Goal: Task Accomplishment & Management: Use online tool/utility

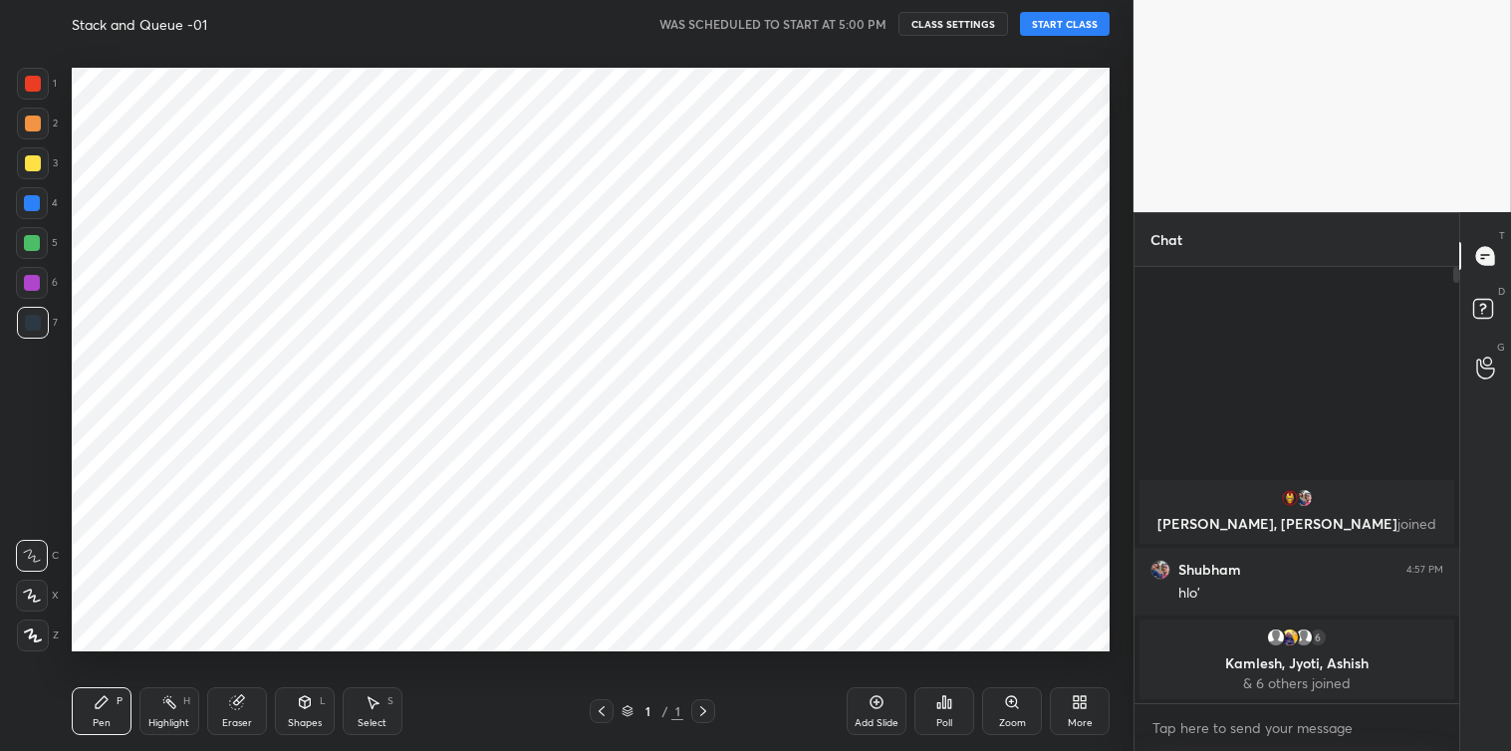
scroll to position [624, 1053]
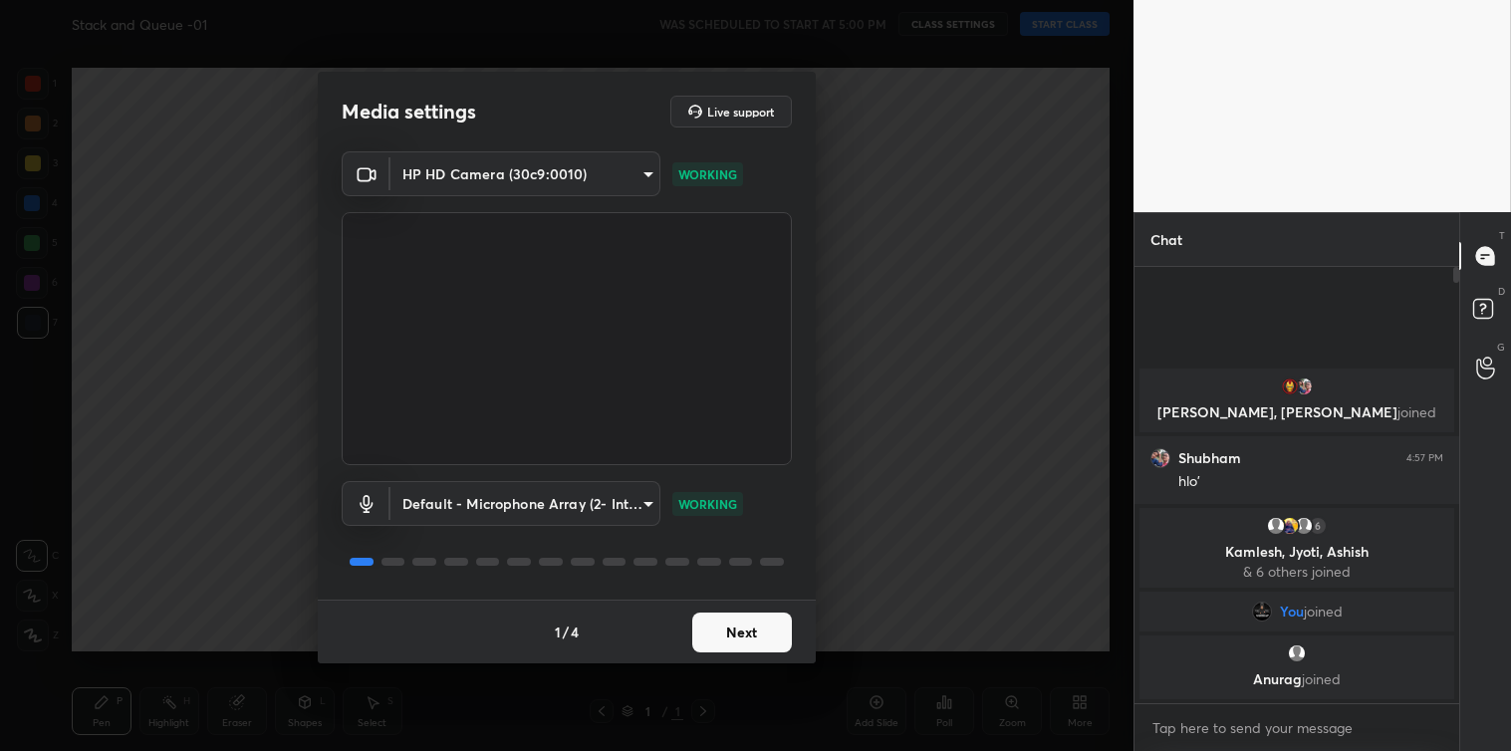
click at [718, 632] on button "Next" at bounding box center [742, 633] width 100 height 40
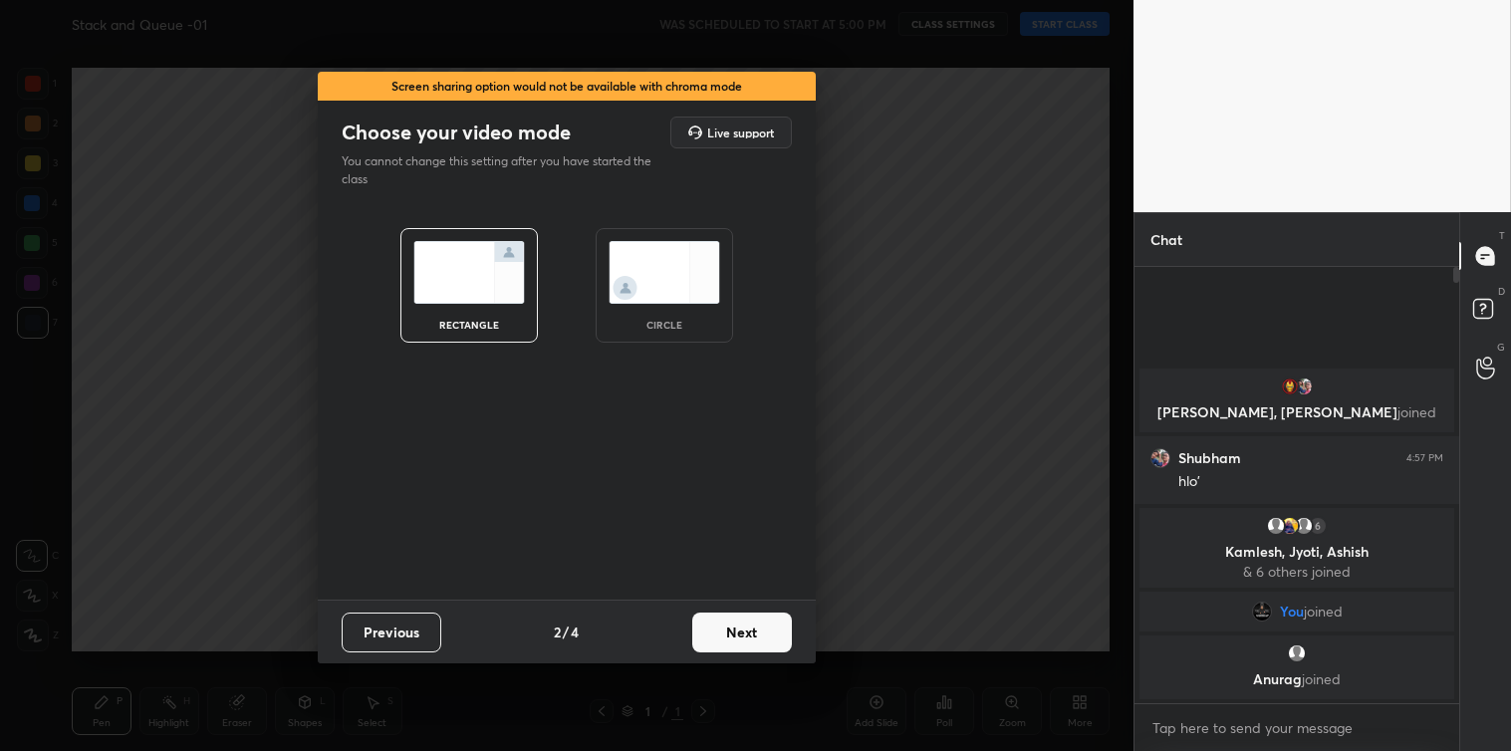
click at [718, 632] on button "Next" at bounding box center [742, 633] width 100 height 40
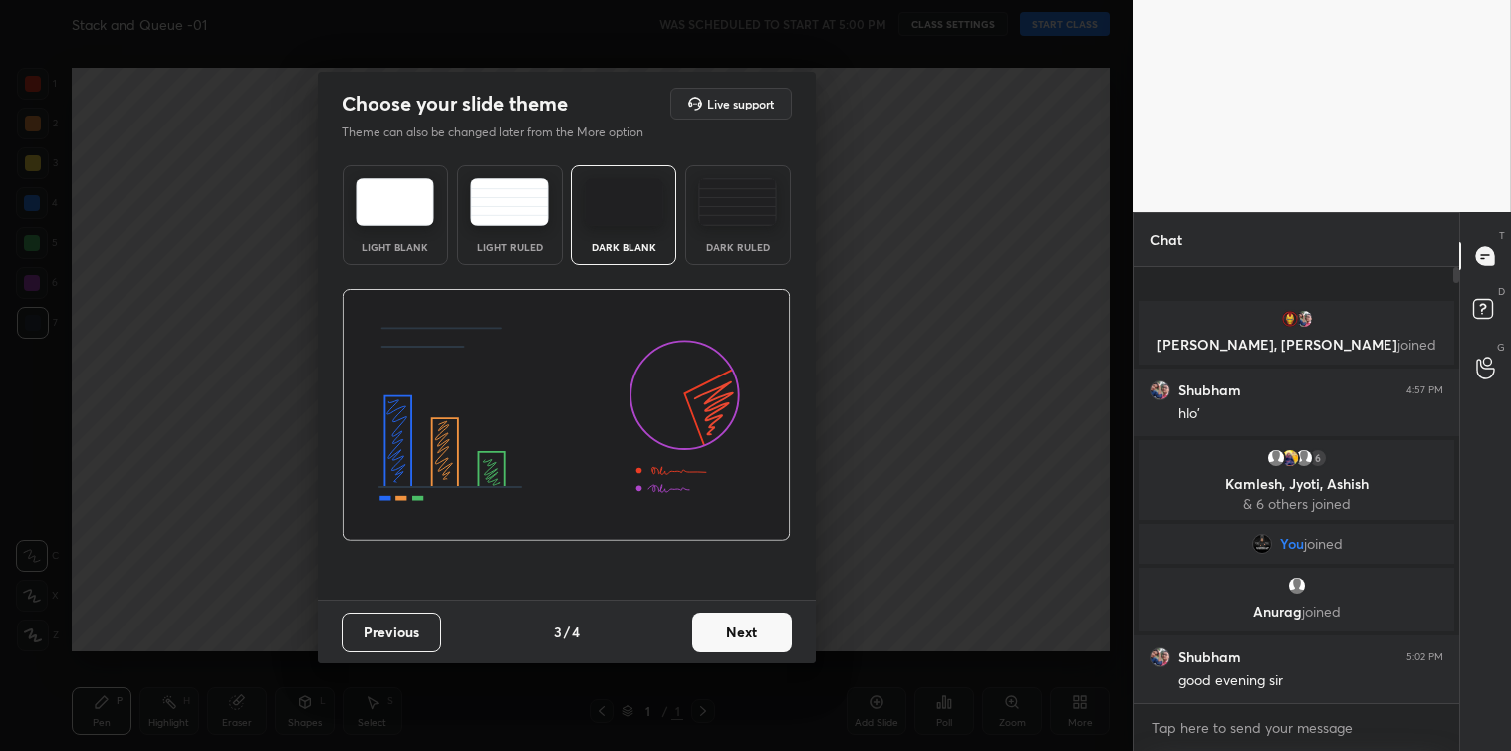
click at [718, 632] on button "Next" at bounding box center [742, 633] width 100 height 40
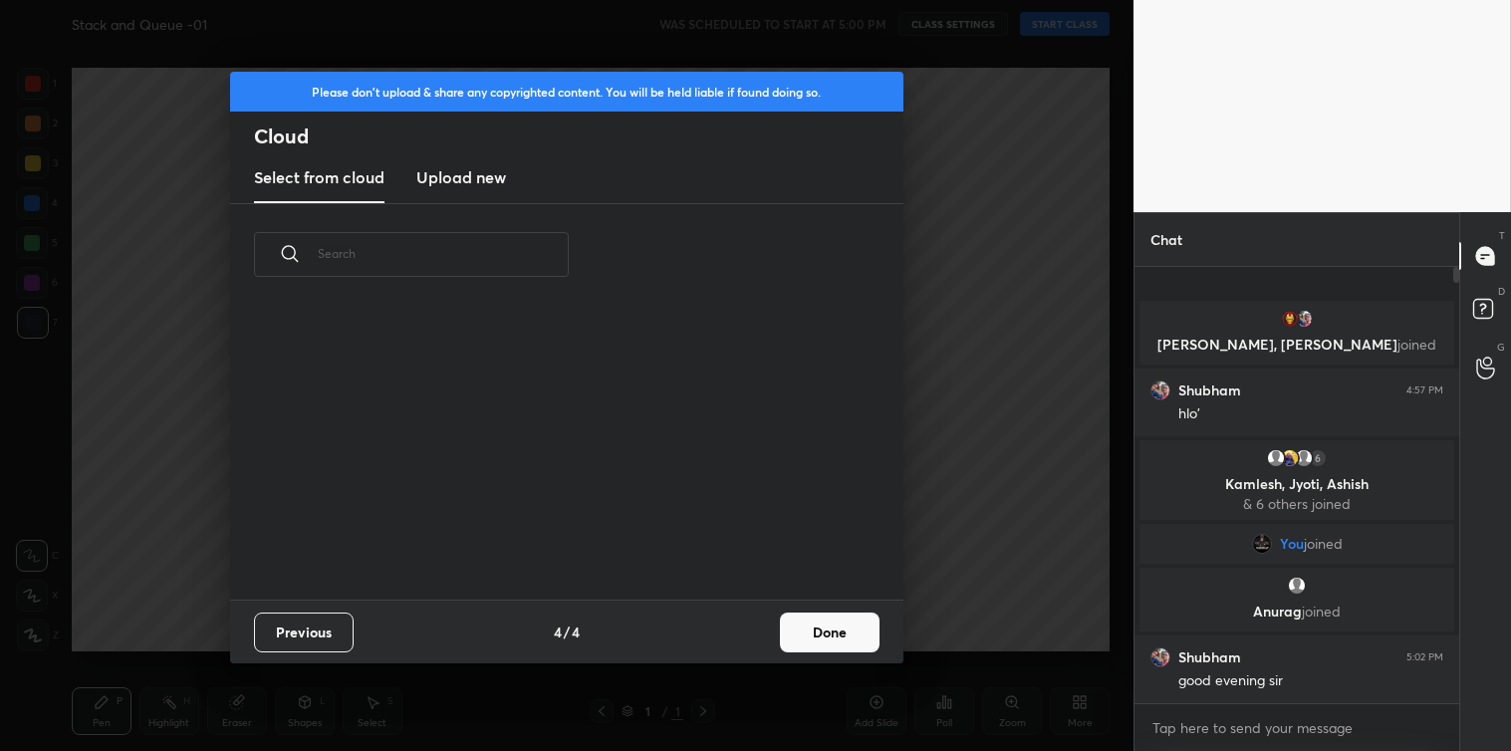
scroll to position [295, 639]
click at [456, 172] on h3 "Upload new" at bounding box center [461, 177] width 90 height 24
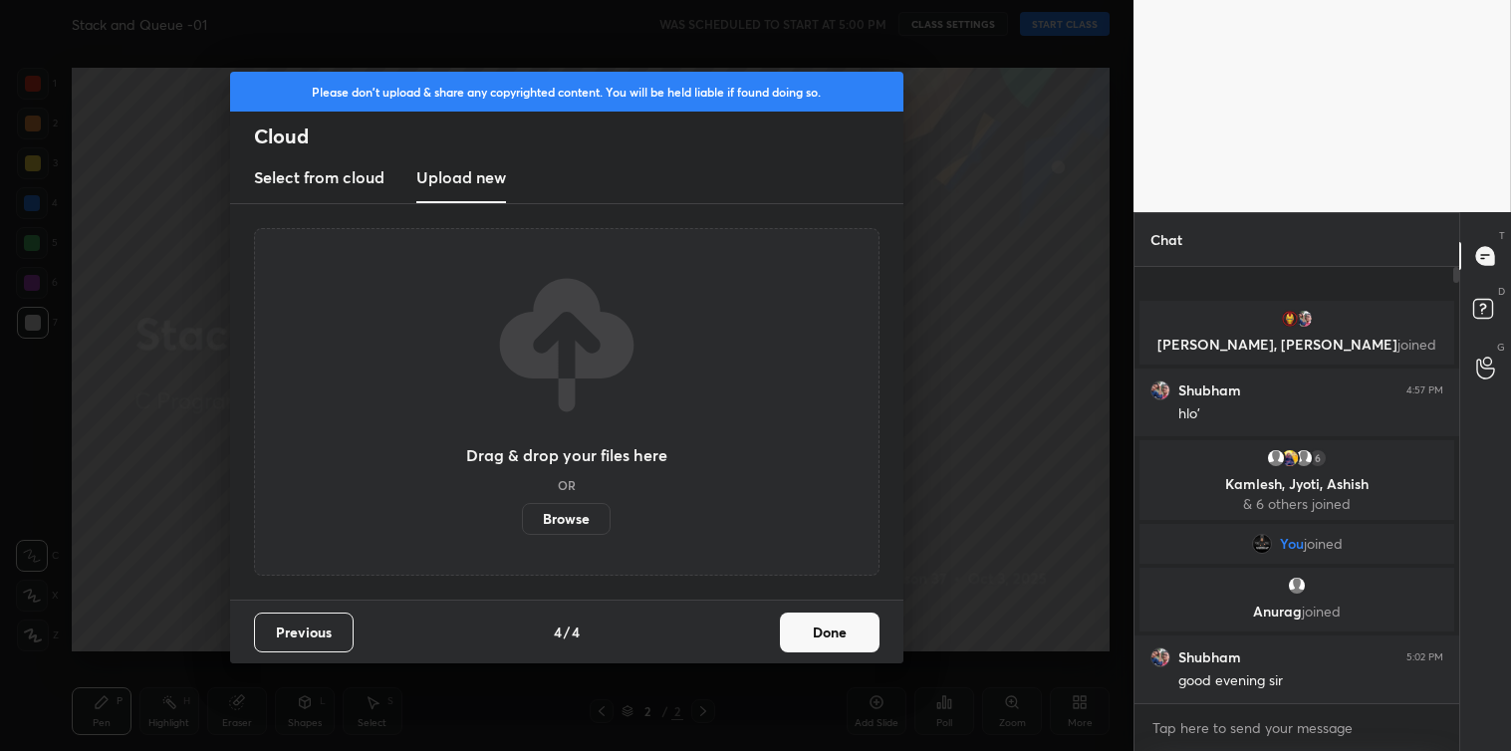
click at [560, 514] on label "Browse" at bounding box center [566, 519] width 89 height 32
click at [522, 514] on input "Browse" at bounding box center [522, 519] width 0 height 32
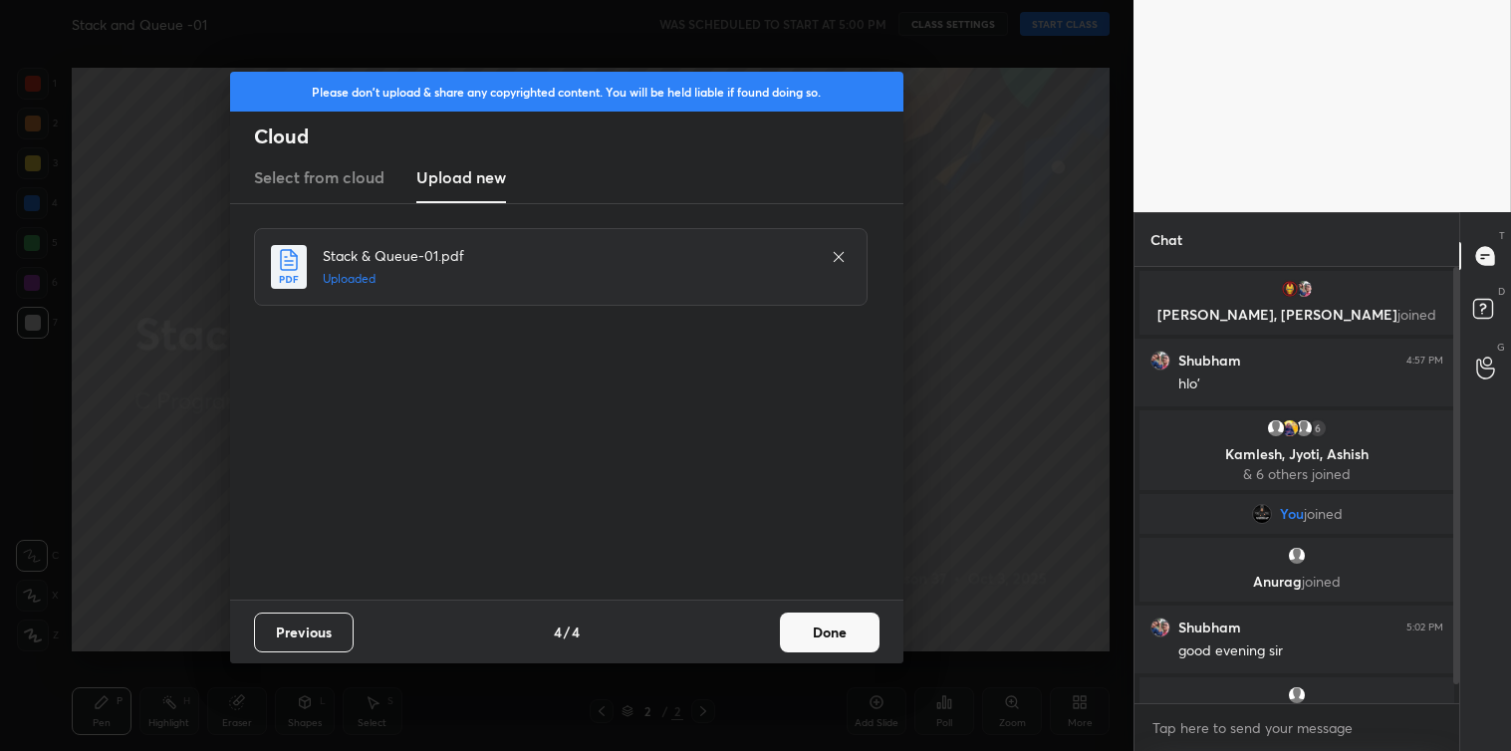
click at [811, 613] on button "Done" at bounding box center [830, 633] width 100 height 40
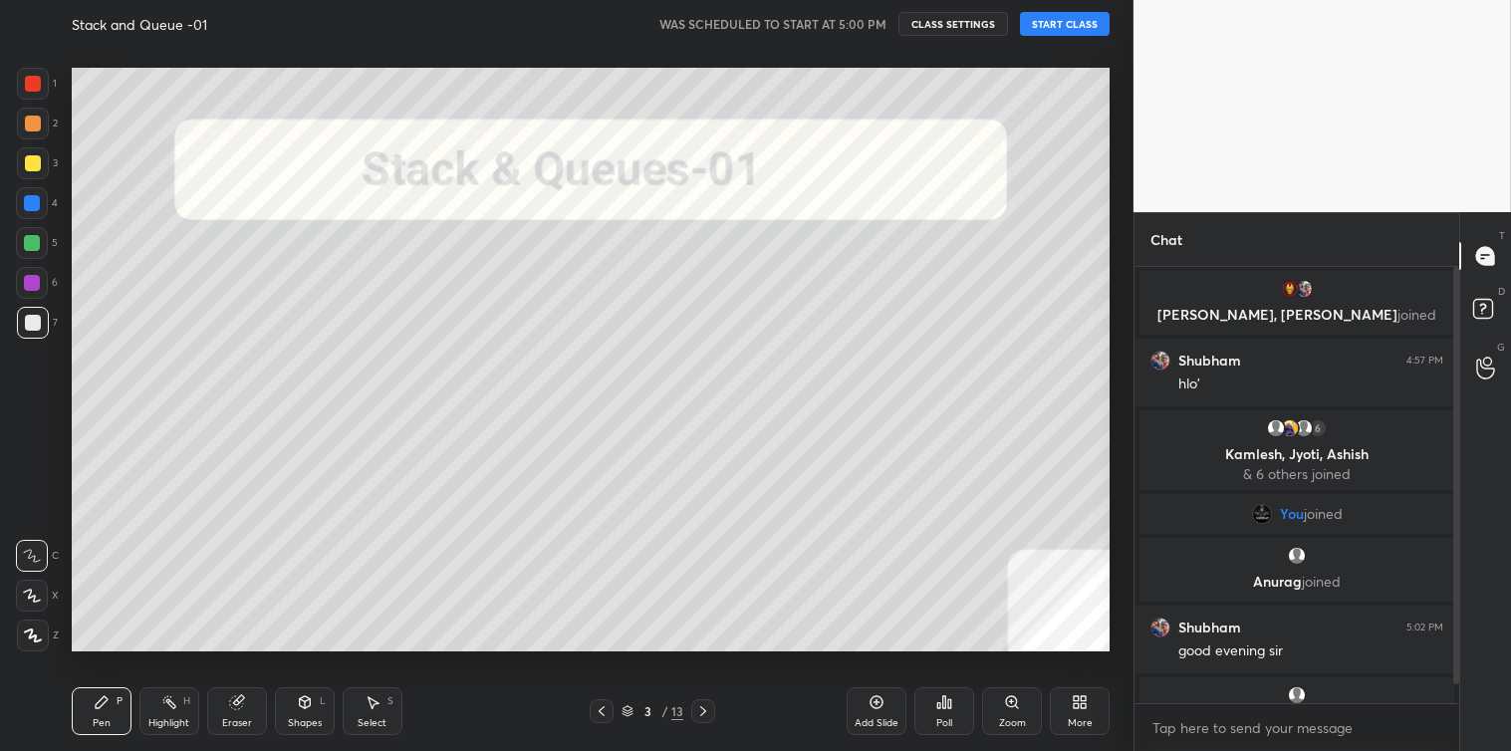
scroll to position [42, 0]
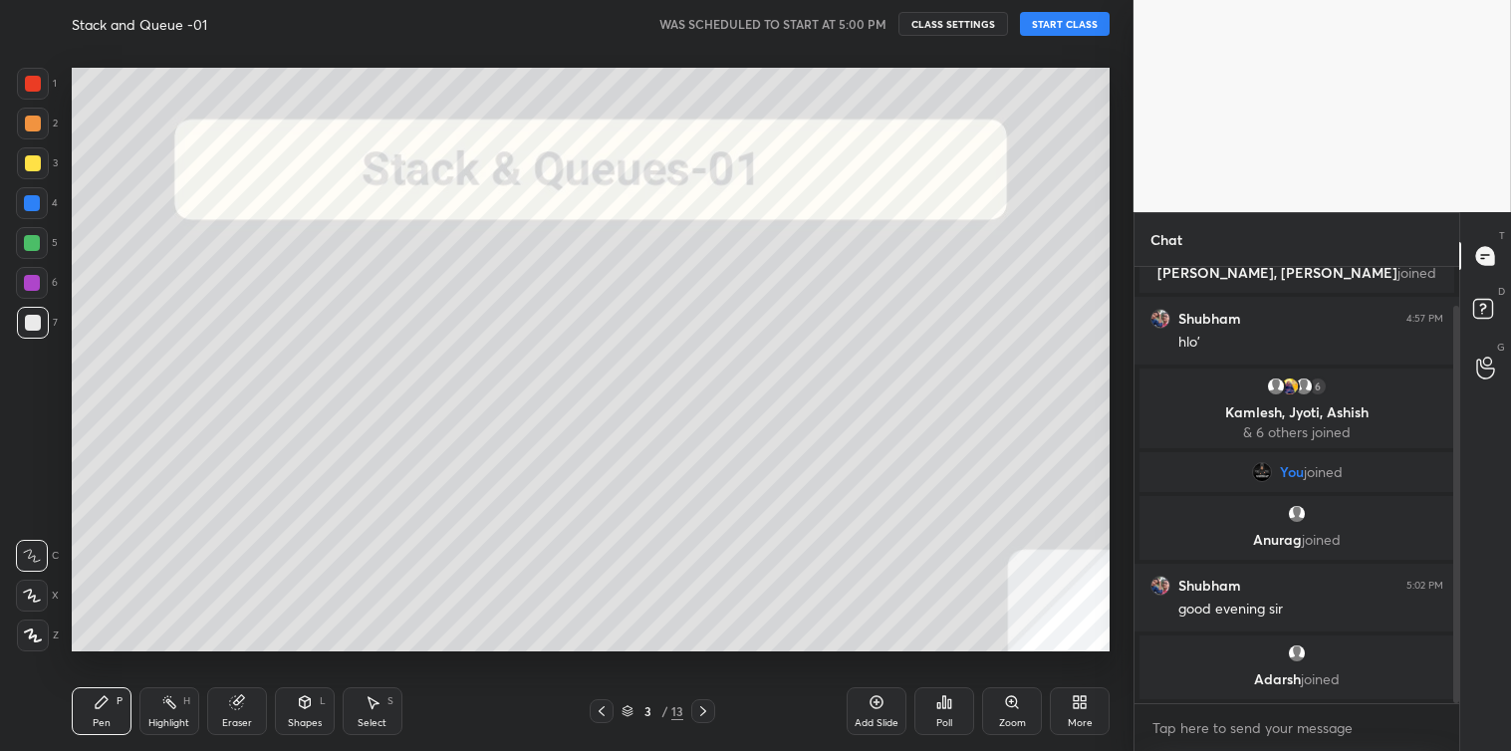
drag, startPoint x: 1458, startPoint y: 539, endPoint x: 1465, endPoint y: 622, distance: 83.0
click at [1465, 622] on div "Chat [PERSON_NAME], [PERSON_NAME] joined [PERSON_NAME] 4:57 PM hlo' 6 [PERSON_N…" at bounding box center [1321, 481] width 377 height 539
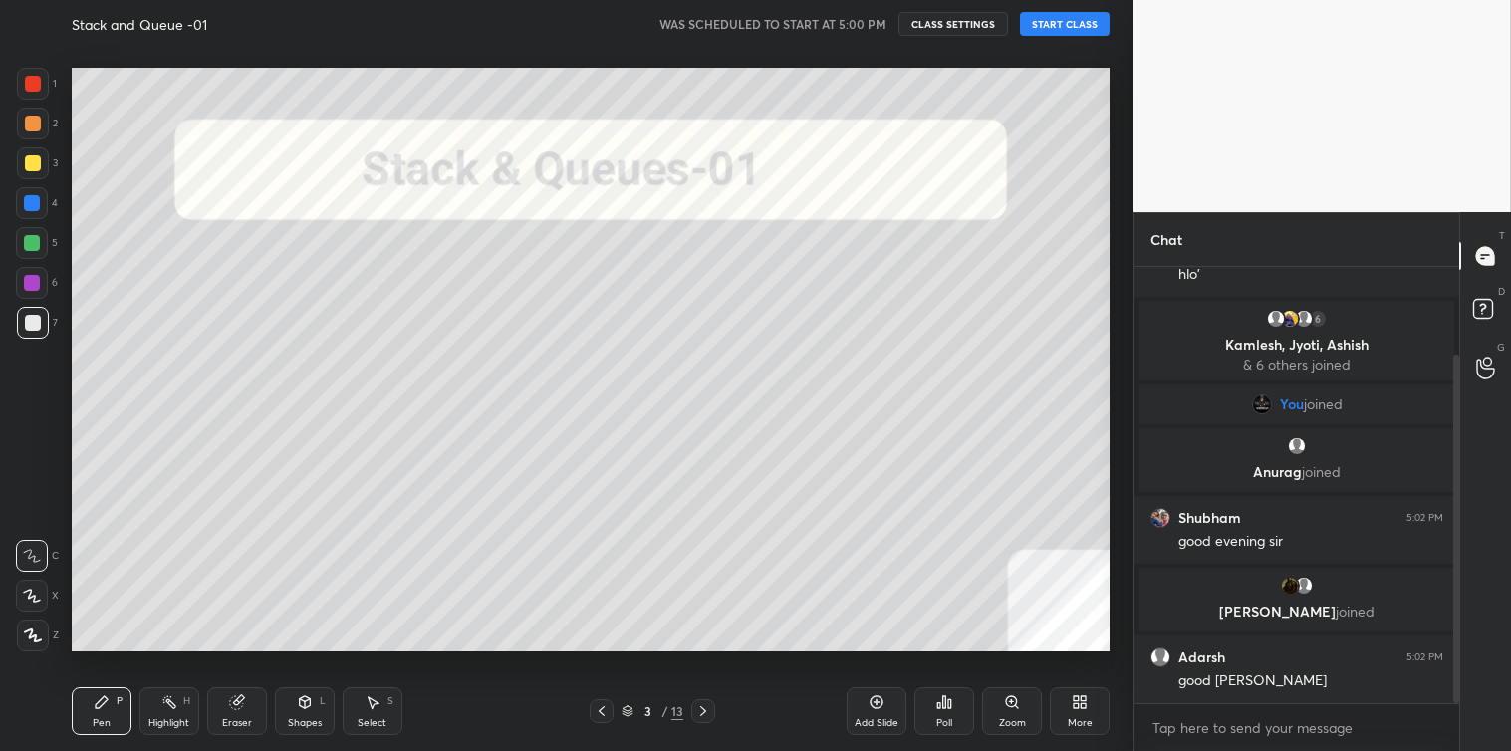
click at [1046, 21] on button "START CLASS" at bounding box center [1065, 24] width 90 height 24
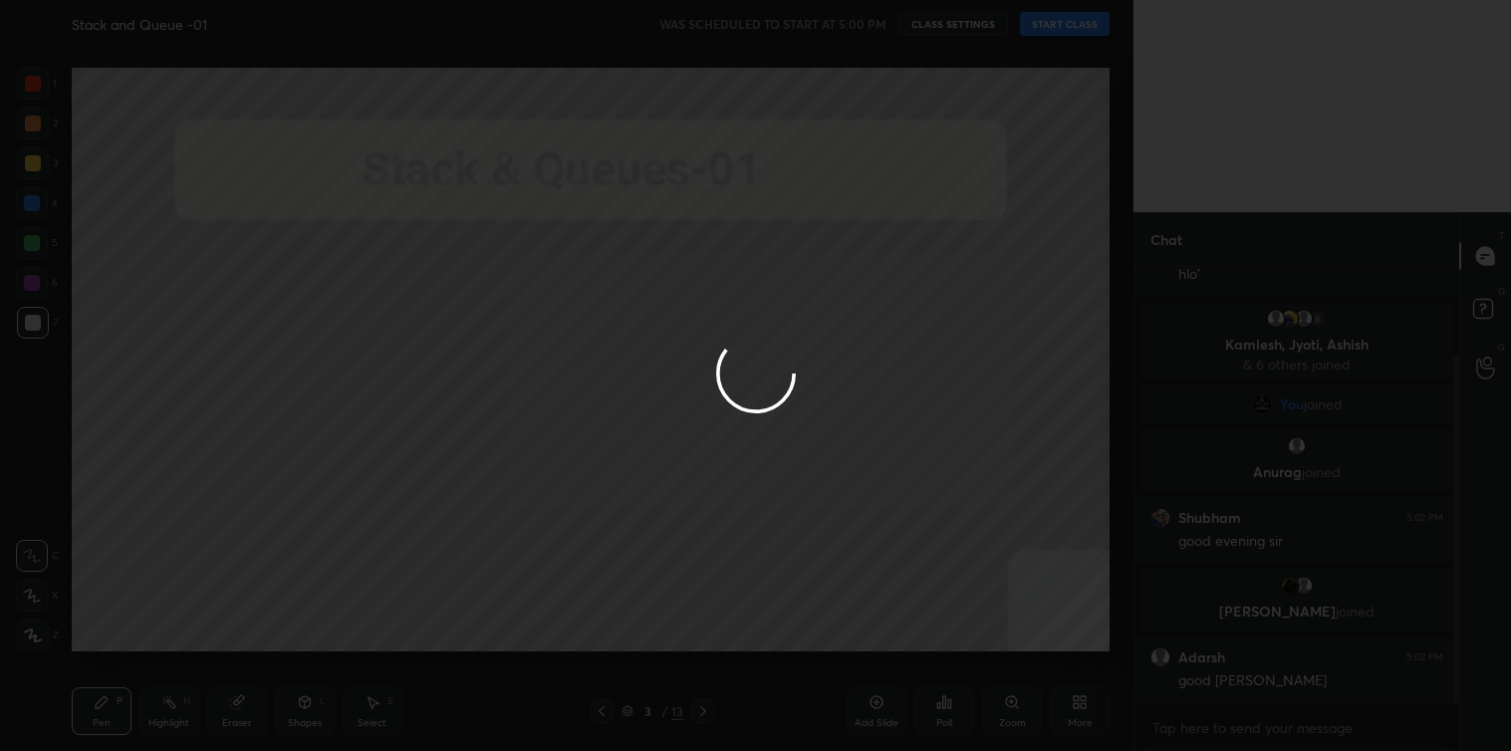
type textarea "x"
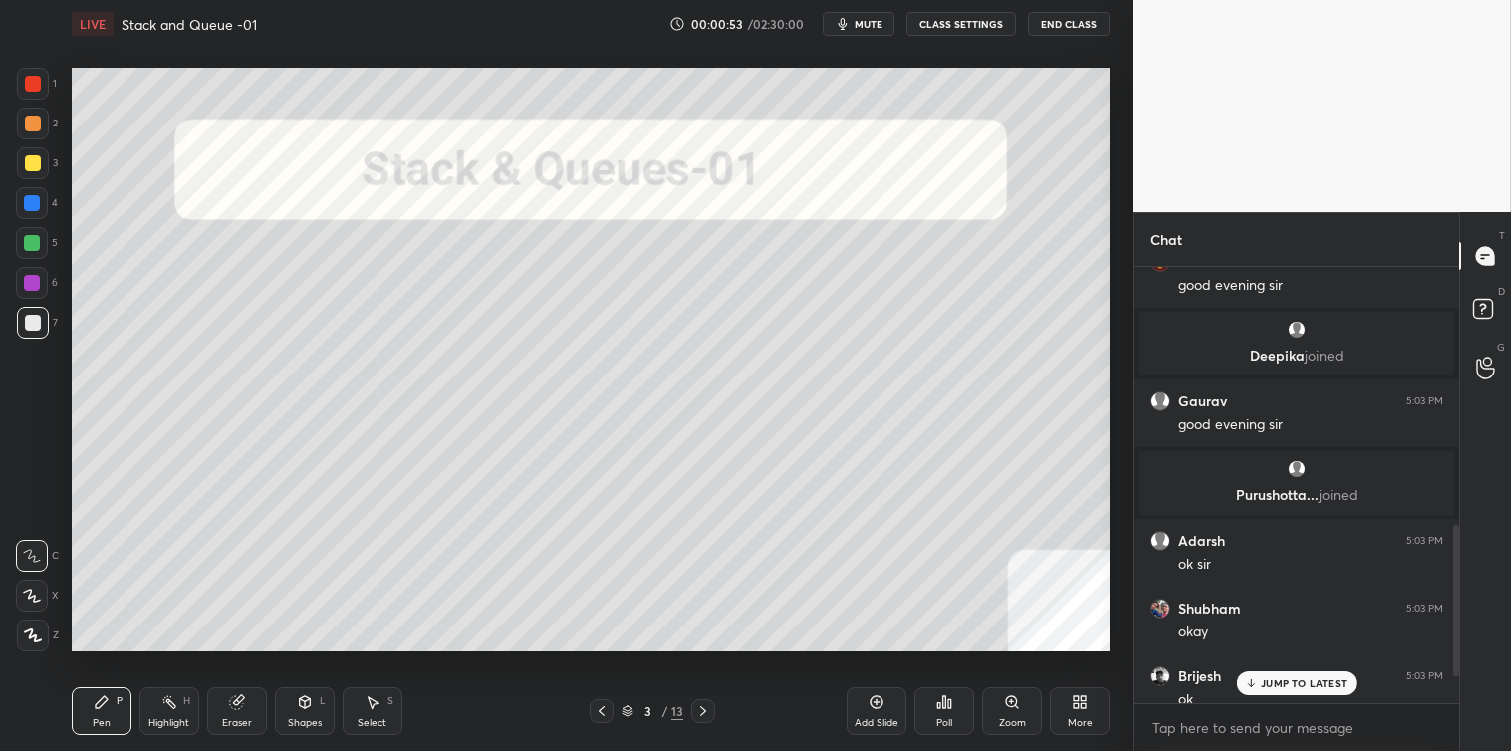
scroll to position [911, 0]
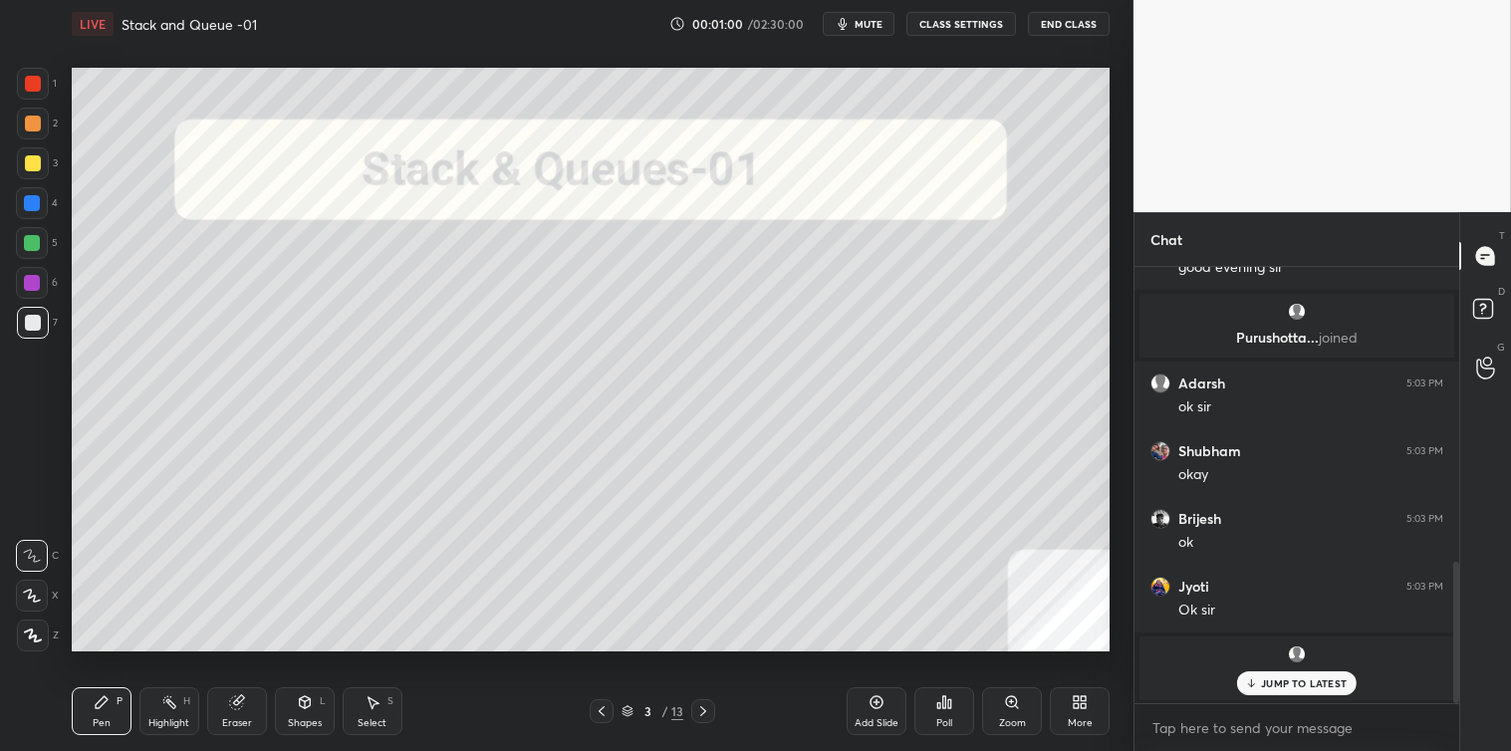
click at [1283, 683] on p "JUMP TO LATEST" at bounding box center [1304, 683] width 86 height 12
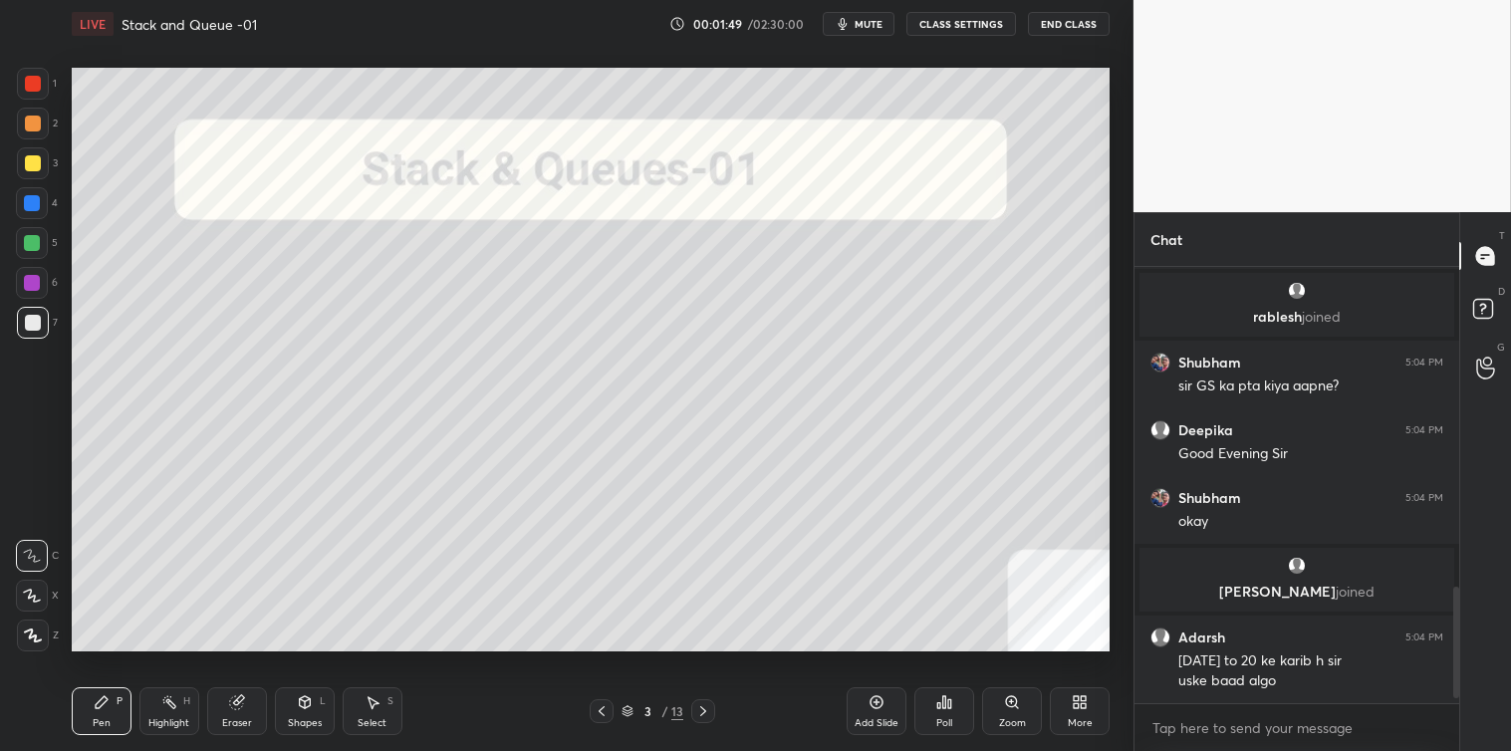
scroll to position [1260, 0]
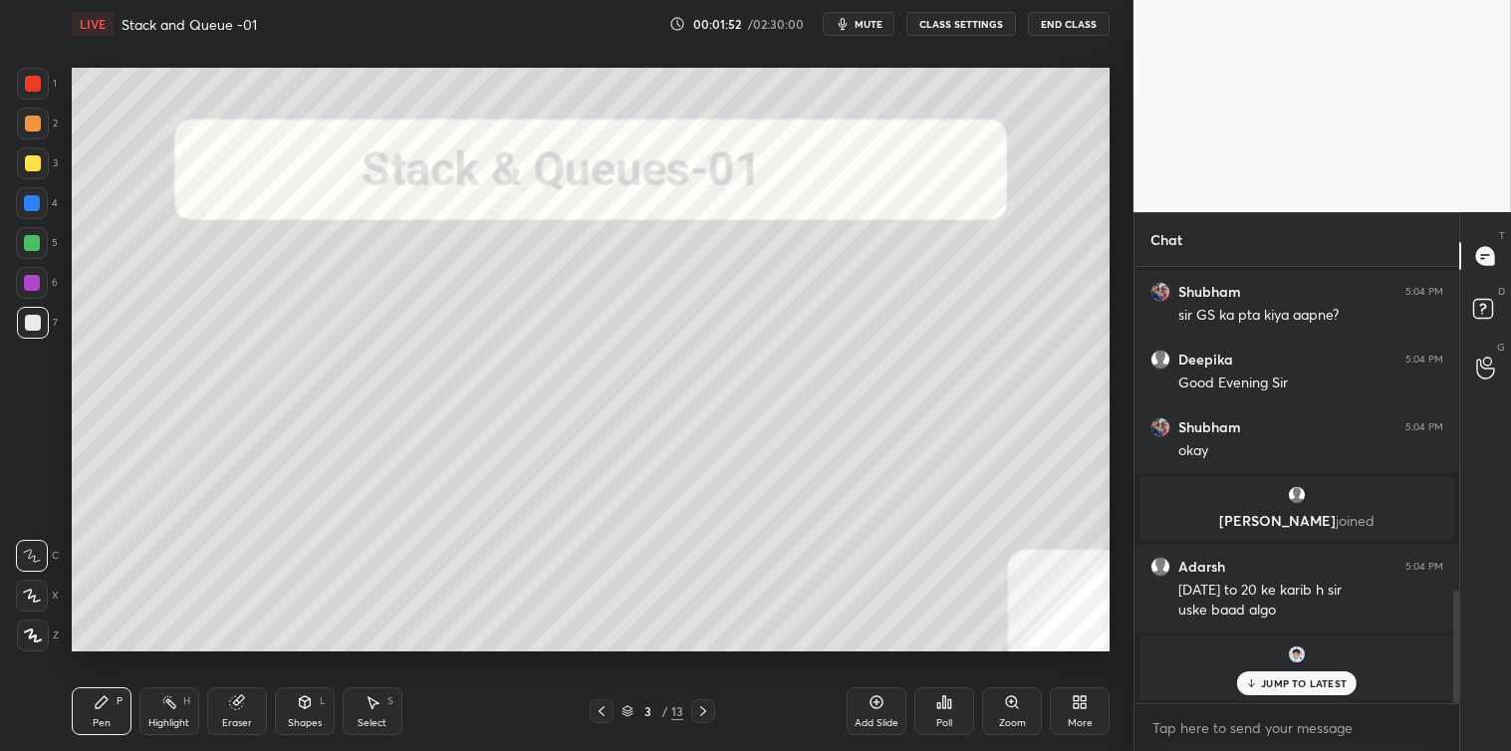
click at [1243, 689] on div "JUMP TO LATEST" at bounding box center [1297, 683] width 120 height 24
click at [375, 719] on div "Select" at bounding box center [372, 723] width 29 height 10
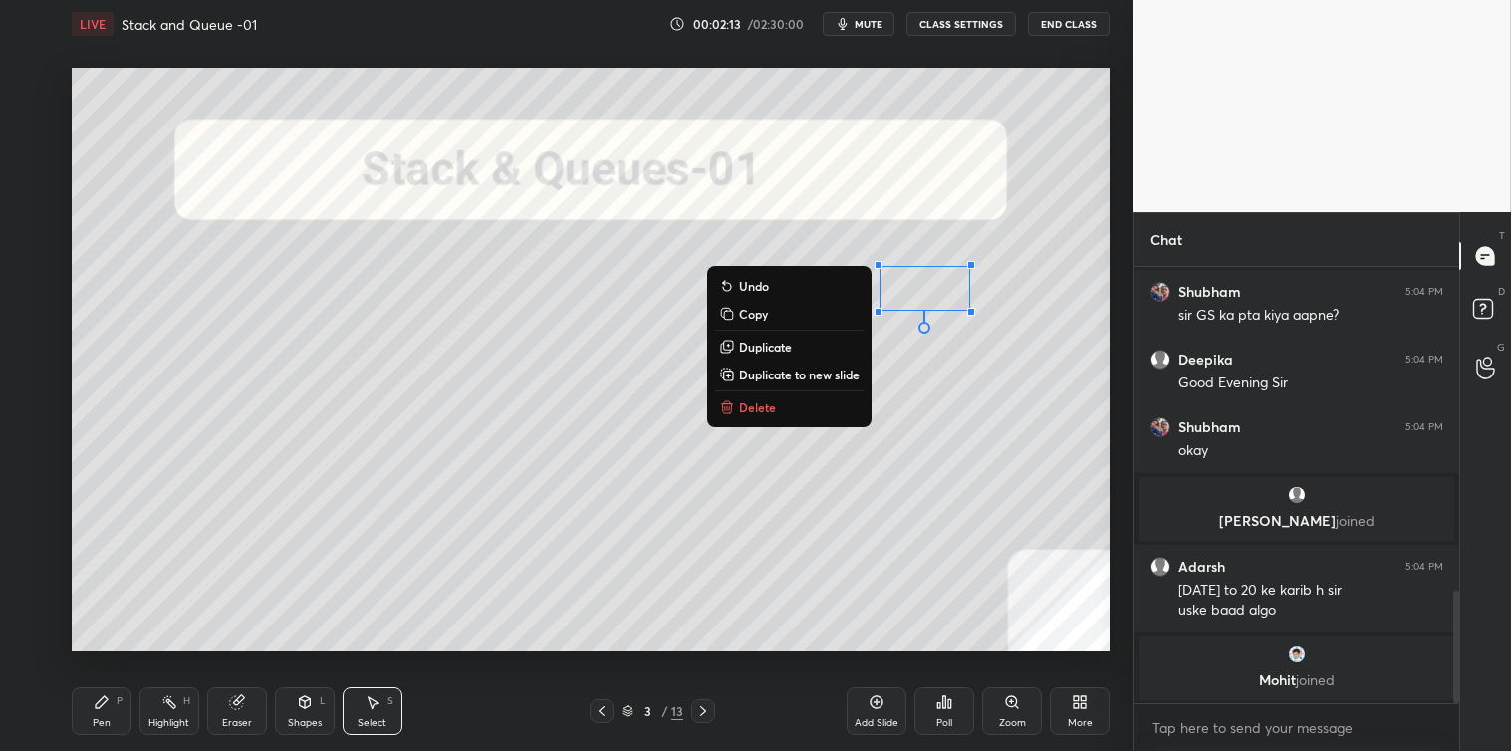
click at [758, 413] on p "Delete" at bounding box center [757, 407] width 37 height 16
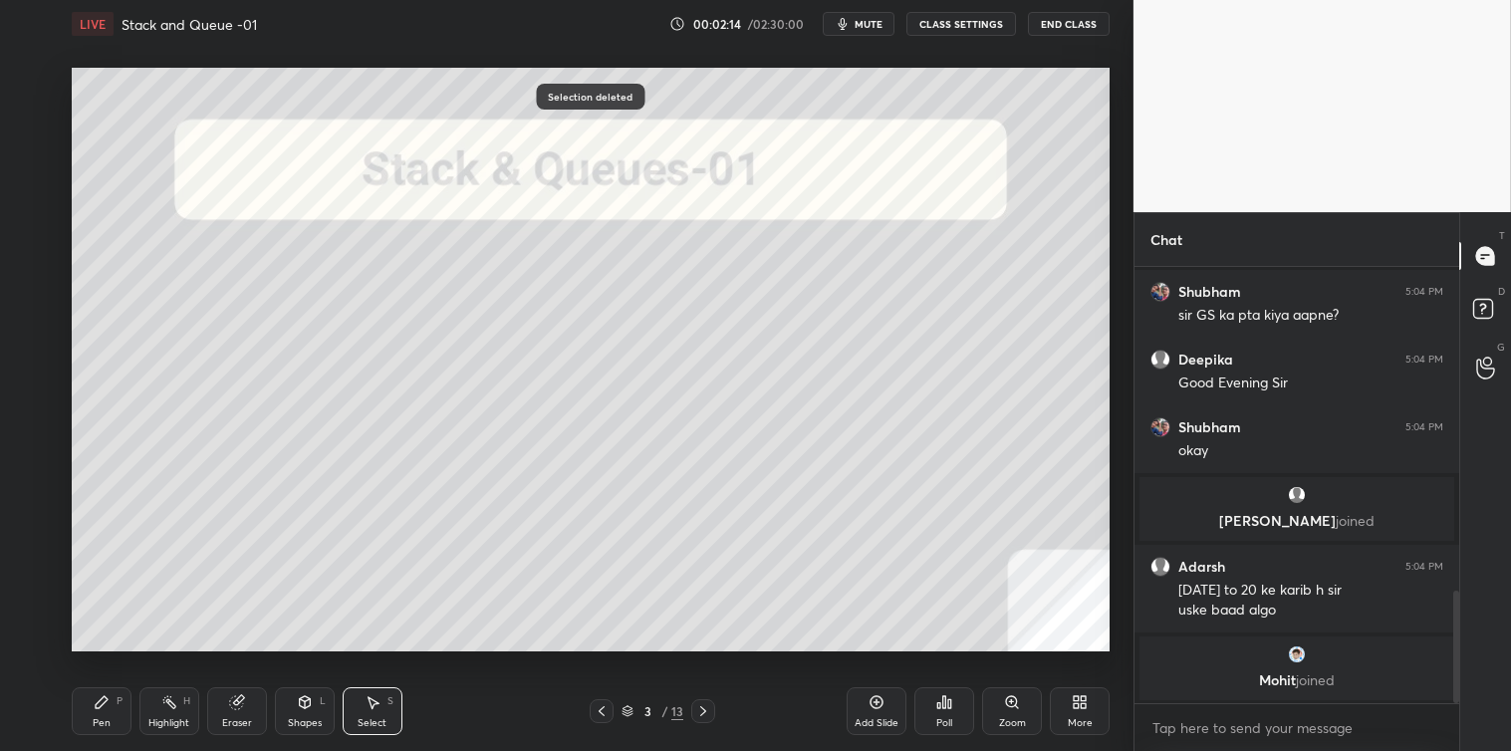
click at [97, 712] on div "Pen P" at bounding box center [102, 711] width 60 height 48
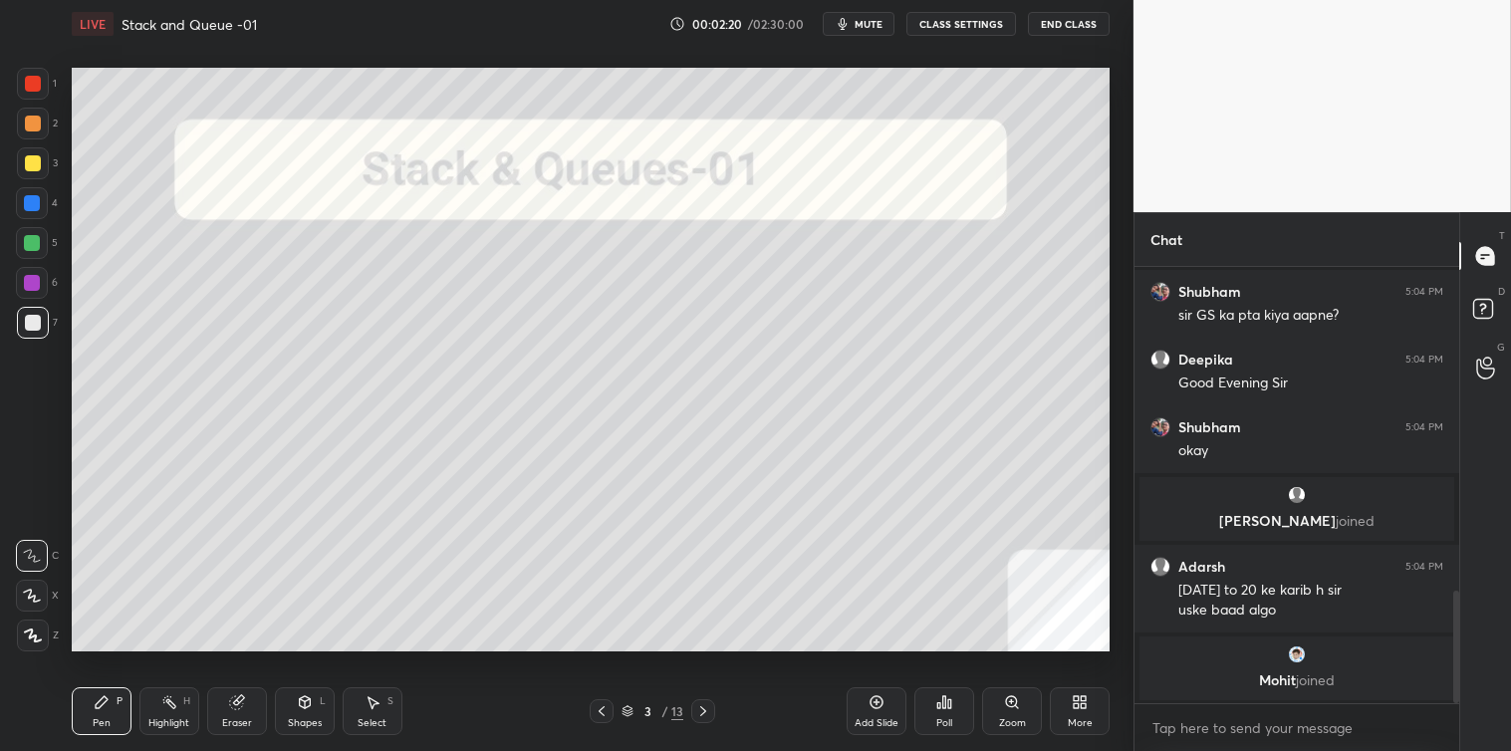
click at [703, 708] on icon at bounding box center [703, 711] width 16 height 16
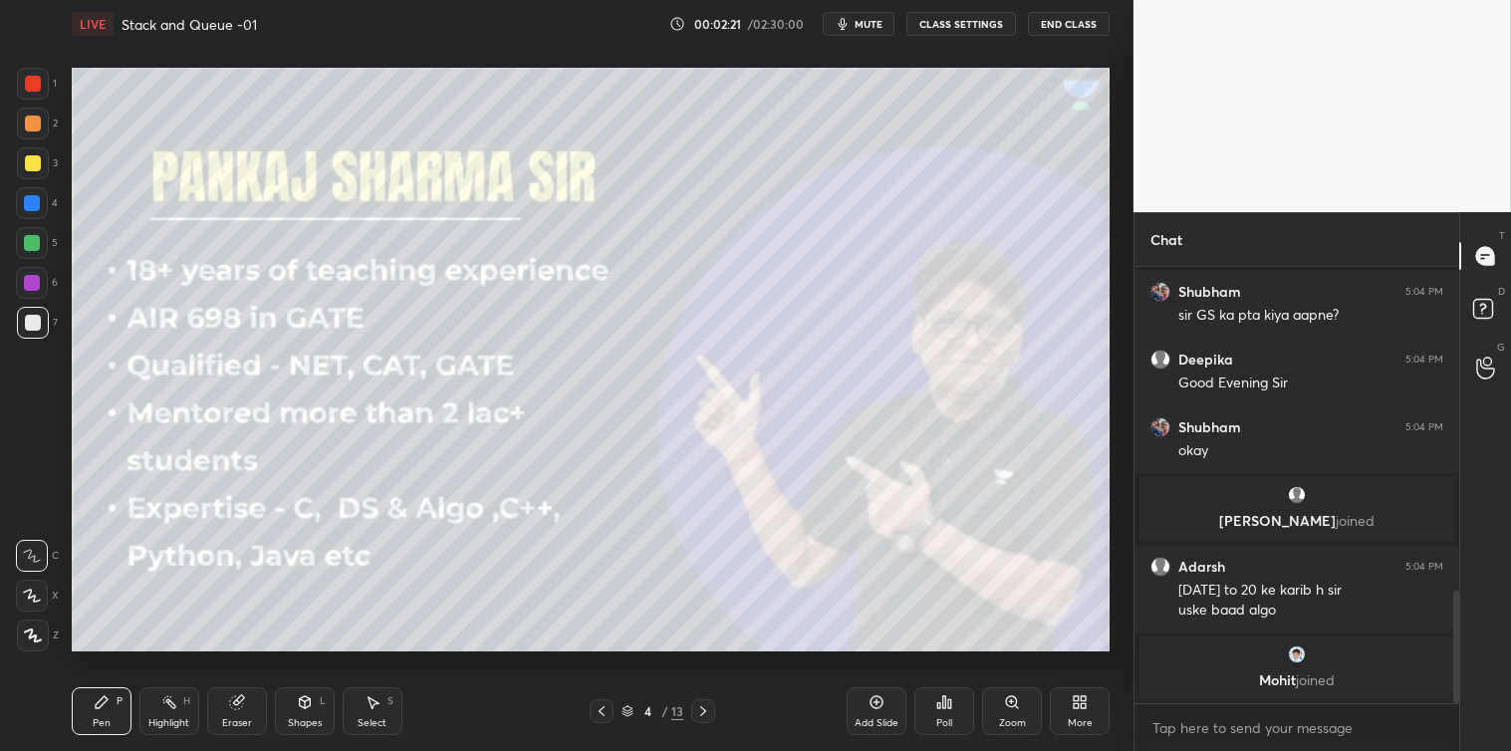
click at [601, 707] on icon at bounding box center [602, 711] width 16 height 16
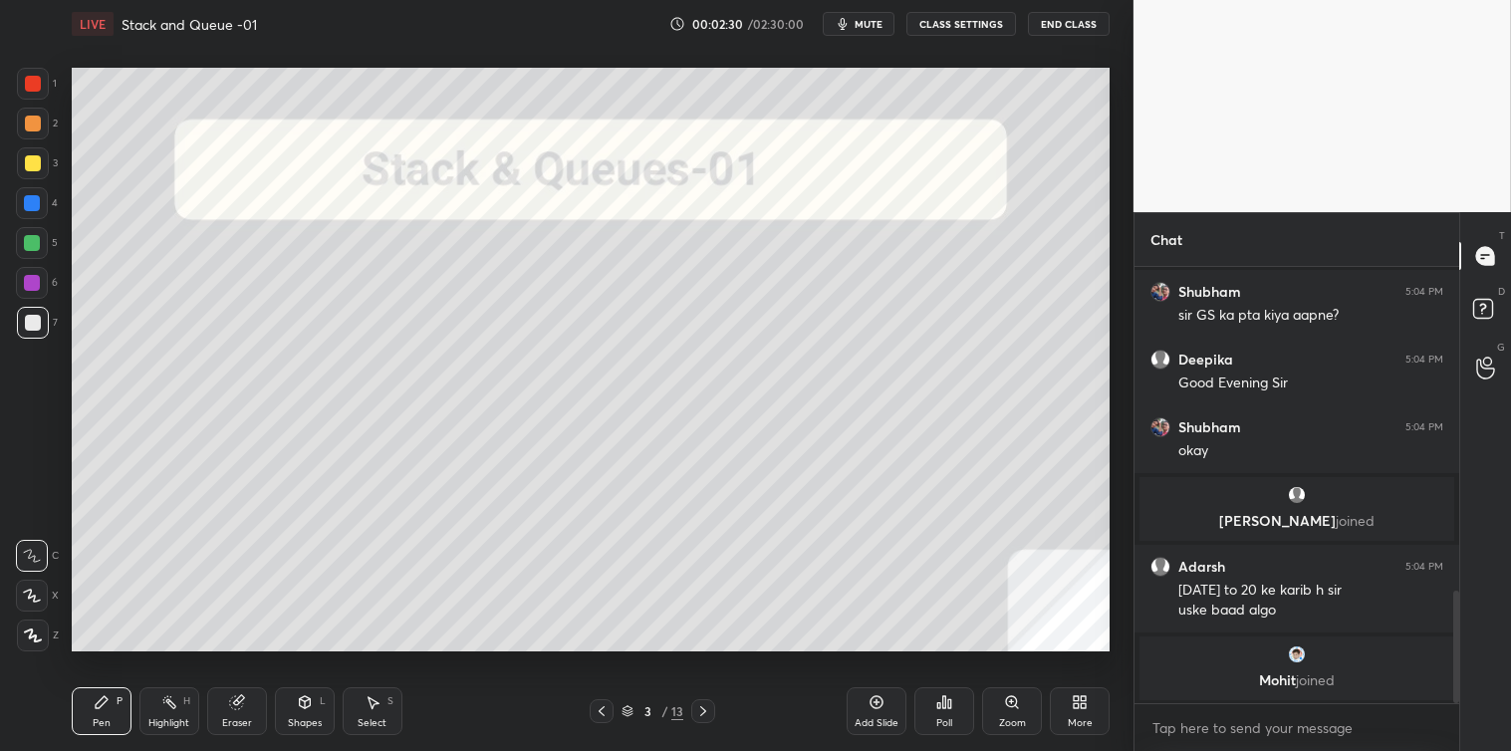
click at [700, 710] on icon at bounding box center [703, 711] width 16 height 16
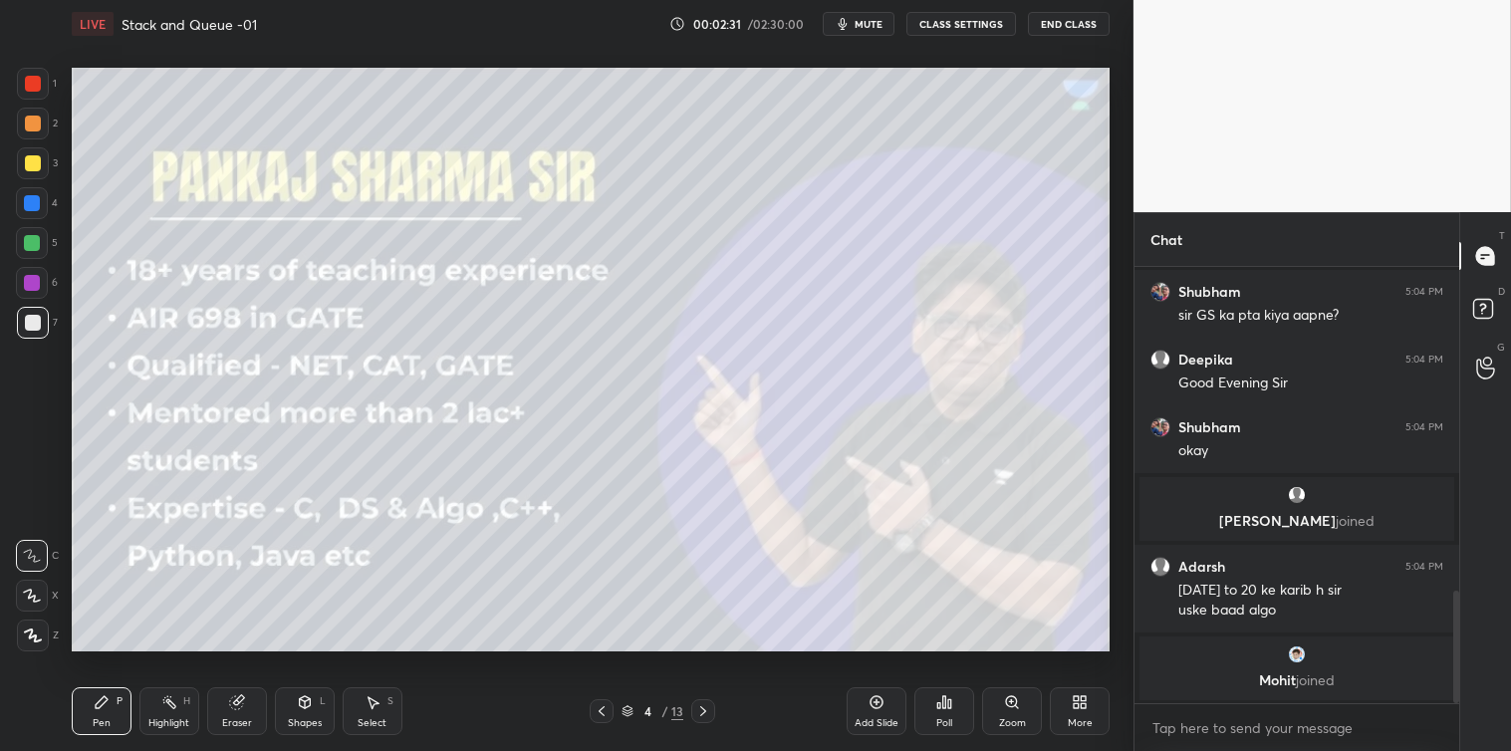
click at [700, 709] on icon at bounding box center [703, 711] width 16 height 16
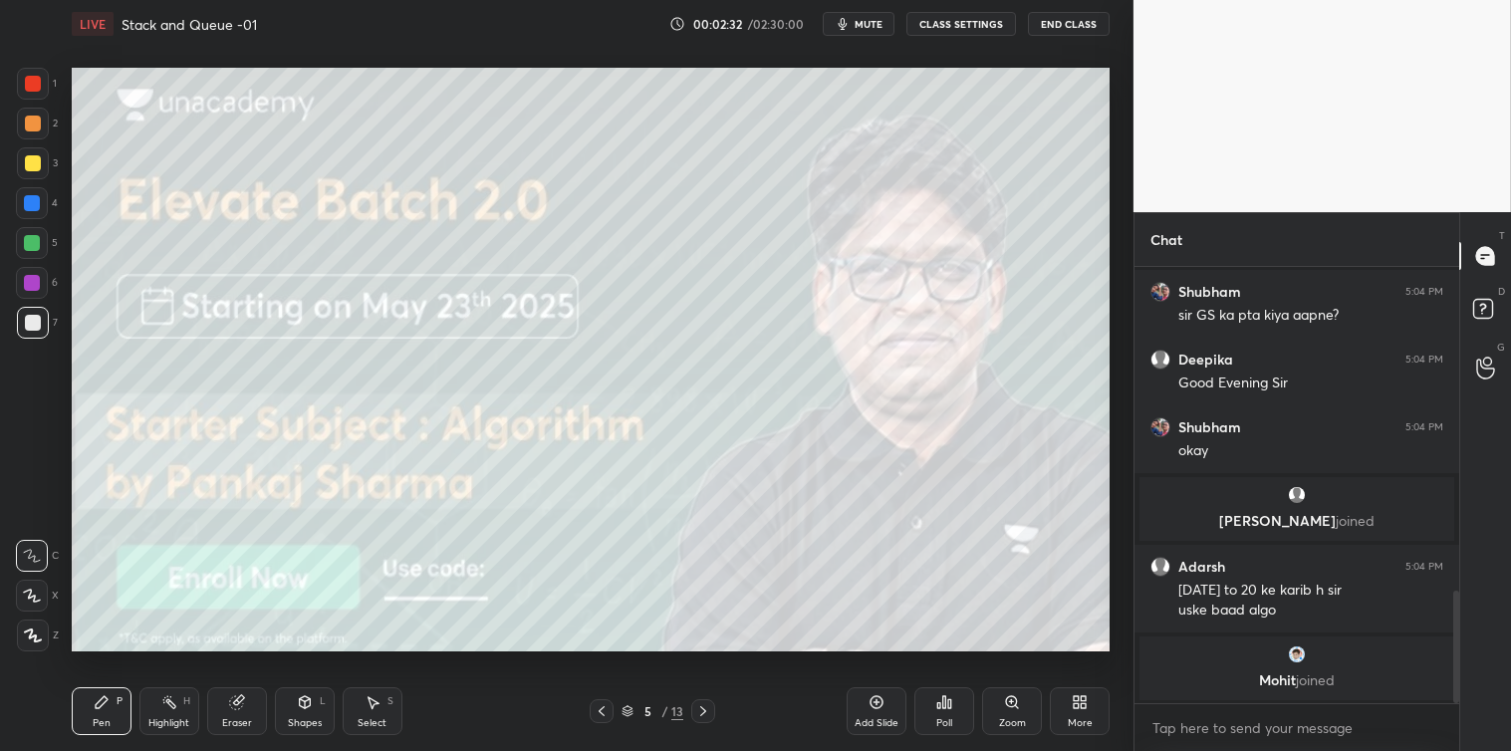
scroll to position [1270, 0]
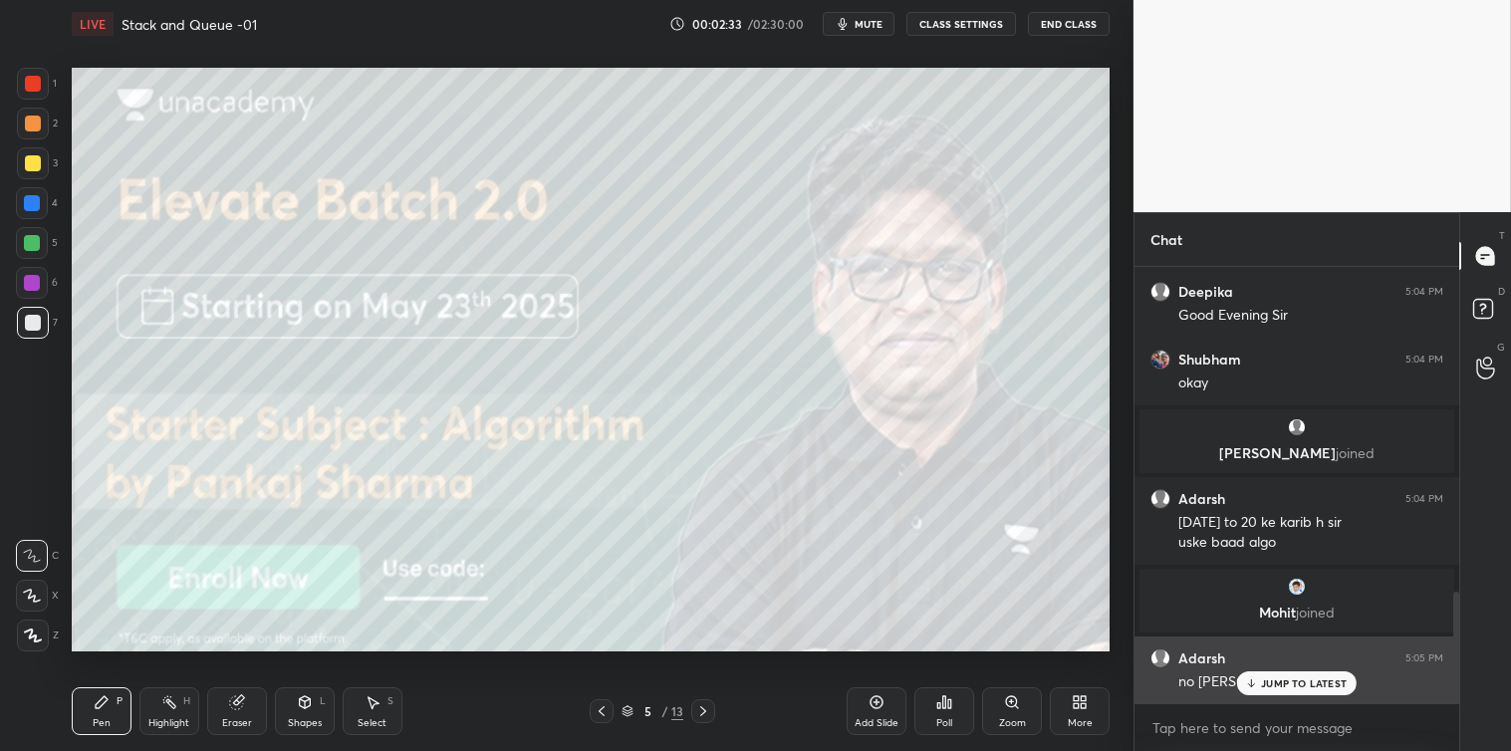
click at [1270, 683] on p "JUMP TO LATEST" at bounding box center [1304, 683] width 86 height 12
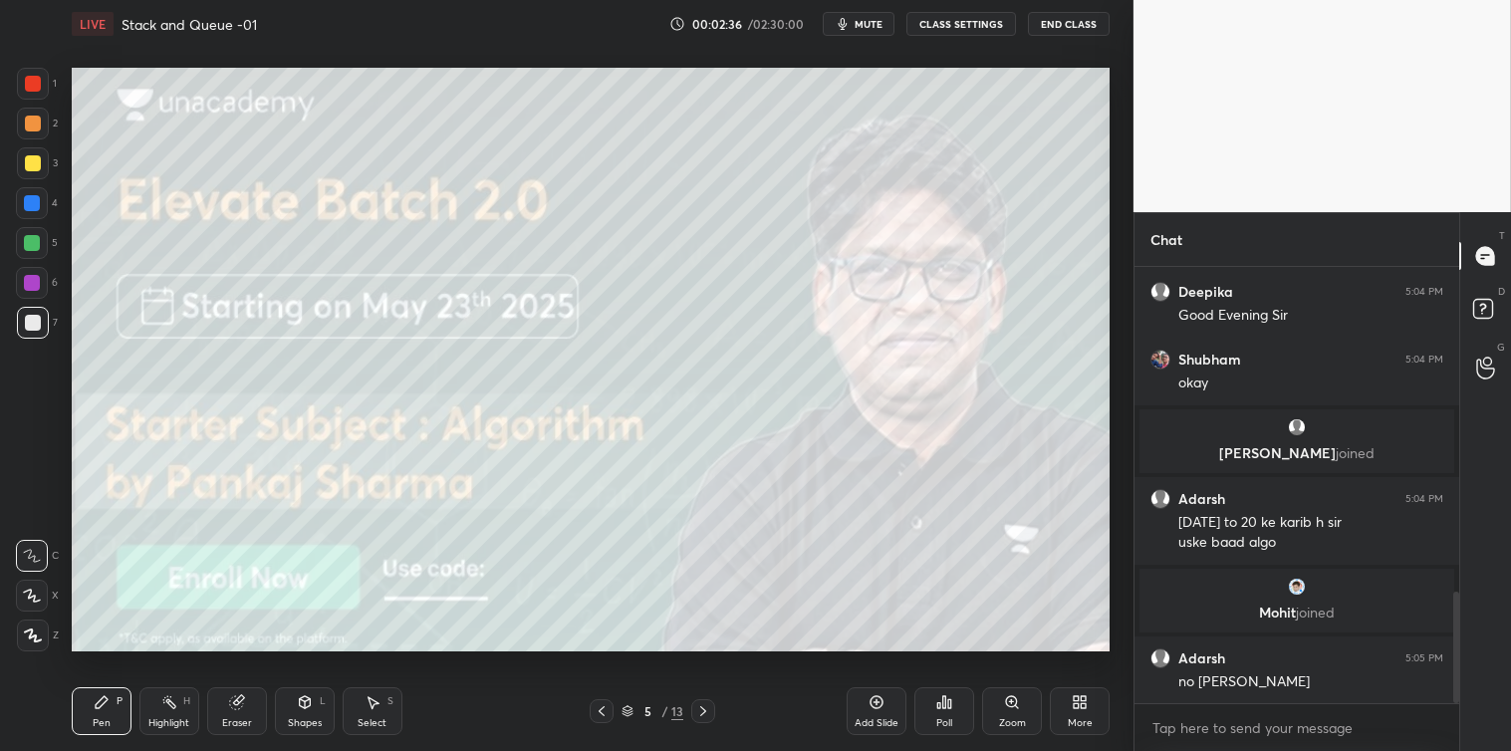
scroll to position [1339, 0]
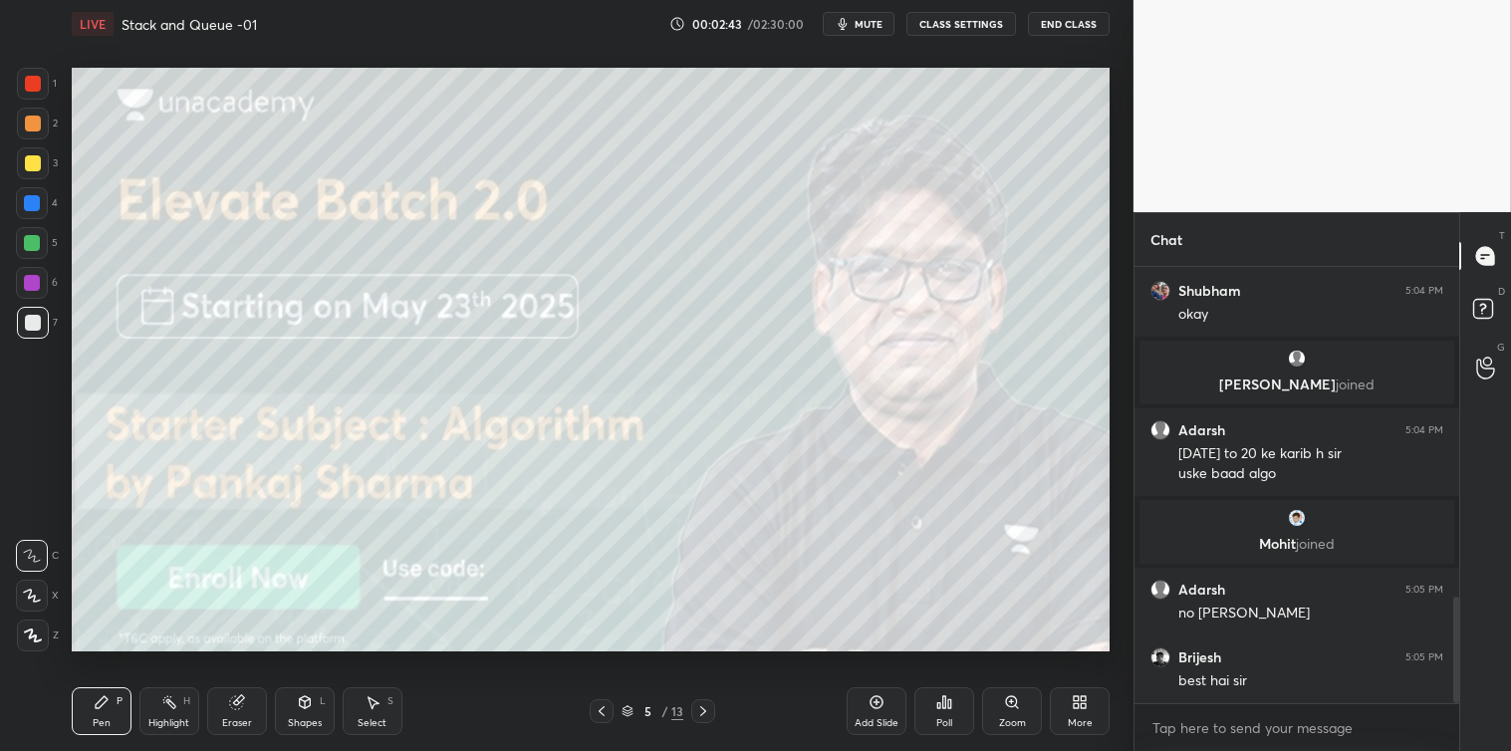
click at [702, 707] on icon at bounding box center [703, 711] width 16 height 16
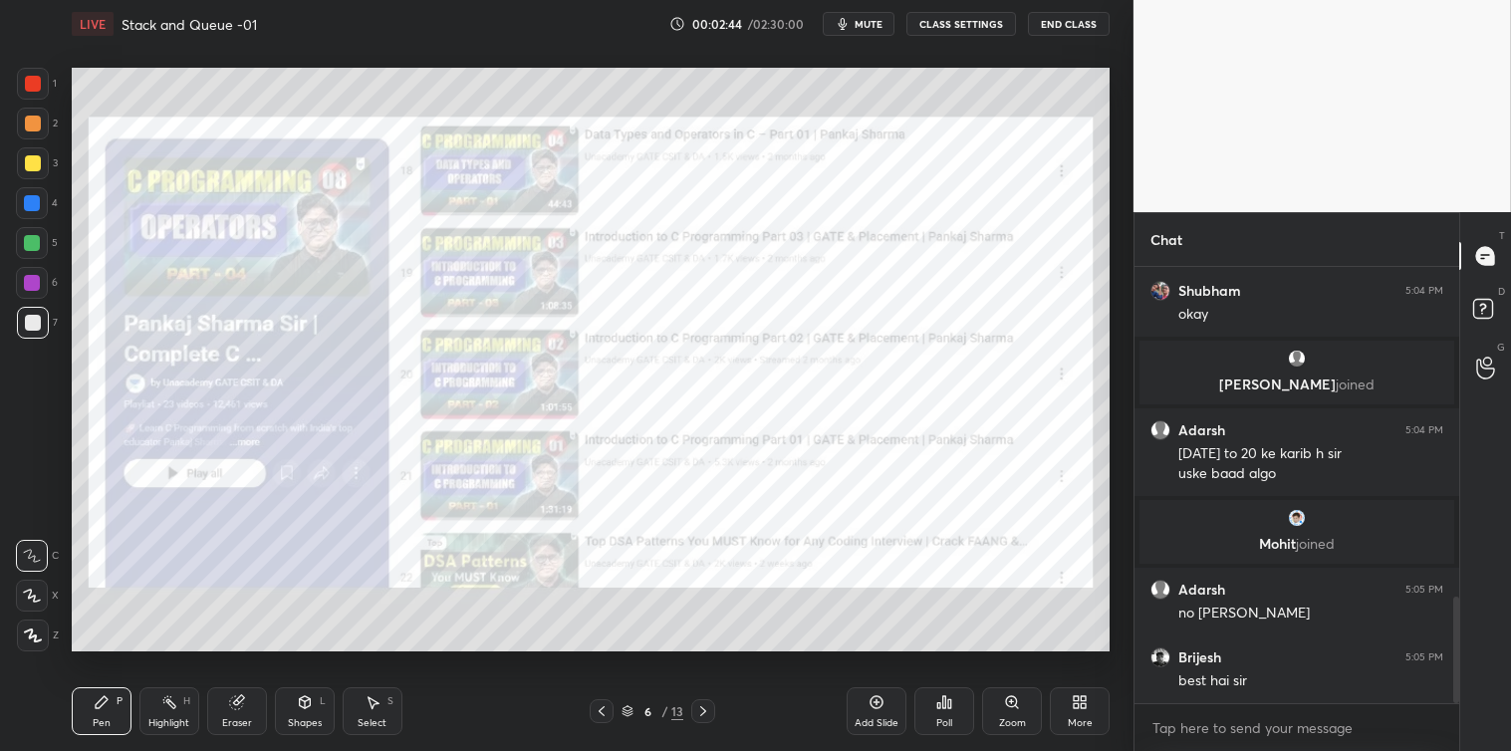
click at [698, 704] on icon at bounding box center [703, 711] width 16 height 16
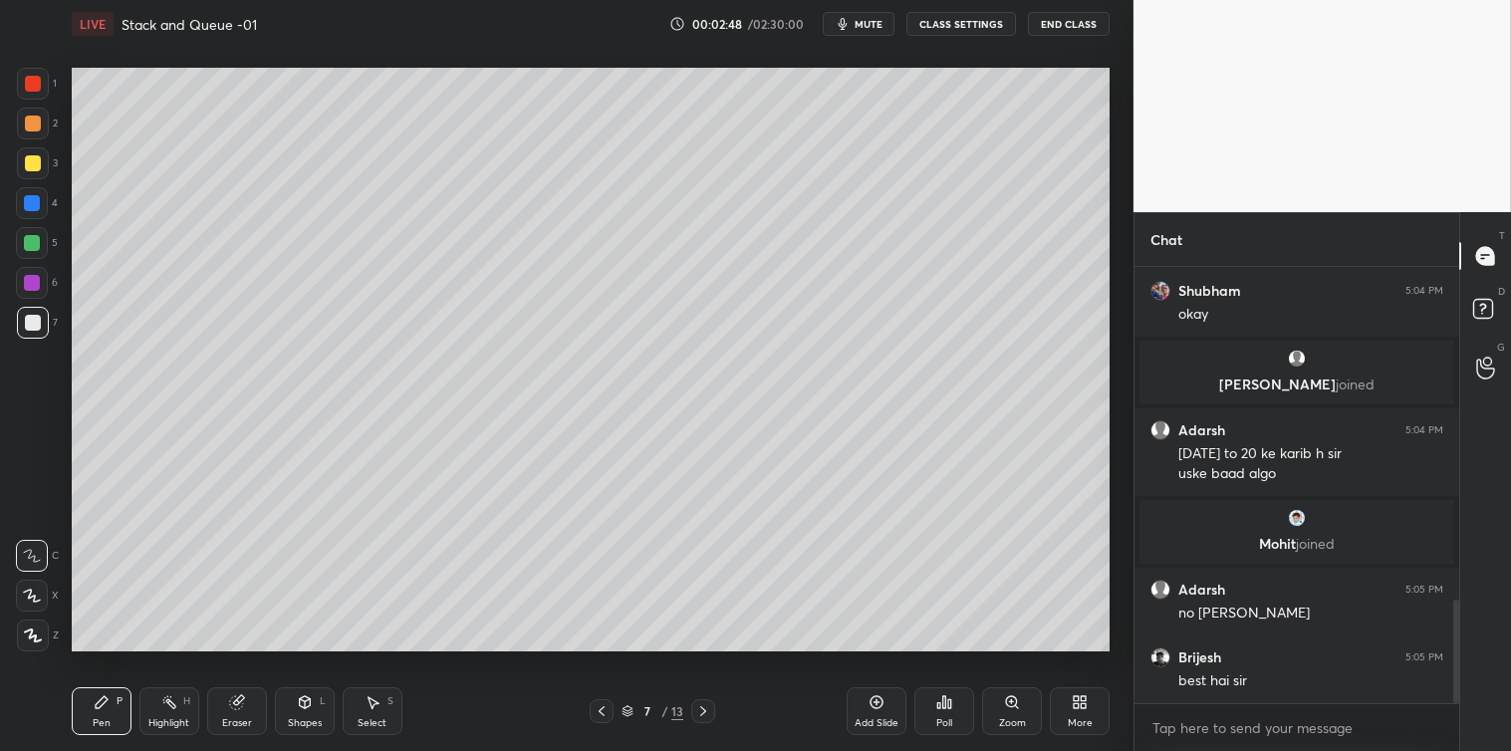
scroll to position [1406, 0]
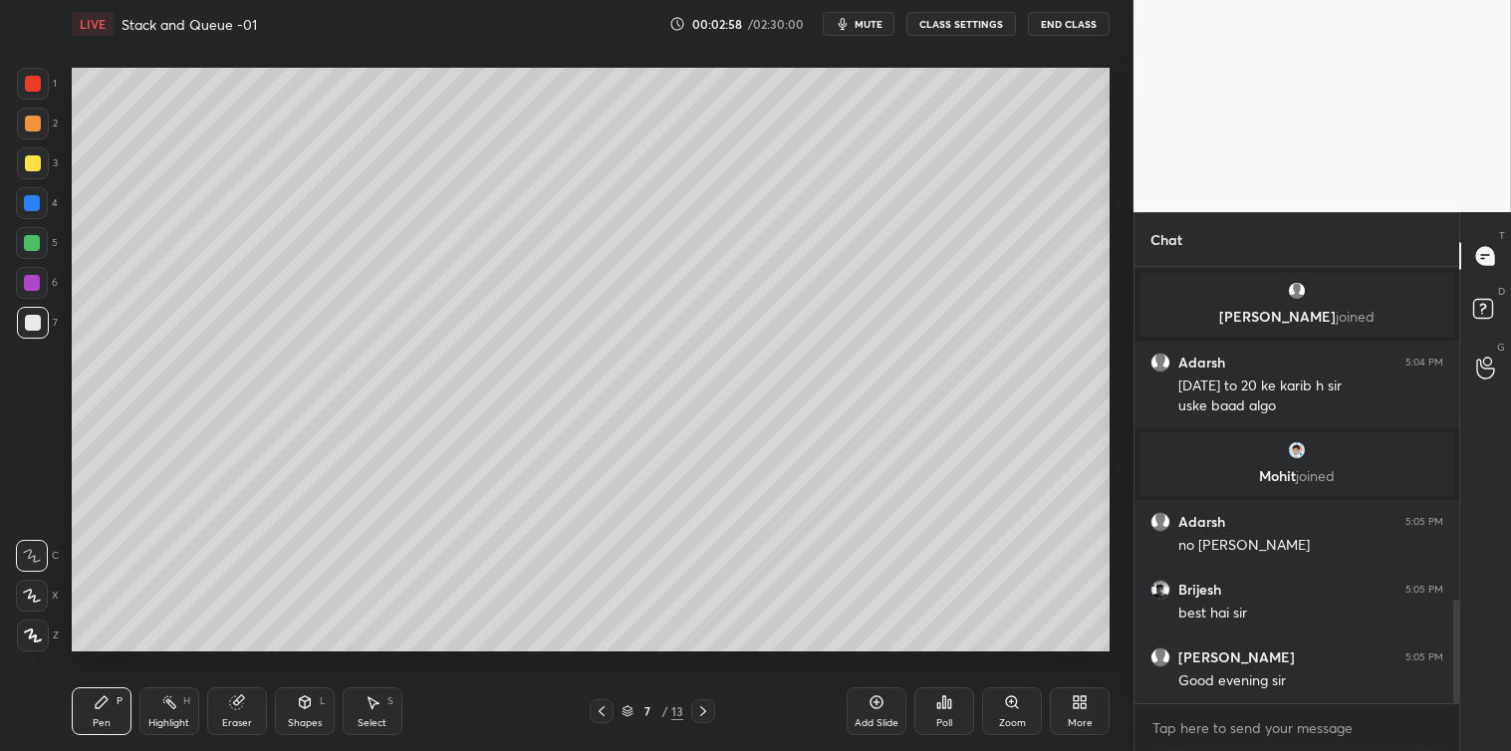
click at [292, 698] on div "Shapes L" at bounding box center [305, 711] width 60 height 48
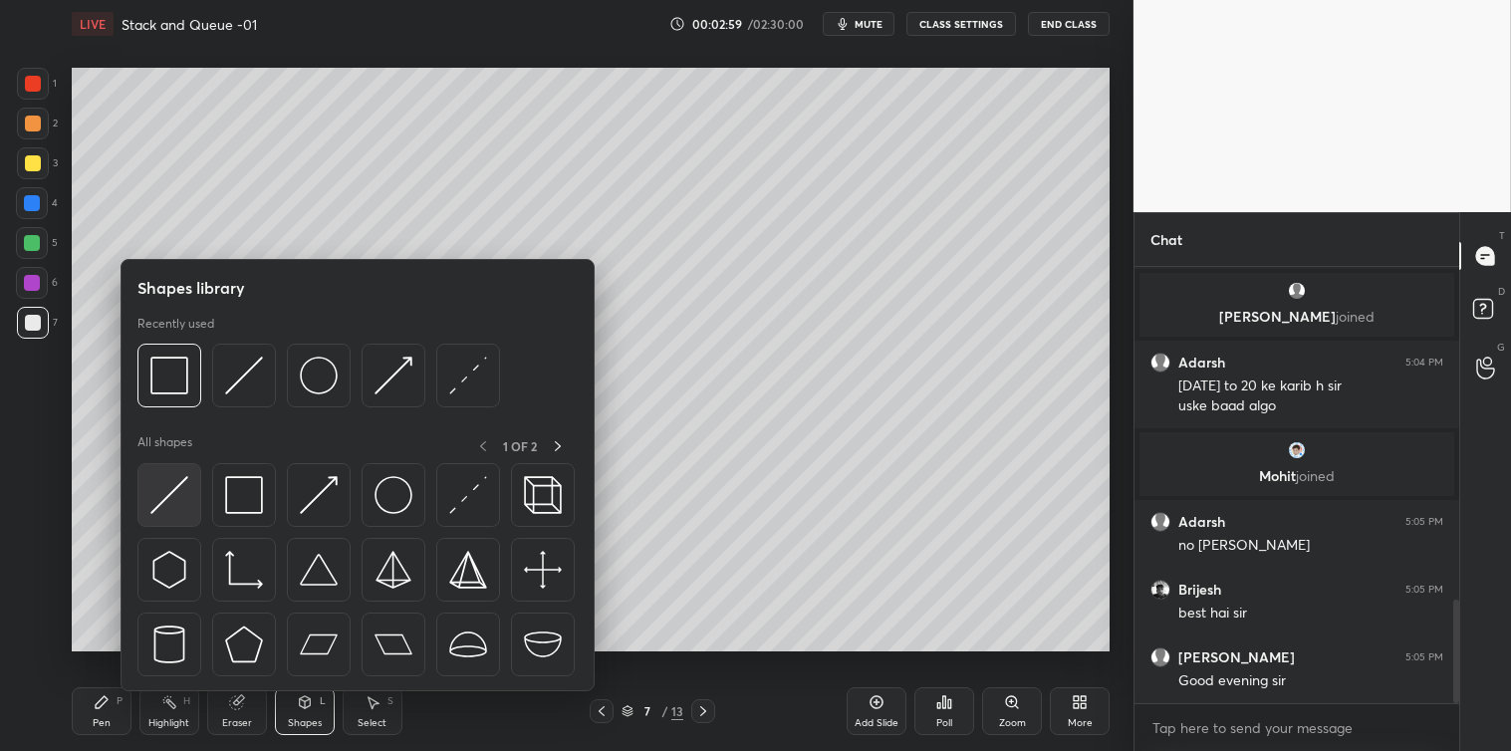
click at [166, 495] on img at bounding box center [169, 495] width 38 height 38
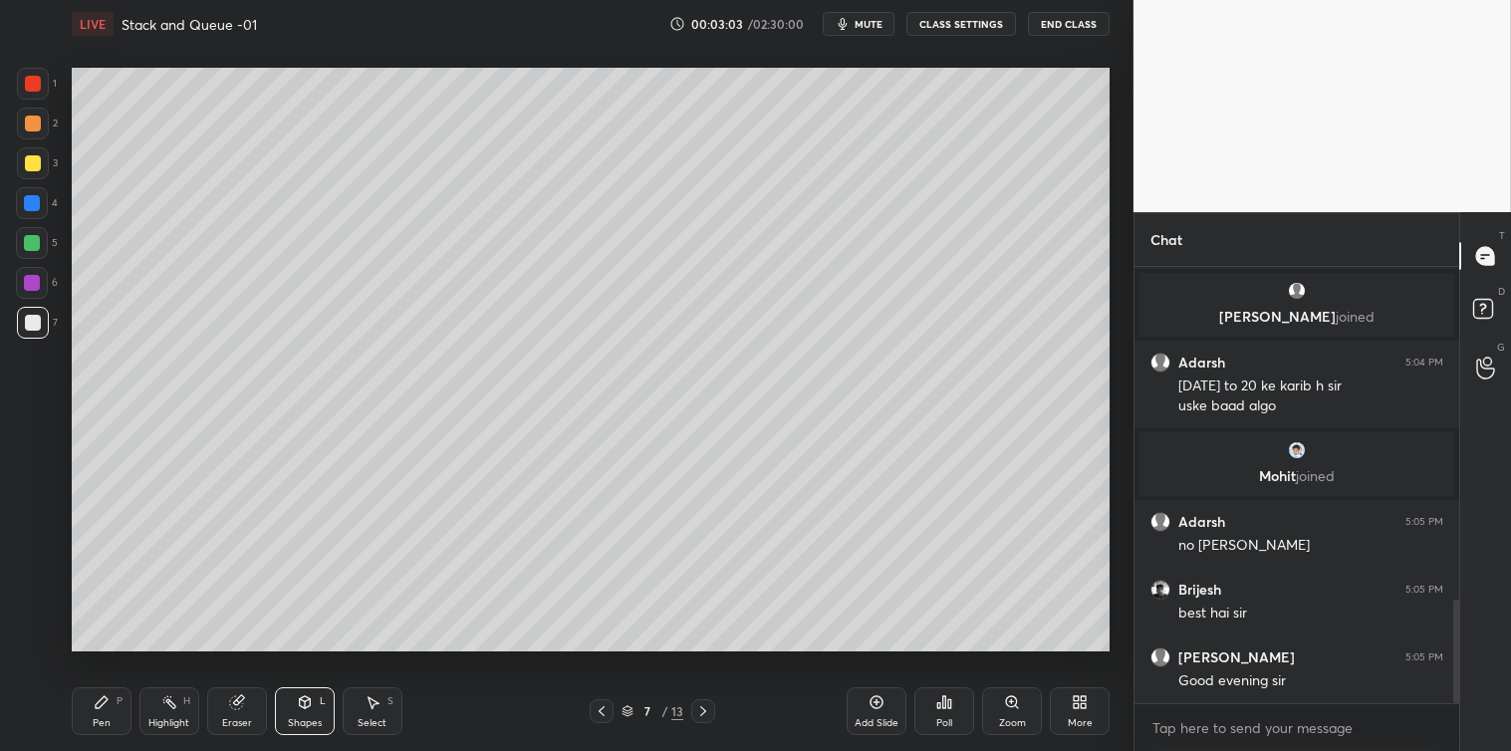
click at [95, 690] on div "Pen P" at bounding box center [102, 711] width 60 height 48
click at [307, 709] on icon at bounding box center [305, 702] width 16 height 16
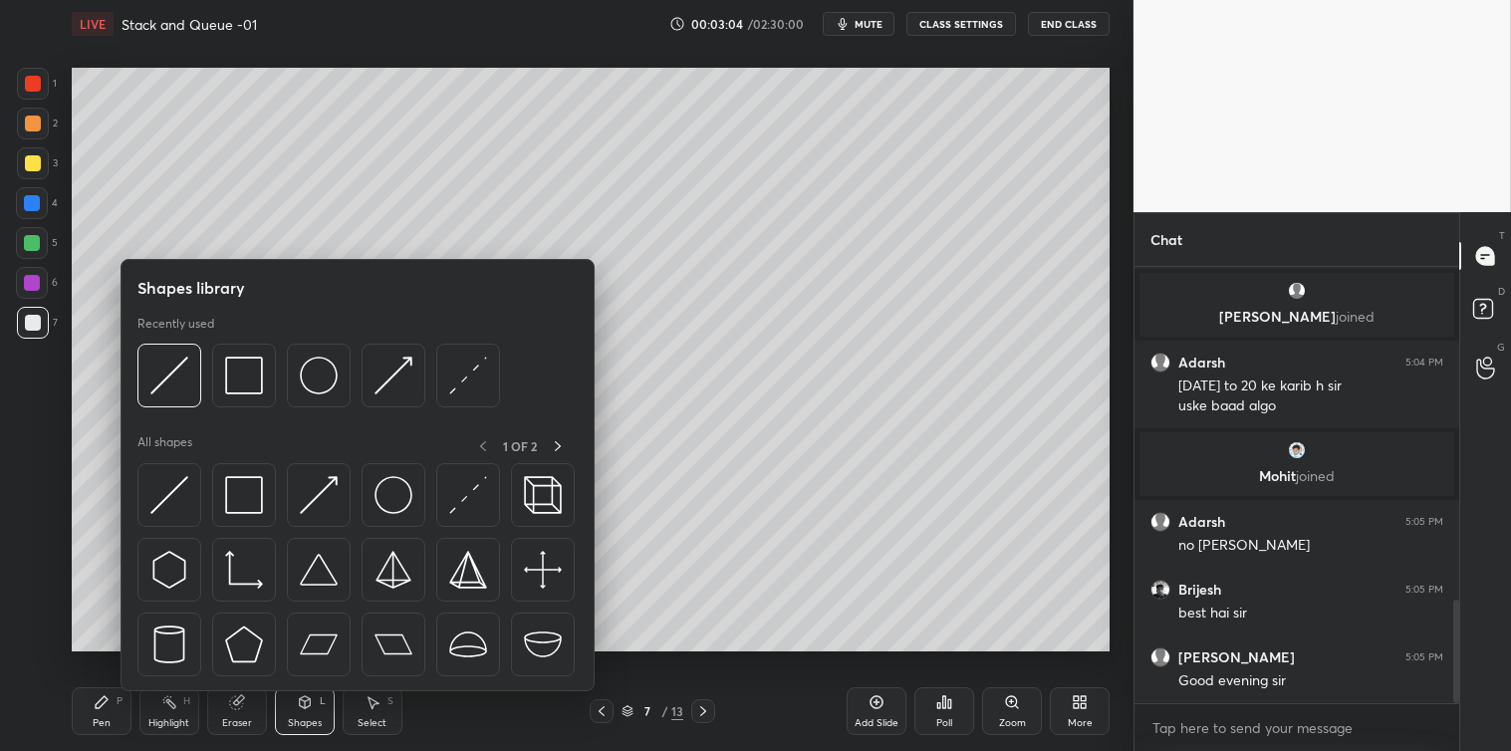
click at [305, 493] on img at bounding box center [319, 495] width 38 height 38
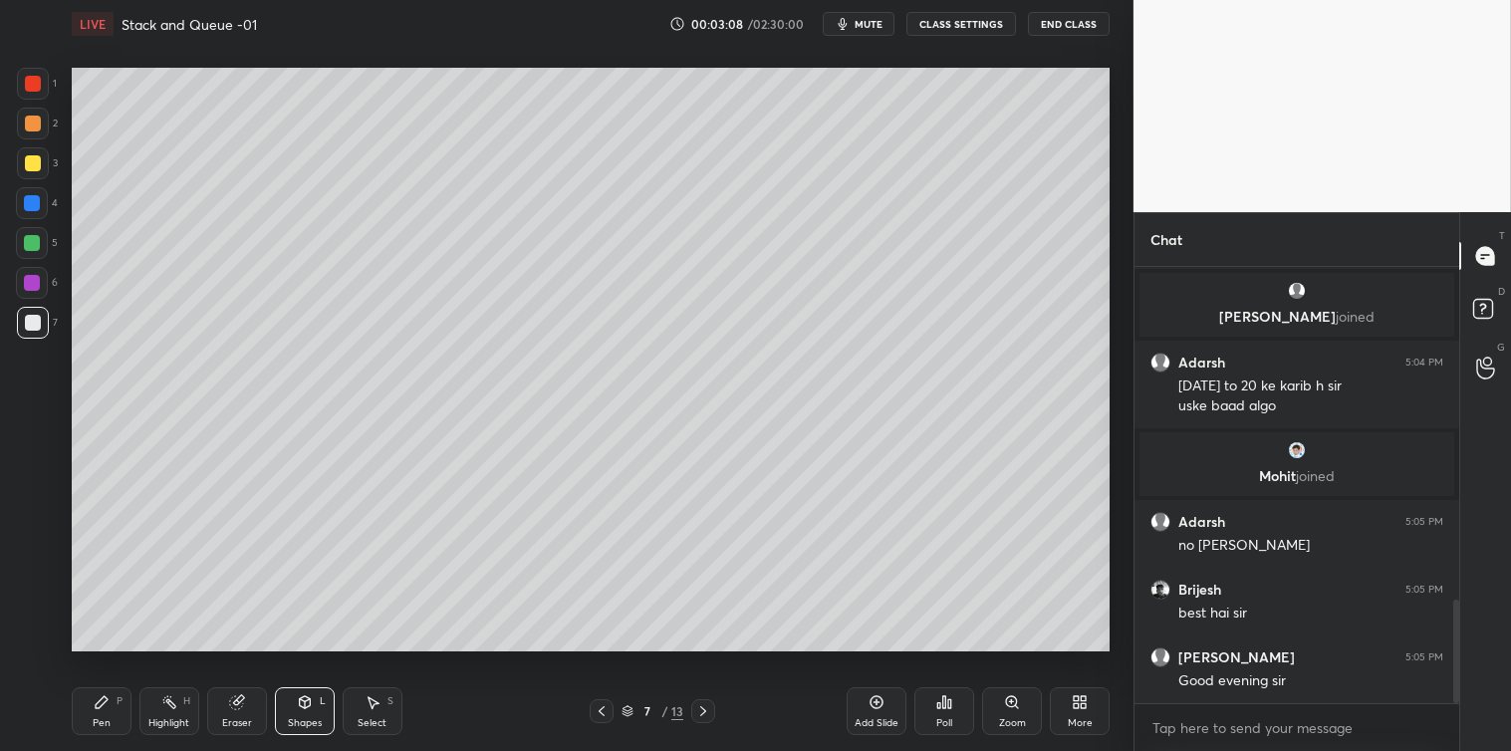
click at [96, 711] on div "Pen P" at bounding box center [102, 711] width 60 height 48
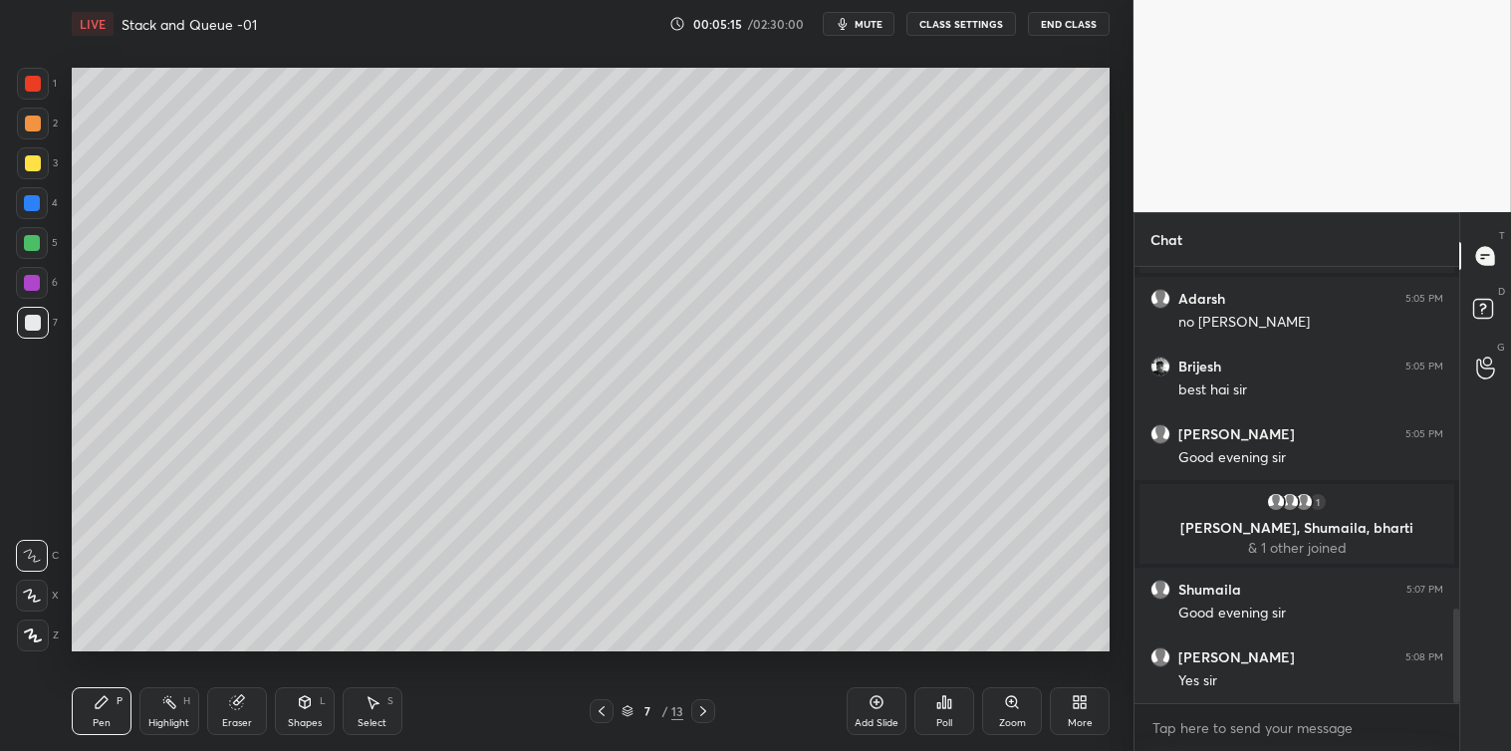
scroll to position [1643, 0]
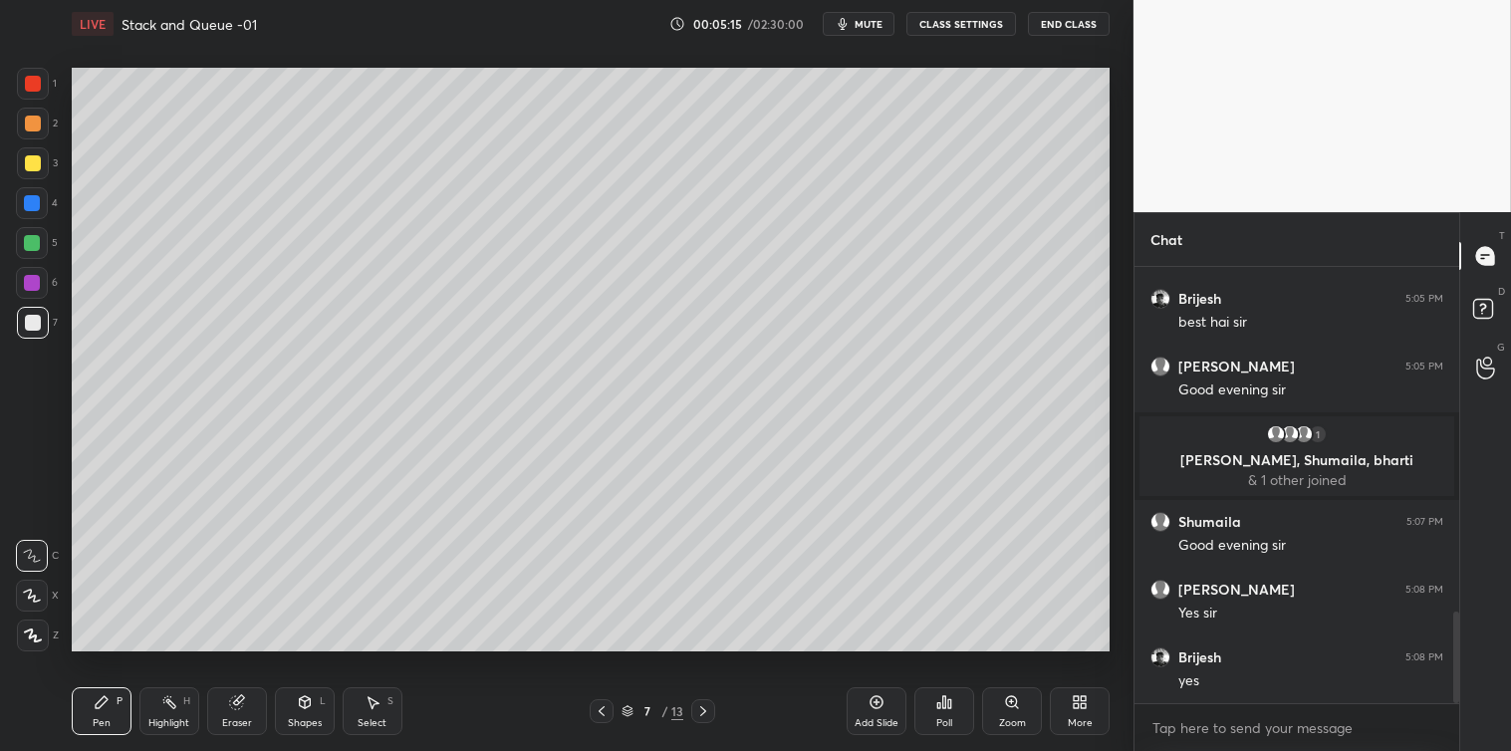
click at [893, 720] on div "Add Slide" at bounding box center [877, 723] width 44 height 10
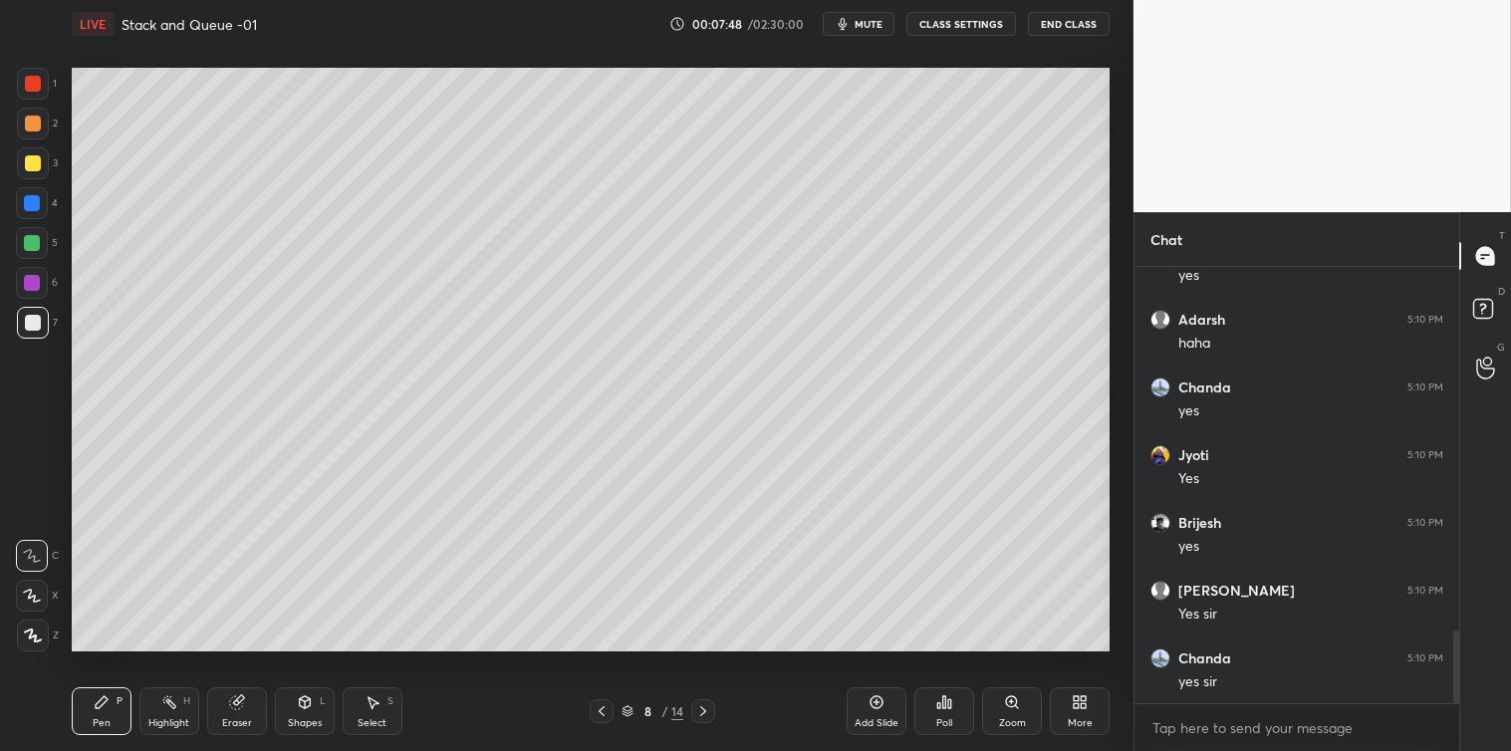
scroll to position [2185, 0]
click at [36, 170] on div at bounding box center [33, 163] width 16 height 16
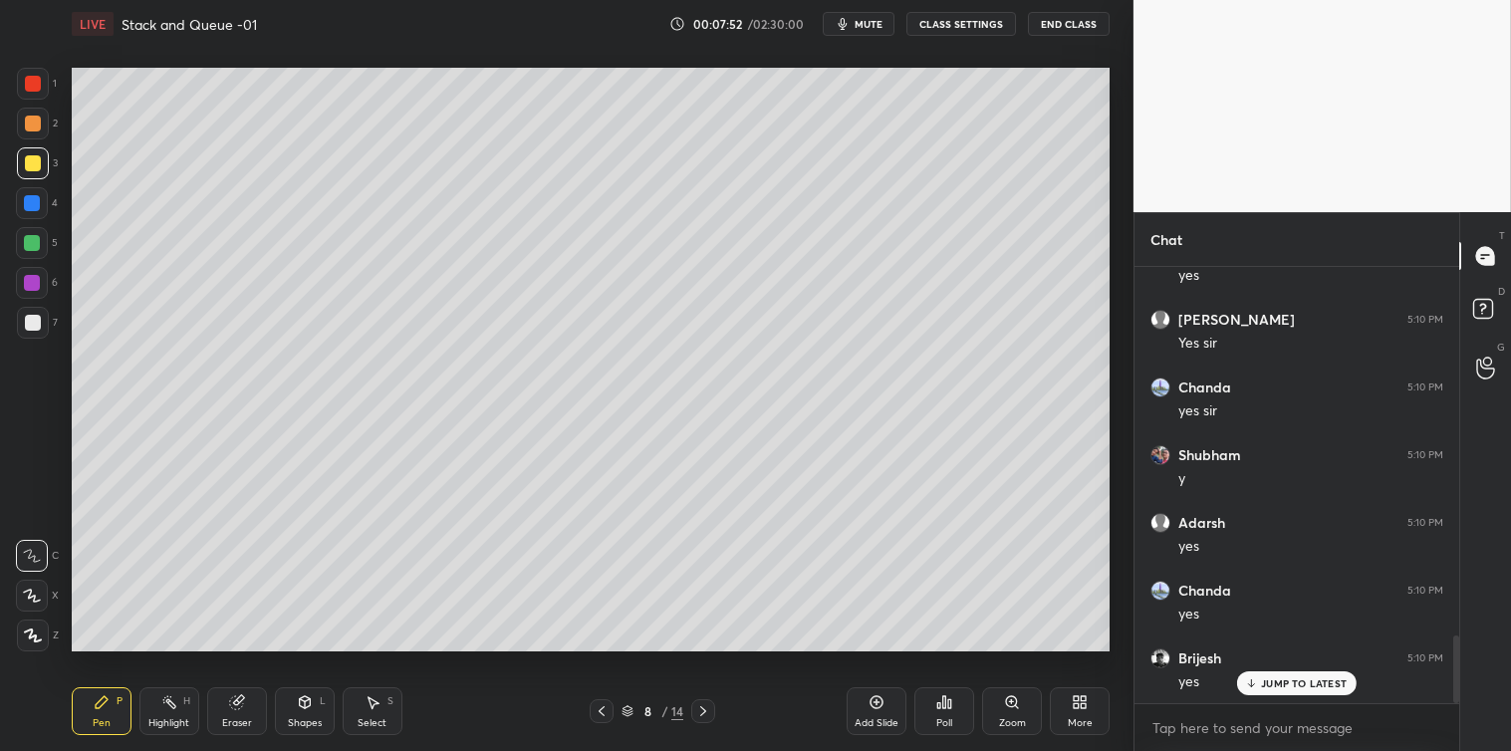
scroll to position [2455, 0]
click at [943, 698] on icon at bounding box center [944, 702] width 3 height 12
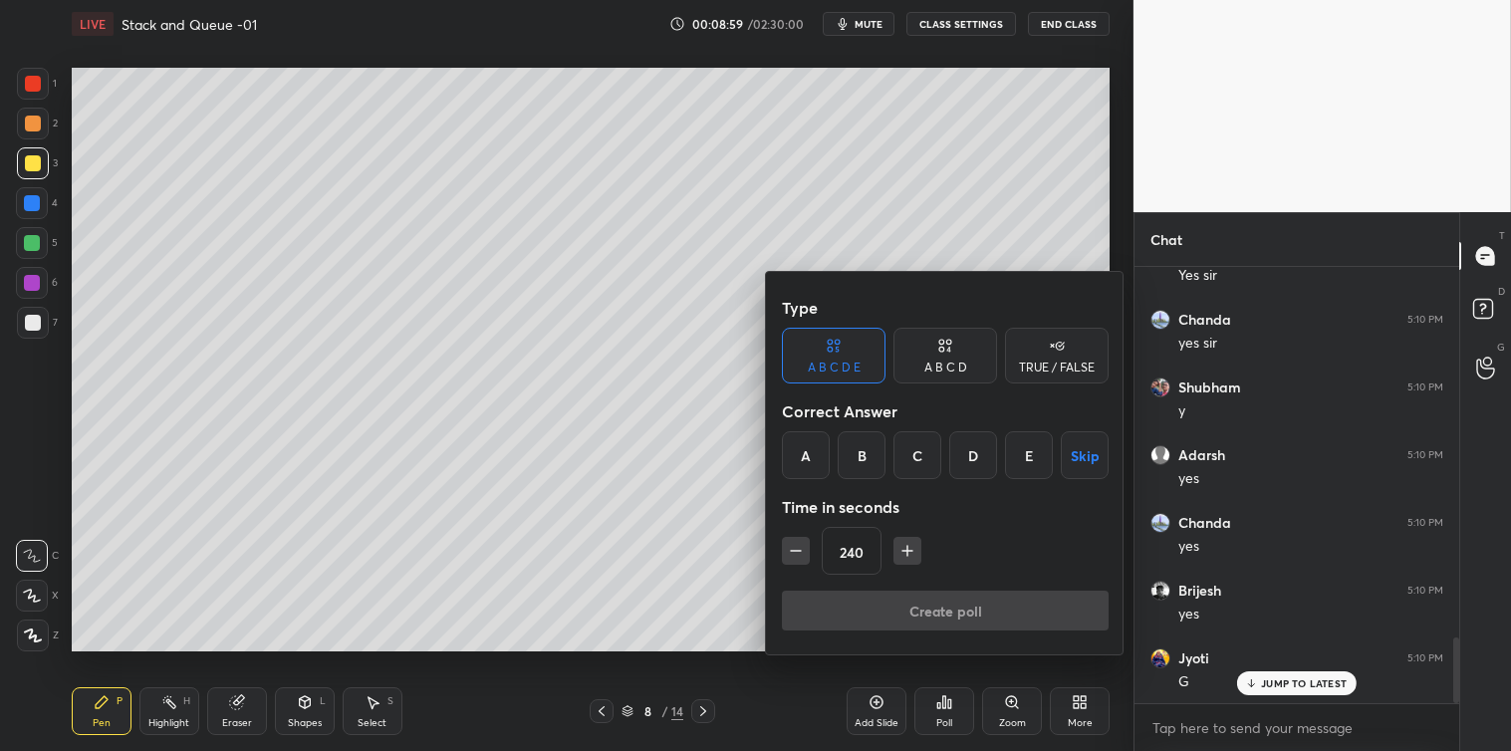
click at [778, 563] on div "Type A B C D E A B C D TRUE / FALSE Correct Answer A B C D E Skip Time in secon…" at bounding box center [945, 463] width 359 height 382
click at [789, 554] on icon "button" at bounding box center [796, 551] width 20 height 20
click at [794, 552] on icon "button" at bounding box center [796, 551] width 20 height 20
click at [792, 556] on icon "button" at bounding box center [796, 551] width 20 height 20
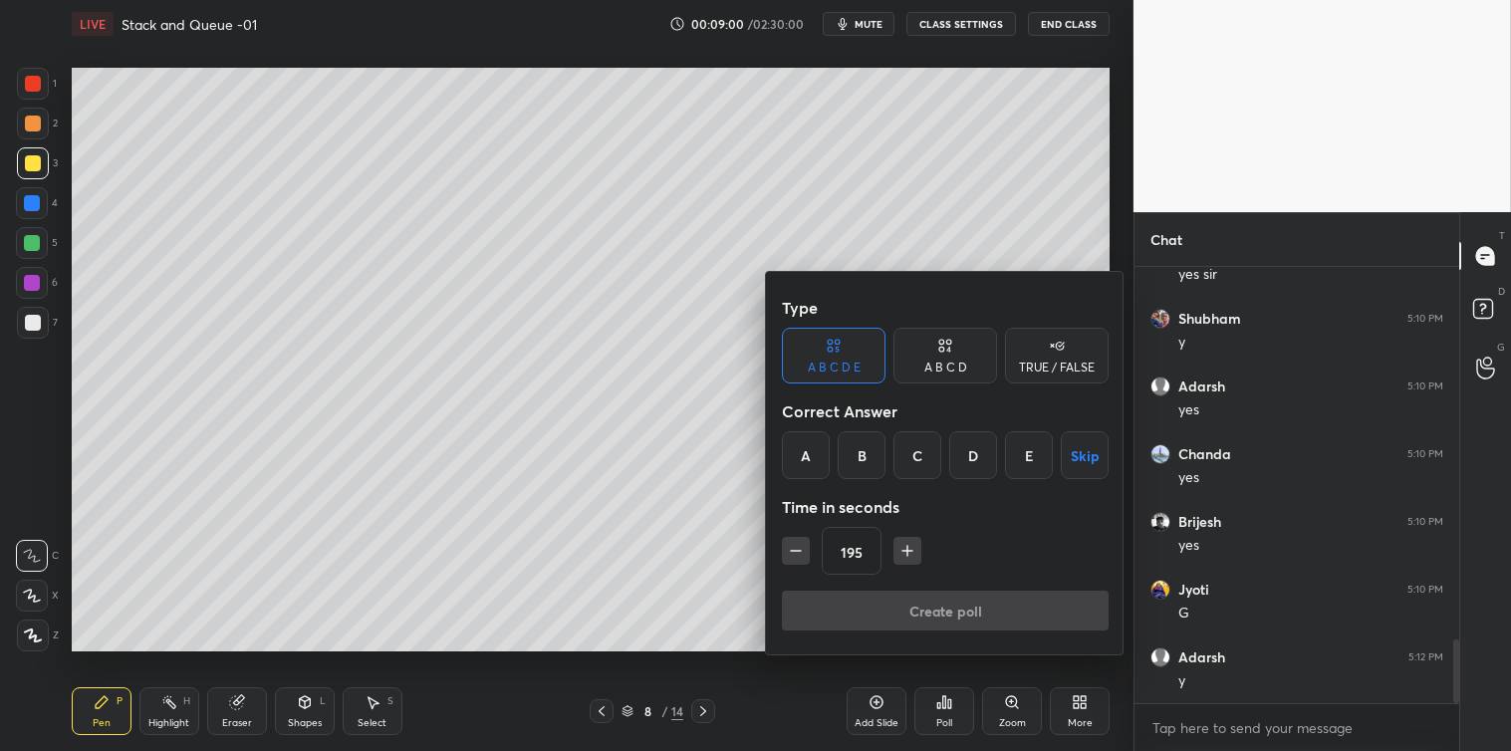
click at [791, 556] on icon "button" at bounding box center [796, 551] width 20 height 20
click at [793, 555] on icon "button" at bounding box center [796, 551] width 20 height 20
click at [792, 555] on icon "button" at bounding box center [796, 551] width 20 height 20
click at [792, 556] on icon "button" at bounding box center [796, 551] width 20 height 20
click at [793, 556] on icon "button" at bounding box center [796, 551] width 20 height 20
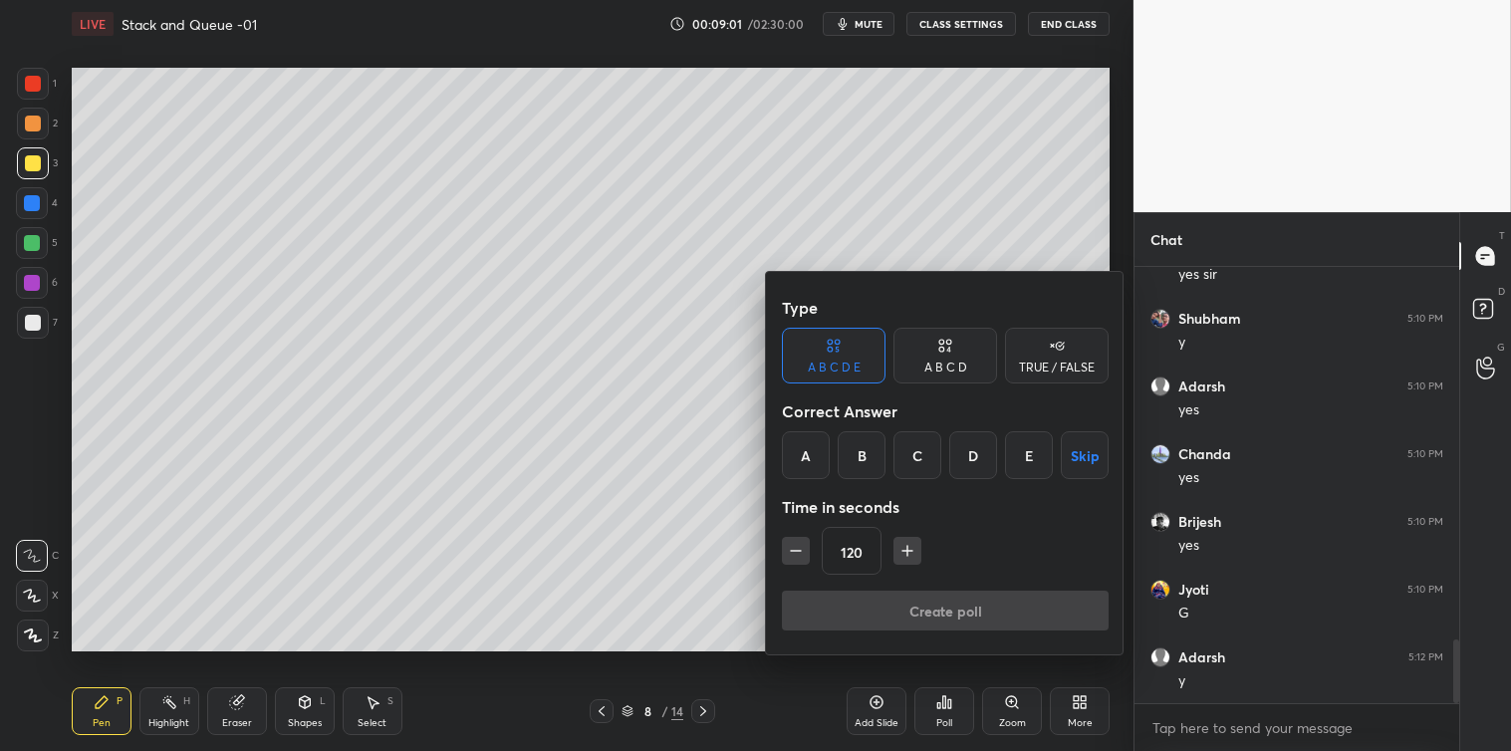
click at [792, 556] on icon "button" at bounding box center [796, 551] width 20 height 20
click at [790, 559] on icon "button" at bounding box center [796, 551] width 20 height 20
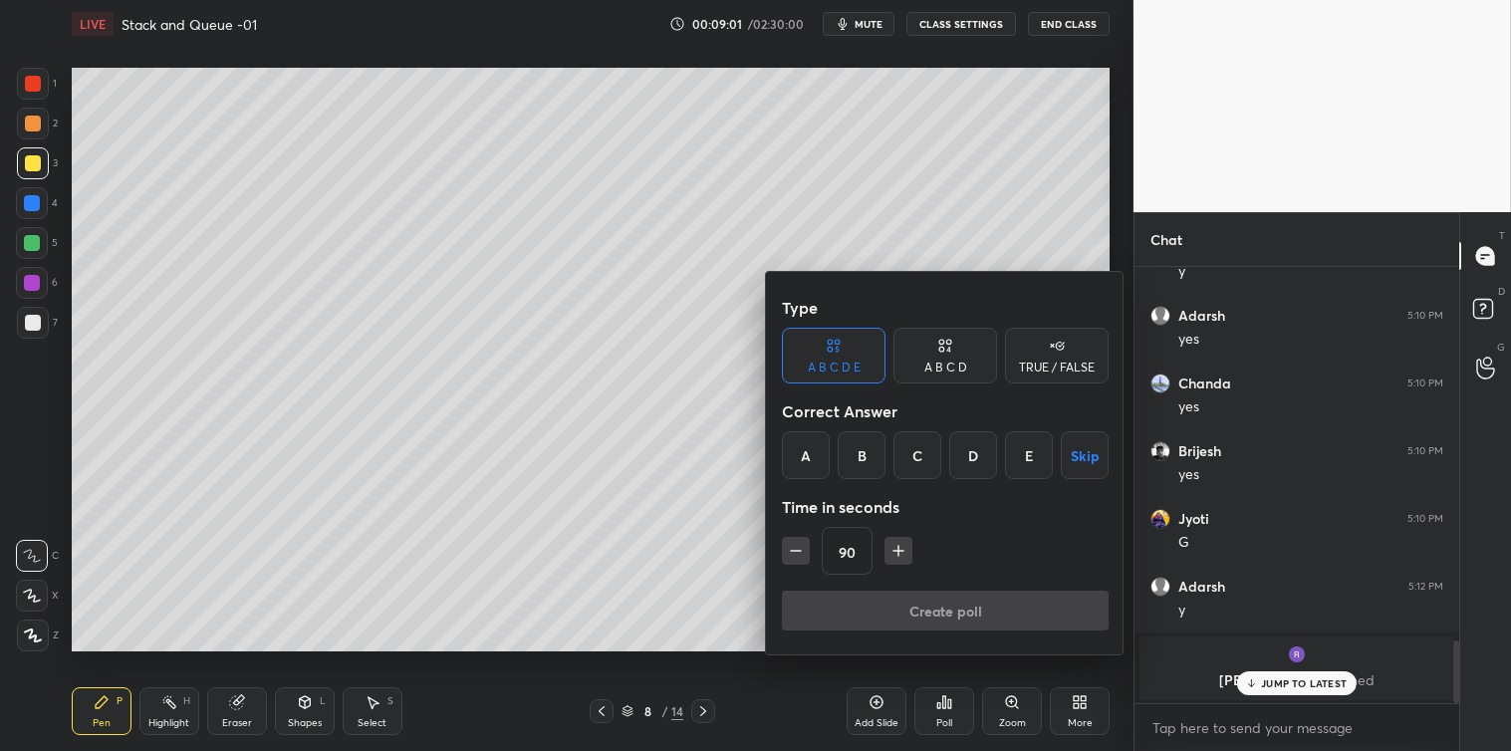
click at [790, 559] on icon "button" at bounding box center [796, 551] width 20 height 20
type input "75"
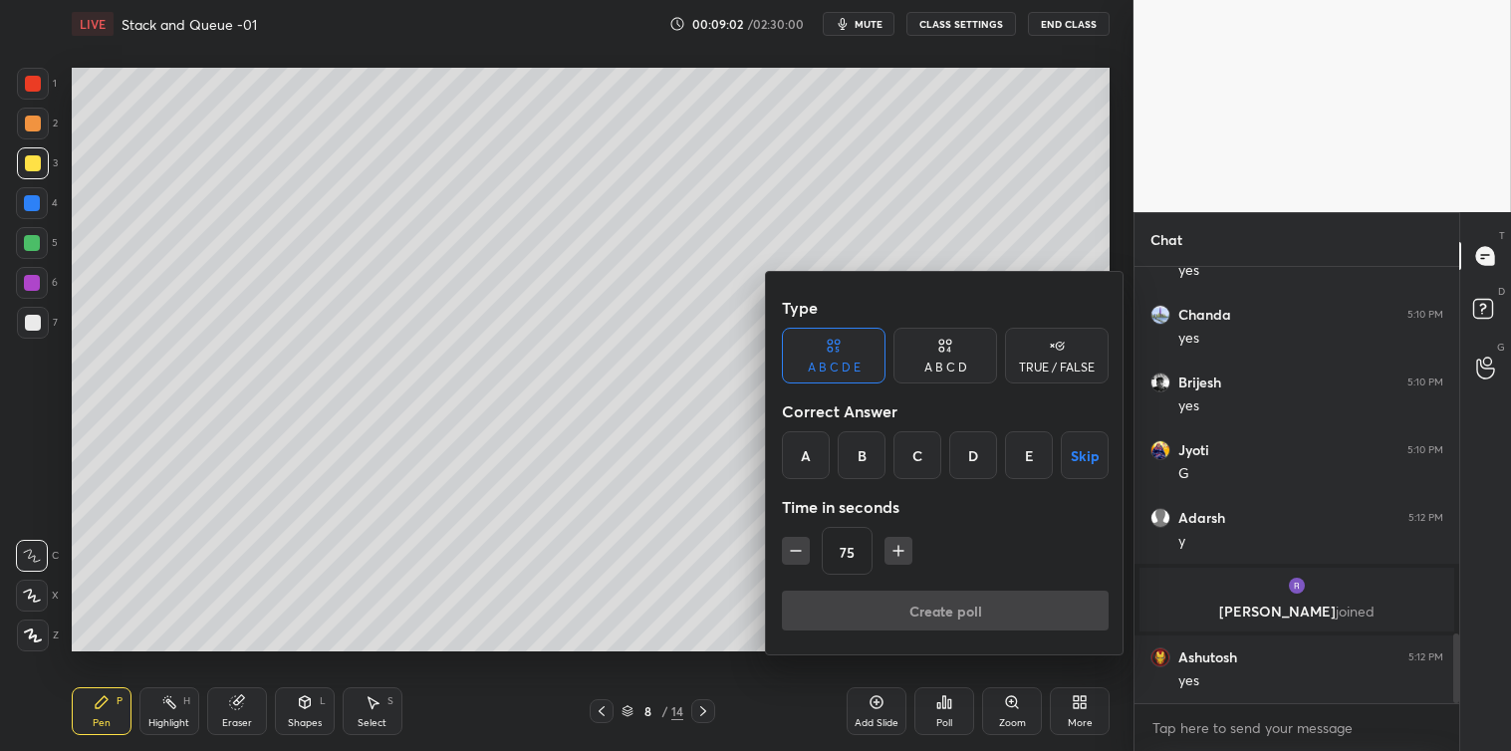
click at [1062, 362] on div "TRUE / FALSE" at bounding box center [1057, 368] width 76 height 12
click at [847, 446] on div "True" at bounding box center [834, 455] width 104 height 48
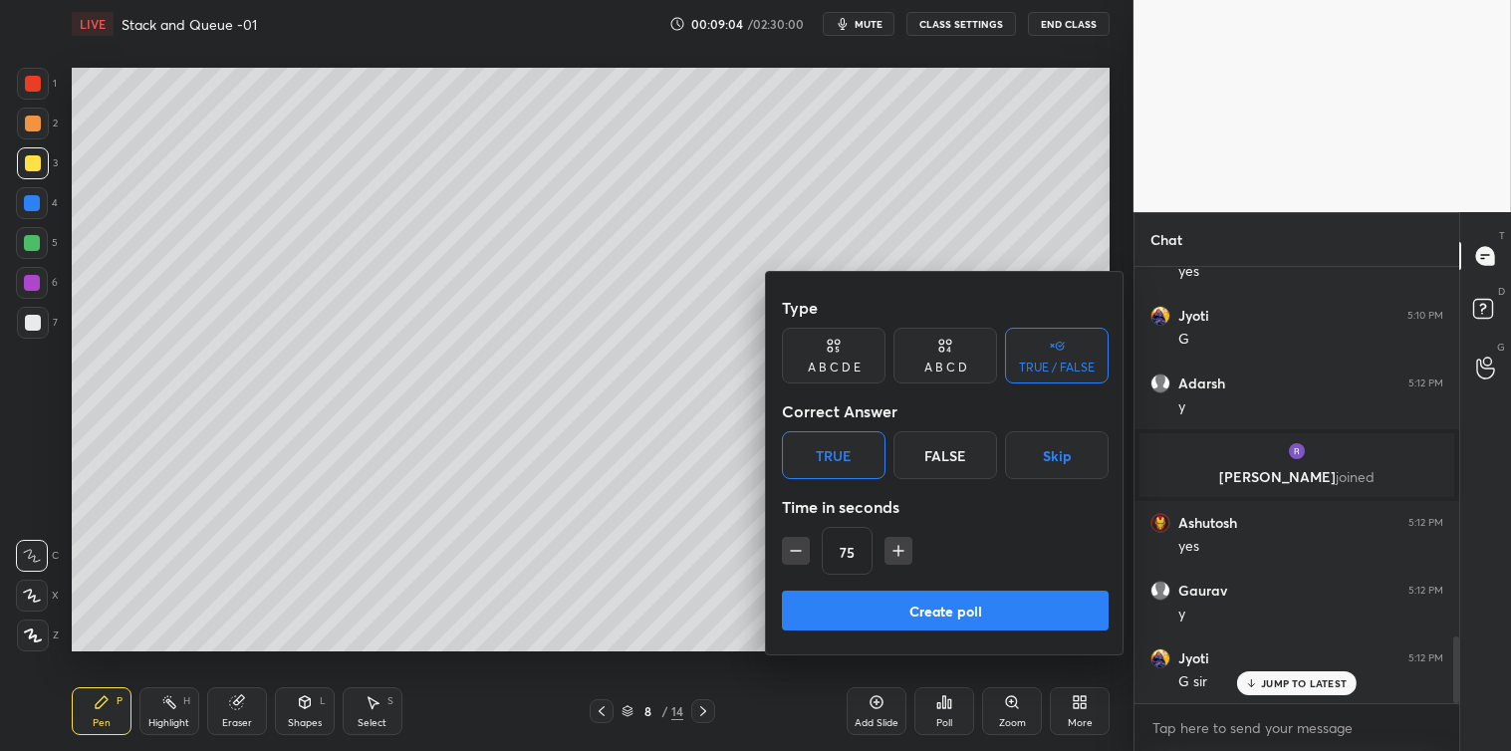
click at [939, 599] on button "Create poll" at bounding box center [945, 611] width 327 height 40
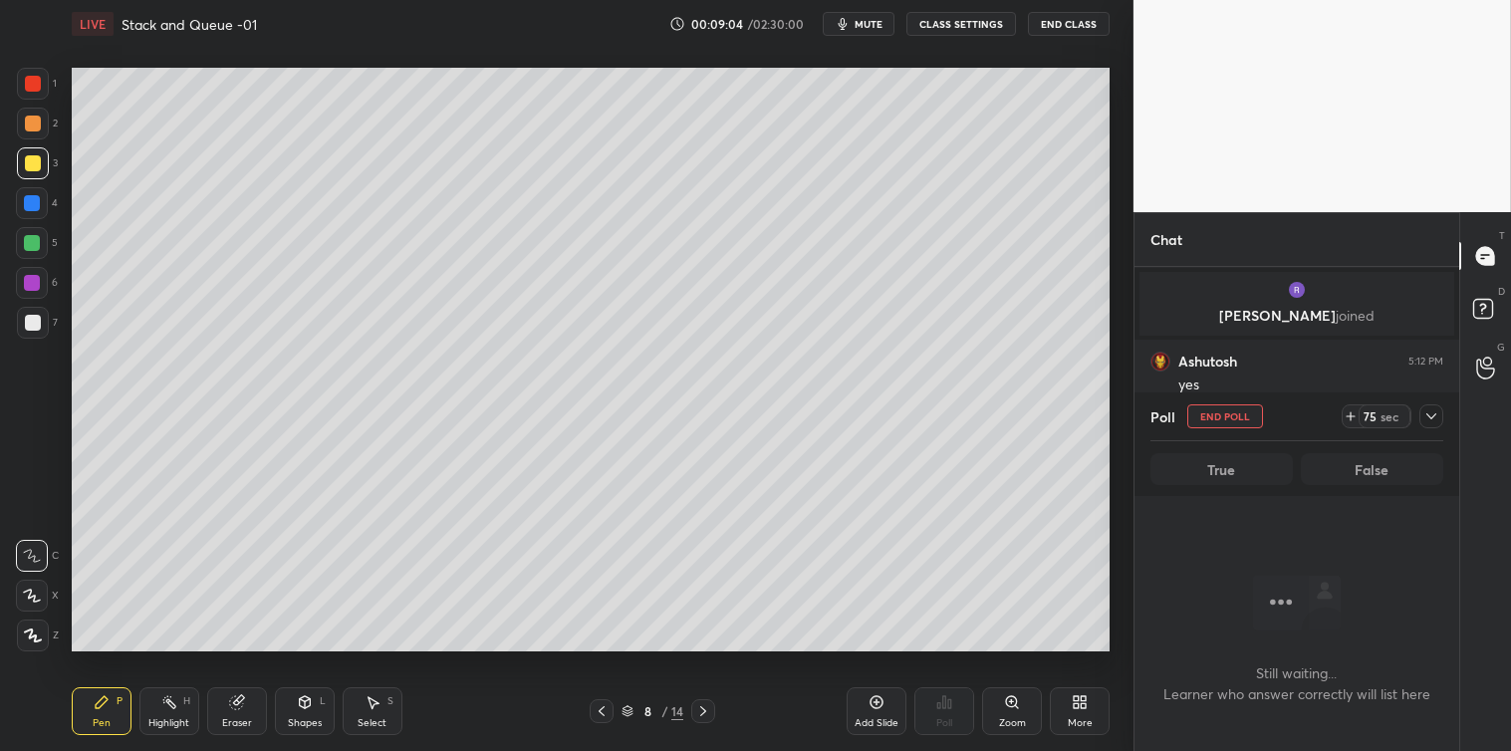
scroll to position [0, 0]
click at [1431, 418] on icon at bounding box center [1431, 416] width 10 height 6
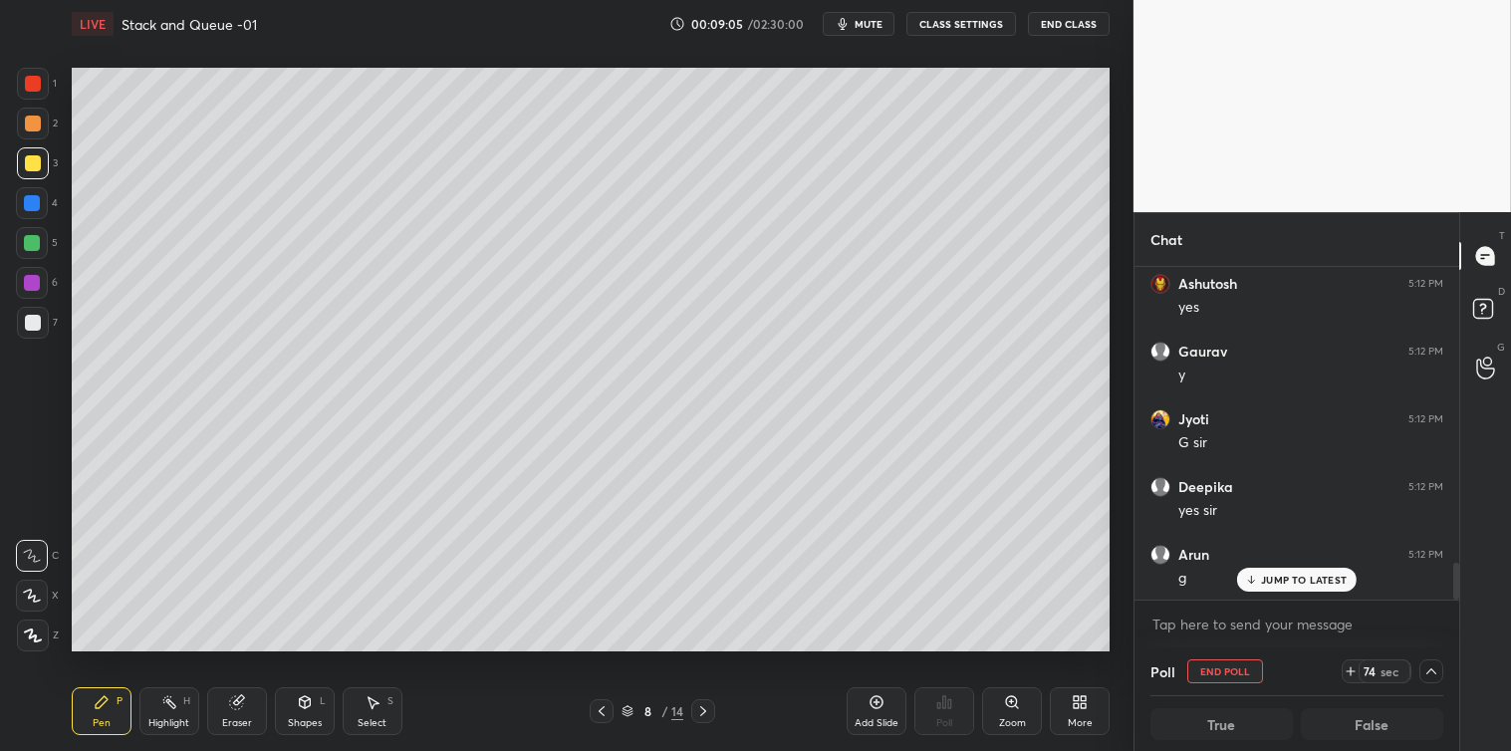
scroll to position [2722, 0]
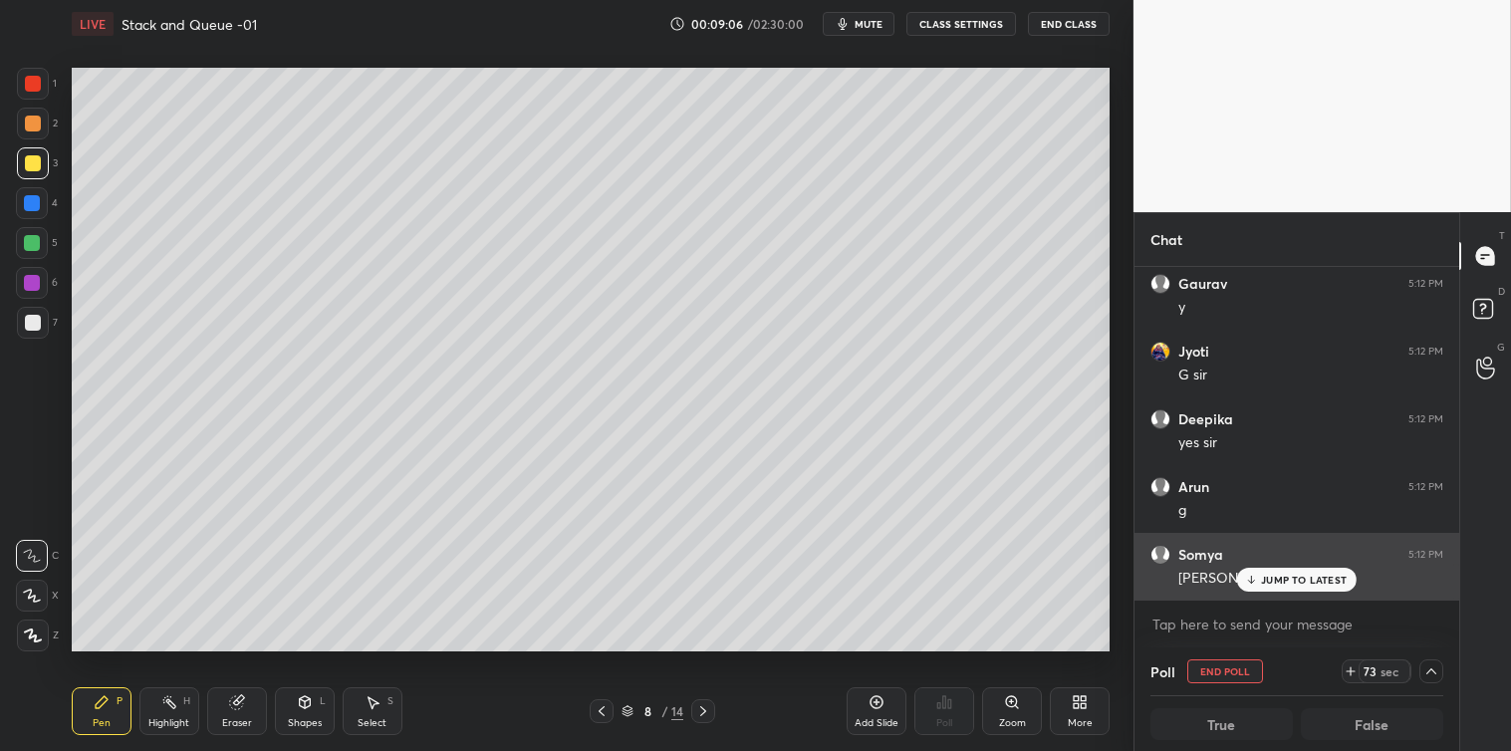
click at [1298, 583] on p "JUMP TO LATEST" at bounding box center [1304, 580] width 86 height 12
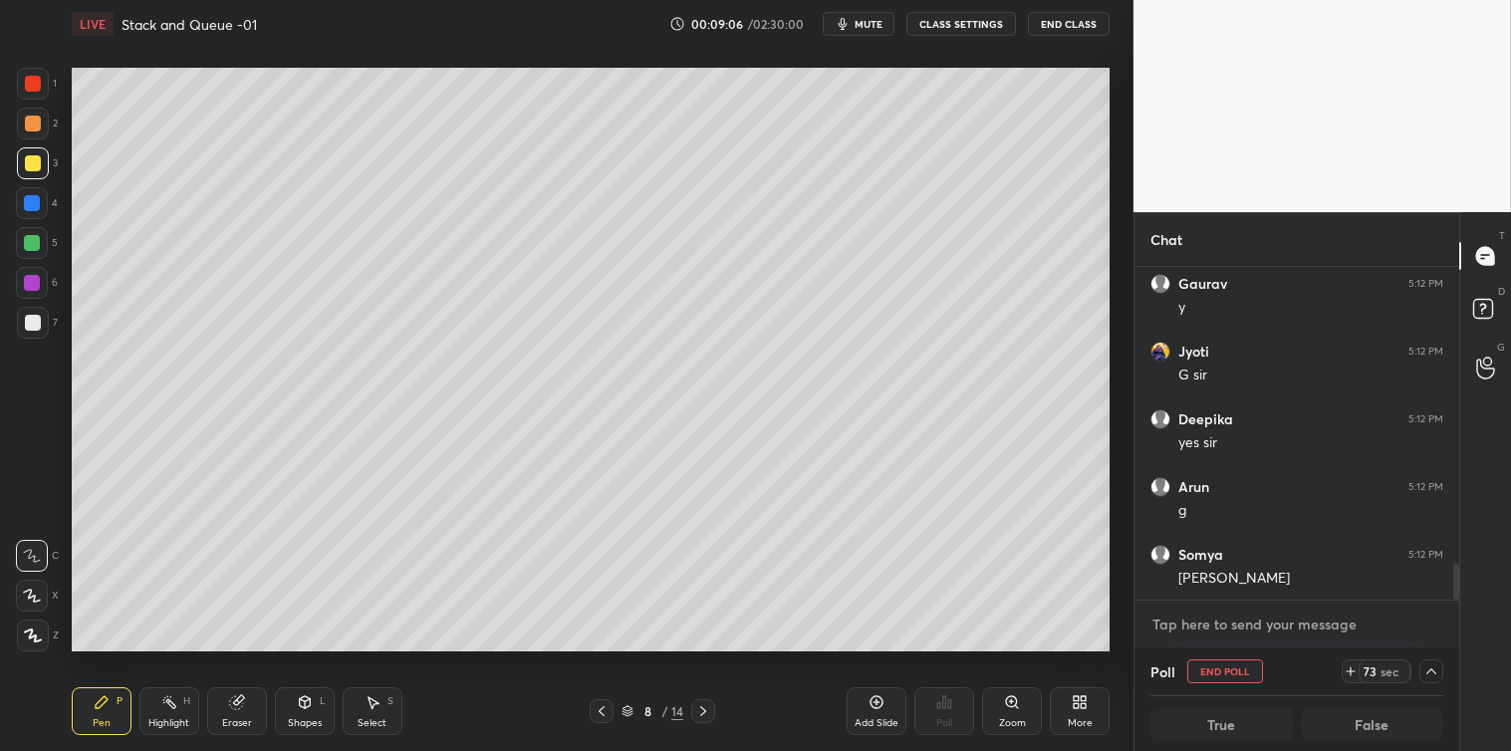
click at [1263, 624] on textarea at bounding box center [1296, 625] width 293 height 32
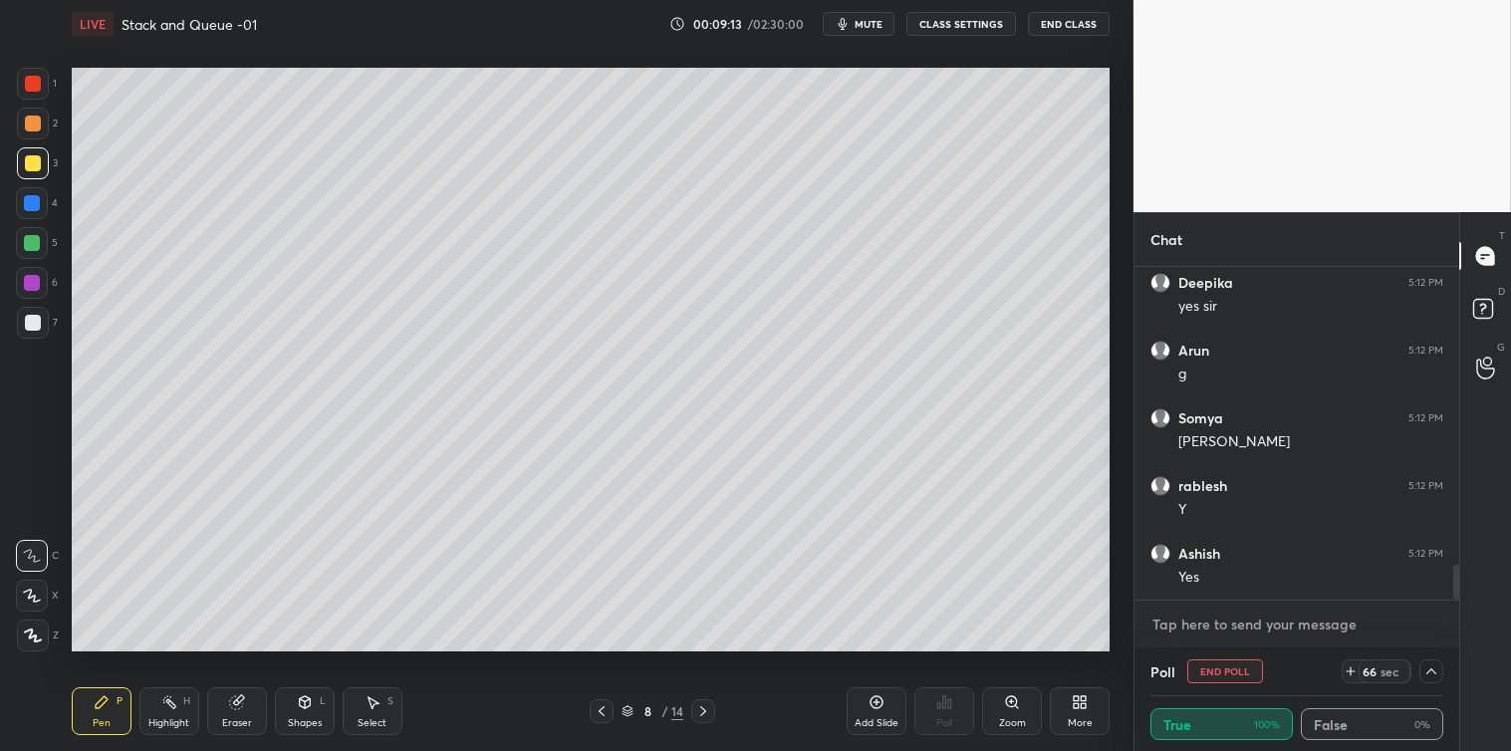
scroll to position [2925, 0]
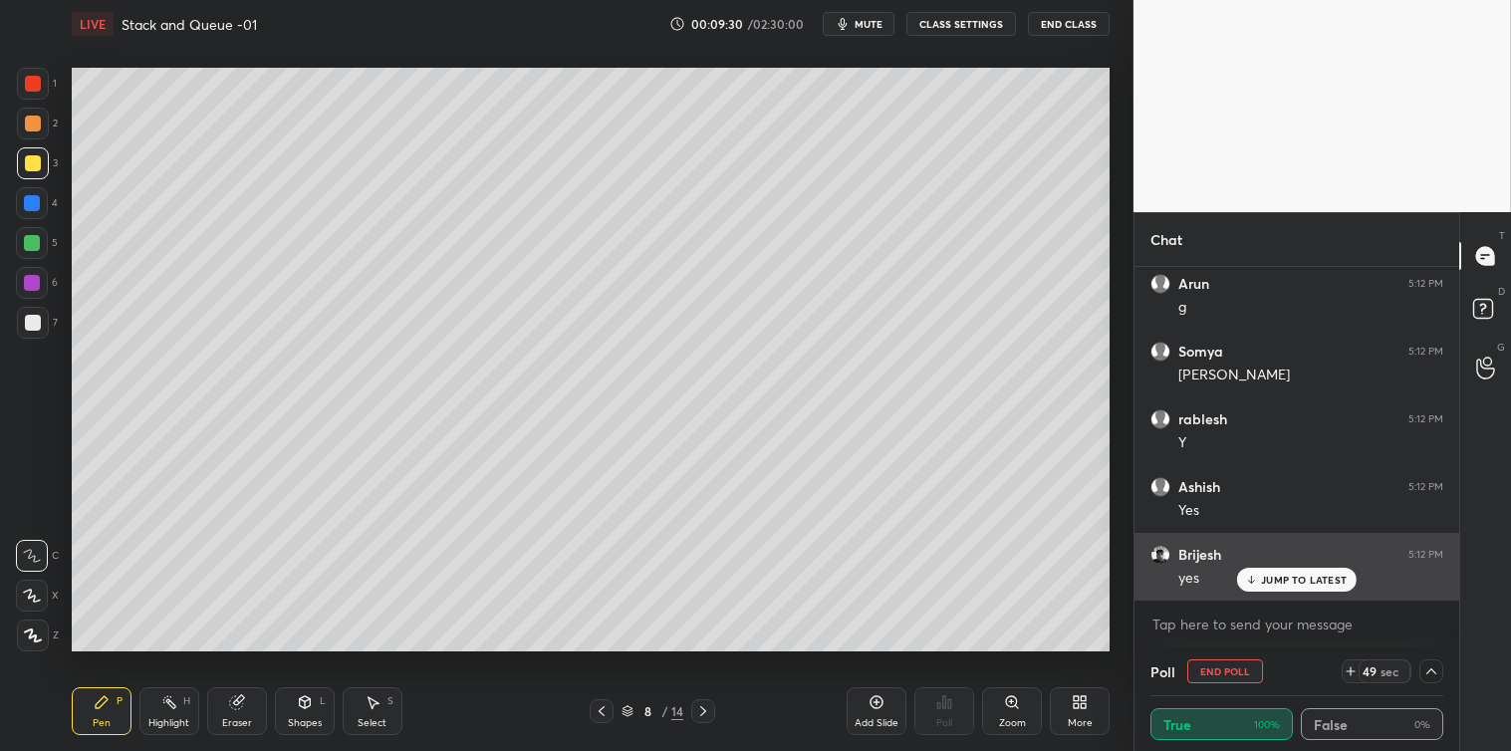
click at [1288, 575] on p "JUMP TO LATEST" at bounding box center [1304, 580] width 86 height 12
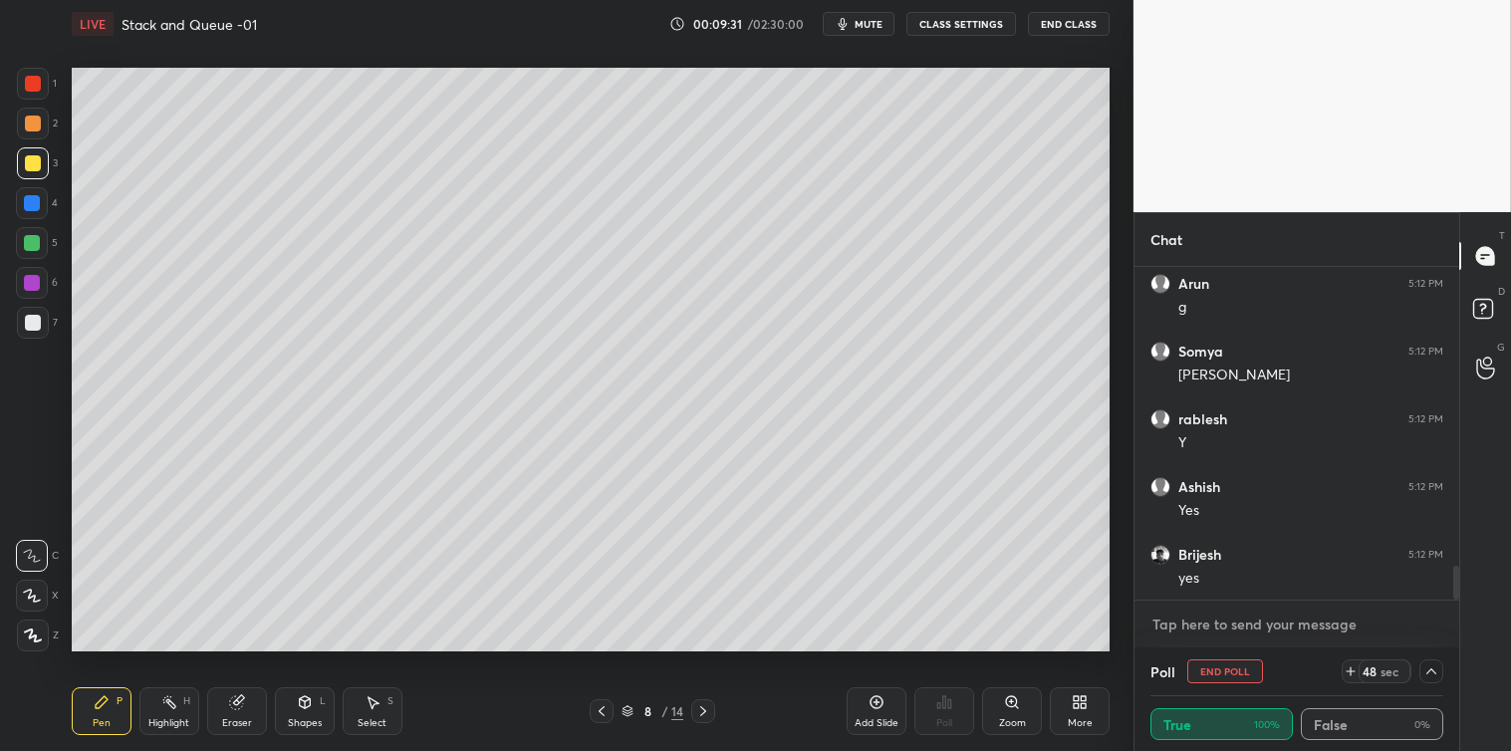
click at [1249, 628] on textarea at bounding box center [1296, 625] width 293 height 32
click at [1242, 616] on textarea at bounding box center [1296, 625] width 293 height 32
click at [1246, 615] on textarea at bounding box center [1296, 625] width 293 height 32
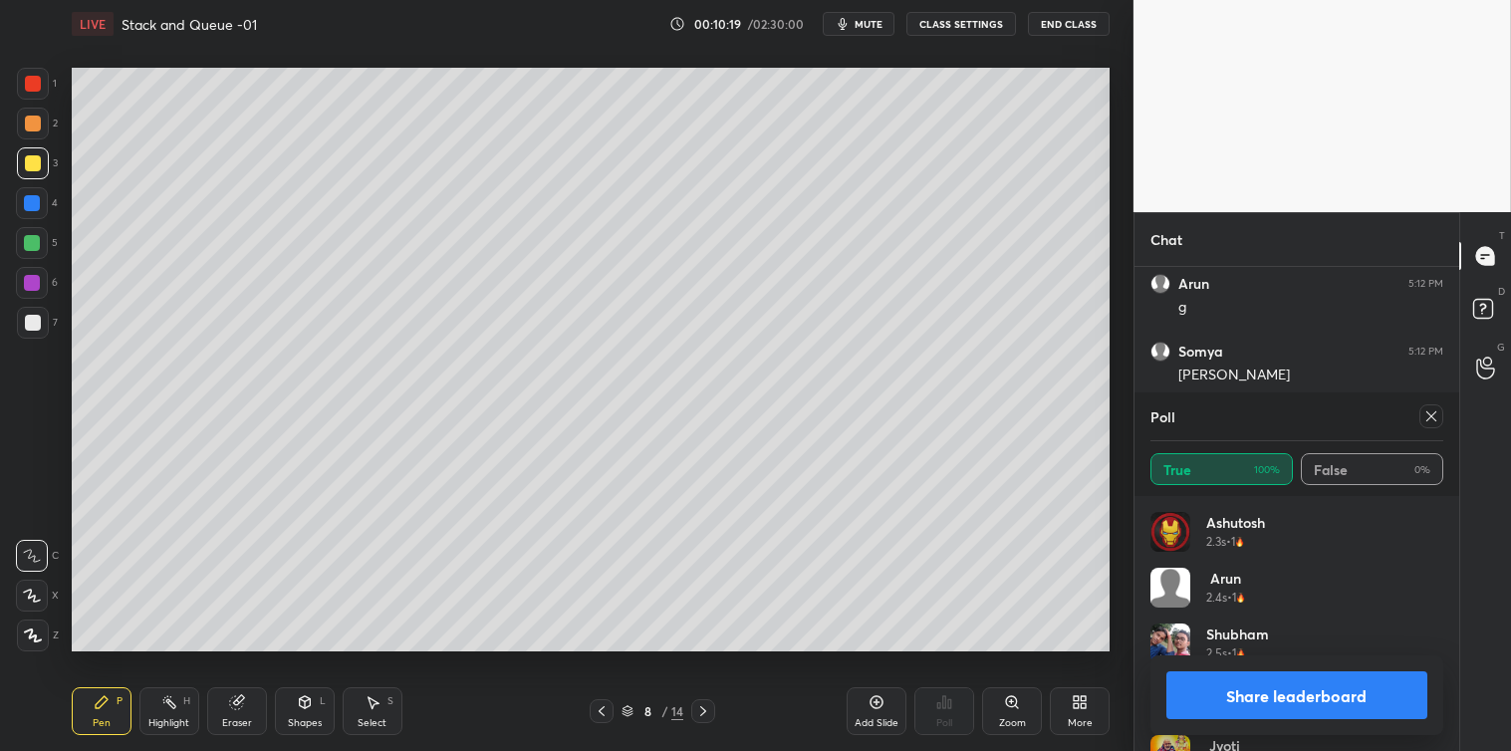
scroll to position [233, 287]
click at [1430, 421] on icon at bounding box center [1431, 416] width 16 height 16
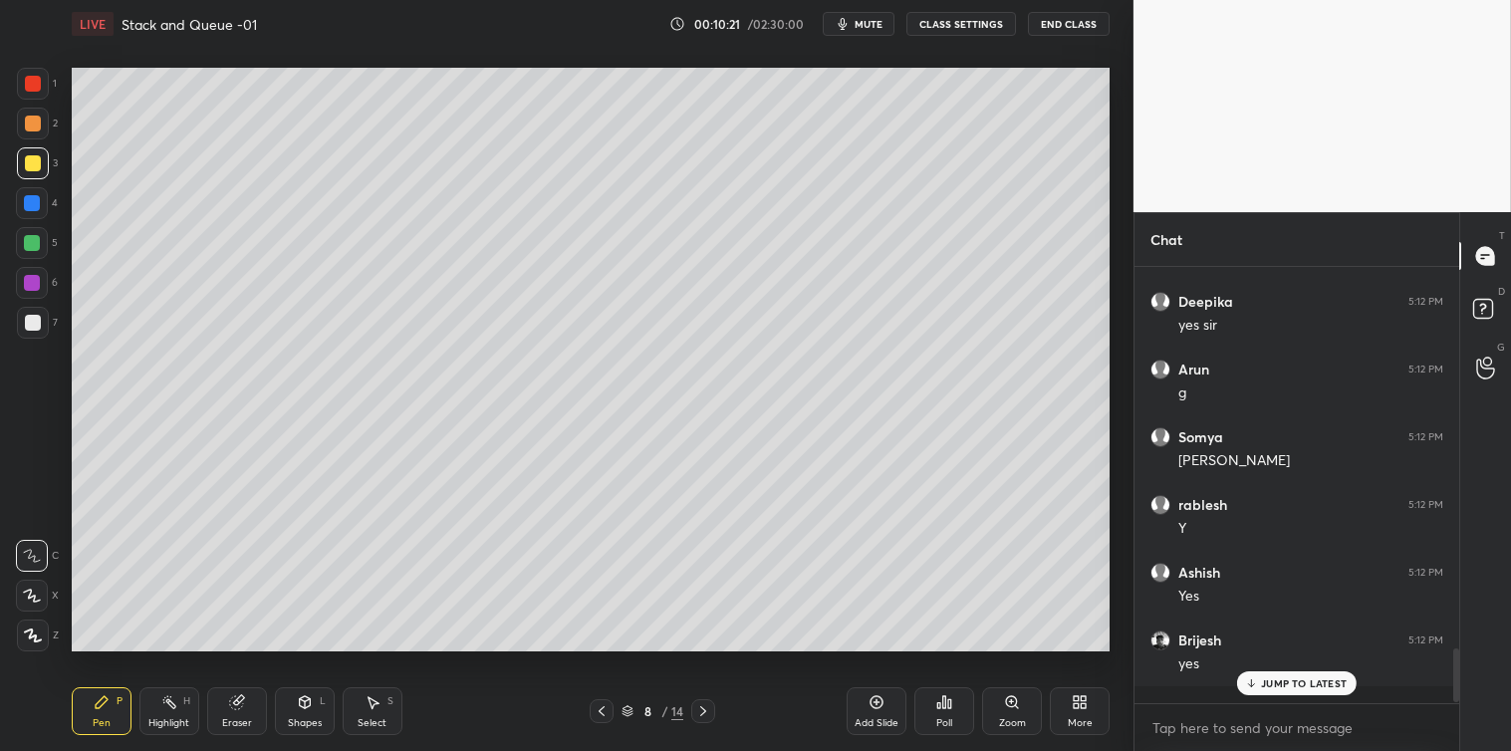
scroll to position [2829, 0]
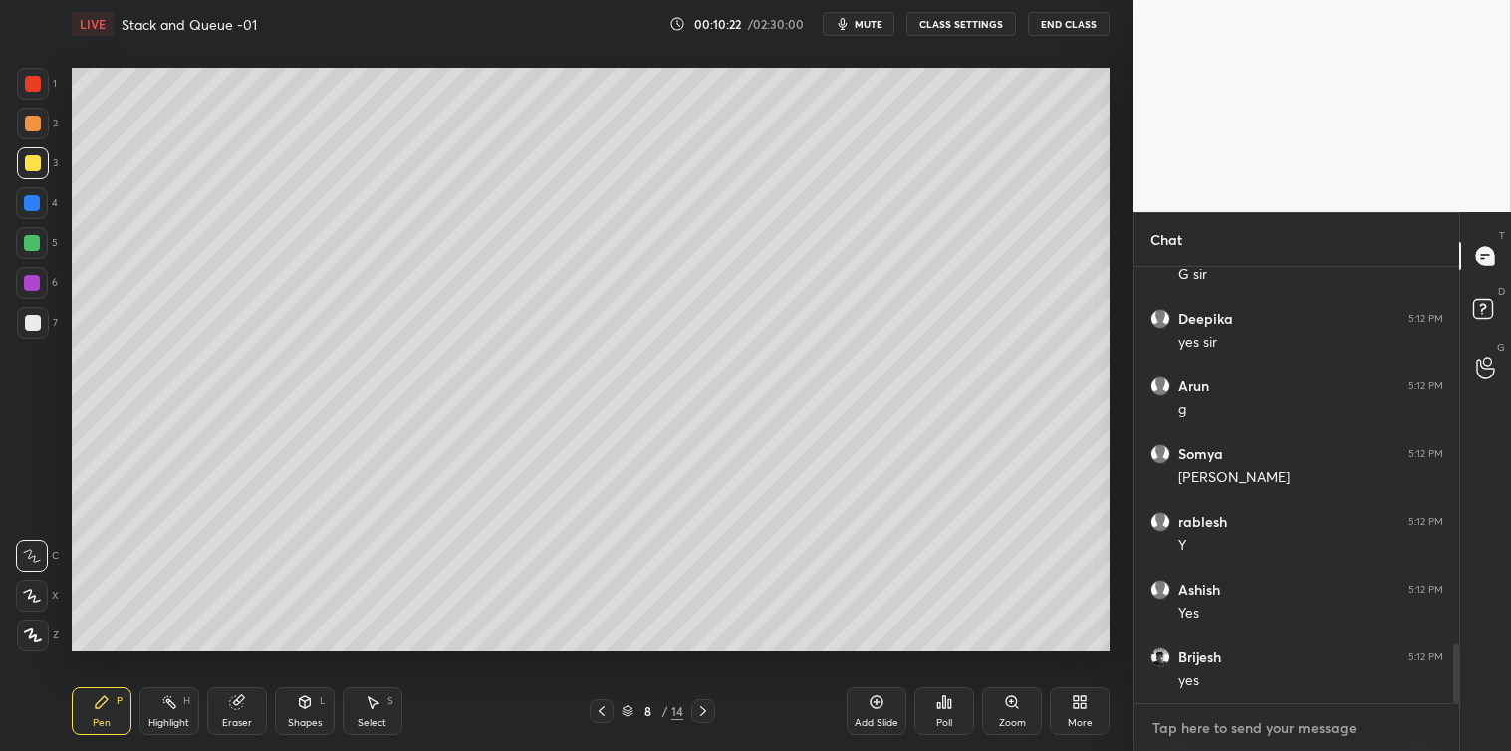
click at [1177, 731] on textarea at bounding box center [1296, 728] width 293 height 32
click at [377, 710] on icon at bounding box center [373, 702] width 16 height 16
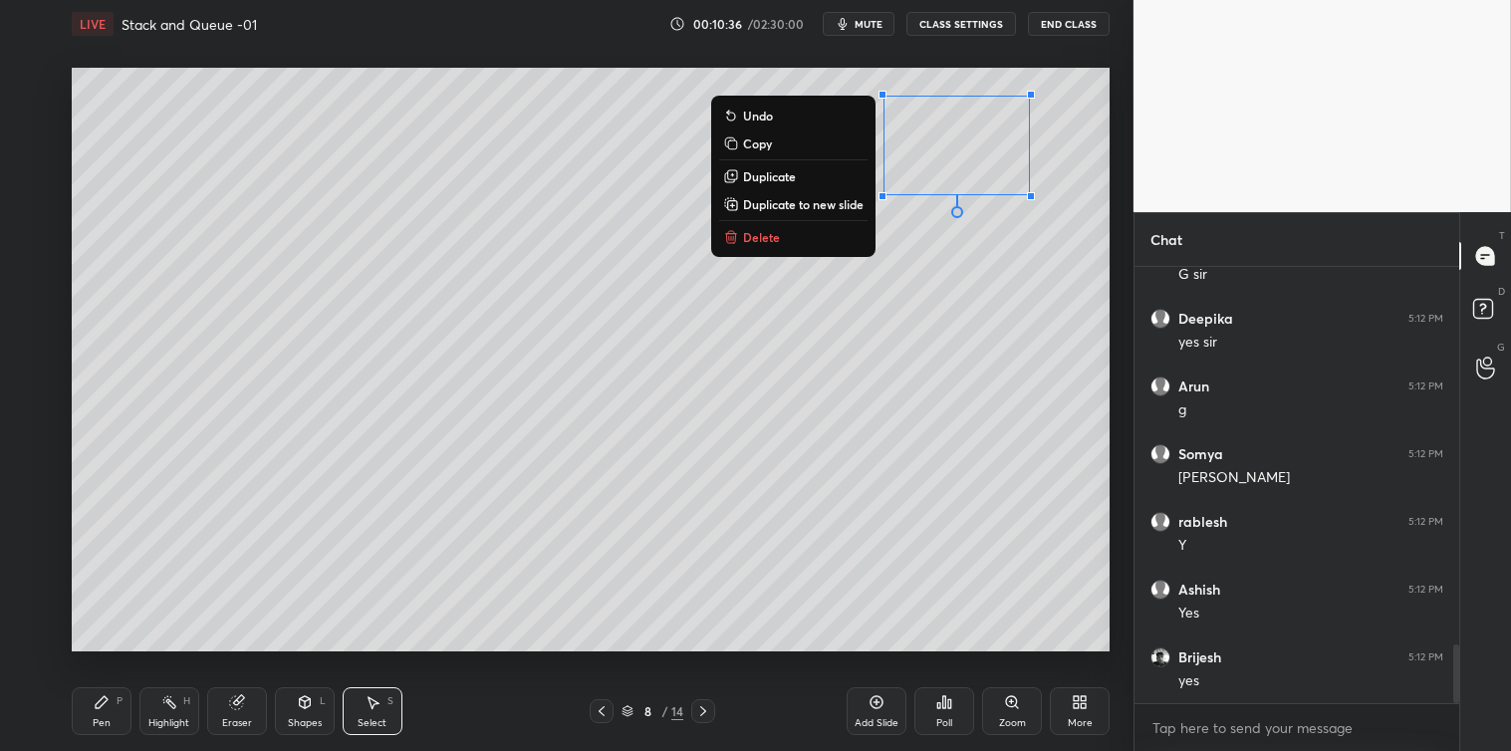
click at [791, 245] on button "Delete" at bounding box center [793, 237] width 148 height 24
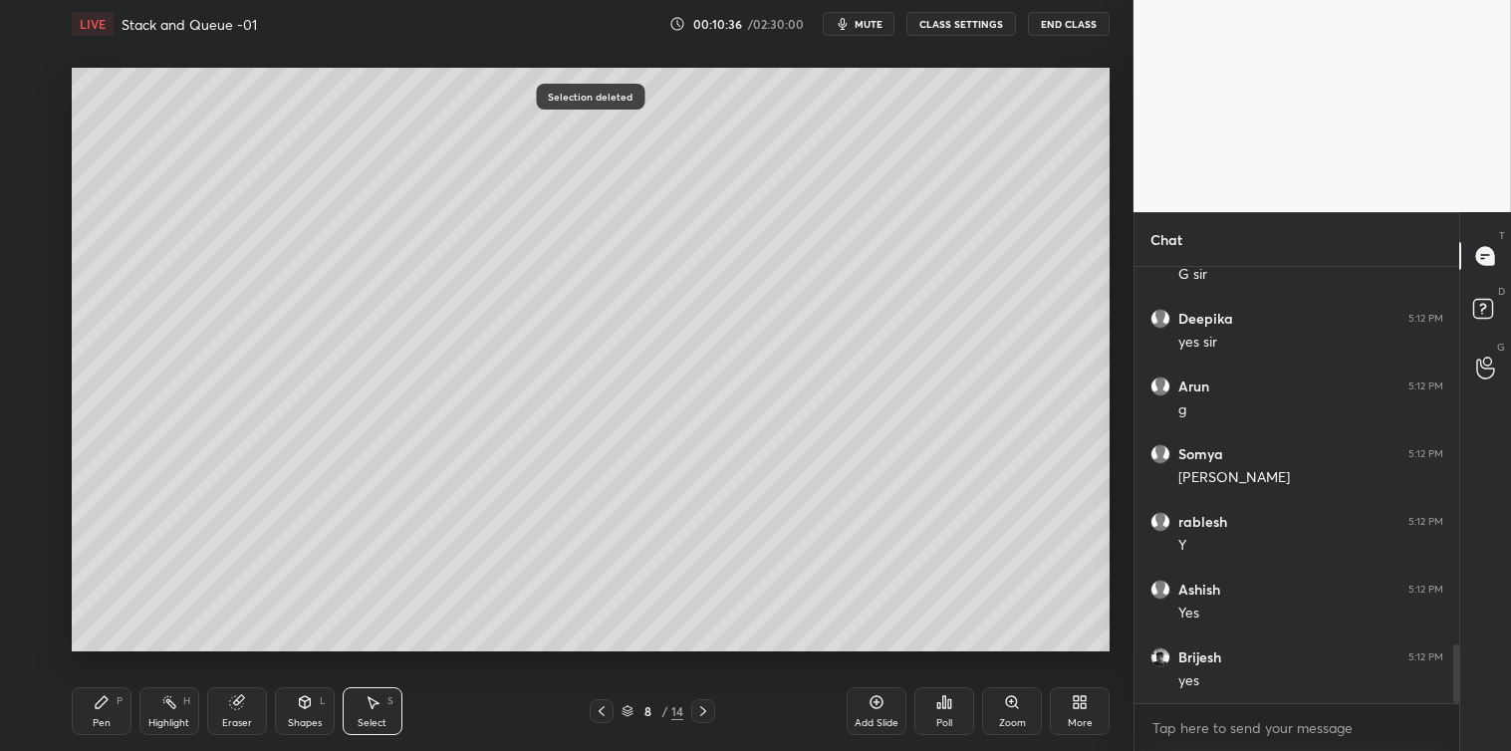
scroll to position [2890, 0]
click at [86, 712] on div "Pen P" at bounding box center [102, 711] width 60 height 48
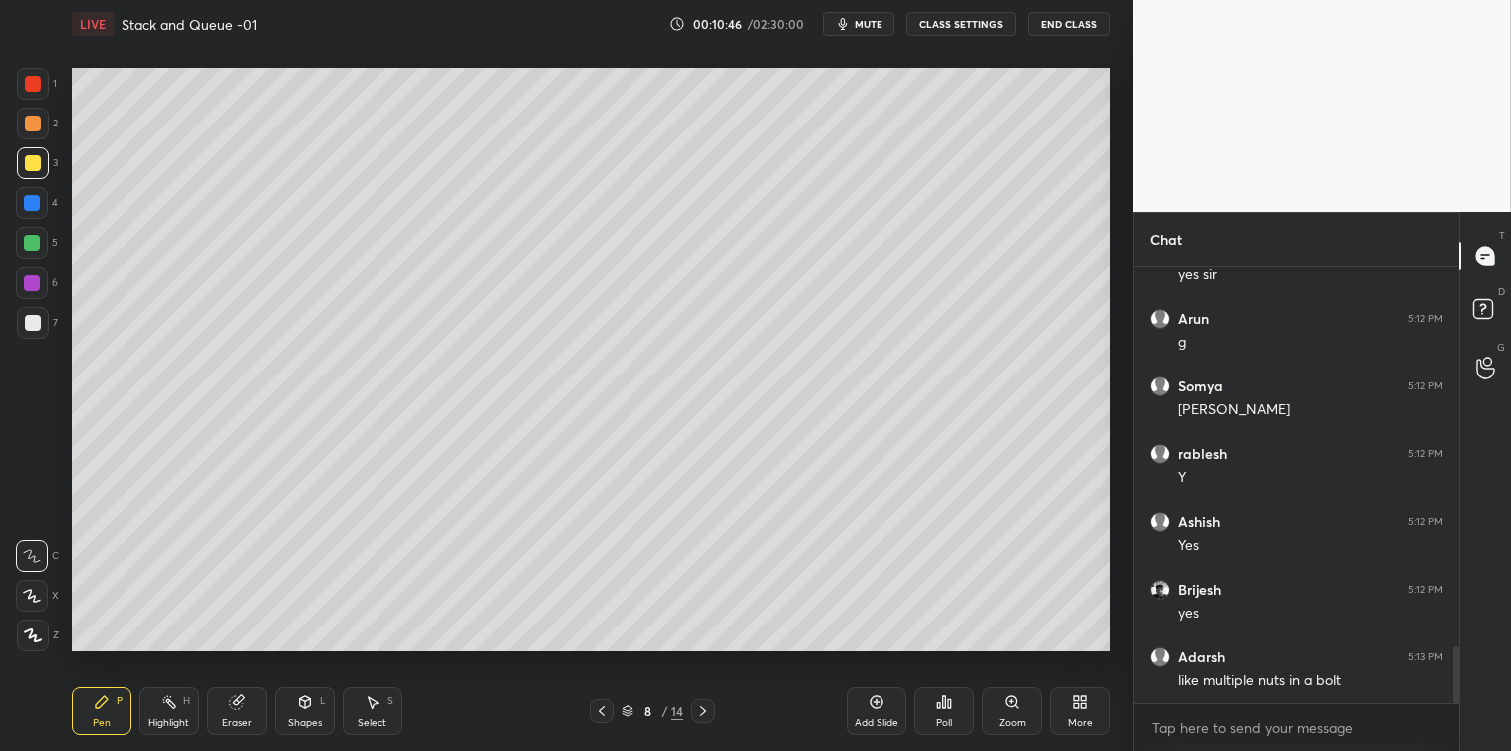
click at [707, 708] on icon at bounding box center [703, 711] width 16 height 16
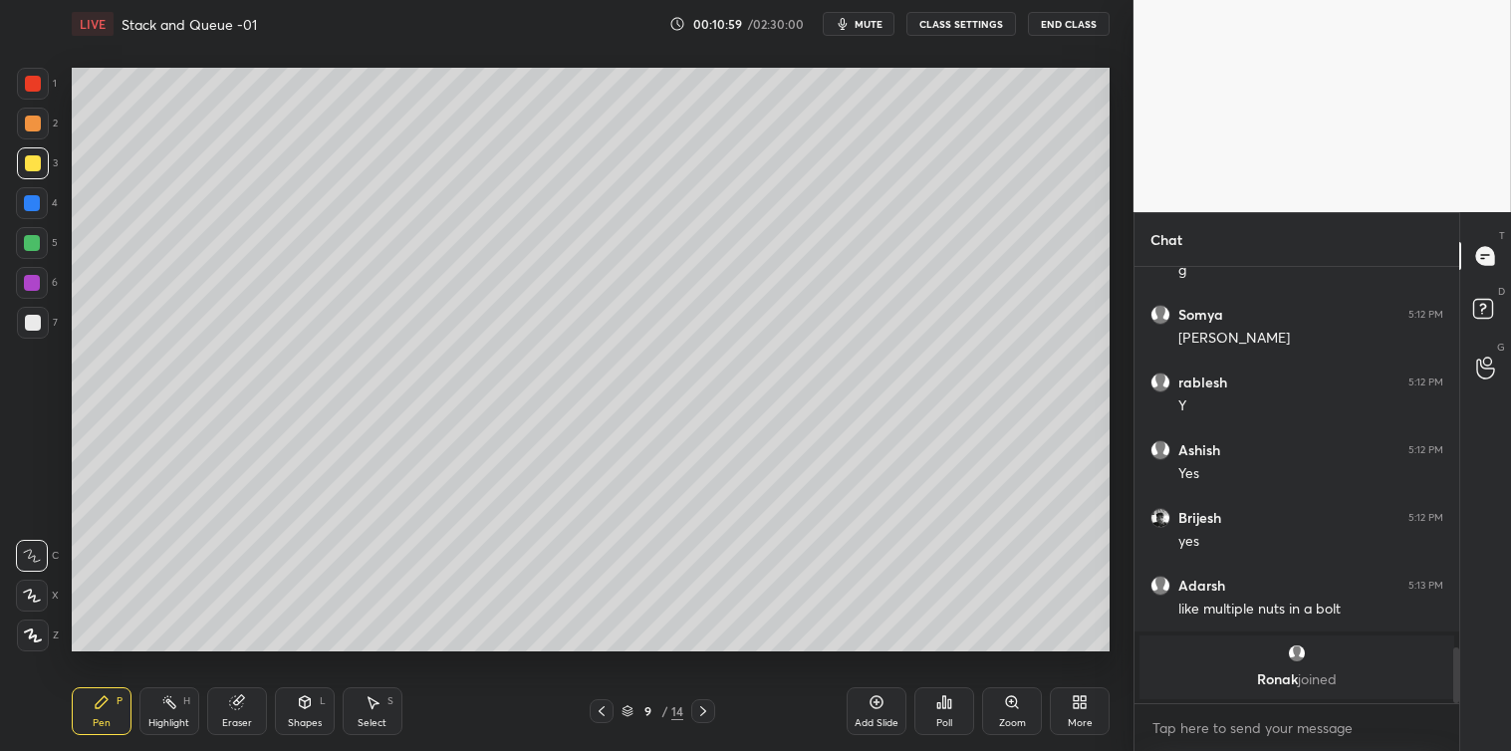
click at [310, 699] on icon at bounding box center [304, 700] width 11 height 3
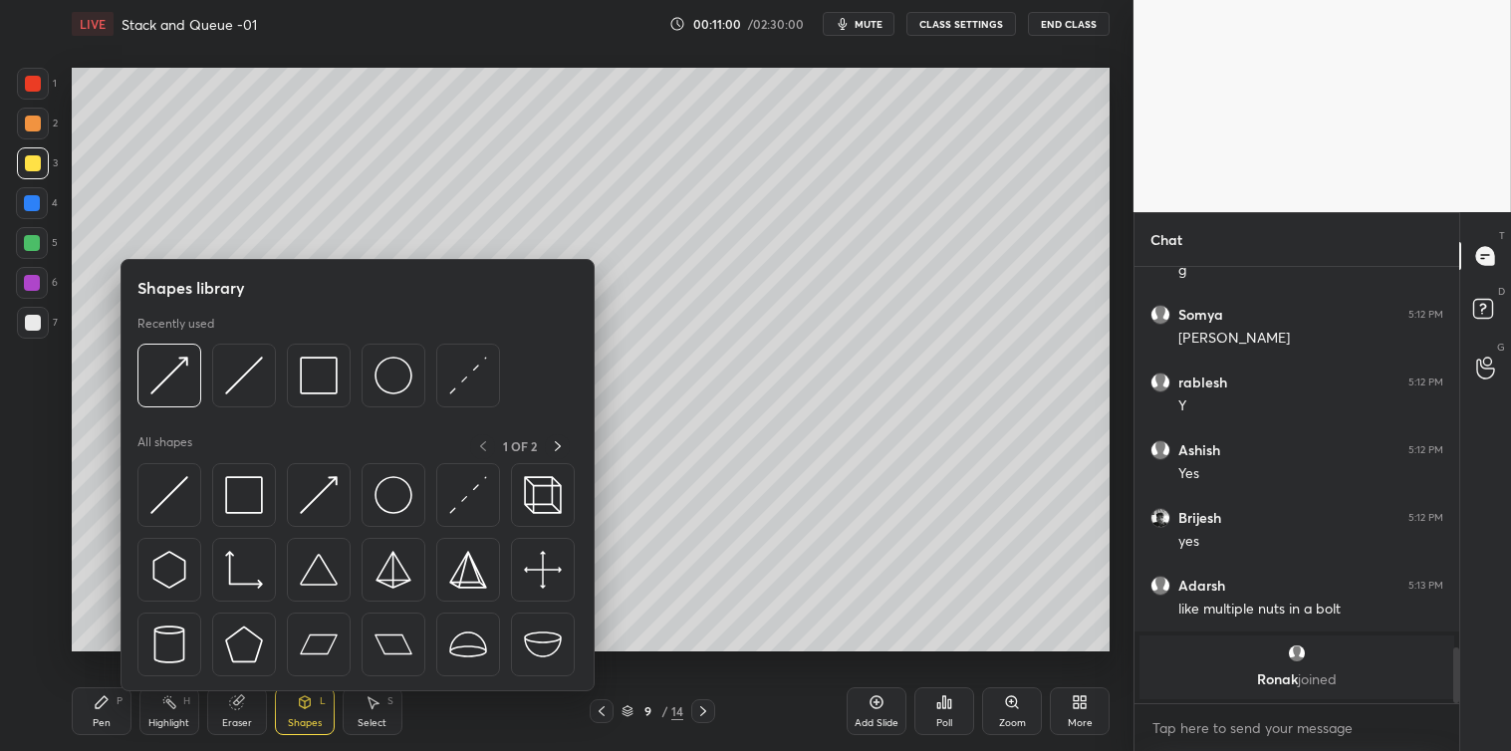
click at [160, 493] on img at bounding box center [169, 495] width 38 height 38
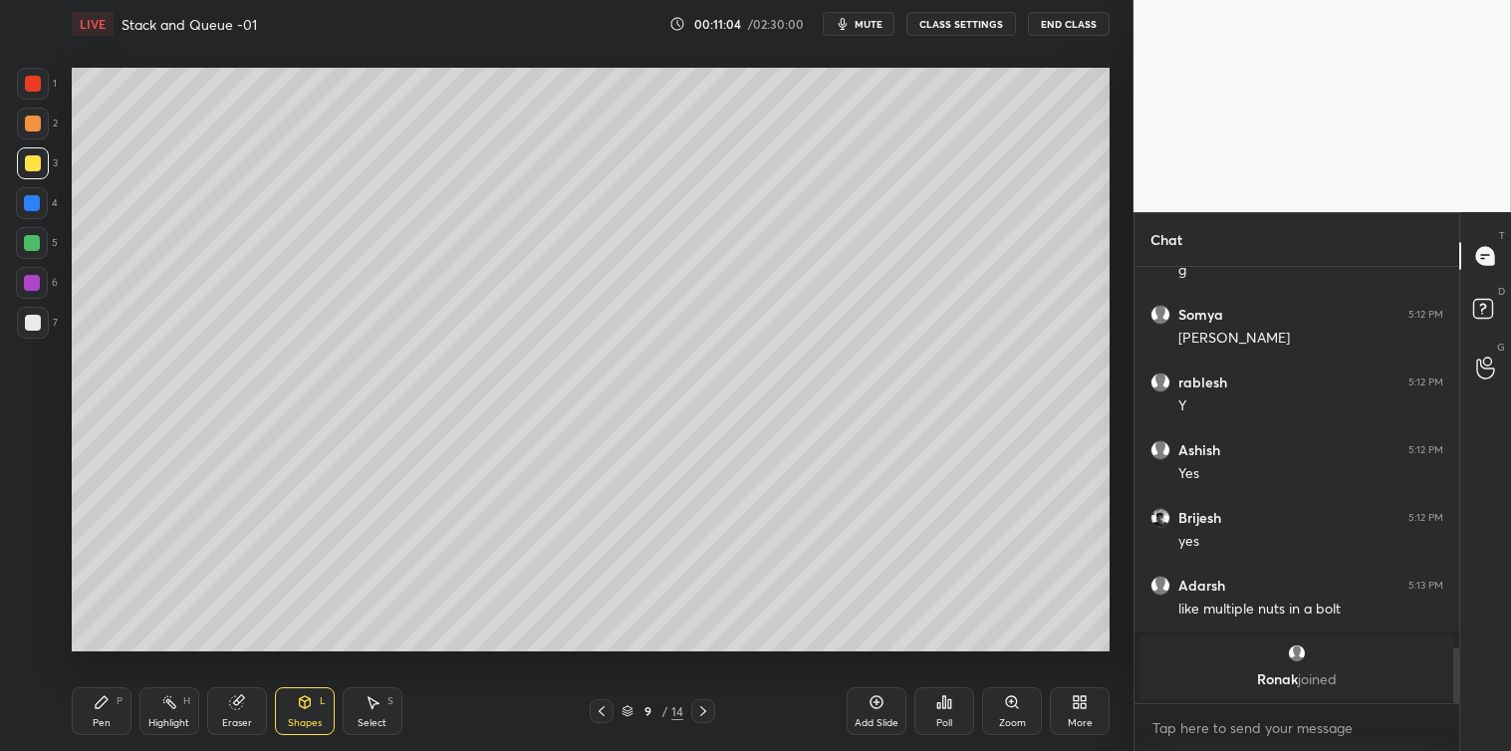
click at [86, 720] on div "Pen P" at bounding box center [102, 711] width 60 height 48
click at [370, 712] on div "Select S" at bounding box center [373, 711] width 60 height 48
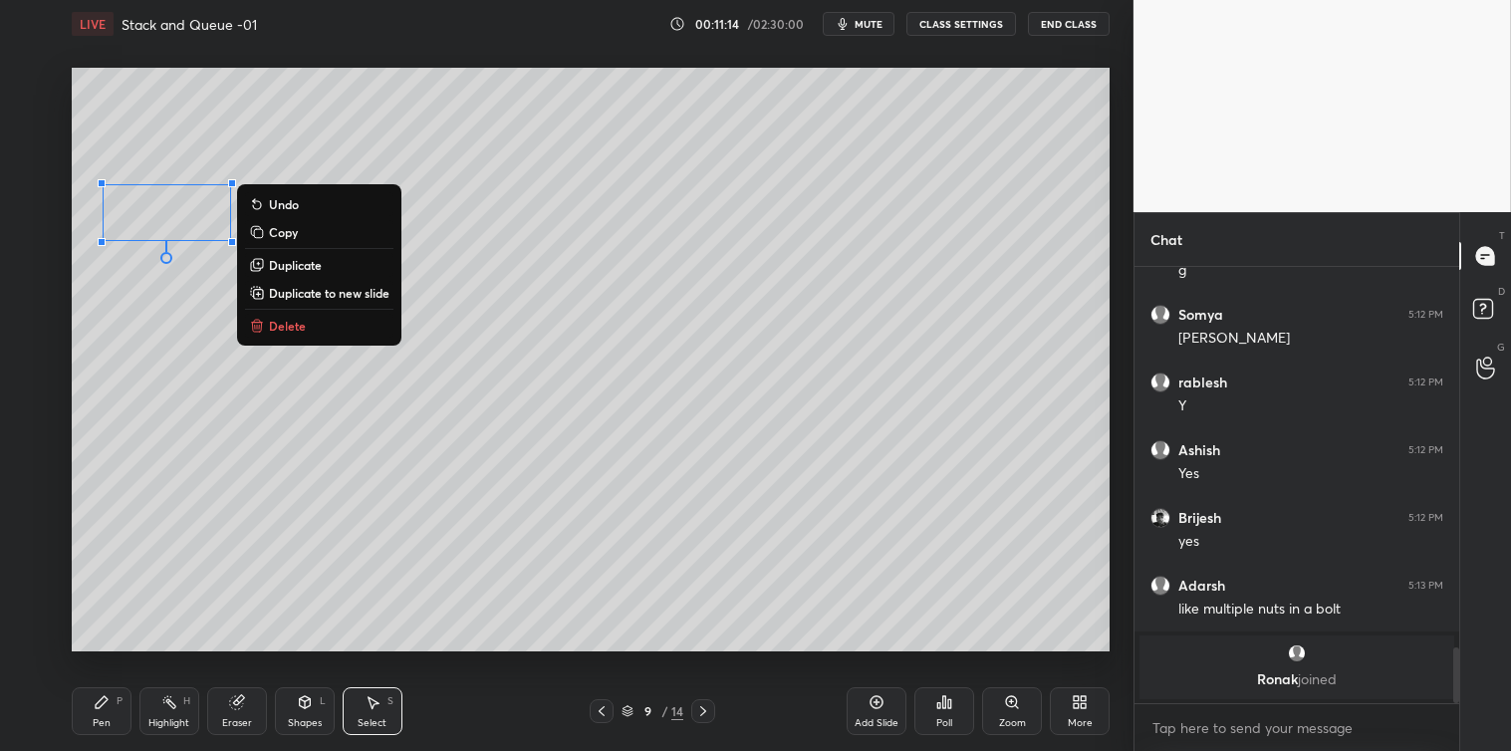
click at [273, 320] on p "Delete" at bounding box center [287, 326] width 37 height 16
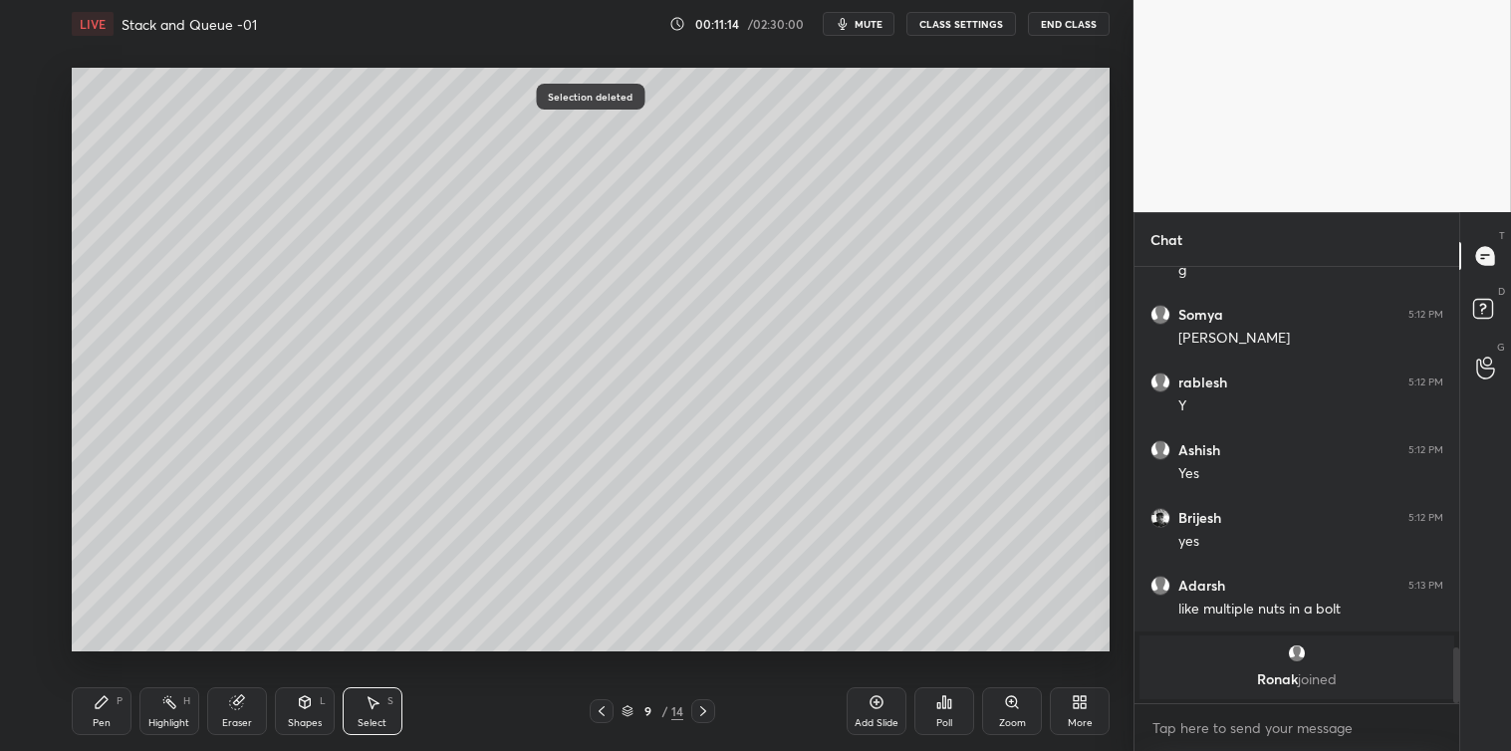
click at [107, 705] on icon at bounding box center [102, 702] width 16 height 16
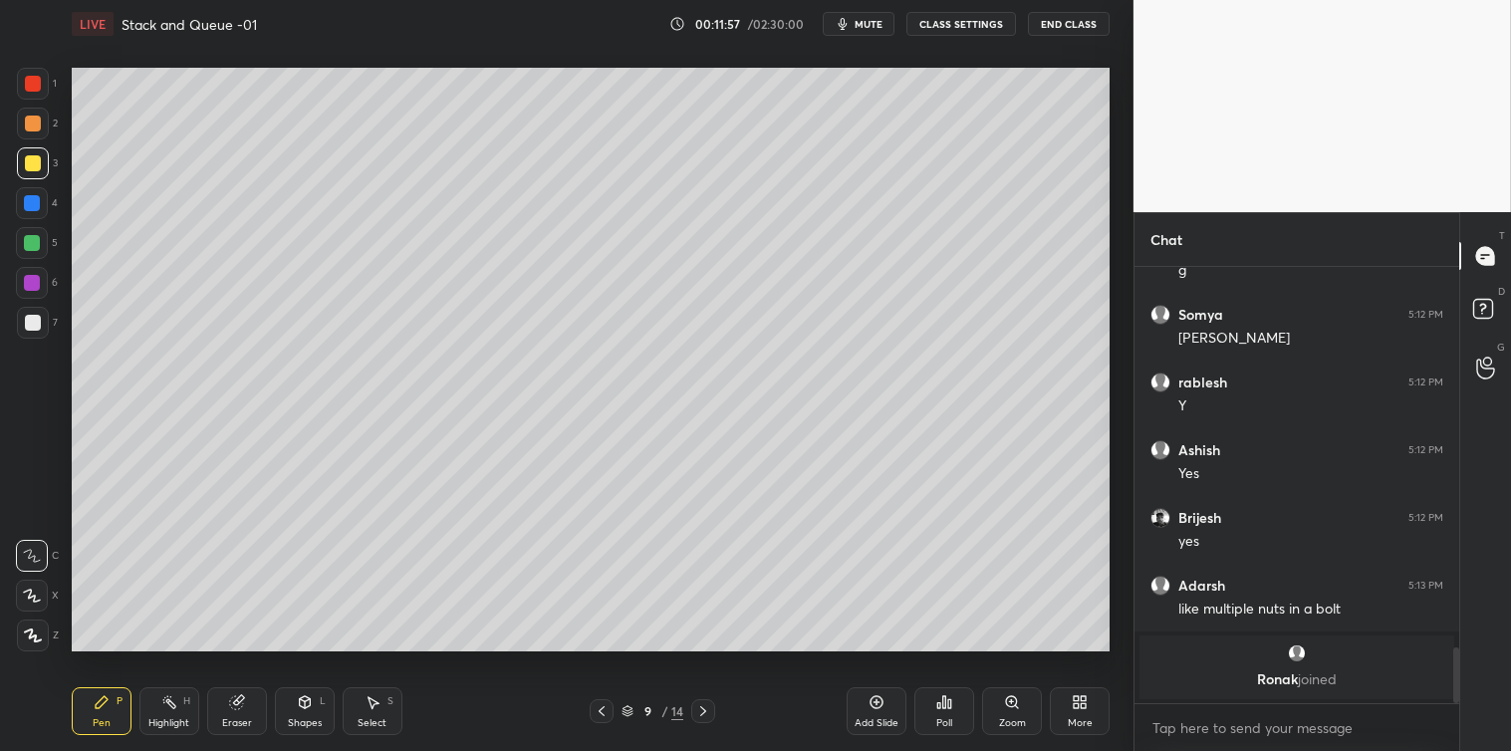
click at [305, 708] on icon at bounding box center [305, 704] width 0 height 7
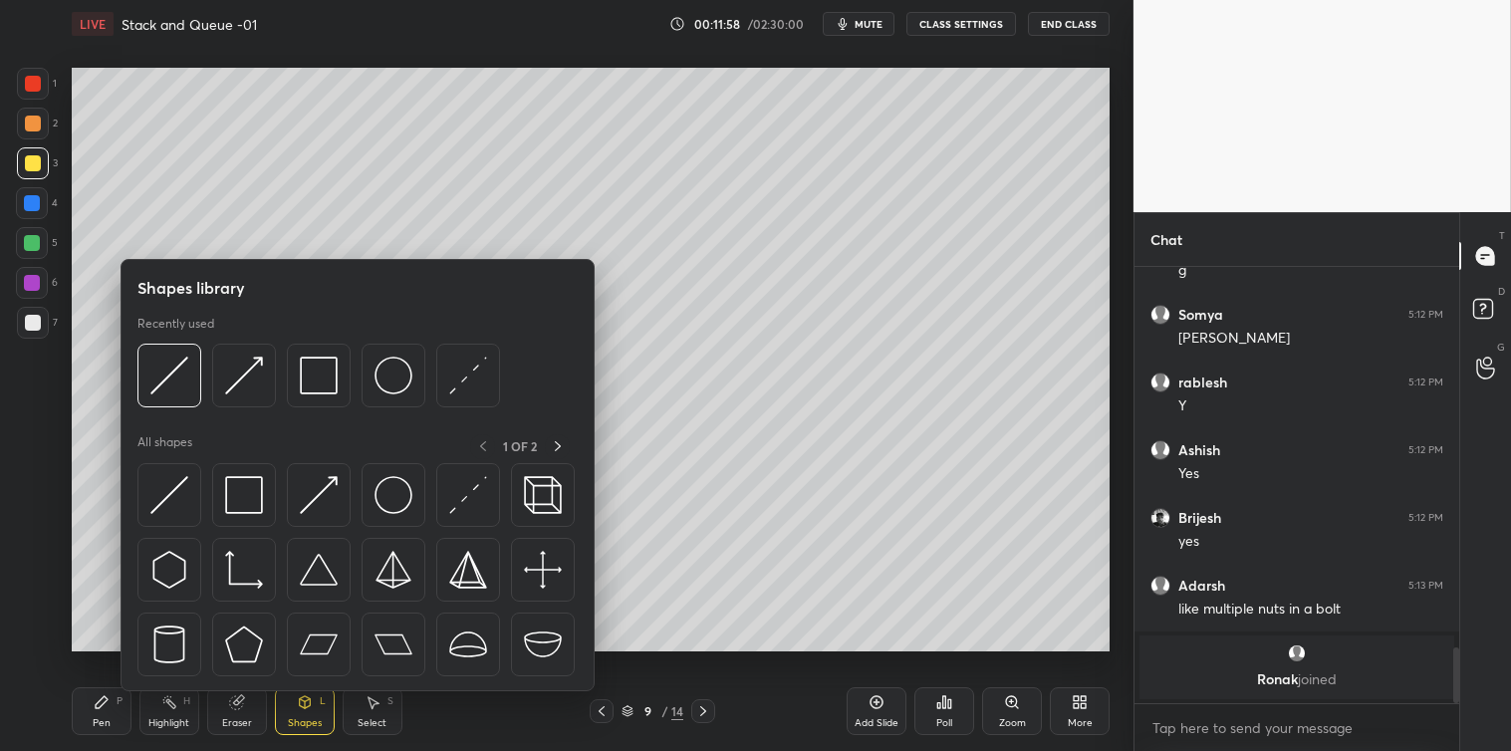
click at [167, 496] on img at bounding box center [169, 495] width 38 height 38
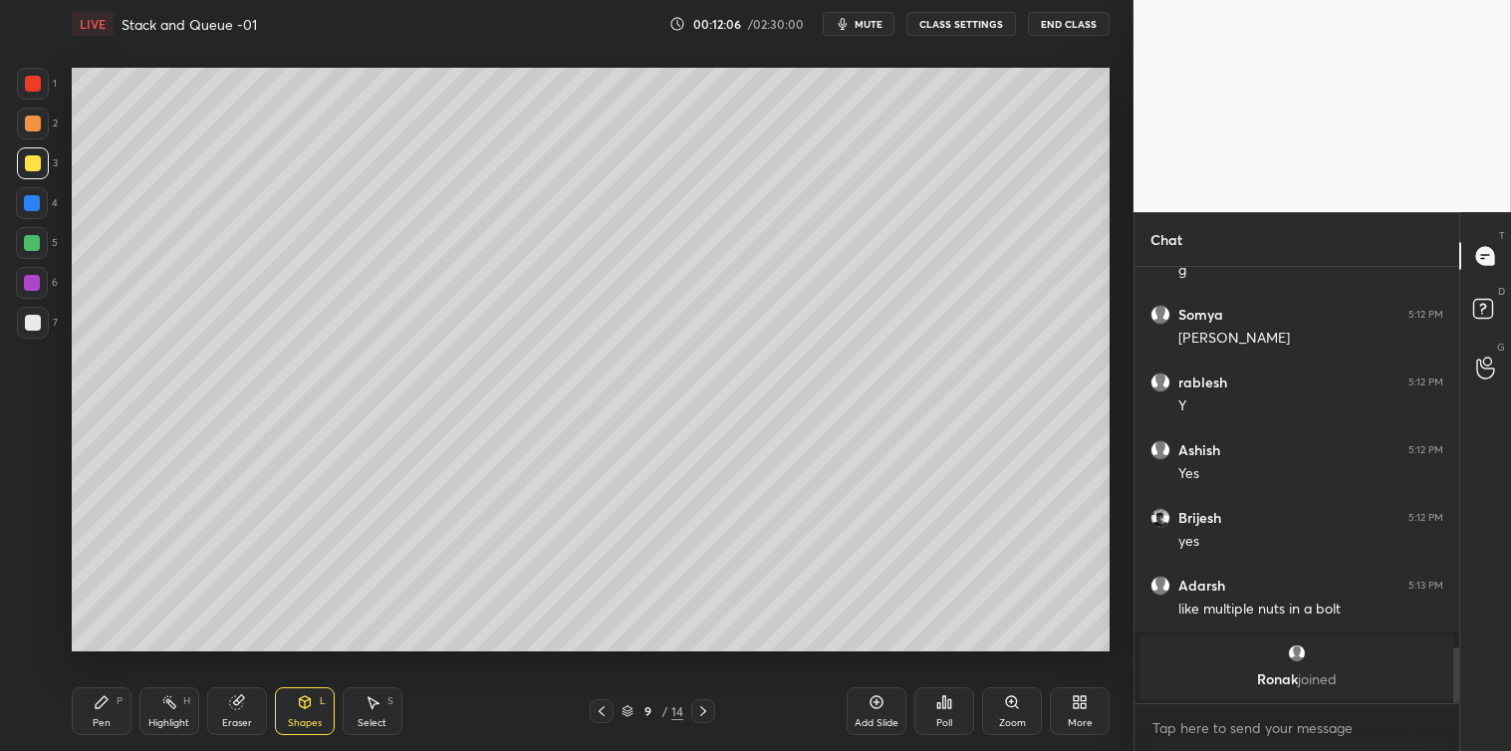
click at [76, 713] on div "Pen P" at bounding box center [102, 711] width 60 height 48
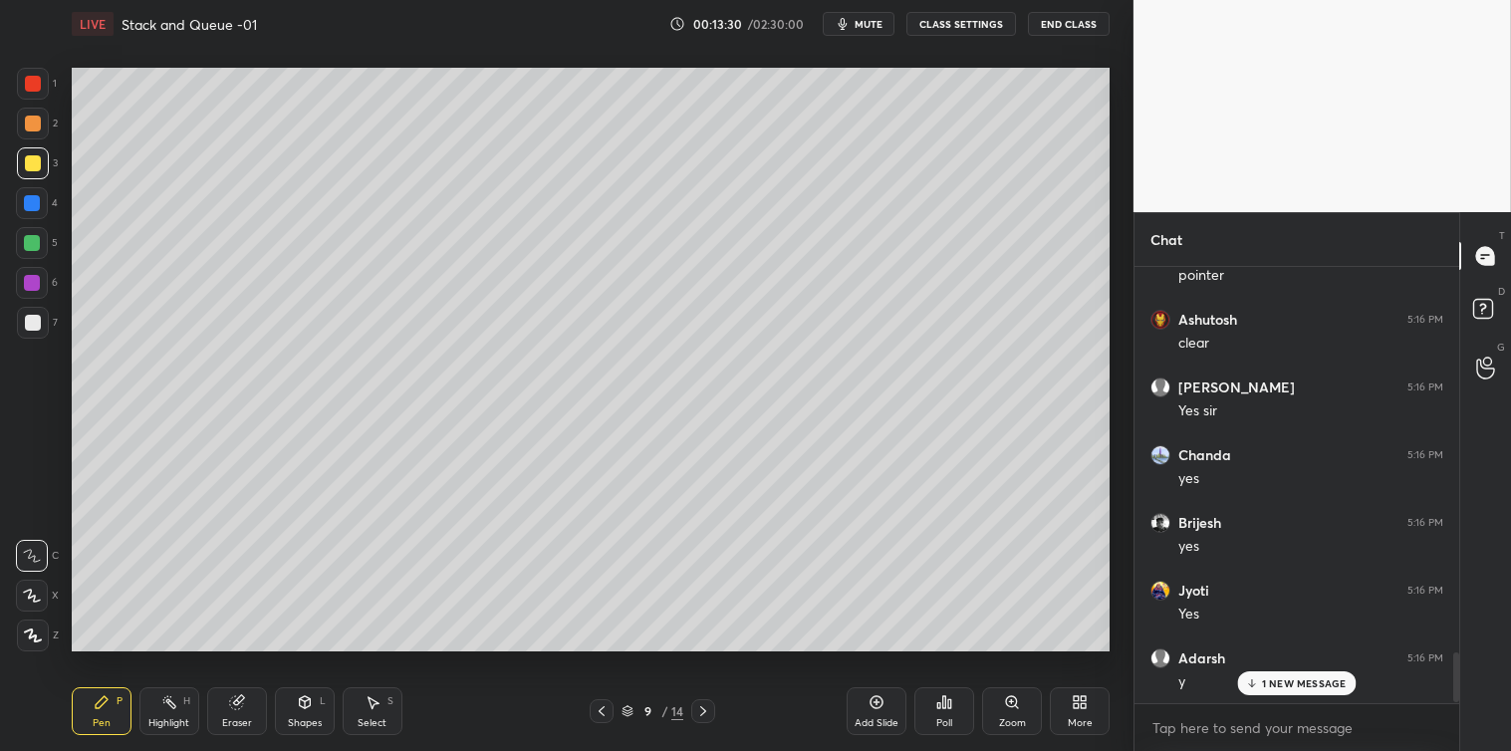
scroll to position [3362, 0]
click at [862, 704] on div "Add Slide" at bounding box center [877, 711] width 60 height 48
click at [302, 712] on div "Shapes L" at bounding box center [305, 711] width 60 height 48
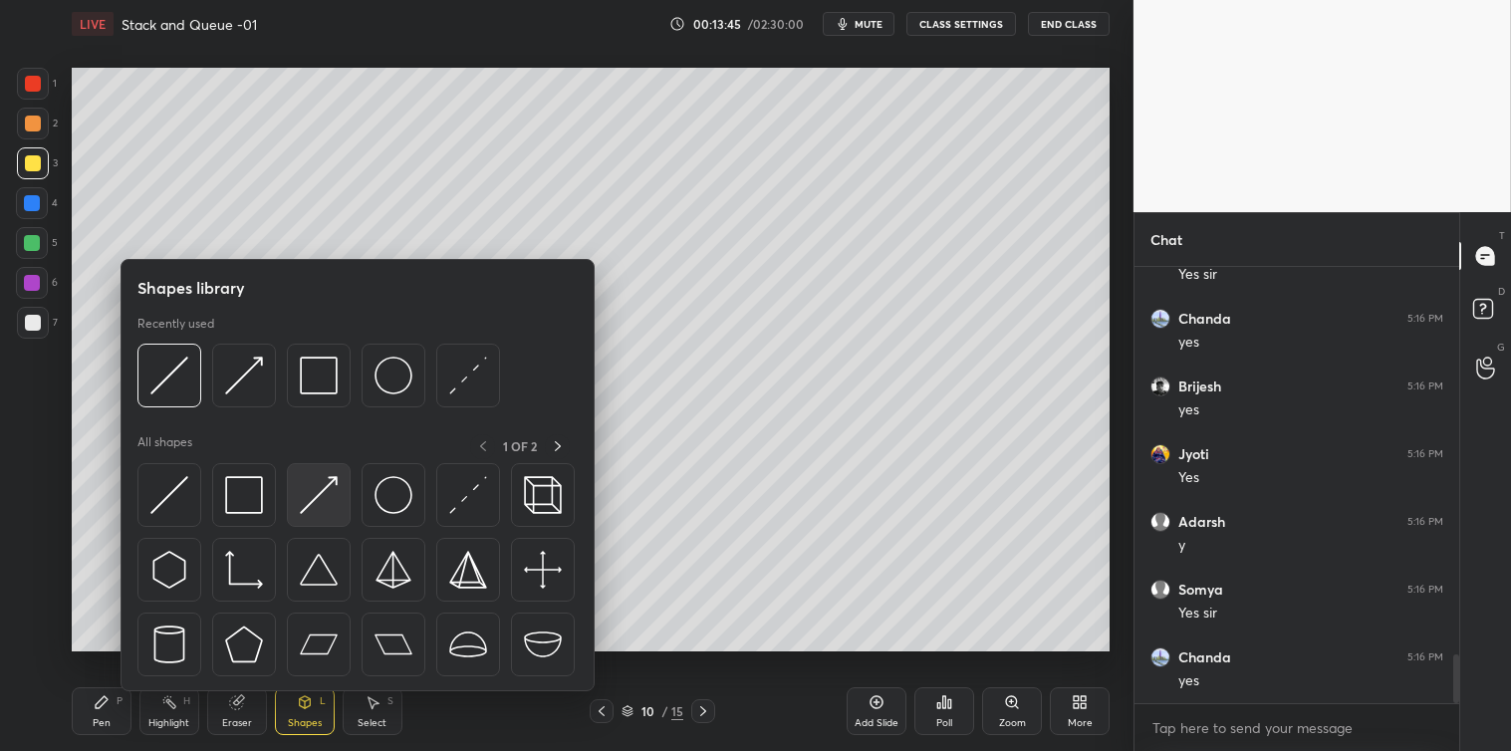
scroll to position [3498, 0]
click at [161, 489] on img at bounding box center [169, 495] width 38 height 38
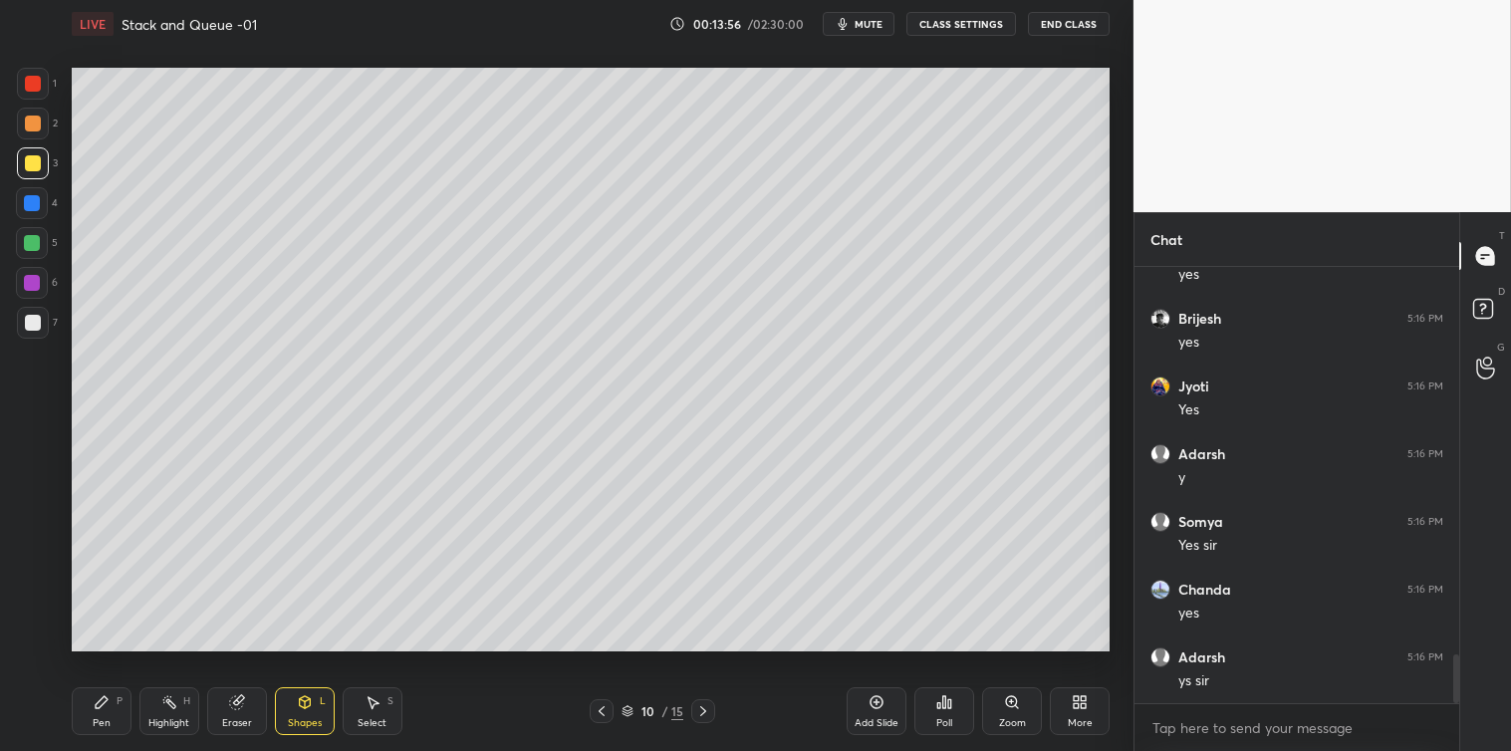
click at [96, 704] on icon at bounding box center [102, 702] width 12 height 12
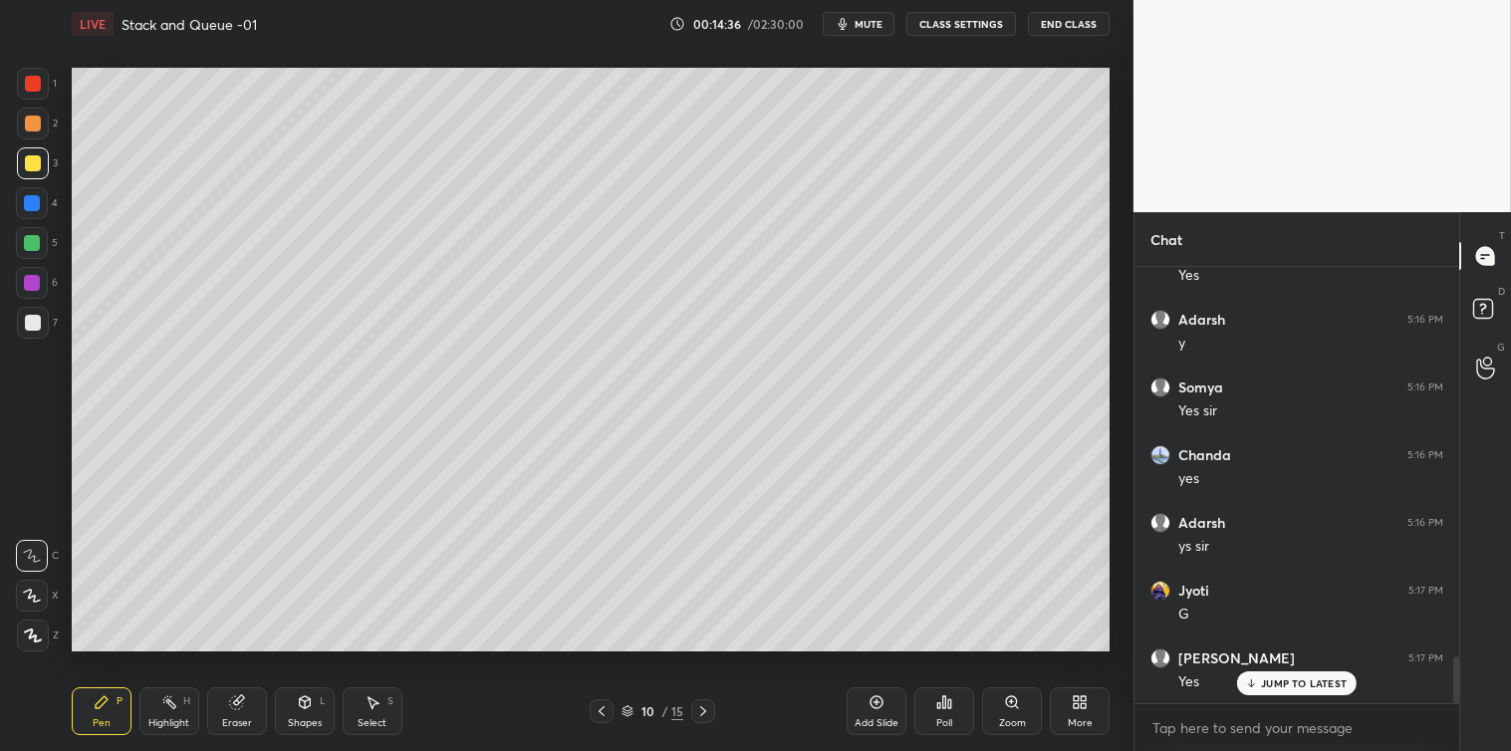
click at [301, 705] on icon at bounding box center [304, 702] width 11 height 12
click at [382, 705] on div "Select S" at bounding box center [373, 711] width 60 height 48
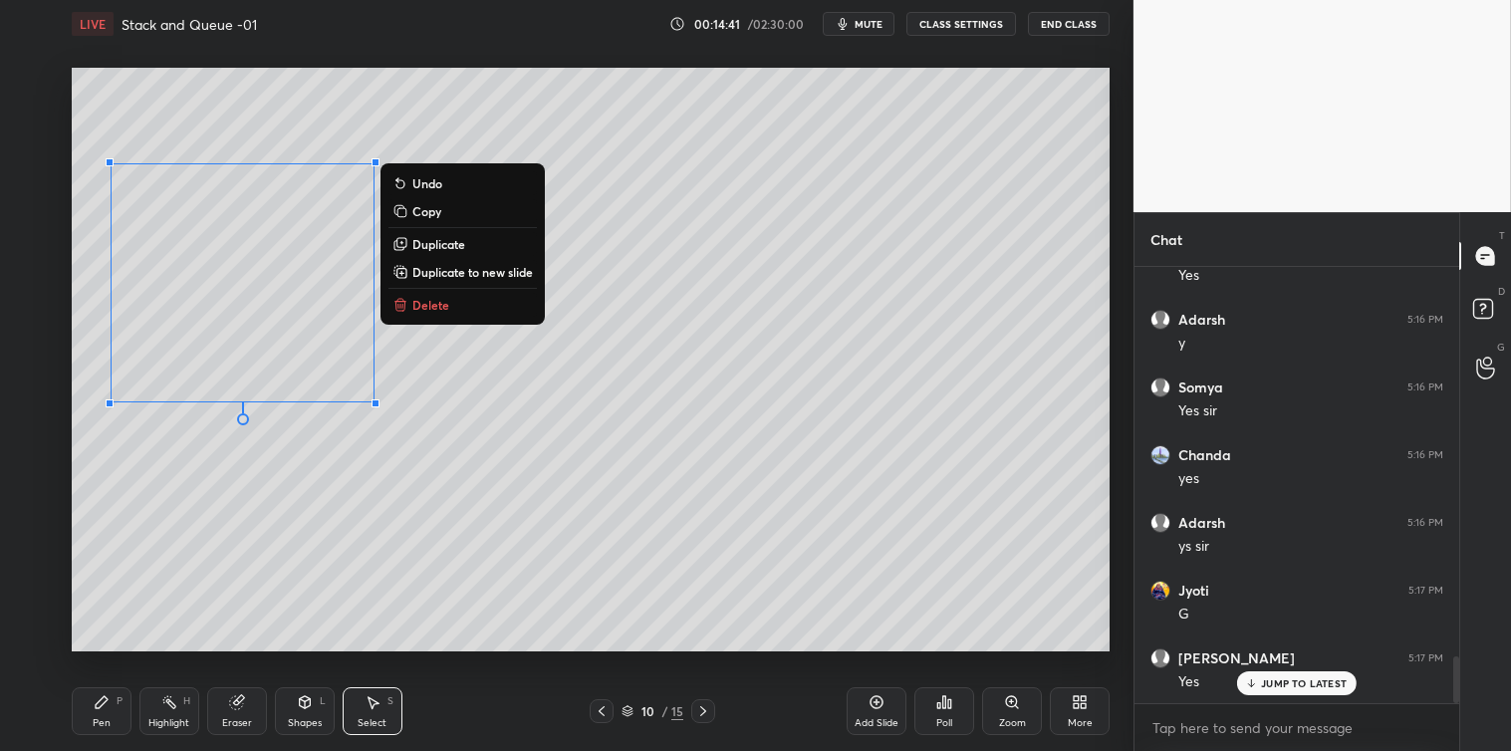
click at [434, 213] on p "Copy" at bounding box center [426, 211] width 29 height 16
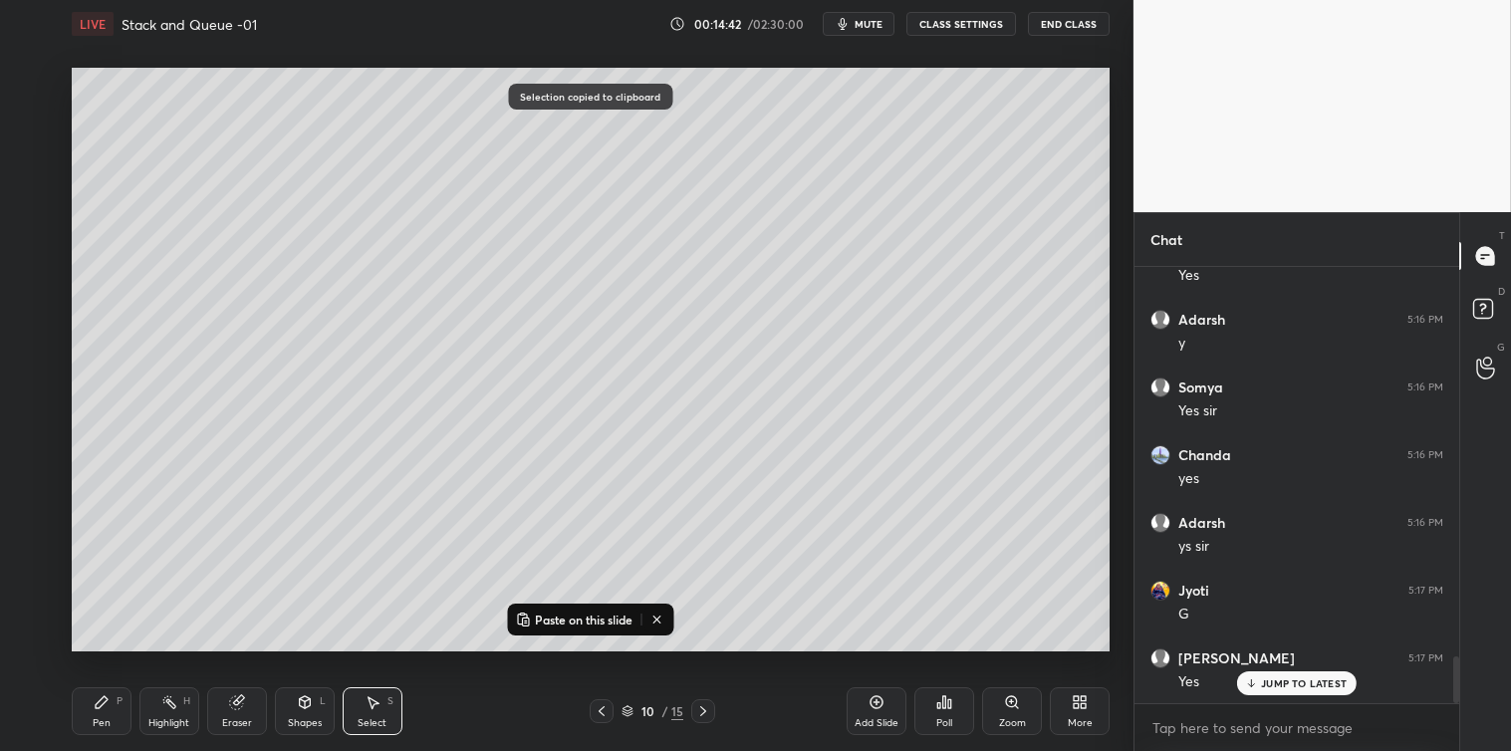
click at [593, 619] on p "Paste on this slide" at bounding box center [584, 620] width 98 height 16
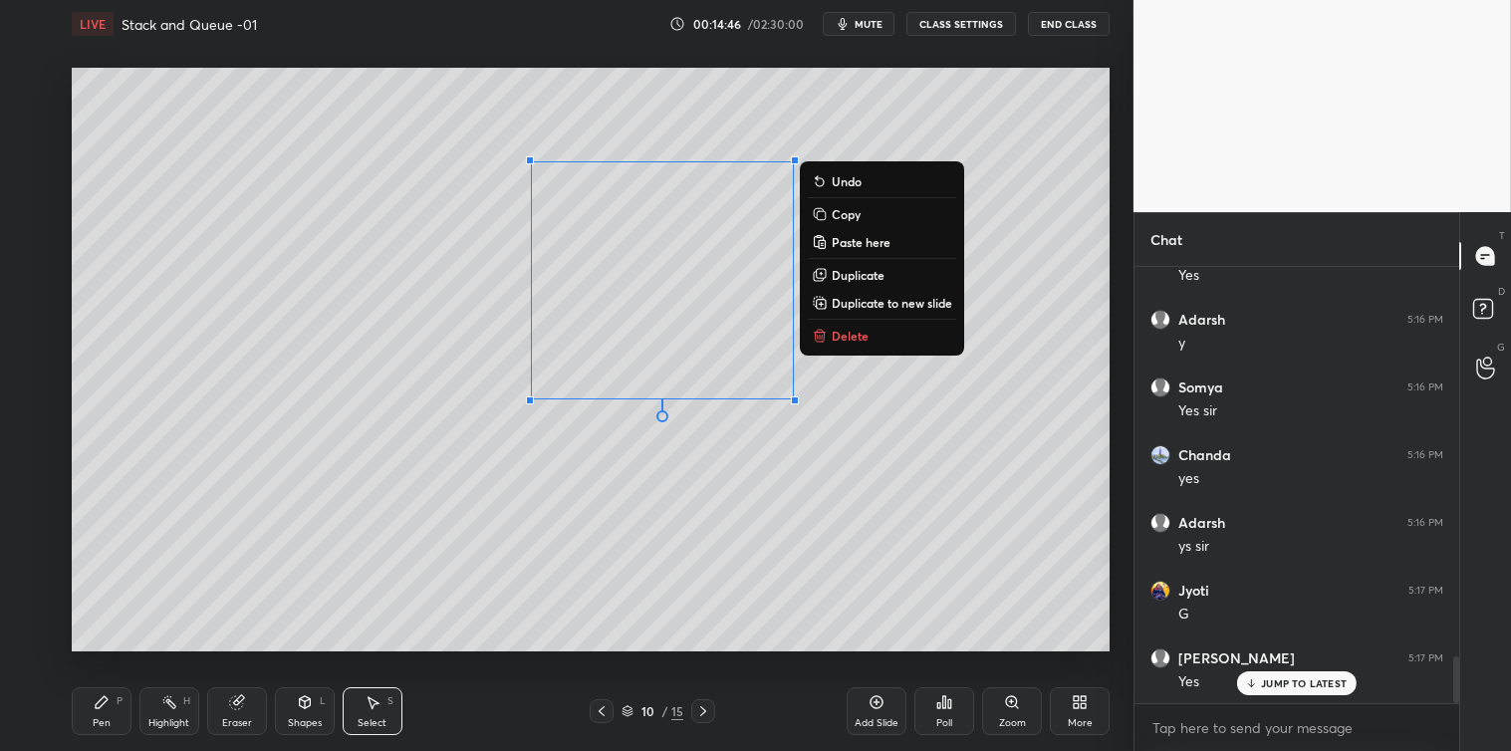
click at [450, 529] on div "0 ° Undo Copy Paste here Duplicate Duplicate to new slide Delete" at bounding box center [591, 360] width 1038 height 584
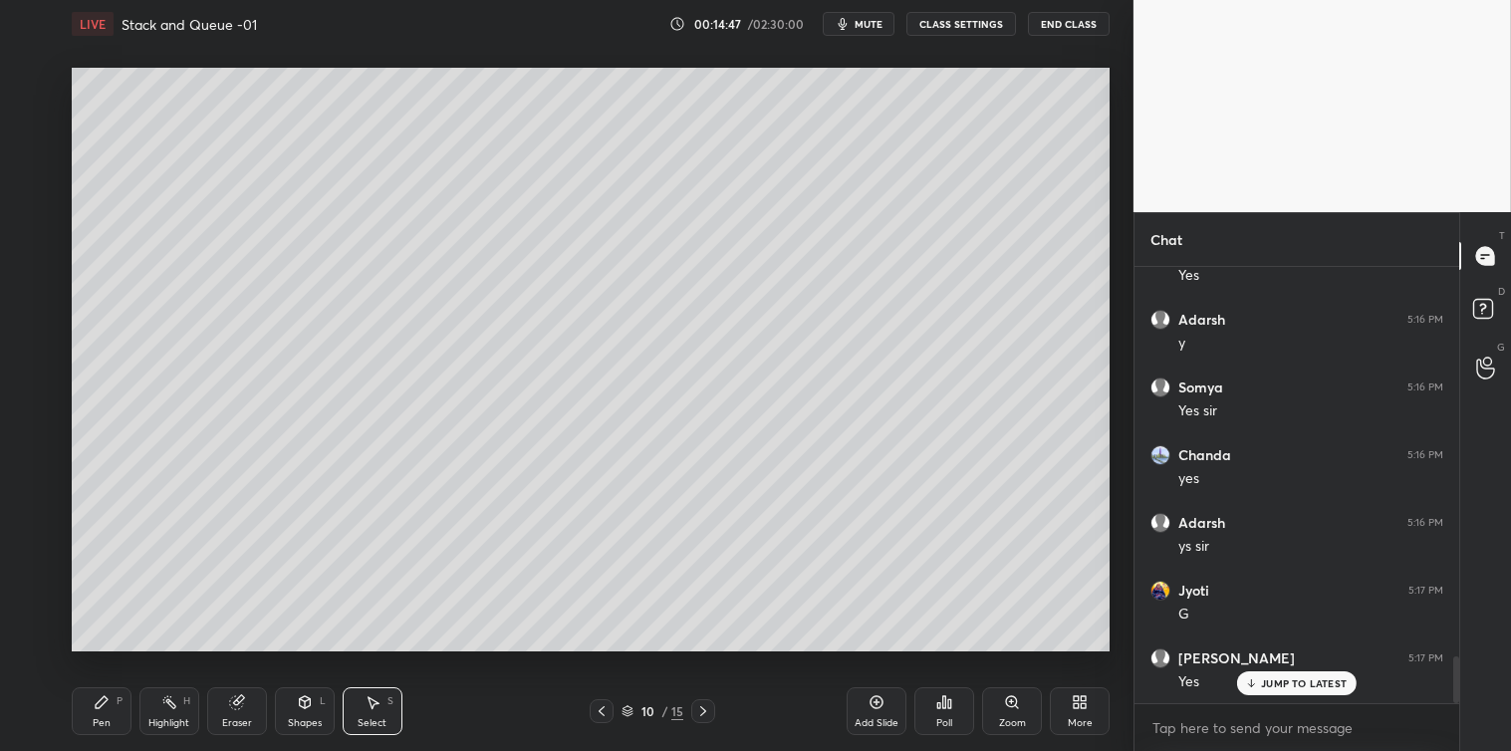
click at [102, 697] on icon at bounding box center [102, 702] width 16 height 16
click at [366, 705] on icon at bounding box center [373, 702] width 16 height 16
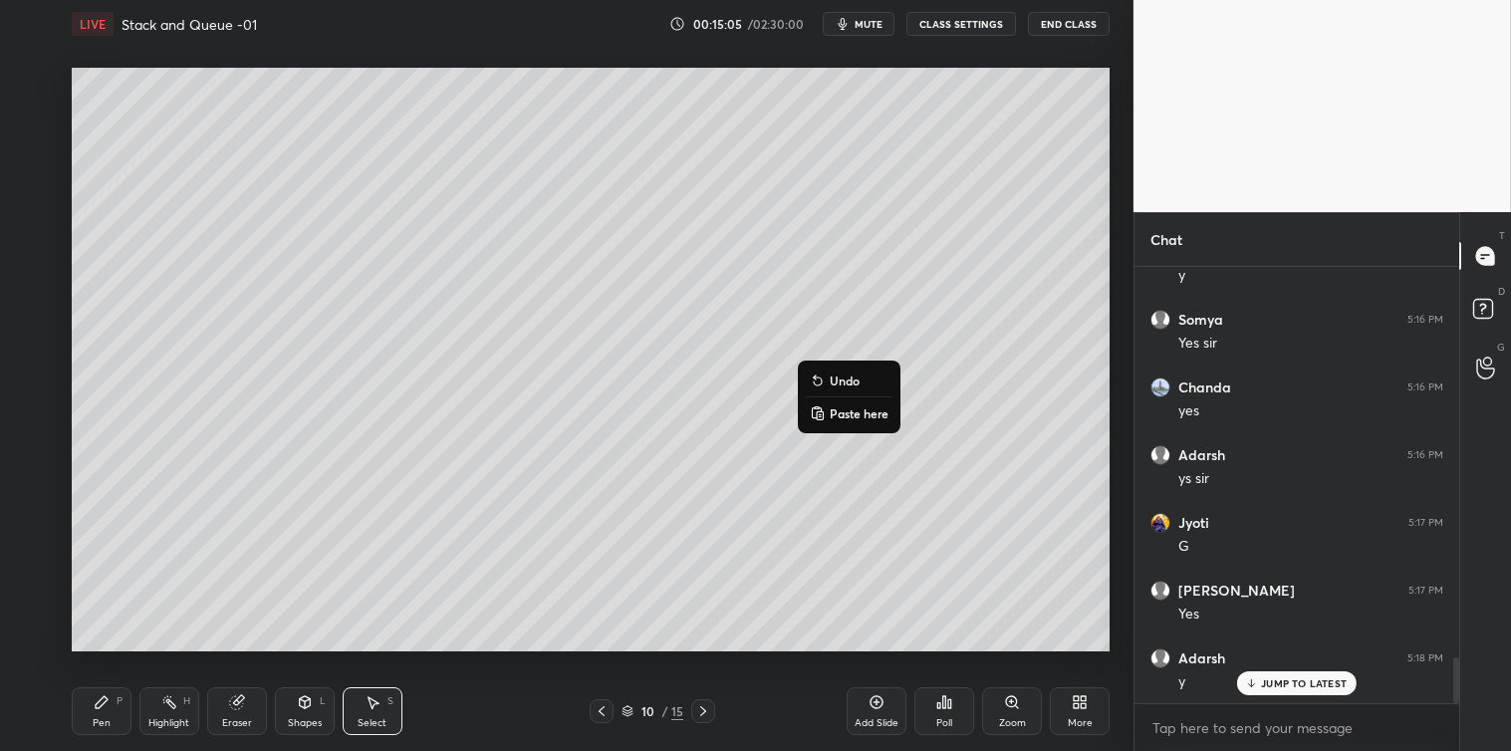
click at [575, 565] on div "0 ° Undo Copy Paste here Duplicate Duplicate to new slide Delete" at bounding box center [591, 360] width 1038 height 584
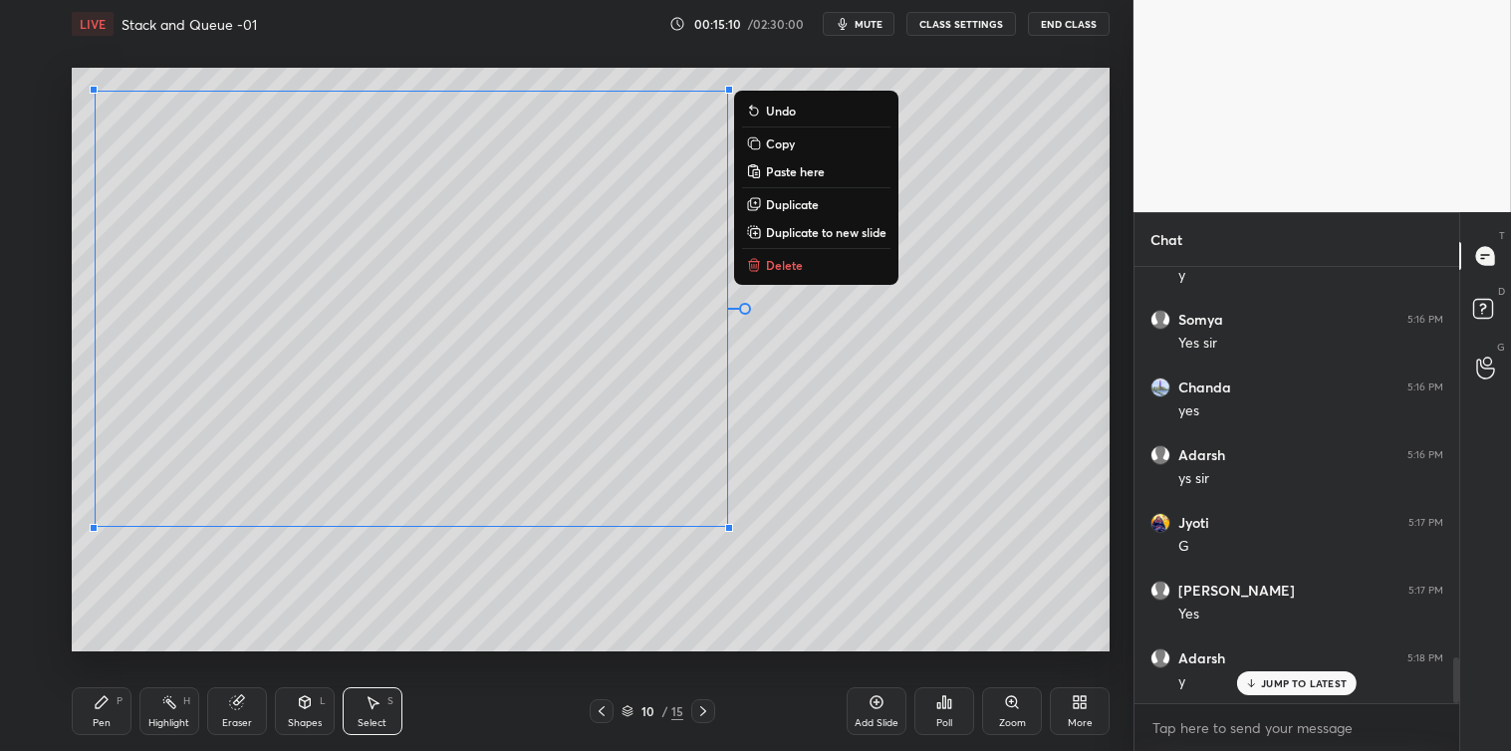
click at [469, 640] on div "0 ° Undo Copy Paste here Duplicate Duplicate to new slide Delete" at bounding box center [591, 360] width 1038 height 584
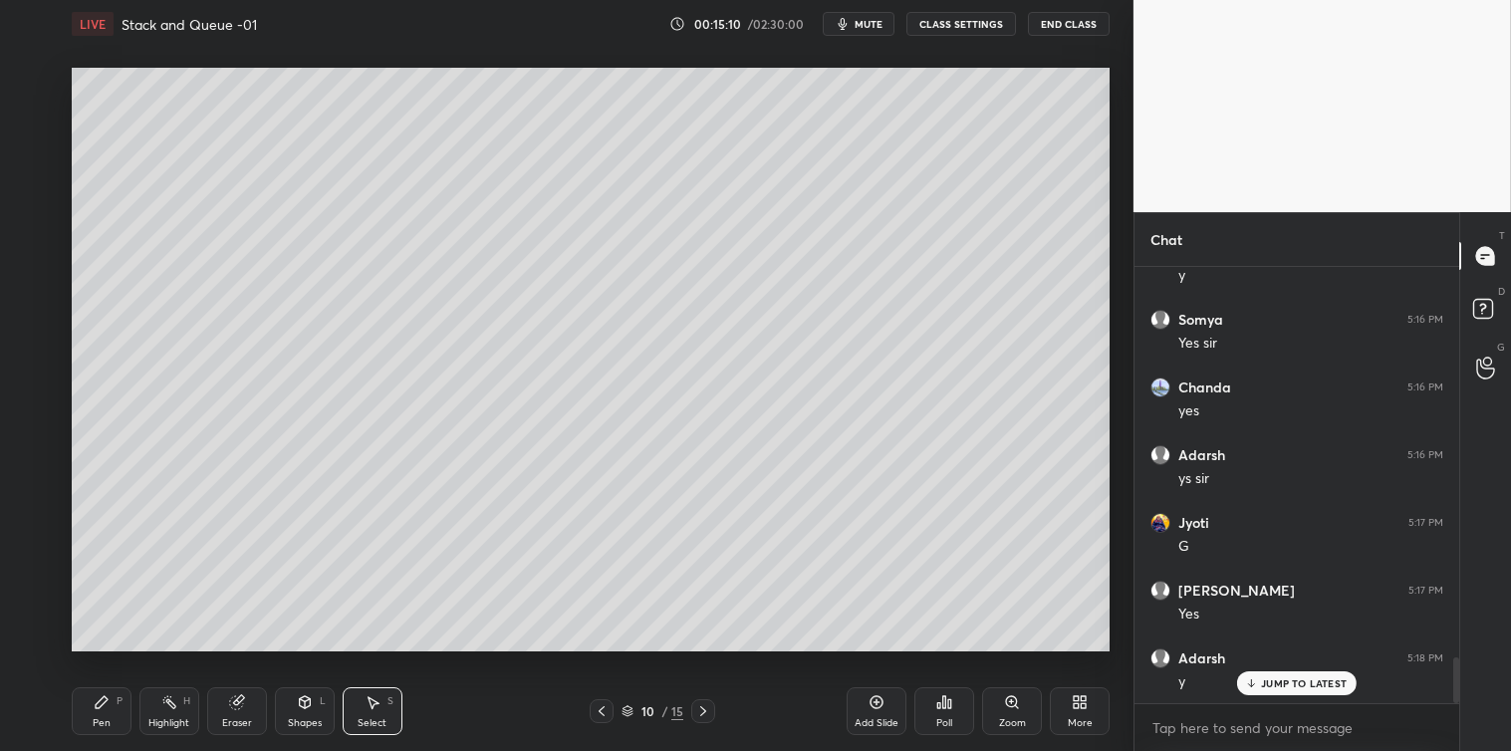
scroll to position [3769, 0]
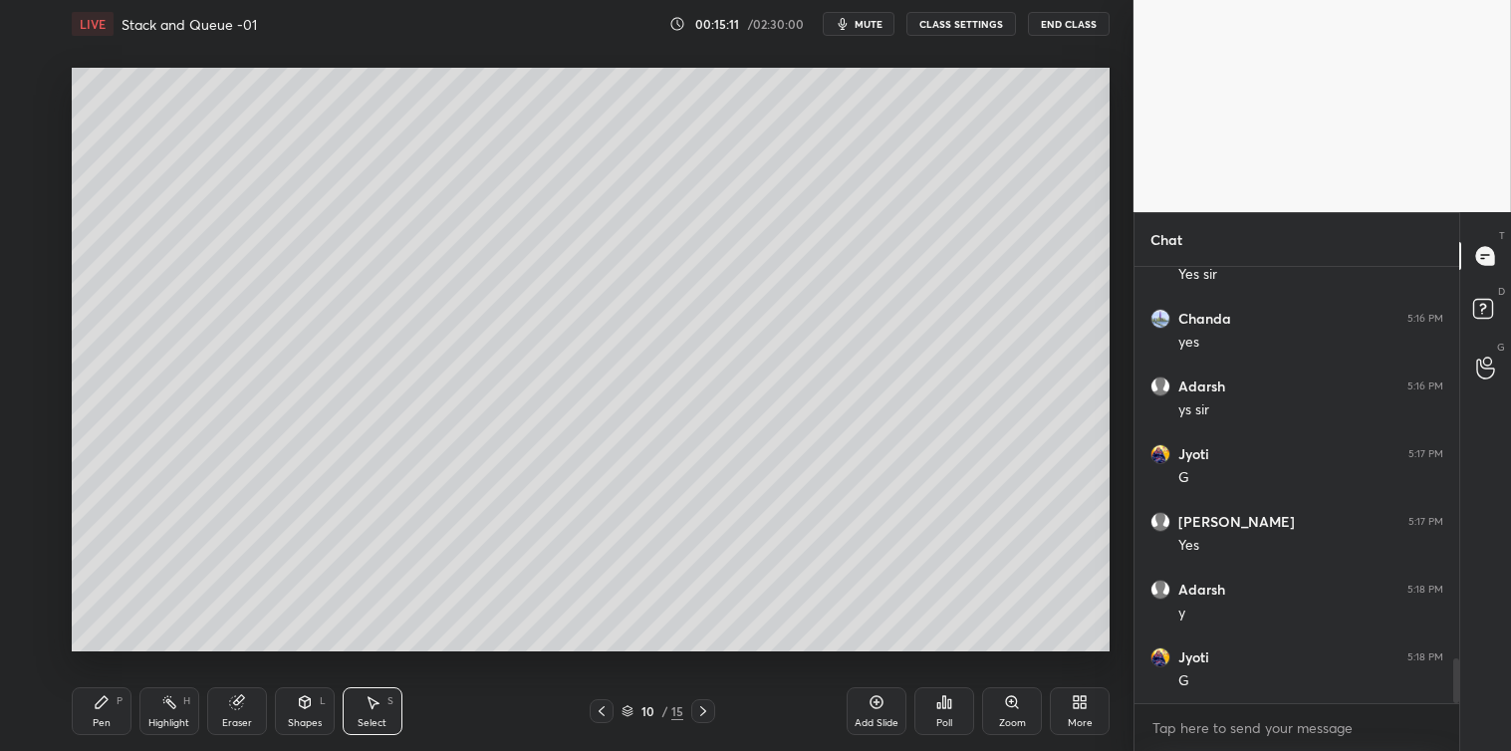
click at [369, 699] on icon at bounding box center [373, 703] width 11 height 12
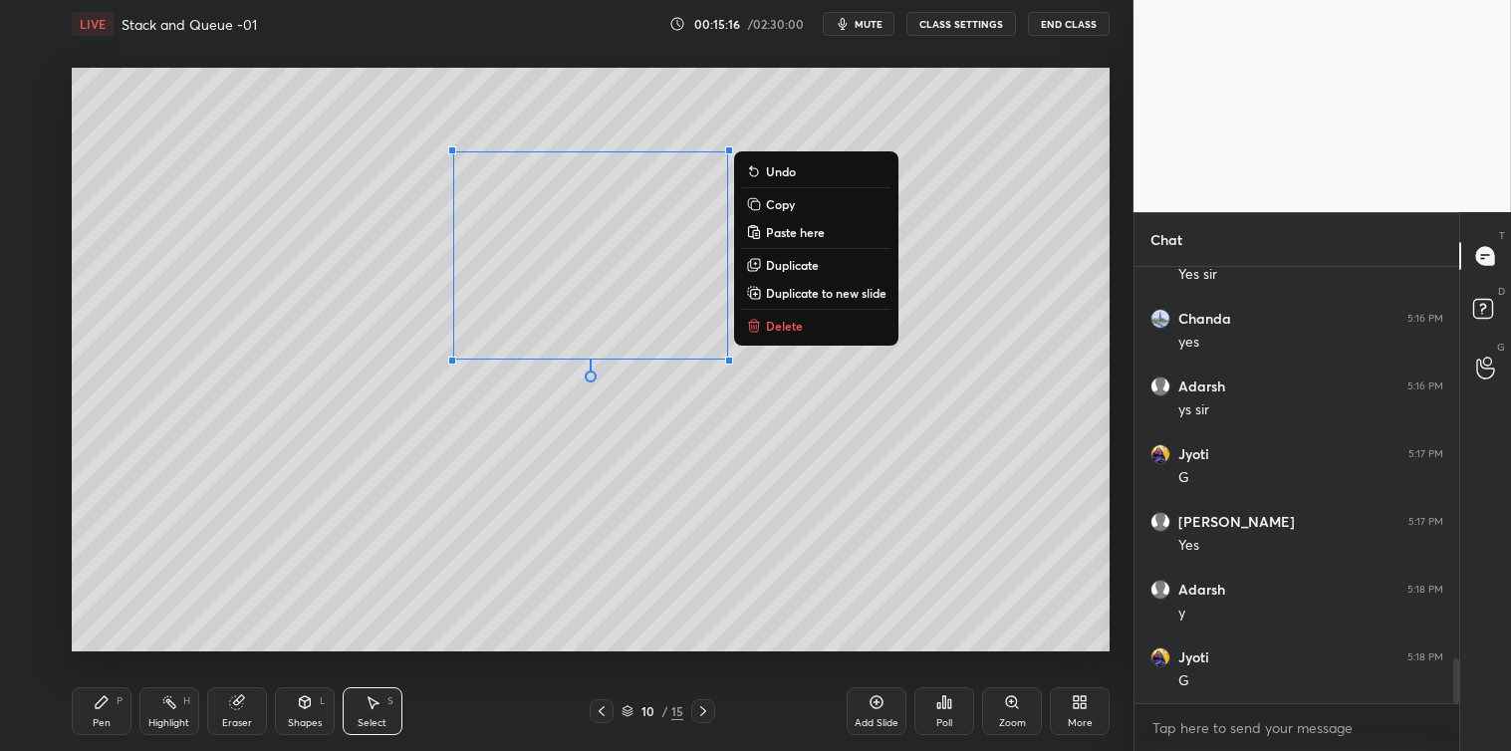
click at [791, 200] on p "Copy" at bounding box center [780, 204] width 29 height 16
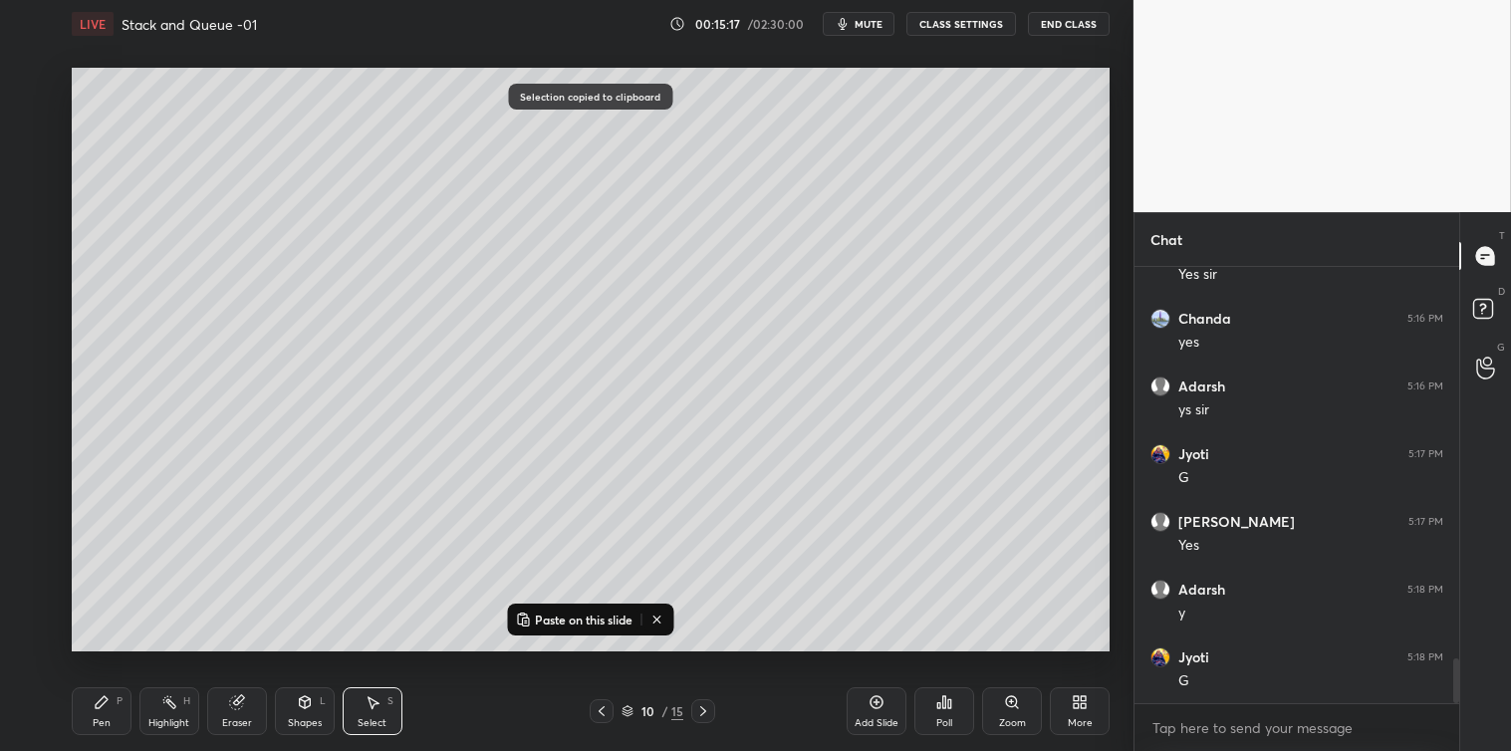
click at [582, 626] on p "Paste on this slide" at bounding box center [584, 620] width 98 height 16
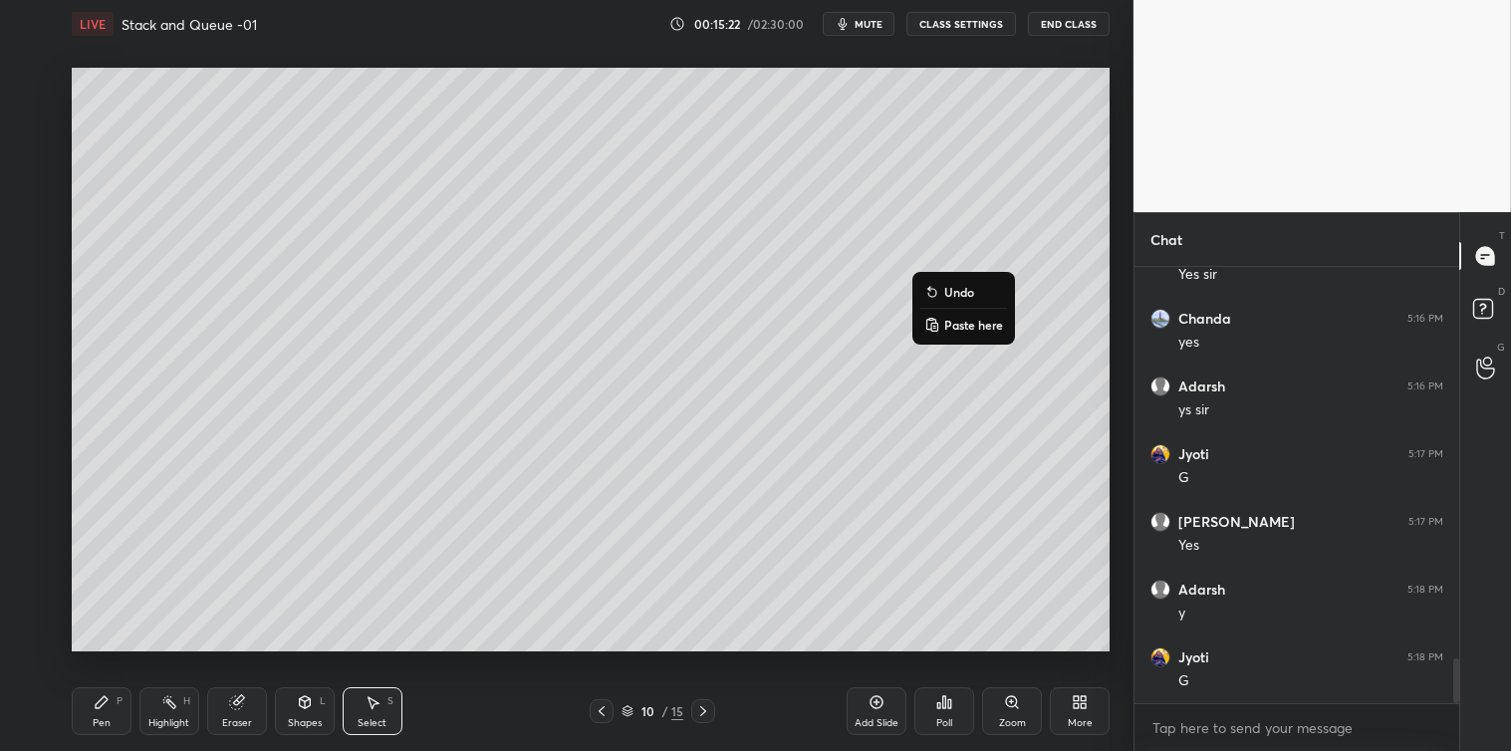
click at [750, 540] on div "0 ° Undo Copy Paste here Duplicate Duplicate to new slide Delete" at bounding box center [591, 360] width 1038 height 584
click at [98, 711] on div "Pen P" at bounding box center [102, 711] width 60 height 48
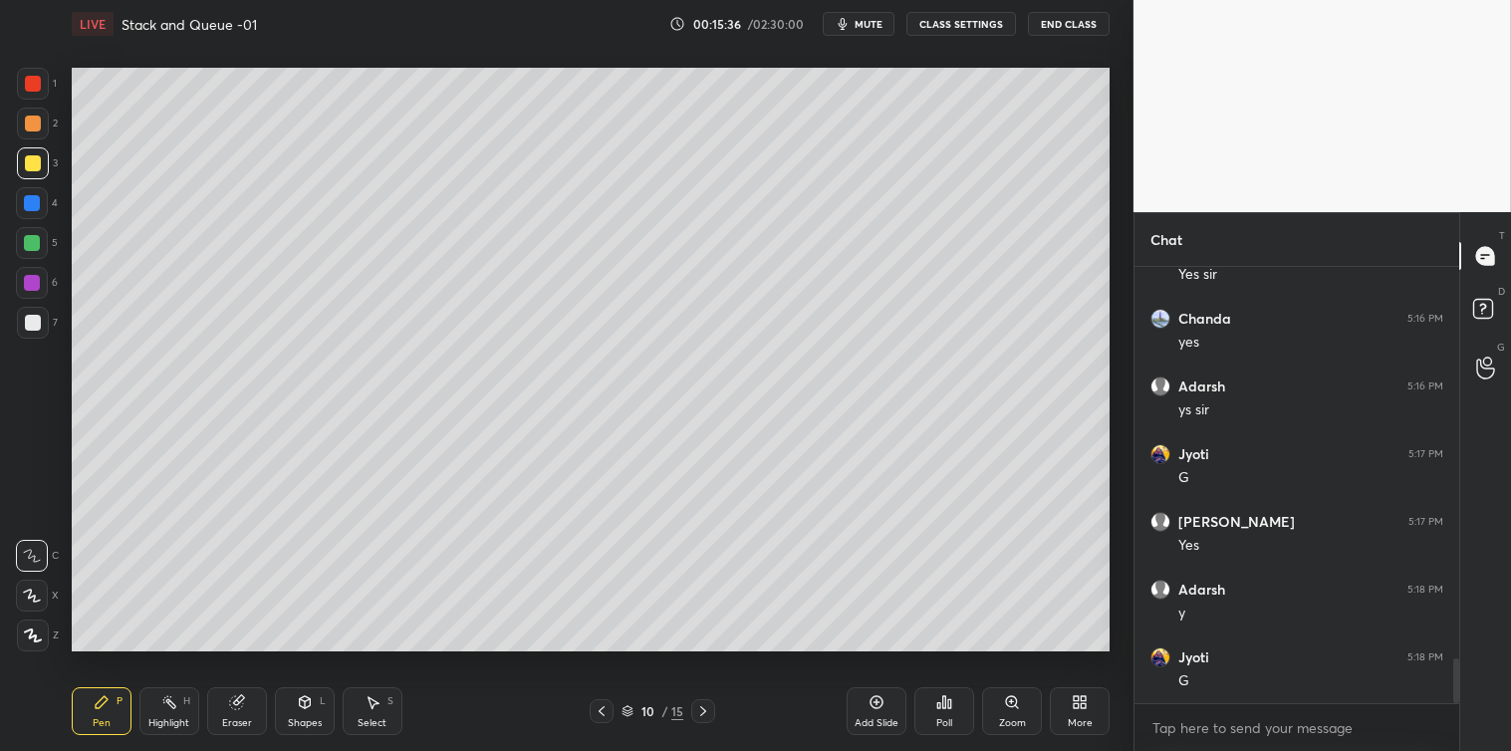
click at [386, 710] on div "Select S" at bounding box center [373, 711] width 60 height 48
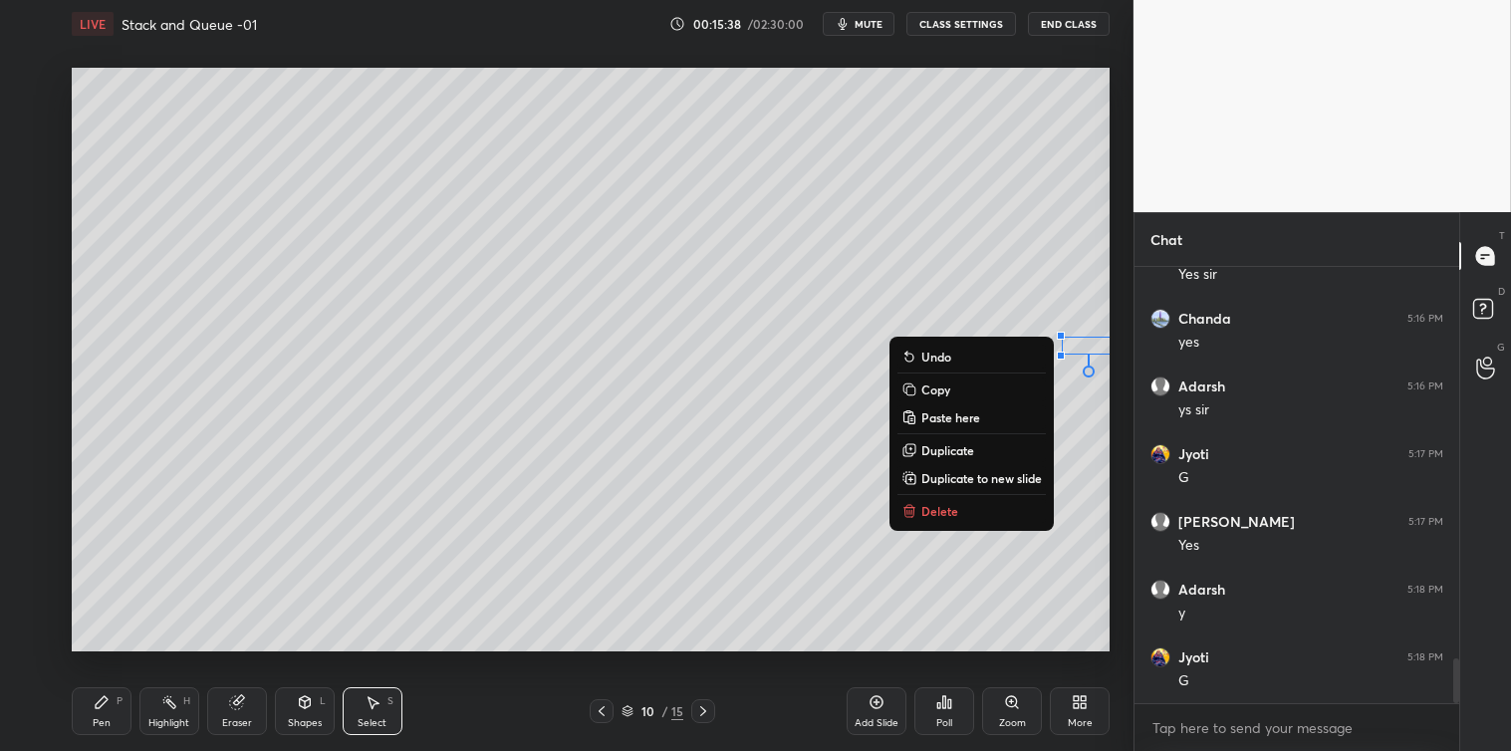
click at [943, 505] on p "Delete" at bounding box center [939, 511] width 37 height 16
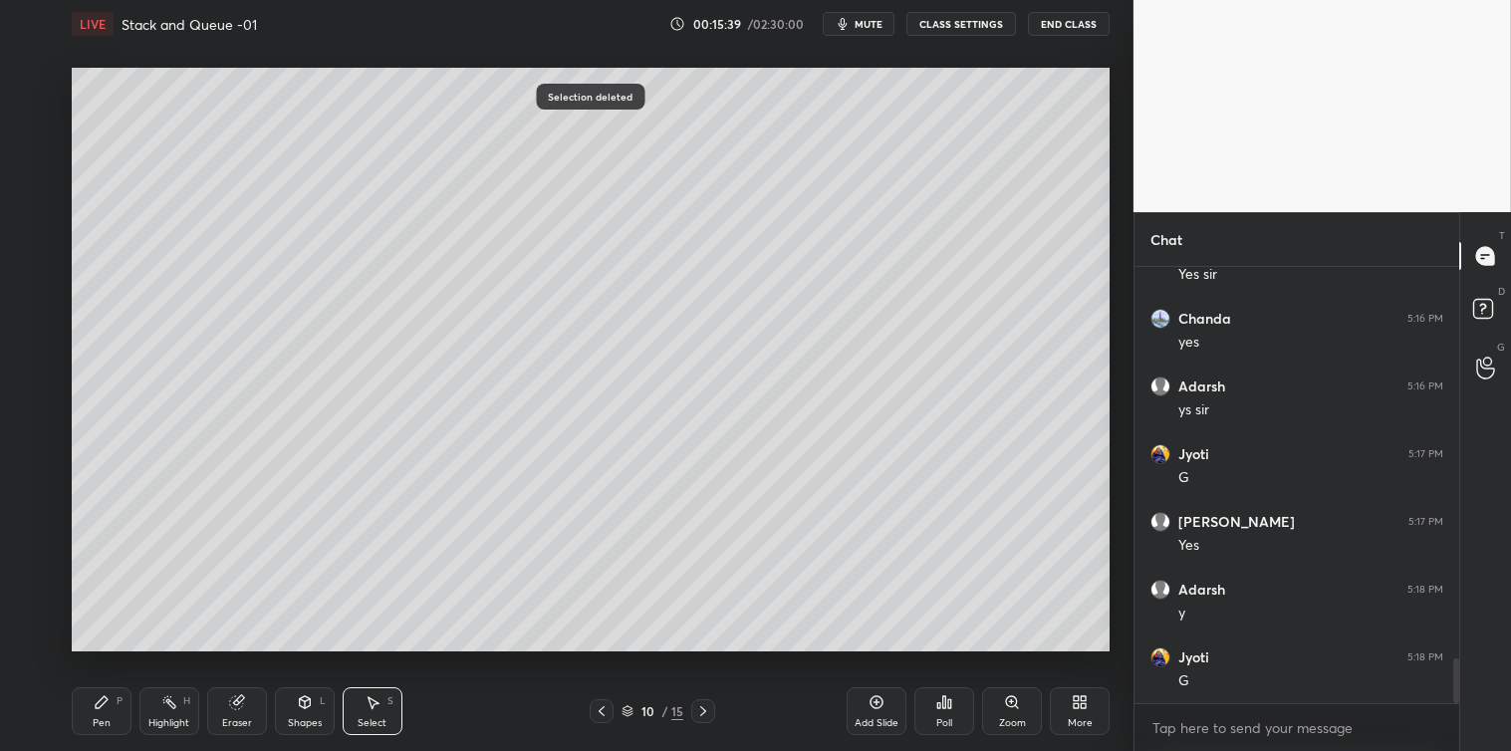
click at [91, 710] on div "Pen P" at bounding box center [102, 711] width 60 height 48
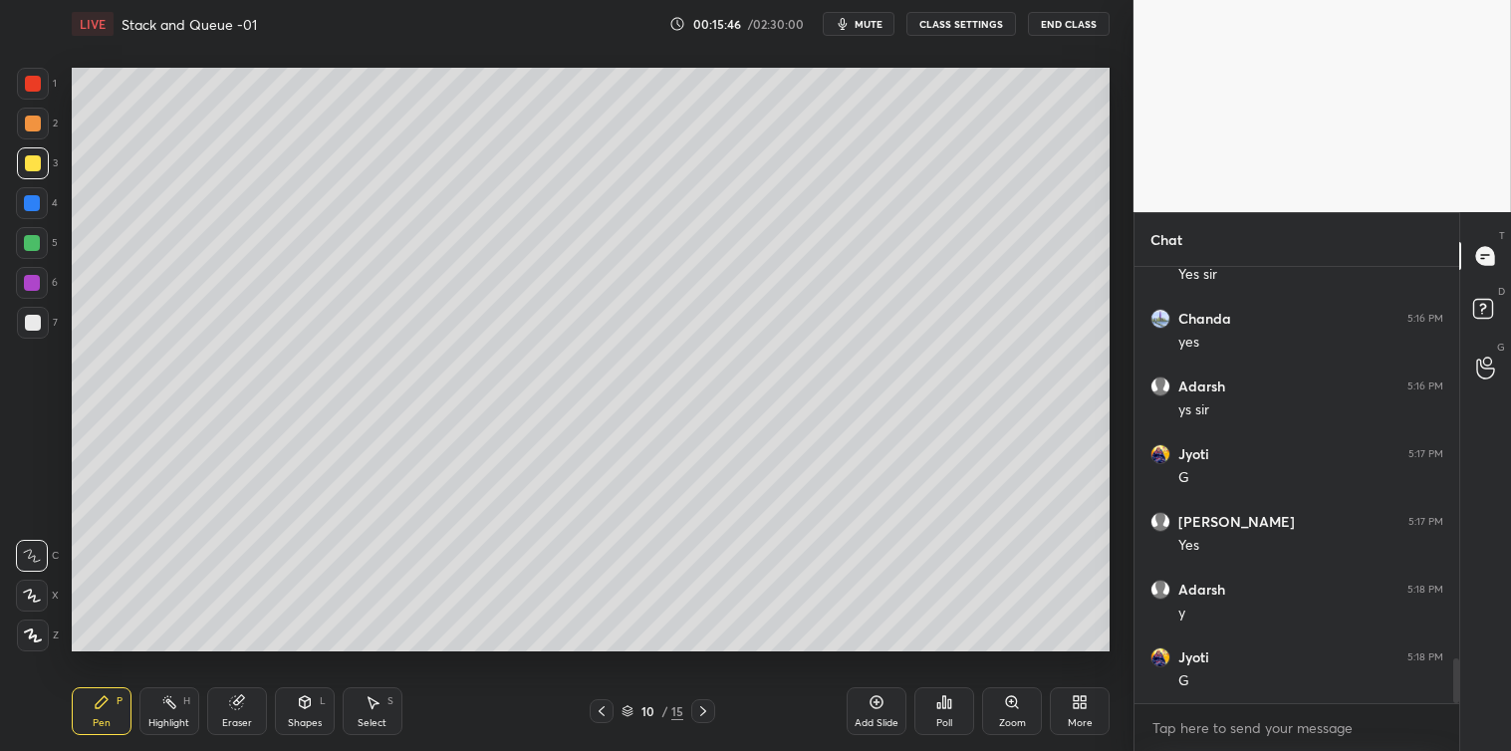
click at [367, 701] on icon at bounding box center [373, 702] width 16 height 16
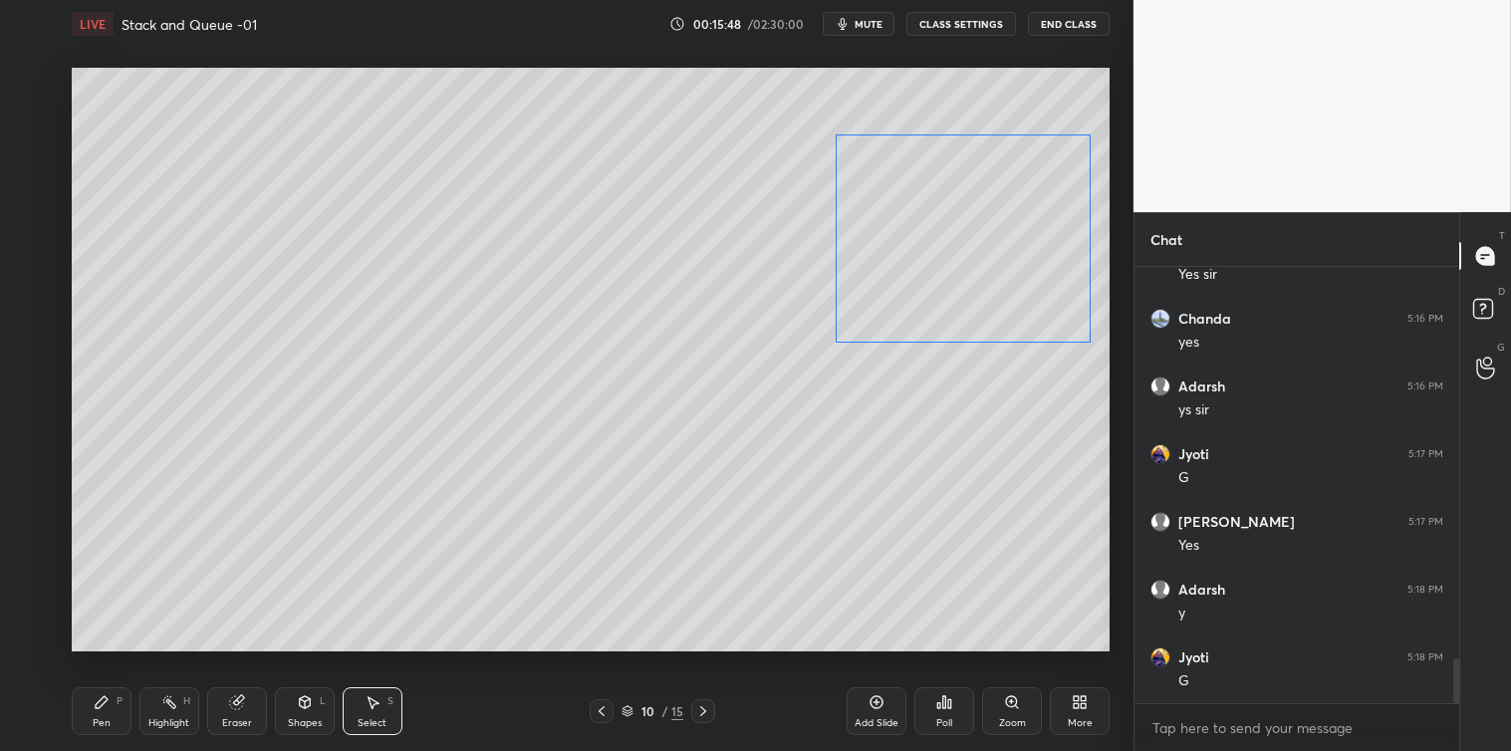
scroll to position [3837, 0]
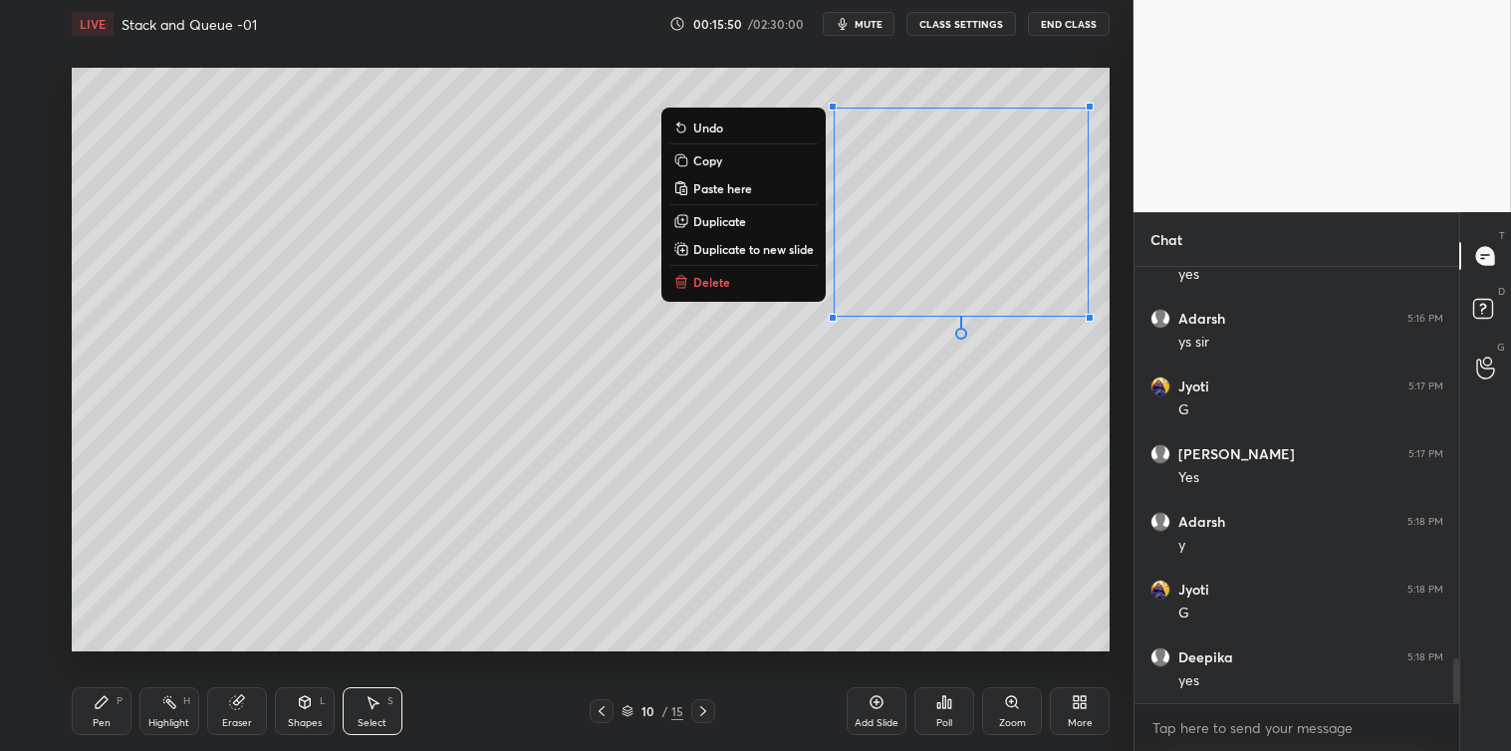
click at [731, 160] on button "Copy" at bounding box center [743, 160] width 148 height 24
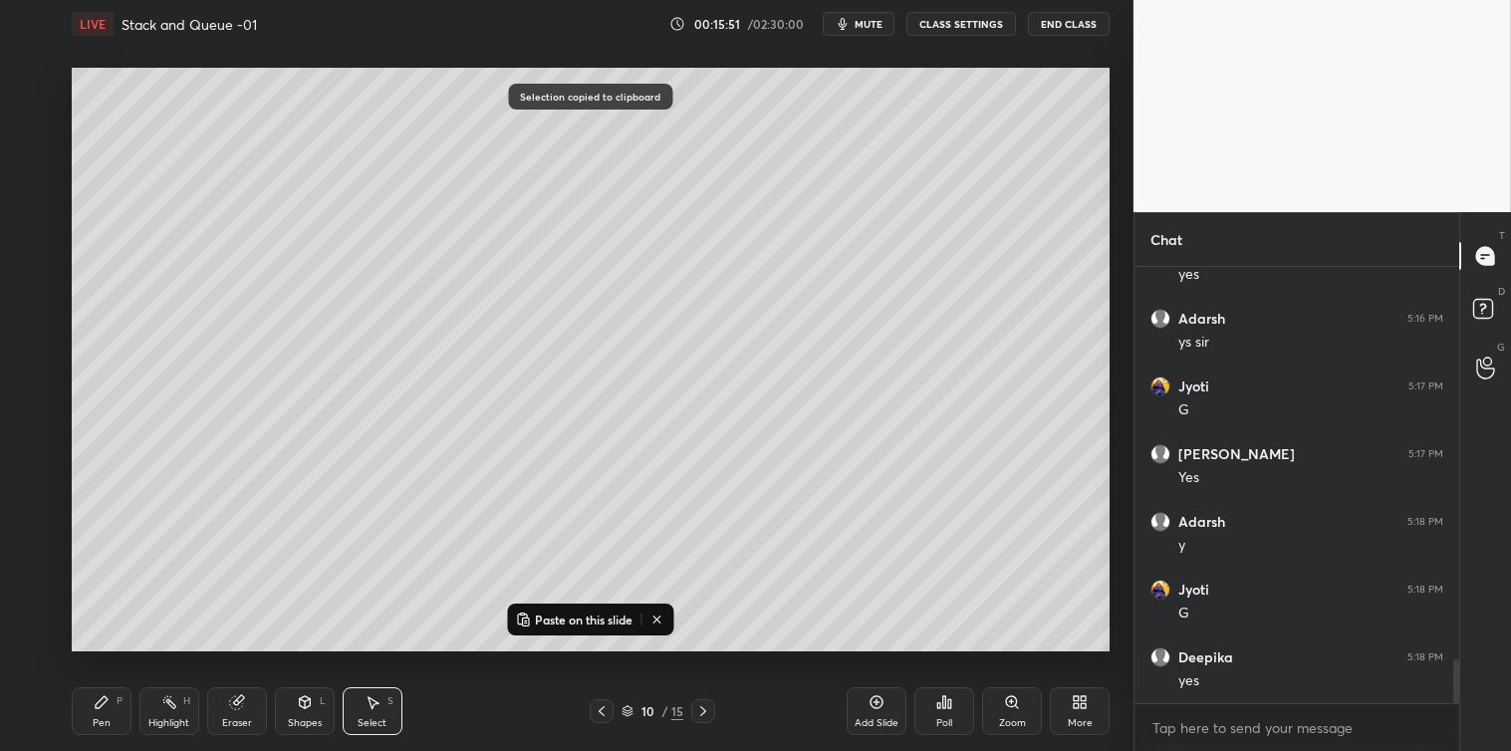
scroll to position [3904, 0]
click at [609, 612] on p "Paste on this slide" at bounding box center [584, 620] width 98 height 16
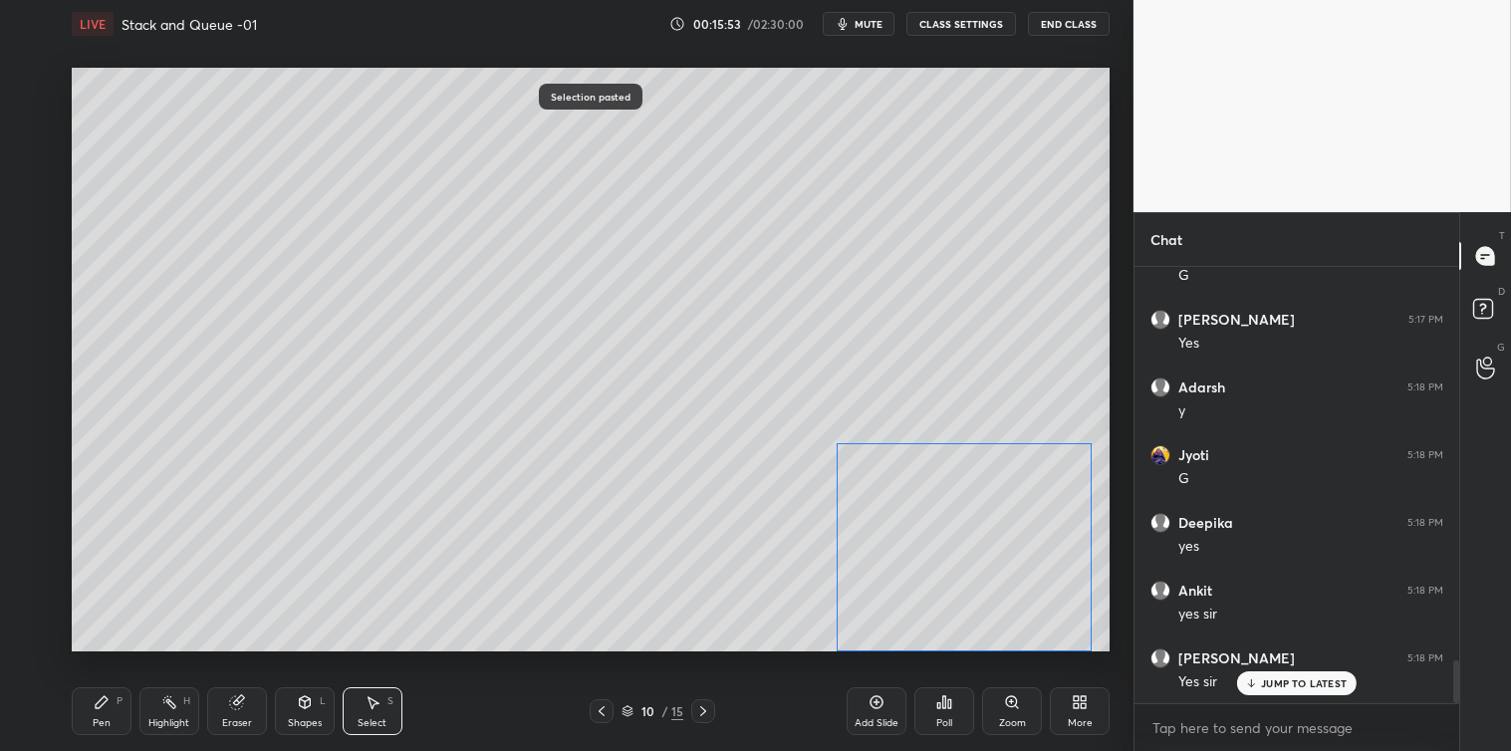
scroll to position [4039, 0]
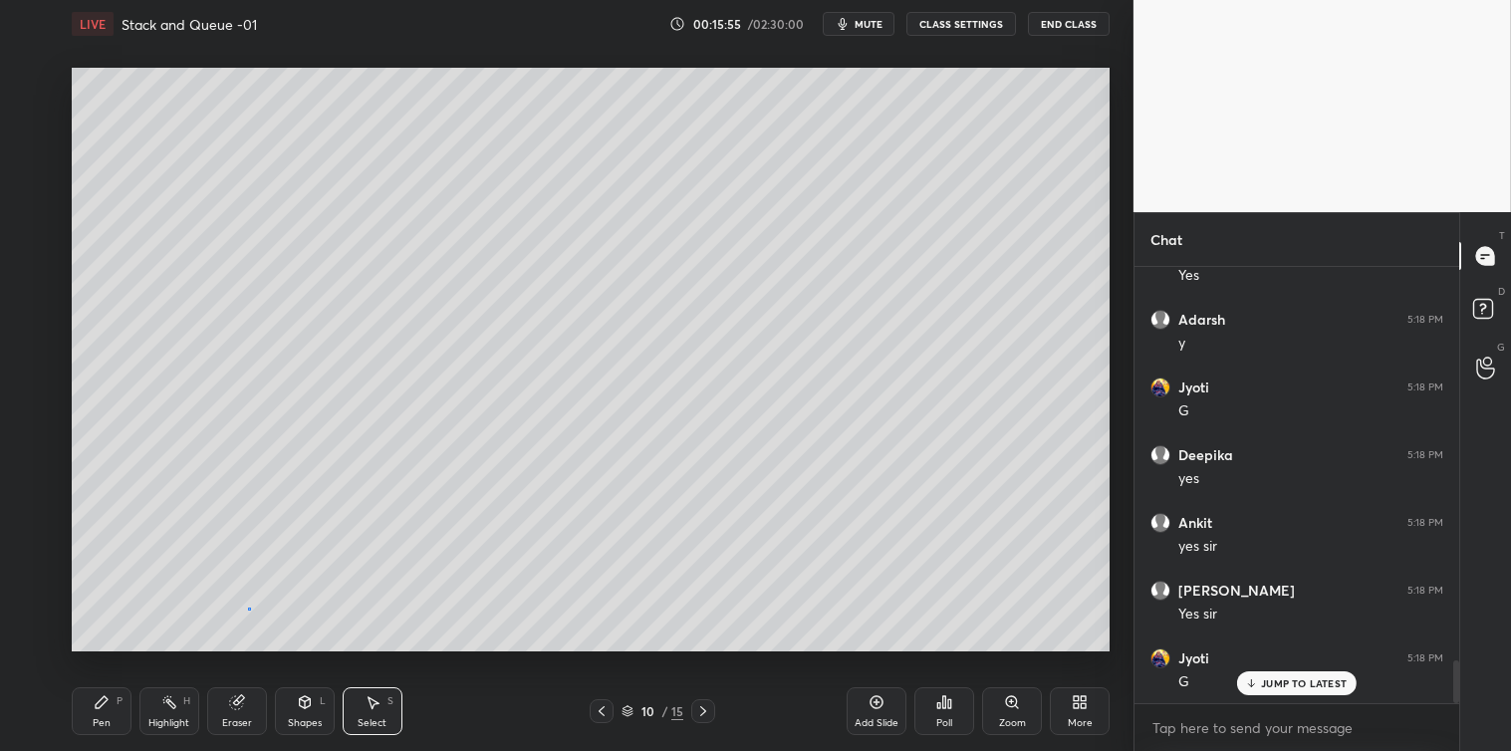
click at [250, 610] on div "0 ° Undo Copy Paste here Duplicate Duplicate to new slide Delete" at bounding box center [591, 360] width 1038 height 584
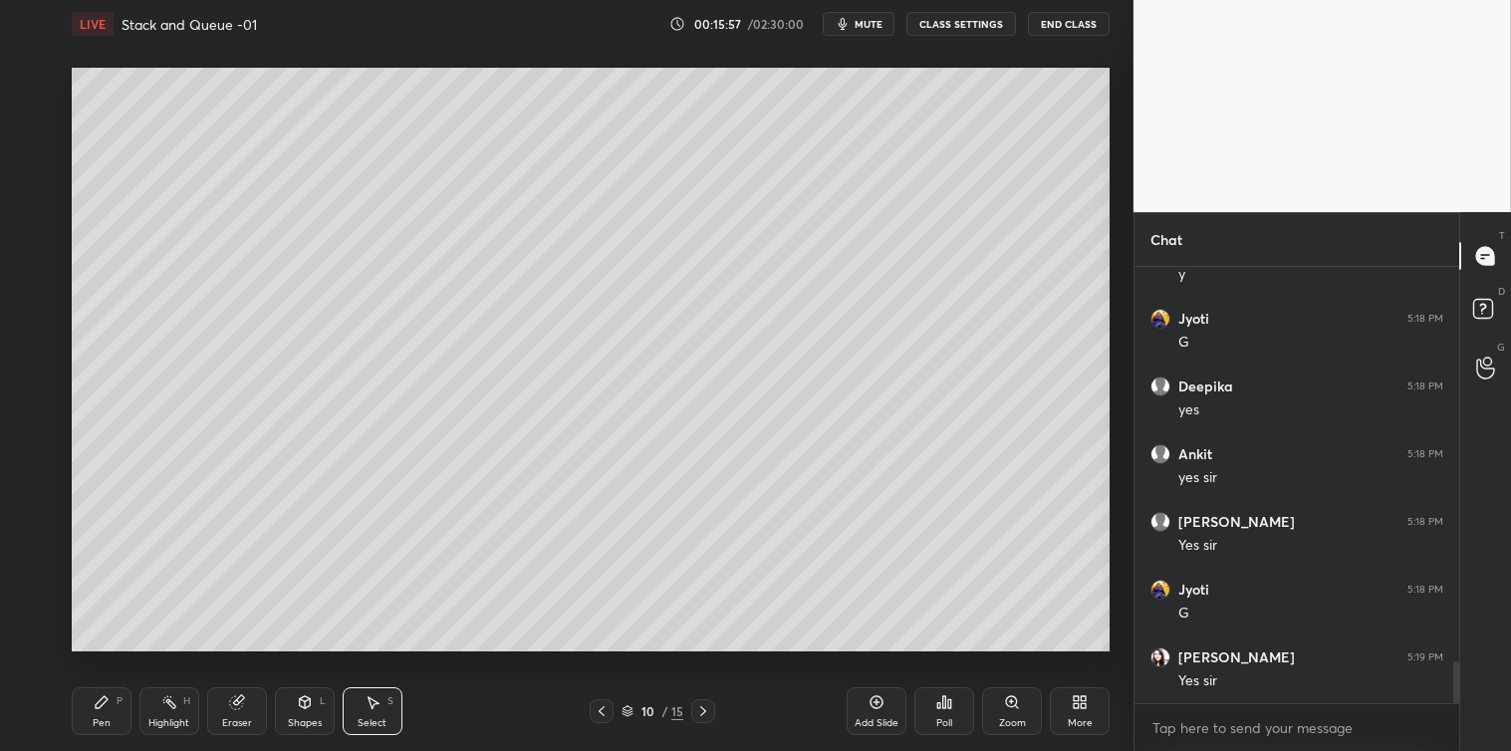
click at [96, 704] on icon at bounding box center [102, 702] width 12 height 12
click at [380, 701] on div "Select S" at bounding box center [373, 711] width 60 height 48
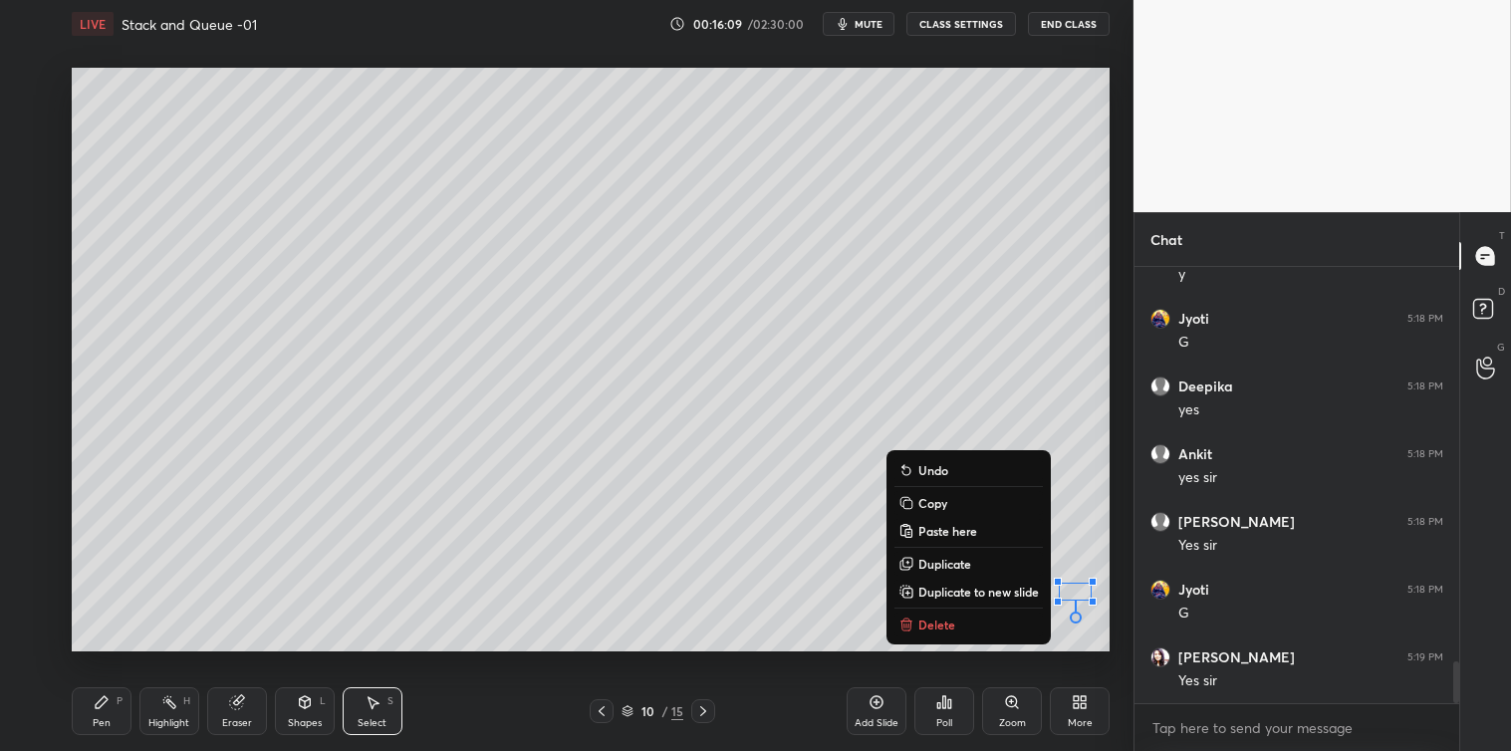
click at [980, 631] on button "Delete" at bounding box center [968, 625] width 148 height 24
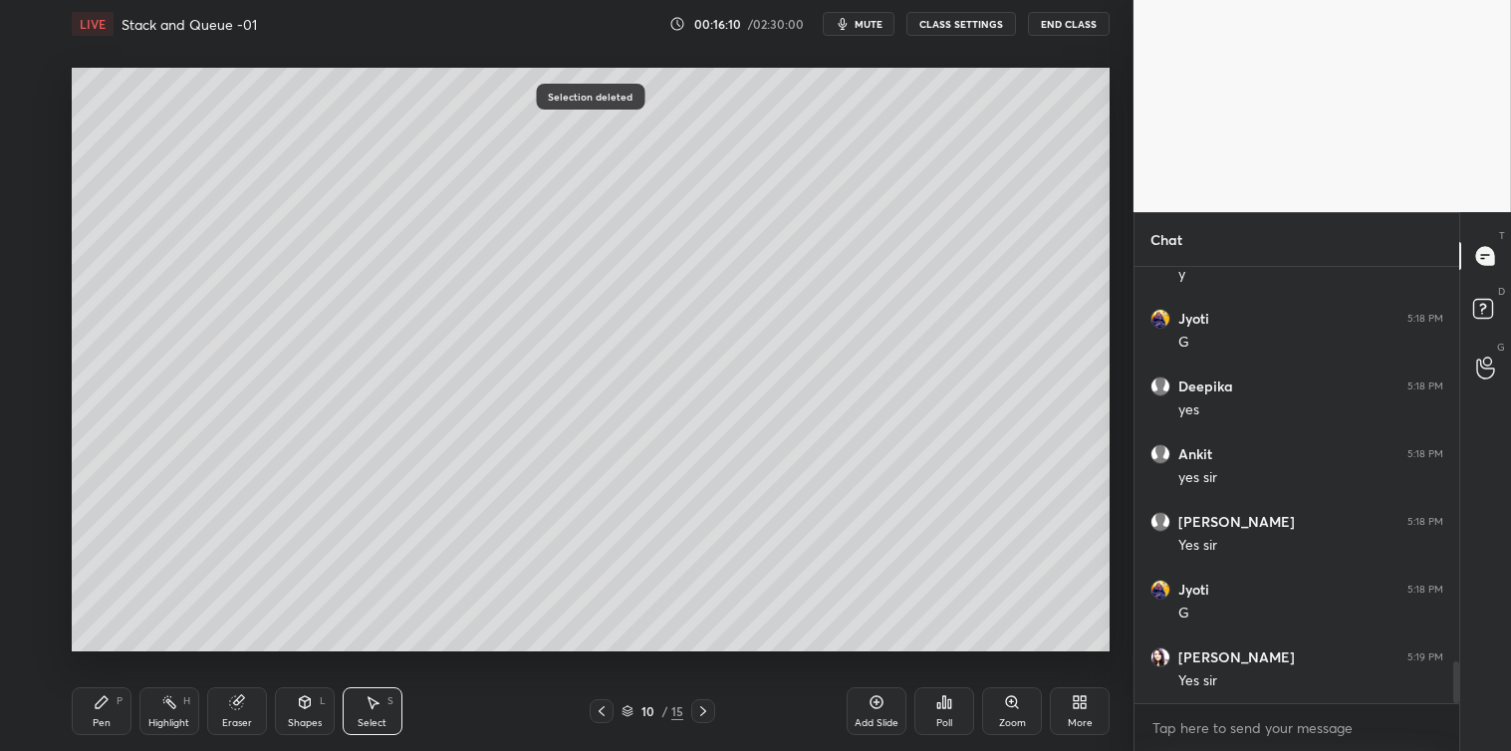
click at [94, 720] on div "Pen" at bounding box center [102, 723] width 18 height 10
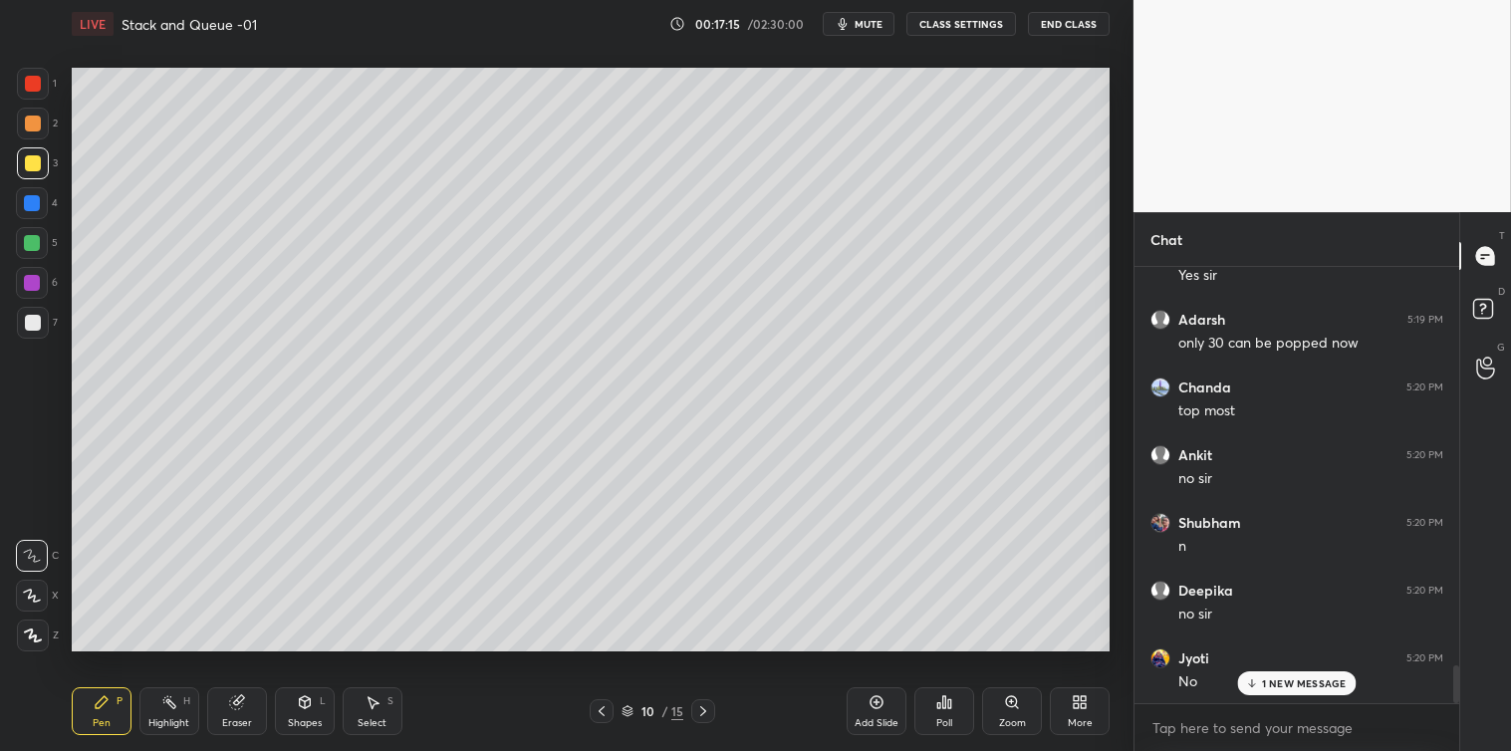
scroll to position [4716, 0]
click at [305, 712] on div "Shapes L" at bounding box center [305, 711] width 60 height 48
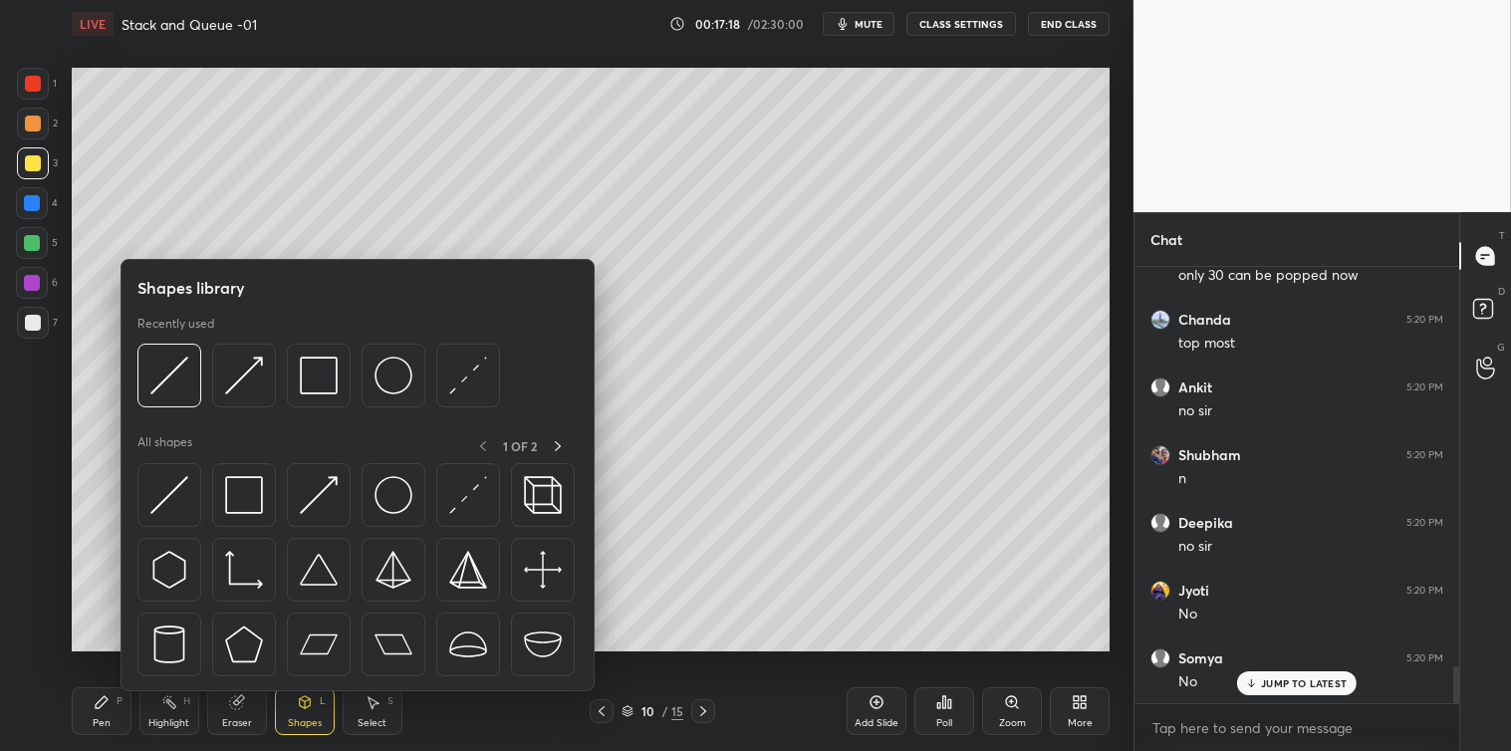
click at [242, 511] on img at bounding box center [244, 495] width 38 height 38
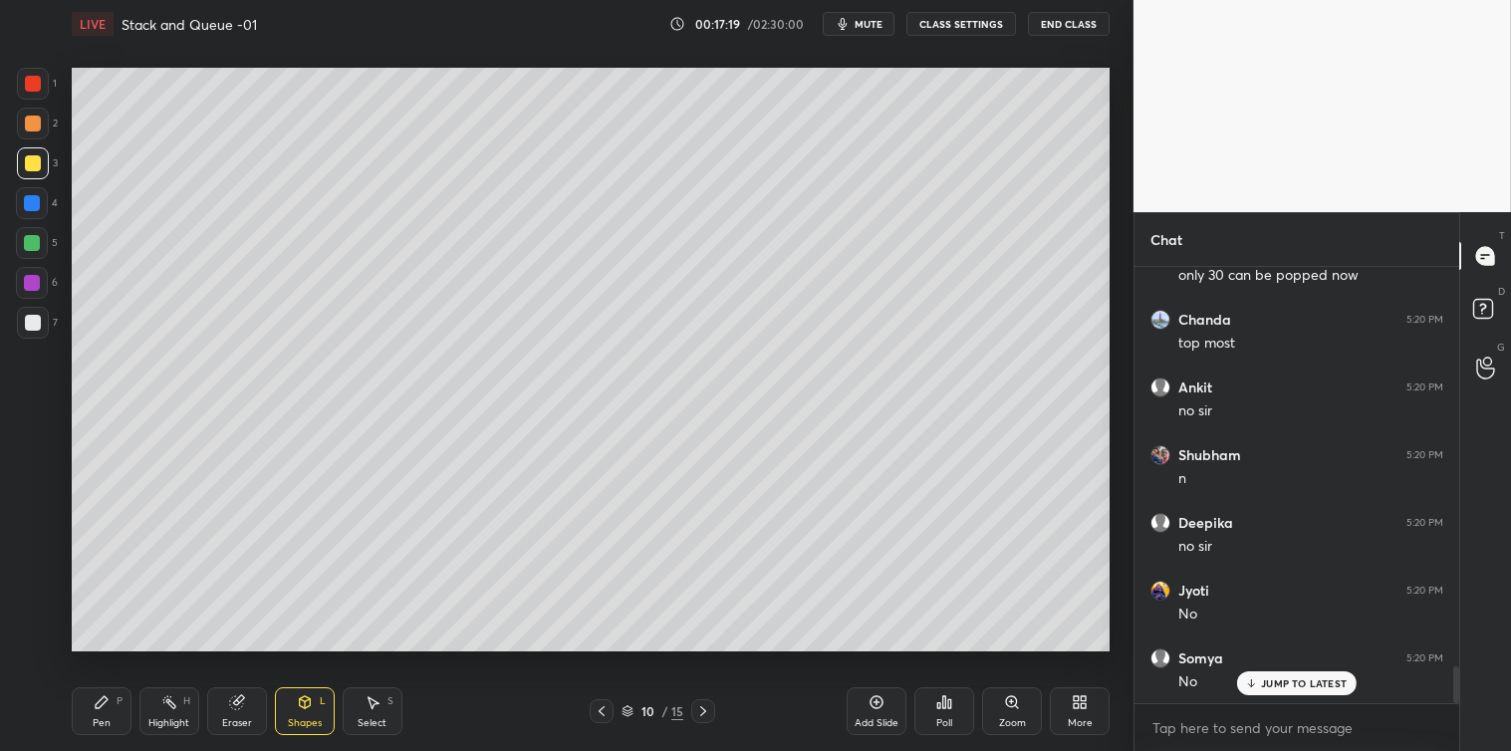
click at [361, 707] on div "Select S" at bounding box center [373, 711] width 60 height 48
click at [236, 718] on div "Eraser" at bounding box center [237, 723] width 30 height 10
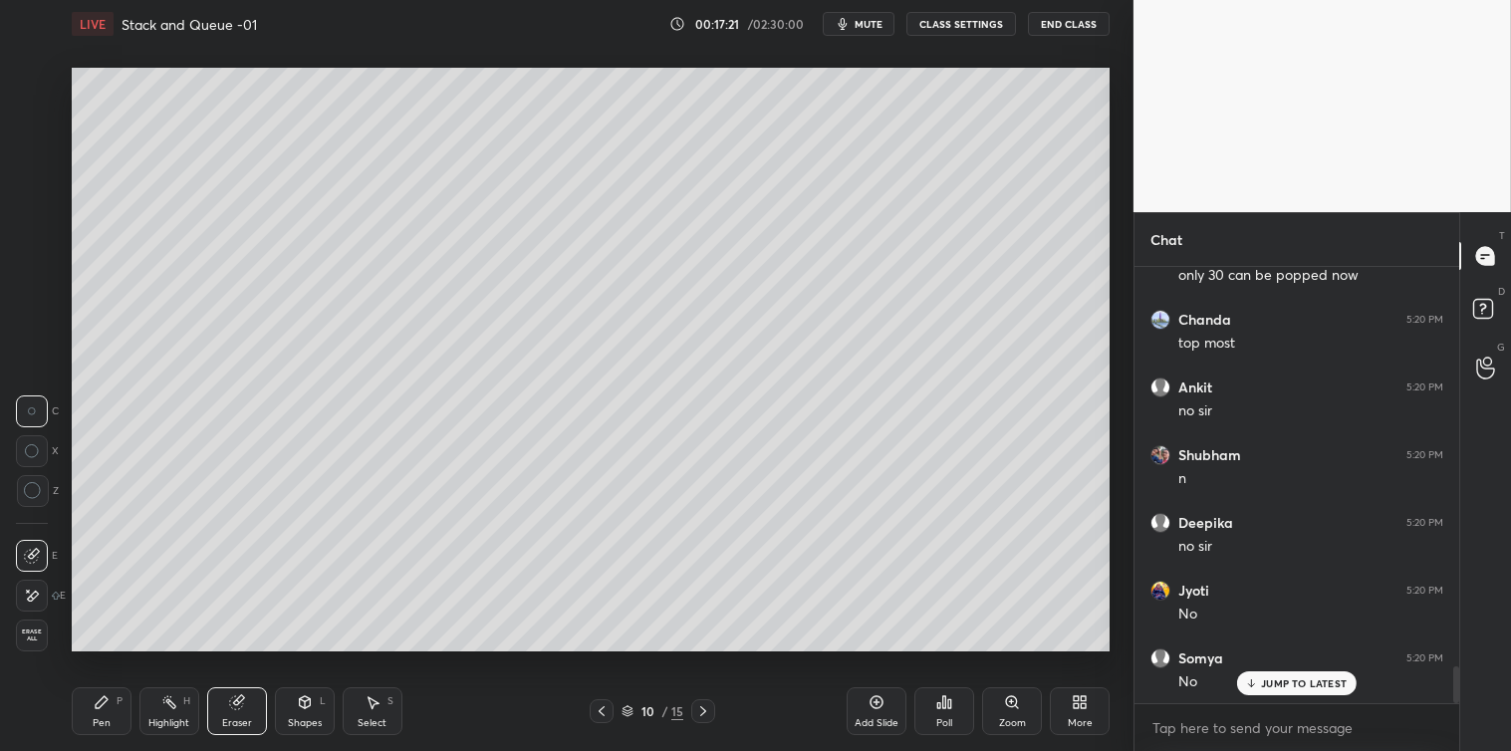
click at [309, 704] on icon at bounding box center [304, 702] width 11 height 12
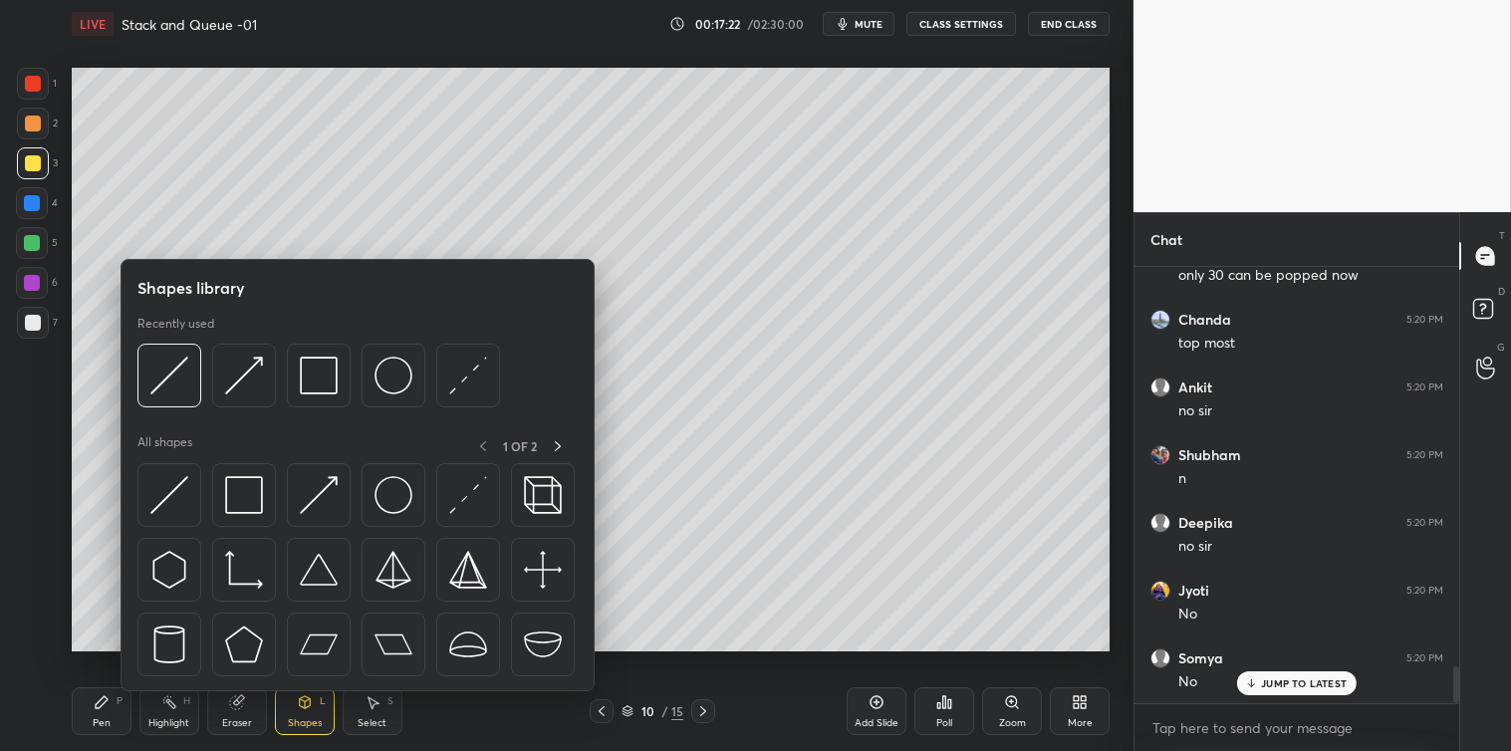
click at [173, 515] on div at bounding box center [169, 495] width 64 height 64
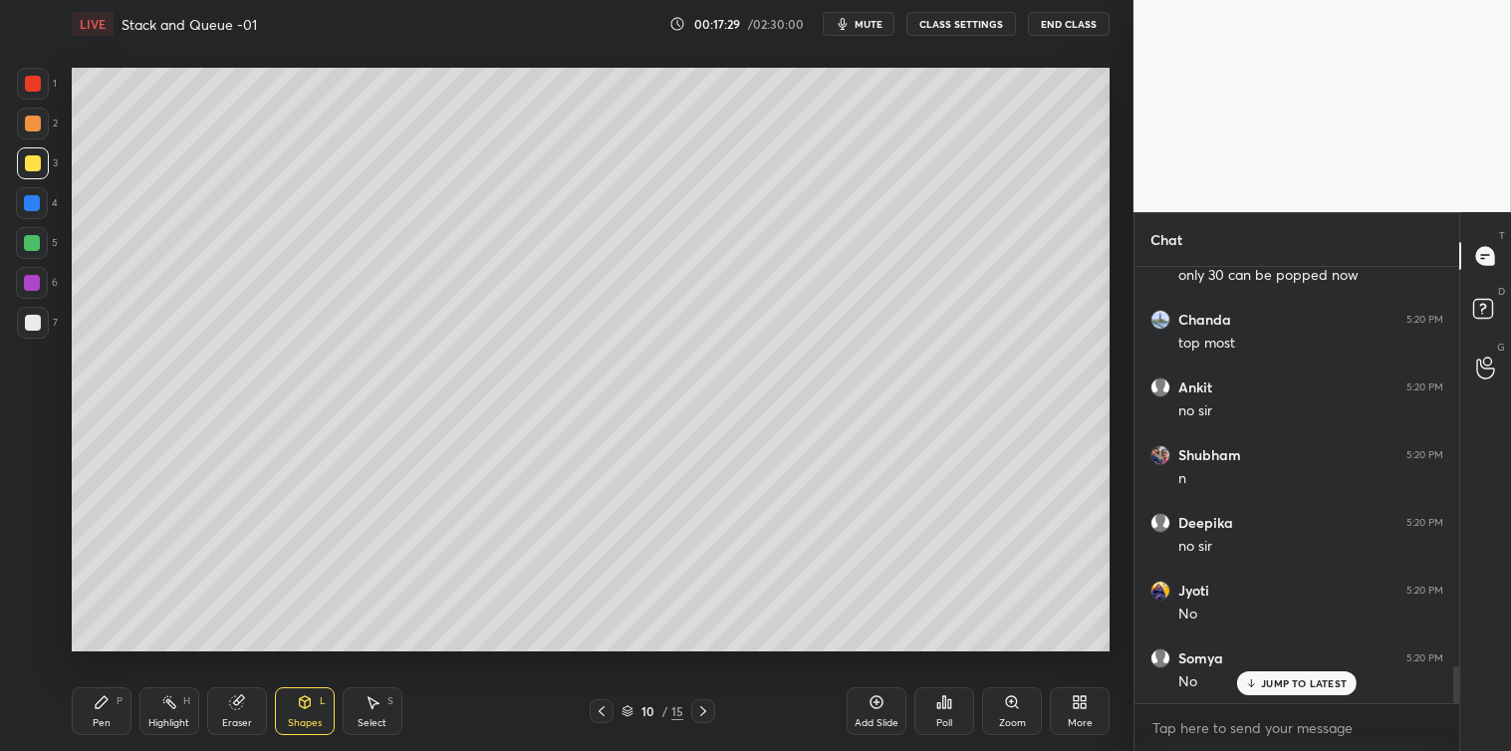
click at [96, 710] on icon at bounding box center [102, 702] width 16 height 16
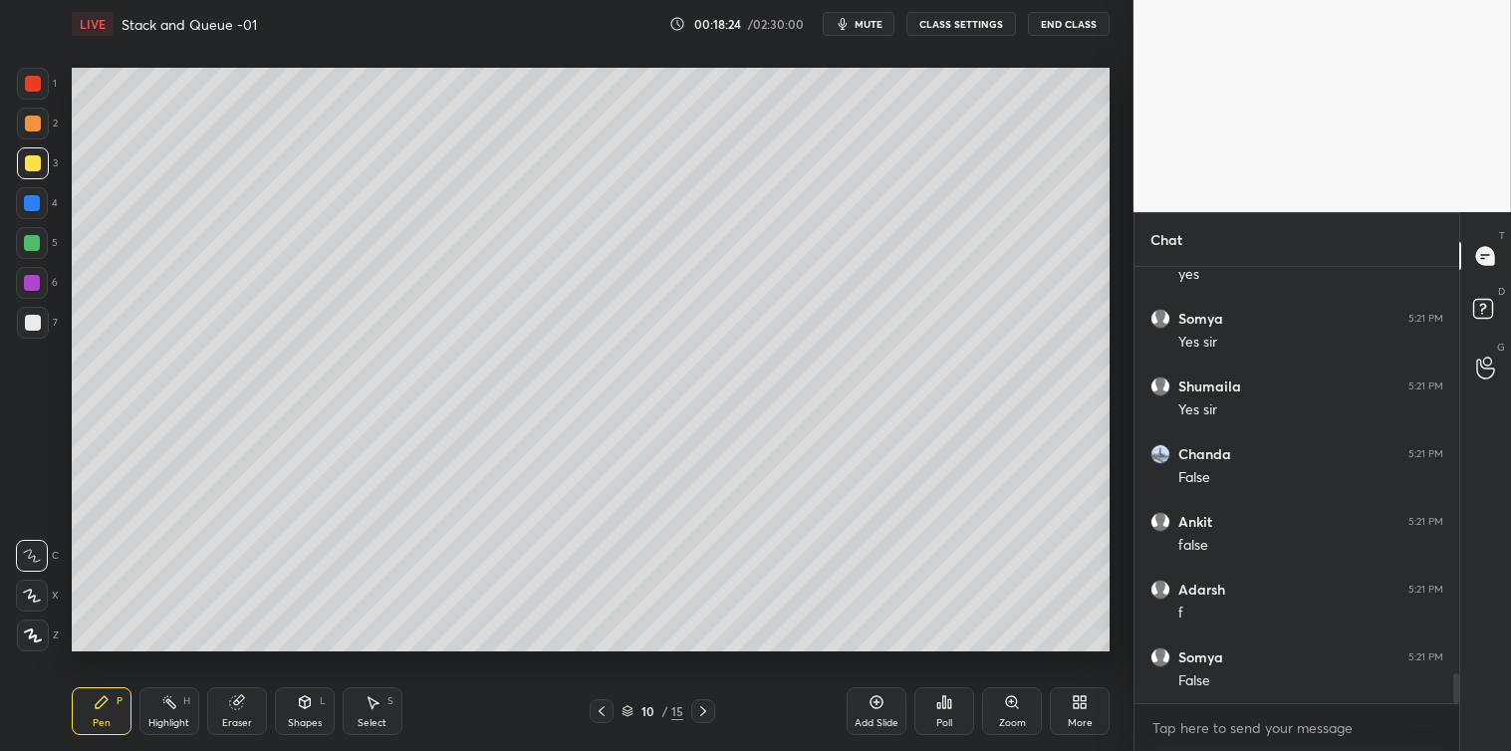
scroll to position [5936, 0]
click at [709, 712] on icon at bounding box center [703, 711] width 16 height 16
click at [956, 712] on div "Poll" at bounding box center [944, 711] width 60 height 48
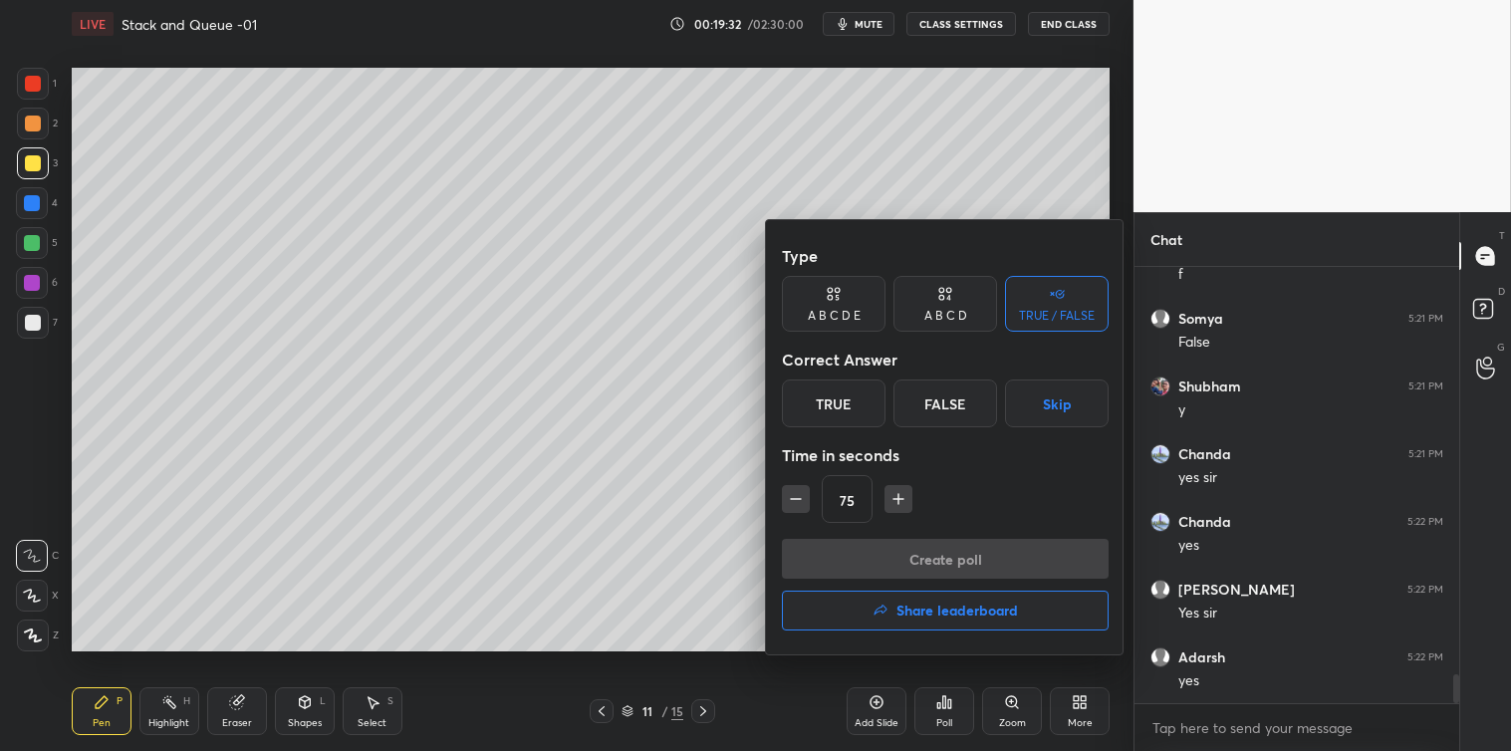
click at [841, 402] on div "True" at bounding box center [834, 403] width 104 height 48
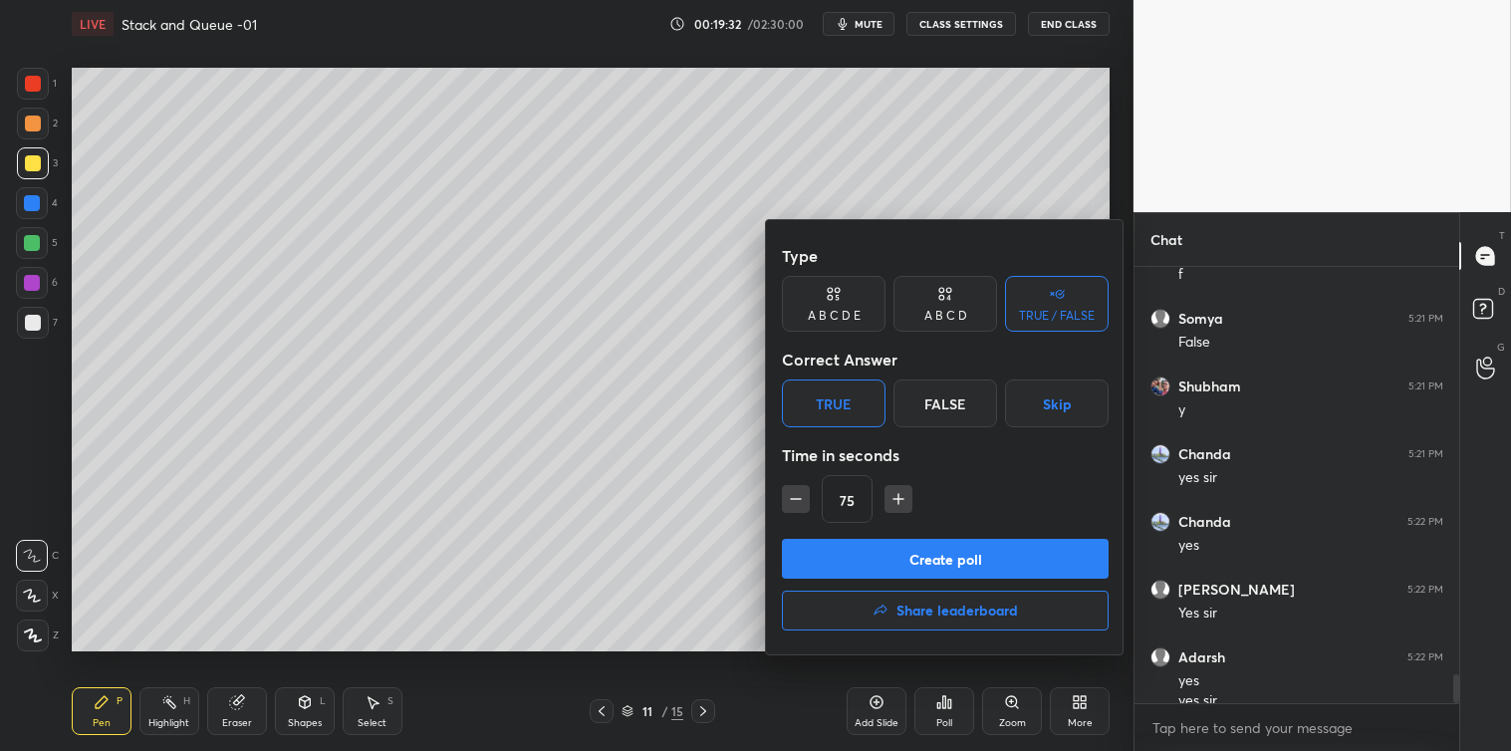
scroll to position [6227, 0]
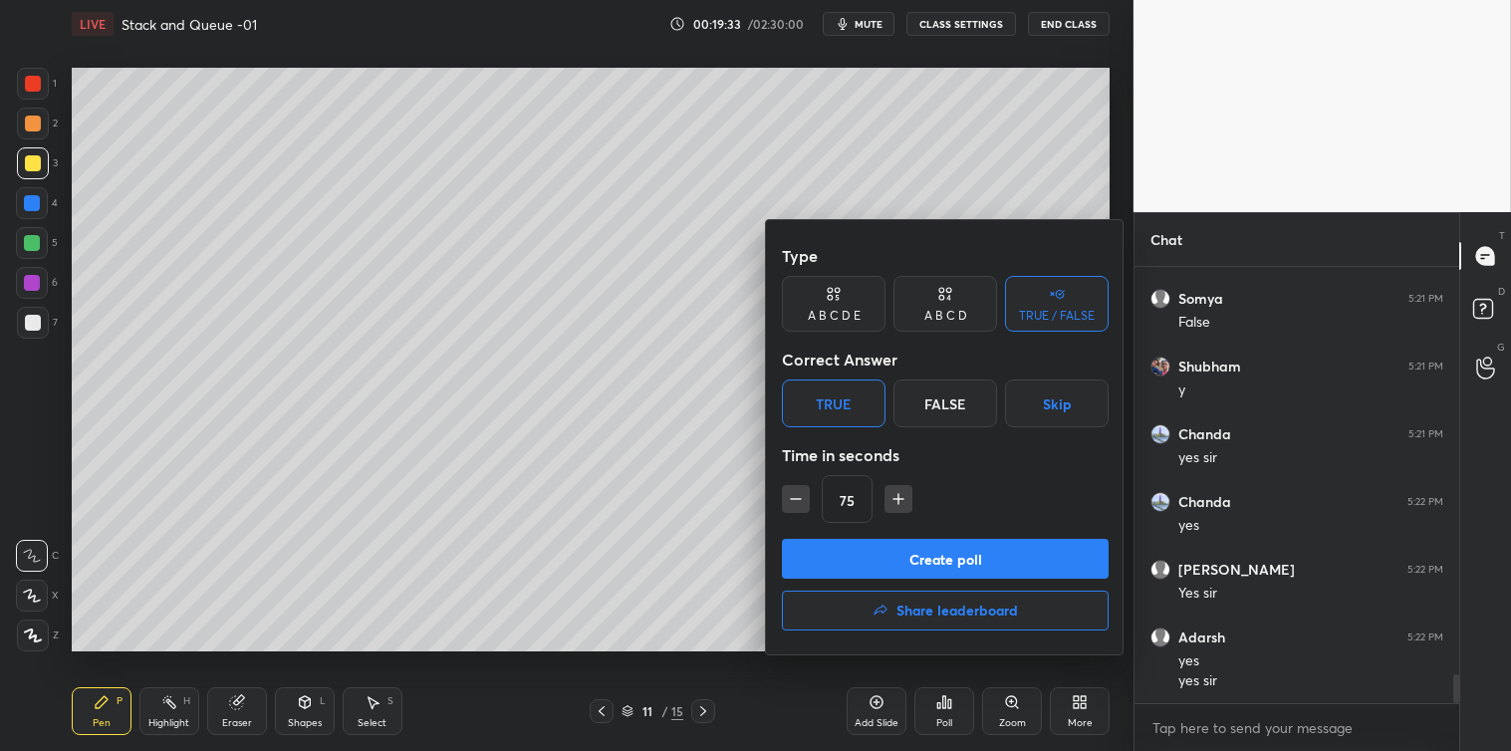
click at [953, 556] on button "Create poll" at bounding box center [945, 559] width 327 height 40
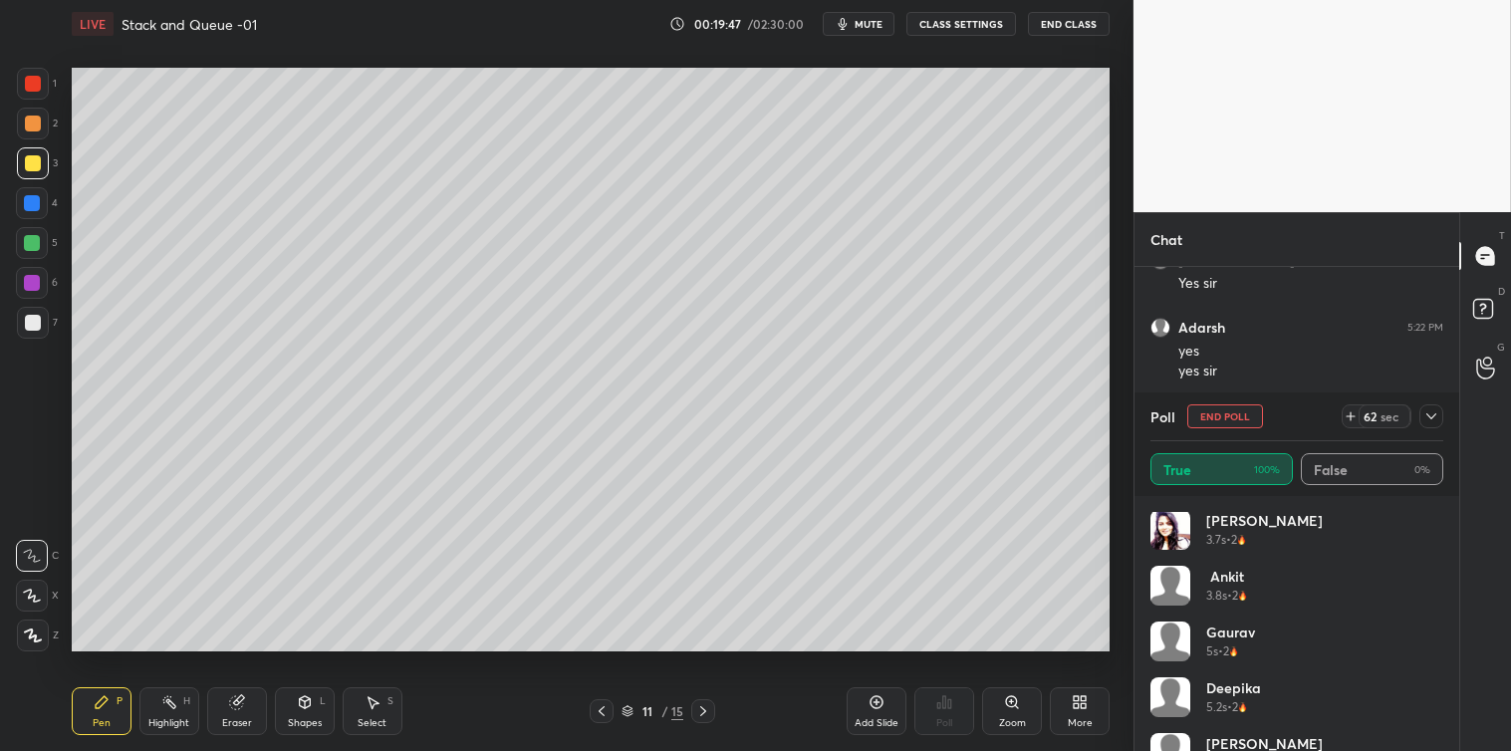
scroll to position [430, 0]
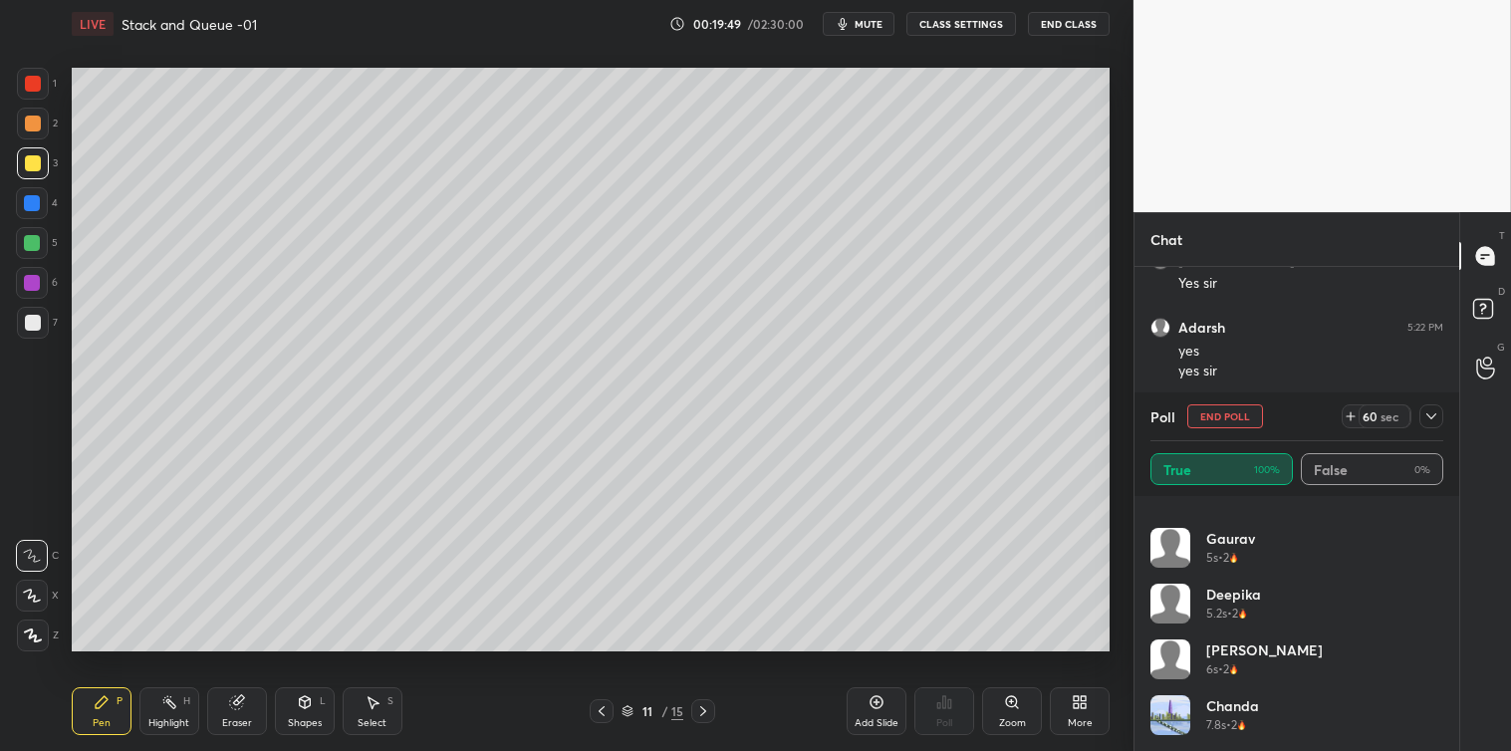
click at [1432, 415] on icon at bounding box center [1431, 416] width 16 height 16
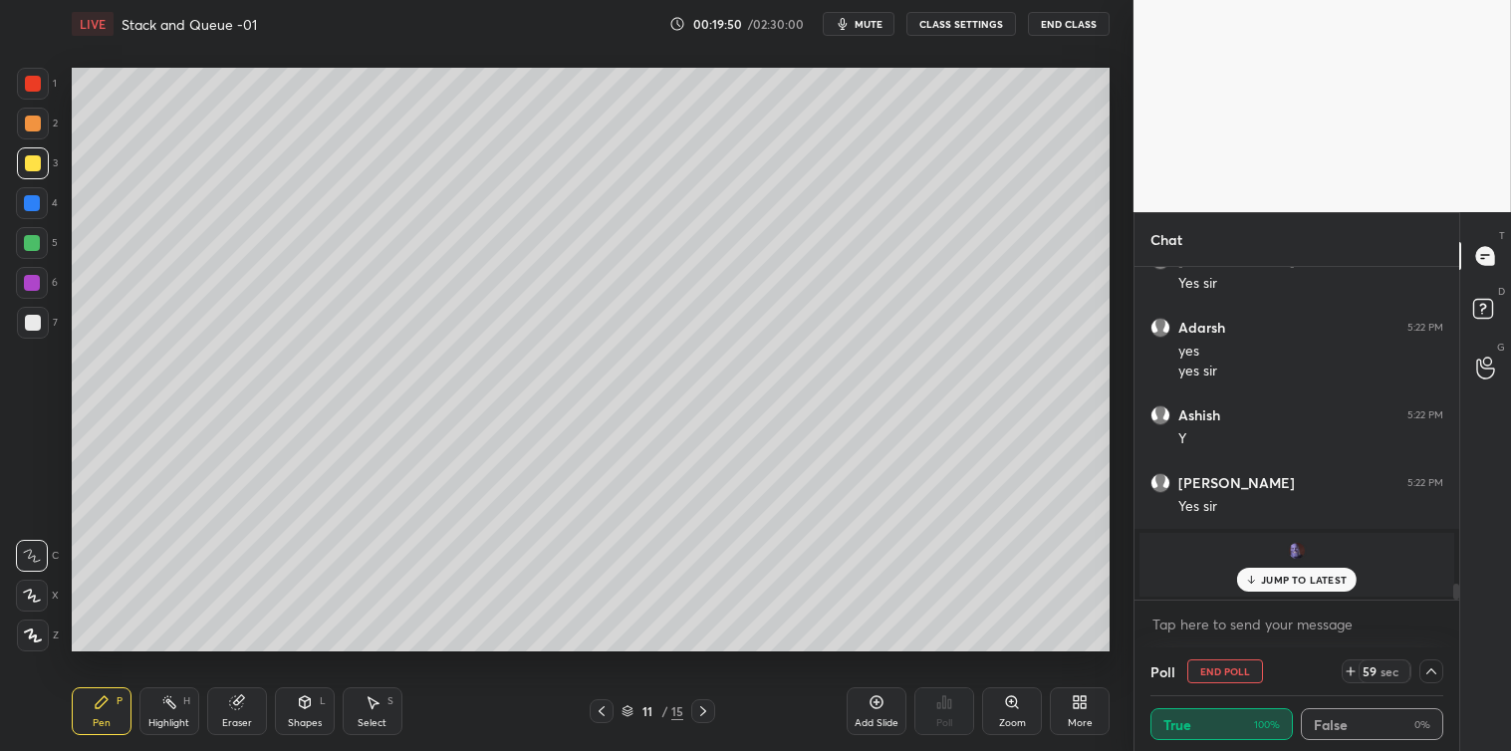
scroll to position [6605, 0]
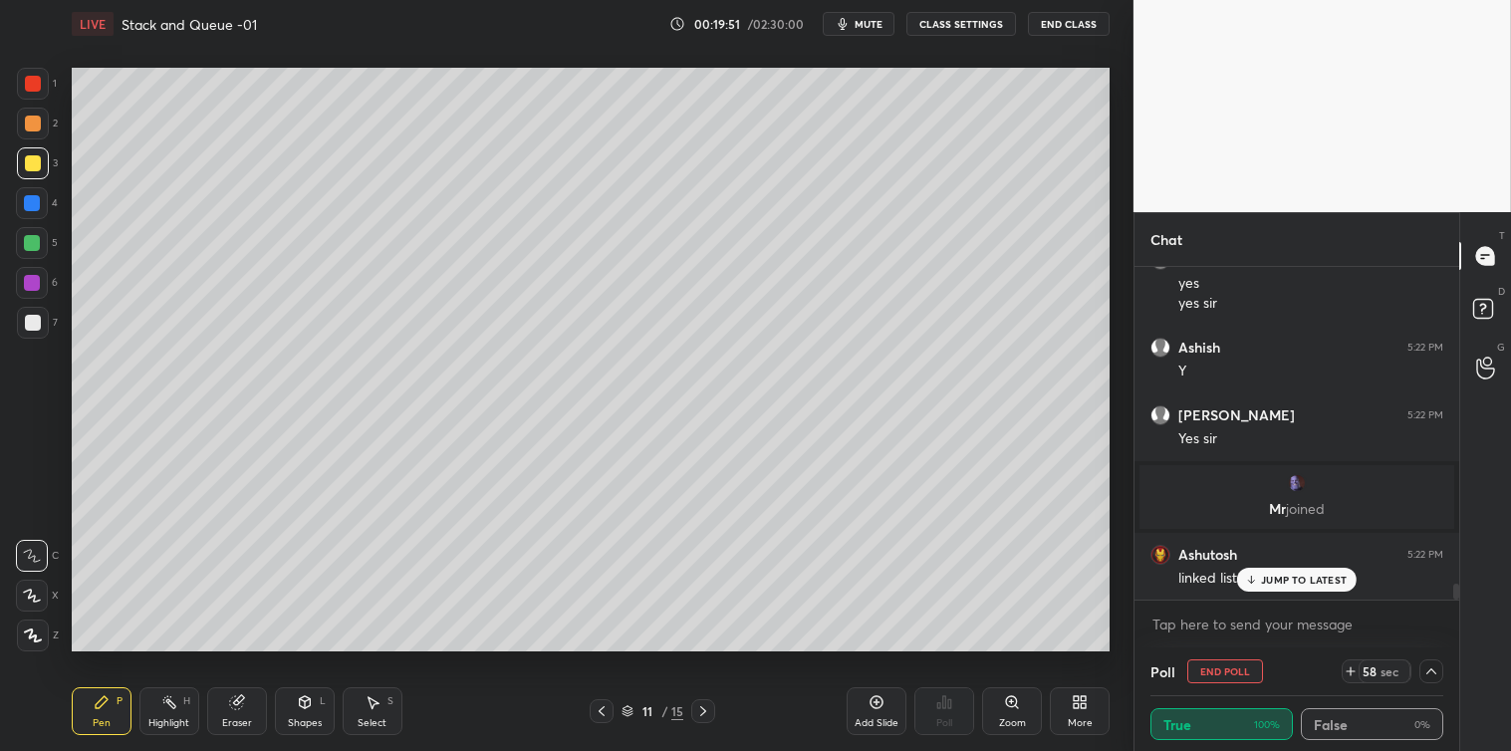
click at [1279, 578] on p "JUMP TO LATEST" at bounding box center [1304, 580] width 86 height 12
click at [1231, 625] on textarea at bounding box center [1296, 625] width 293 height 32
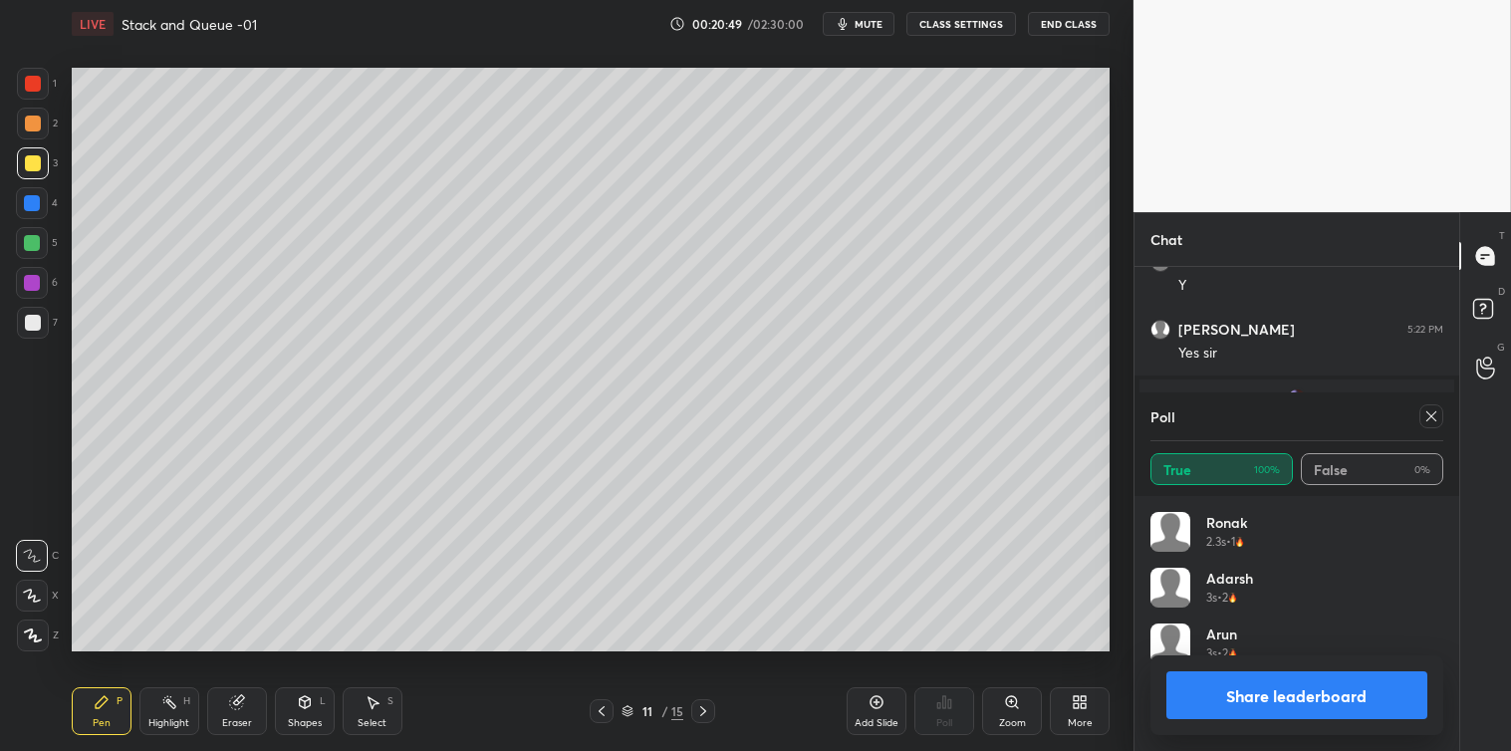
scroll to position [233, 287]
click at [1425, 415] on icon at bounding box center [1431, 416] width 16 height 16
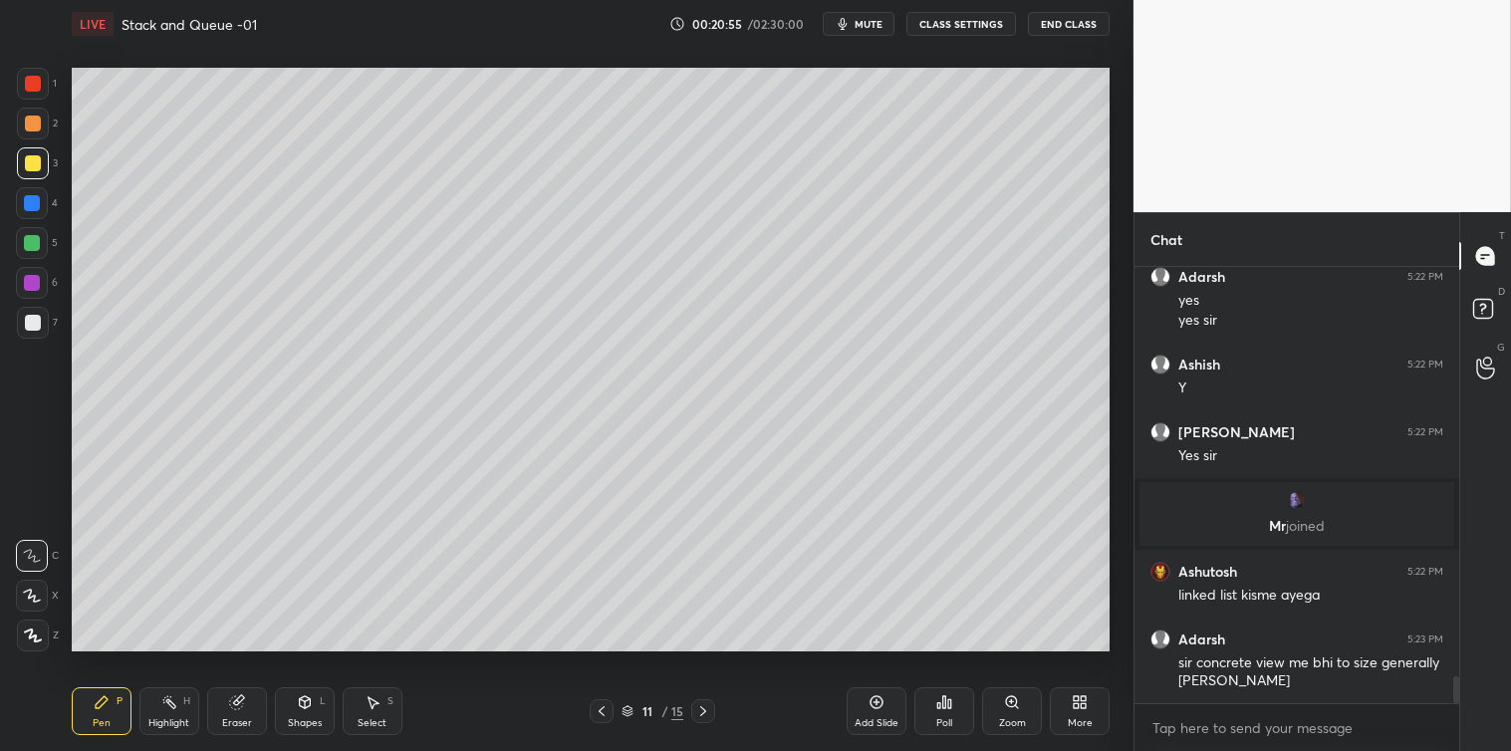
scroll to position [6655, 0]
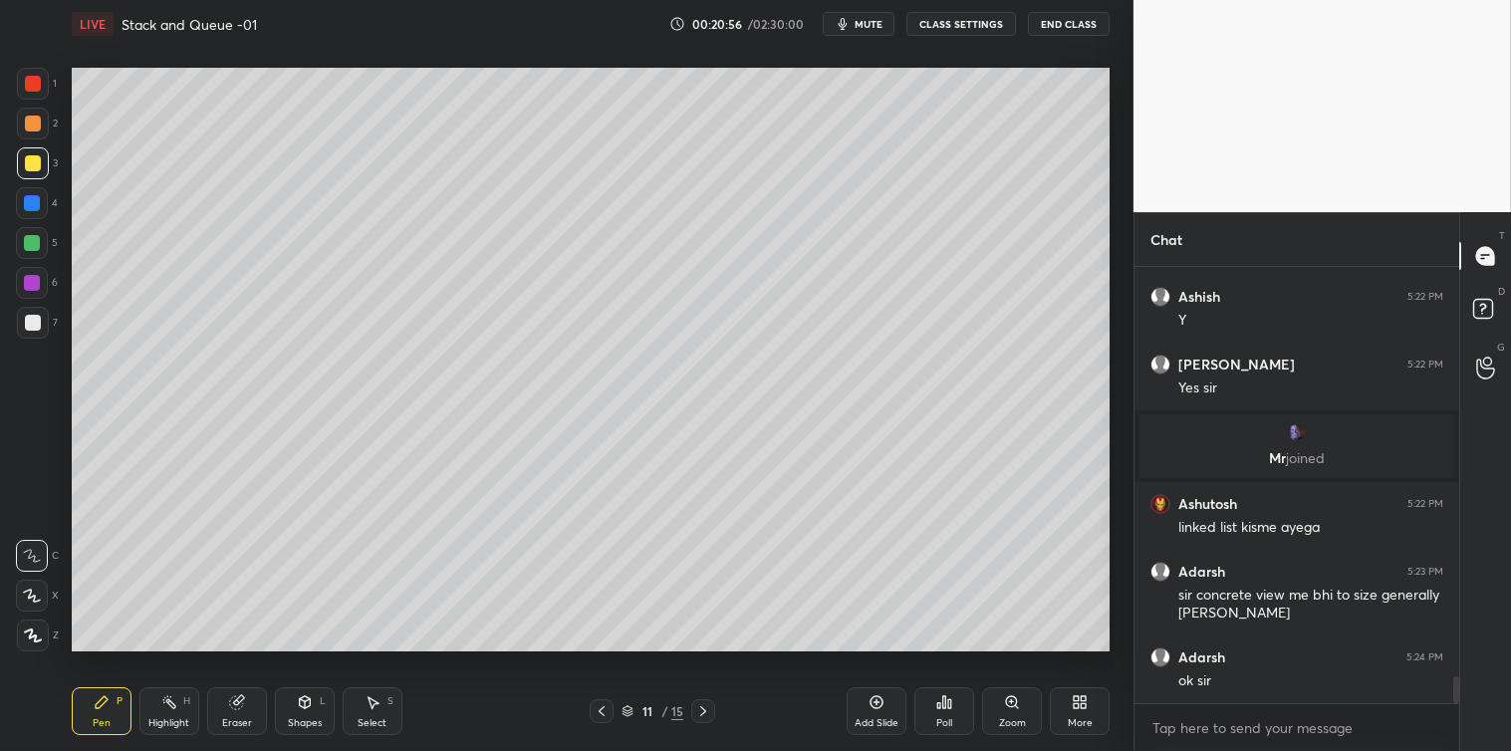
click at [373, 708] on icon at bounding box center [373, 703] width 11 height 12
click at [701, 705] on icon at bounding box center [703, 711] width 16 height 16
click at [91, 704] on div "Pen P" at bounding box center [102, 711] width 60 height 48
click at [307, 724] on div "Shapes" at bounding box center [305, 723] width 34 height 10
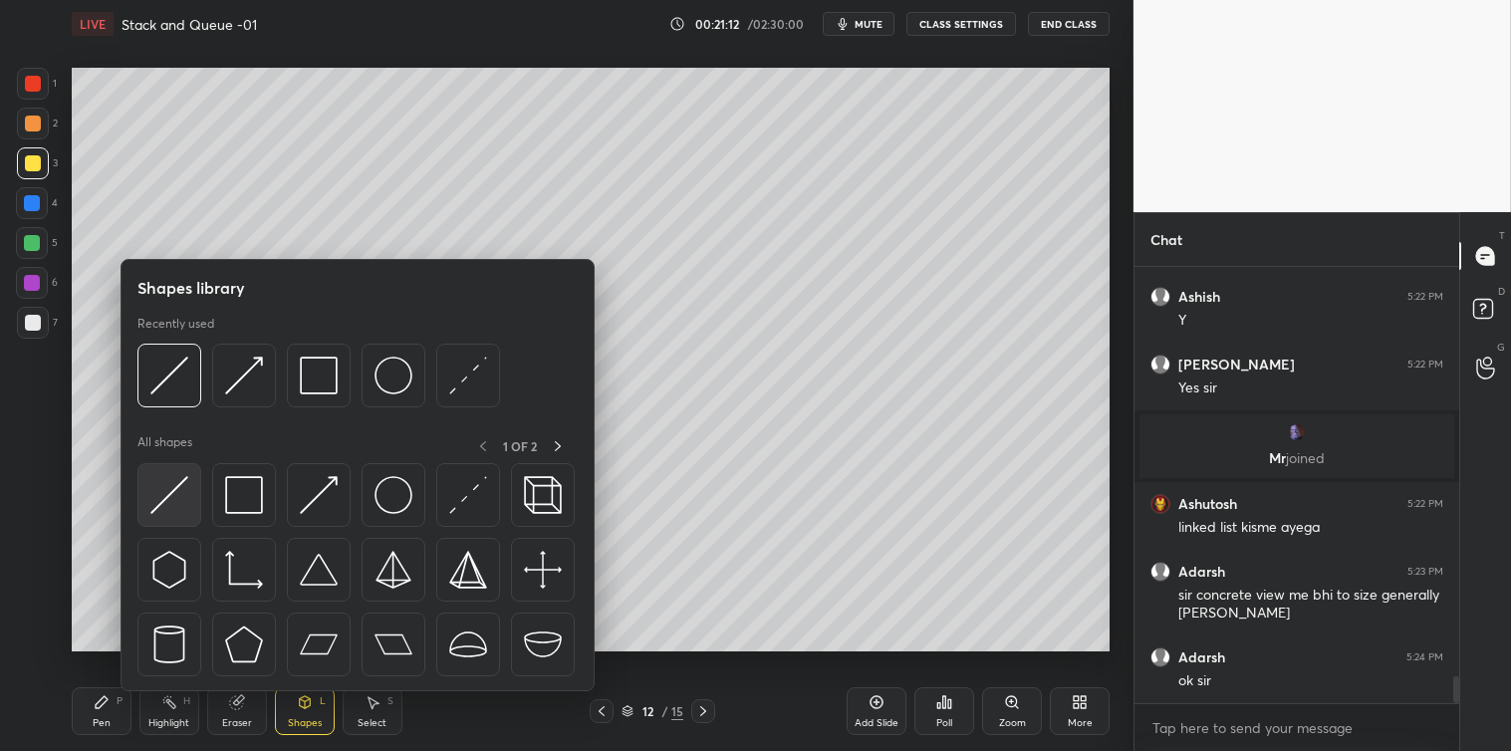
click at [144, 499] on div at bounding box center [169, 495] width 64 height 64
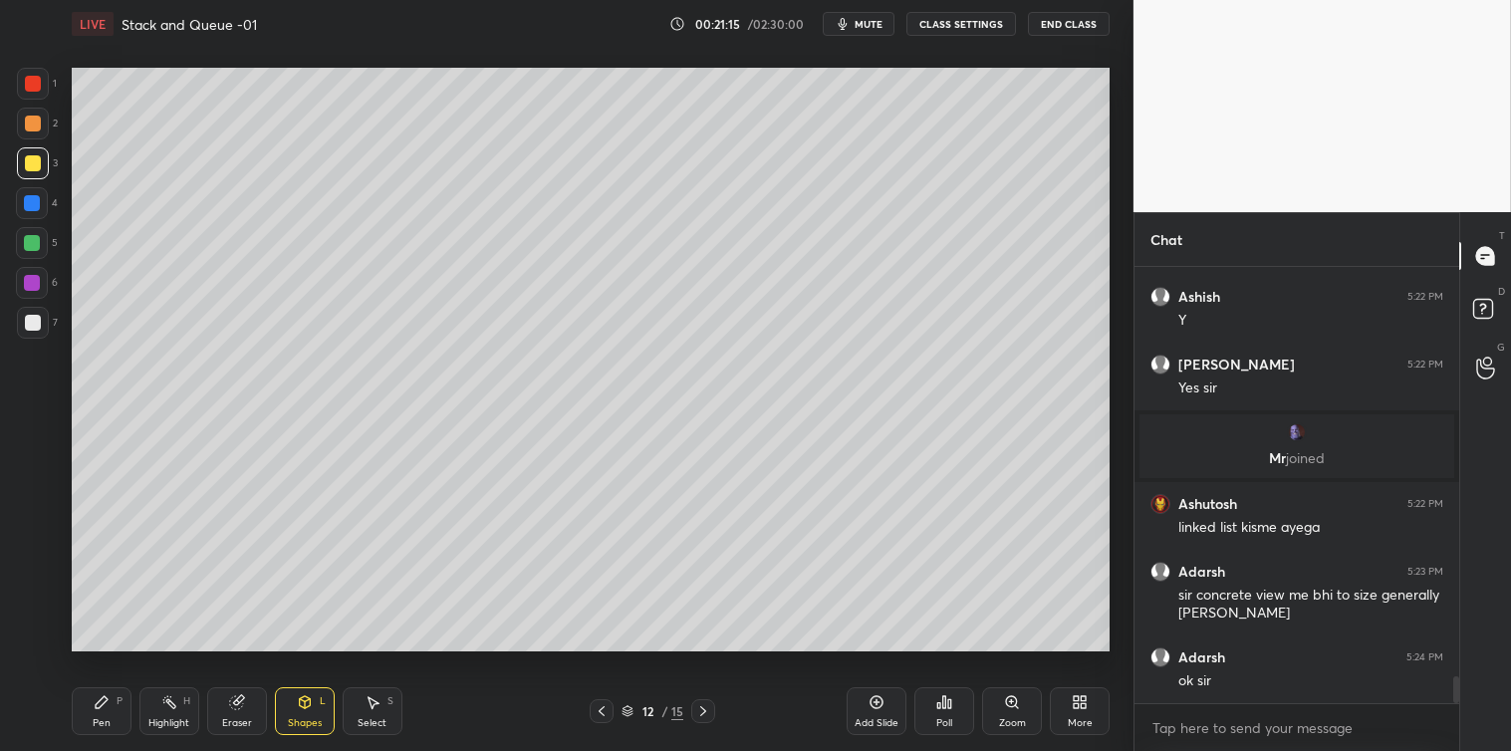
click at [85, 701] on div "Pen P" at bounding box center [102, 711] width 60 height 48
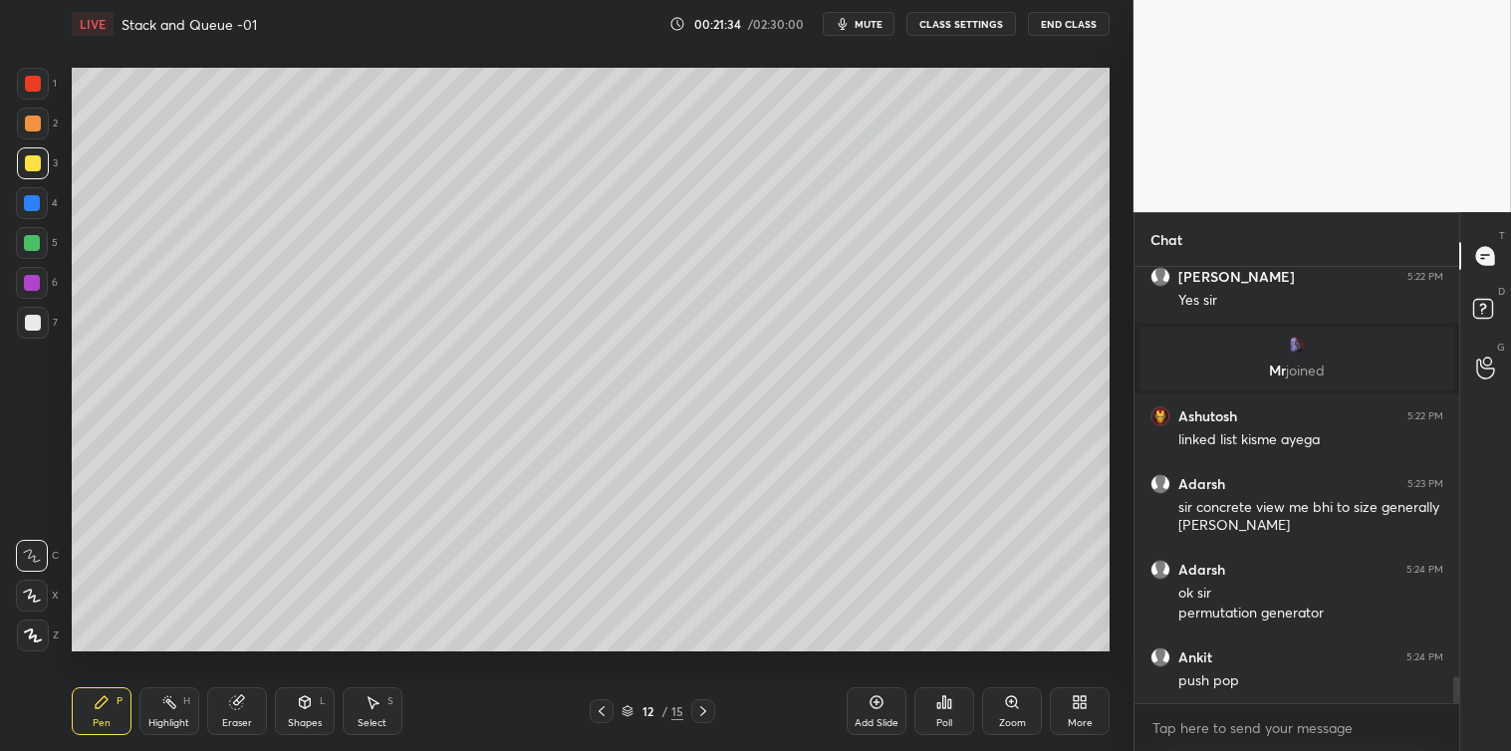
scroll to position [6828, 0]
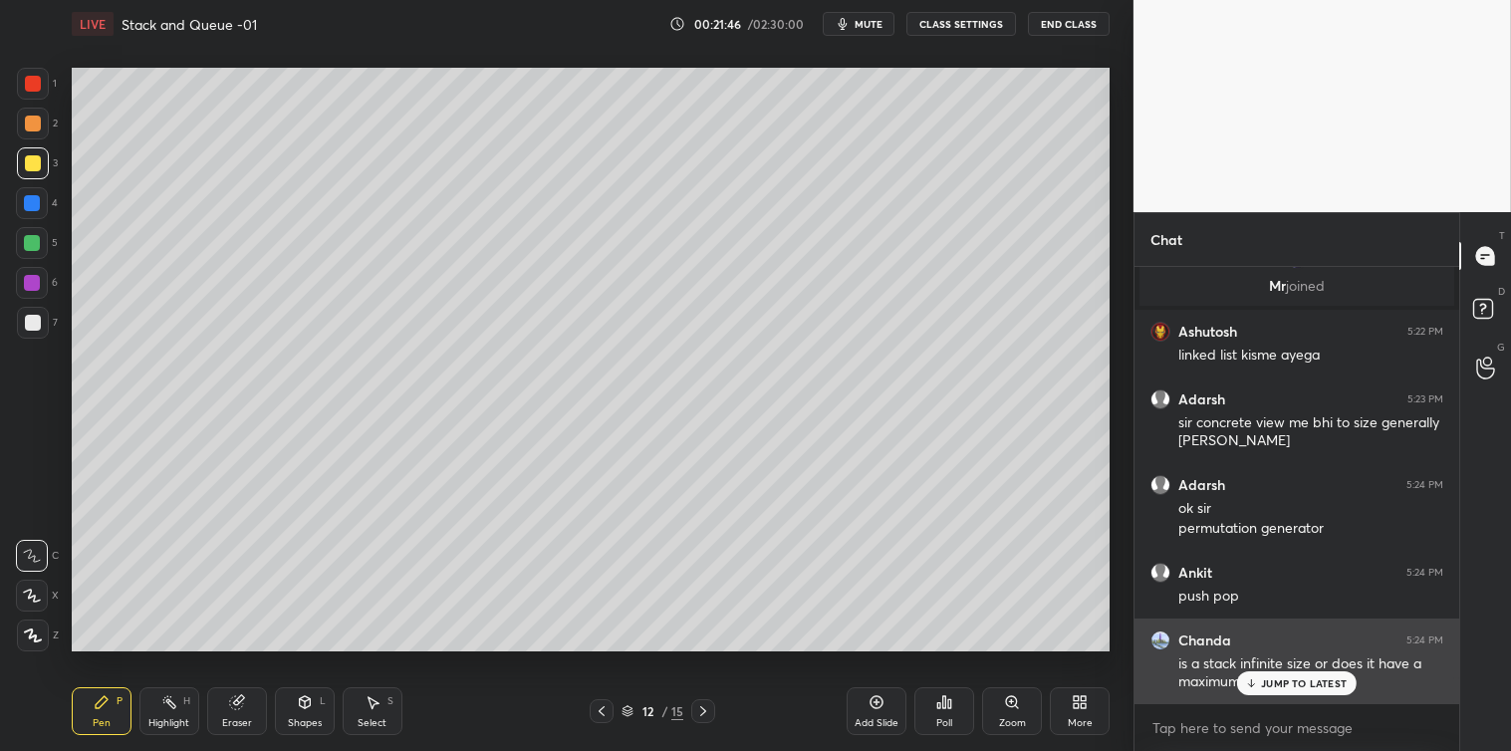
click at [1269, 683] on p "JUMP TO LATEST" at bounding box center [1304, 683] width 86 height 12
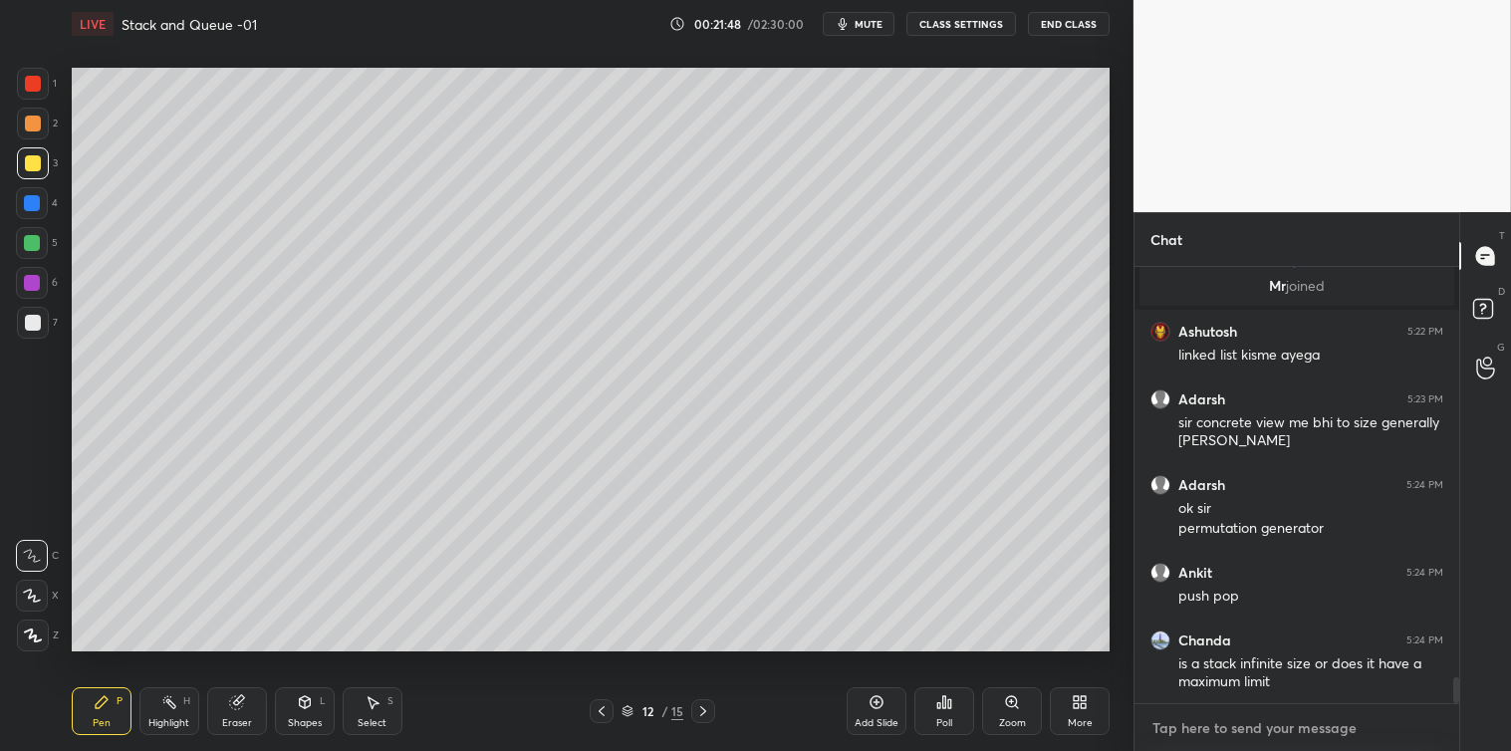
click at [1206, 721] on textarea at bounding box center [1296, 728] width 293 height 32
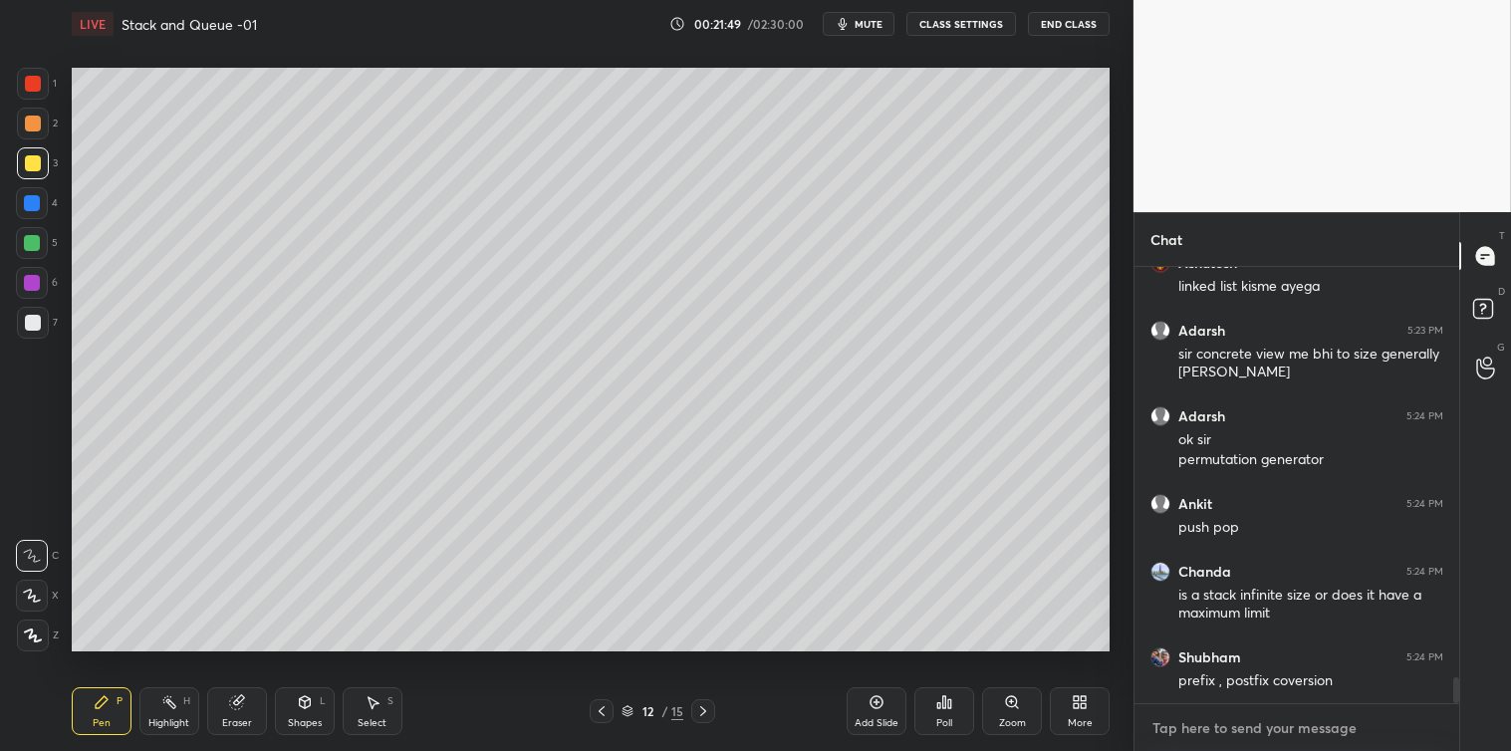
scroll to position [6964, 0]
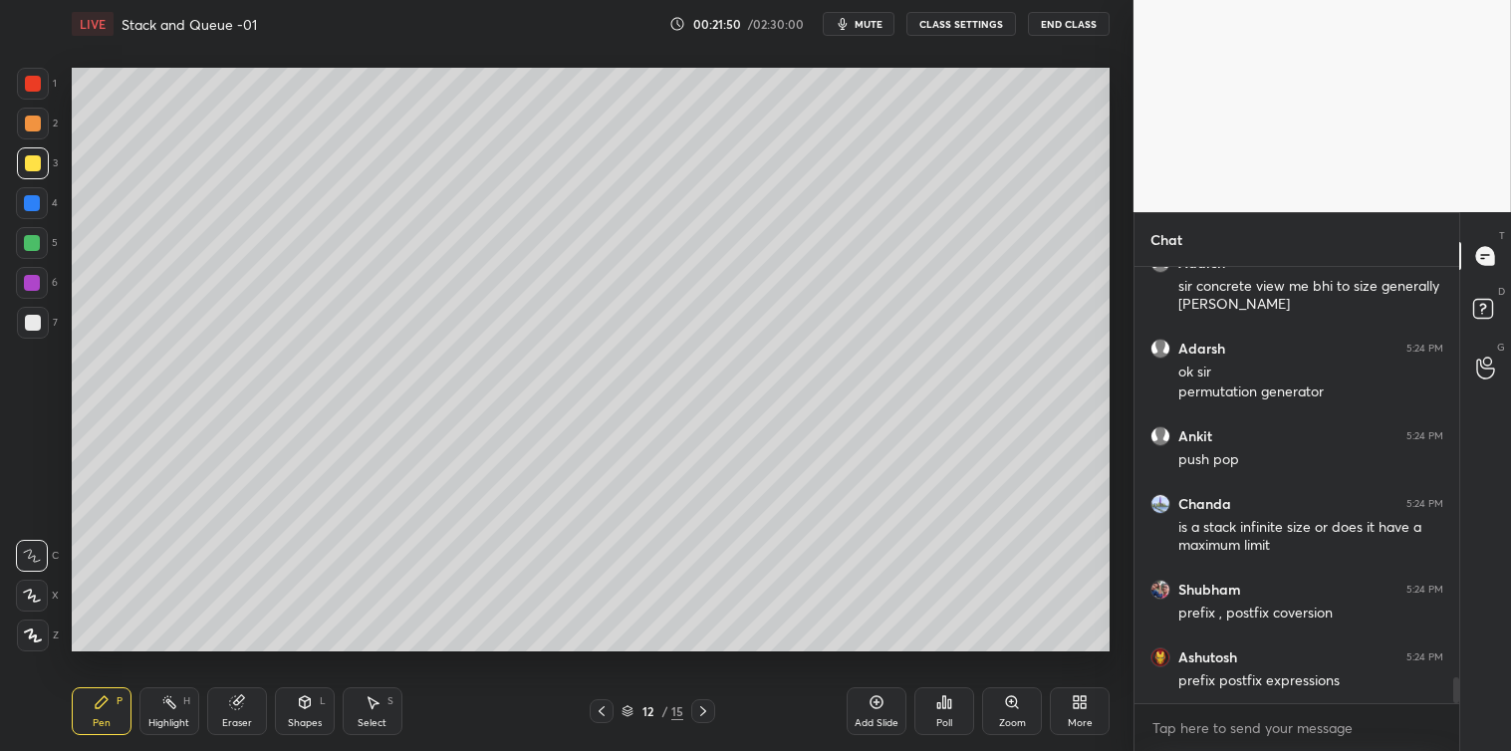
click at [35, 319] on div at bounding box center [33, 323] width 16 height 16
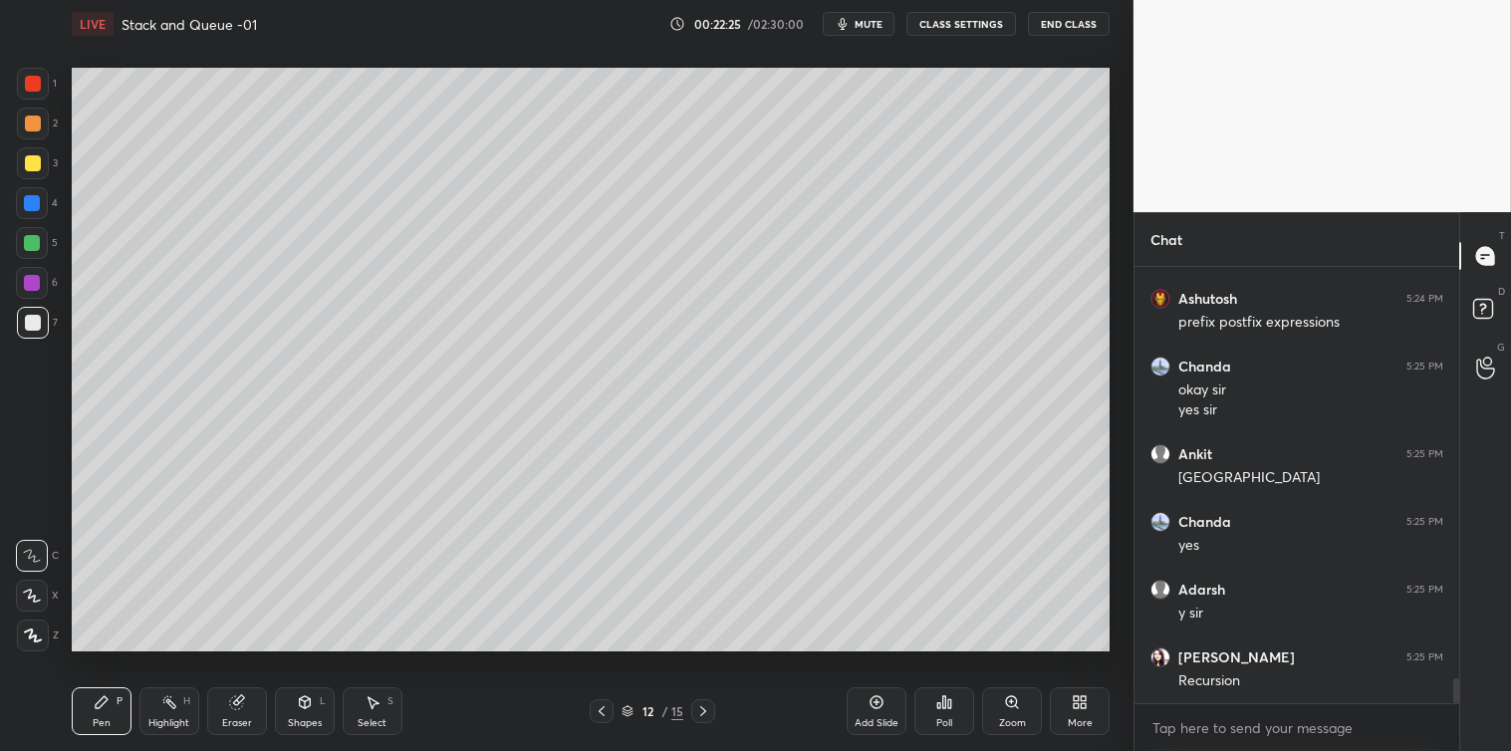
scroll to position [7391, 0]
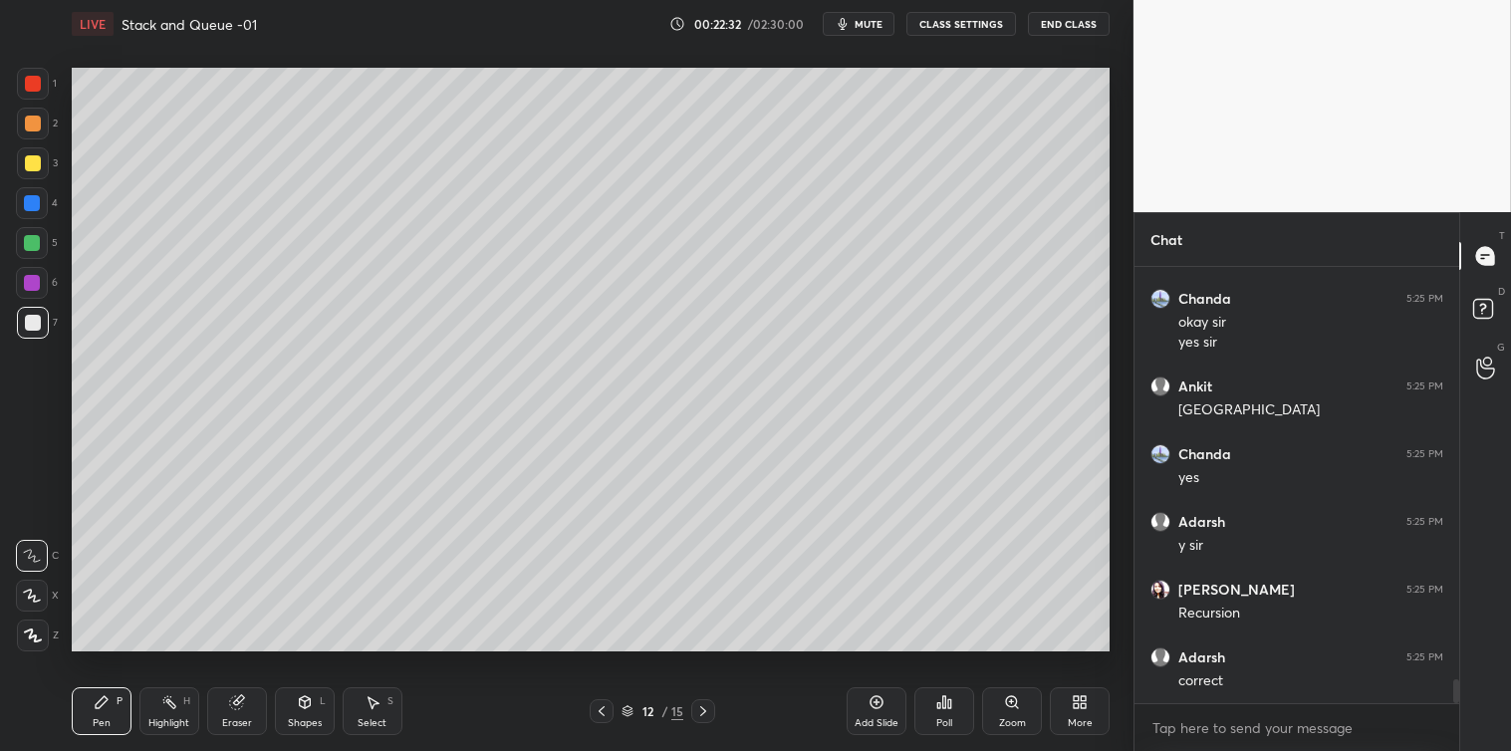
click at [371, 709] on icon at bounding box center [373, 702] width 16 height 16
click at [106, 701] on icon at bounding box center [102, 702] width 12 height 12
click at [377, 702] on icon at bounding box center [373, 703] width 11 height 12
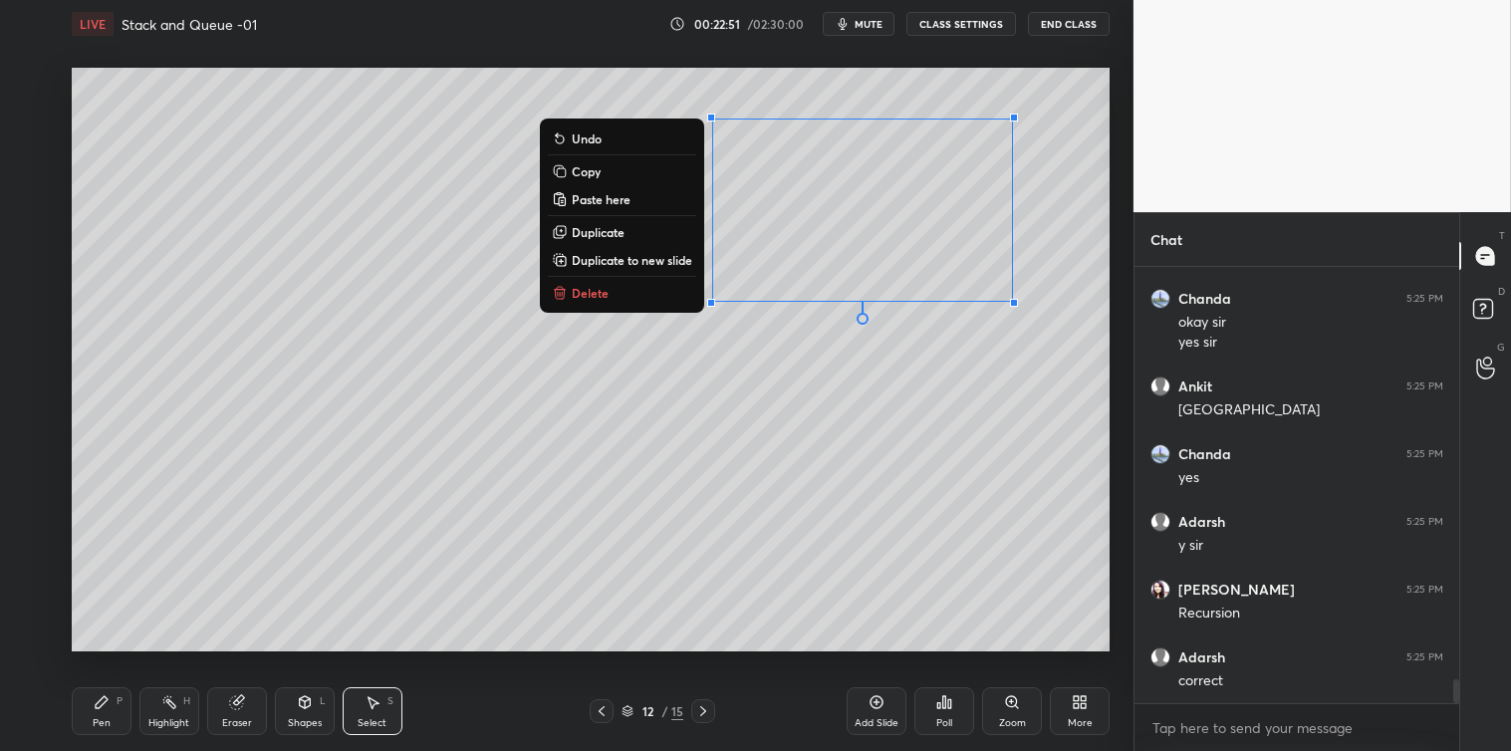
click at [562, 301] on button "Delete" at bounding box center [622, 293] width 148 height 24
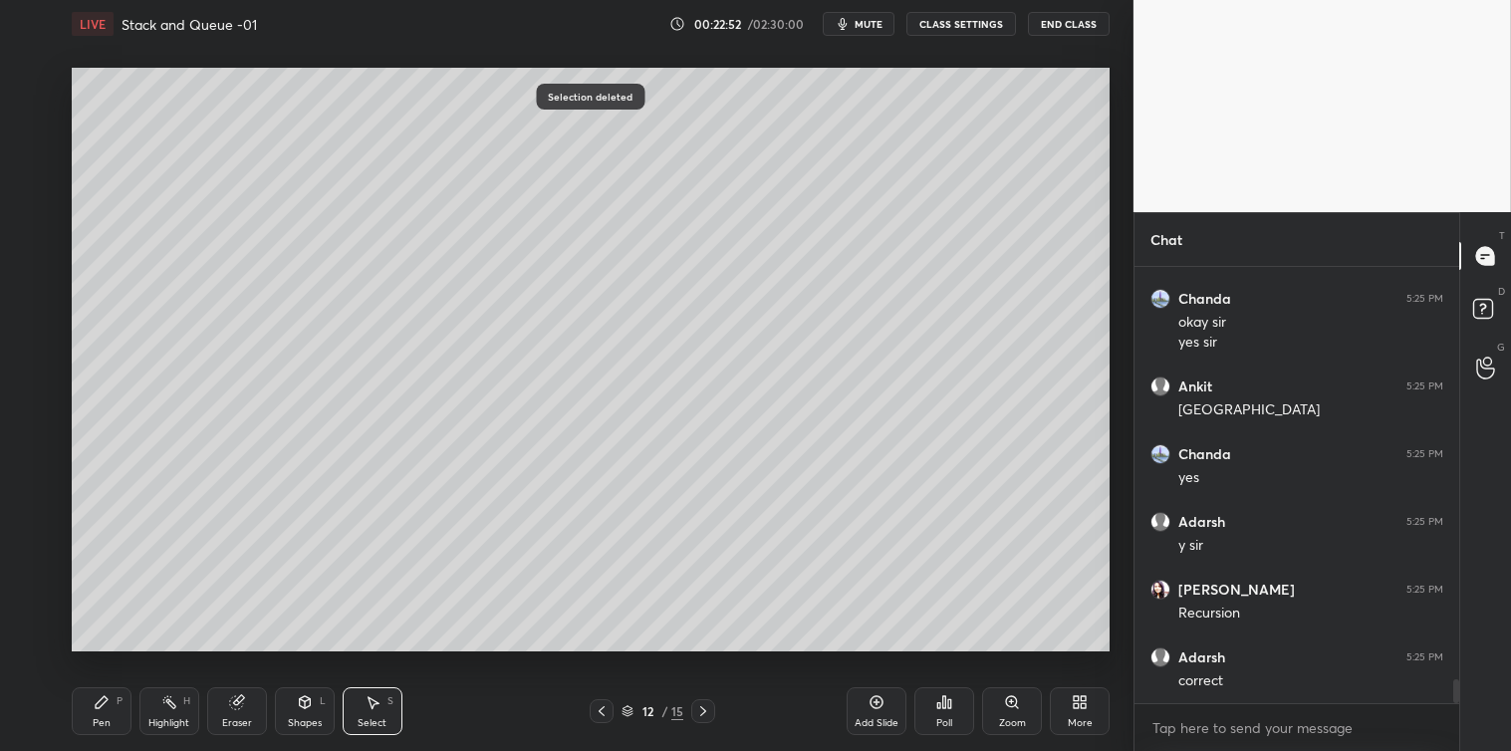
click at [97, 709] on icon at bounding box center [102, 702] width 16 height 16
click at [28, 160] on div at bounding box center [33, 163] width 16 height 16
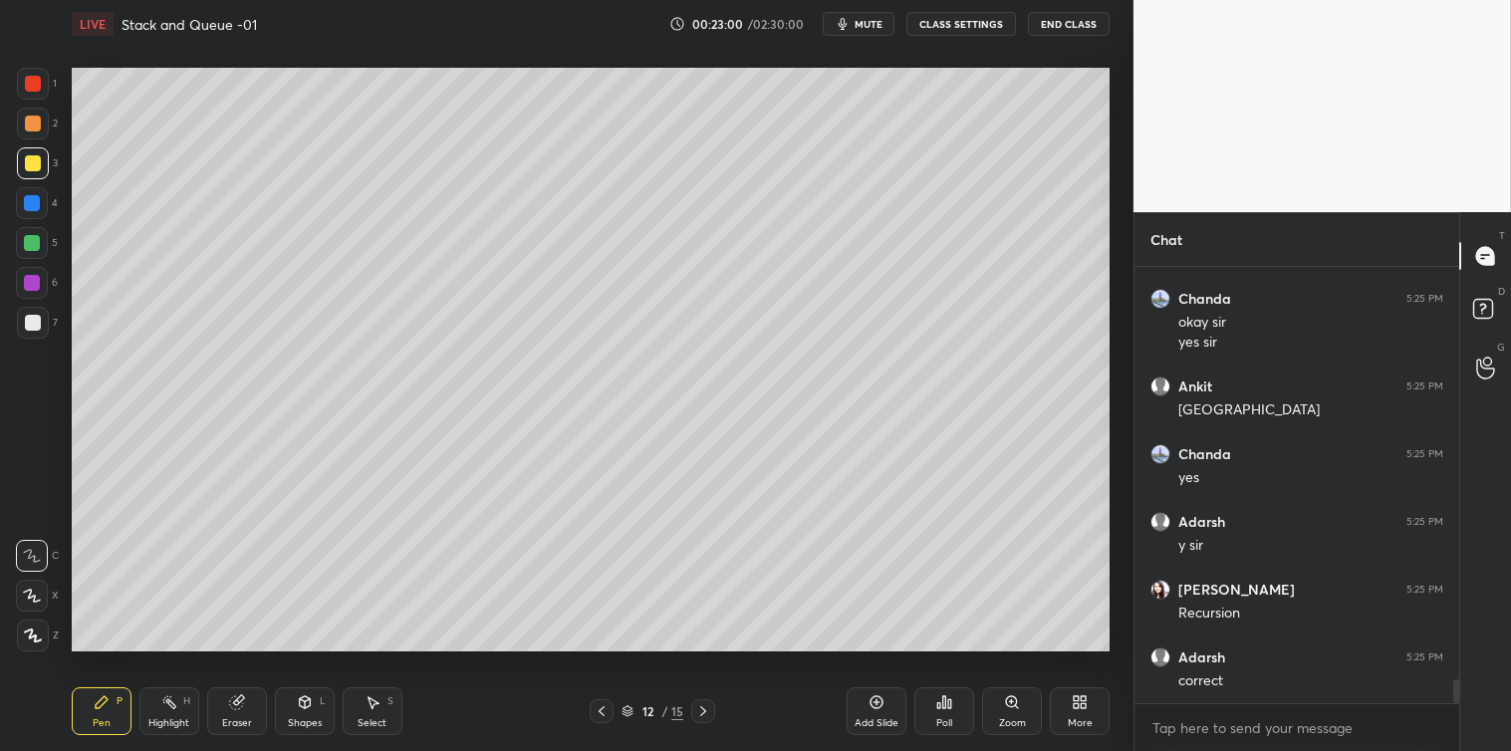
scroll to position [7457, 0]
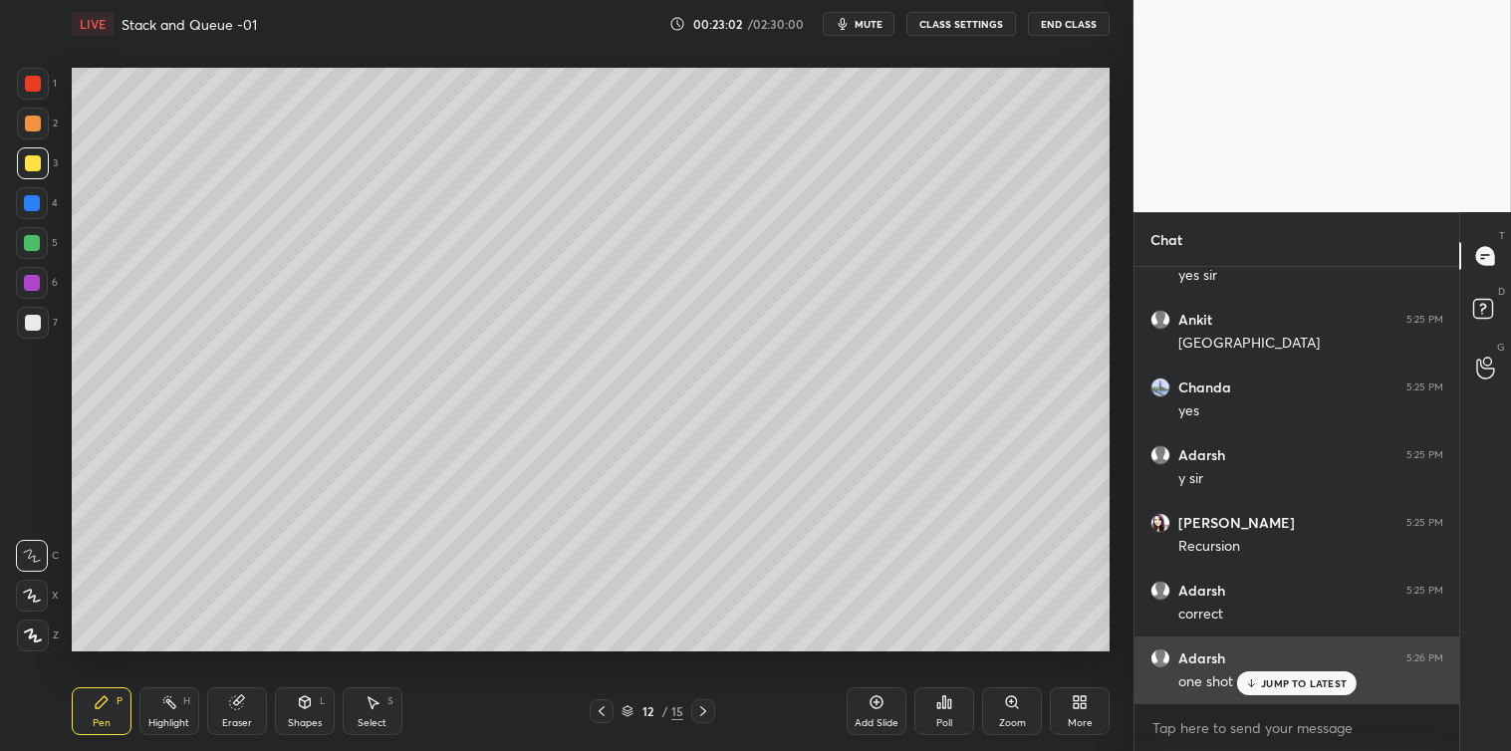
click at [1271, 680] on p "JUMP TO LATEST" at bounding box center [1304, 683] width 86 height 12
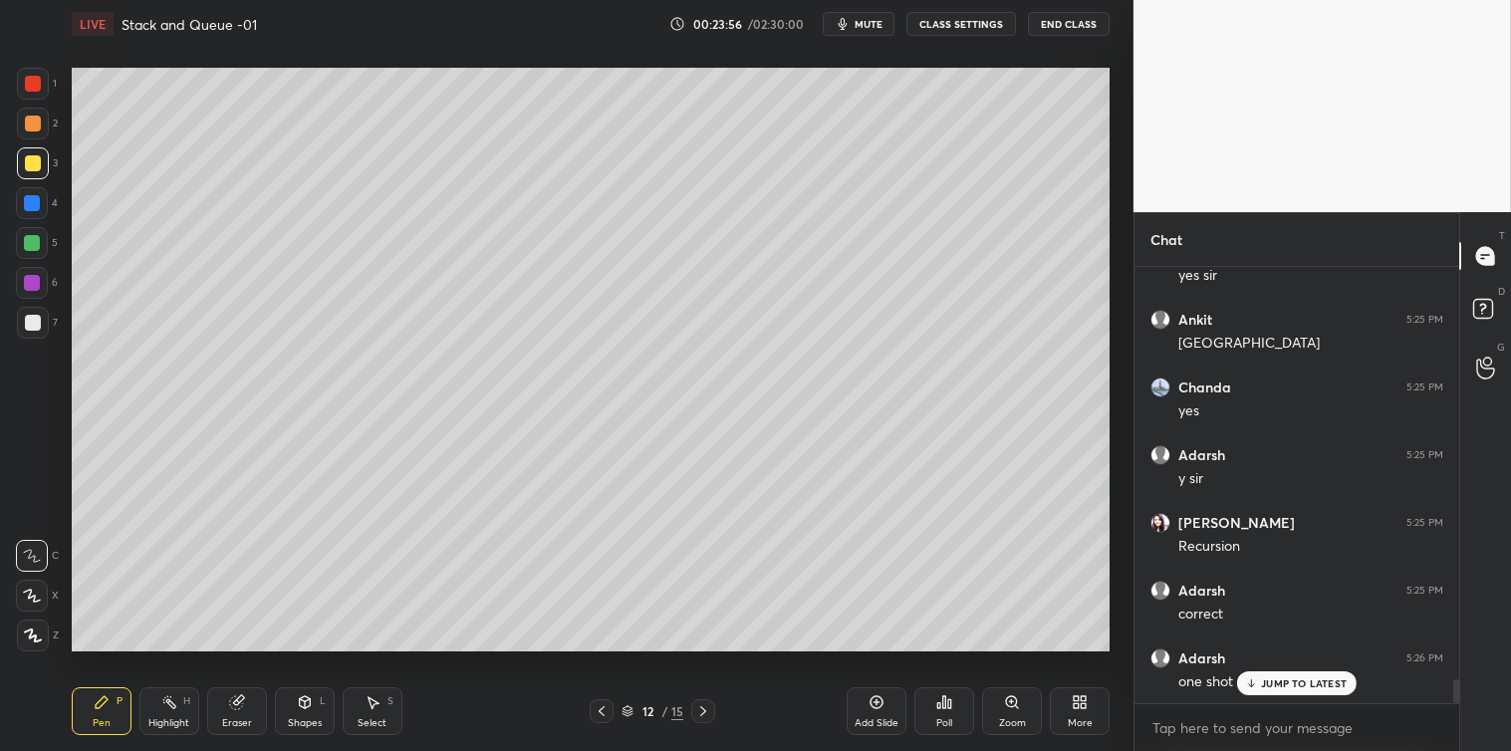
scroll to position [7525, 0]
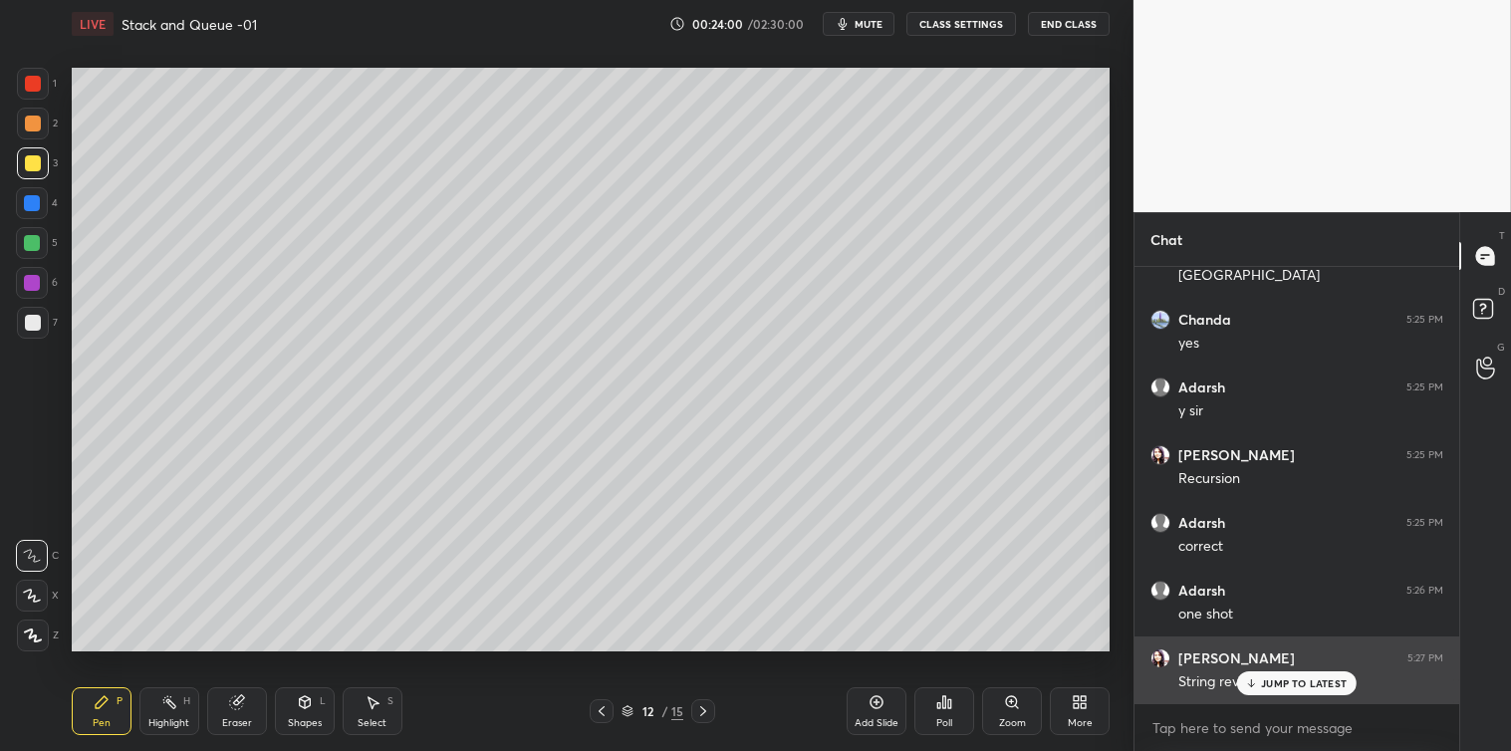
click at [1259, 675] on div "JUMP TO LATEST" at bounding box center [1297, 683] width 120 height 24
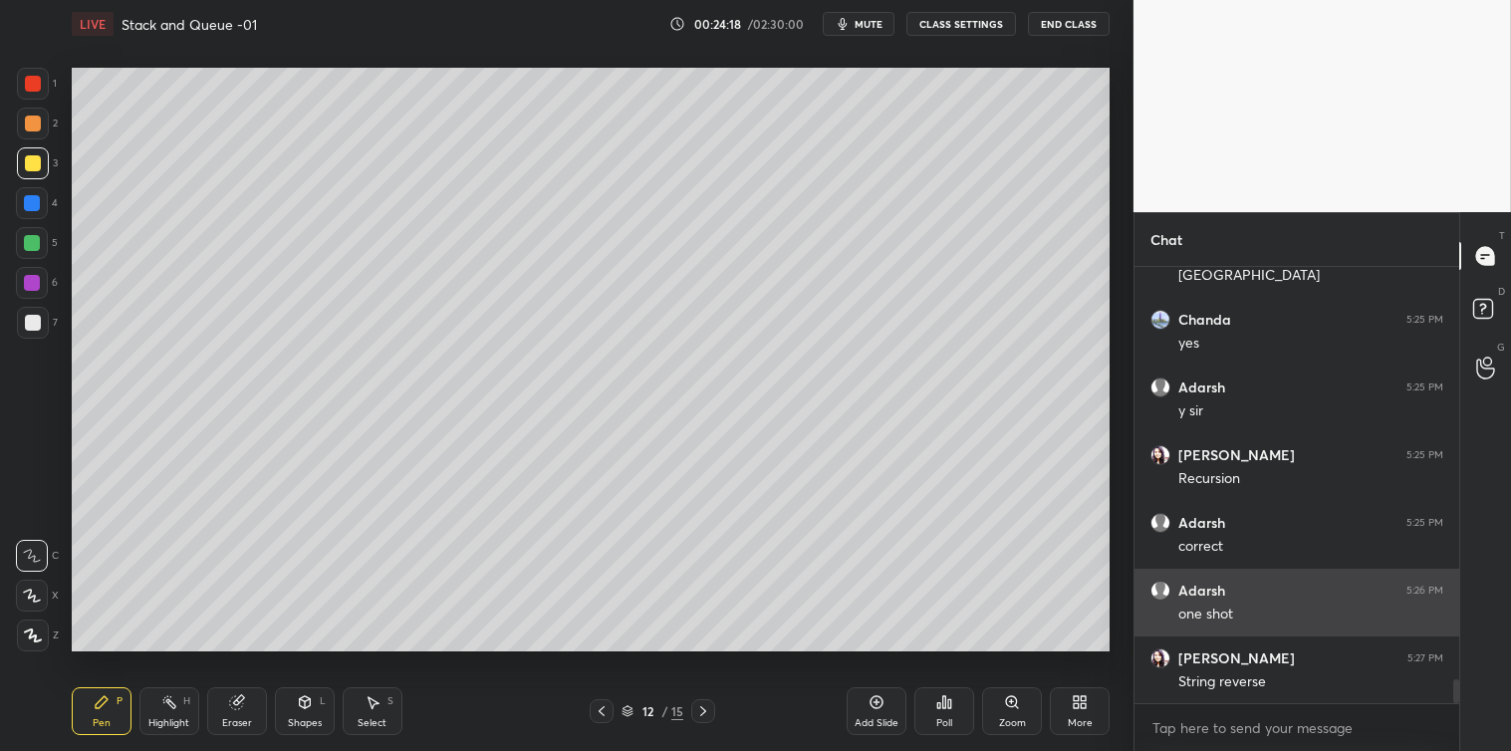
scroll to position [7545, 0]
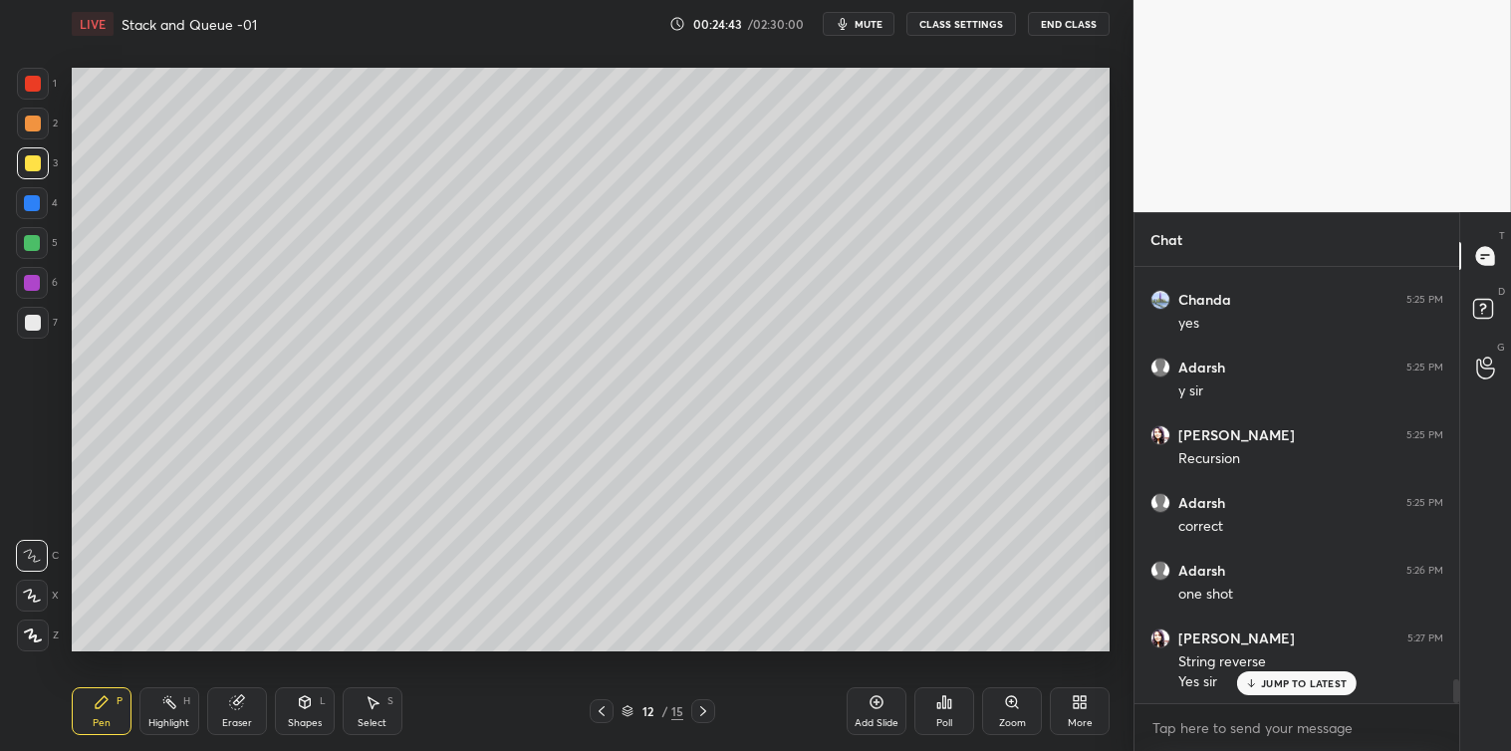
click at [37, 334] on div at bounding box center [33, 323] width 32 height 32
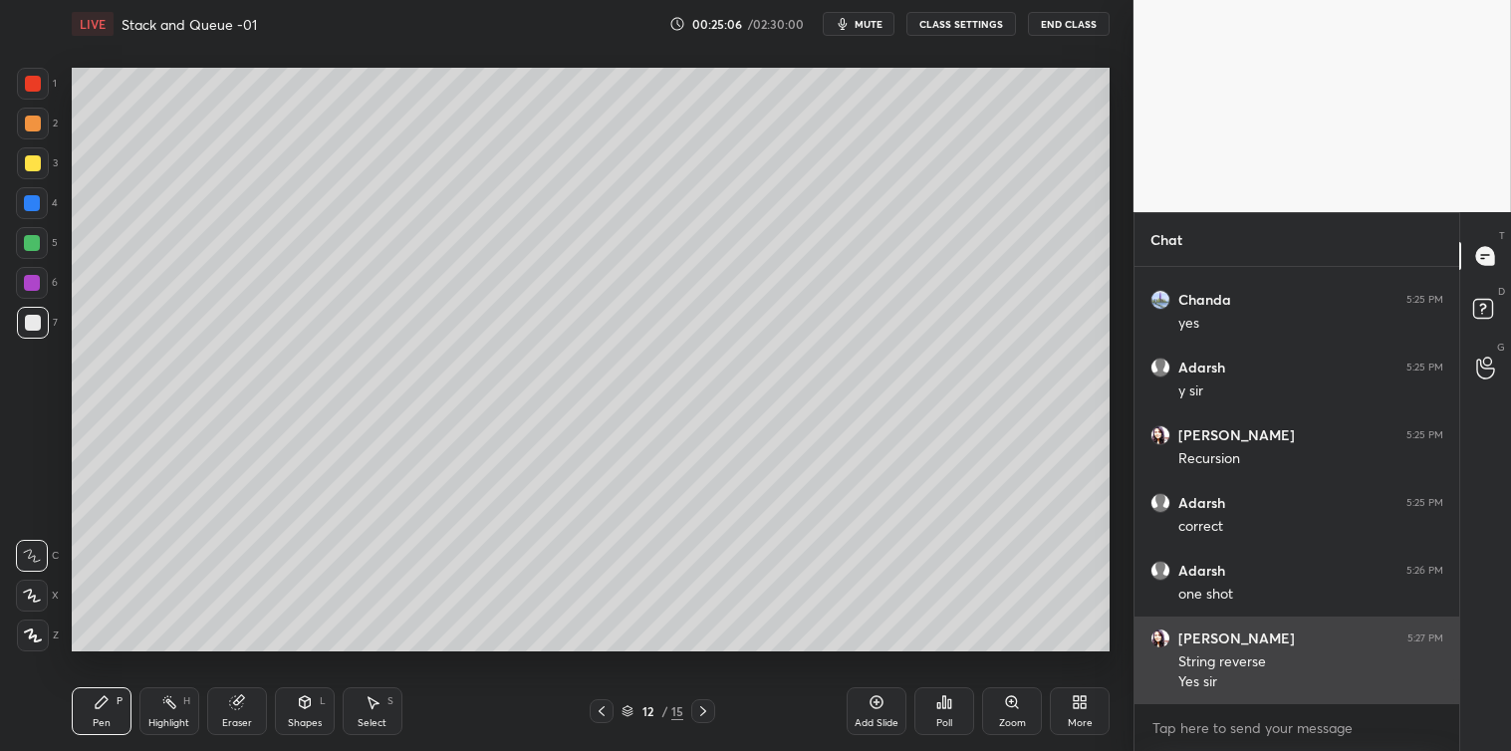
scroll to position [7614, 0]
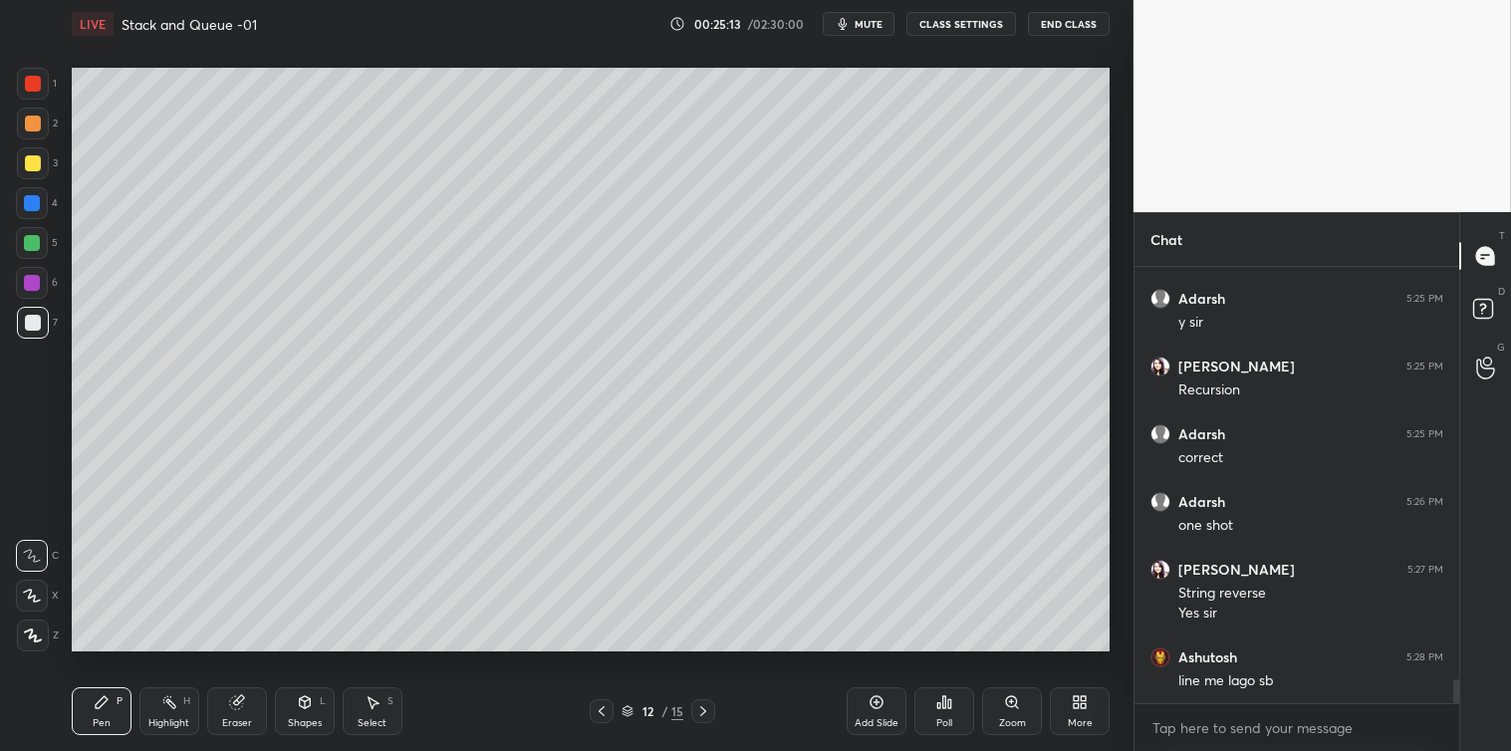
click at [373, 707] on icon at bounding box center [373, 703] width 11 height 12
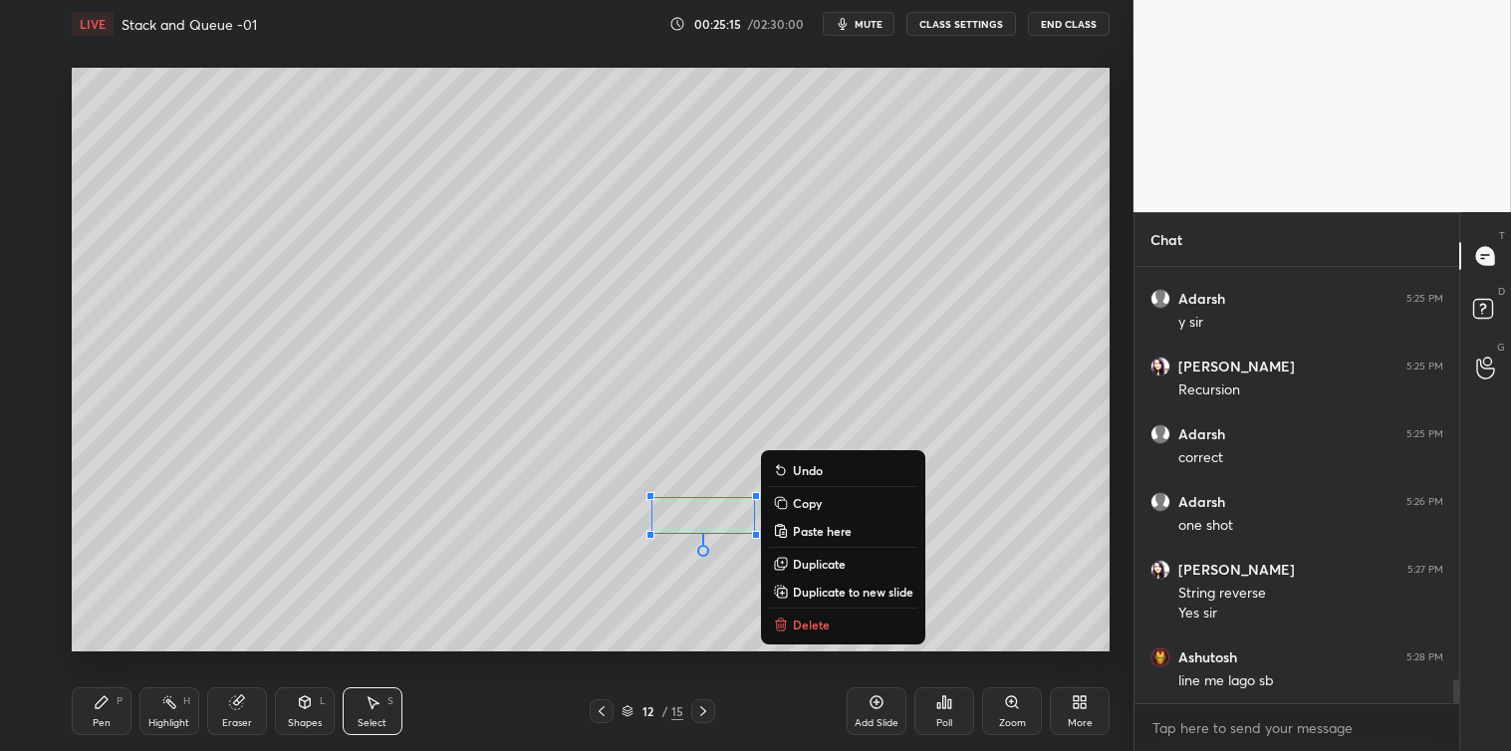
click at [813, 470] on p "Undo" at bounding box center [808, 470] width 30 height 16
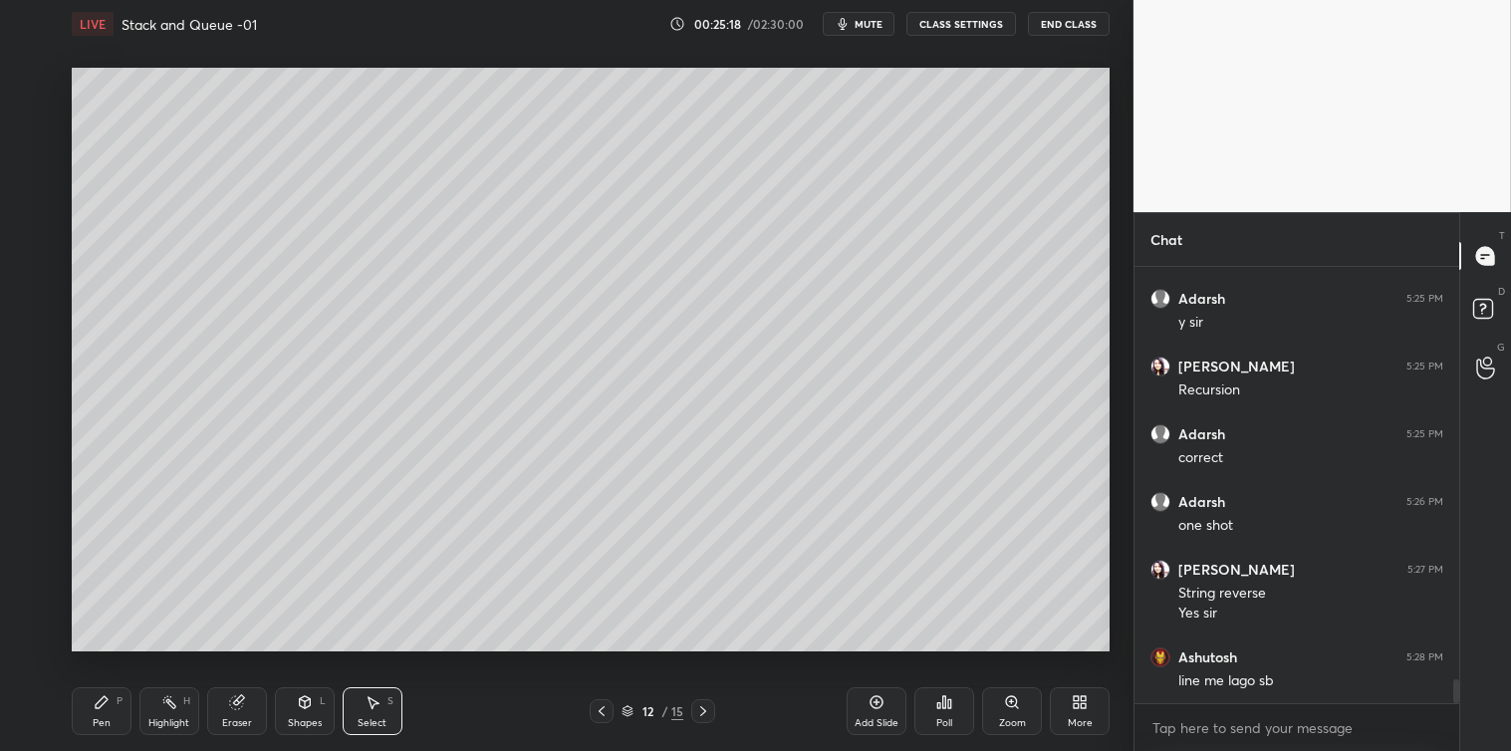
scroll to position [7681, 0]
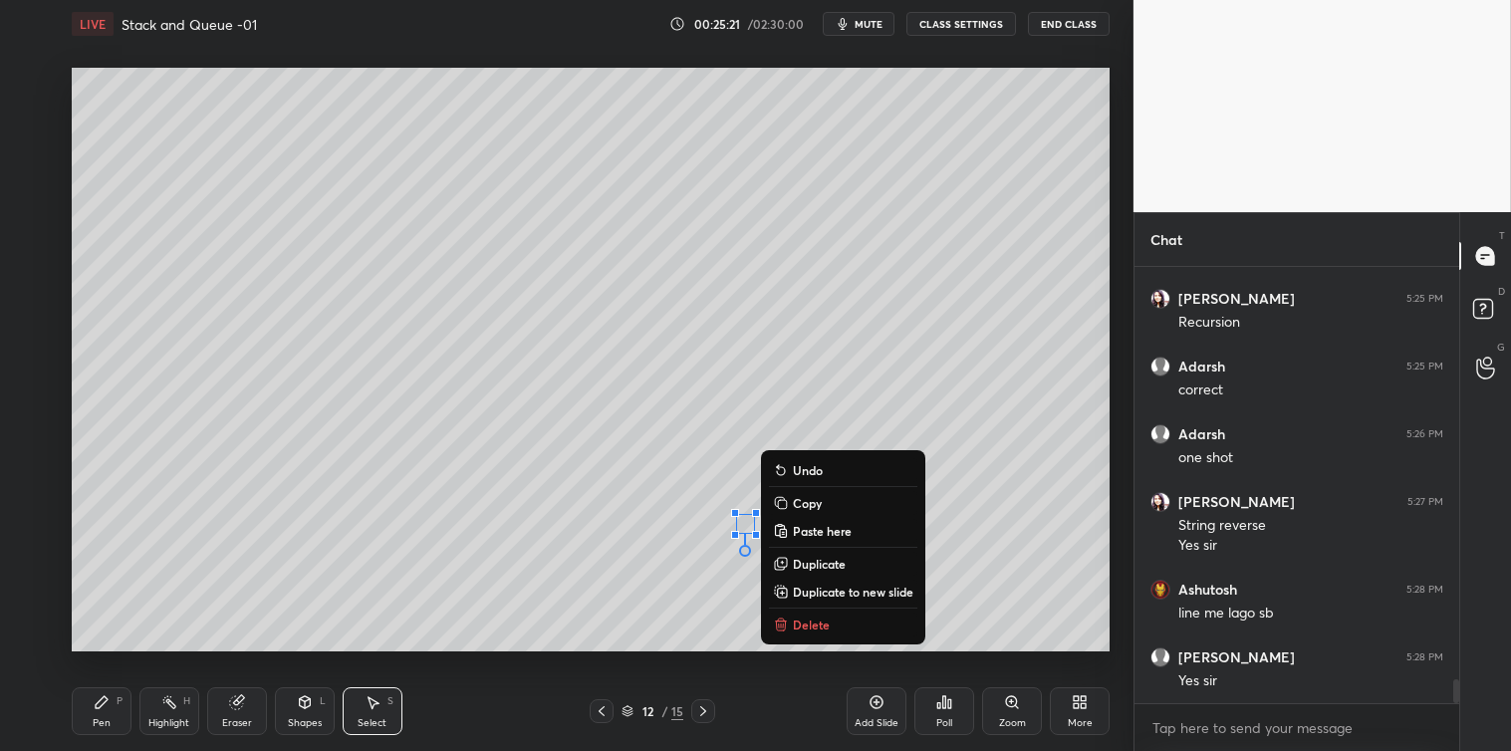
click at [789, 630] on button "Delete" at bounding box center [843, 625] width 148 height 24
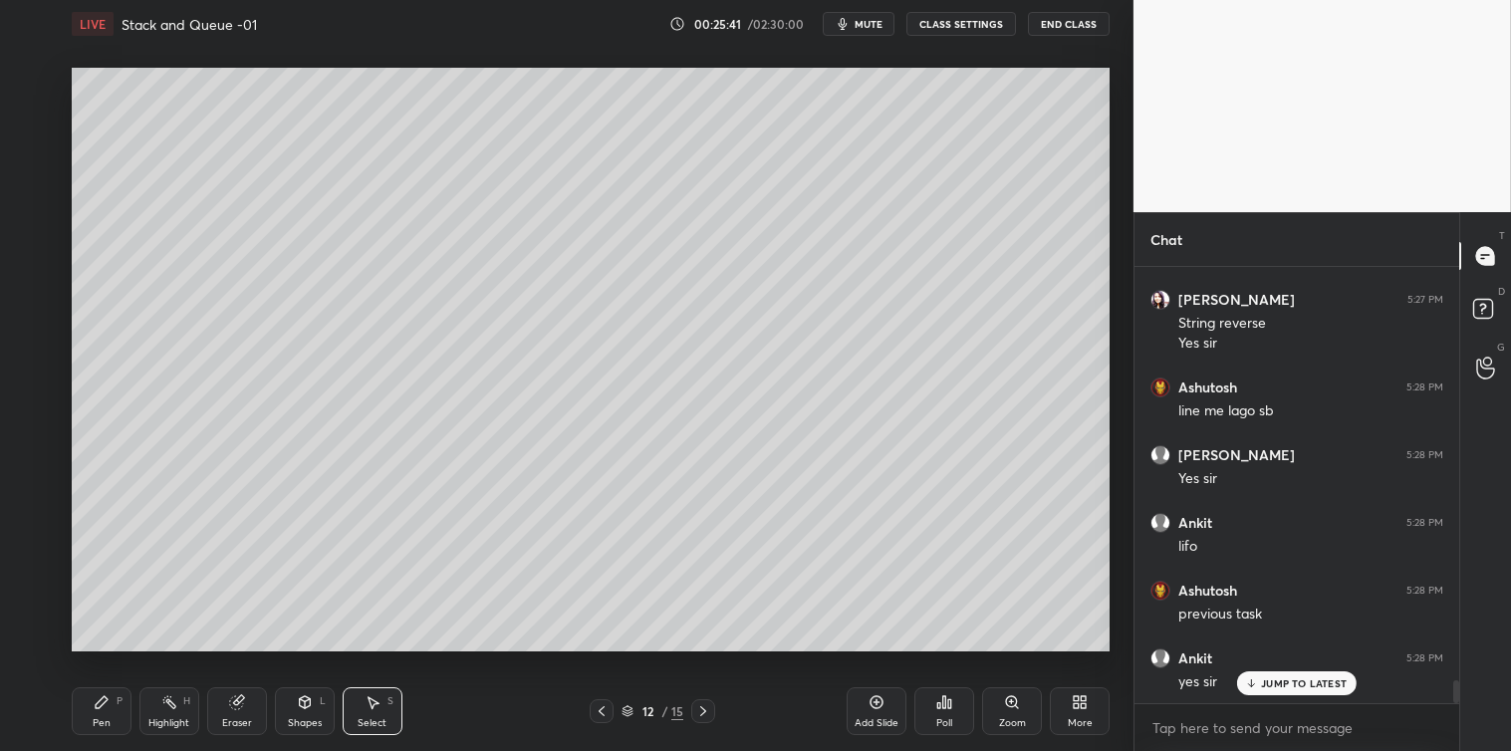
scroll to position [7952, 0]
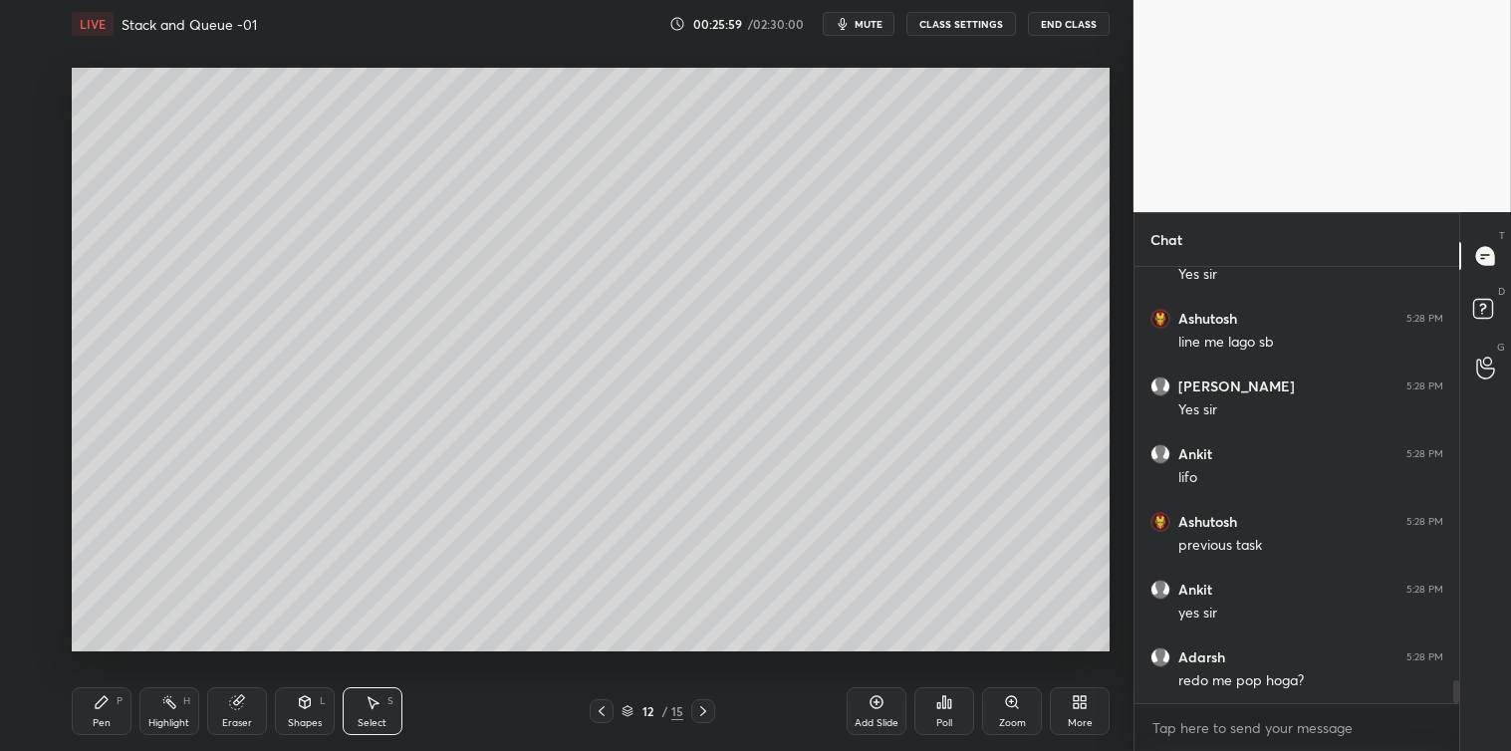
click at [110, 709] on div "Pen P" at bounding box center [102, 711] width 60 height 48
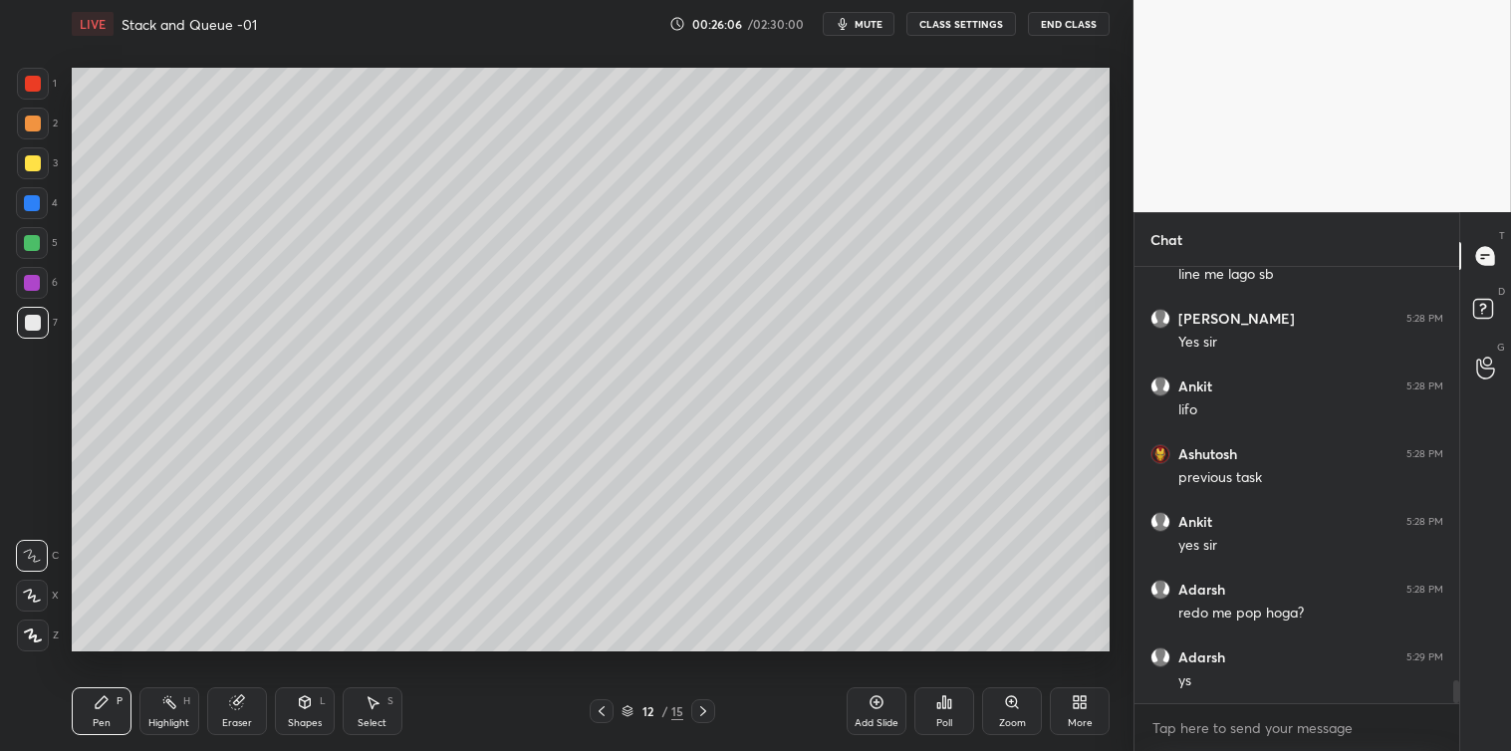
click at [707, 717] on icon at bounding box center [703, 711] width 16 height 16
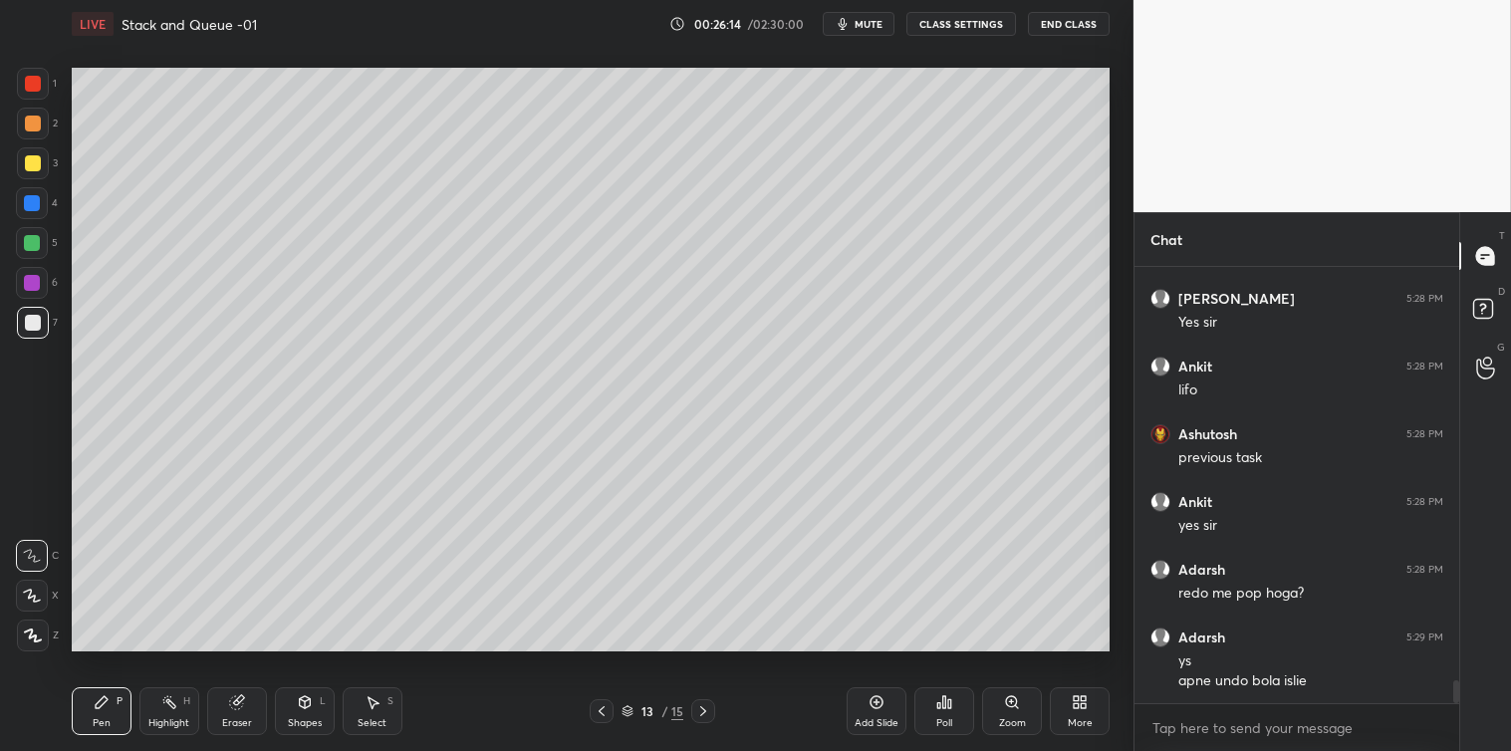
click at [380, 709] on div "Select S" at bounding box center [373, 711] width 60 height 48
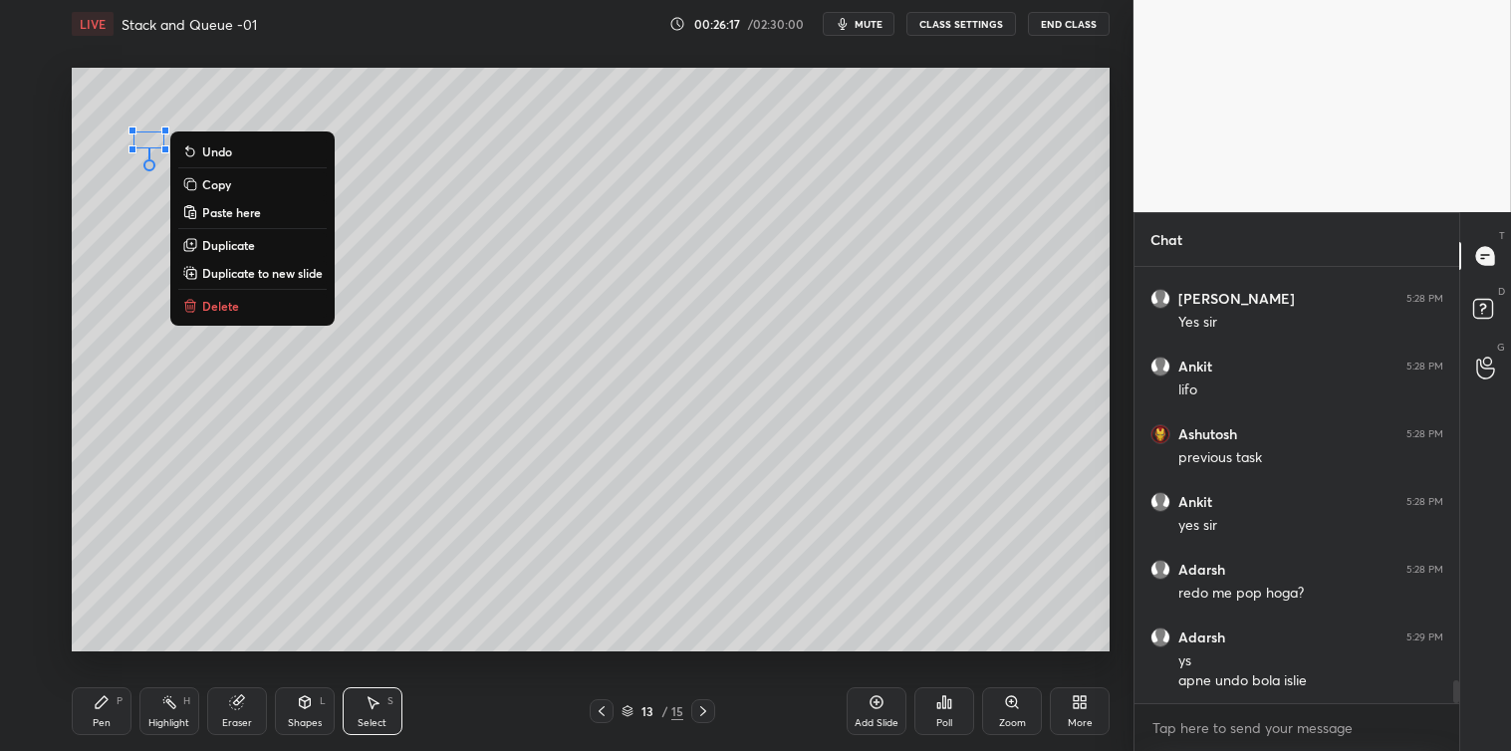
click at [274, 314] on button "Delete" at bounding box center [252, 306] width 148 height 24
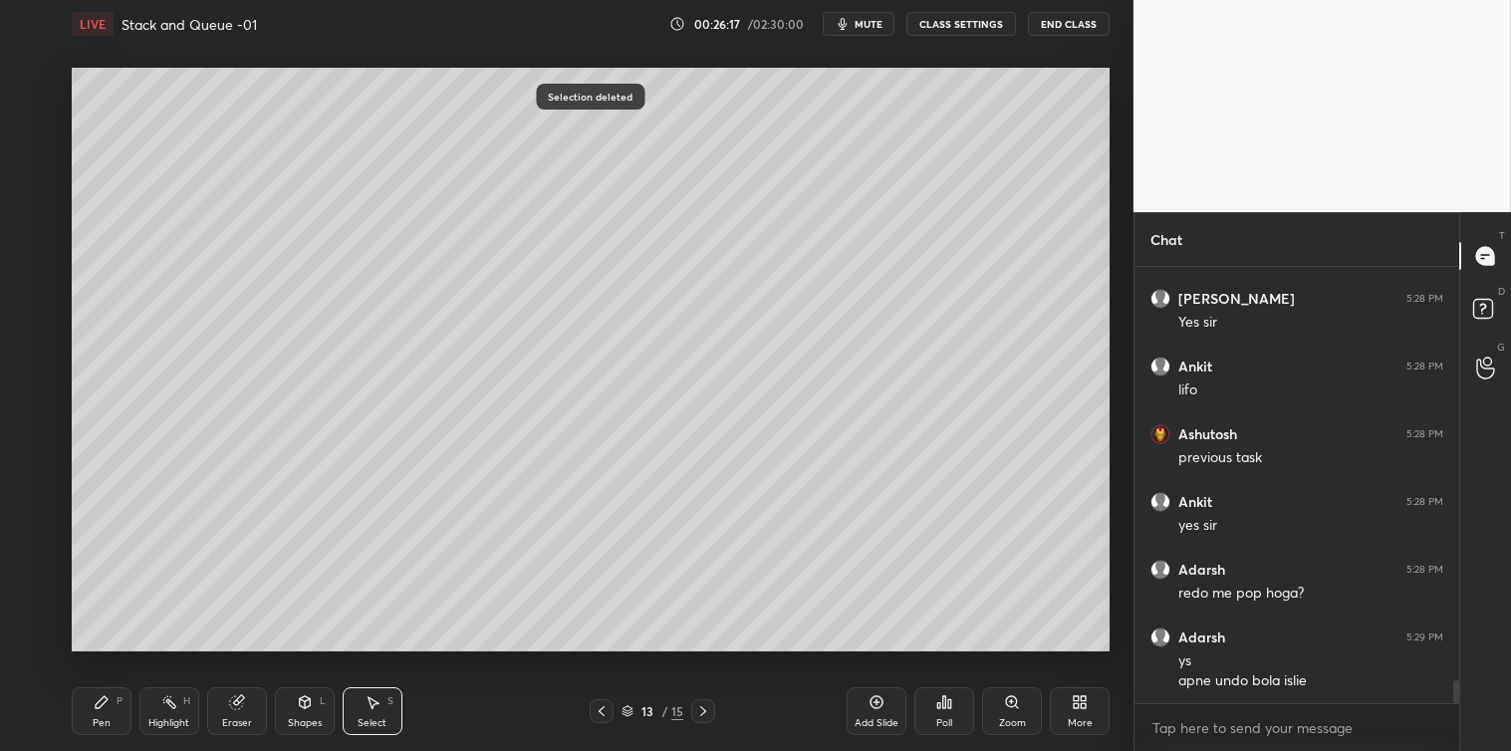
click at [106, 709] on icon at bounding box center [102, 702] width 16 height 16
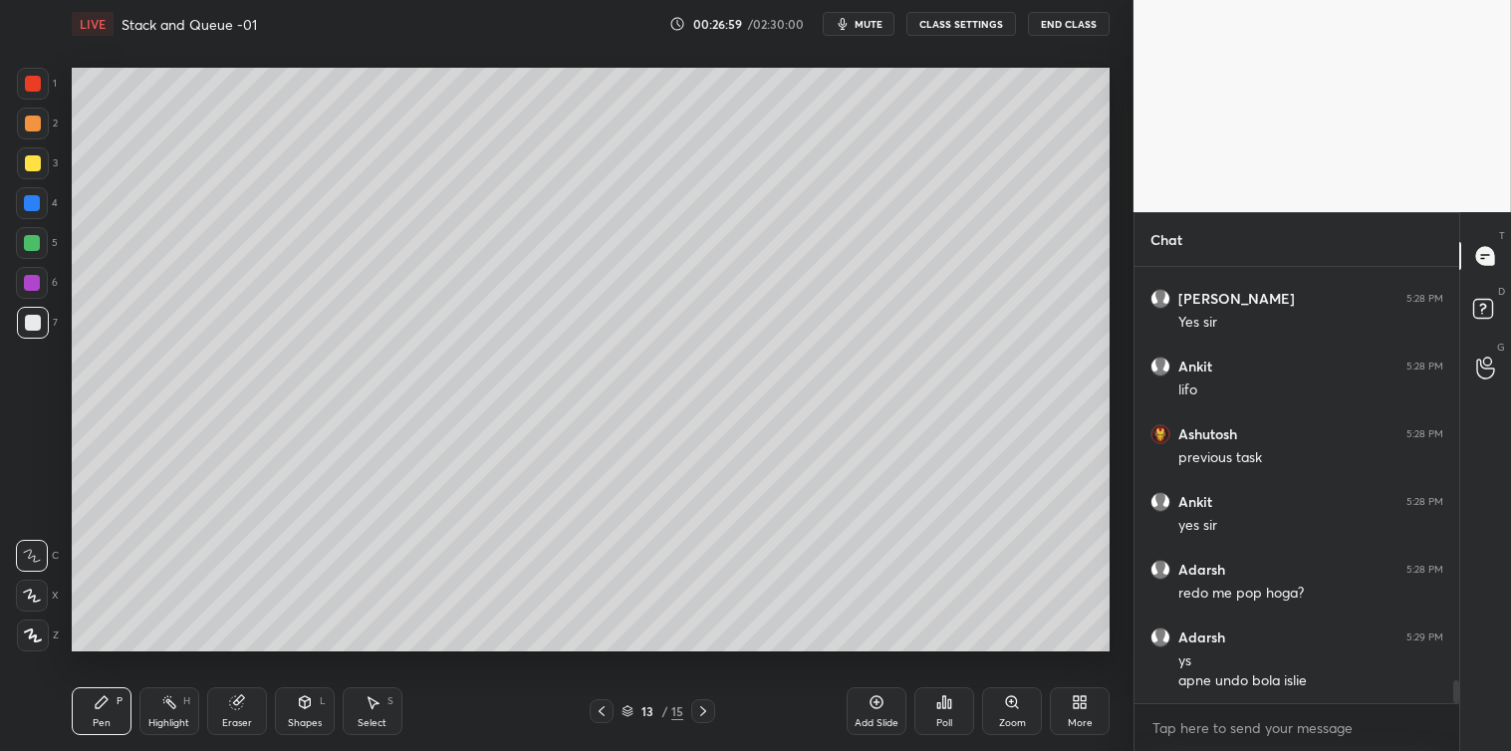
click at [26, 73] on div at bounding box center [33, 84] width 32 height 32
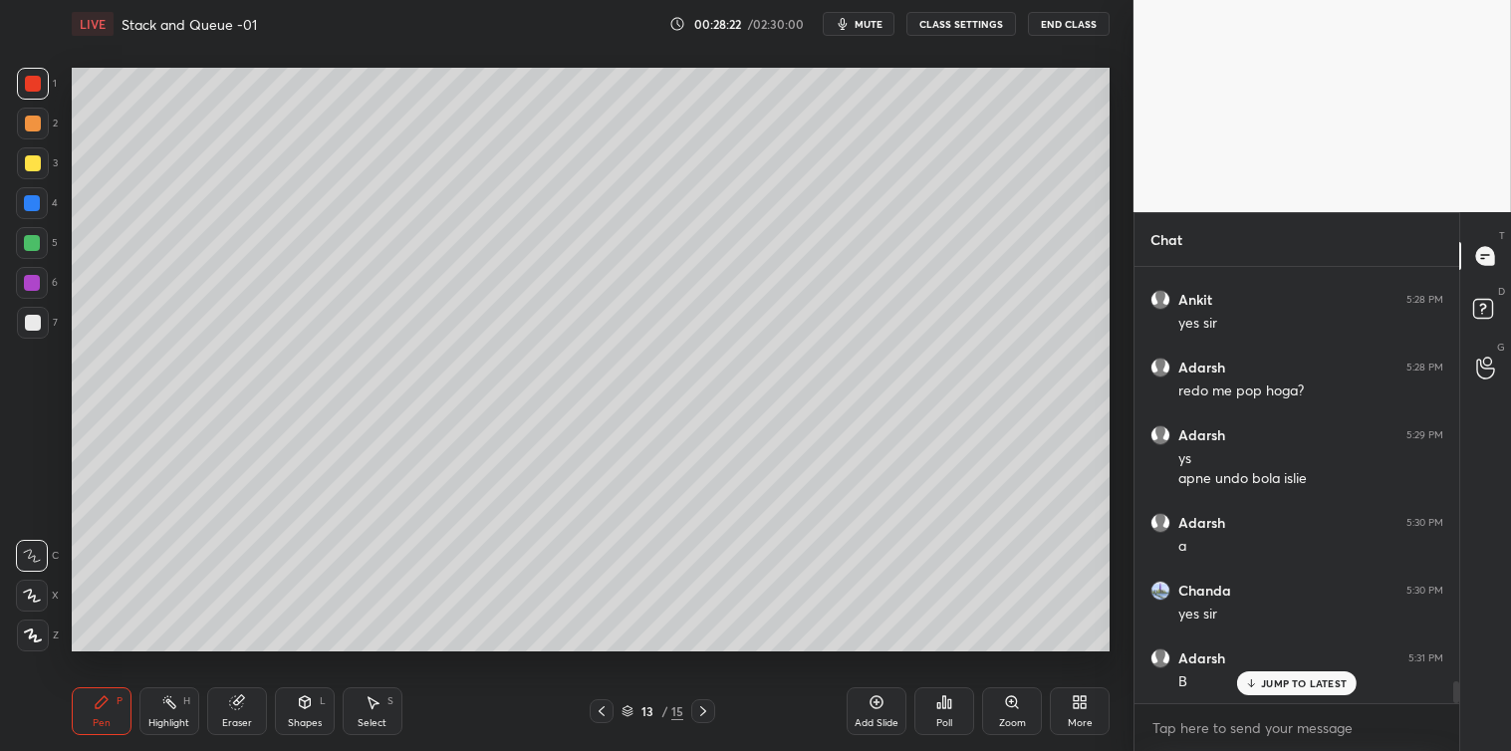
scroll to position [8311, 0]
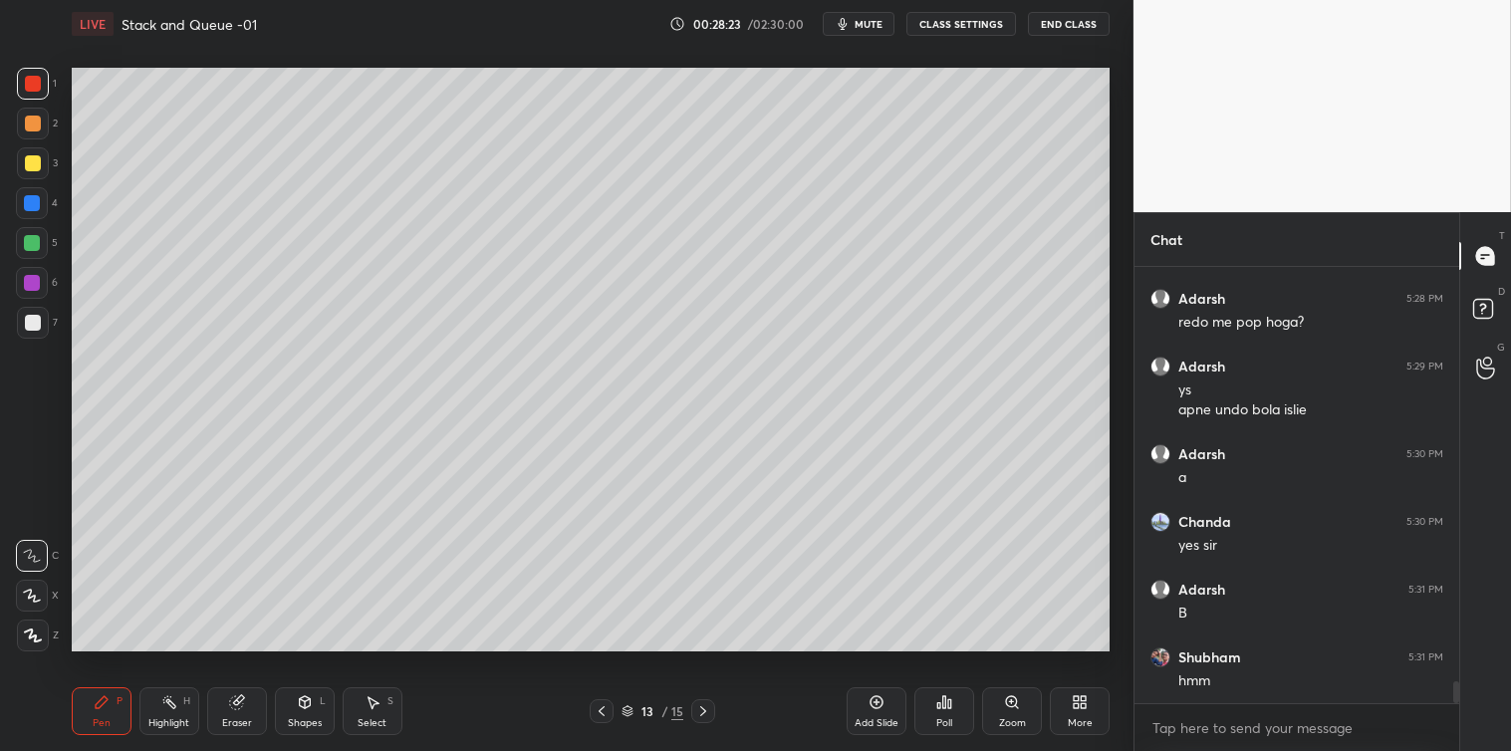
click at [704, 717] on icon at bounding box center [703, 711] width 16 height 16
click at [34, 323] on div at bounding box center [33, 323] width 16 height 16
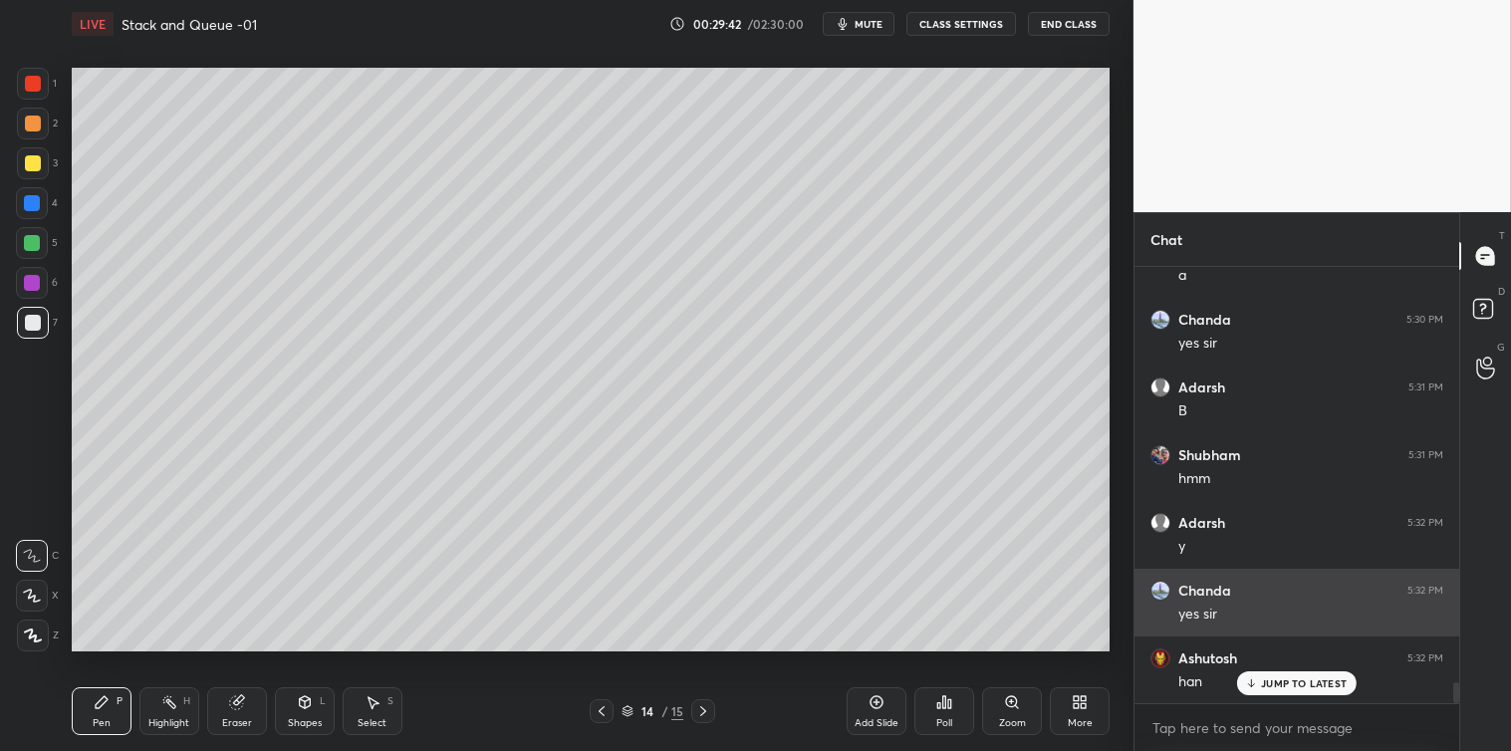
scroll to position [8581, 0]
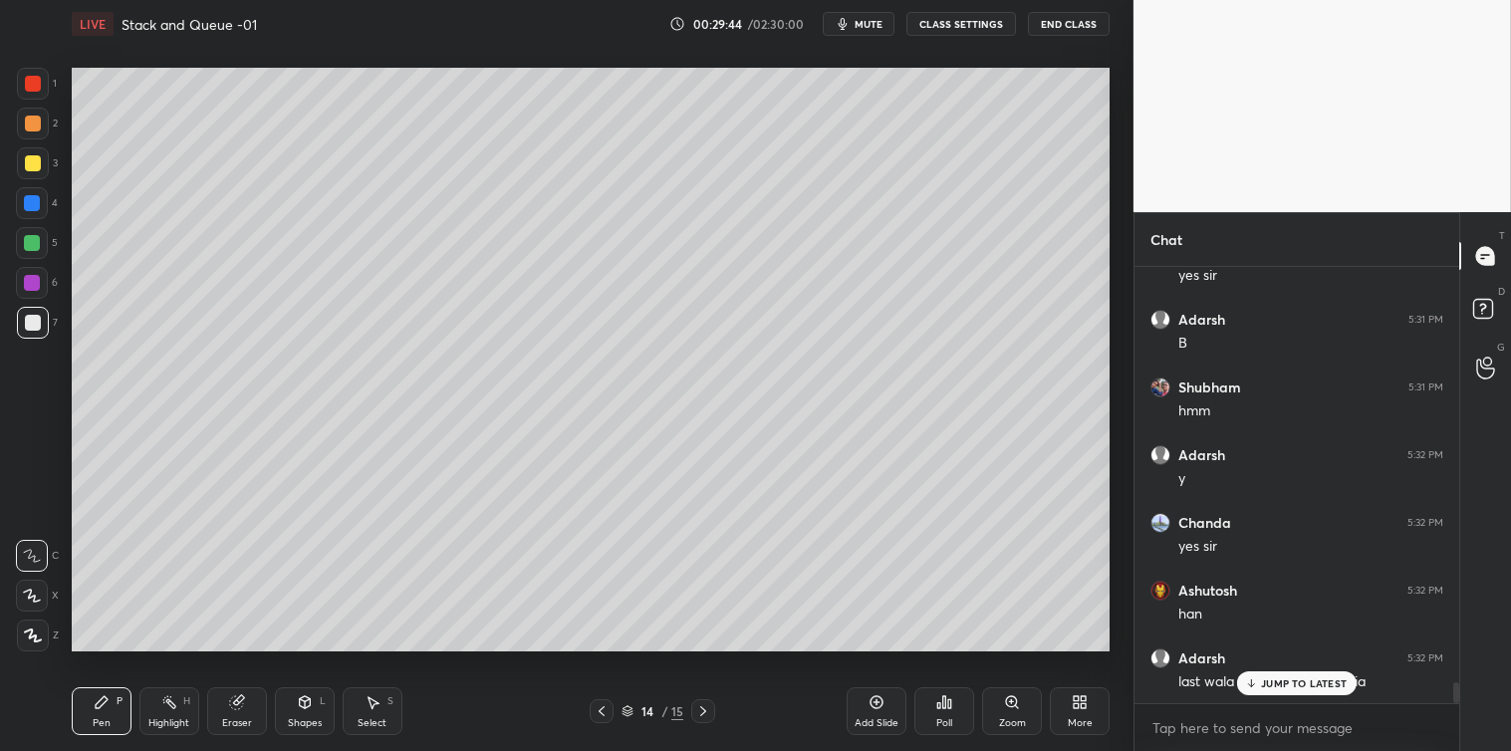
click at [1292, 680] on p "JUMP TO LATEST" at bounding box center [1304, 683] width 86 height 12
click at [943, 701] on icon at bounding box center [944, 702] width 3 height 12
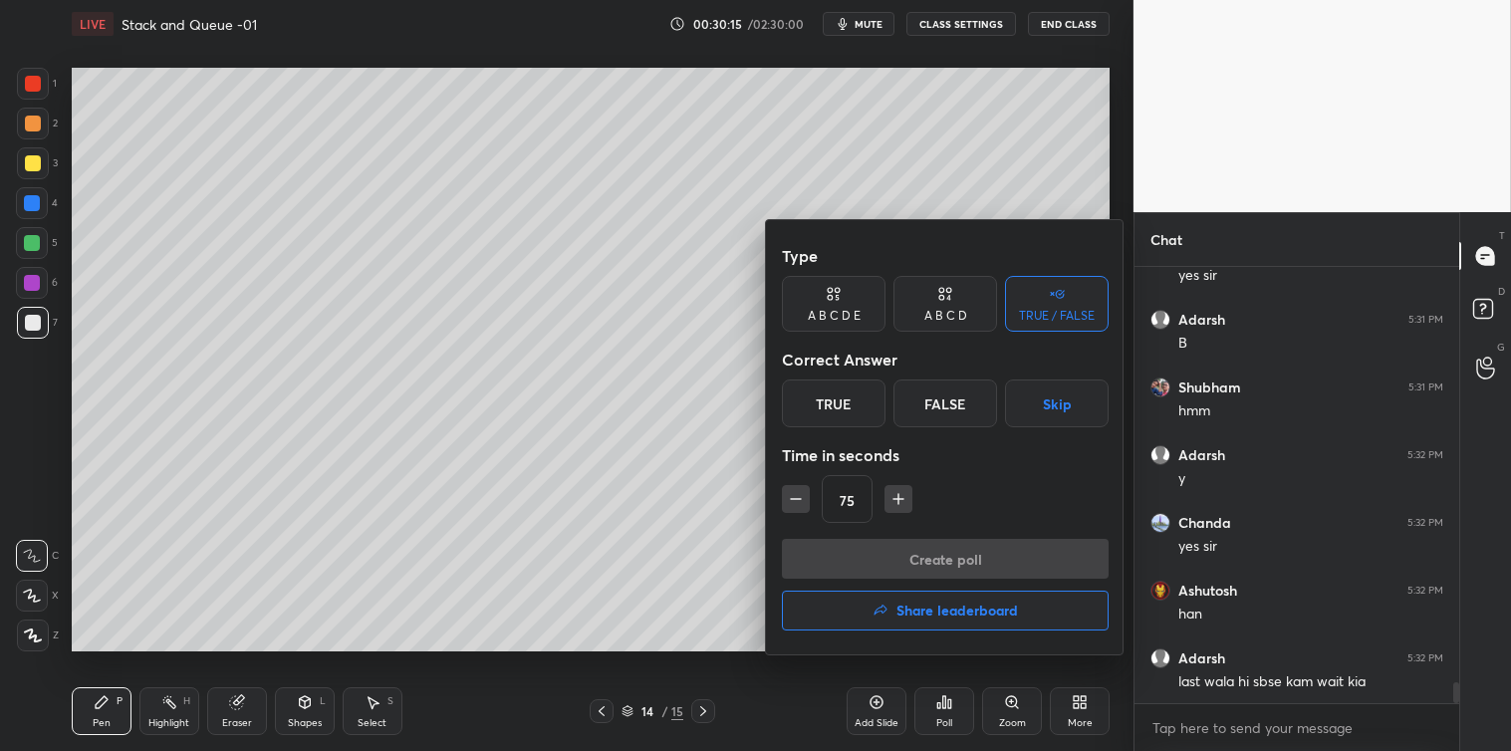
click at [847, 392] on div "True" at bounding box center [834, 403] width 104 height 48
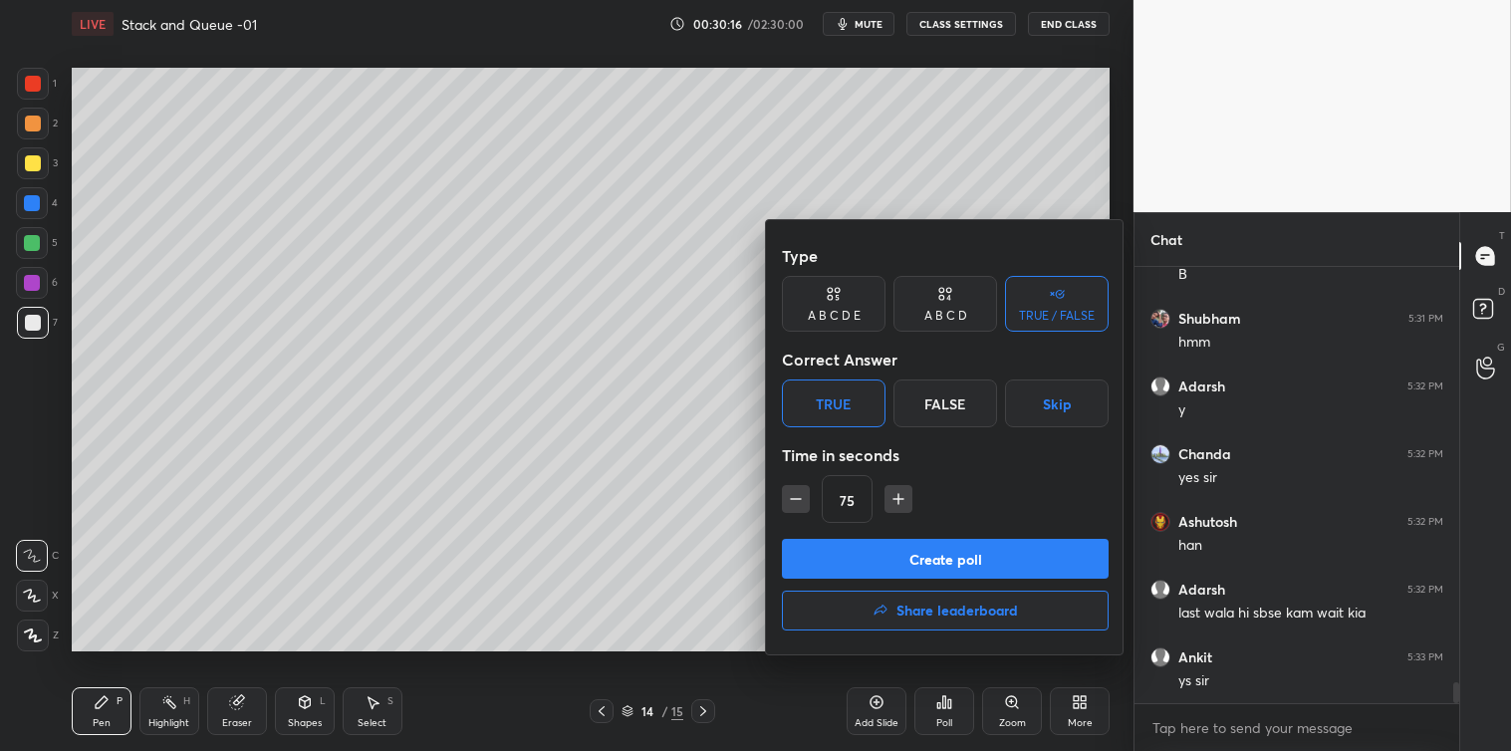
scroll to position [8717, 0]
click at [971, 555] on button "Create poll" at bounding box center [945, 559] width 327 height 40
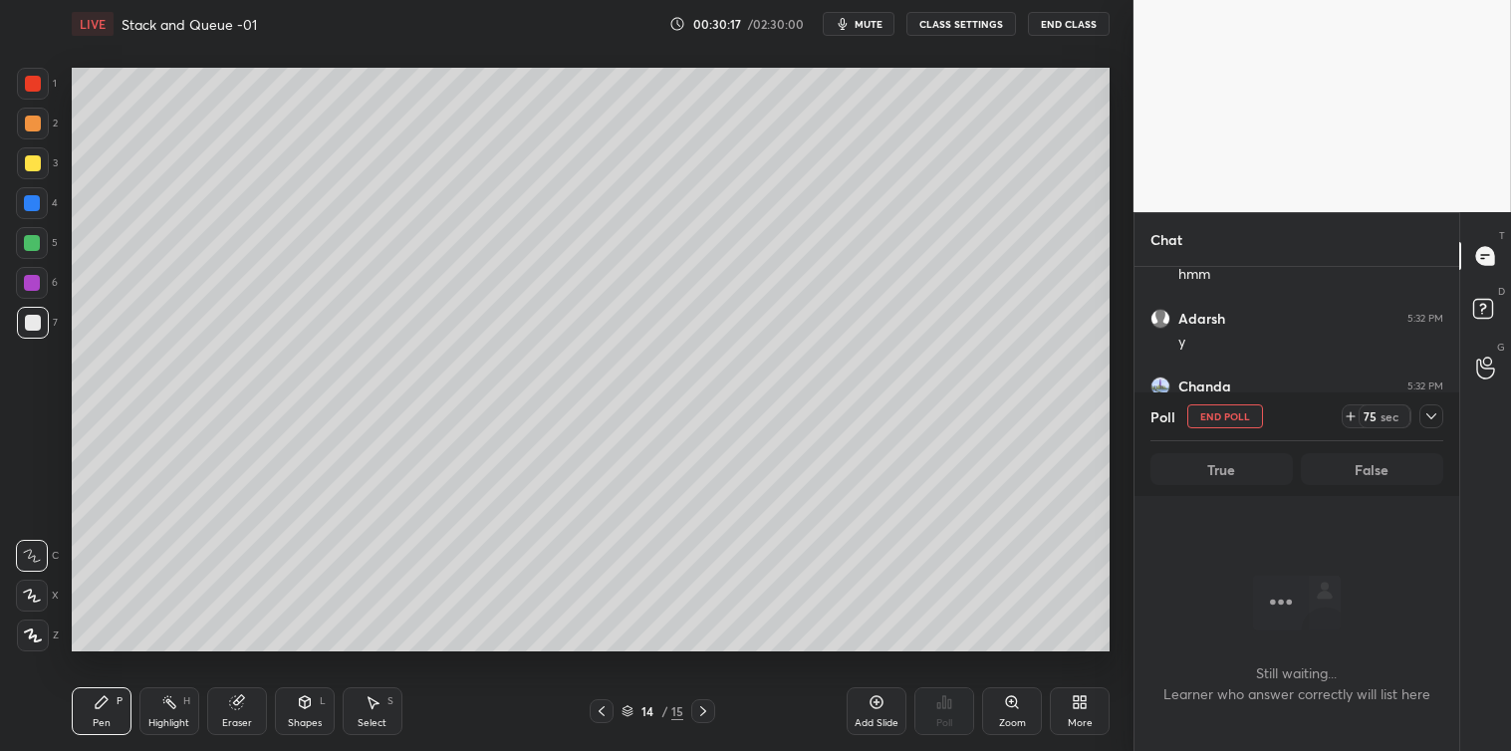
scroll to position [326, 319]
click at [1441, 411] on div at bounding box center [1431, 416] width 24 height 24
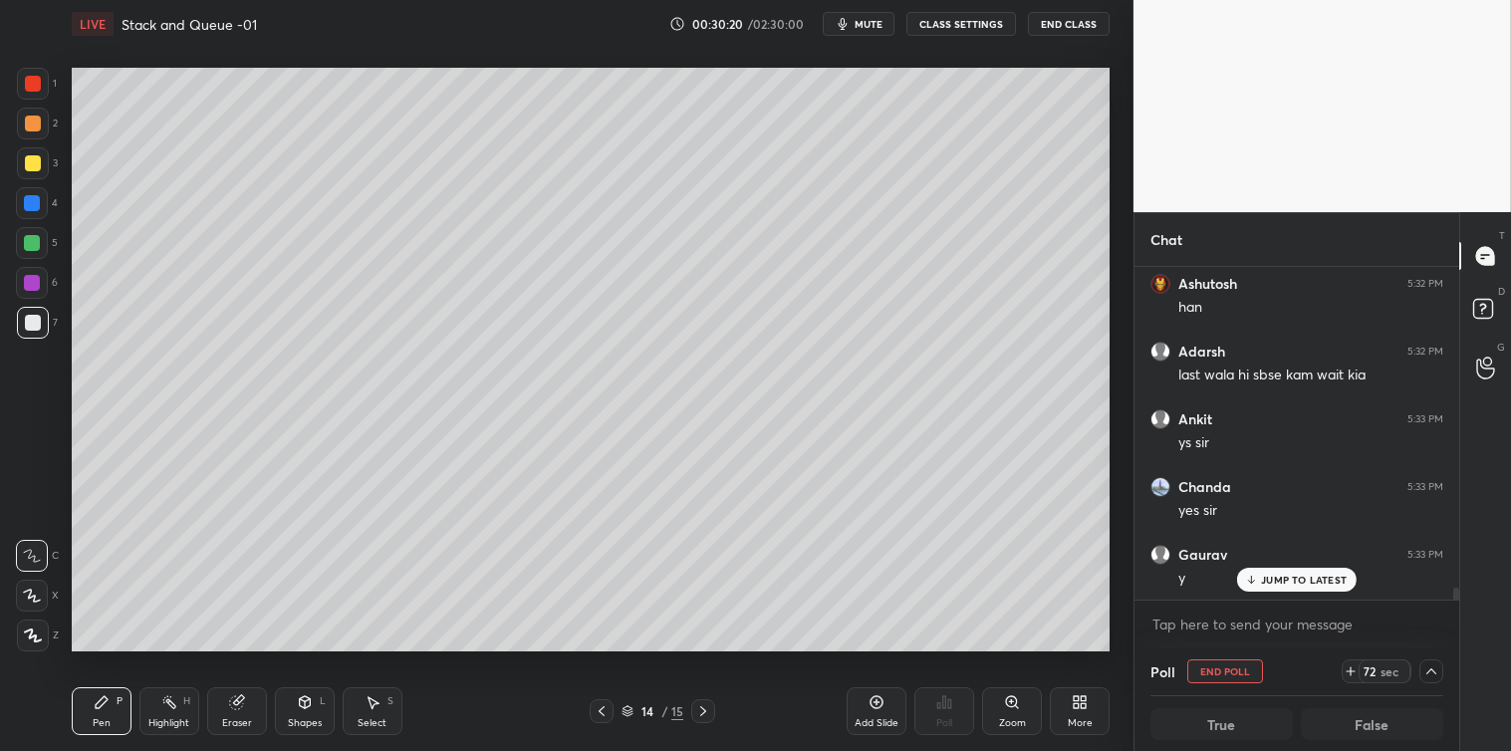
scroll to position [9024, 0]
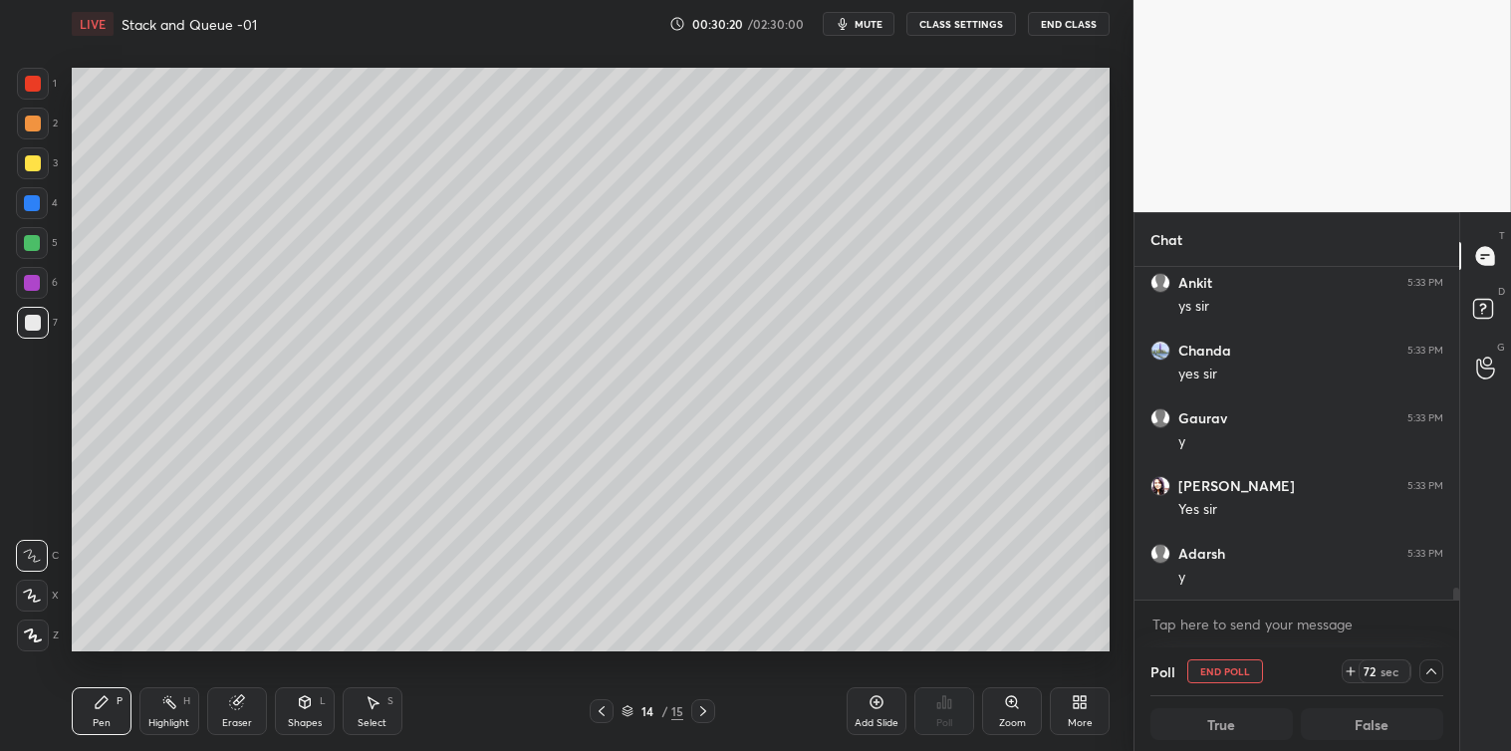
click at [1298, 582] on div "y" at bounding box center [1310, 578] width 265 height 20
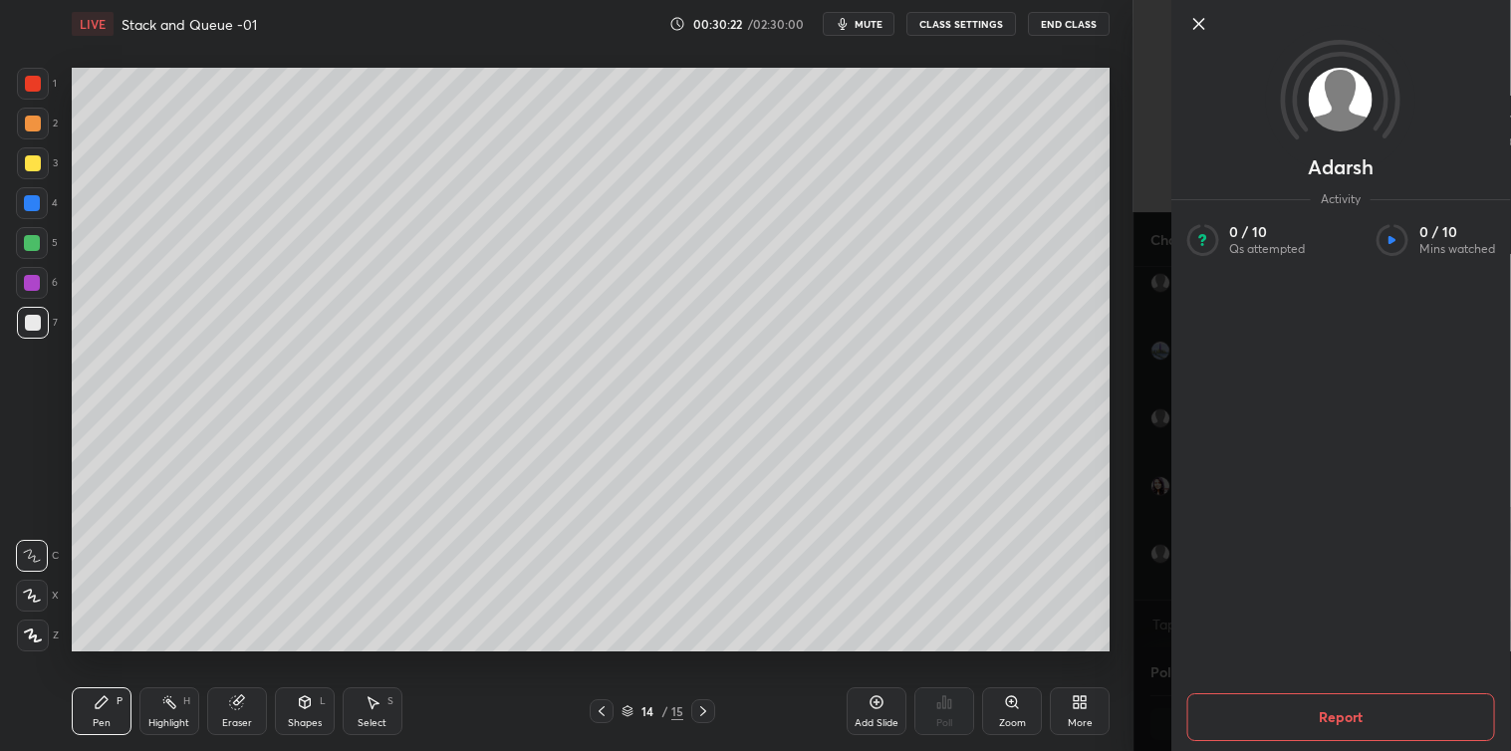
click at [1209, 20] on icon at bounding box center [1198, 24] width 24 height 24
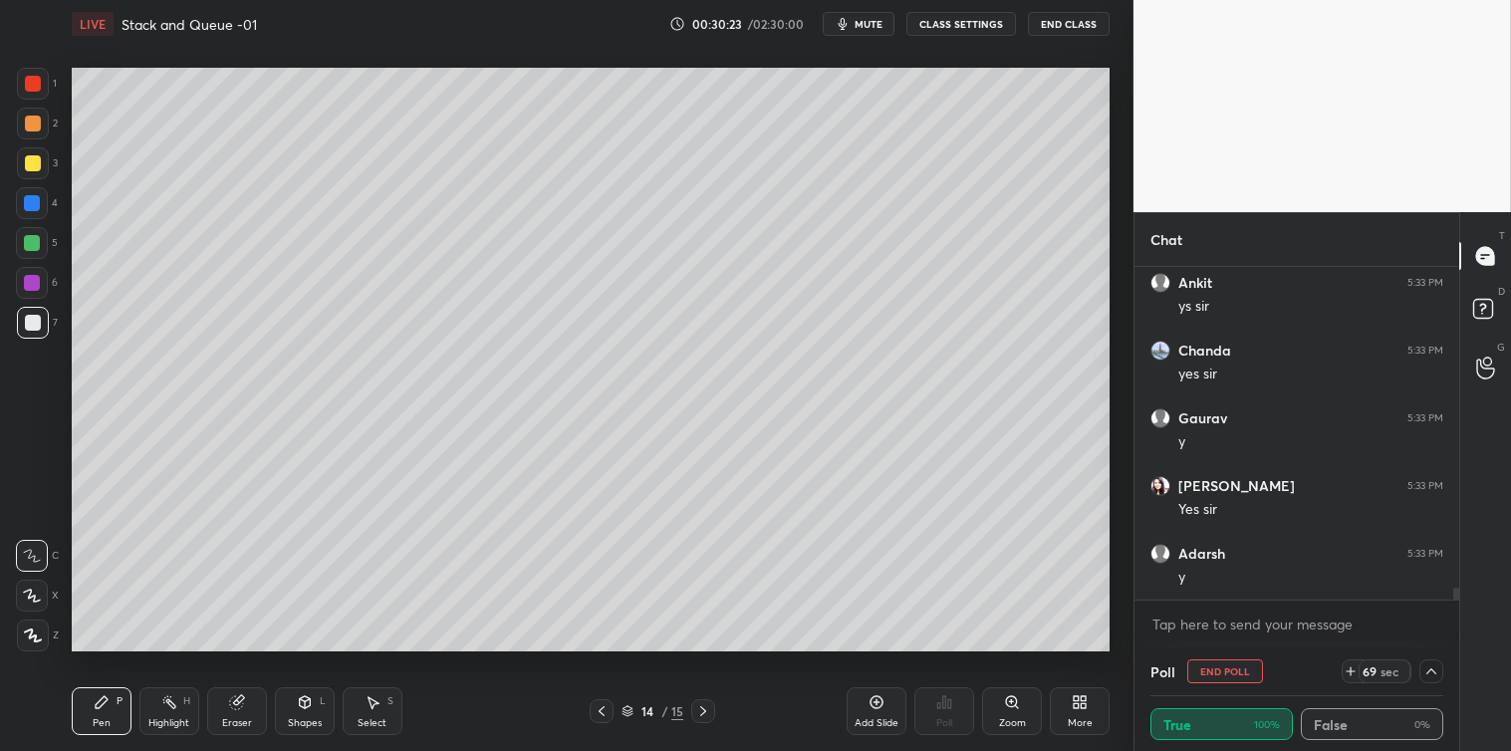
click at [873, 18] on span "mute" at bounding box center [869, 24] width 28 height 14
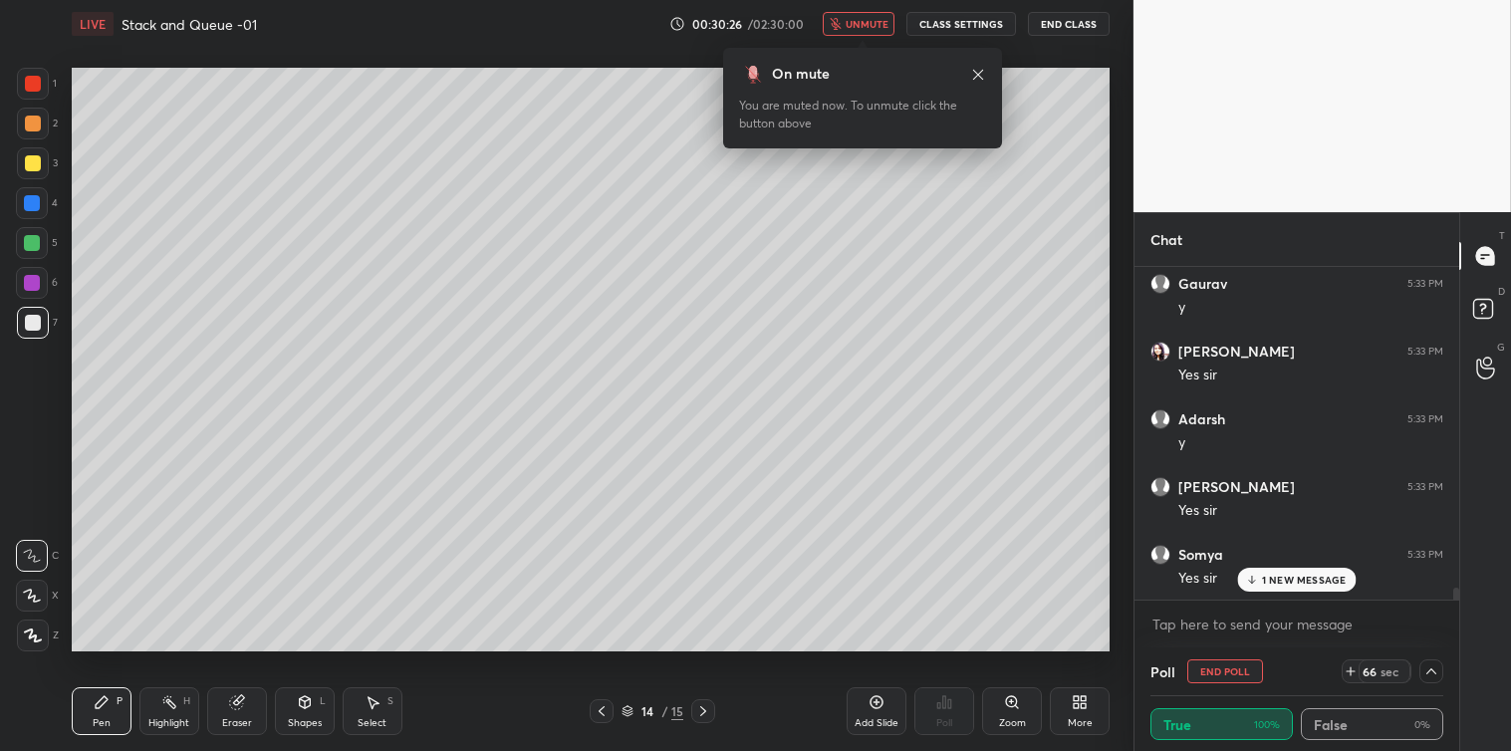
scroll to position [9226, 0]
click at [873, 18] on span "unmute" at bounding box center [867, 24] width 43 height 14
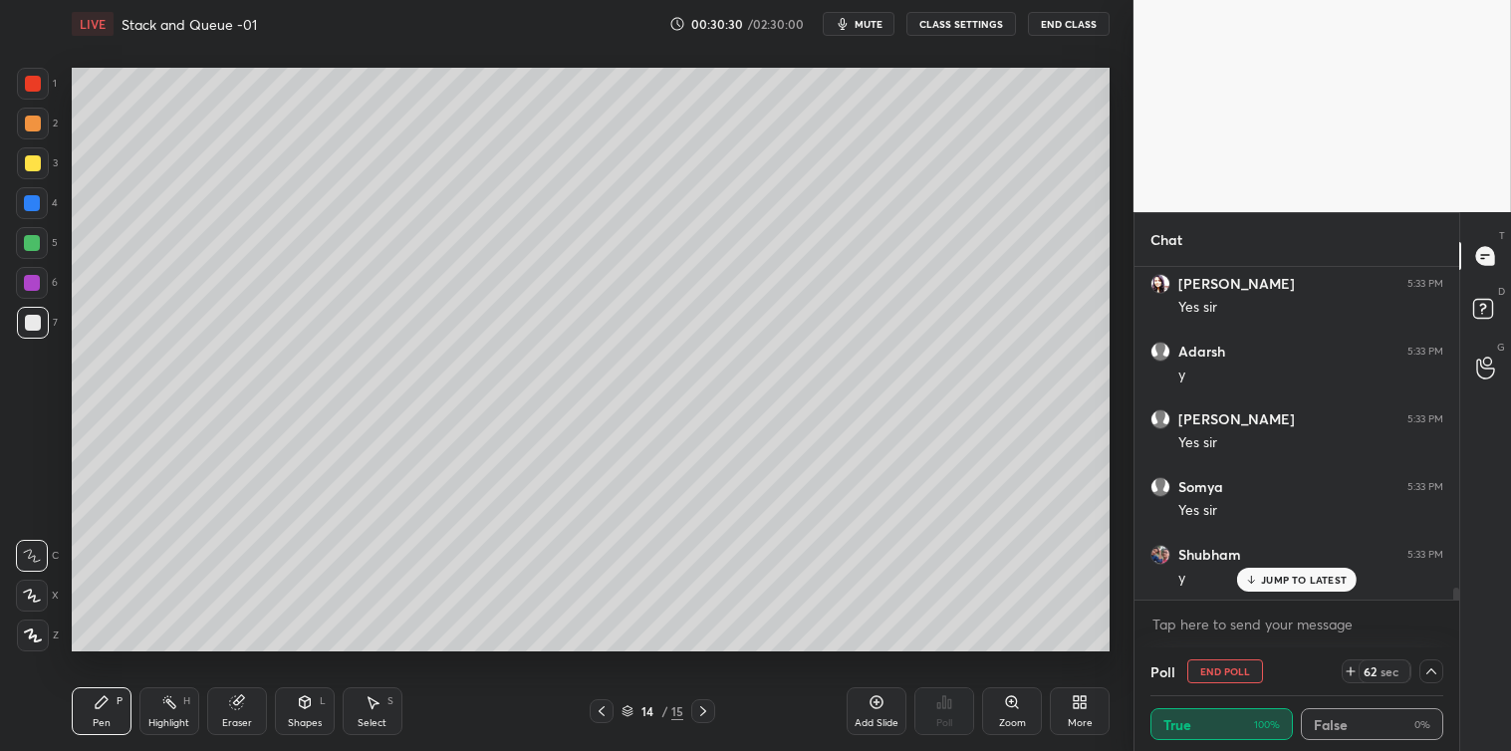
click at [1278, 568] on div "JUMP TO LATEST" at bounding box center [1297, 580] width 120 height 24
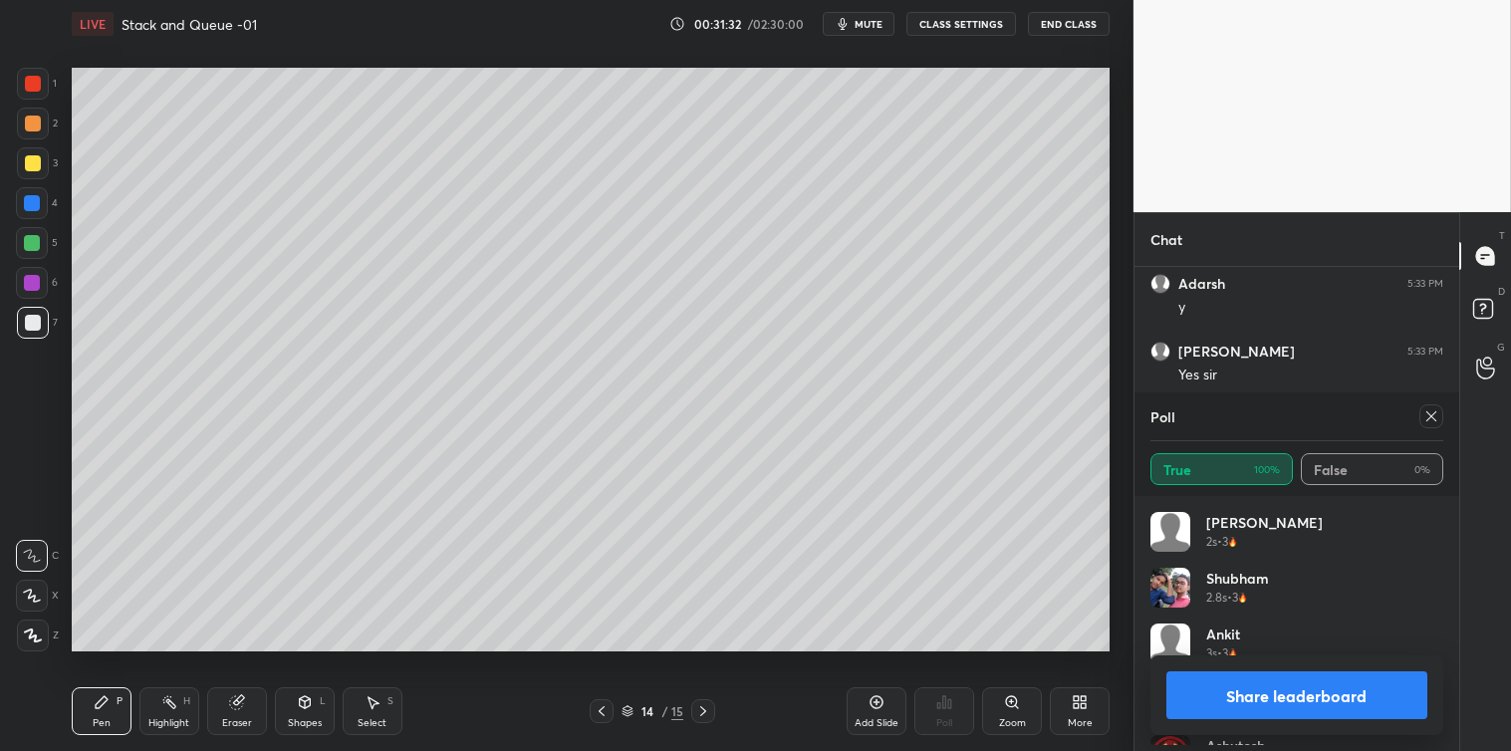
scroll to position [233, 287]
click at [1431, 418] on icon at bounding box center [1431, 416] width 16 height 16
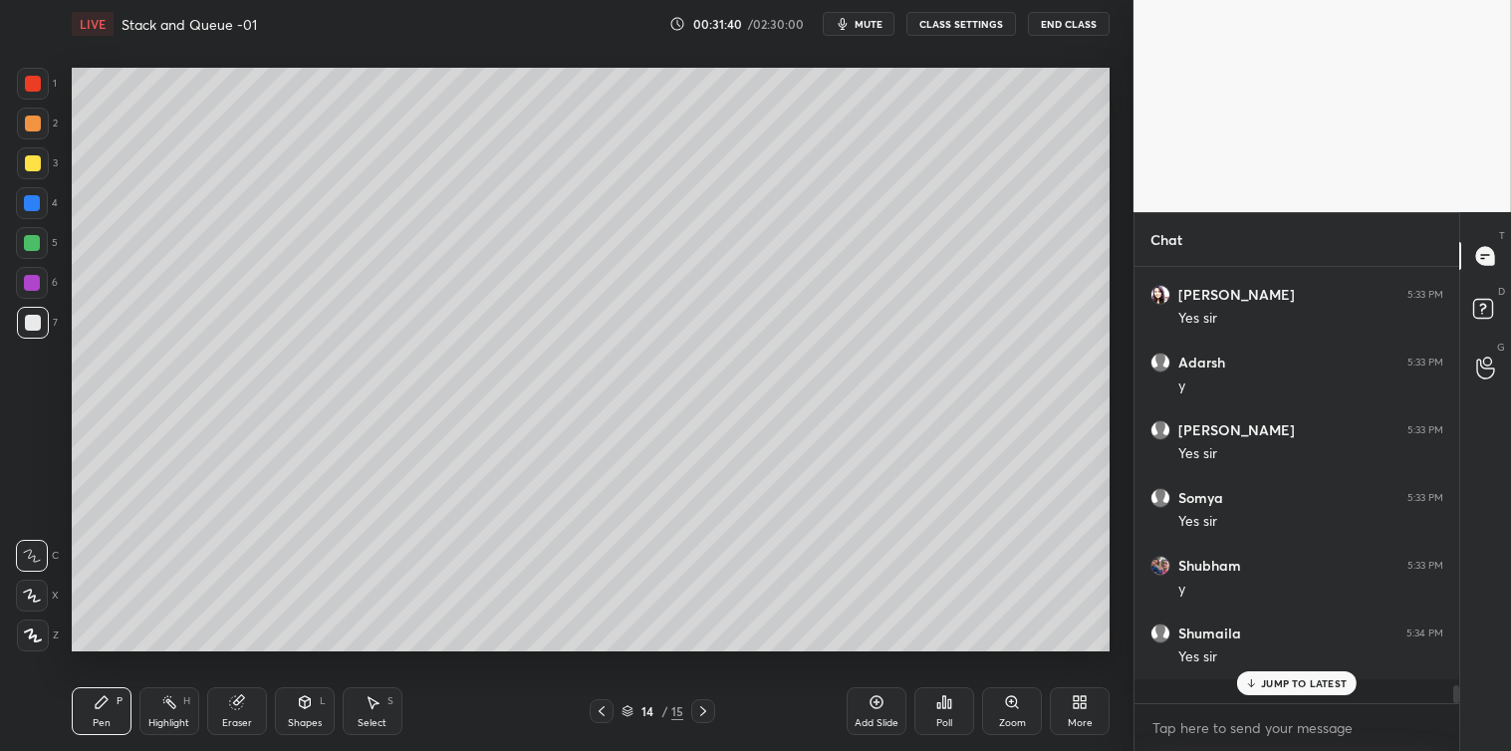
scroll to position [9201, 0]
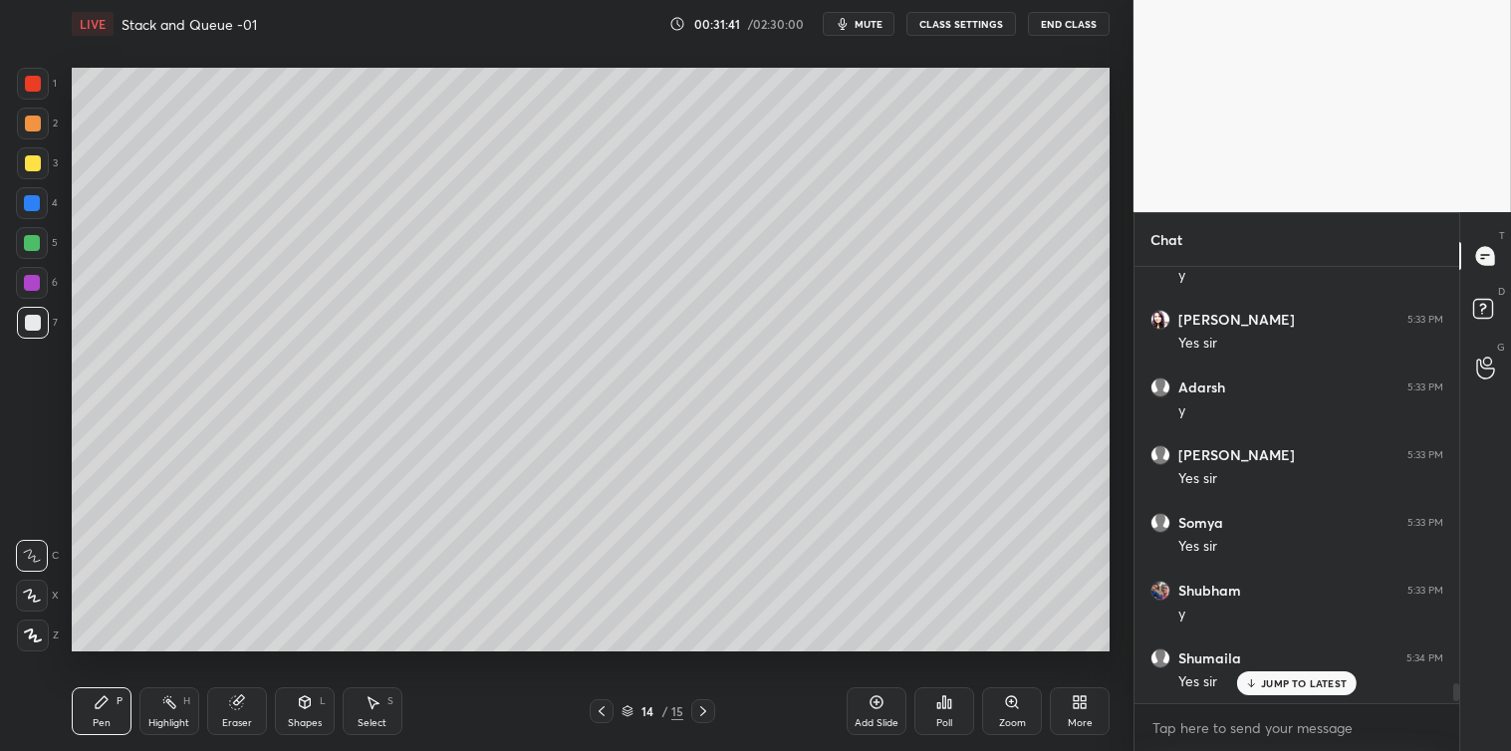
click at [1283, 693] on div "JUMP TO LATEST" at bounding box center [1297, 683] width 120 height 24
click at [1230, 723] on textarea at bounding box center [1296, 728] width 293 height 32
click at [873, 697] on icon at bounding box center [877, 702] width 13 height 13
click at [307, 711] on div "Shapes L" at bounding box center [305, 711] width 60 height 48
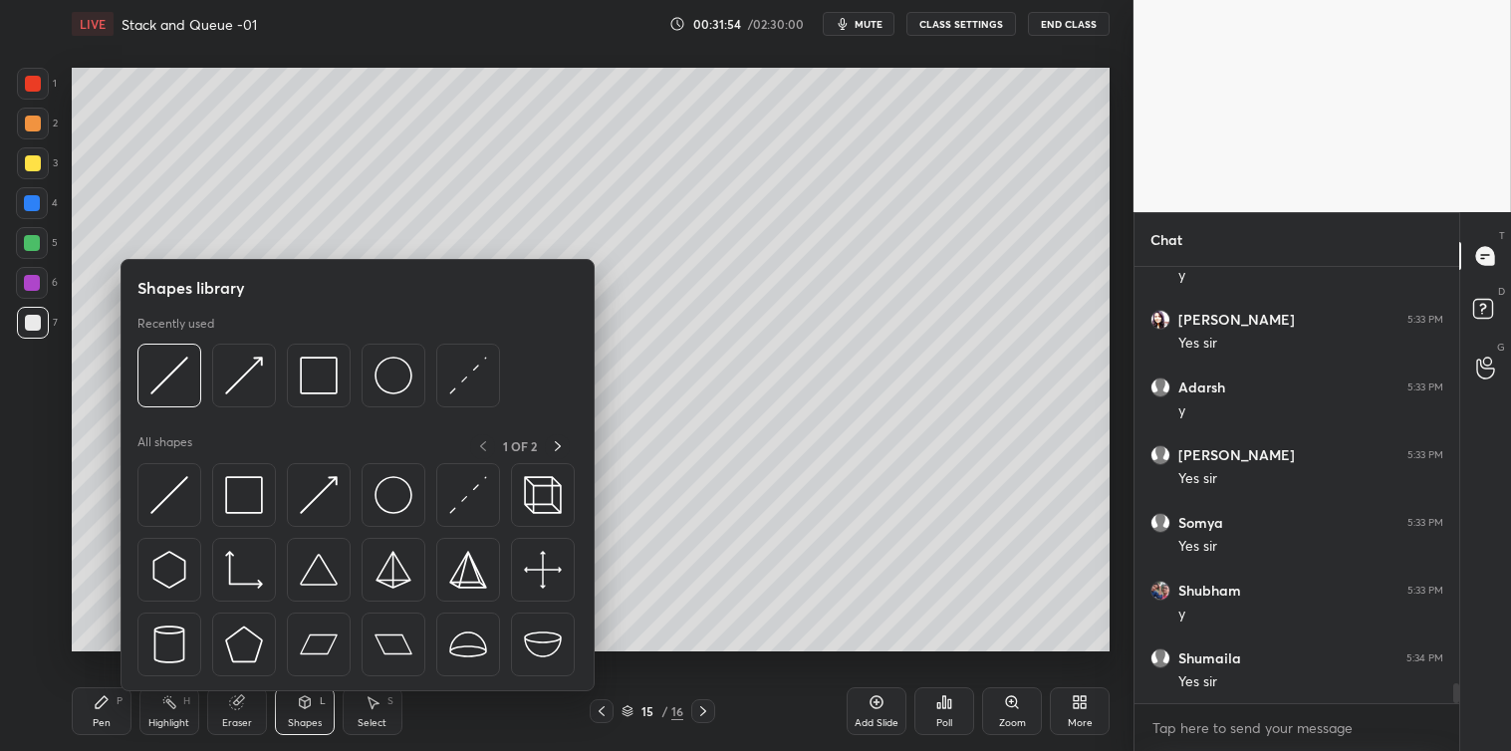
click at [164, 509] on img at bounding box center [169, 495] width 38 height 38
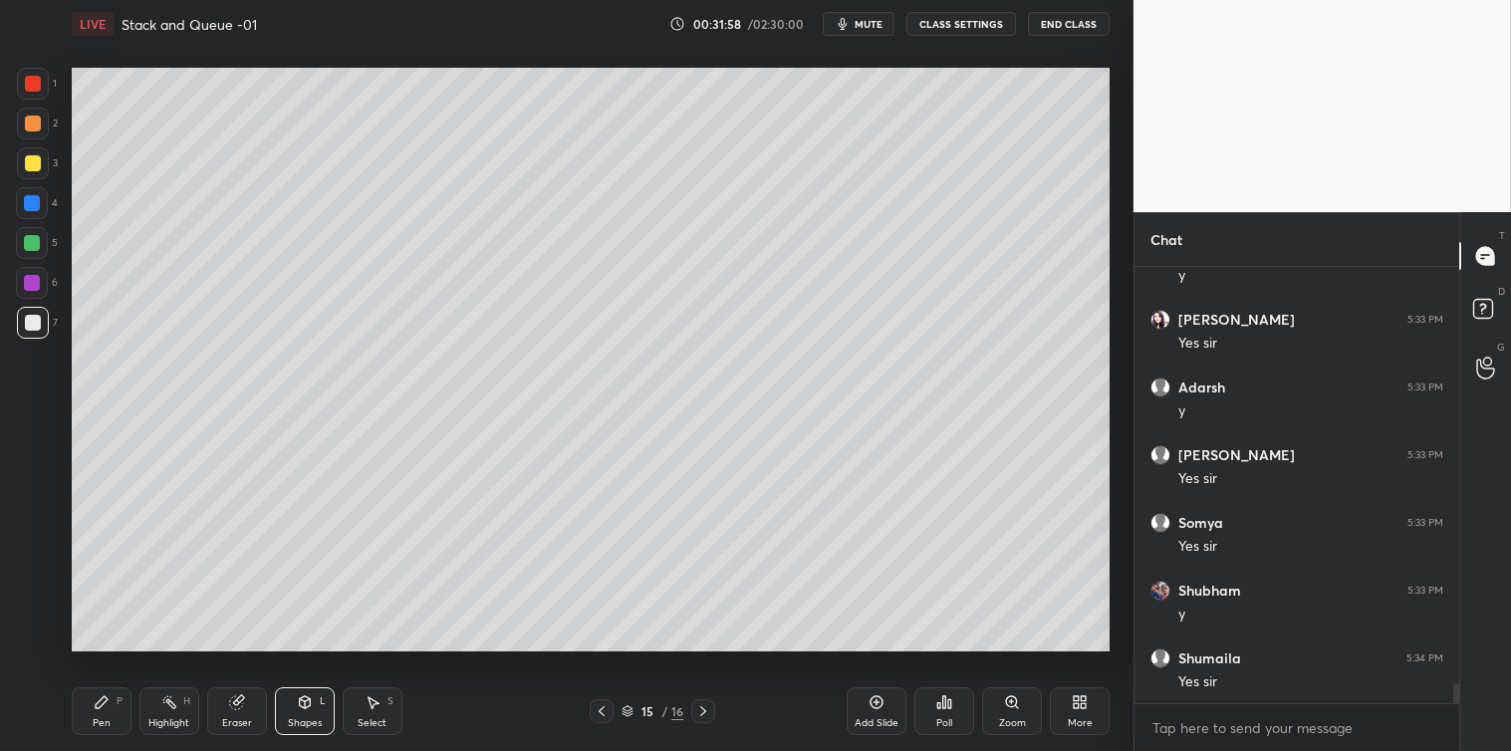
click at [100, 700] on icon at bounding box center [102, 702] width 12 height 12
click at [311, 695] on icon at bounding box center [305, 702] width 16 height 16
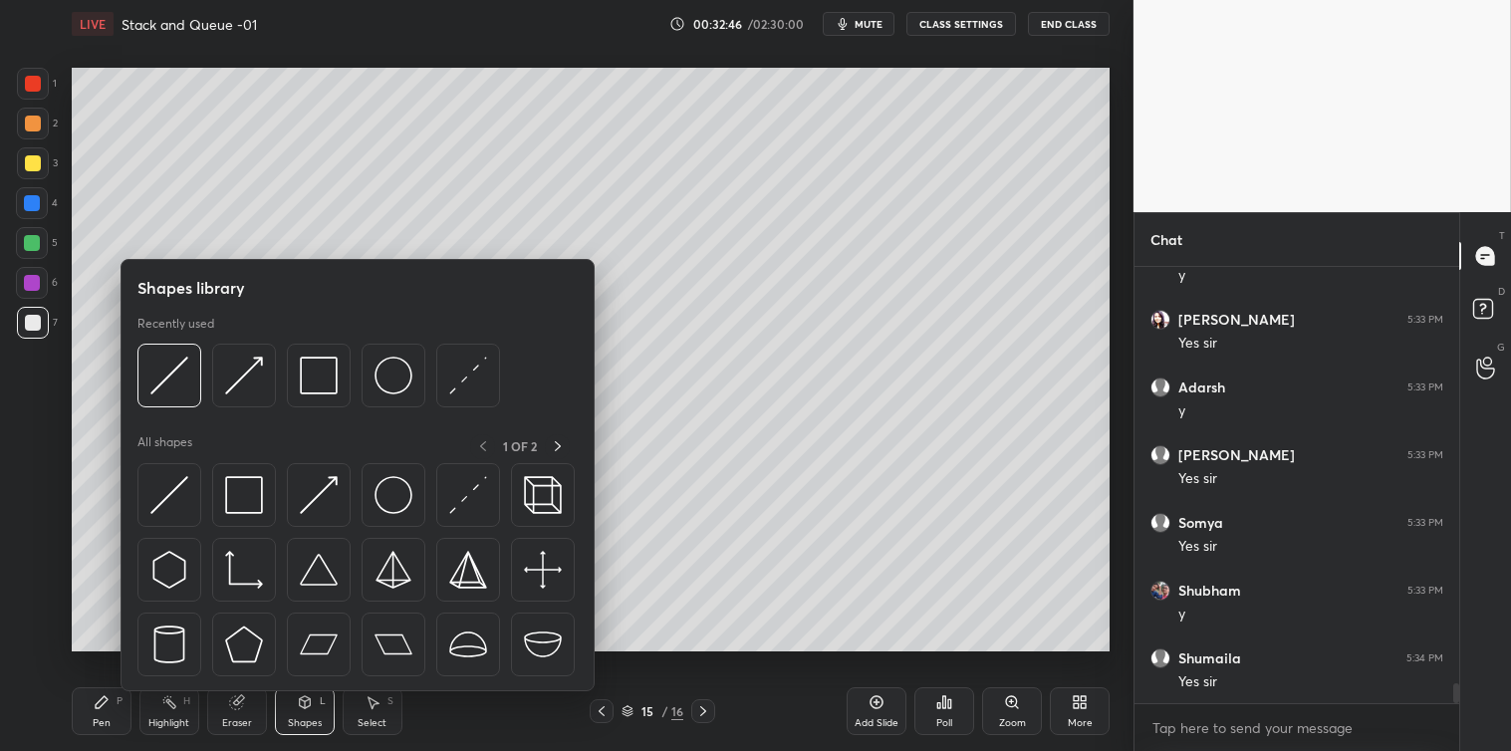
click at [244, 500] on img at bounding box center [244, 495] width 38 height 38
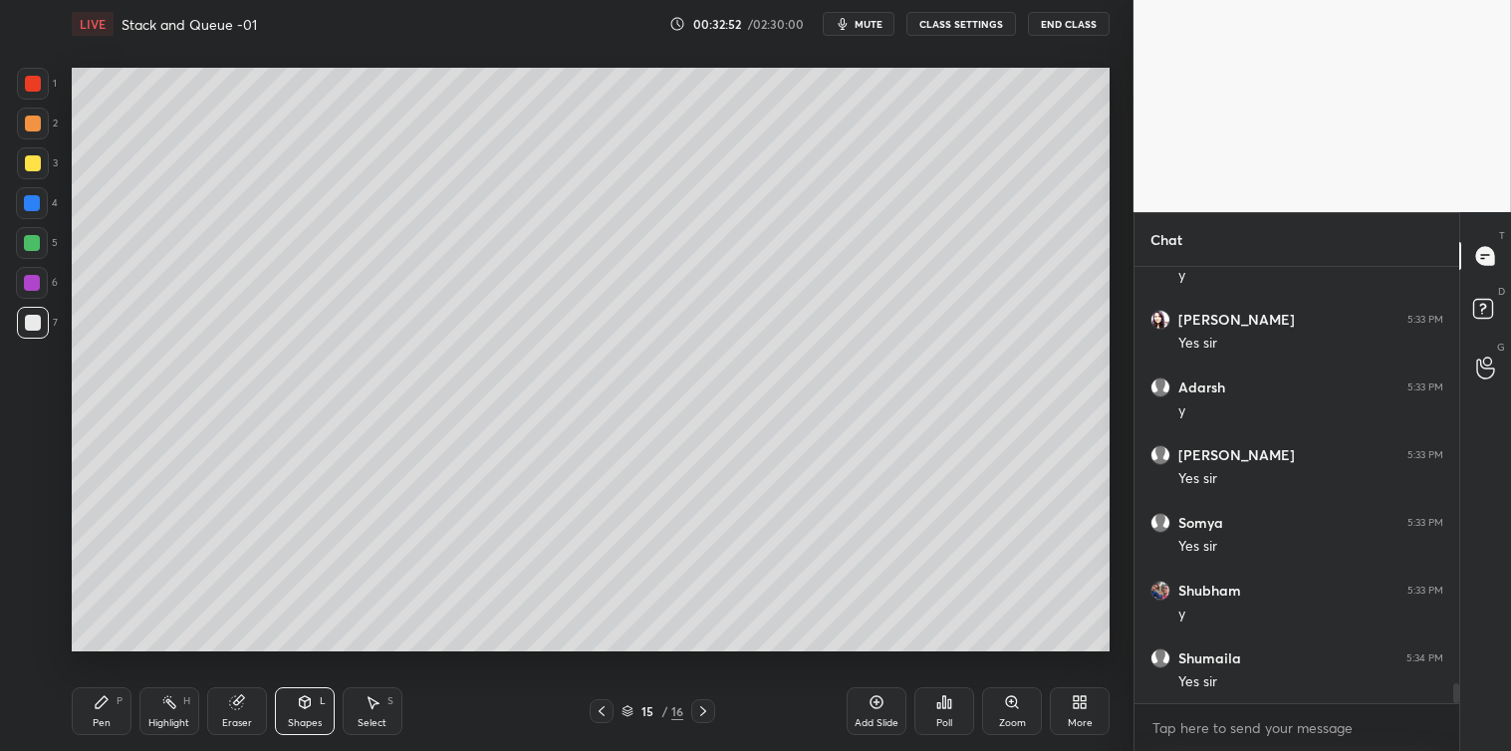
click at [305, 695] on icon at bounding box center [305, 702] width 16 height 16
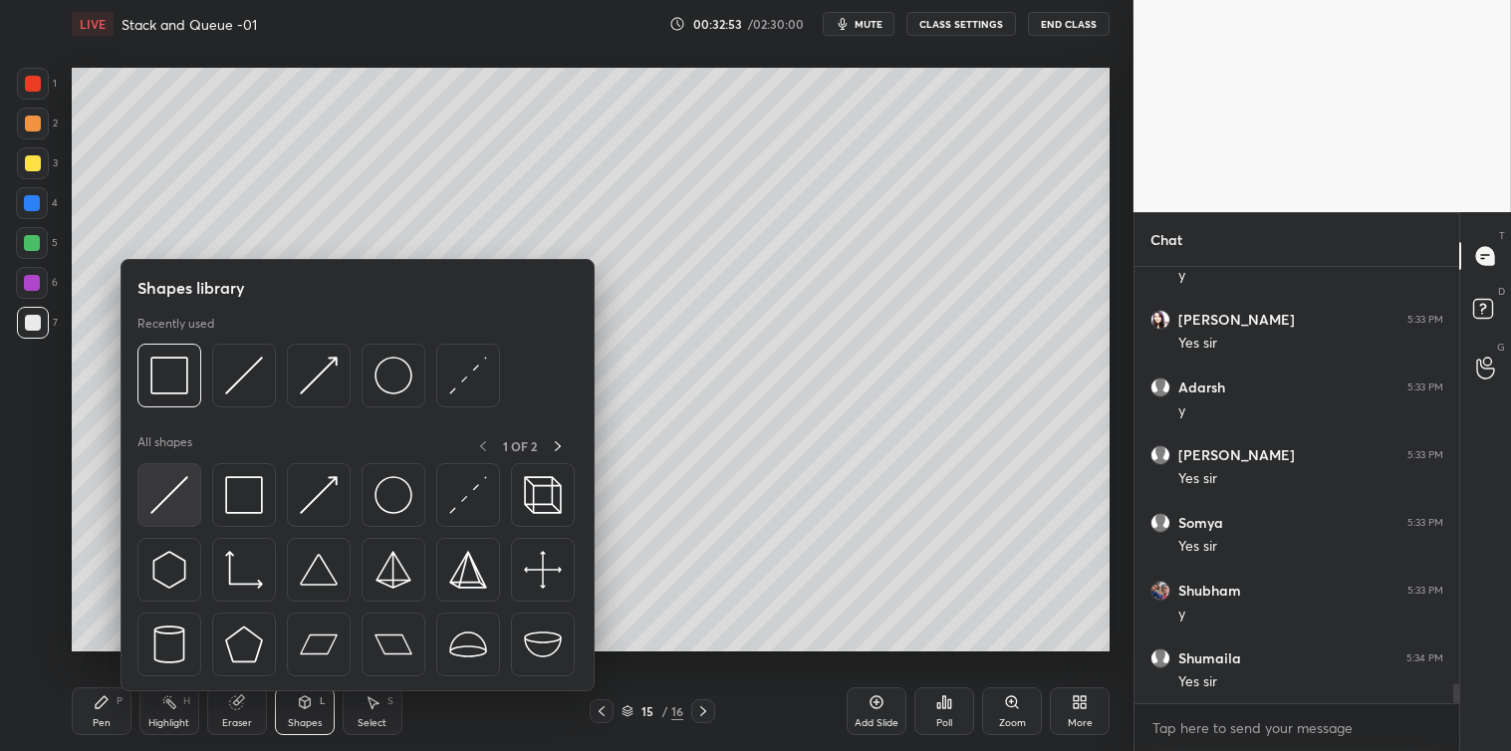
click at [169, 481] on img at bounding box center [169, 495] width 38 height 38
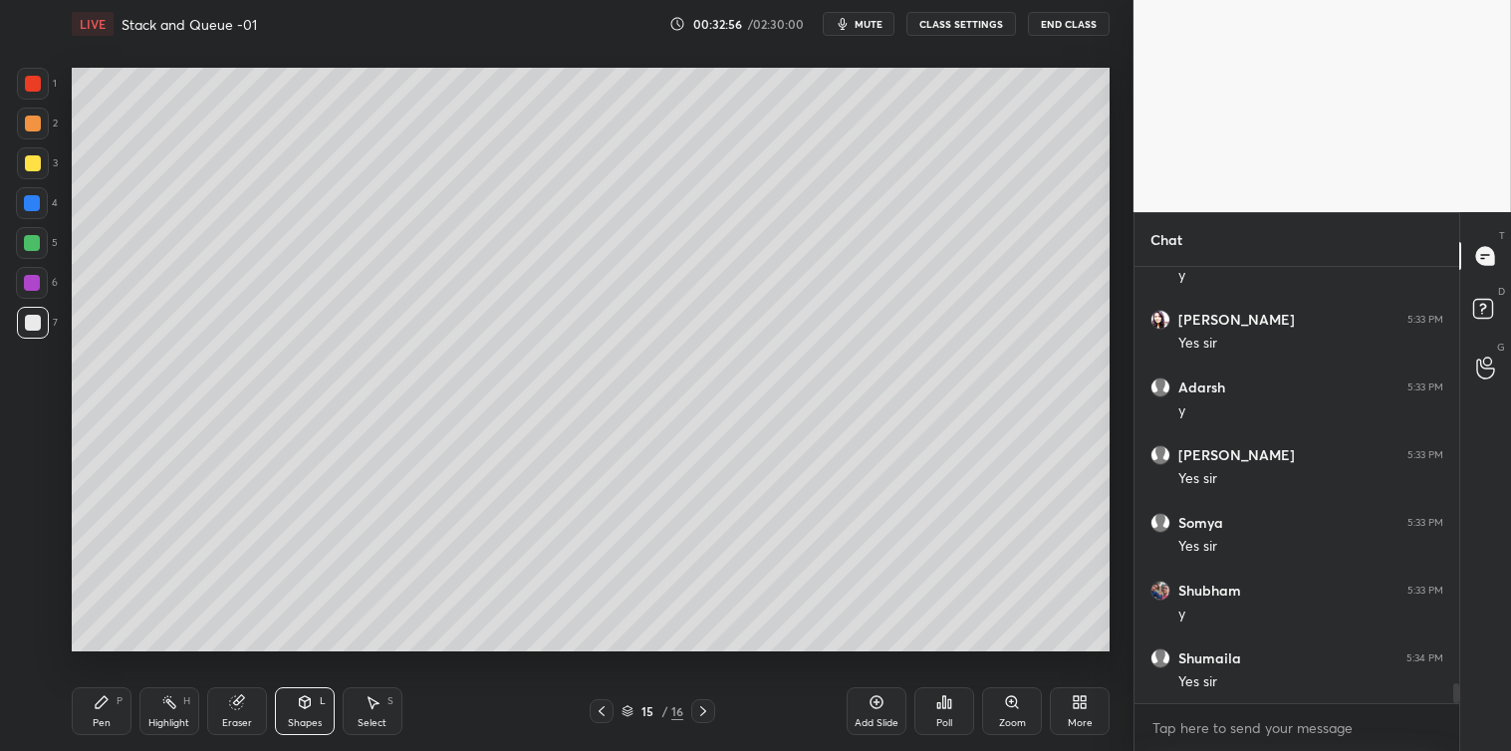
click at [117, 704] on div "P" at bounding box center [120, 701] width 6 height 10
click at [374, 710] on icon at bounding box center [373, 702] width 16 height 16
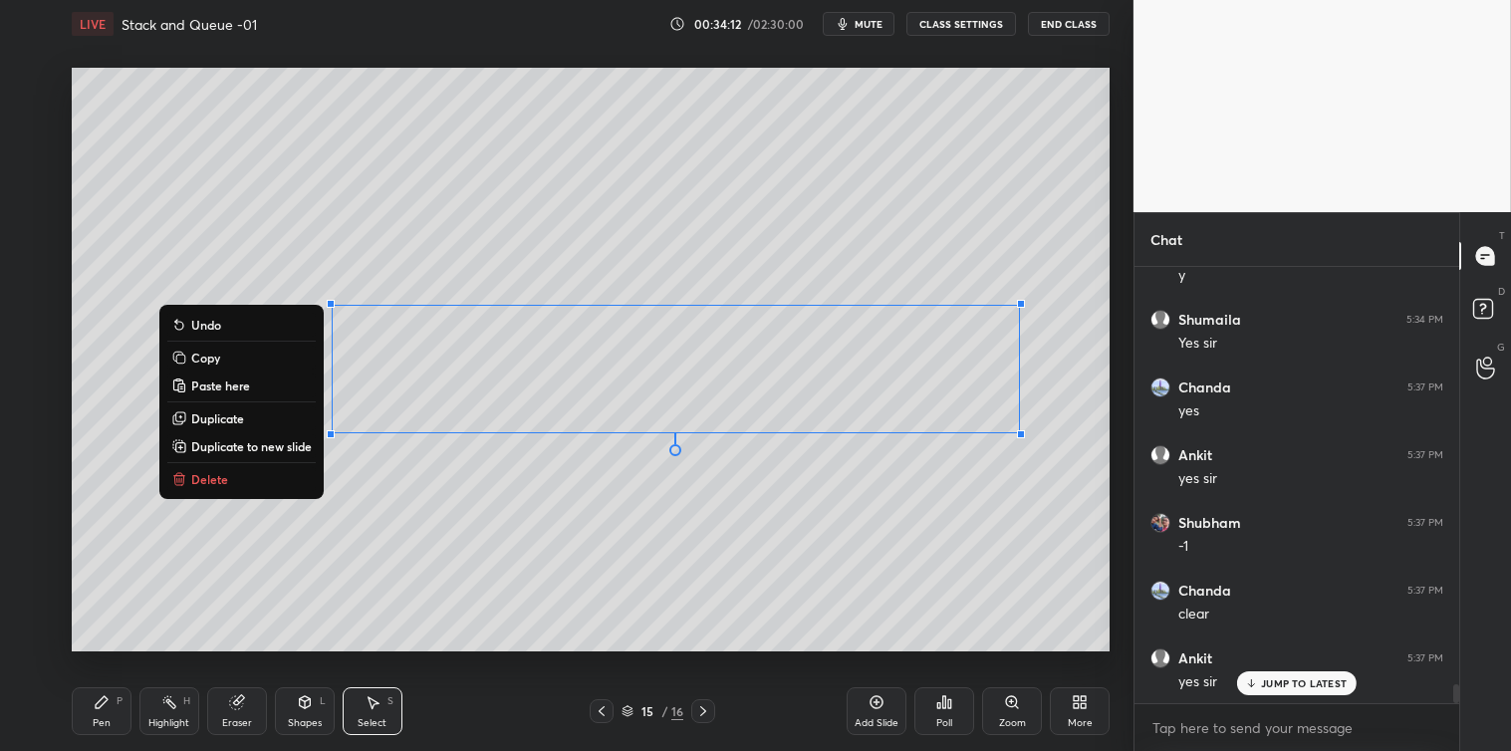
scroll to position [9597, 0]
click at [210, 366] on button "Copy" at bounding box center [241, 358] width 148 height 24
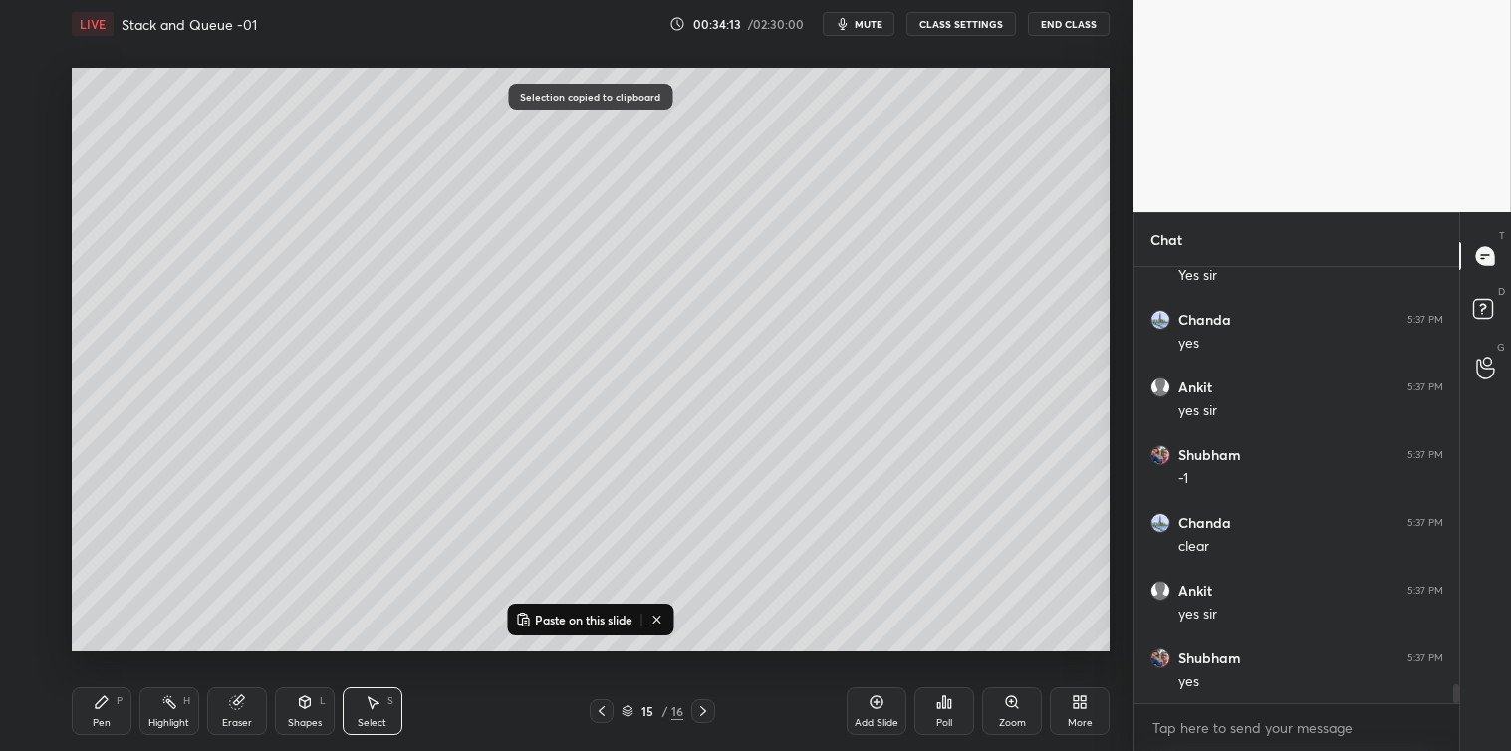
scroll to position [9666, 0]
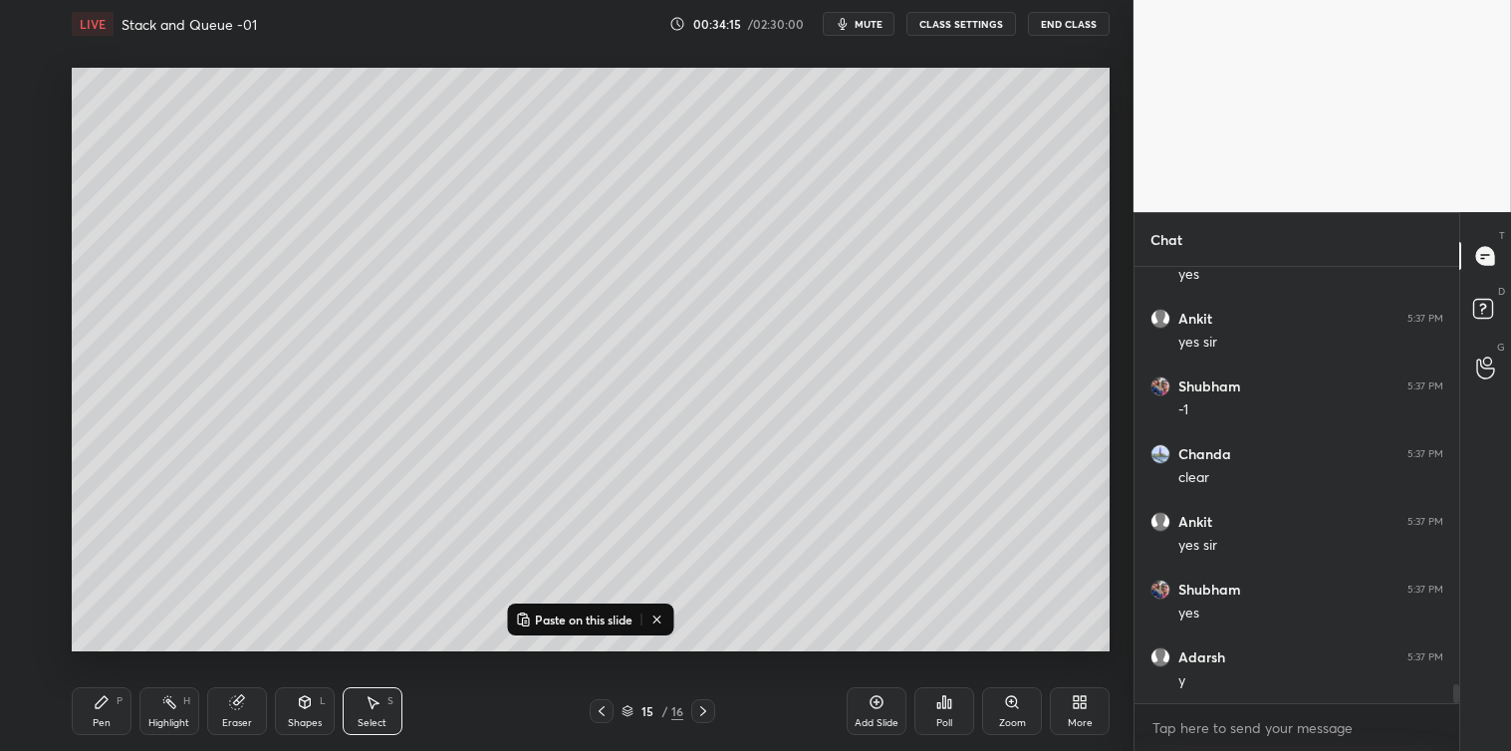
click at [873, 703] on icon at bounding box center [877, 702] width 16 height 16
click at [583, 620] on p "Paste on this slide" at bounding box center [584, 620] width 98 height 16
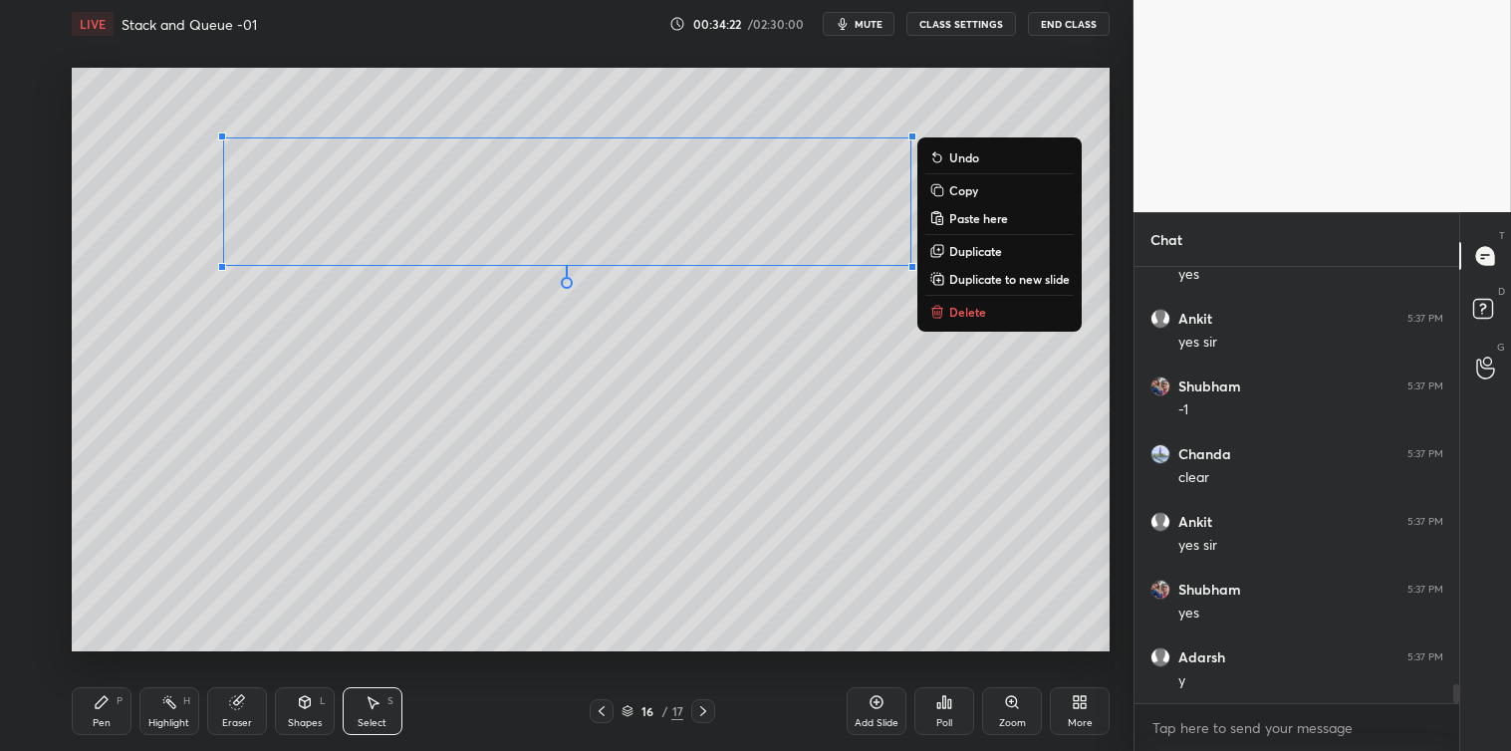
click at [343, 431] on div "0 ° Undo Copy Paste here Duplicate Duplicate to new slide Delete" at bounding box center [591, 360] width 1038 height 584
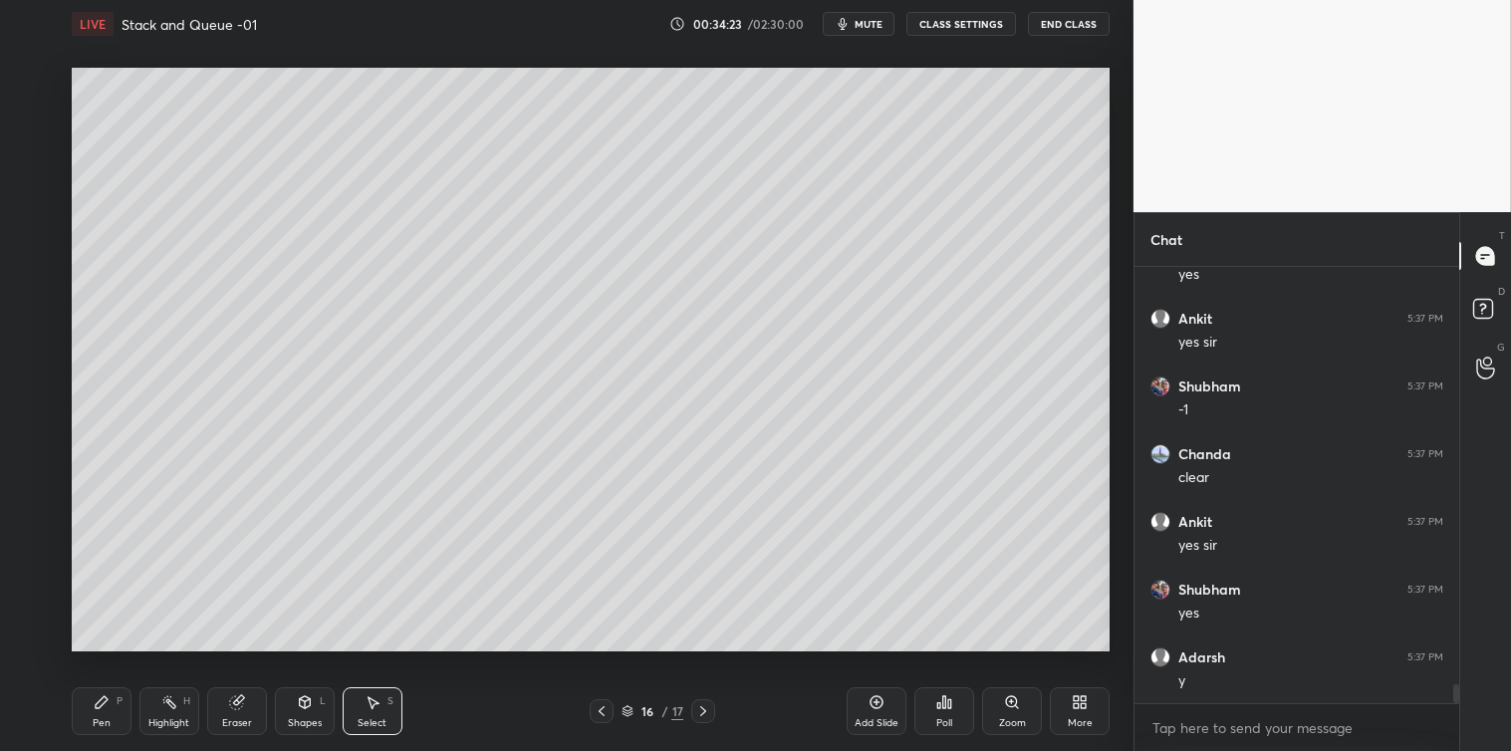
click at [97, 709] on icon at bounding box center [102, 702] width 16 height 16
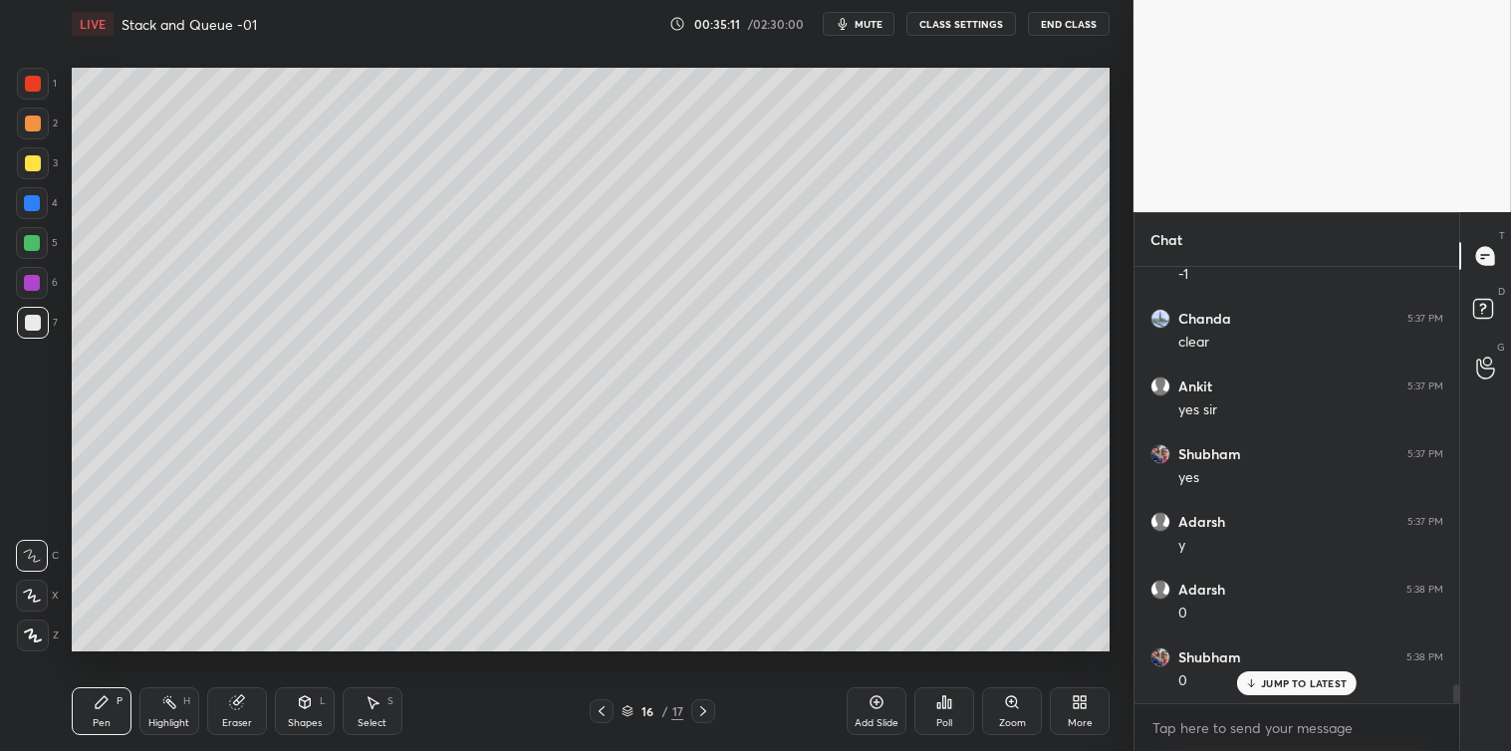
scroll to position [9868, 0]
click at [25, 162] on div at bounding box center [33, 163] width 16 height 16
click at [30, 124] on div at bounding box center [33, 124] width 16 height 16
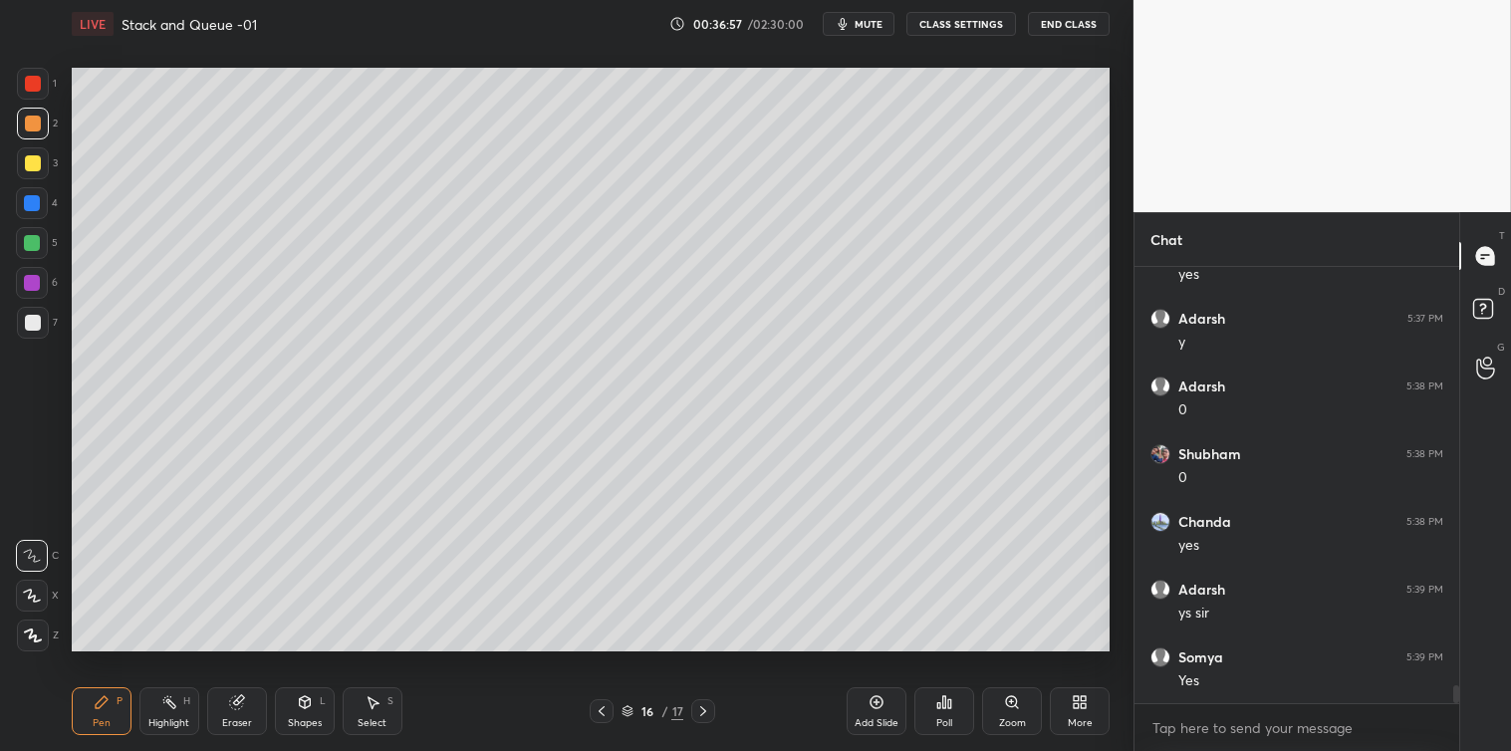
click at [34, 329] on div at bounding box center [33, 323] width 16 height 16
click at [351, 701] on div "Select S" at bounding box center [373, 711] width 60 height 48
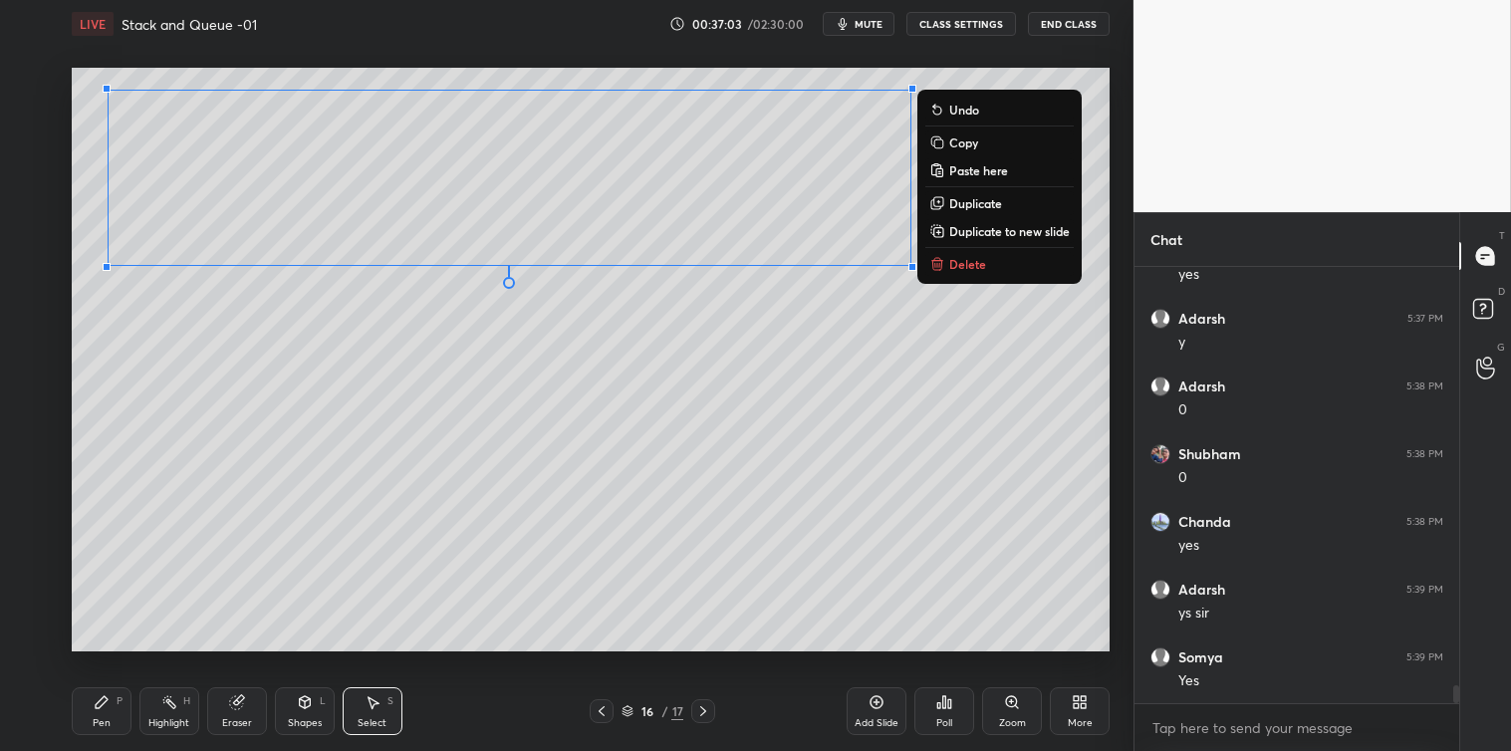
click at [956, 150] on p "Copy" at bounding box center [963, 142] width 29 height 16
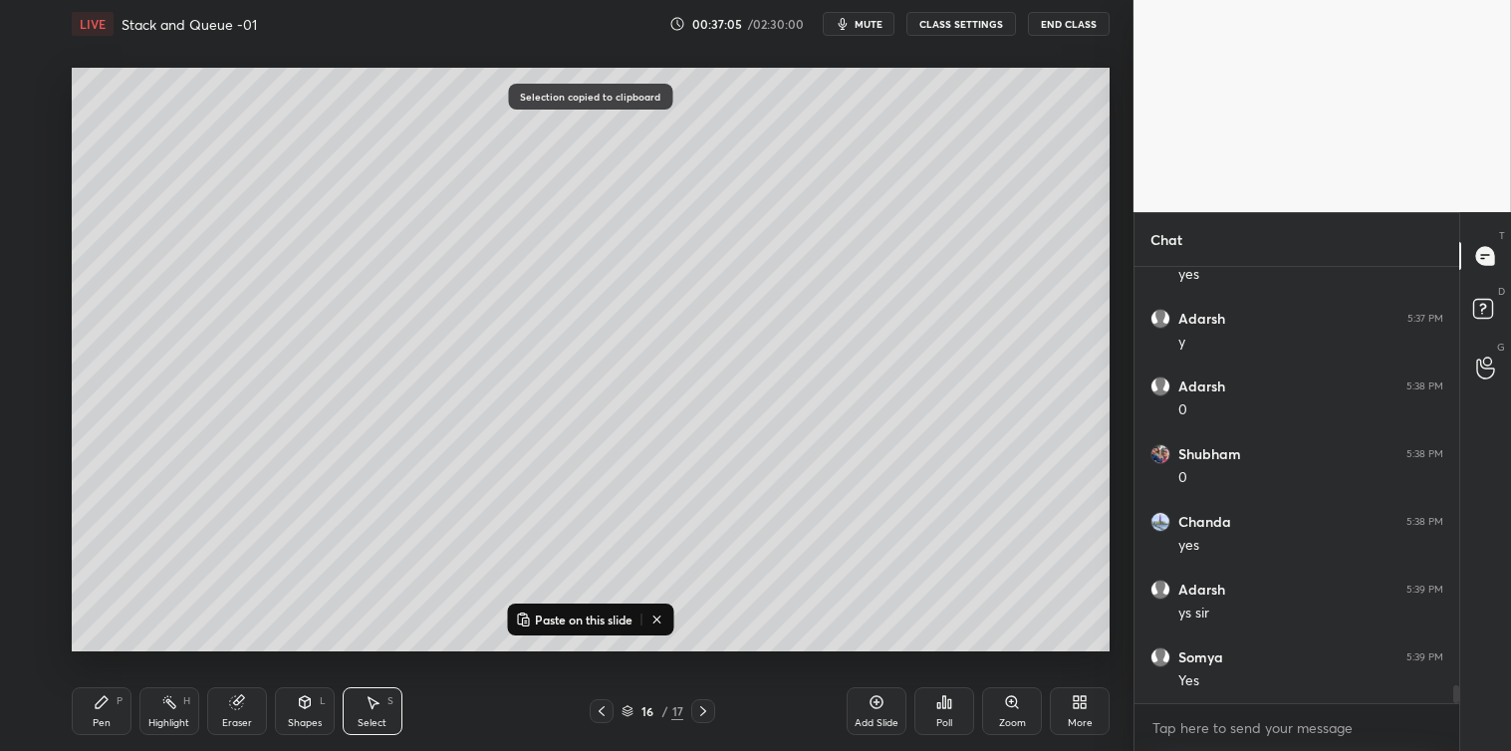
click at [877, 701] on icon at bounding box center [877, 702] width 6 height 6
click at [612, 619] on p "Paste on this slide" at bounding box center [584, 620] width 98 height 16
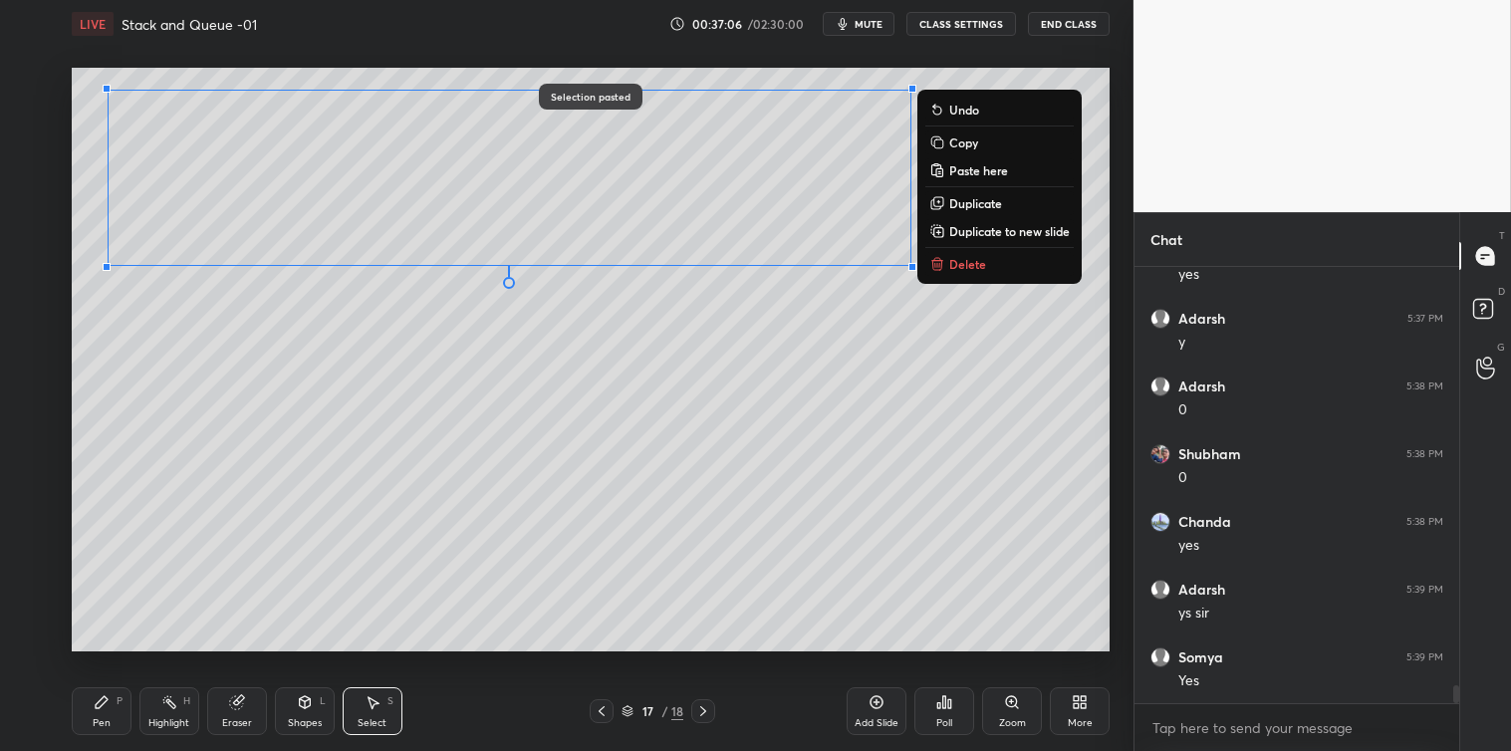
click at [582, 461] on div "0 ° Undo Copy Paste here Duplicate Duplicate to new slide Delete" at bounding box center [591, 360] width 1038 height 584
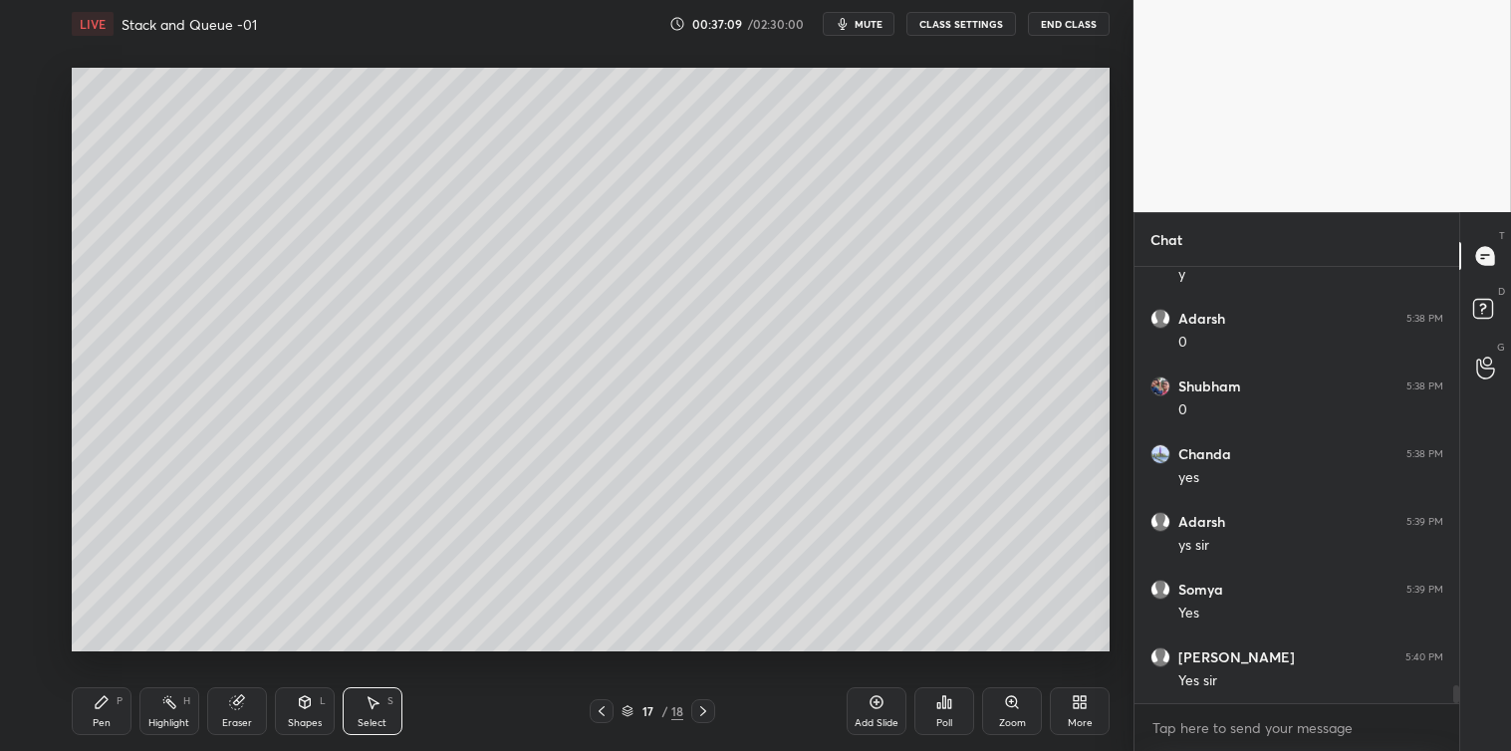
scroll to position [10140, 0]
click at [96, 705] on icon at bounding box center [102, 702] width 12 height 12
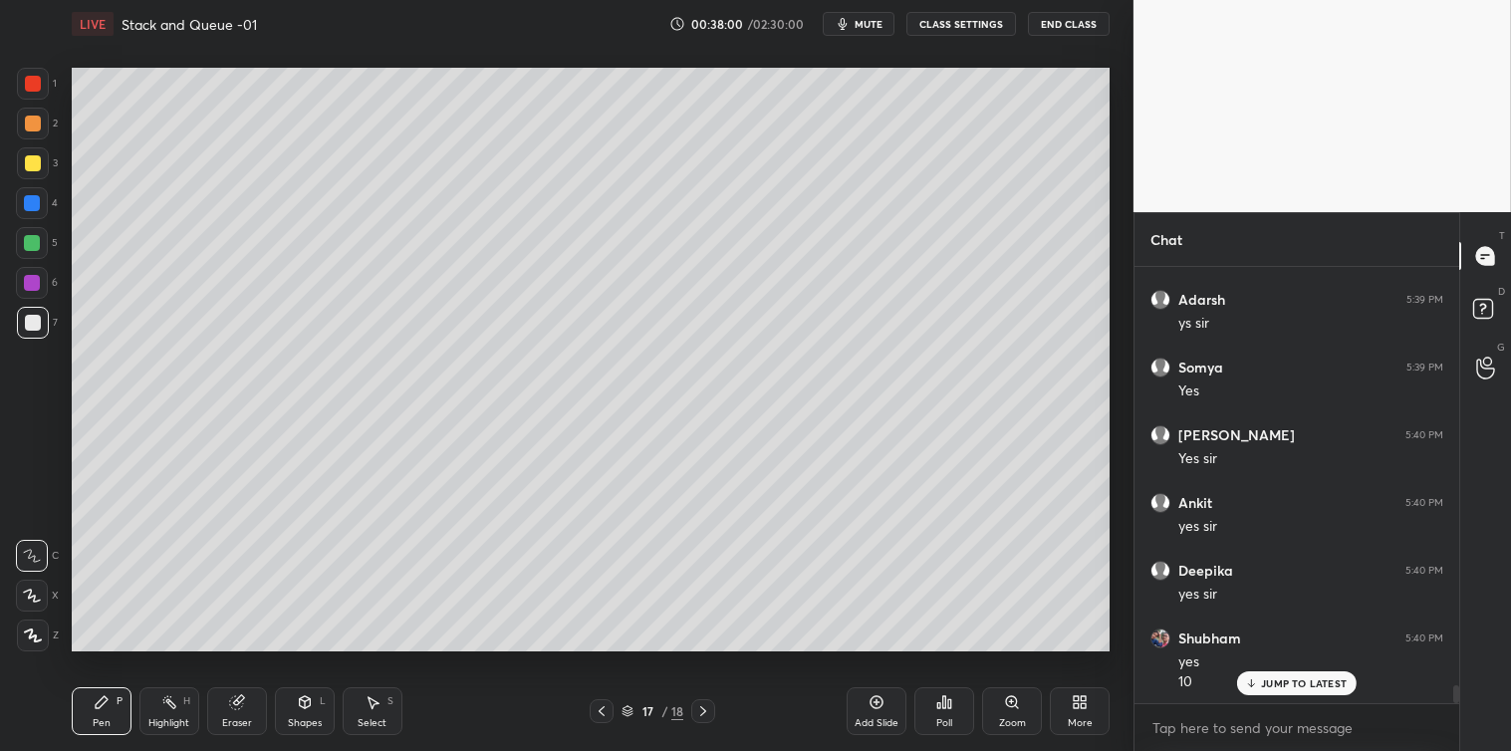
scroll to position [10363, 0]
click at [602, 713] on icon at bounding box center [602, 711] width 6 height 10
click at [705, 710] on icon at bounding box center [703, 711] width 16 height 16
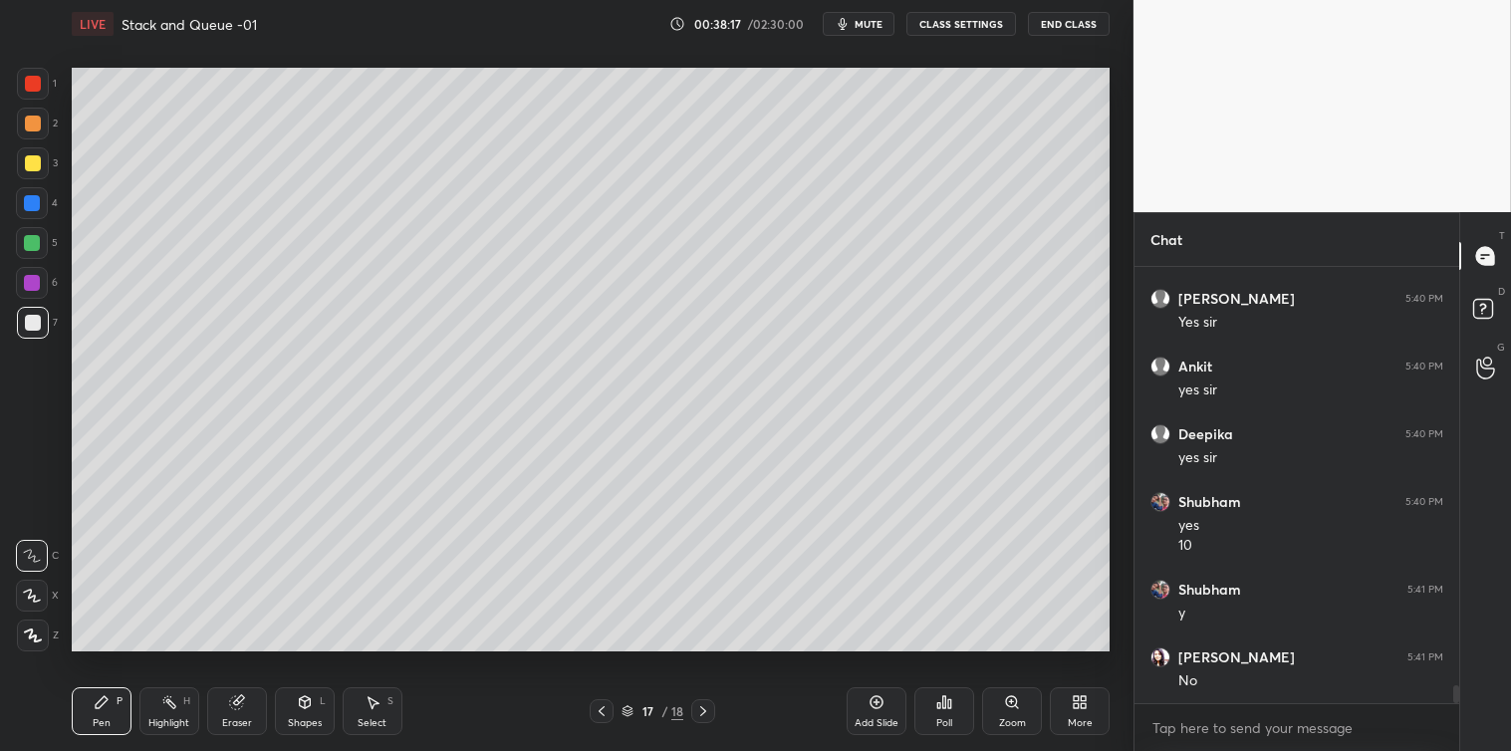
scroll to position [10498, 0]
click at [601, 715] on icon at bounding box center [602, 711] width 16 height 16
click at [709, 710] on icon at bounding box center [703, 711] width 16 height 16
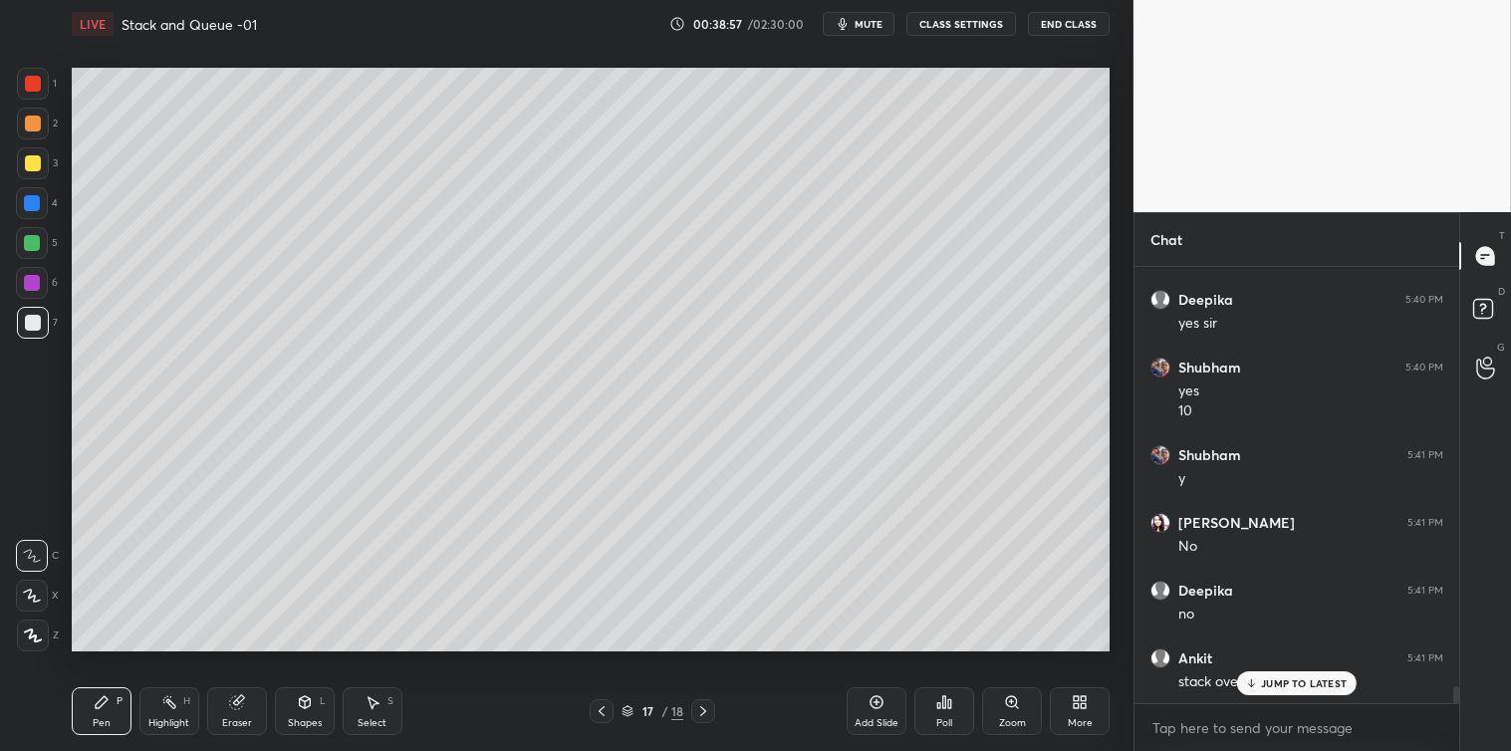
click at [1285, 689] on p "JUMP TO LATEST" at bounding box center [1304, 683] width 86 height 12
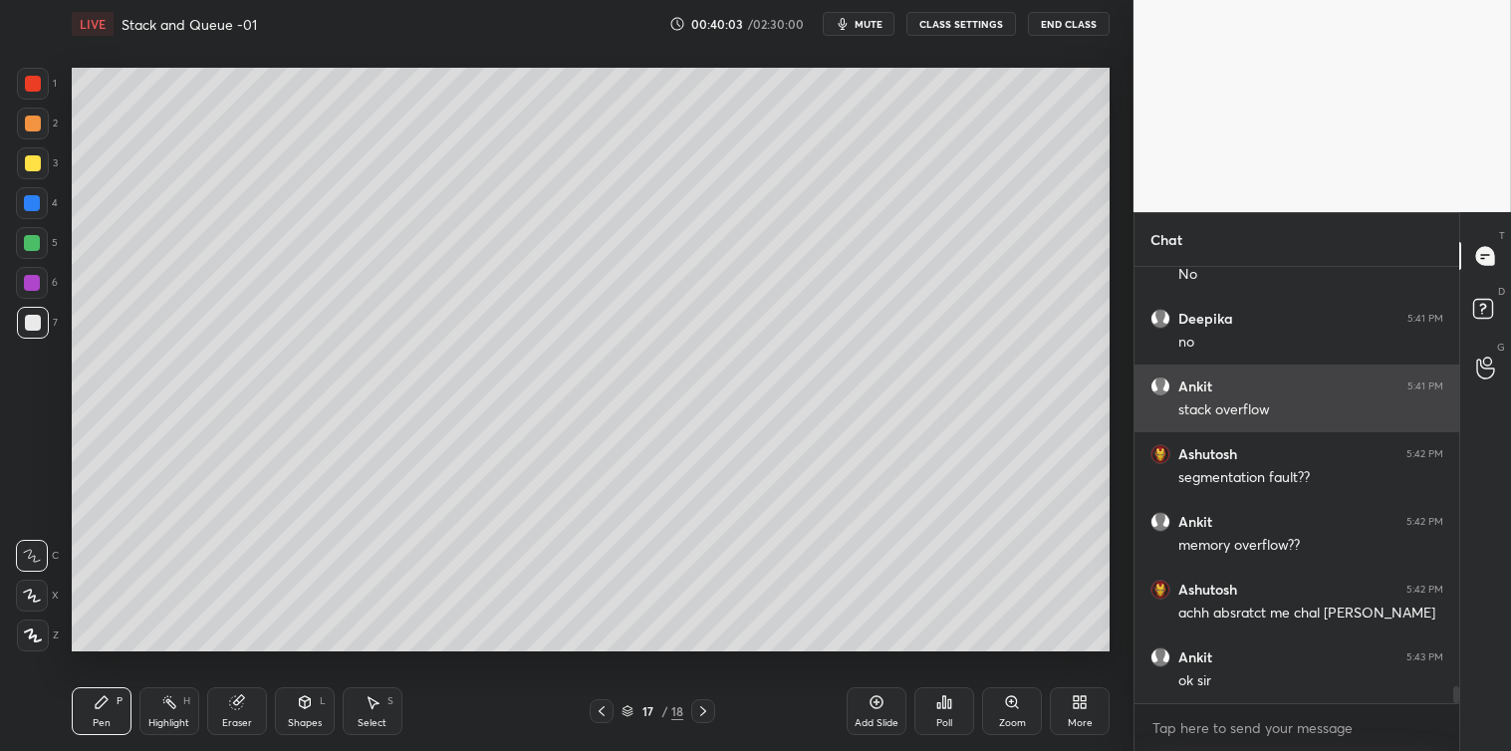
scroll to position [10904, 0]
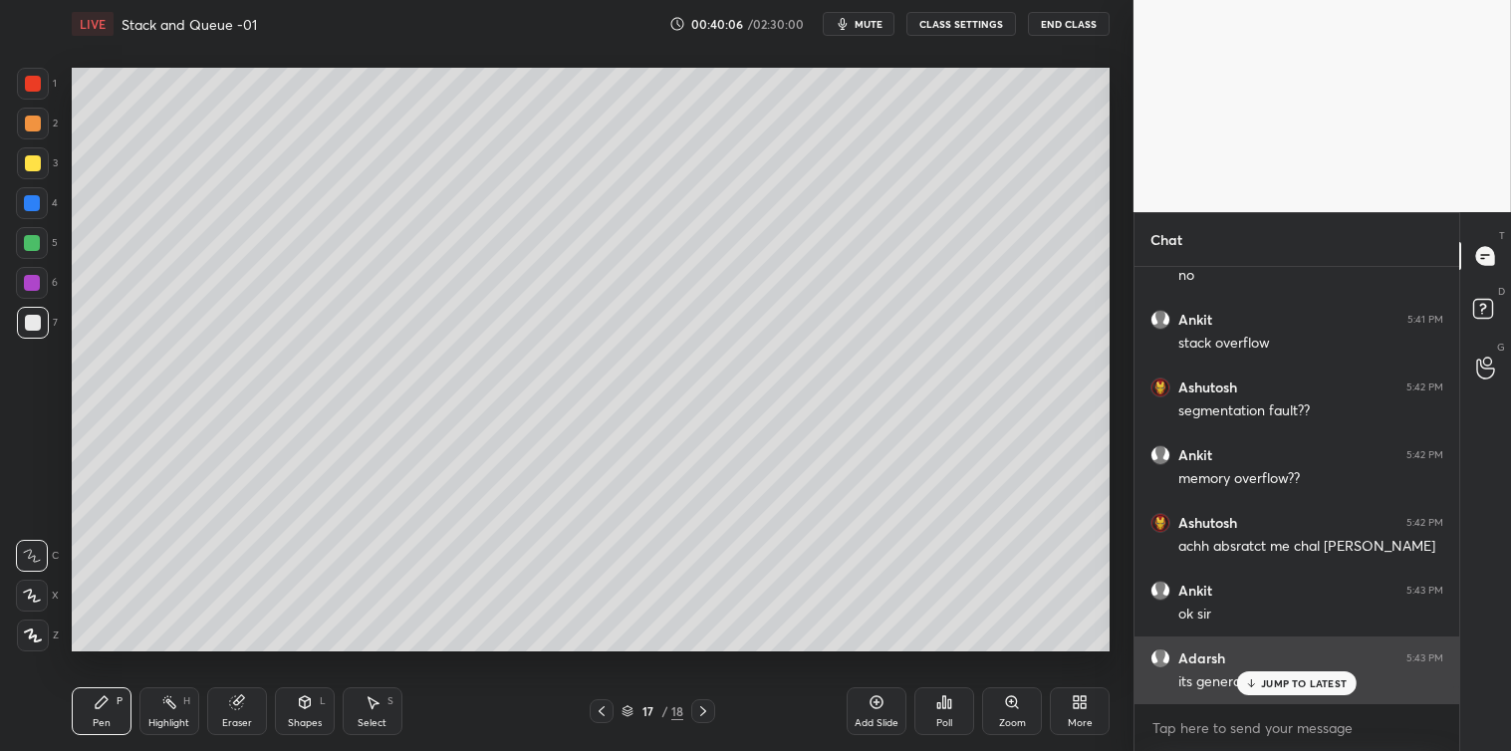
click at [1269, 683] on p "JUMP TO LATEST" at bounding box center [1304, 683] width 86 height 12
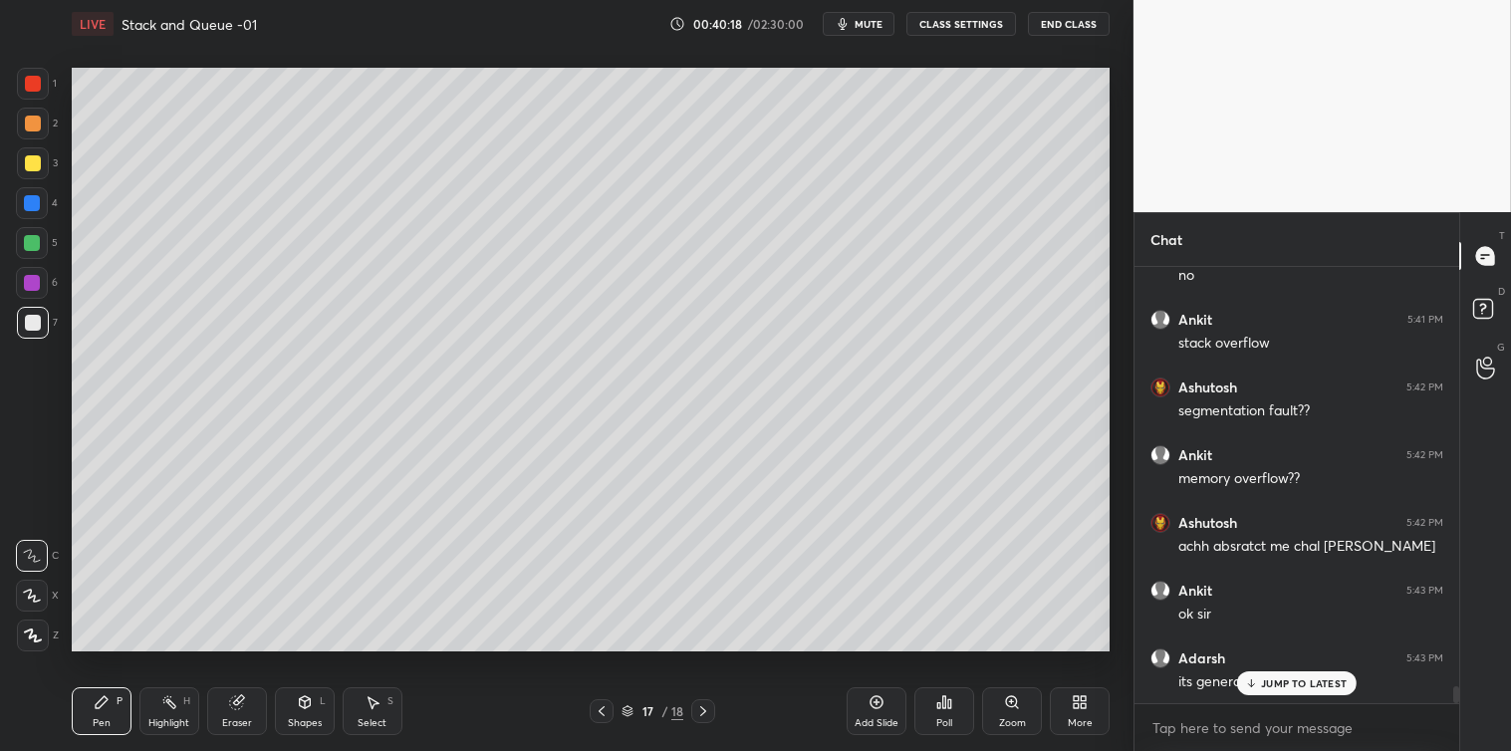
scroll to position [10971, 0]
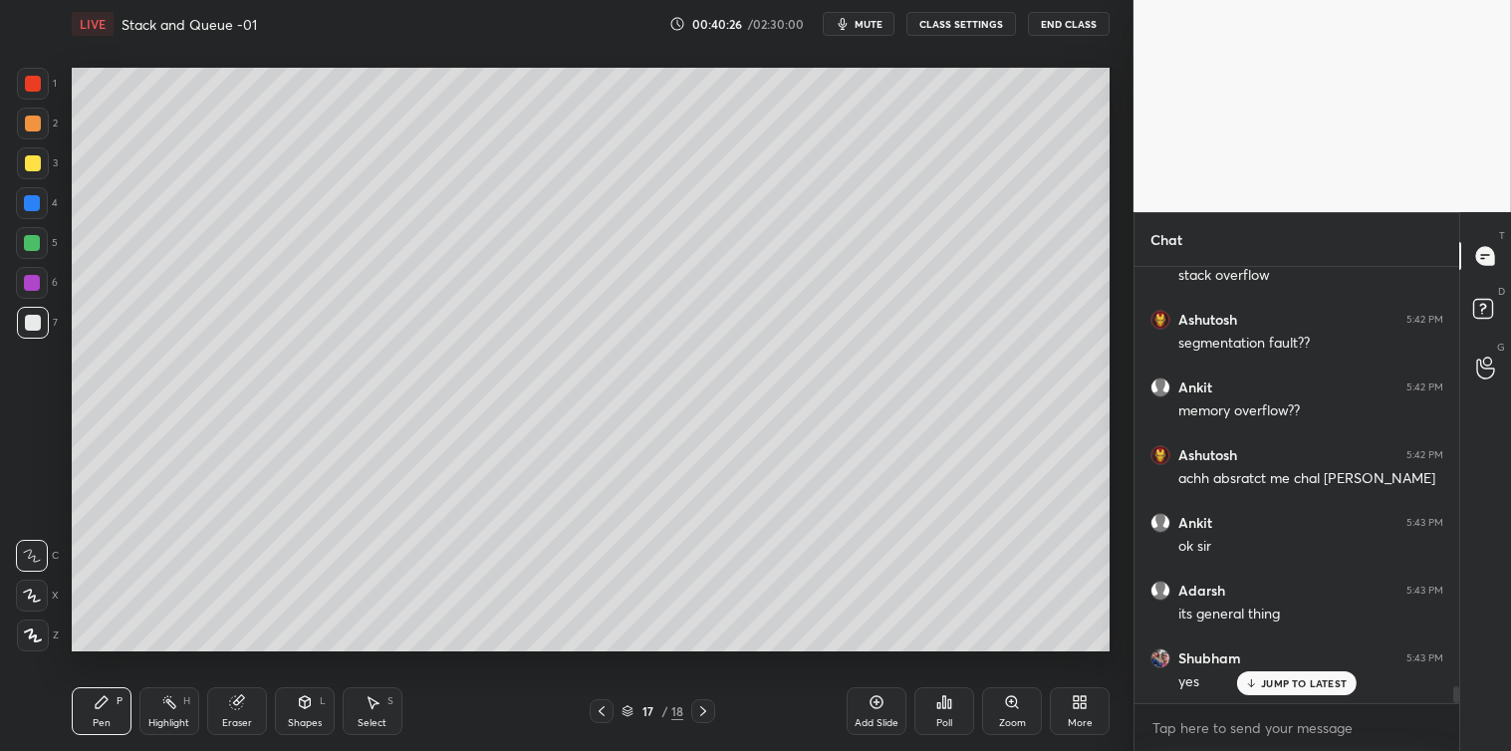
click at [869, 695] on icon at bounding box center [877, 702] width 16 height 16
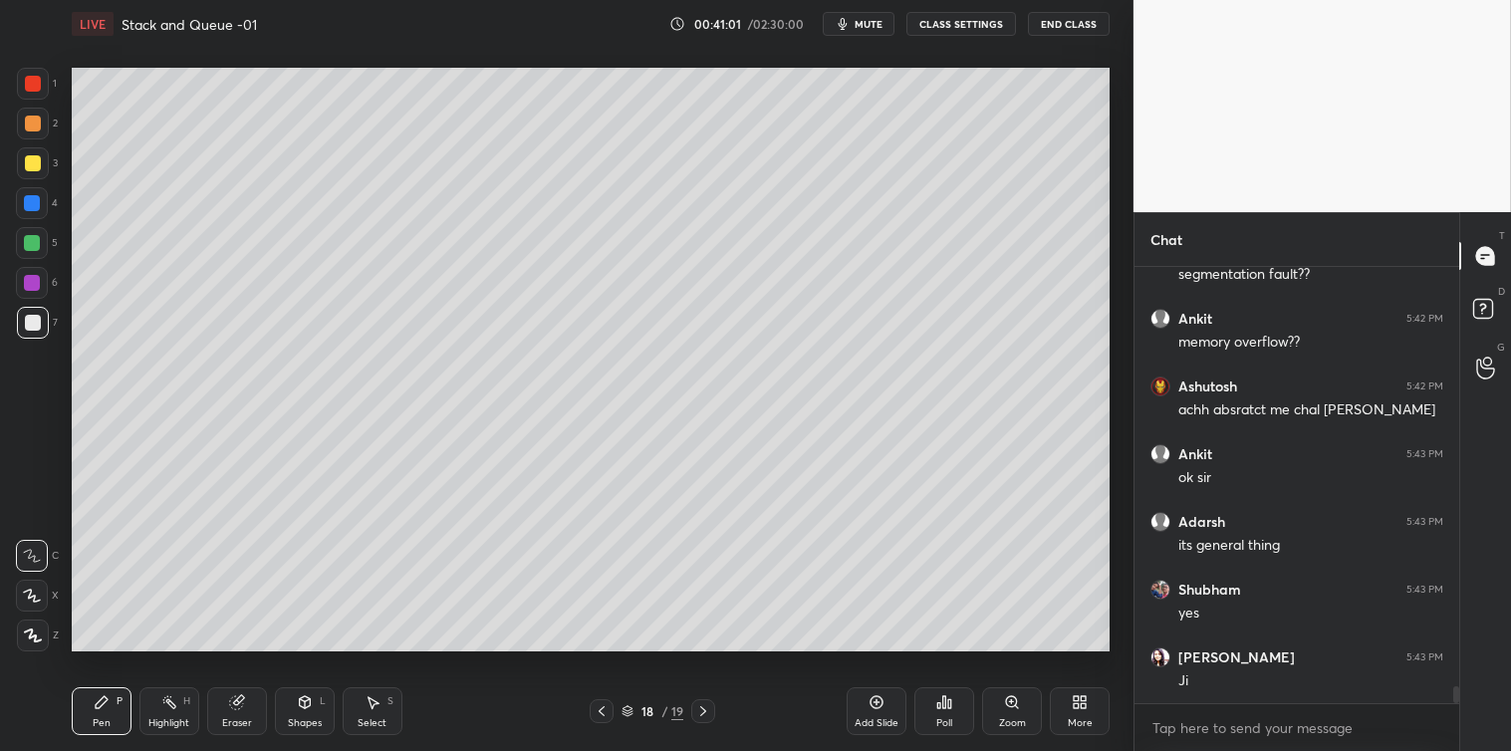
scroll to position [11108, 0]
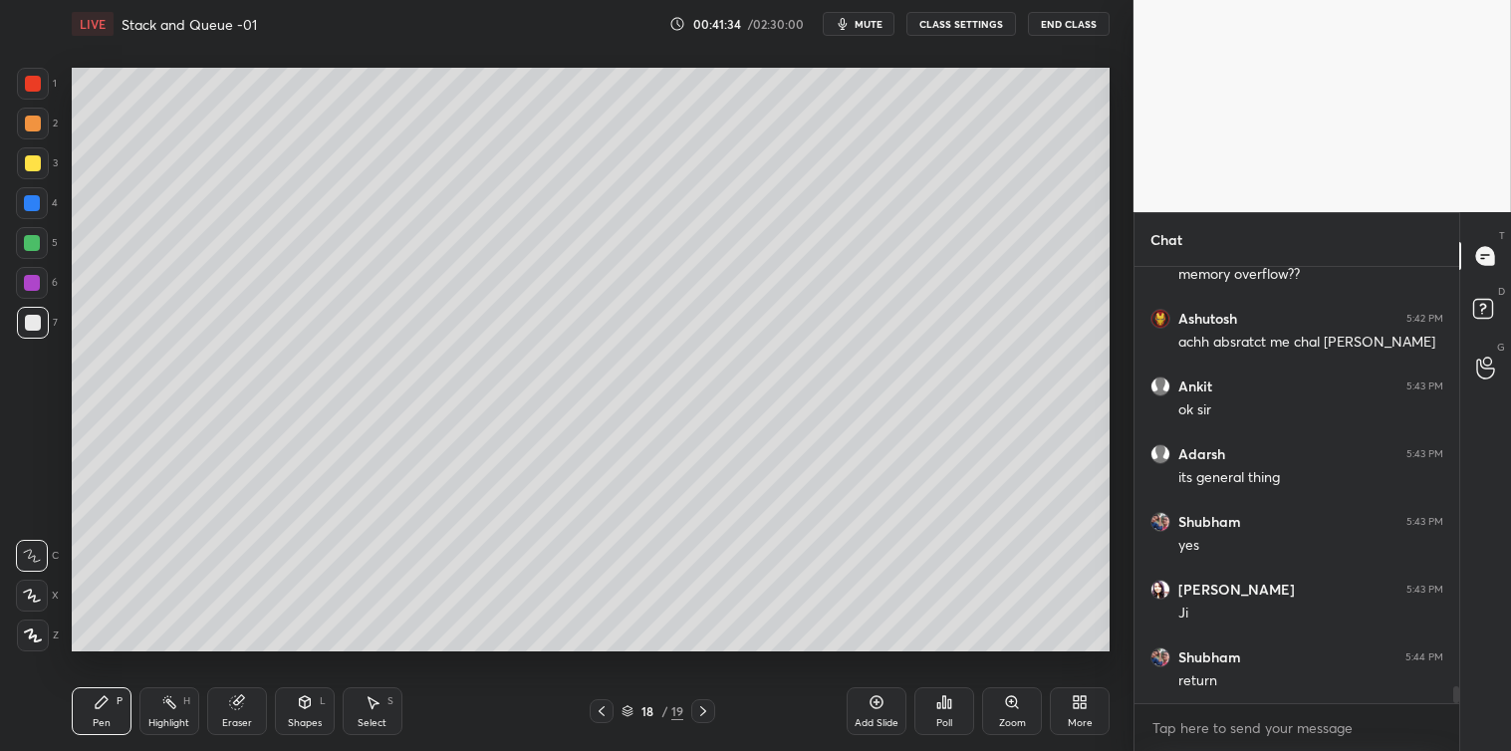
click at [25, 156] on div at bounding box center [33, 163] width 16 height 16
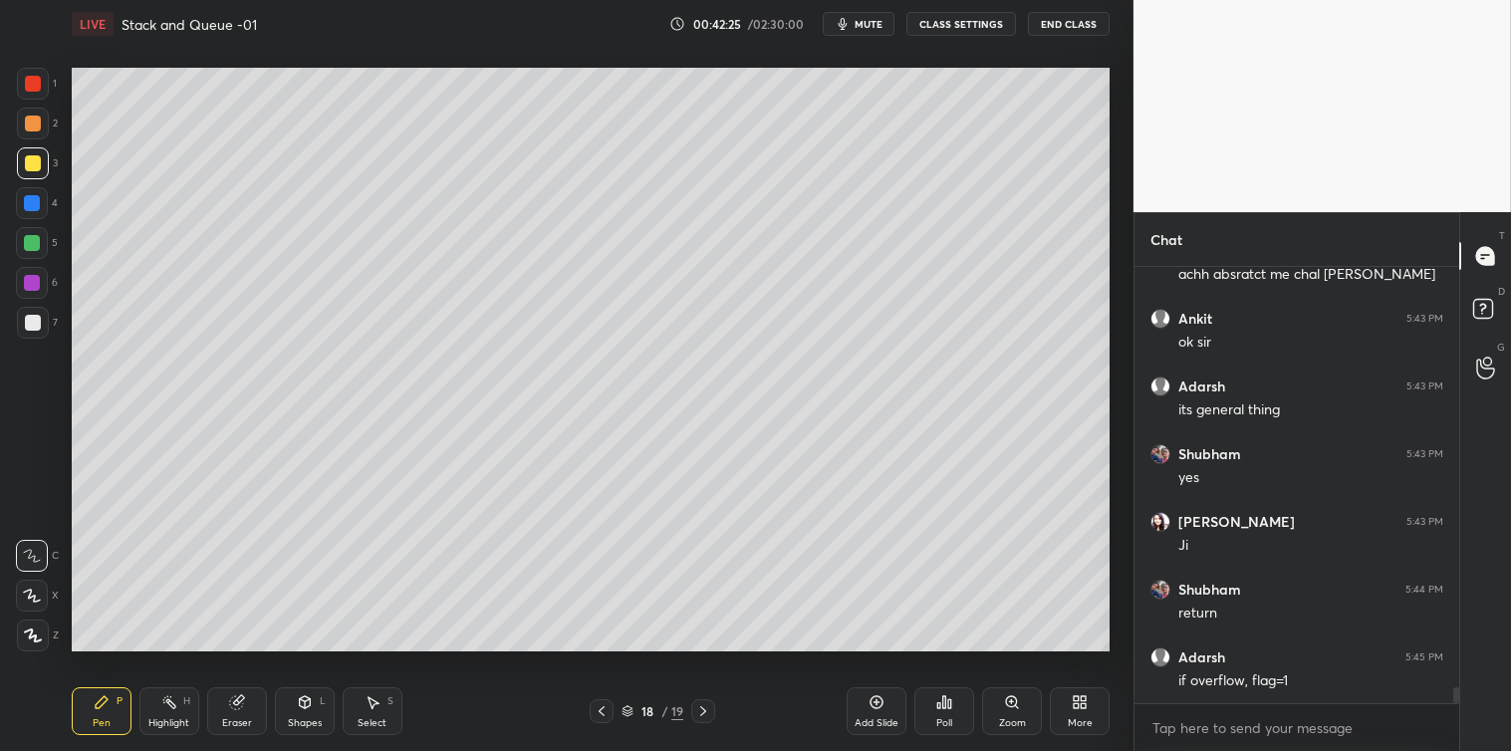
click at [373, 704] on icon at bounding box center [373, 703] width 11 height 12
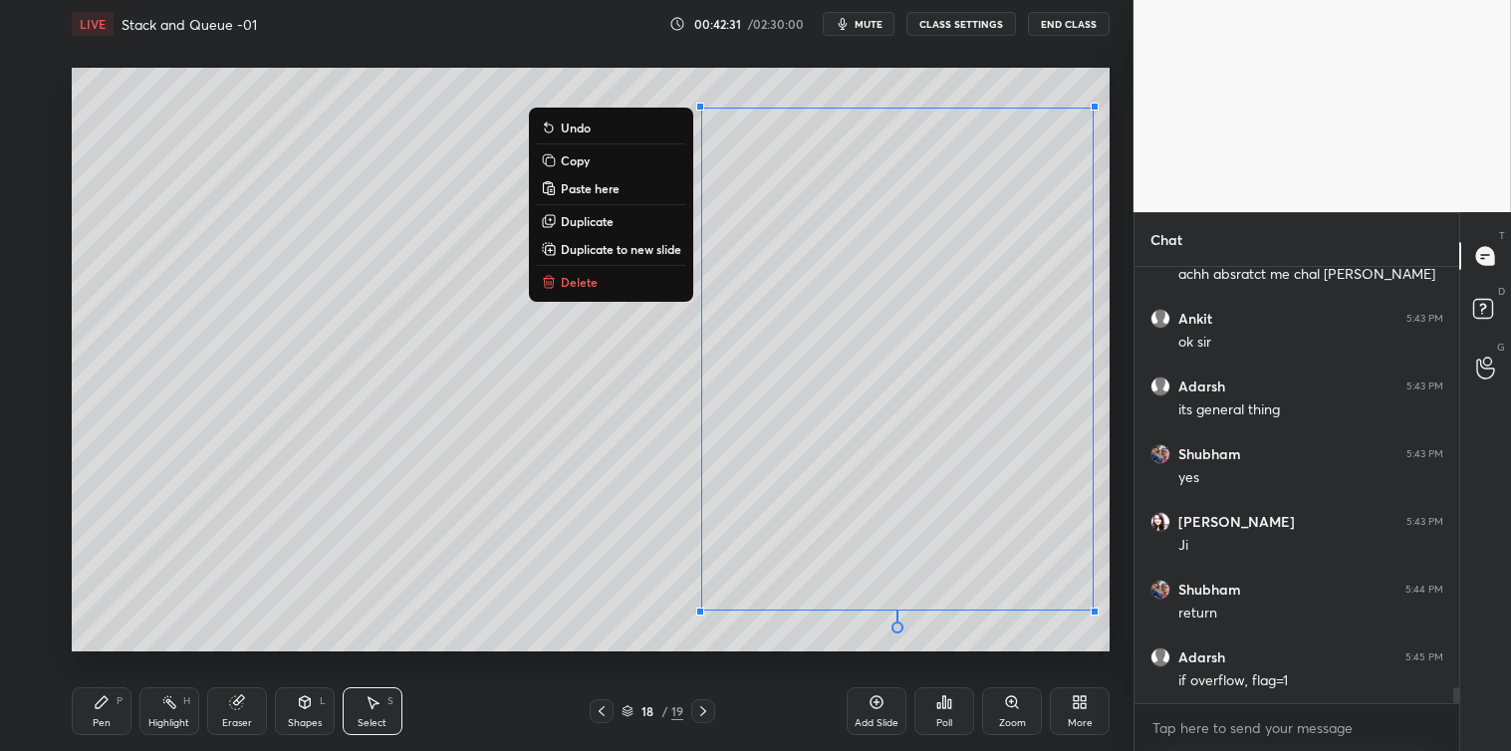
click at [281, 591] on div "0 ° Undo Copy Paste here Duplicate Duplicate to new slide Delete" at bounding box center [591, 360] width 1038 height 584
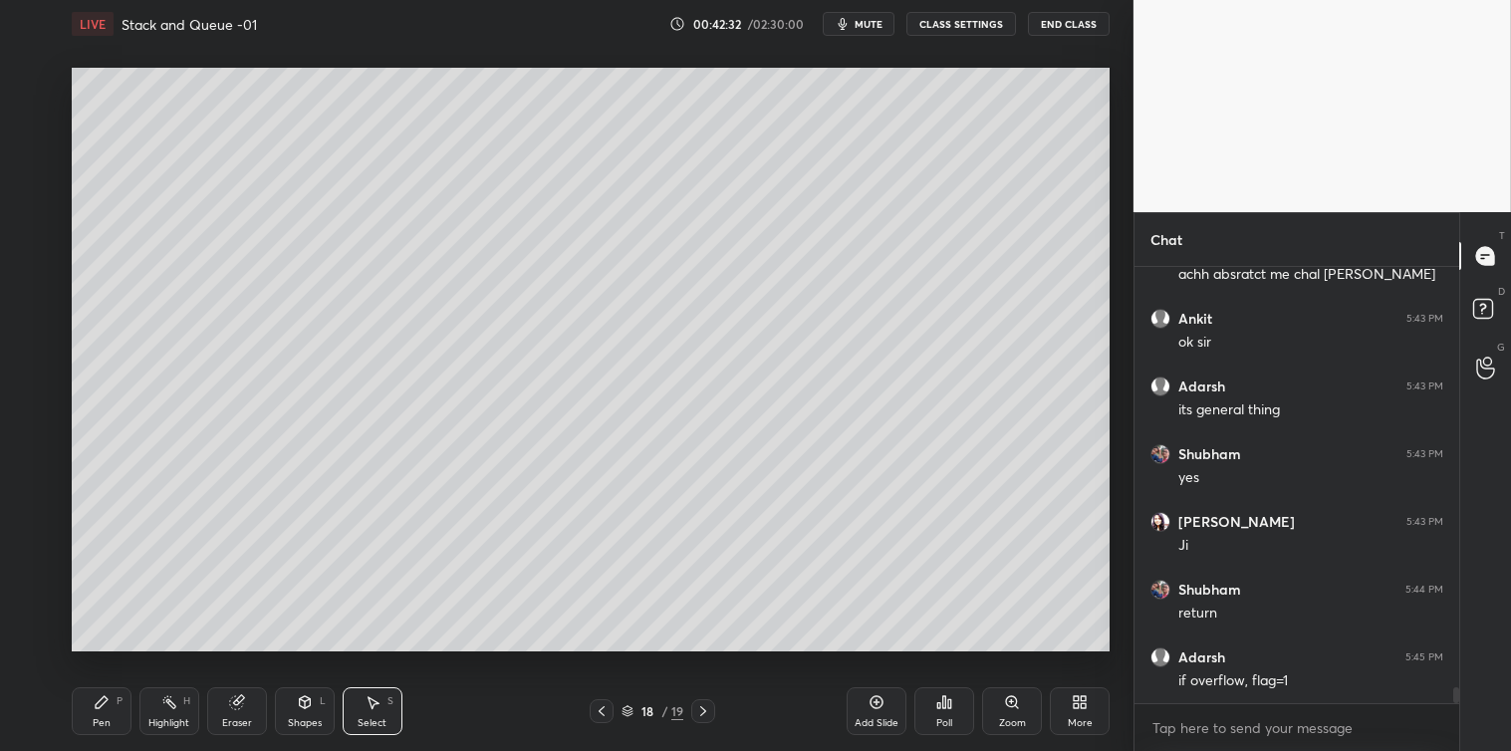
click at [96, 730] on div "Pen P" at bounding box center [102, 711] width 60 height 48
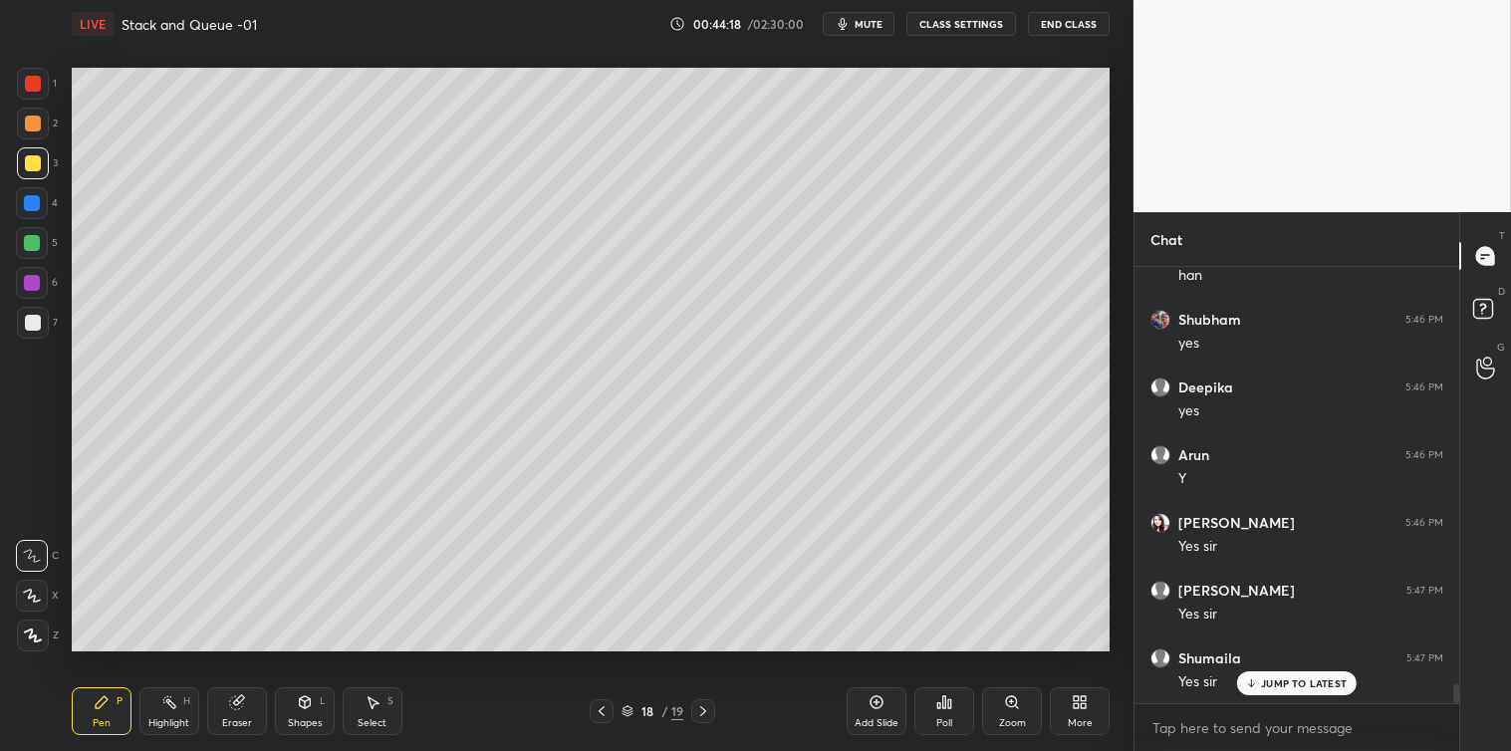
scroll to position [9637, 0]
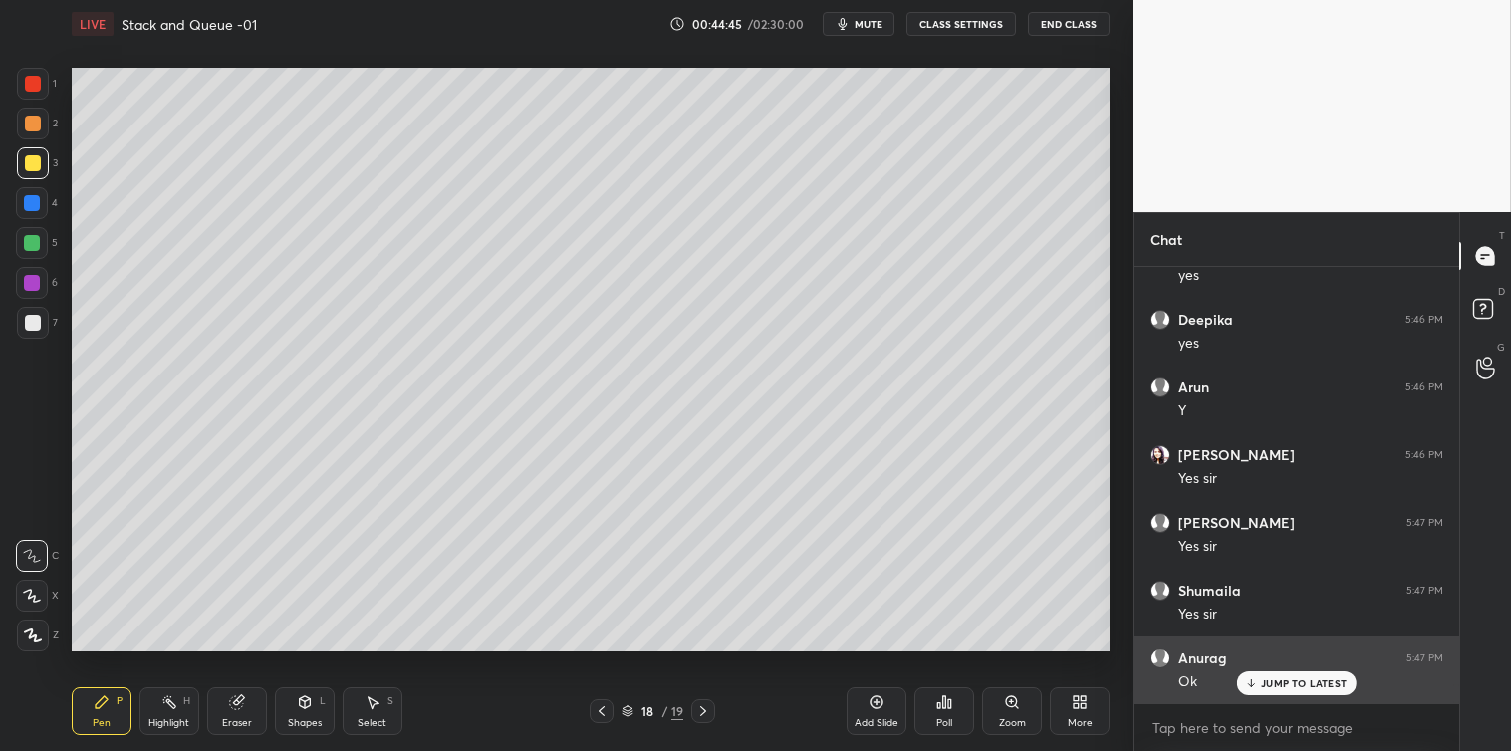
click at [1289, 683] on p "JUMP TO LATEST" at bounding box center [1304, 683] width 86 height 12
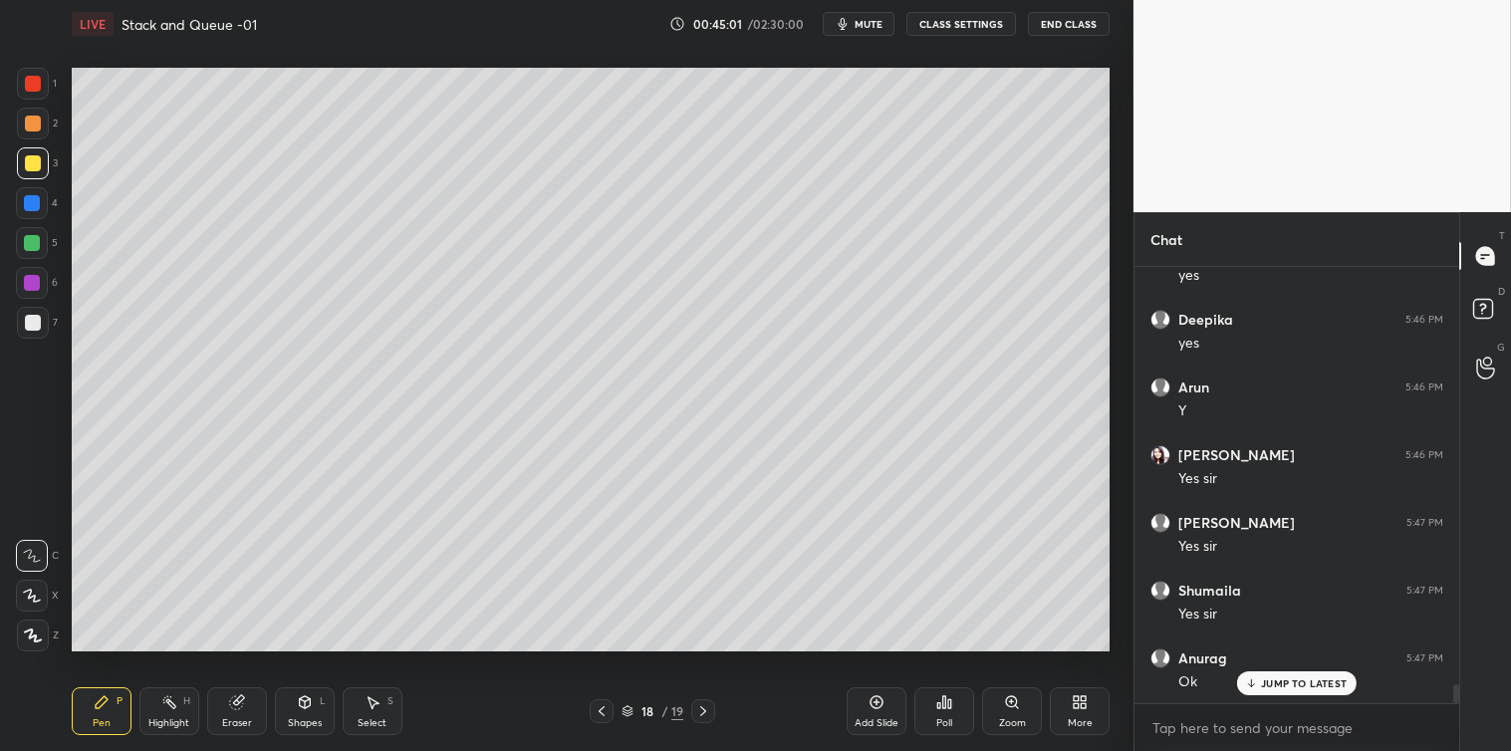
scroll to position [9708, 0]
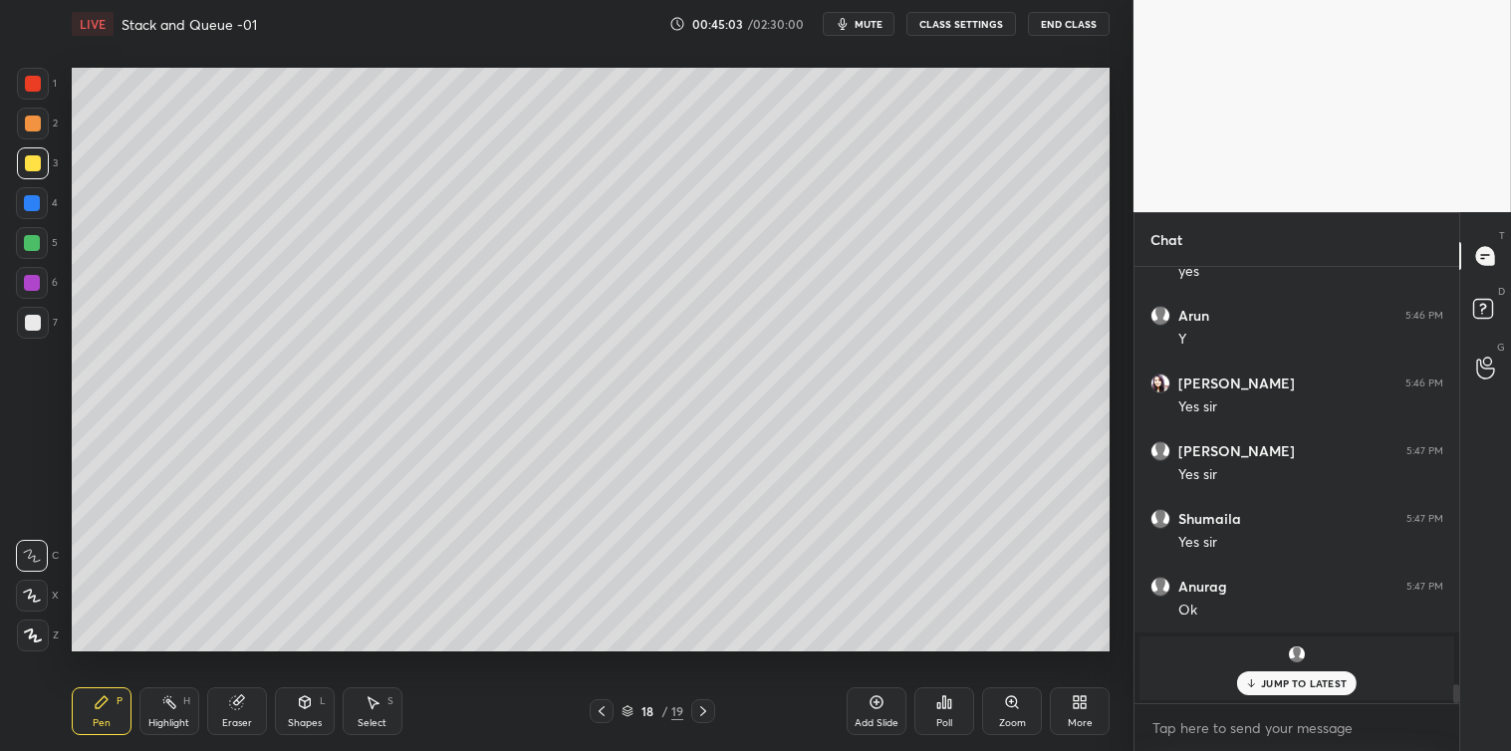
click at [1259, 687] on div "JUMP TO LATEST" at bounding box center [1297, 683] width 120 height 24
click at [875, 704] on icon at bounding box center [877, 702] width 16 height 16
click at [604, 708] on icon at bounding box center [601, 711] width 16 height 16
click at [603, 710] on icon at bounding box center [601, 711] width 16 height 16
click at [390, 714] on div "Select S" at bounding box center [373, 711] width 60 height 48
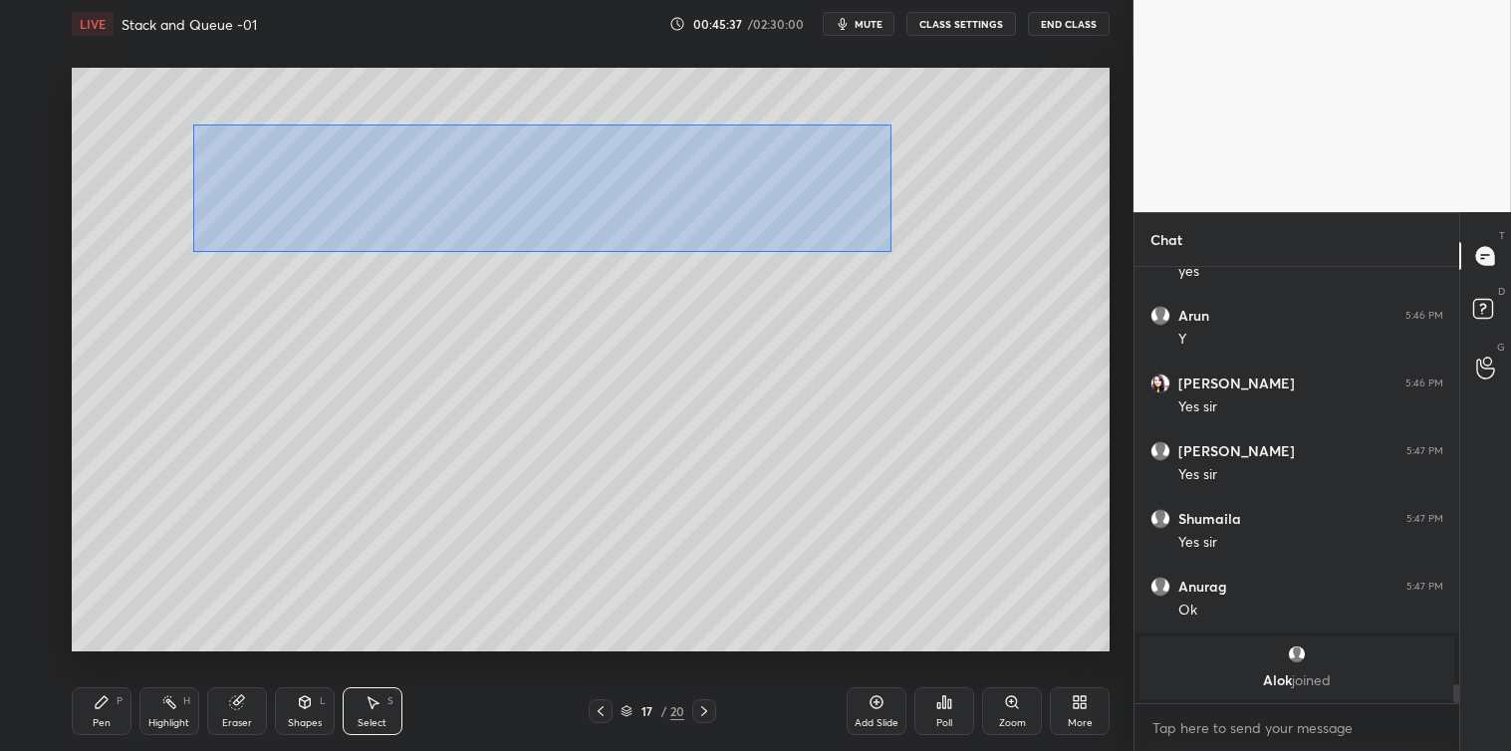
scroll to position [9506, 0]
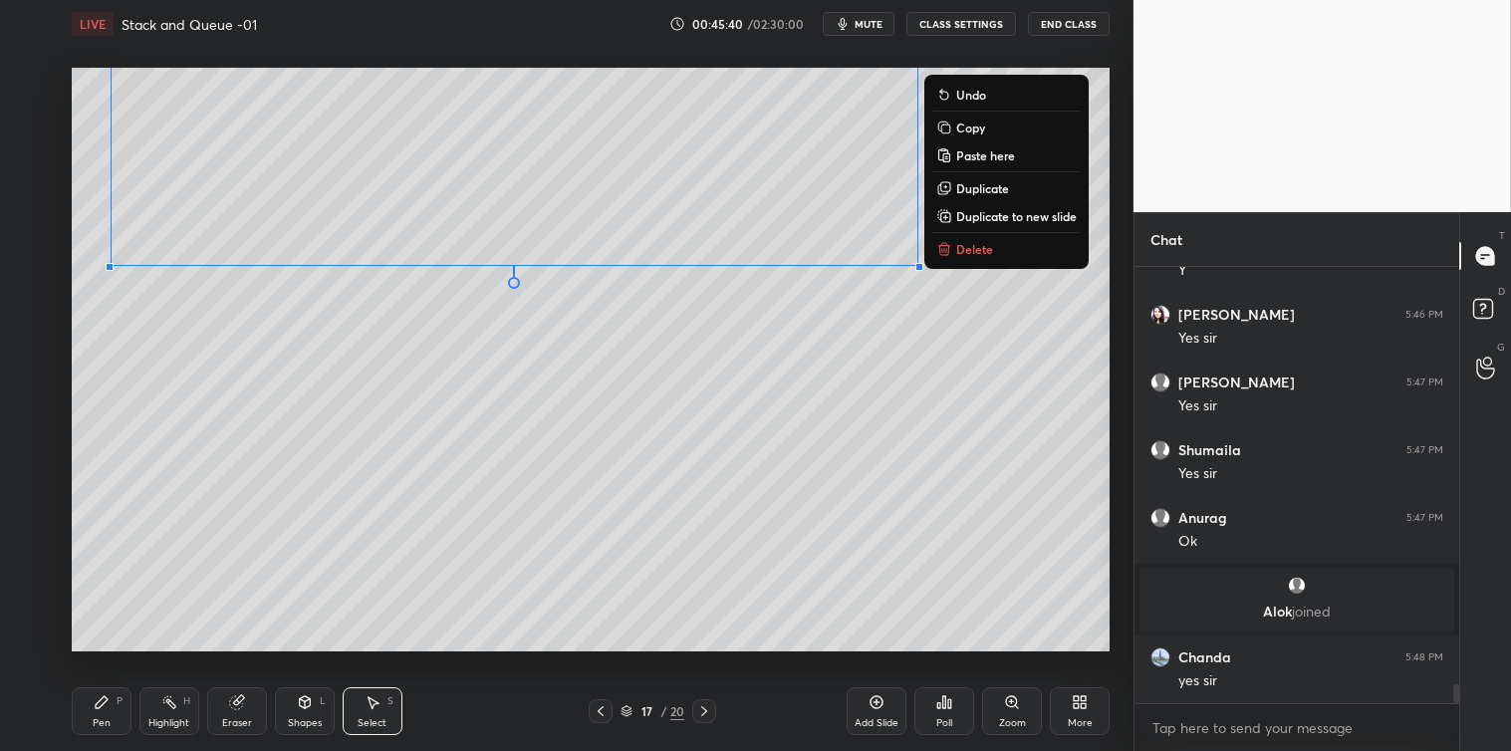
click at [962, 129] on p "Copy" at bounding box center [970, 128] width 29 height 16
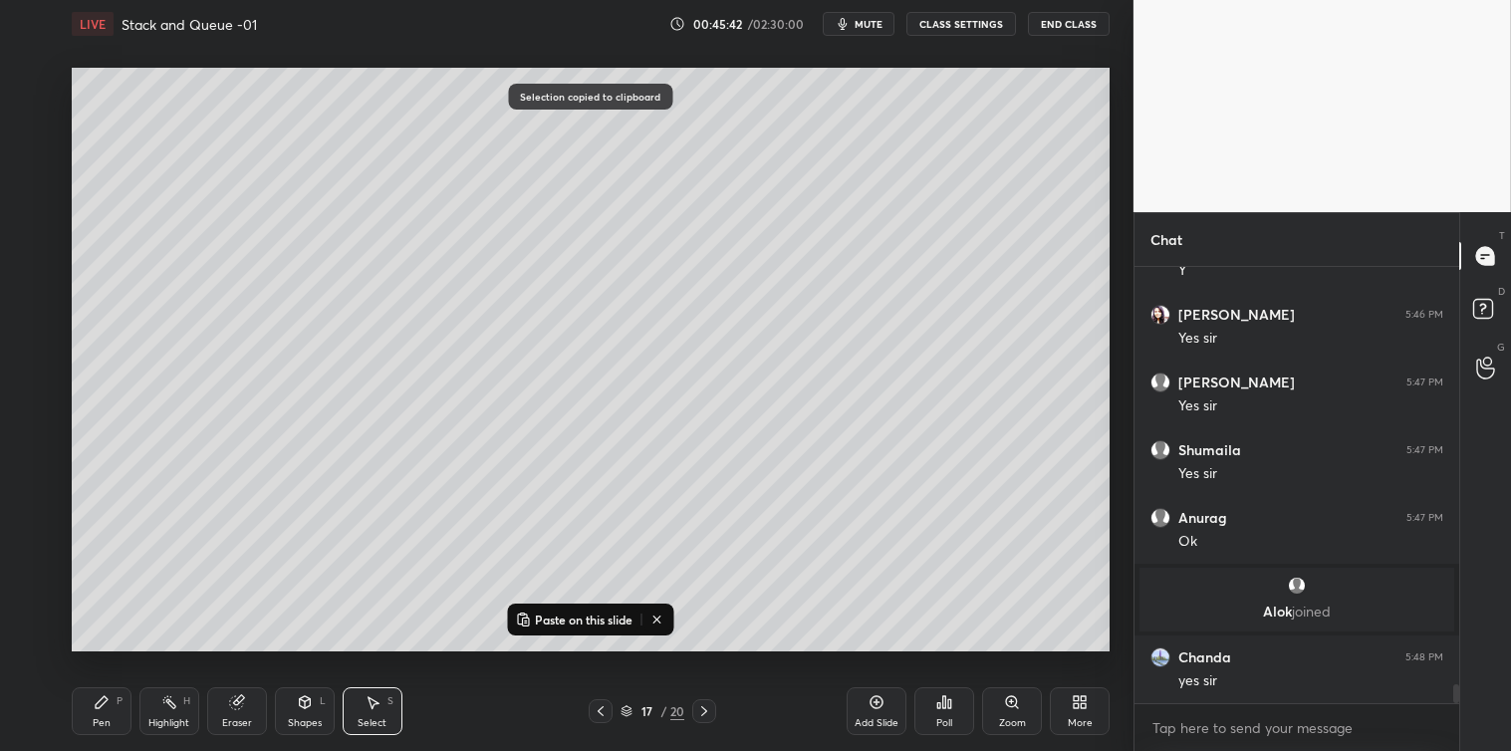
click at [700, 708] on icon at bounding box center [704, 711] width 16 height 16
click at [702, 709] on icon at bounding box center [704, 711] width 16 height 16
click at [605, 622] on p "Paste on this slide" at bounding box center [584, 620] width 98 height 16
click at [614, 625] on div "0 ° Undo Copy Paste here Duplicate Duplicate to new slide Delete" at bounding box center [591, 360] width 1038 height 584
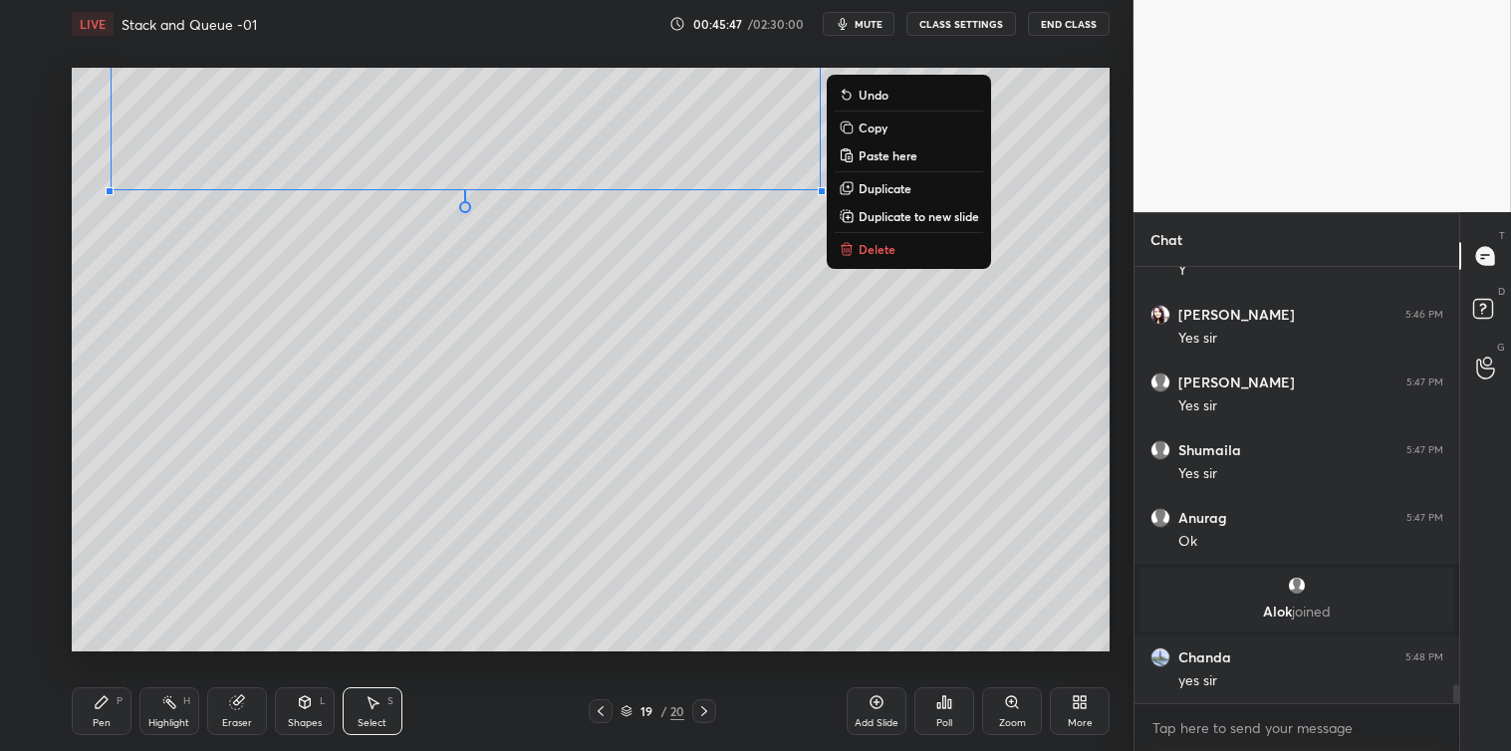
click at [881, 250] on p "Delete" at bounding box center [877, 249] width 37 height 16
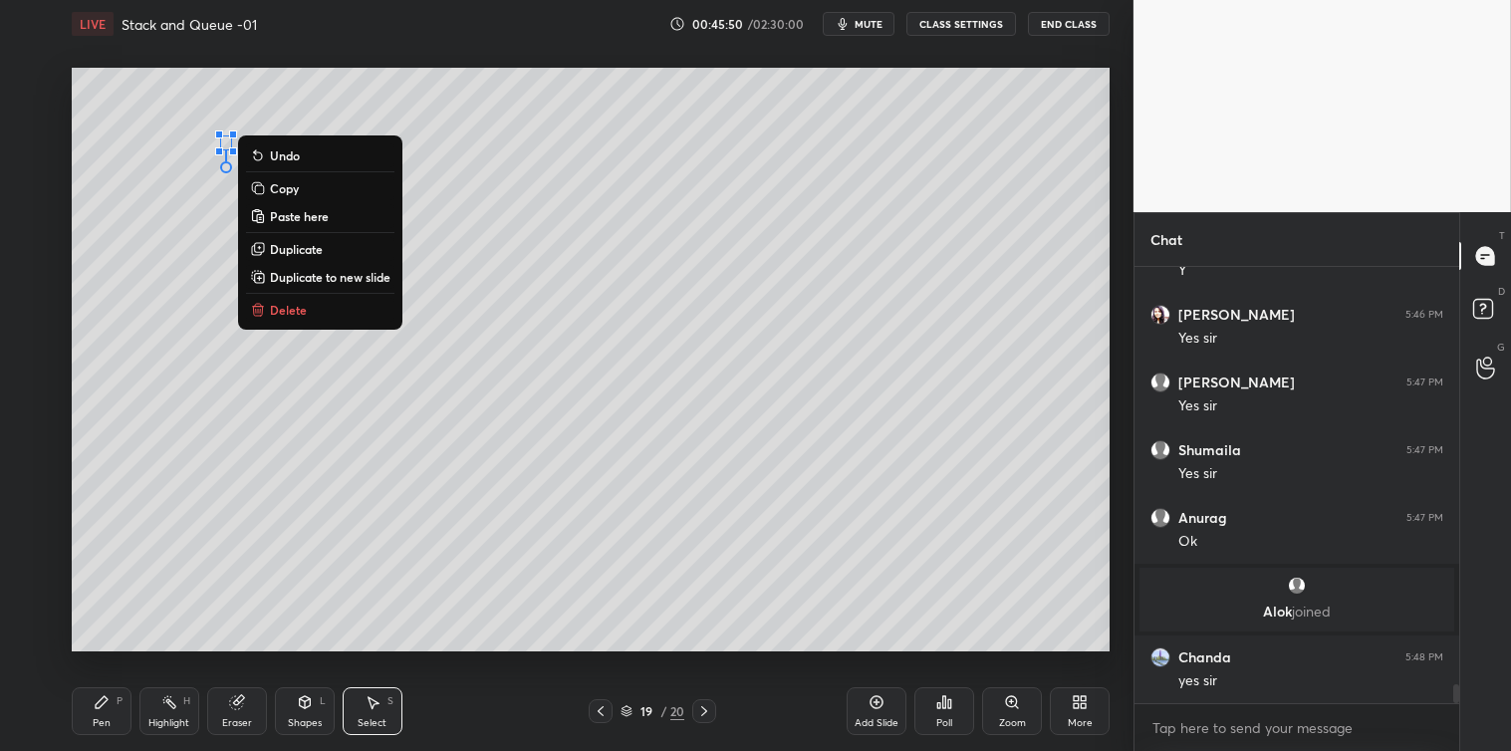
click at [306, 311] on button "Delete" at bounding box center [320, 310] width 148 height 24
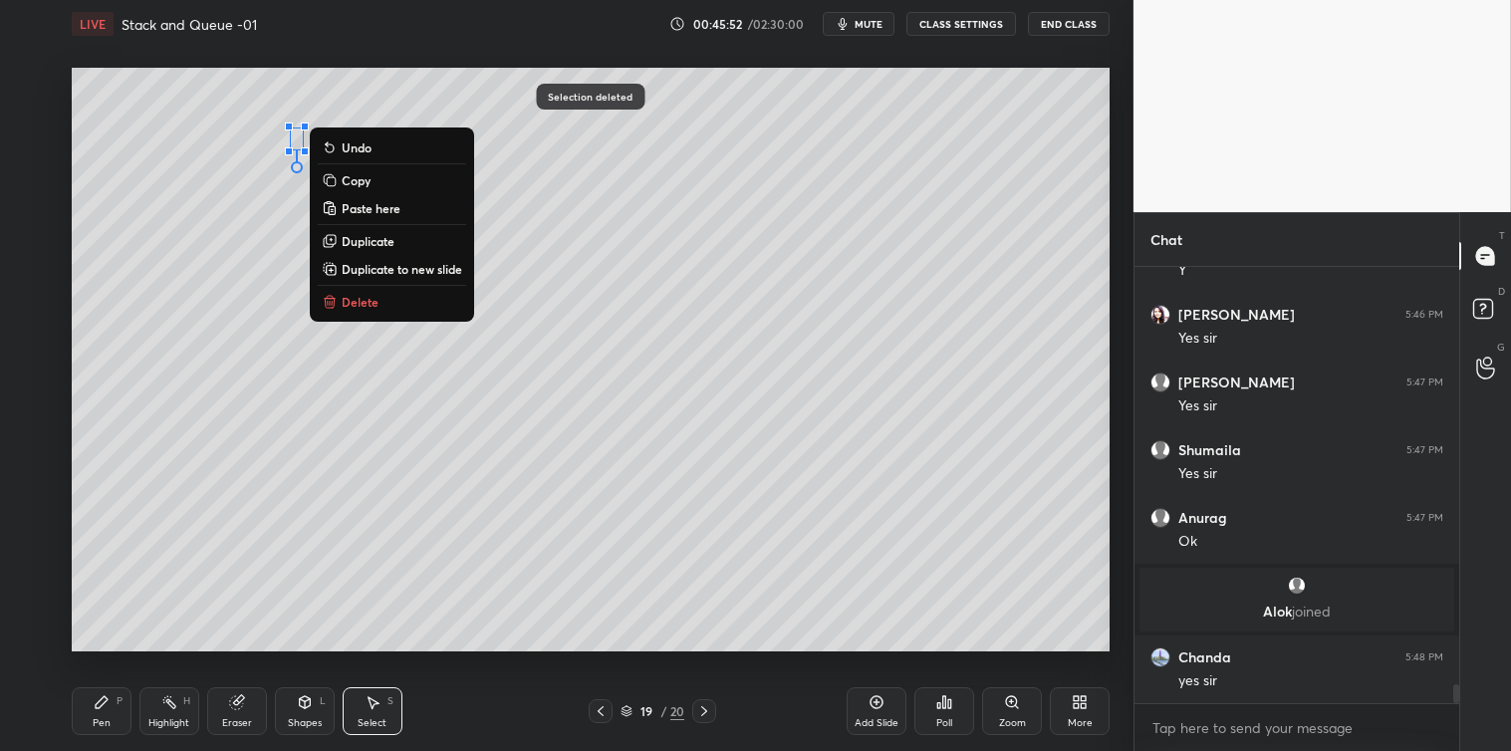
click at [365, 301] on p "Delete" at bounding box center [360, 302] width 37 height 16
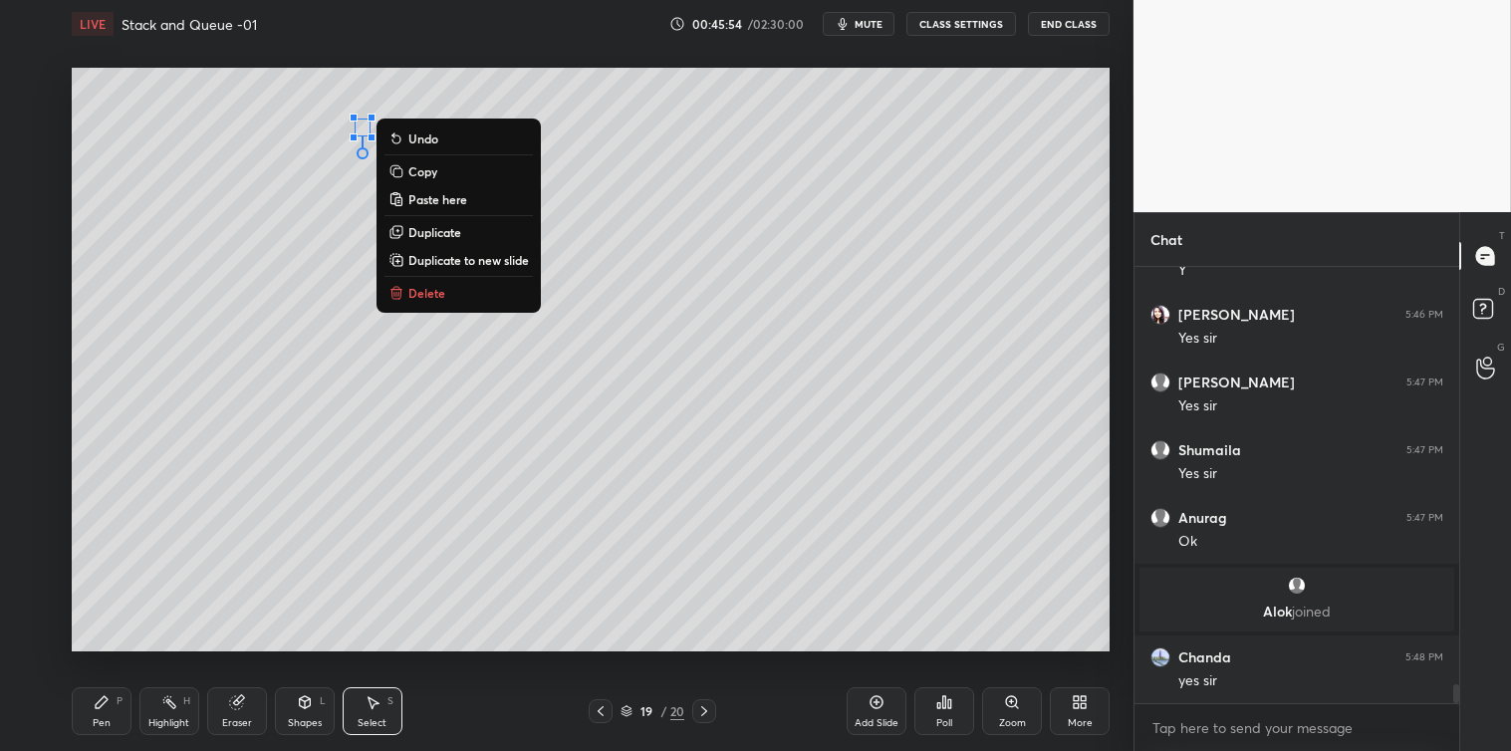
click at [424, 291] on p "Delete" at bounding box center [426, 293] width 37 height 16
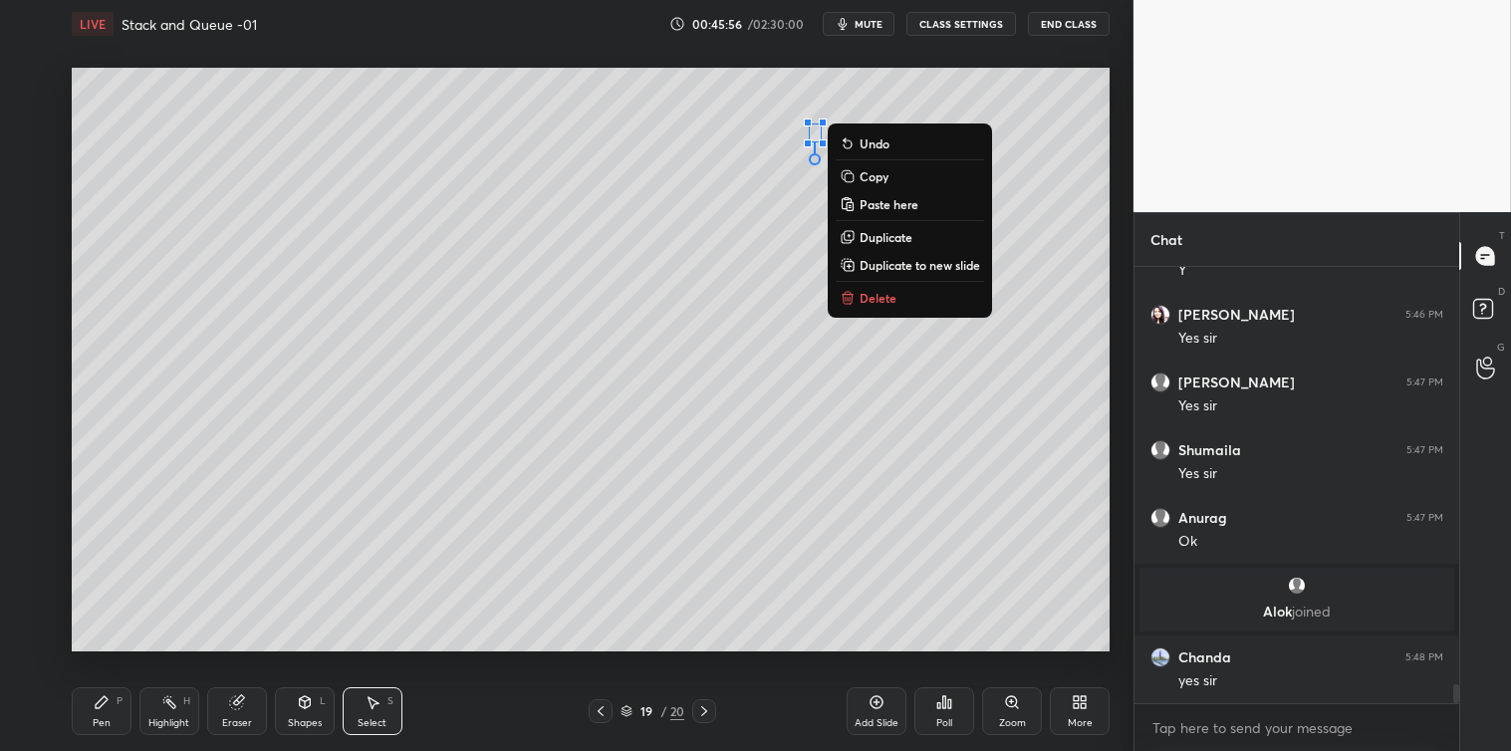
click at [862, 296] on p "Delete" at bounding box center [878, 298] width 37 height 16
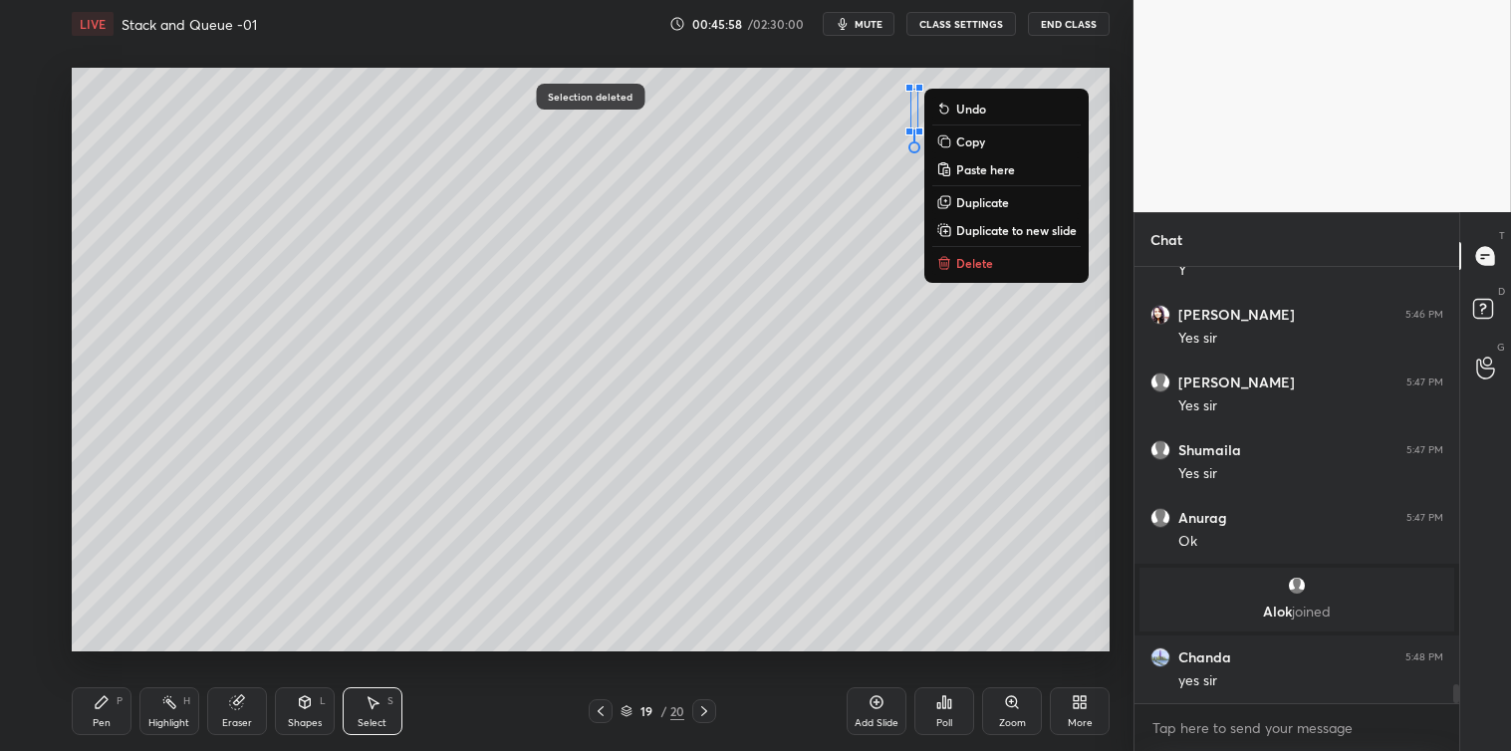
click at [978, 255] on p "Delete" at bounding box center [974, 263] width 37 height 16
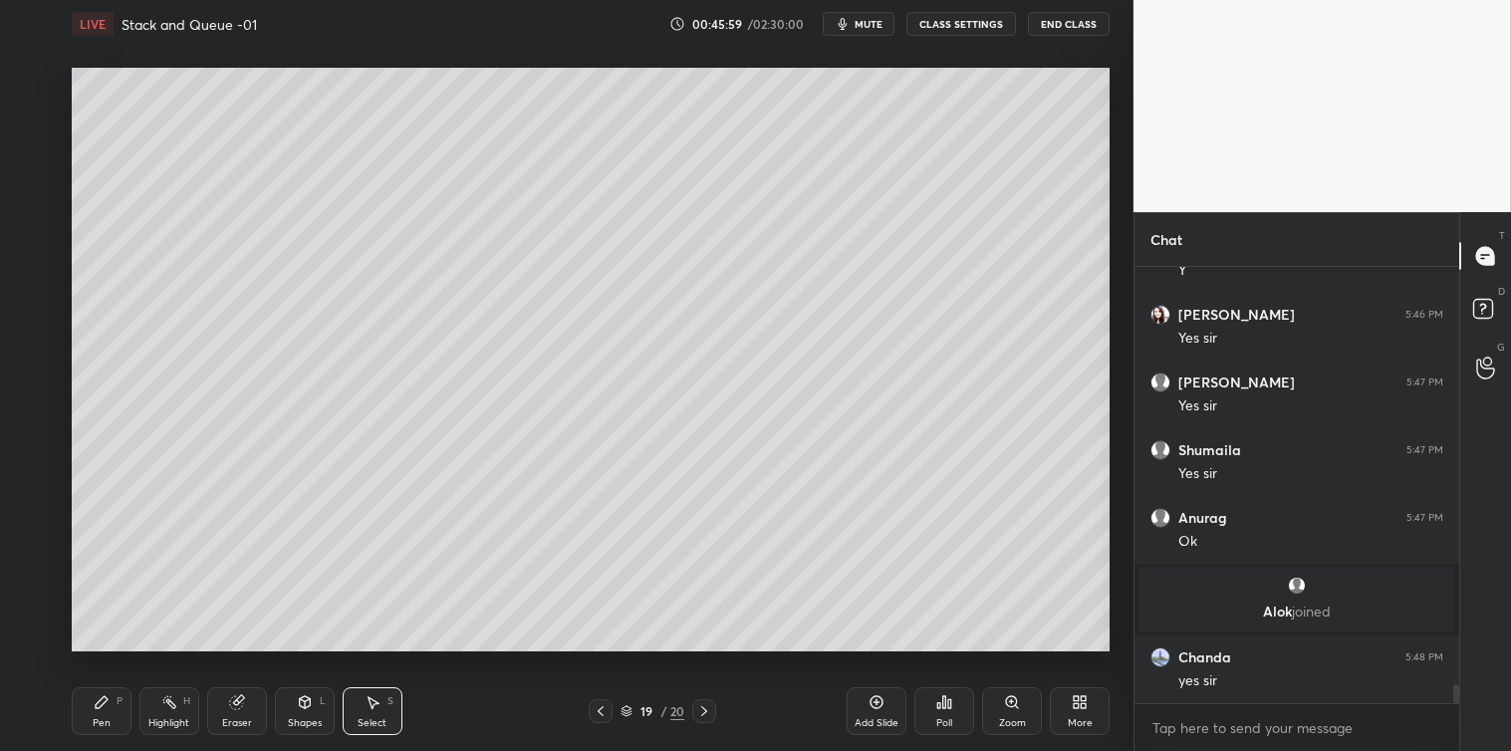
click at [106, 714] on div "Pen P" at bounding box center [102, 711] width 60 height 48
click at [21, 327] on div at bounding box center [33, 323] width 32 height 32
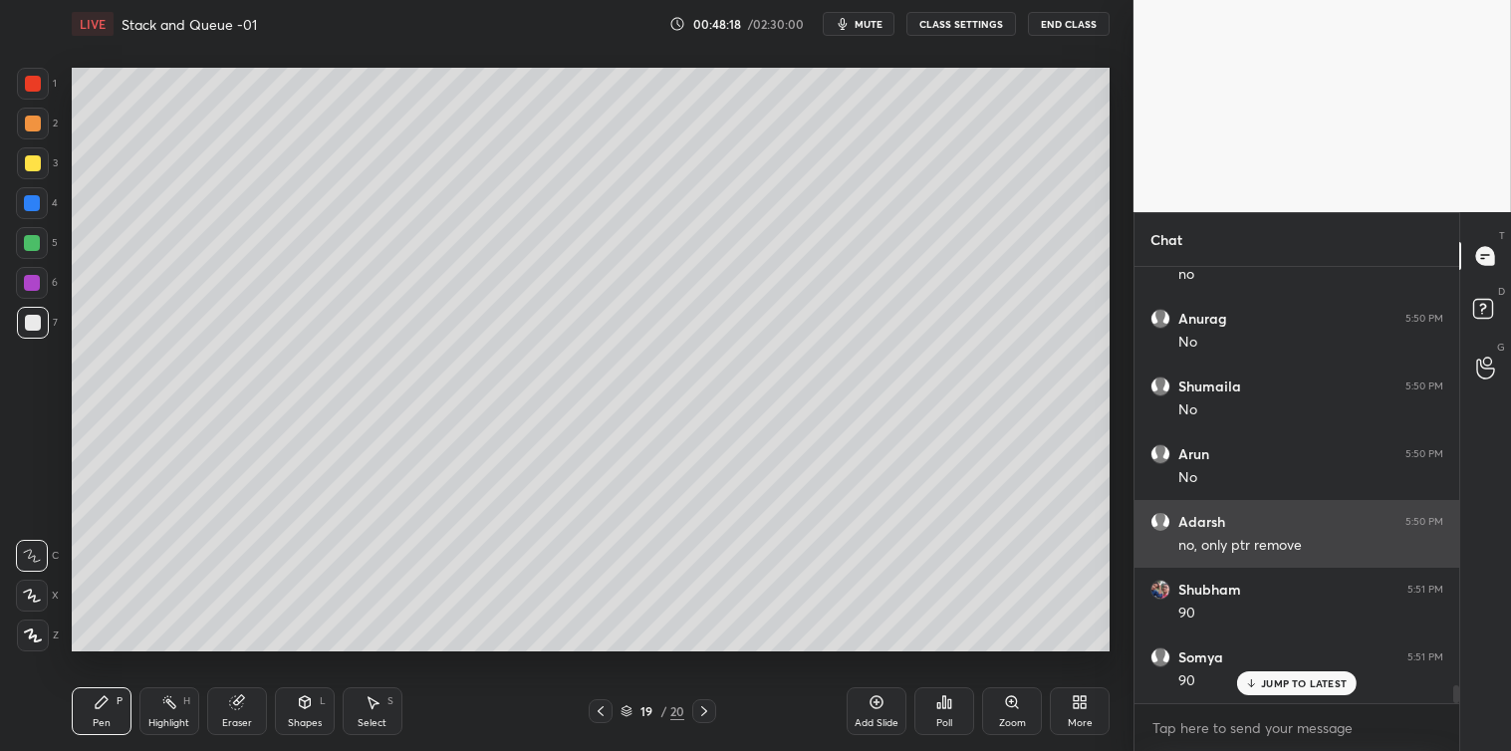
scroll to position [10453, 0]
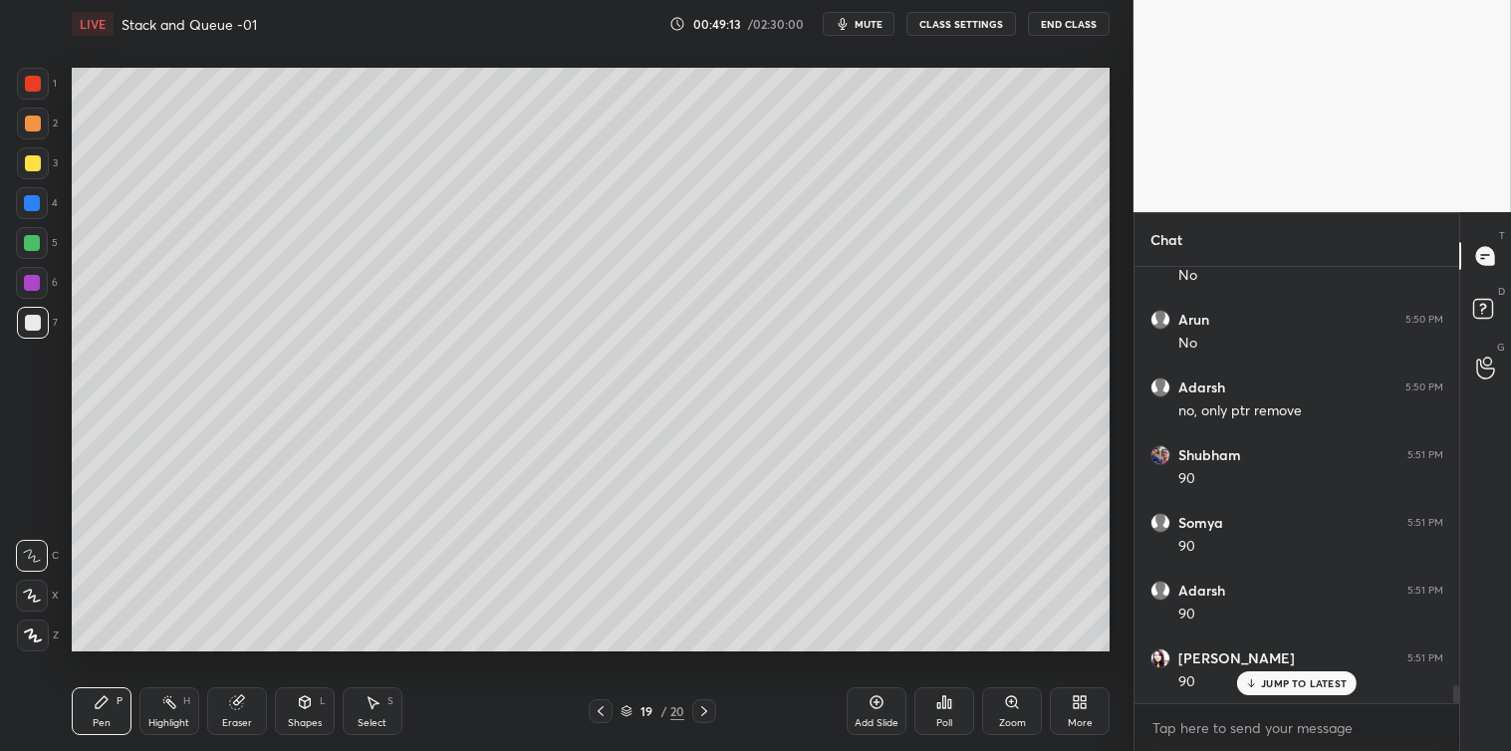
click at [378, 712] on div "Select S" at bounding box center [373, 711] width 60 height 48
click at [200, 154] on div "0 ° Undo Copy Paste here Duplicate Duplicate to new slide Delete" at bounding box center [591, 360] width 1038 height 584
click at [872, 703] on icon at bounding box center [877, 702] width 16 height 16
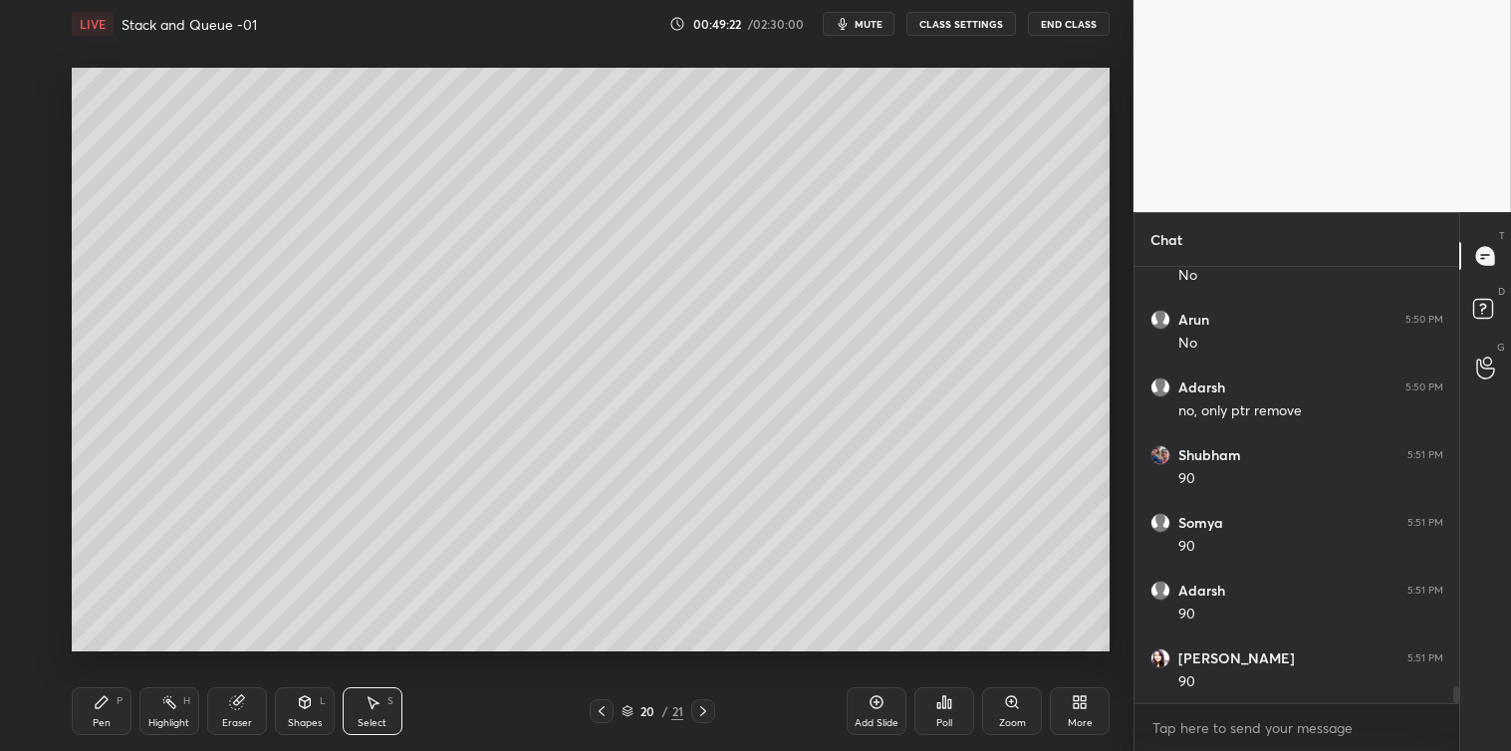
scroll to position [10522, 0]
click at [306, 711] on div "Shapes L" at bounding box center [305, 711] width 60 height 48
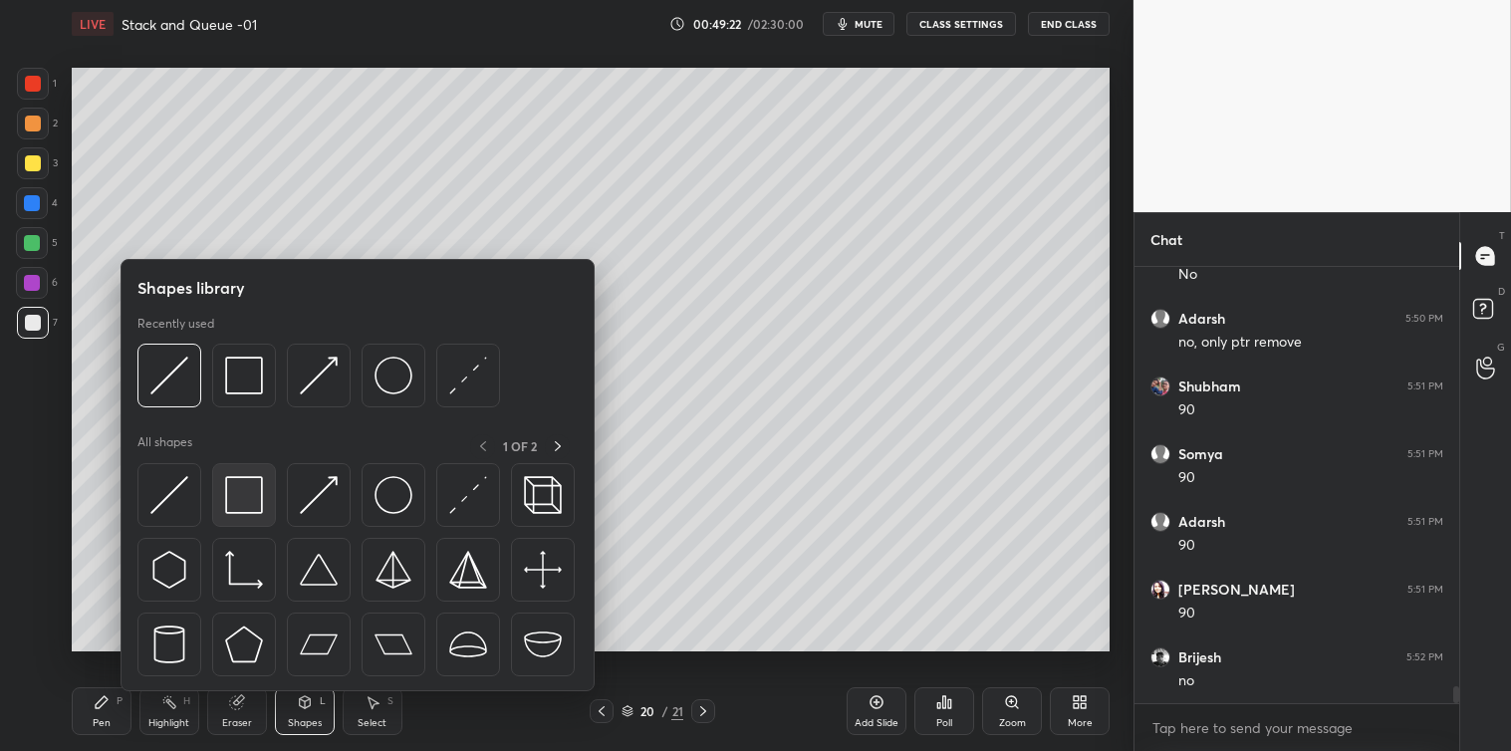
click at [243, 502] on img at bounding box center [244, 495] width 38 height 38
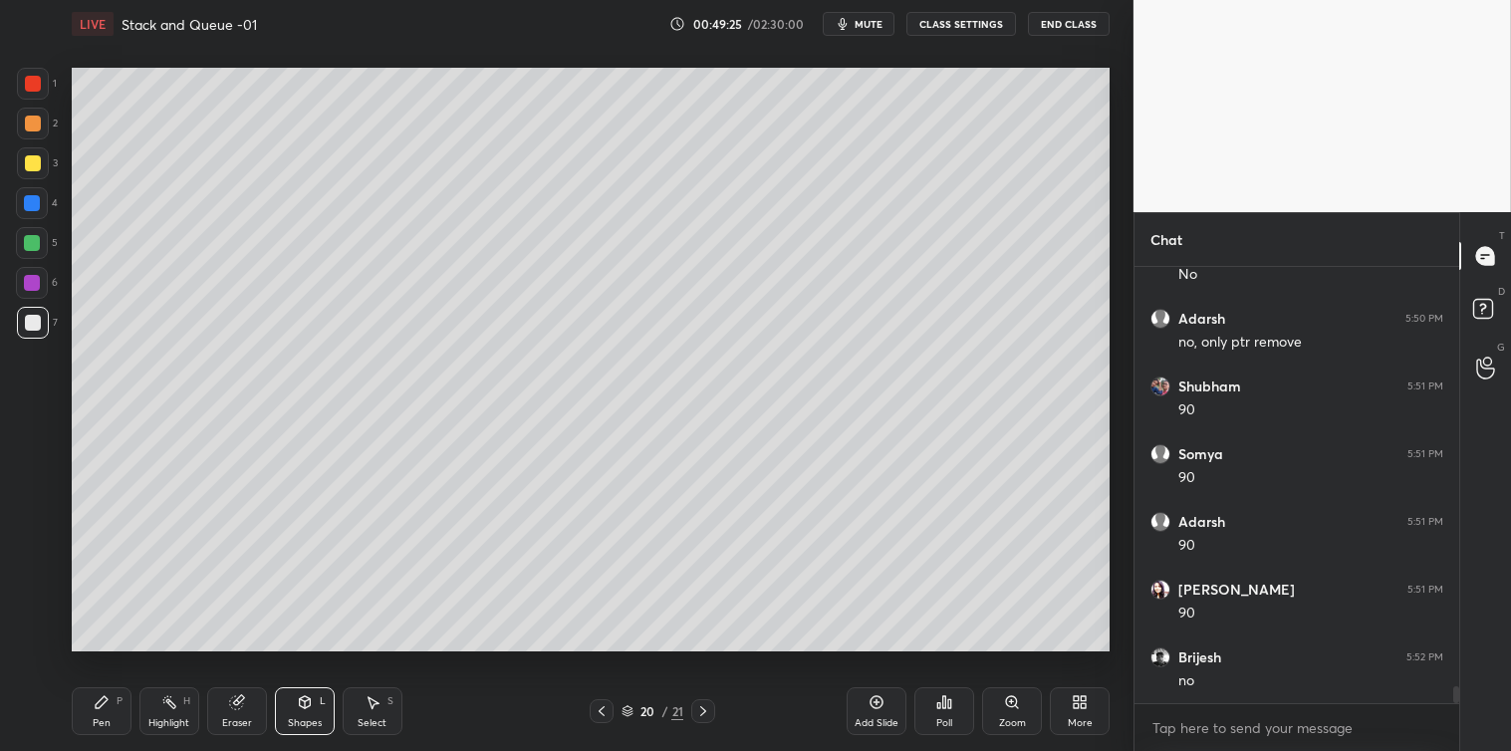
click at [92, 718] on div "Pen P" at bounding box center [102, 711] width 60 height 48
click at [370, 692] on div "Select S" at bounding box center [373, 711] width 60 height 48
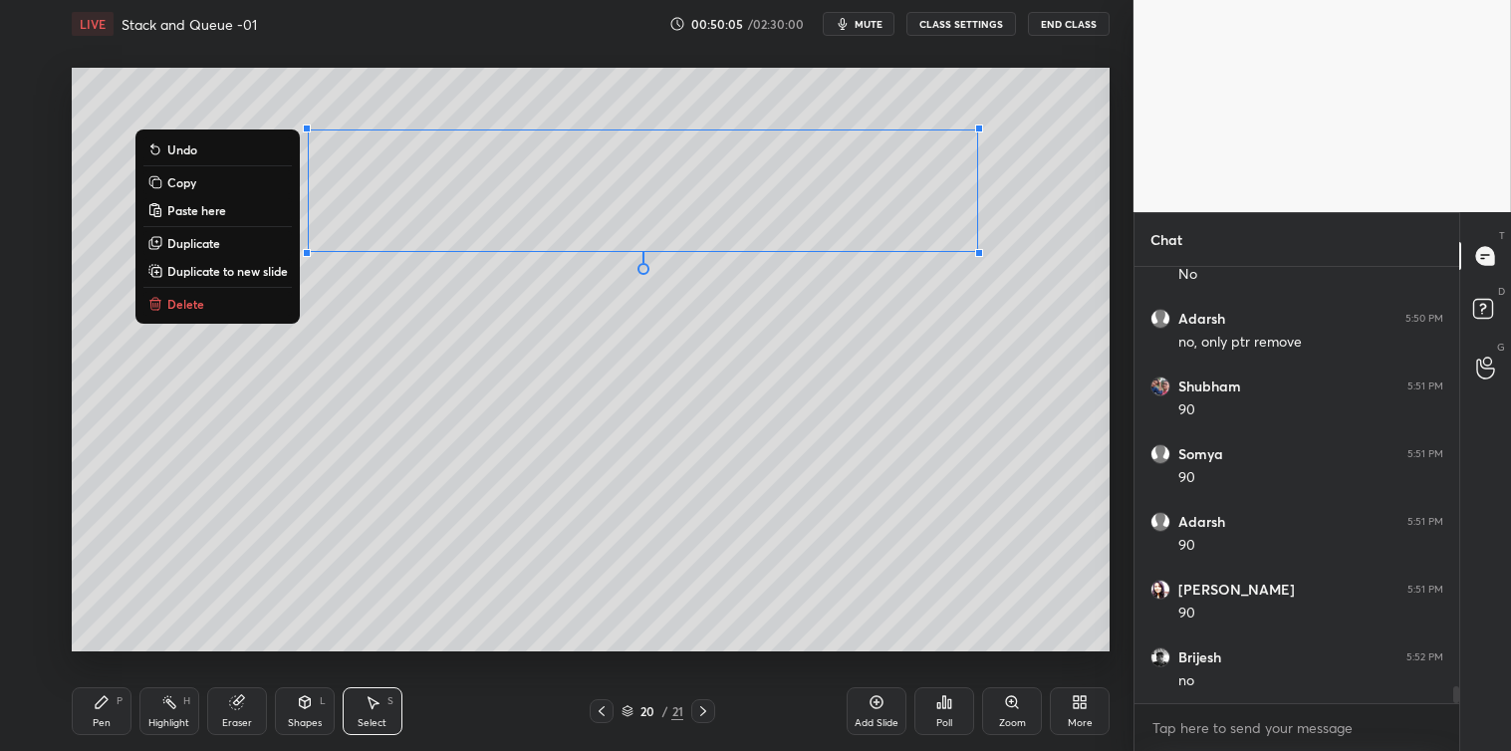
click at [204, 199] on button "Paste here" at bounding box center [217, 210] width 148 height 24
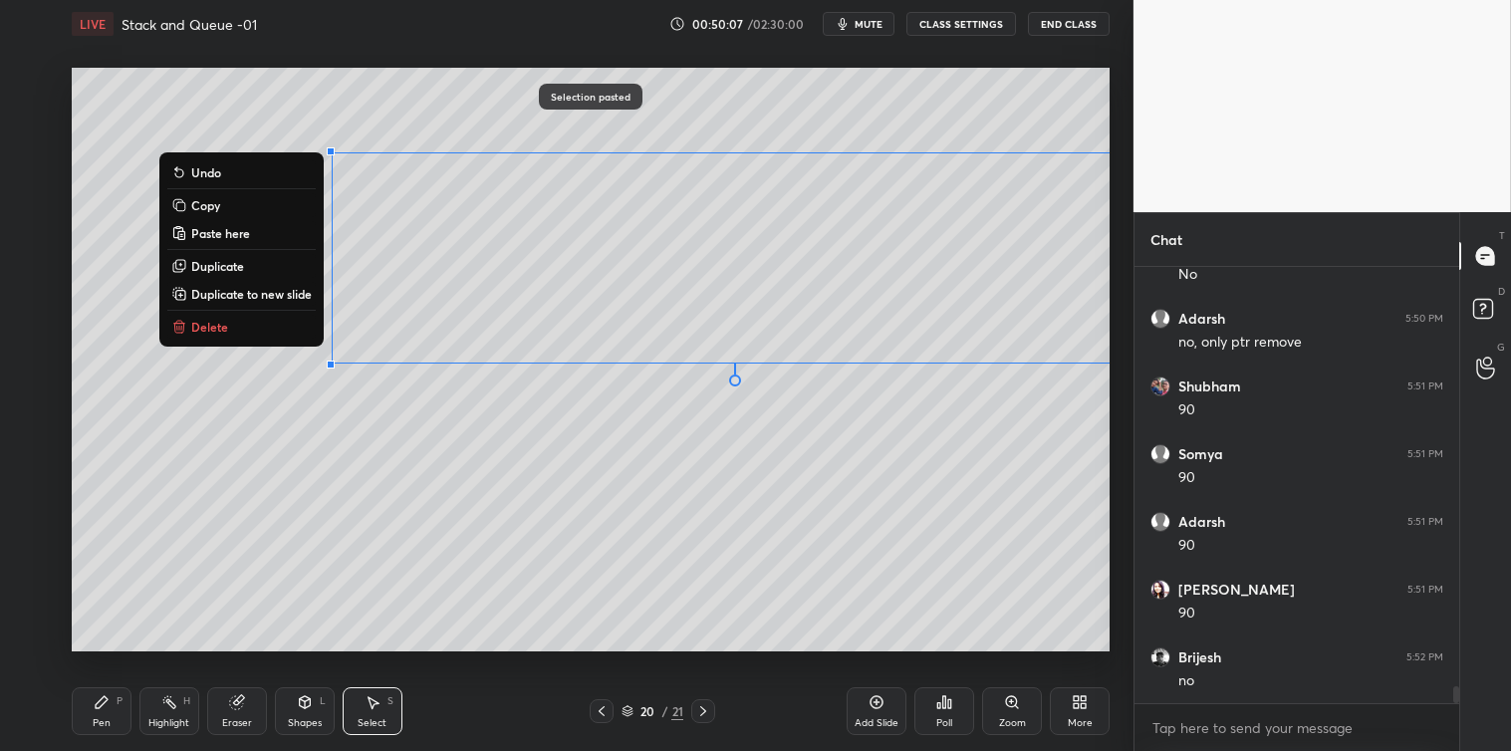
click at [234, 319] on button "Delete" at bounding box center [241, 327] width 148 height 24
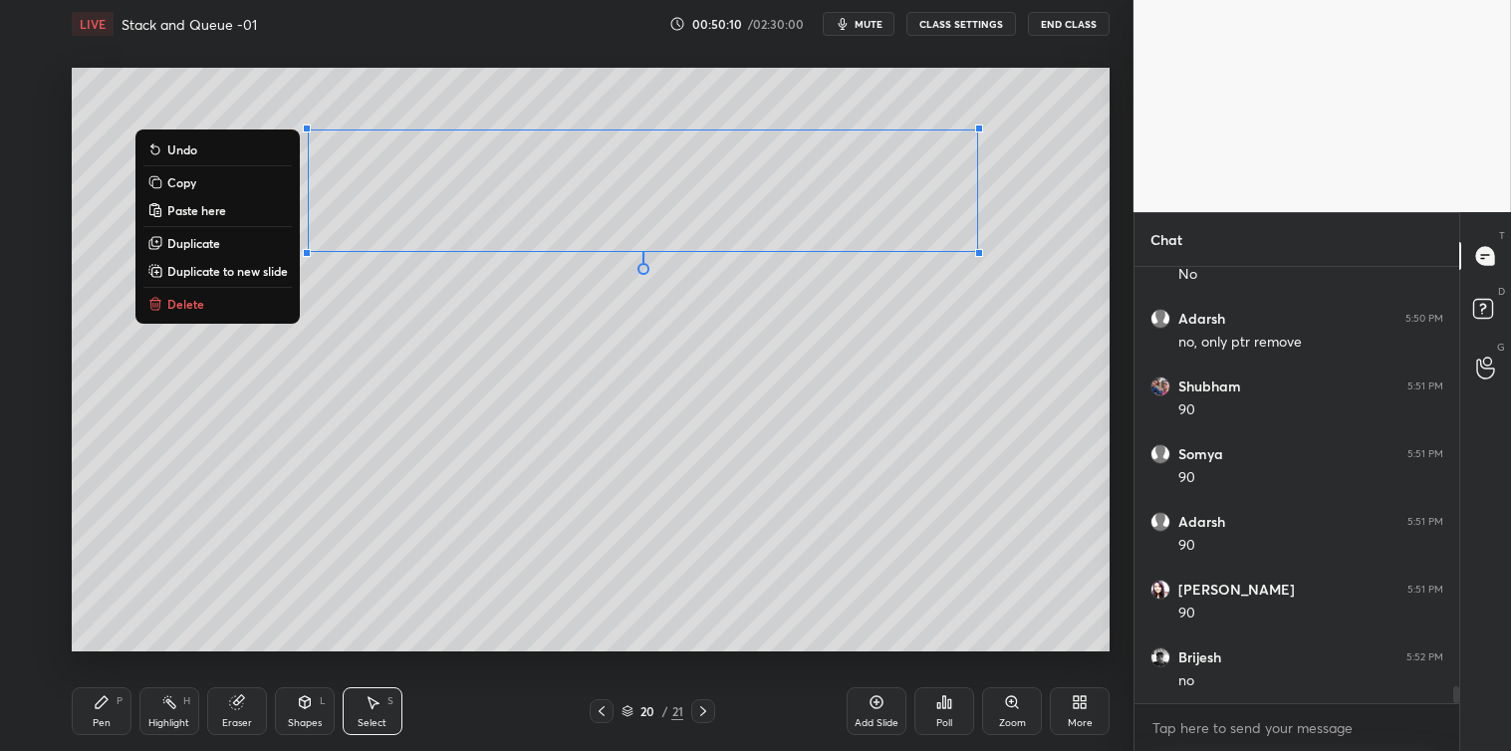
click at [182, 186] on p "Copy" at bounding box center [181, 182] width 29 height 16
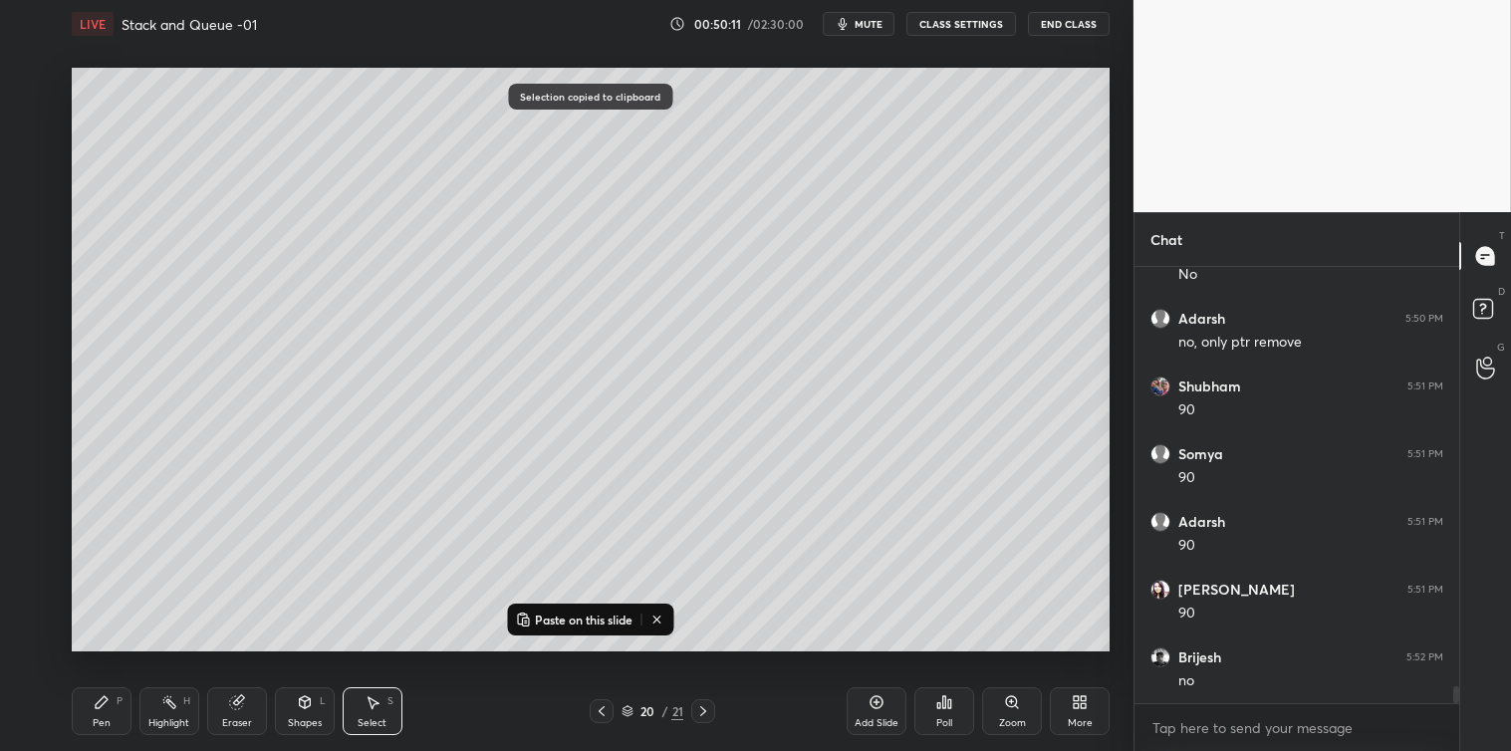
click at [873, 708] on icon at bounding box center [877, 702] width 16 height 16
click at [592, 625] on p "Paste on this slide" at bounding box center [584, 620] width 98 height 16
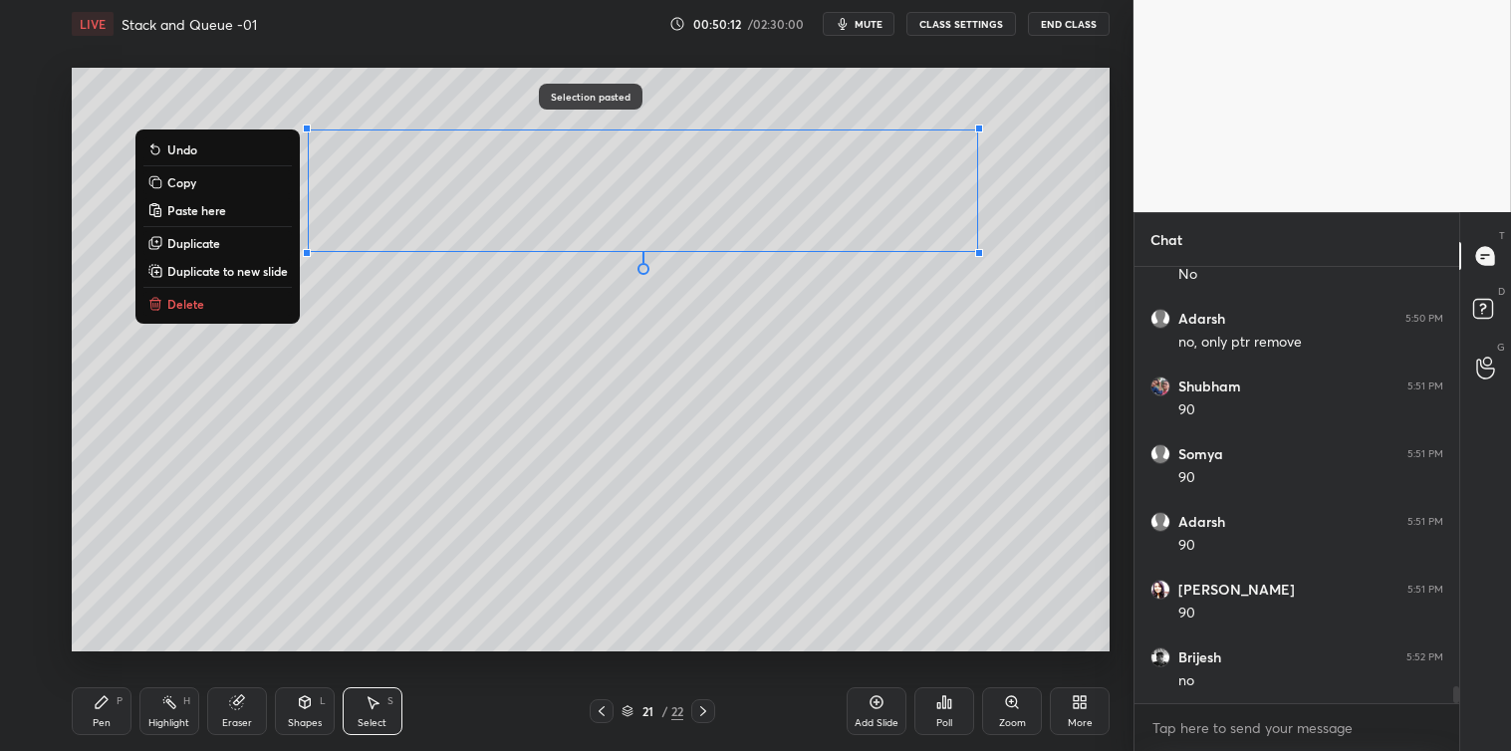
click at [589, 637] on div "0 ° Undo Copy Paste here Duplicate Duplicate to new slide Delete" at bounding box center [591, 360] width 1038 height 584
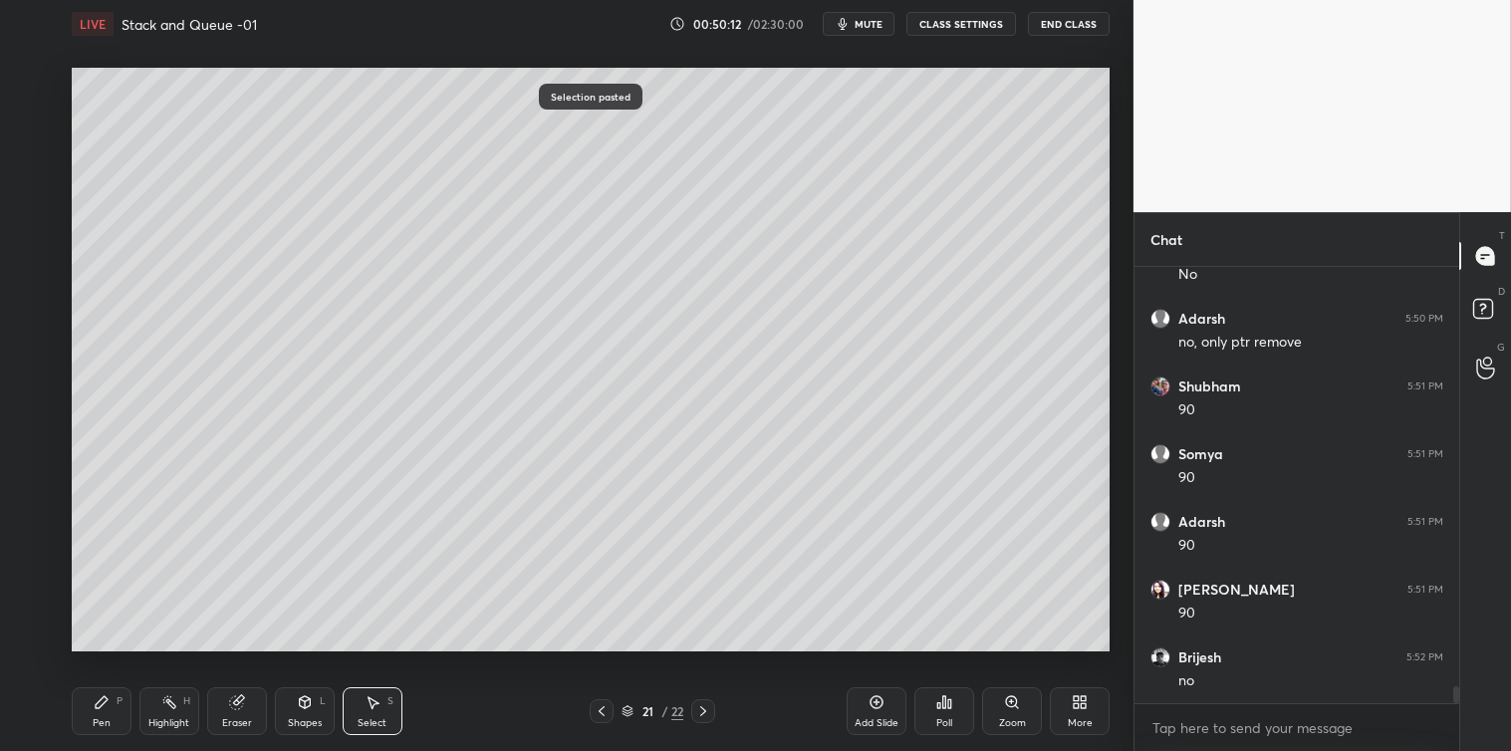
click at [602, 705] on icon at bounding box center [602, 711] width 16 height 16
click at [599, 707] on icon at bounding box center [602, 711] width 16 height 16
click at [118, 714] on div "Pen P" at bounding box center [102, 711] width 60 height 48
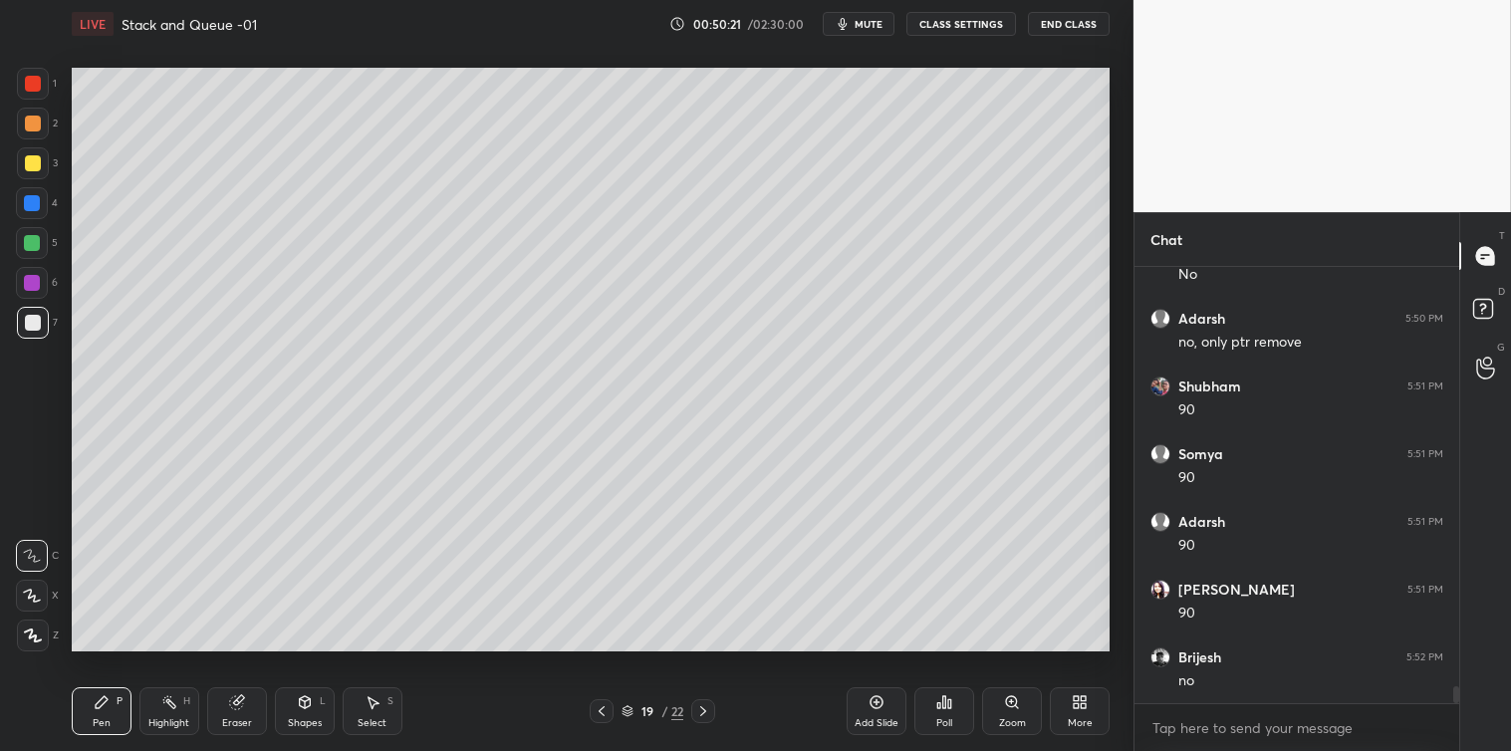
click at [705, 709] on icon at bounding box center [703, 711] width 16 height 16
click at [710, 705] on icon at bounding box center [703, 711] width 16 height 16
click at [30, 169] on div at bounding box center [33, 163] width 16 height 16
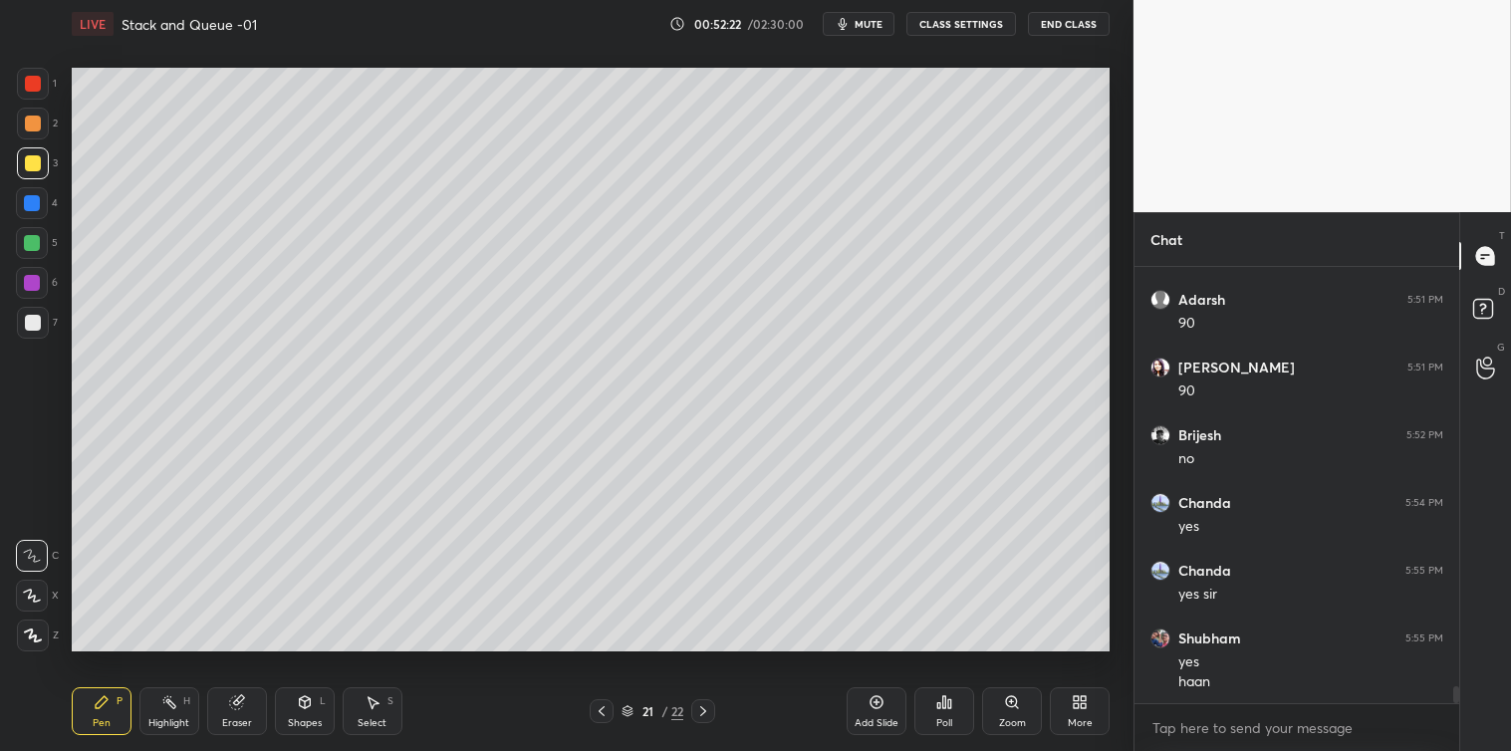
scroll to position [10812, 0]
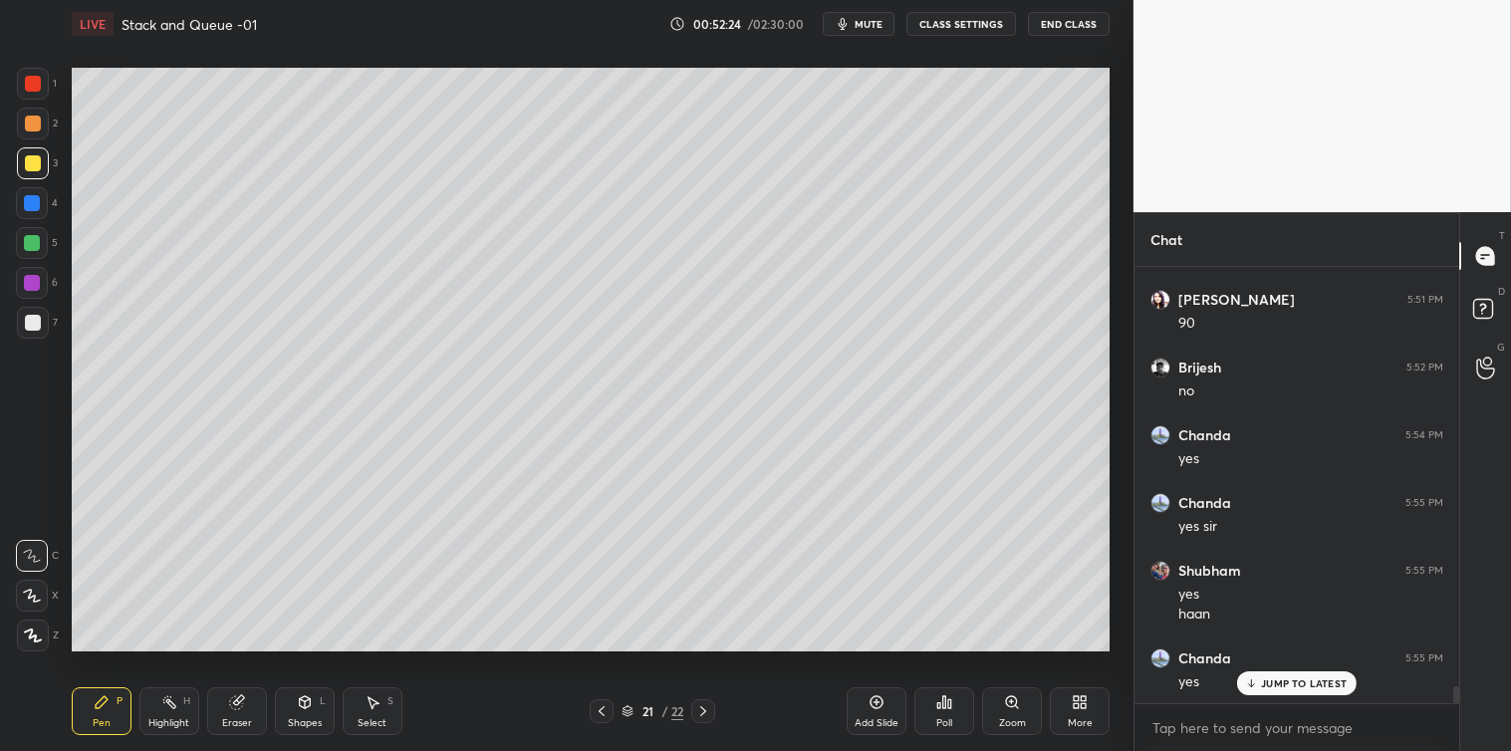
click at [948, 718] on div "Poll" at bounding box center [944, 723] width 16 height 10
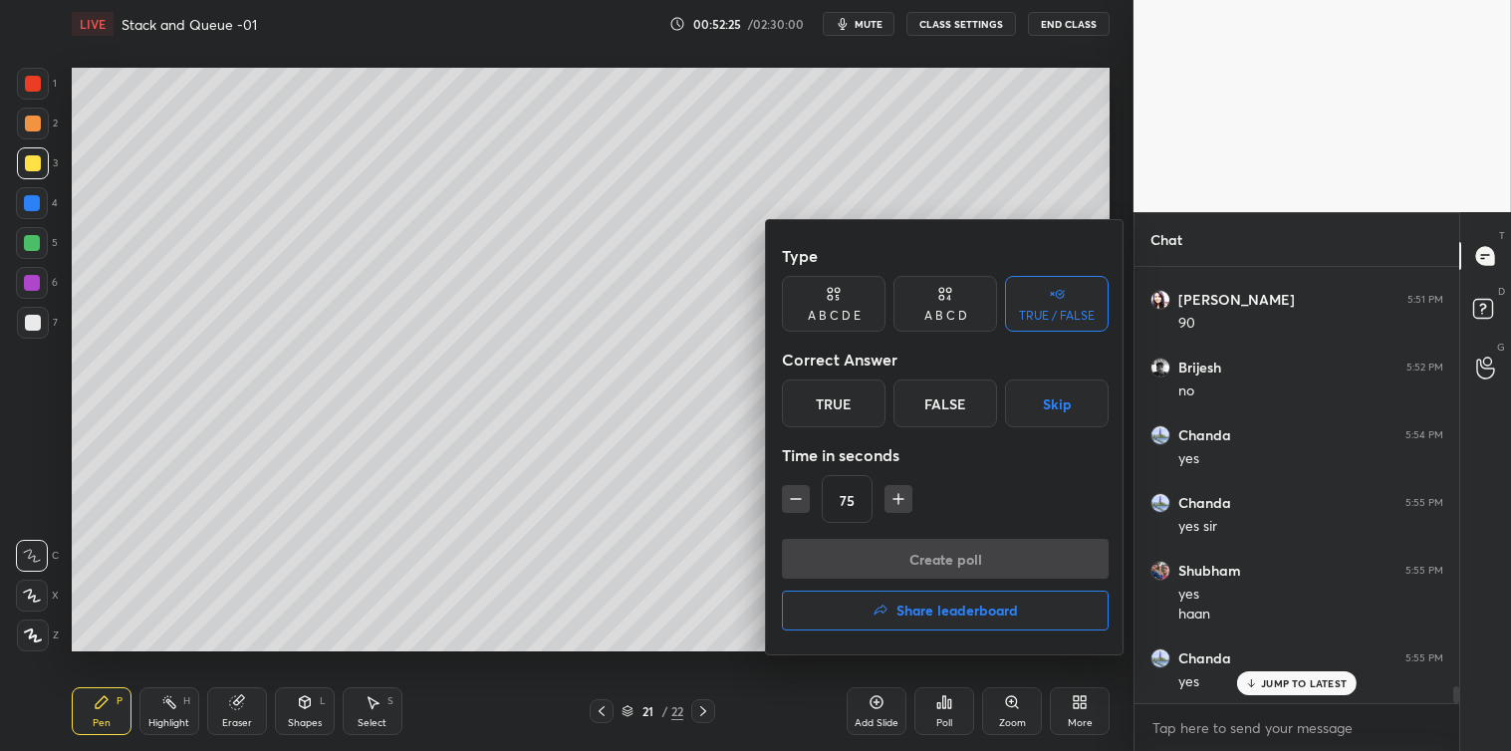
click at [814, 405] on div "True" at bounding box center [834, 403] width 104 height 48
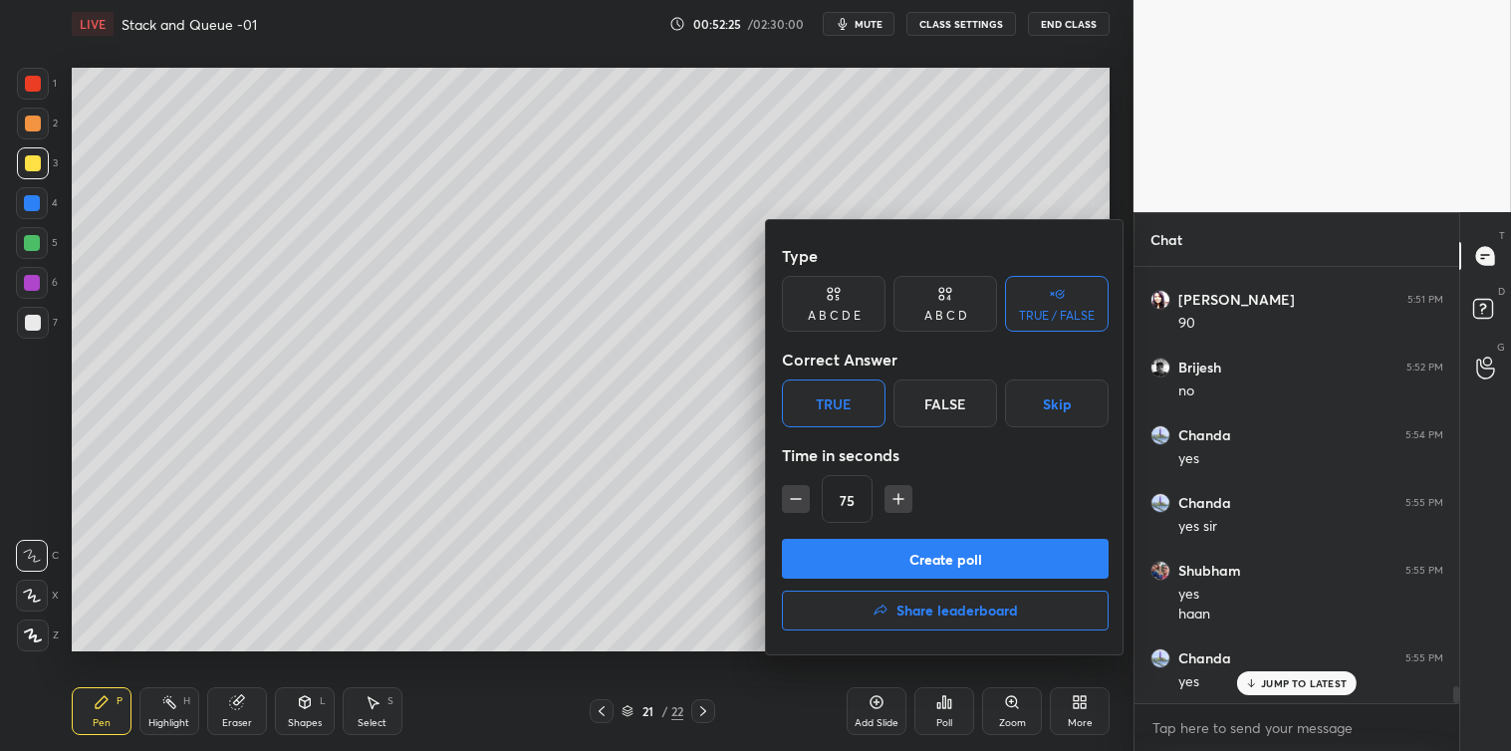
click at [897, 565] on button "Create poll" at bounding box center [945, 559] width 327 height 40
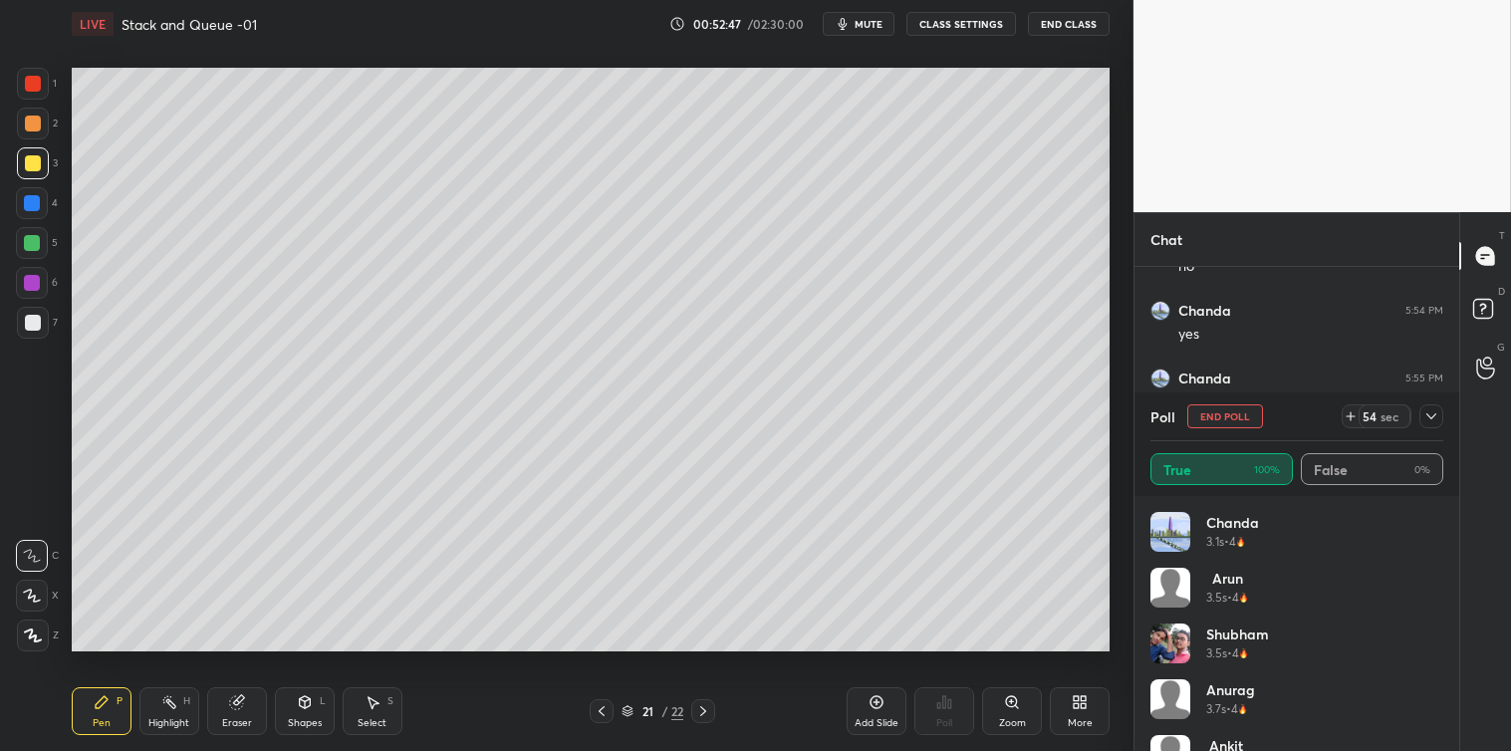
scroll to position [11003, 0]
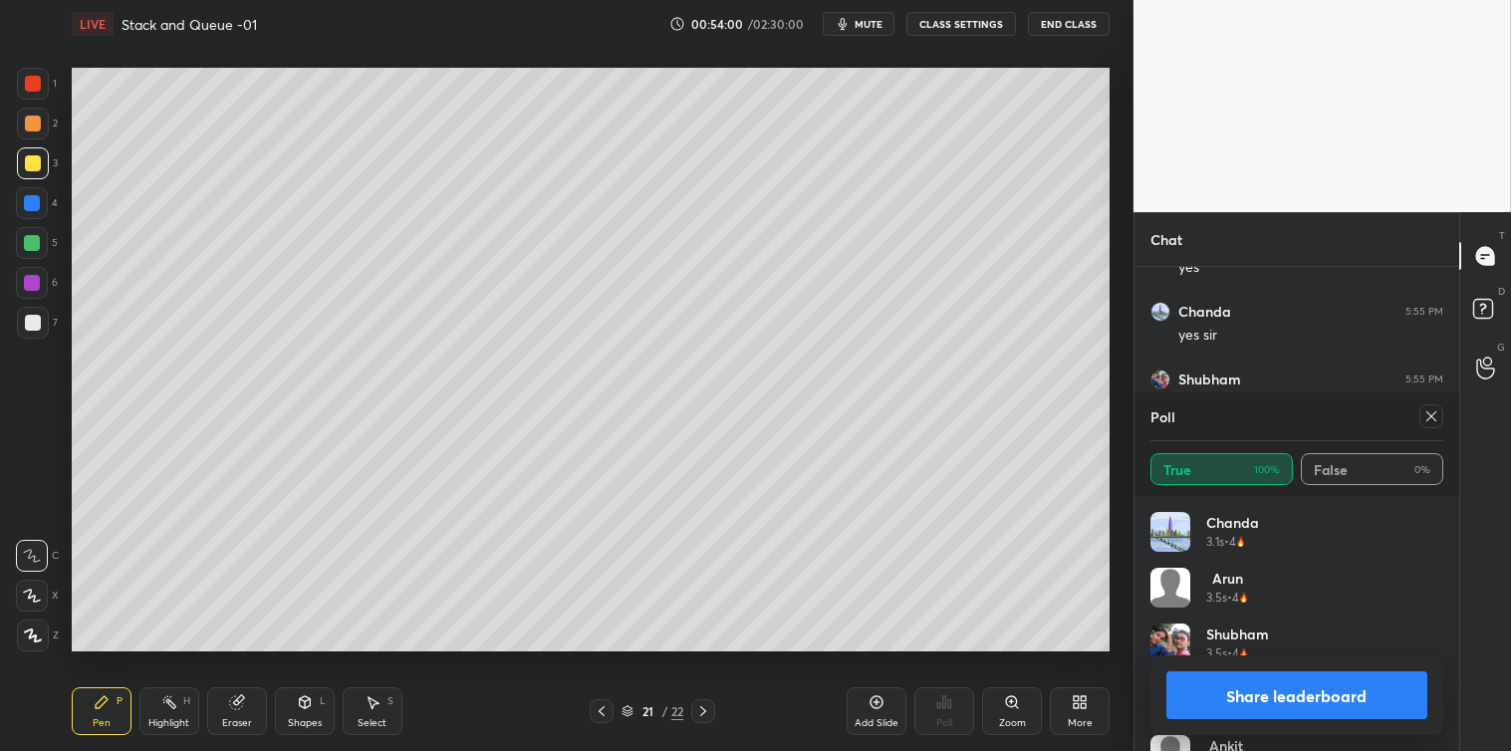
click at [1318, 699] on button "Share leaderboard" at bounding box center [1296, 695] width 261 height 48
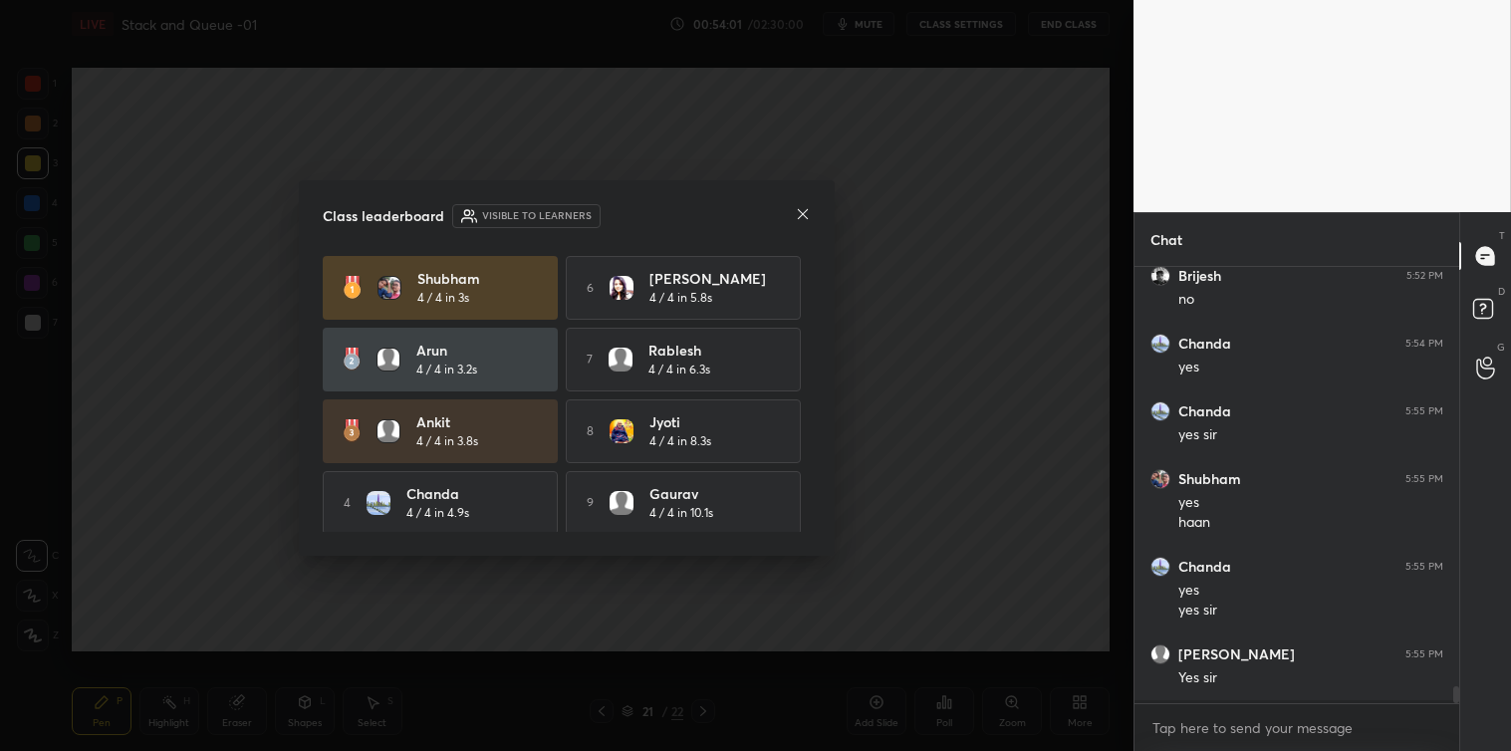
scroll to position [10901, 0]
click at [798, 216] on icon at bounding box center [803, 214] width 16 height 16
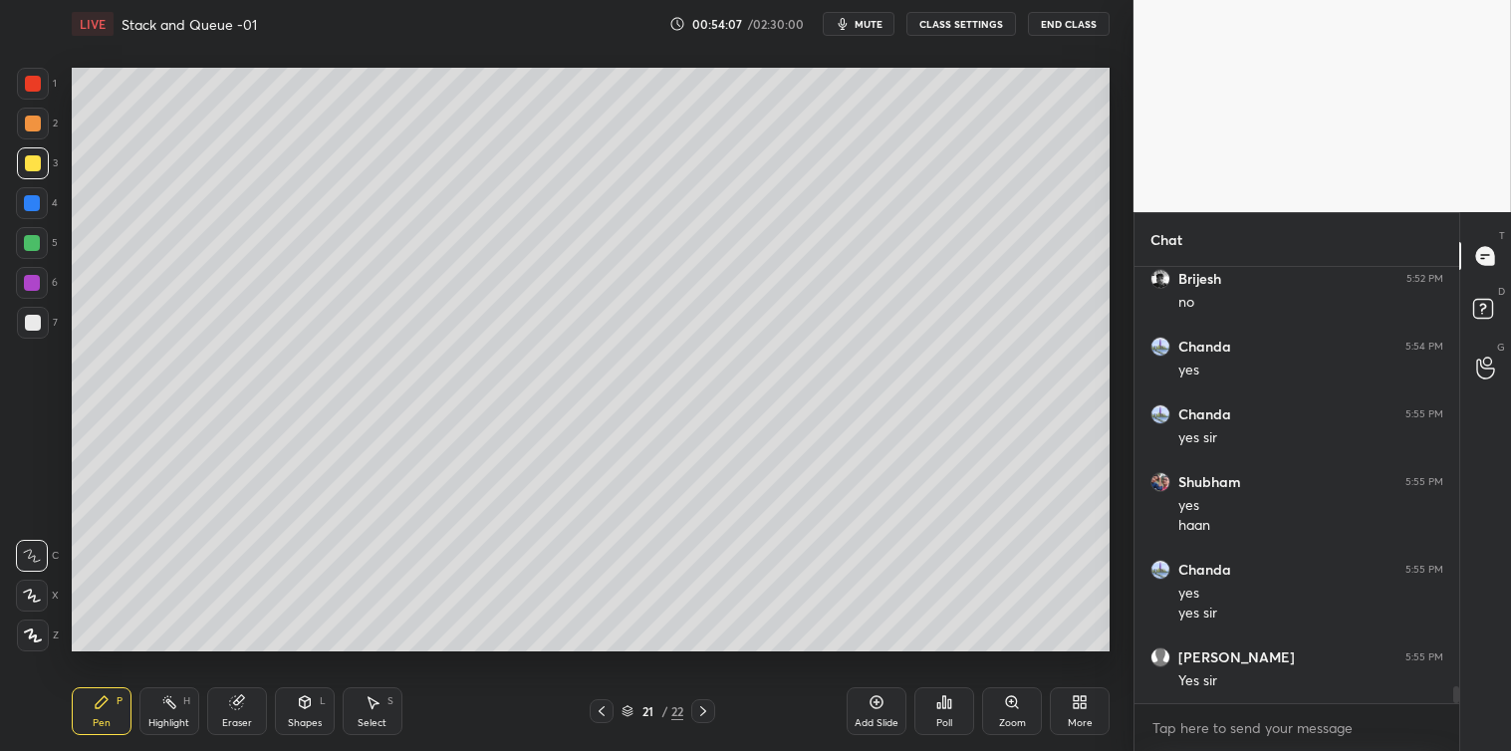
click at [890, 701] on div "Add Slide" at bounding box center [877, 711] width 60 height 48
click at [25, 325] on div at bounding box center [33, 323] width 16 height 16
click at [26, 174] on div at bounding box center [33, 163] width 32 height 32
click at [374, 709] on icon at bounding box center [373, 702] width 16 height 16
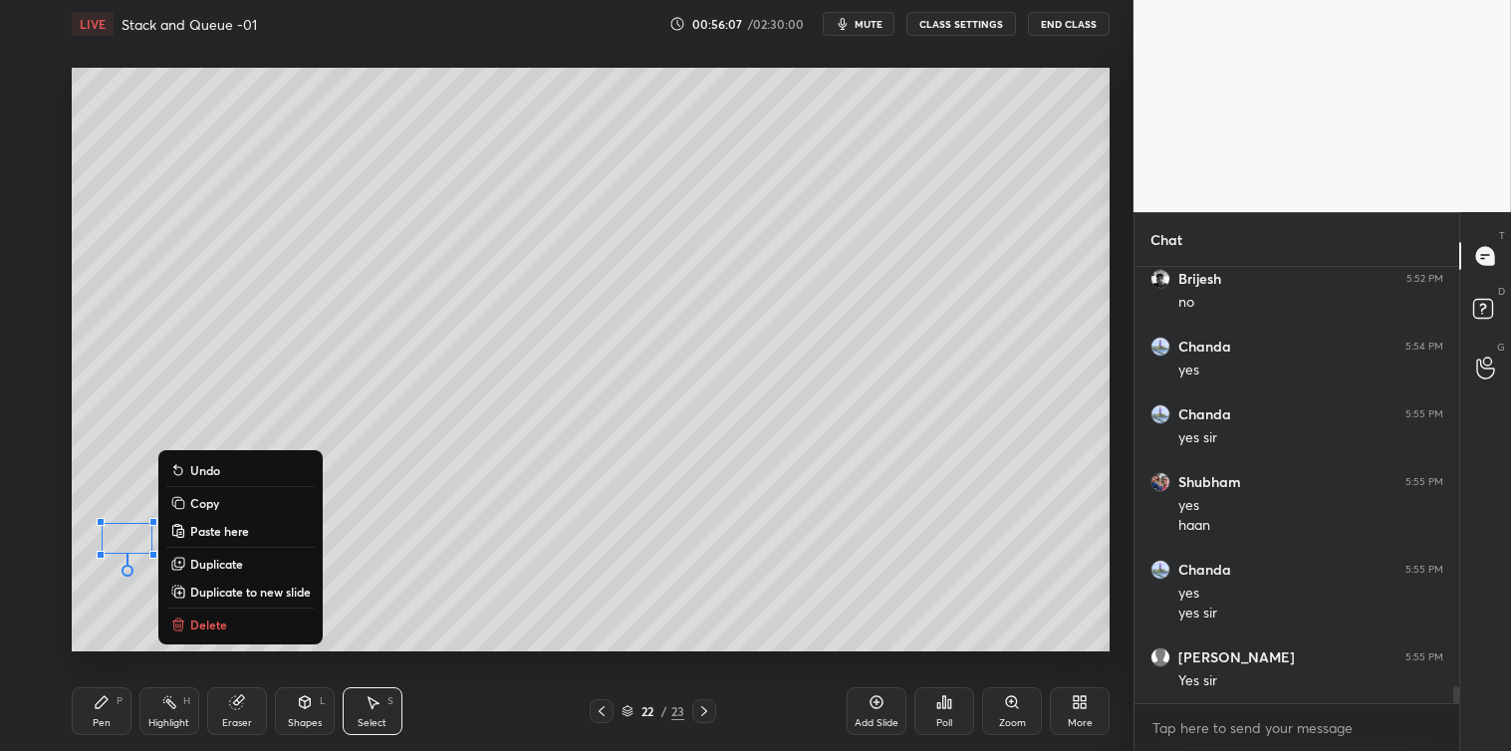
click at [219, 619] on p "Delete" at bounding box center [208, 625] width 37 height 16
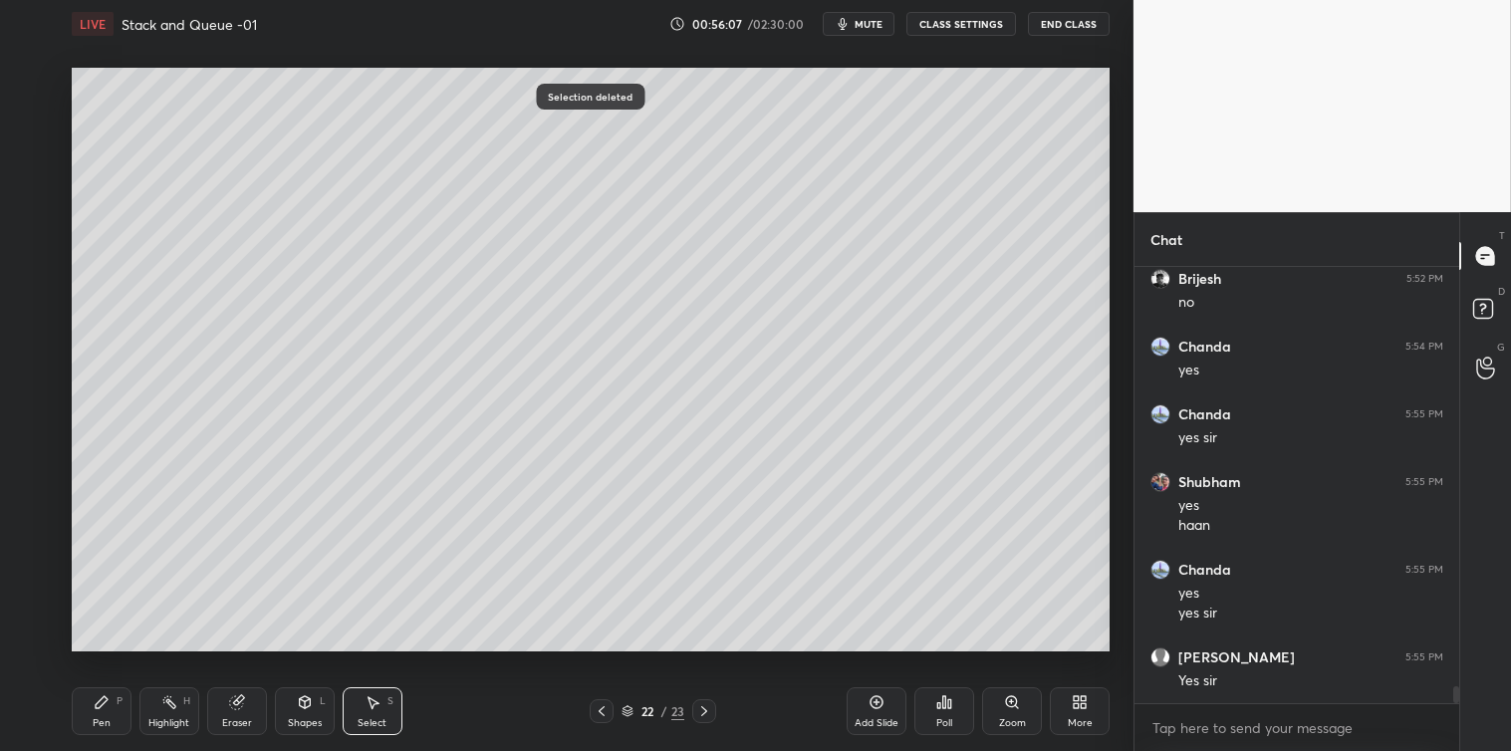
click at [112, 705] on div "Pen P" at bounding box center [102, 711] width 60 height 48
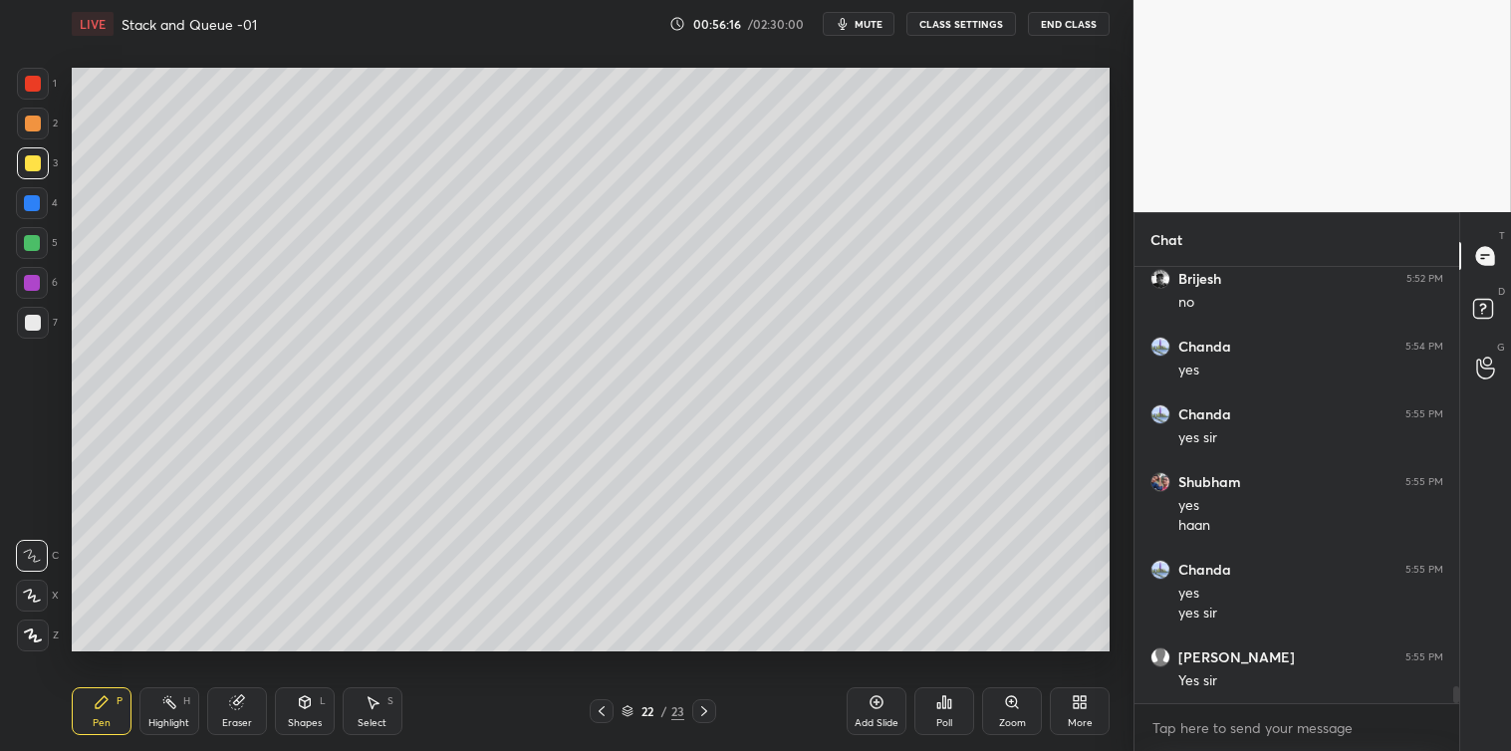
click at [378, 703] on icon at bounding box center [373, 703] width 11 height 12
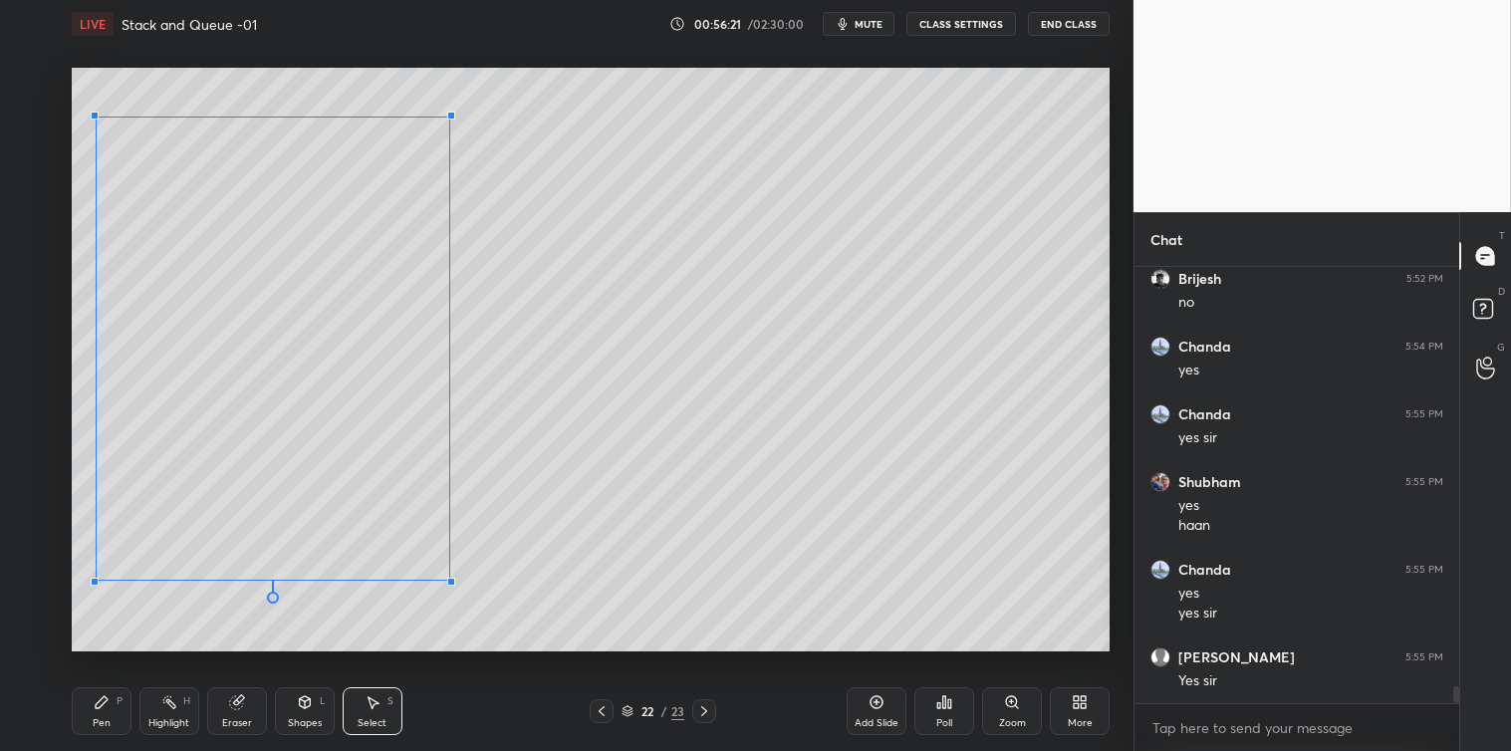
click at [450, 580] on div at bounding box center [451, 582] width 8 height 8
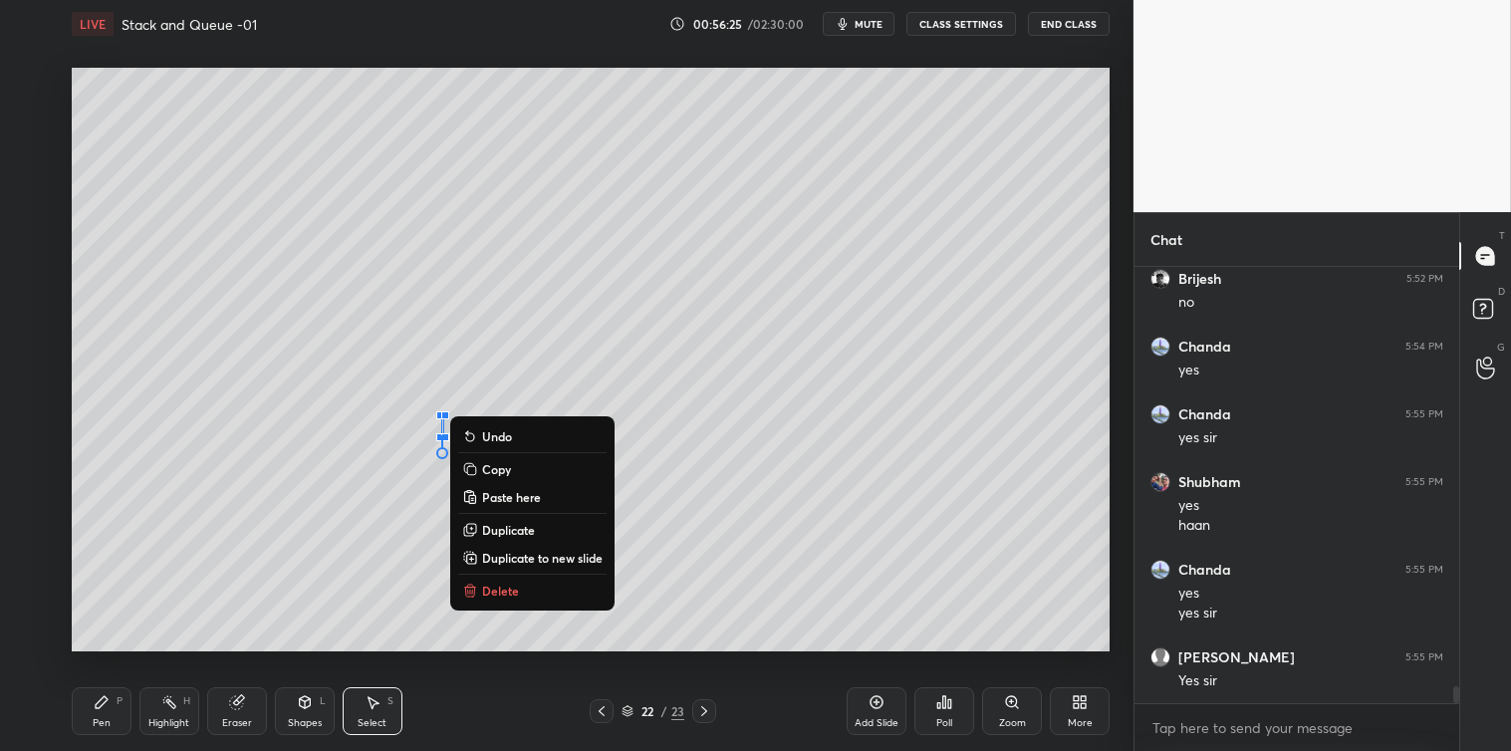
click at [506, 590] on p "Delete" at bounding box center [500, 591] width 37 height 16
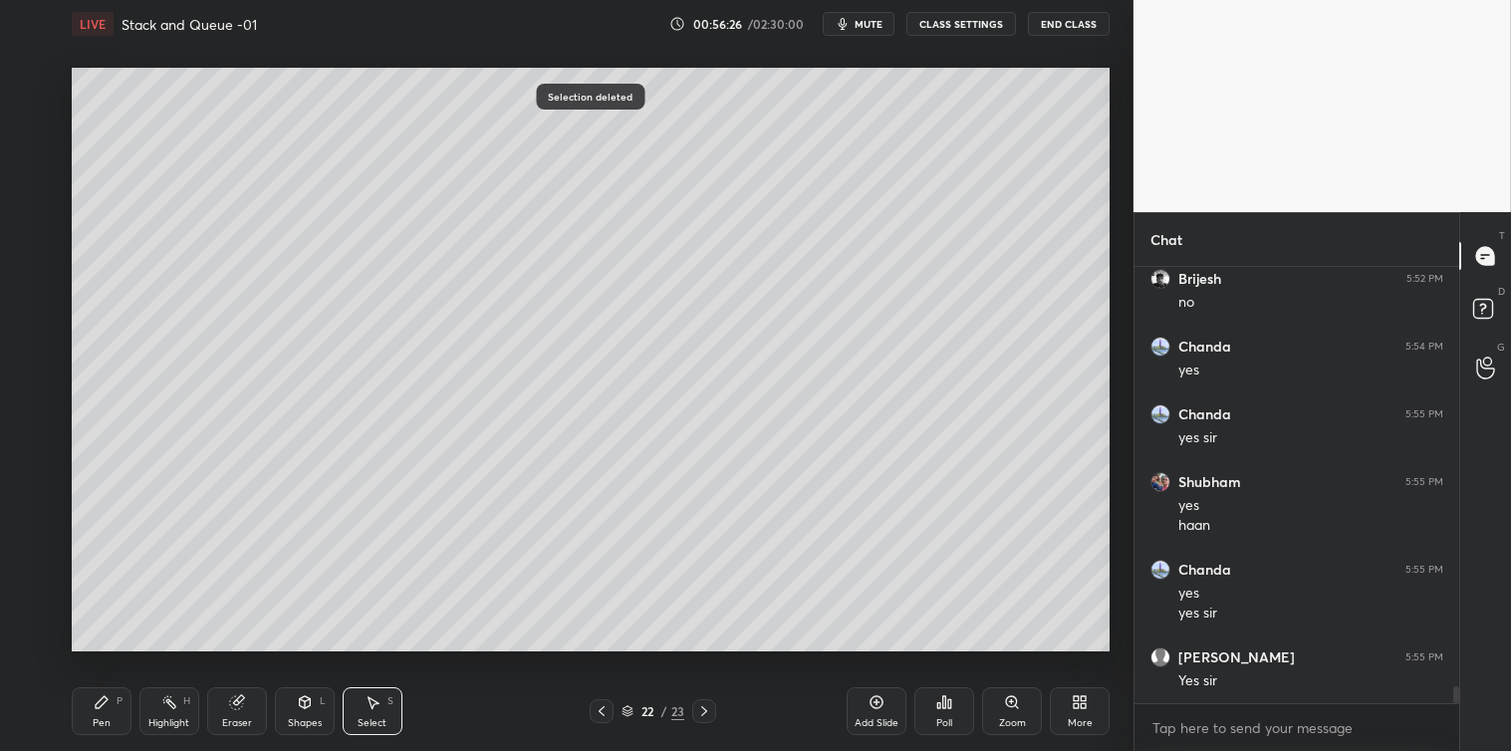
click at [105, 709] on icon at bounding box center [102, 702] width 16 height 16
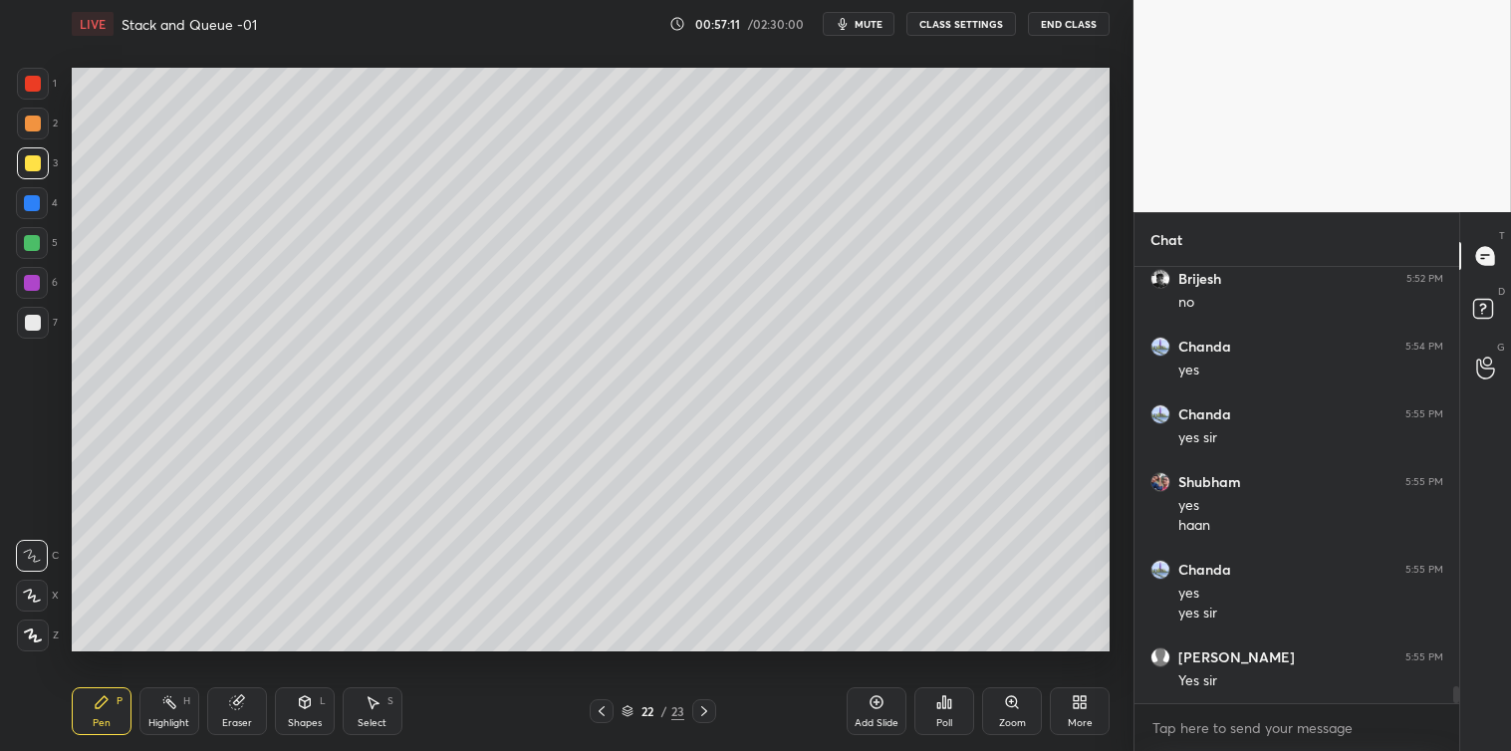
click at [24, 313] on div at bounding box center [33, 323] width 32 height 32
click at [952, 711] on div "Poll" at bounding box center [944, 711] width 60 height 48
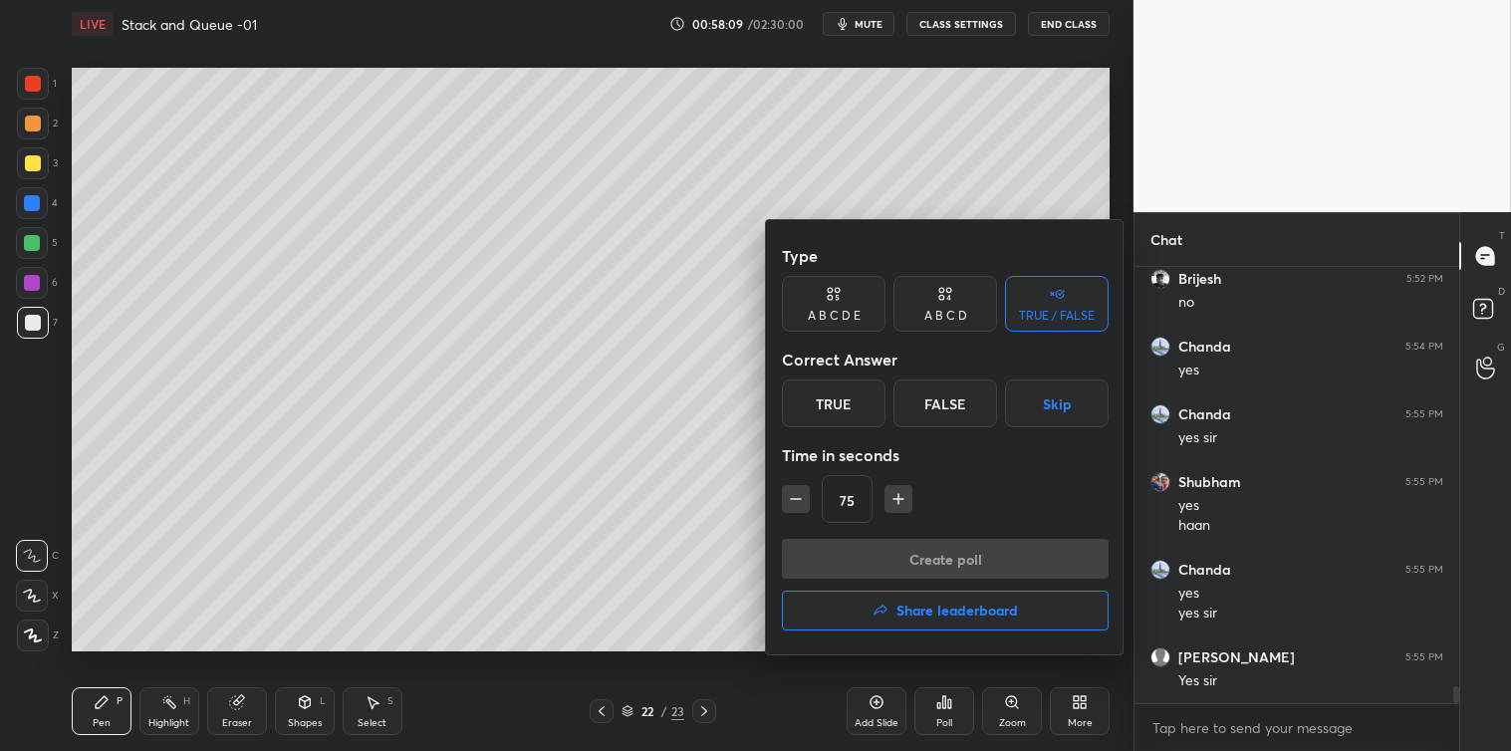
click at [831, 406] on div "True" at bounding box center [834, 403] width 104 height 48
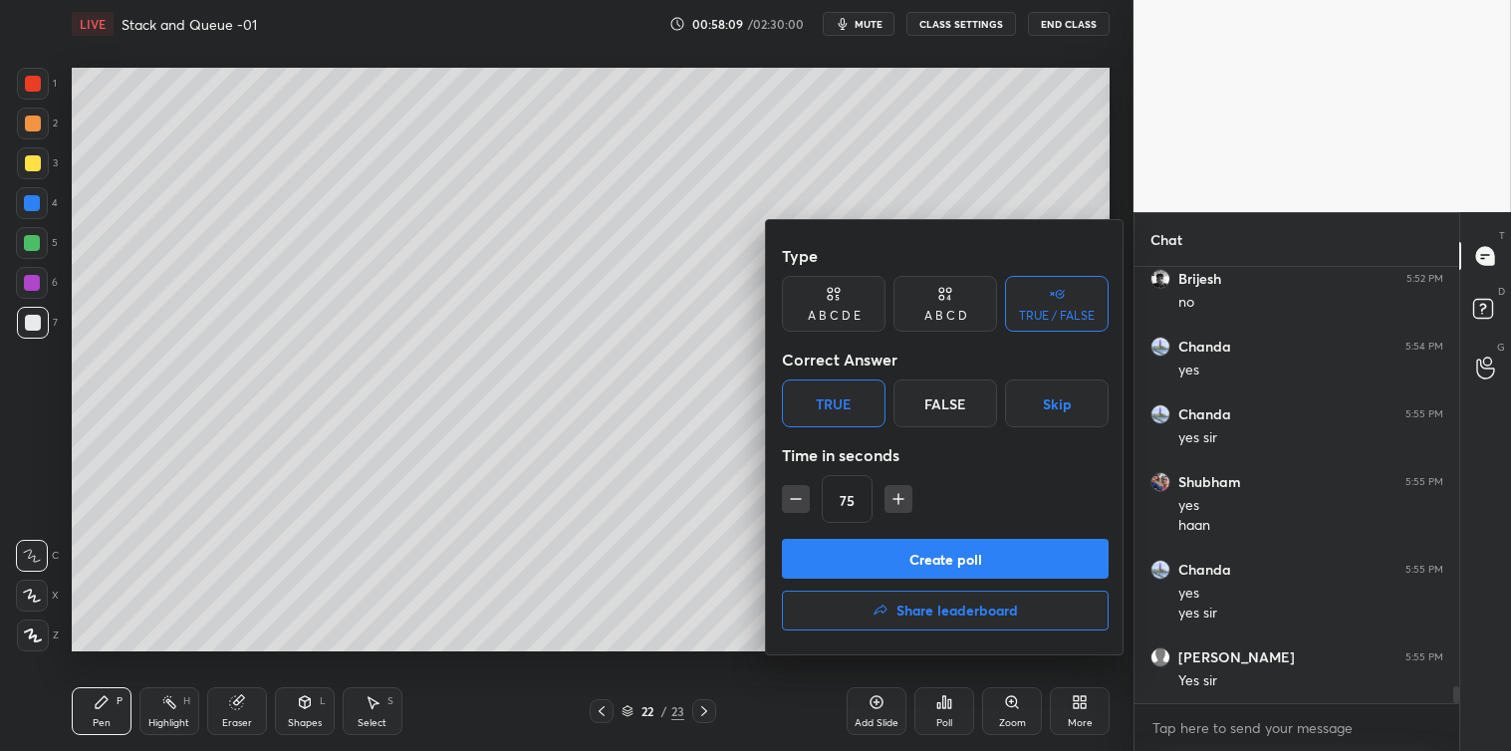
click at [923, 549] on button "Create poll" at bounding box center [945, 559] width 327 height 40
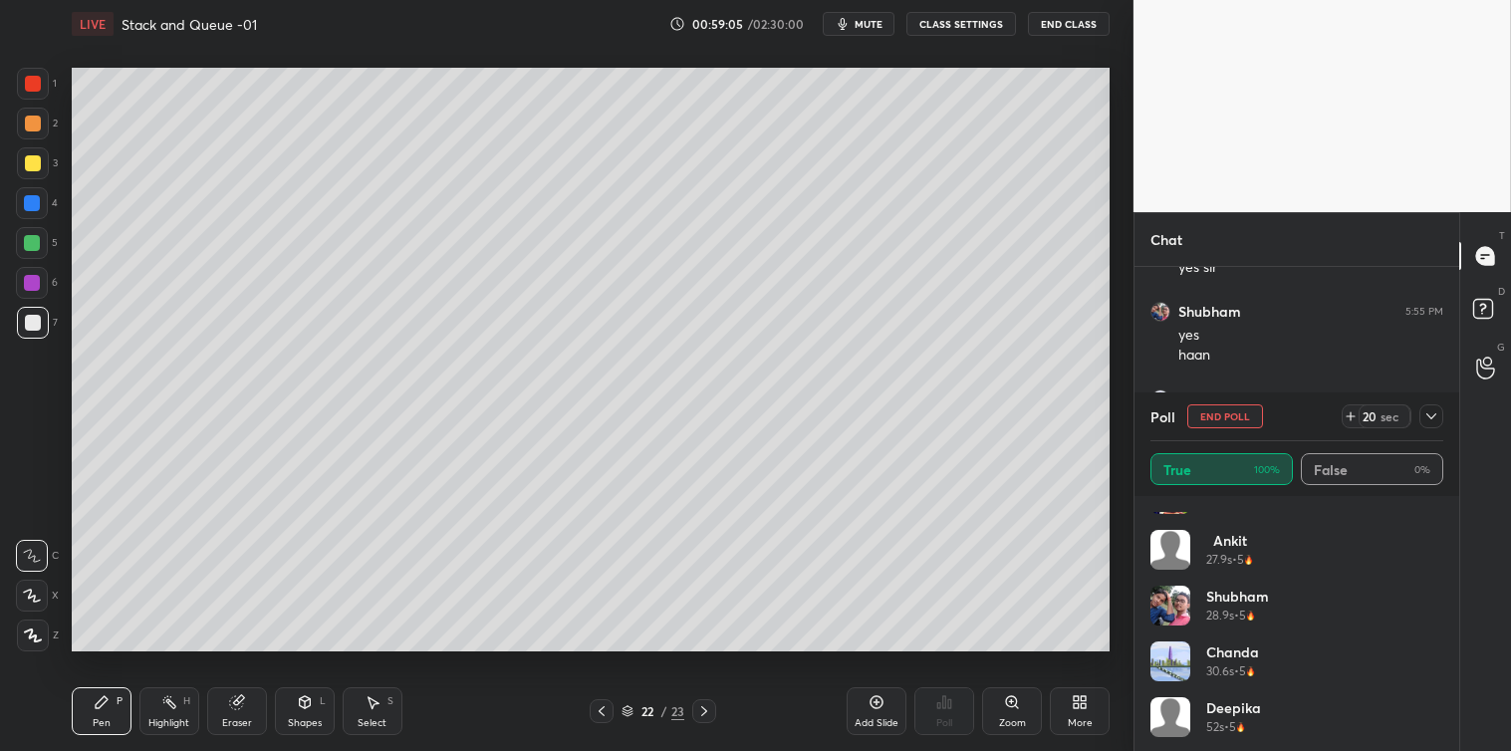
scroll to position [319, 0]
click at [1440, 416] on div at bounding box center [1431, 416] width 24 height 24
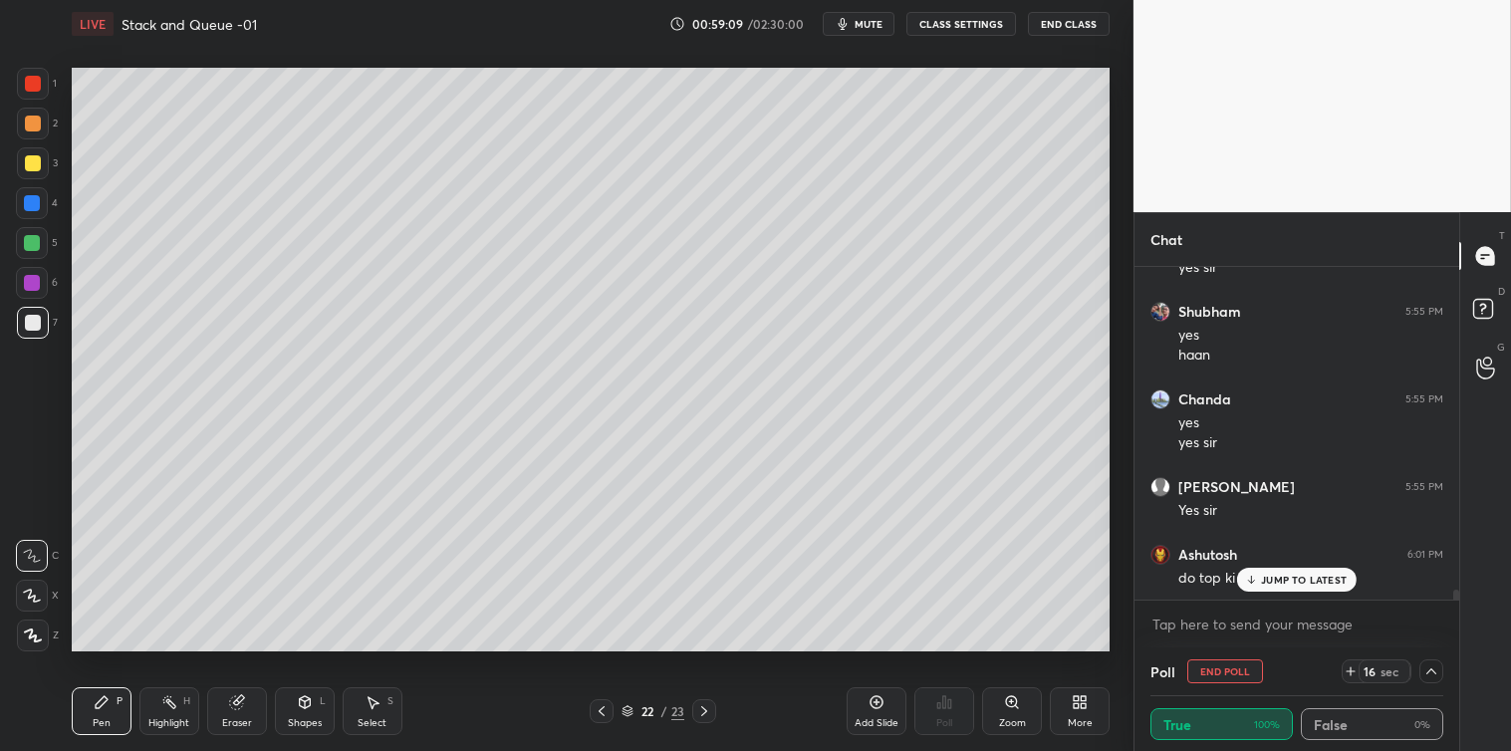
scroll to position [0, 0]
click at [1263, 574] on p "JUMP TO LATEST" at bounding box center [1304, 580] width 86 height 12
click at [1208, 634] on textarea at bounding box center [1296, 625] width 293 height 32
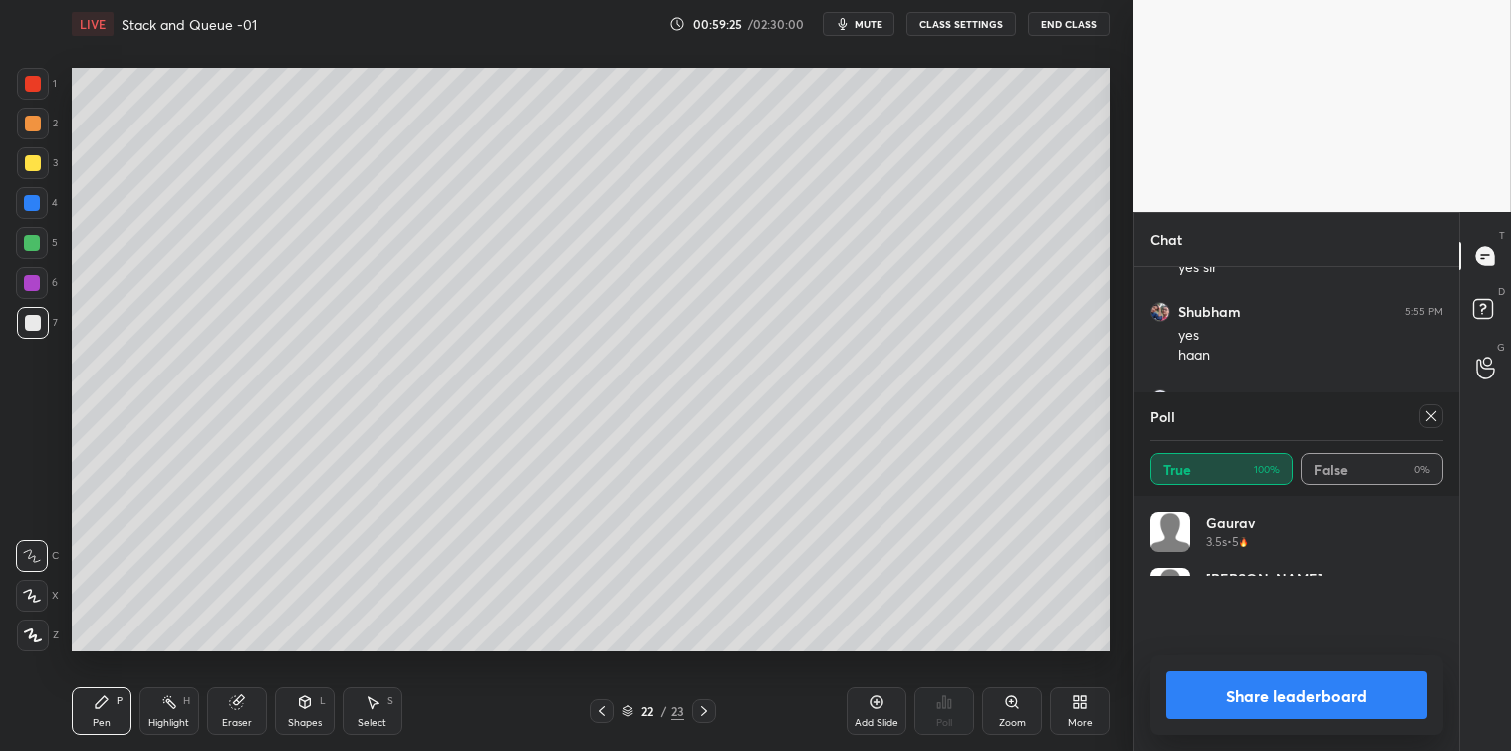
scroll to position [233, 287]
click at [1435, 425] on div at bounding box center [1431, 416] width 24 height 24
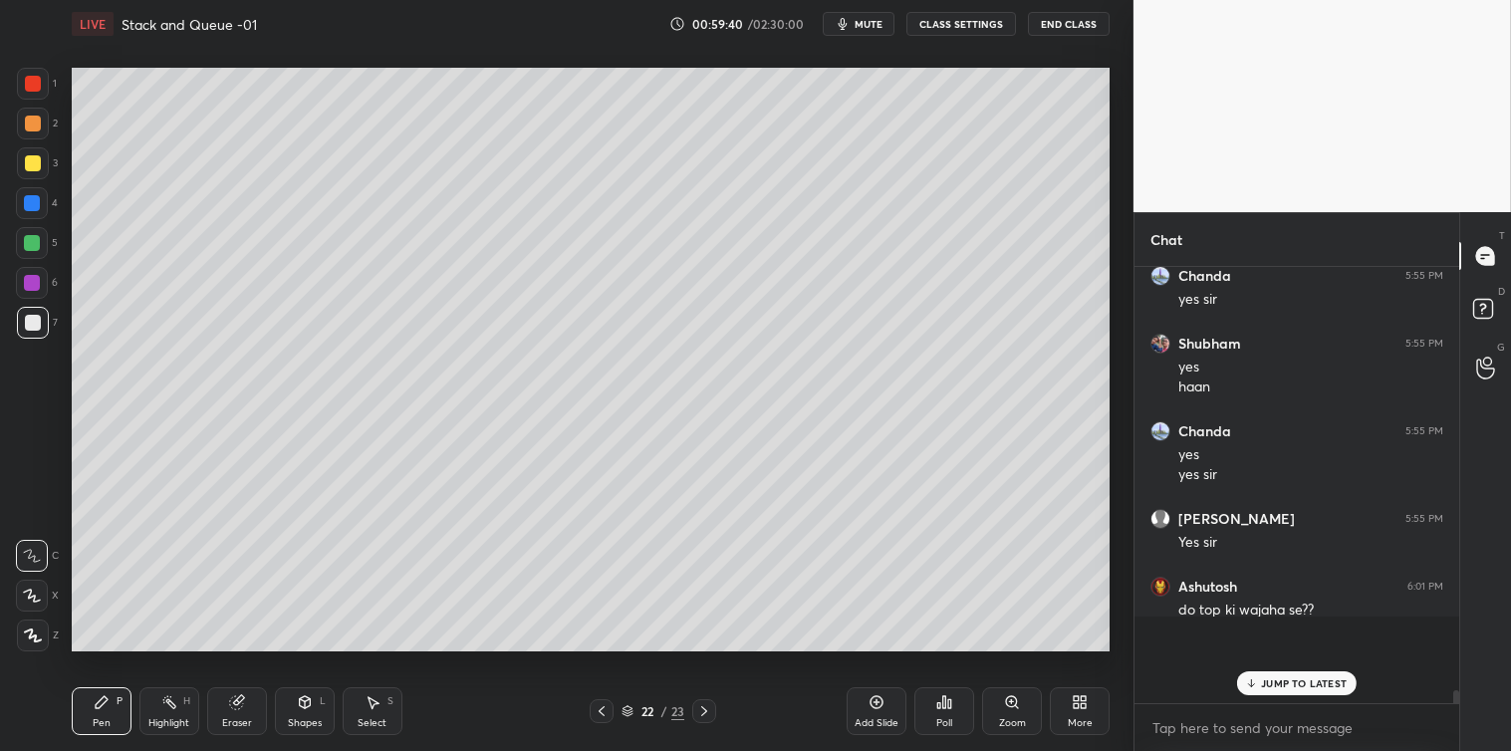
scroll to position [10979, 0]
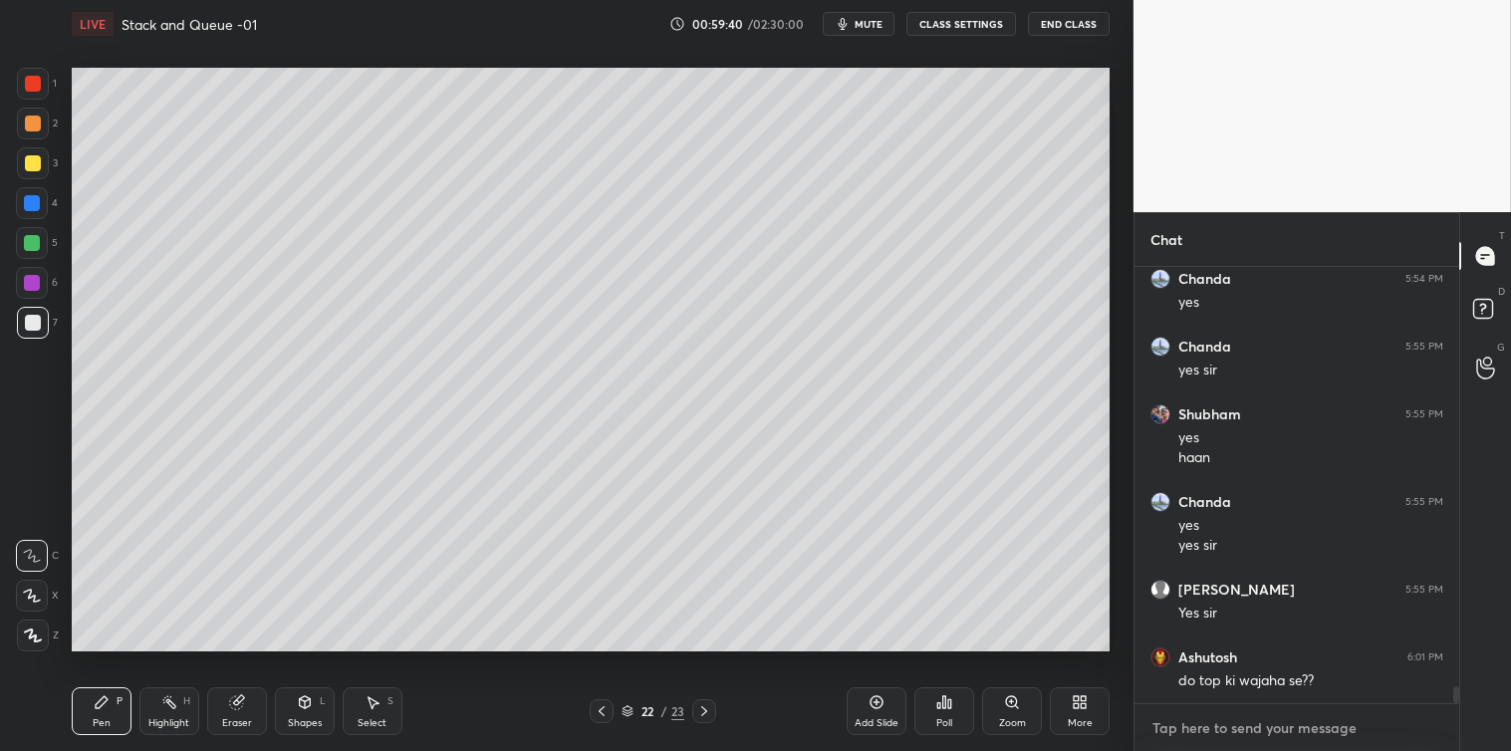
click at [1211, 733] on textarea at bounding box center [1296, 728] width 293 height 32
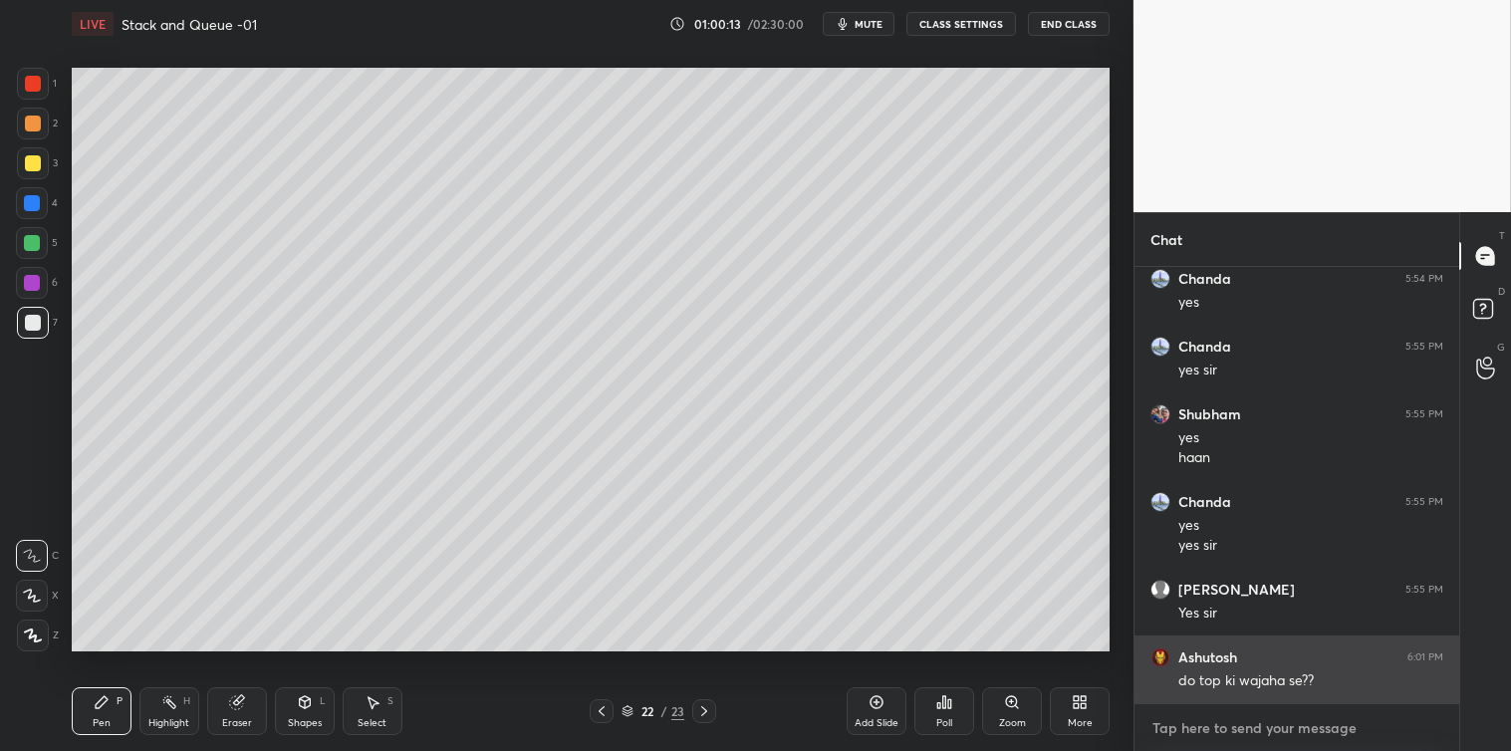
scroll to position [11036, 0]
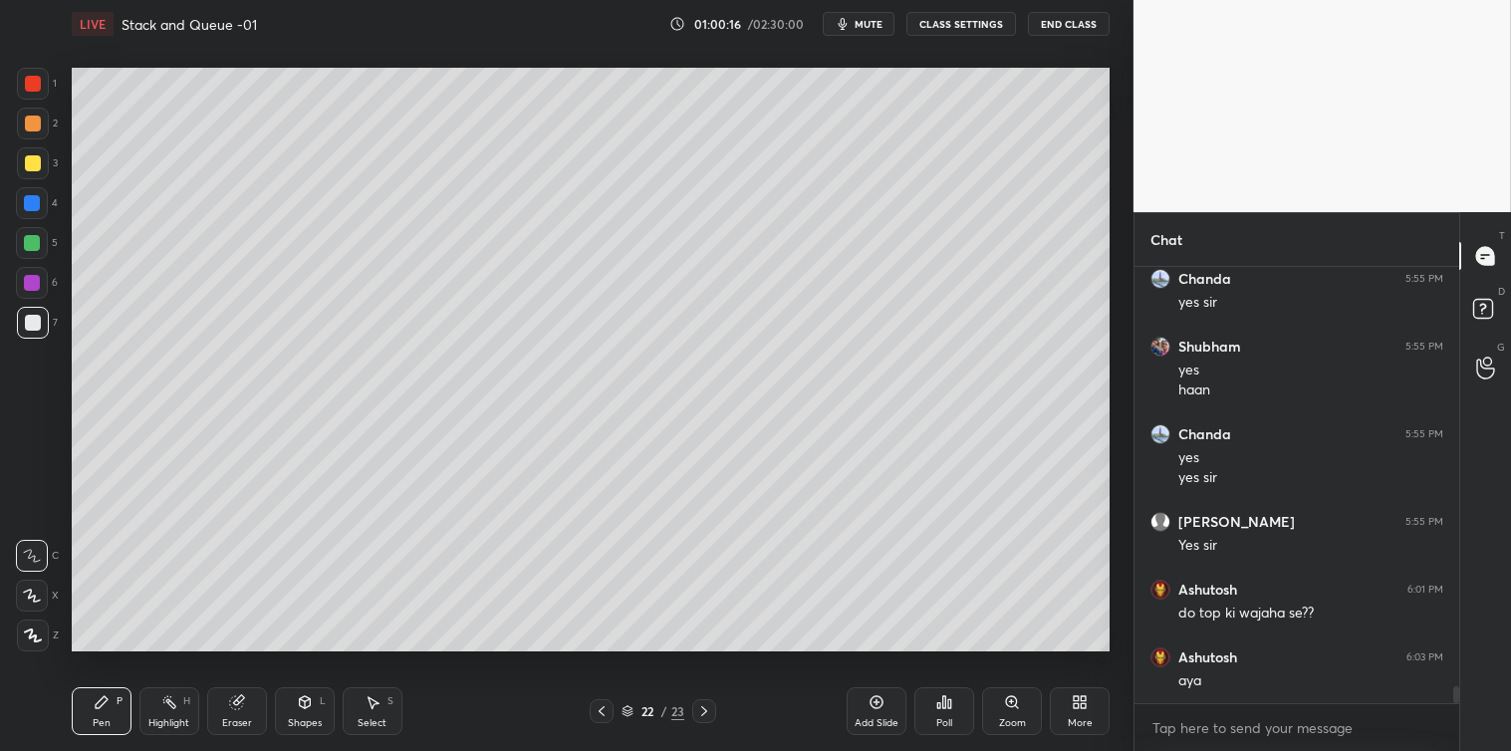
click at [873, 709] on icon at bounding box center [877, 702] width 16 height 16
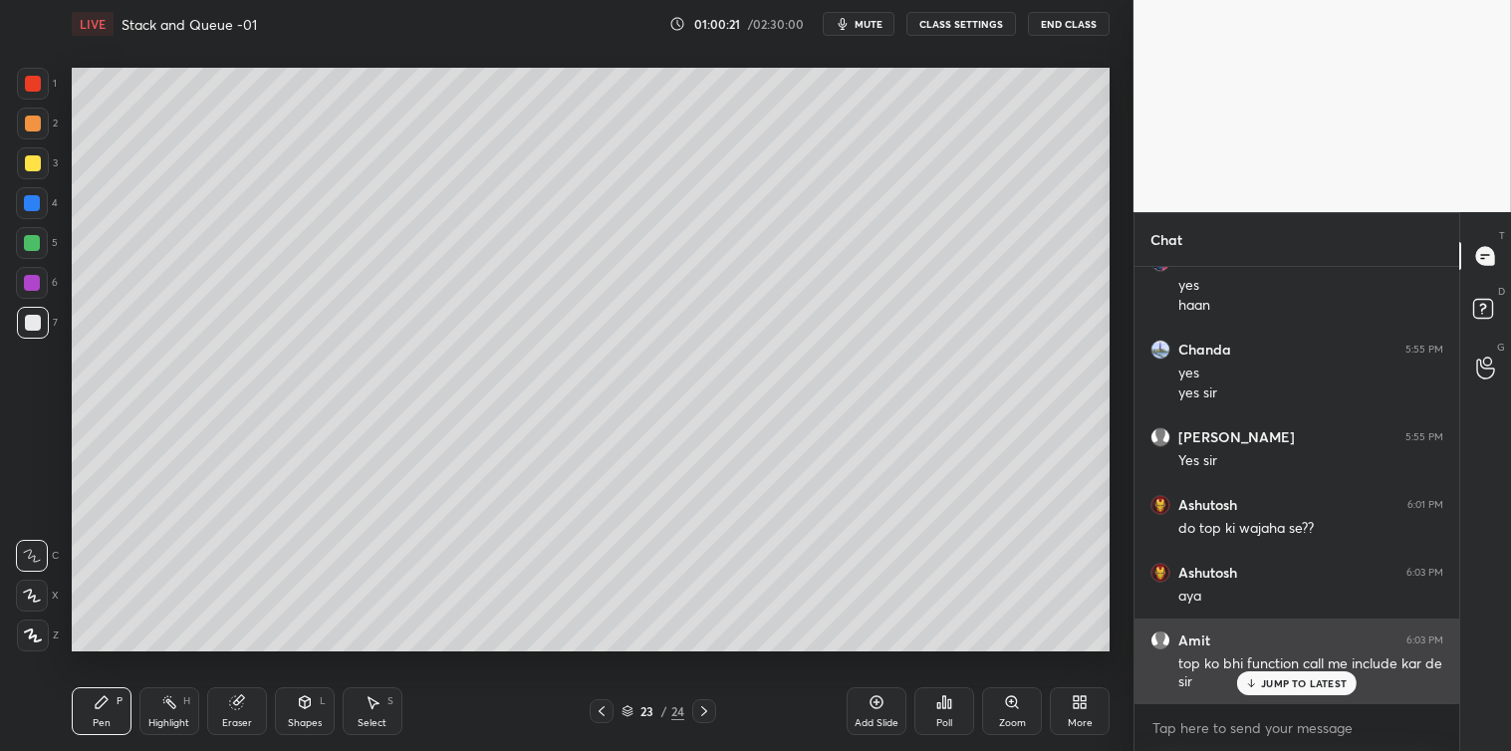
click at [1279, 685] on p "JUMP TO LATEST" at bounding box center [1304, 683] width 86 height 12
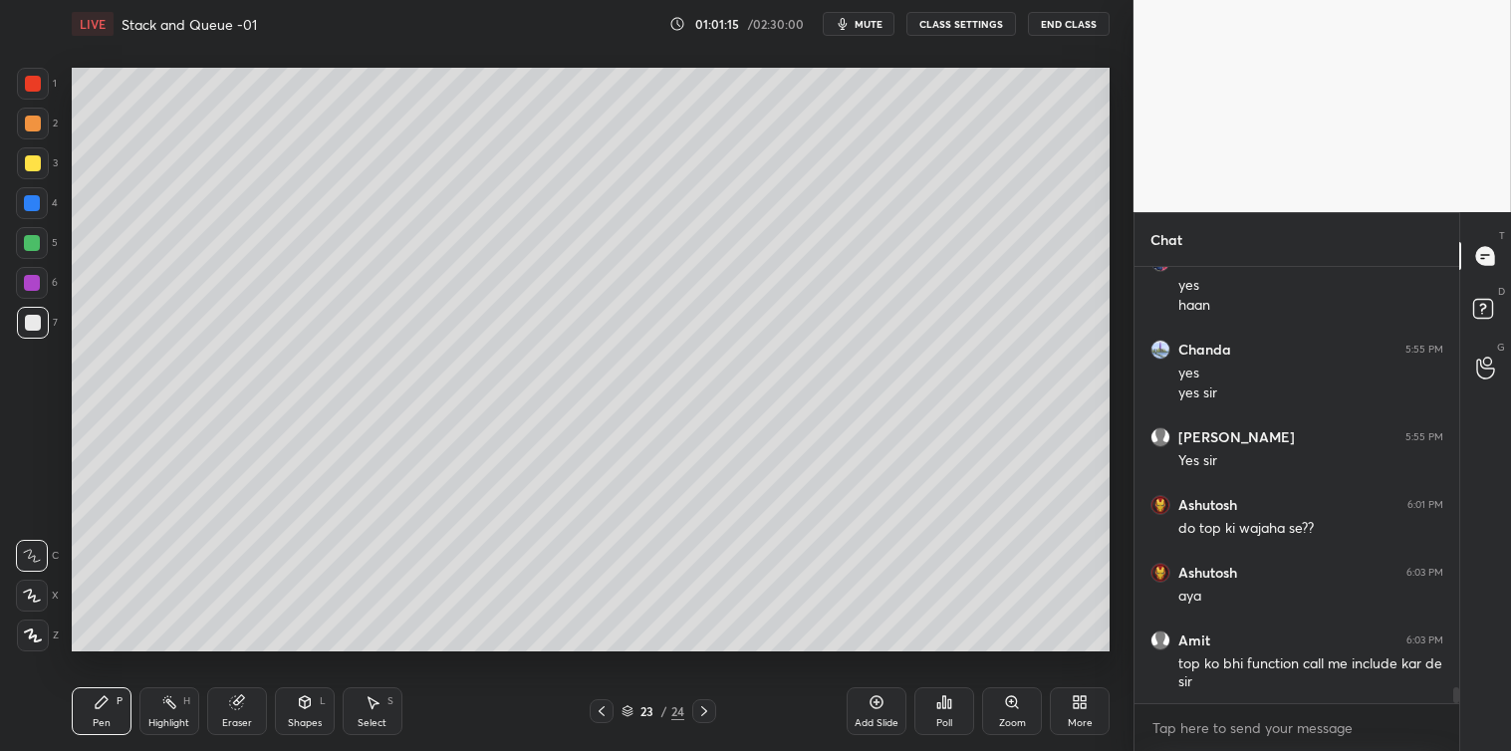
scroll to position [11189, 0]
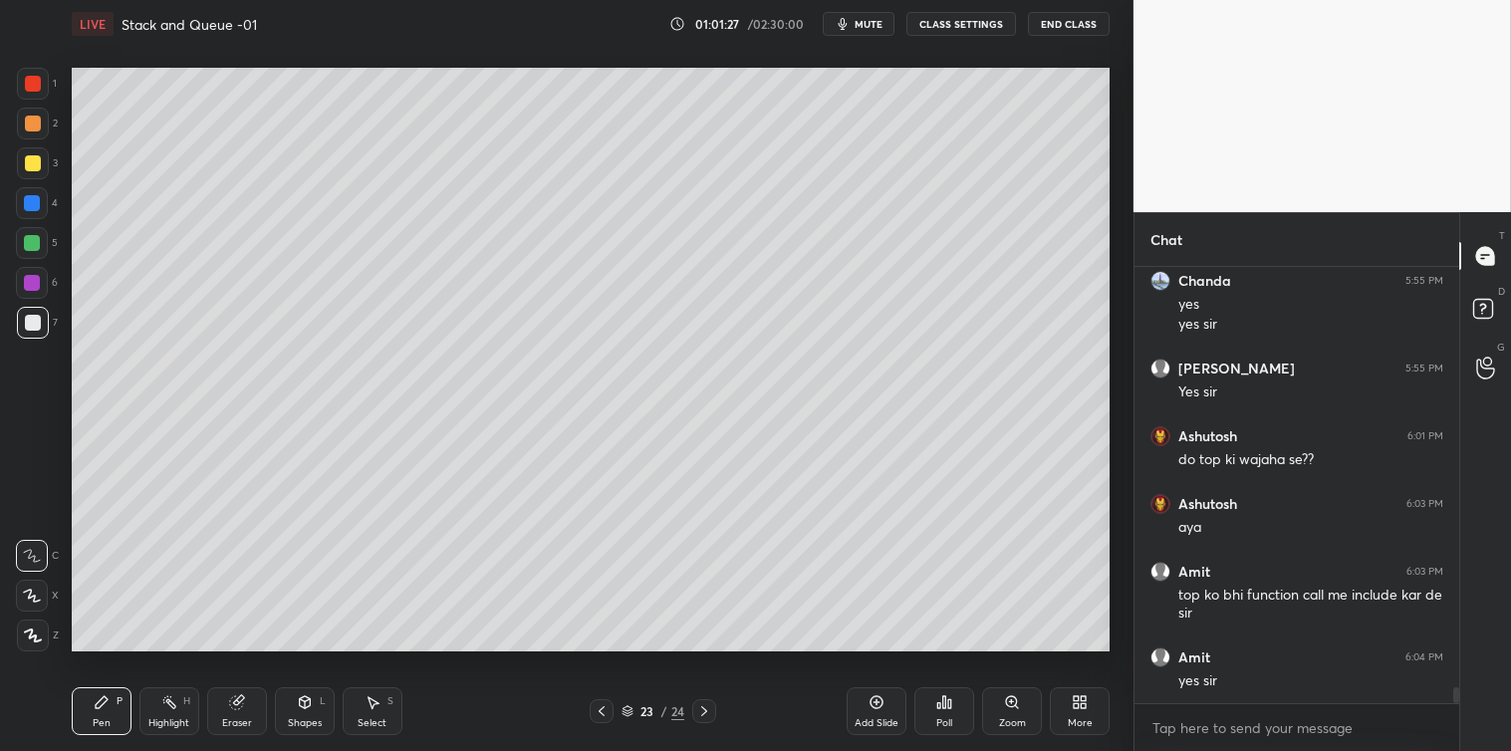
click at [382, 709] on div "Select S" at bounding box center [373, 711] width 60 height 48
click at [94, 709] on icon at bounding box center [102, 702] width 16 height 16
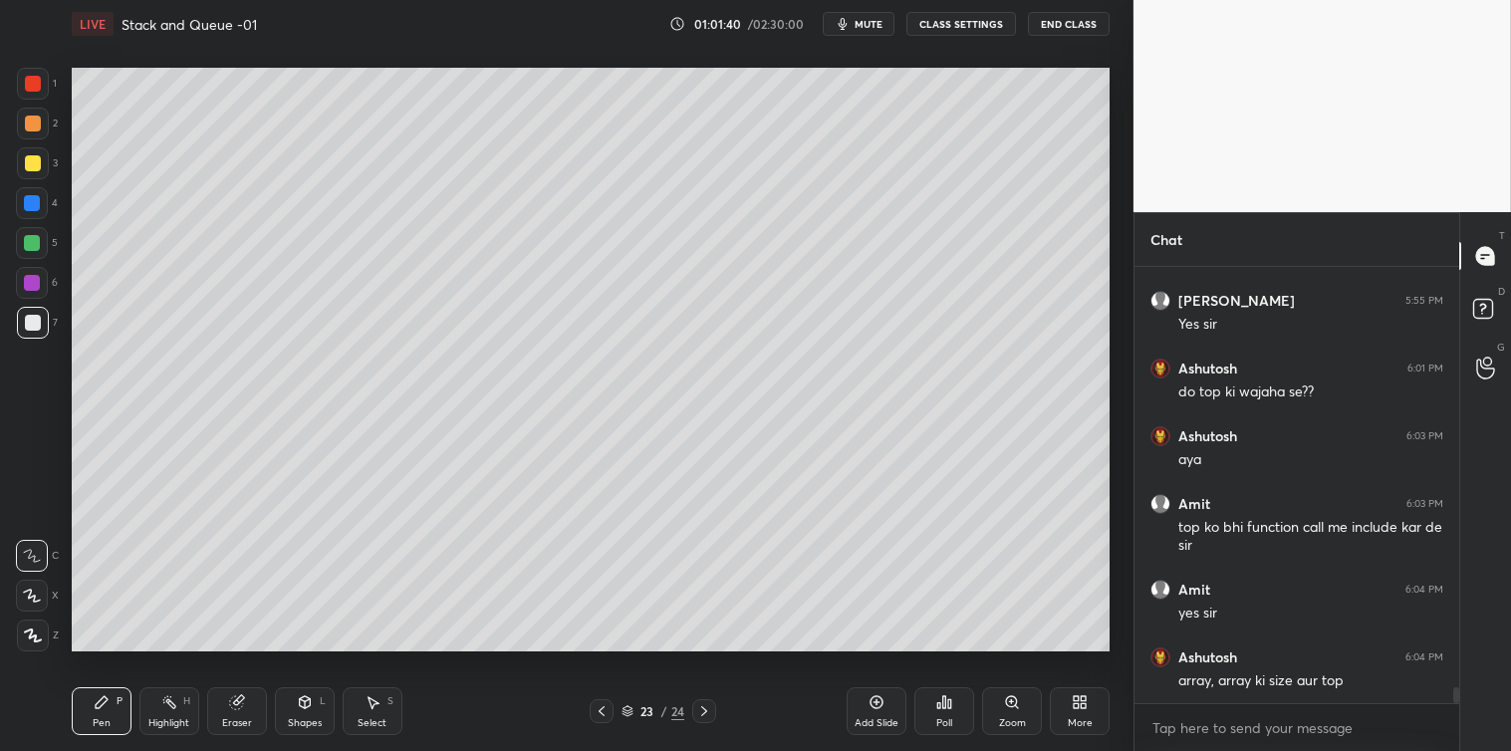
click at [310, 702] on icon at bounding box center [304, 702] width 11 height 12
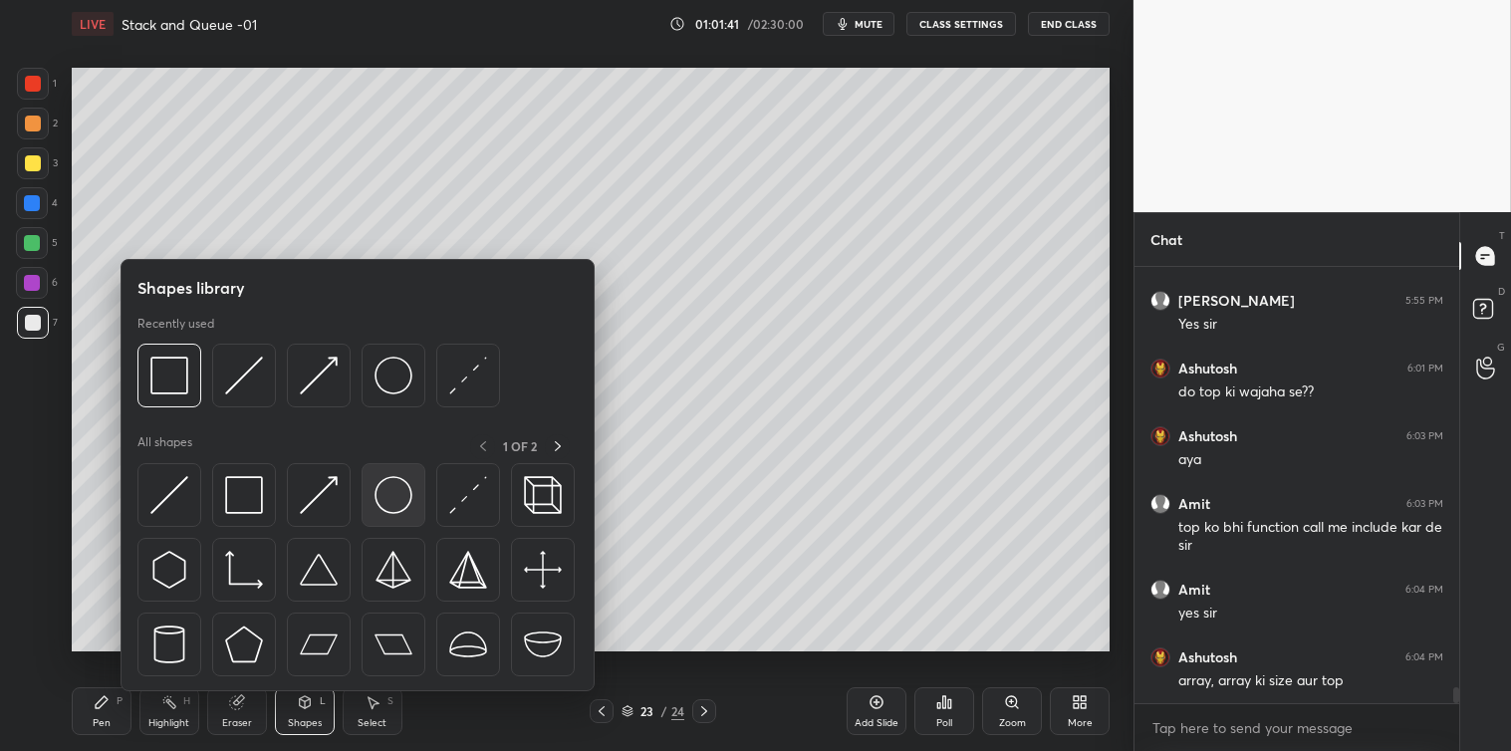
click at [401, 493] on img at bounding box center [394, 495] width 38 height 38
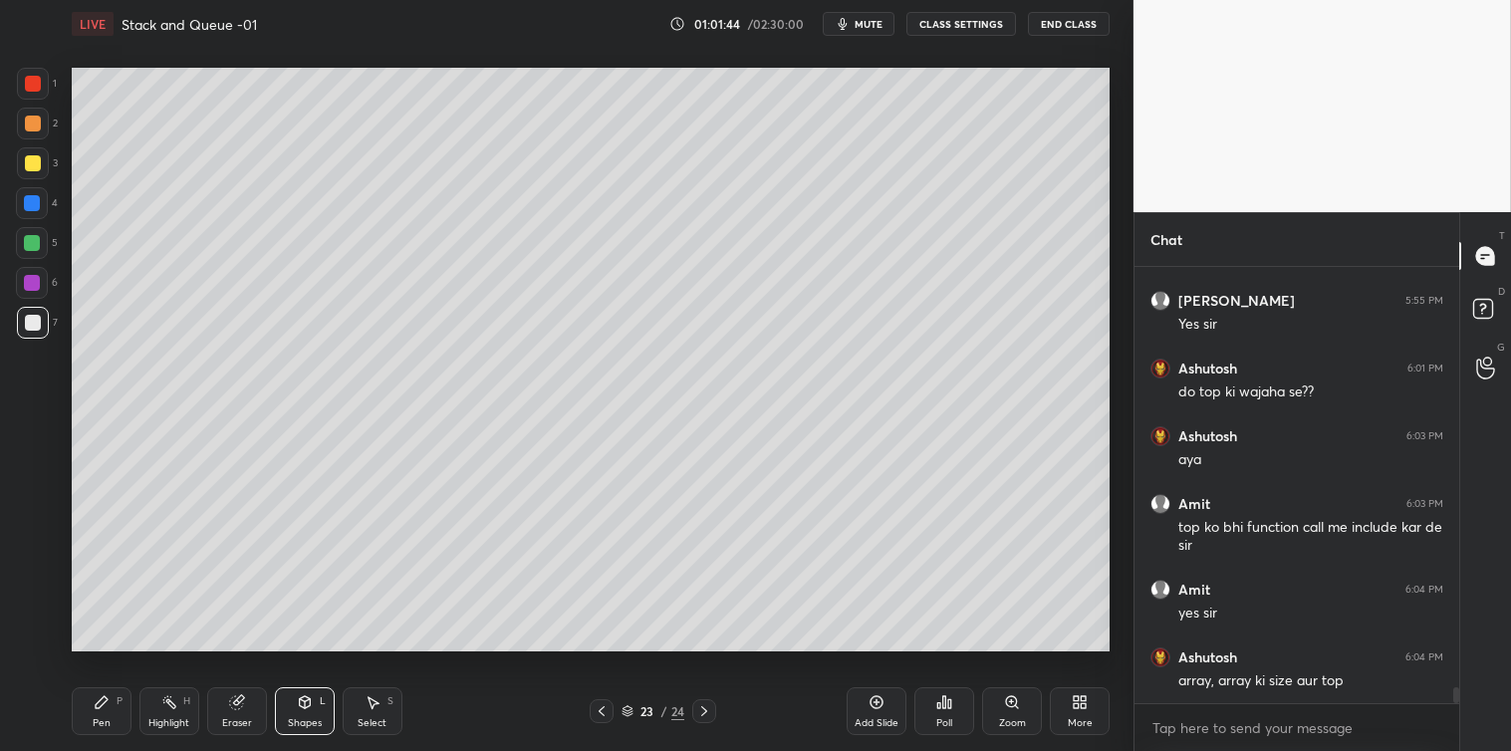
click at [307, 722] on div "Shapes" at bounding box center [305, 723] width 34 height 10
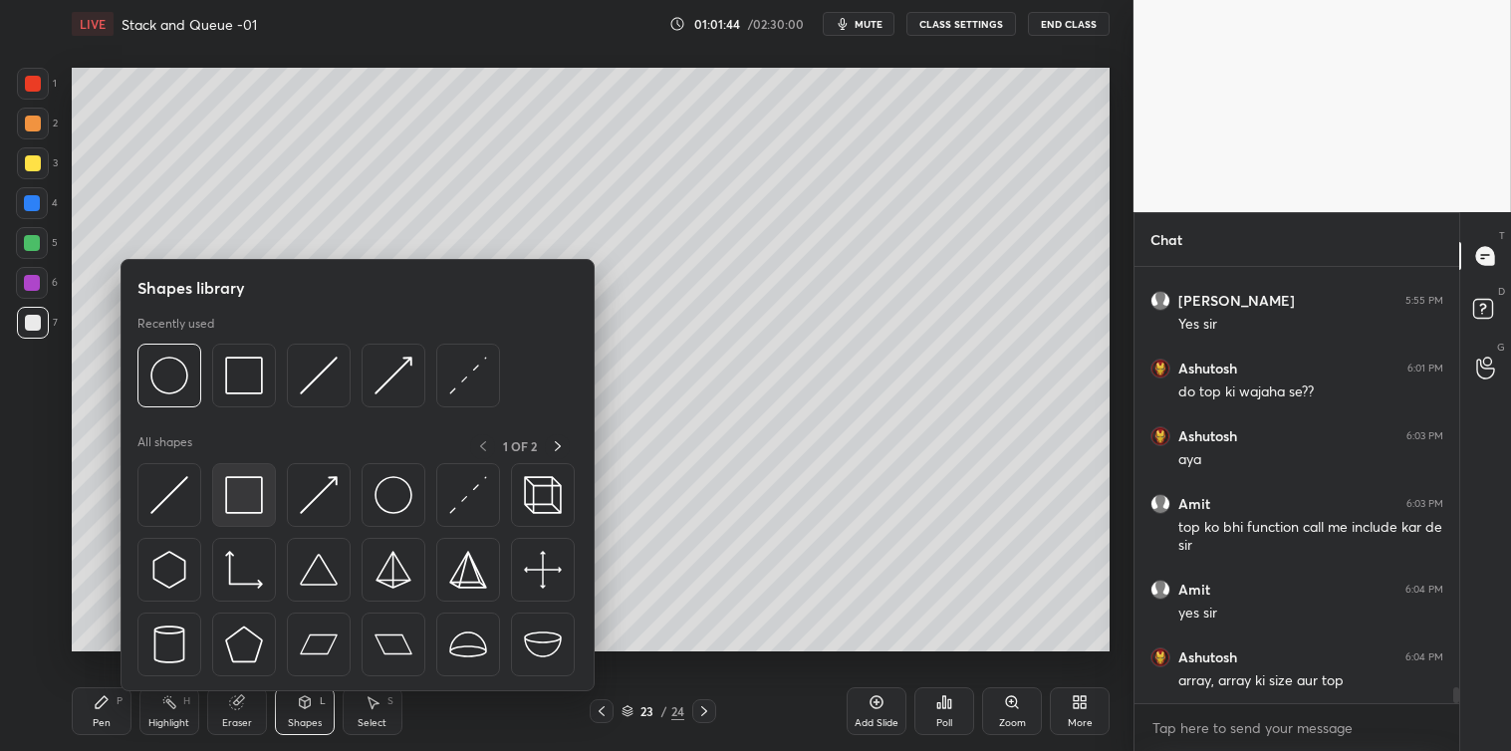
scroll to position [11325, 0]
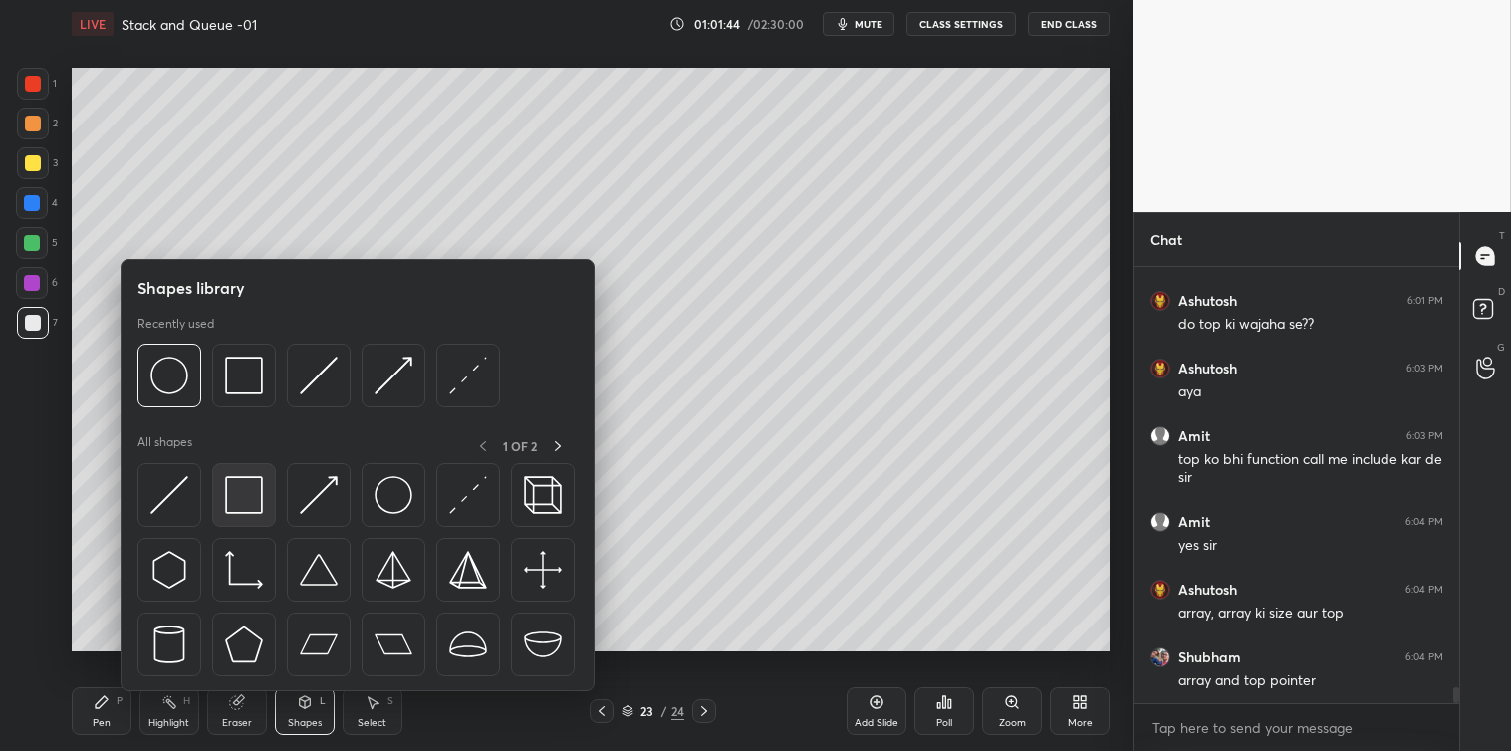
click at [244, 502] on img at bounding box center [244, 495] width 38 height 38
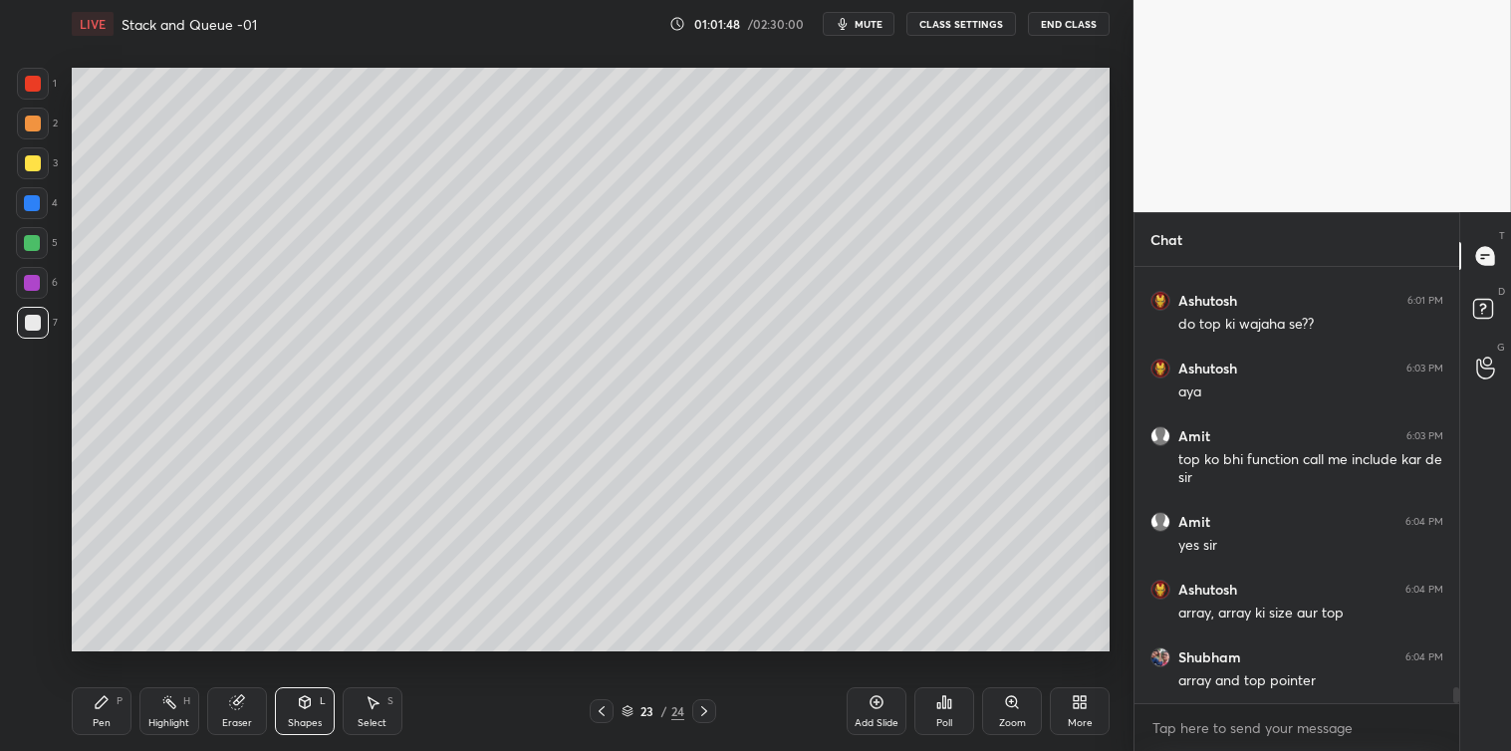
click at [96, 715] on div "Pen P" at bounding box center [102, 711] width 60 height 48
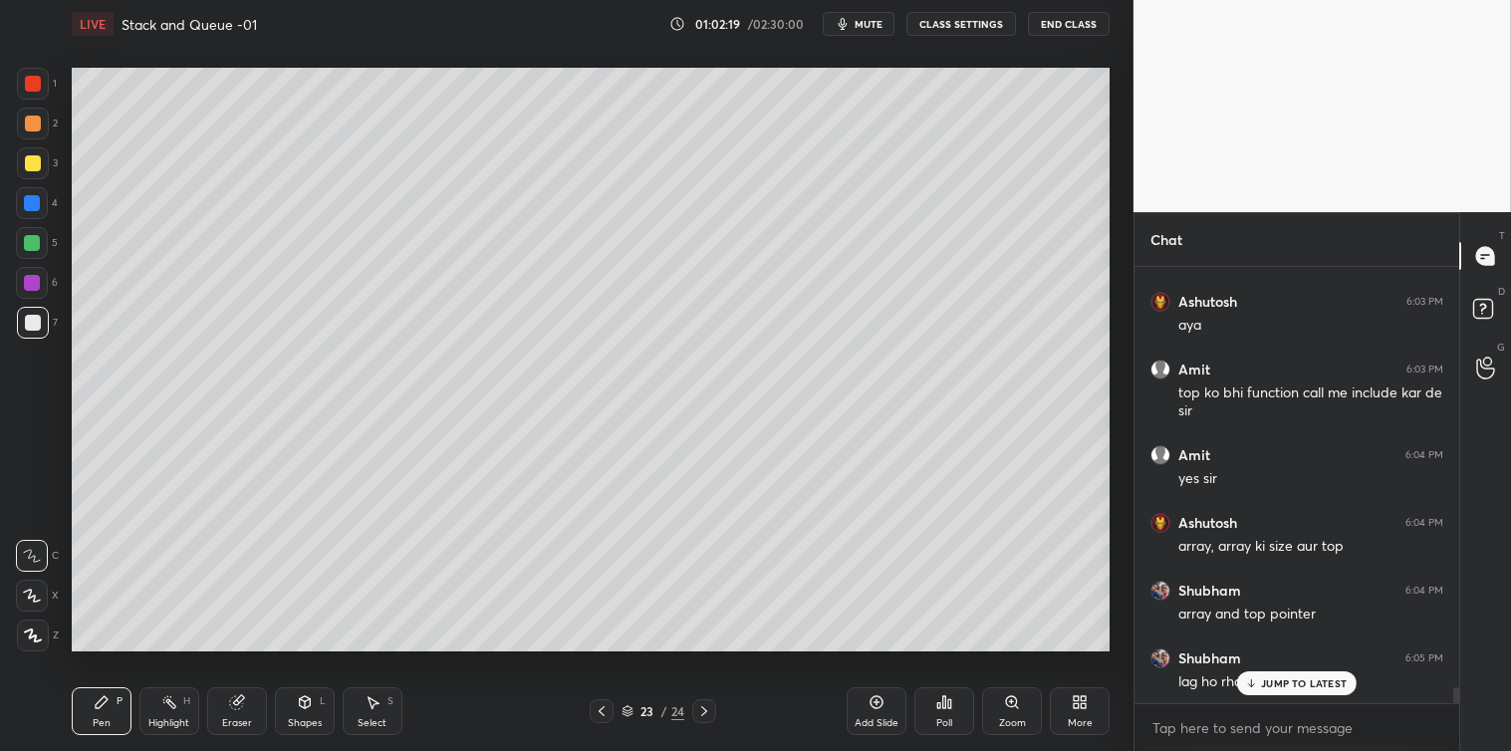
click at [1260, 685] on div "JUMP TO LATEST" at bounding box center [1297, 683] width 120 height 24
click at [290, 705] on div "Shapes L" at bounding box center [305, 711] width 60 height 48
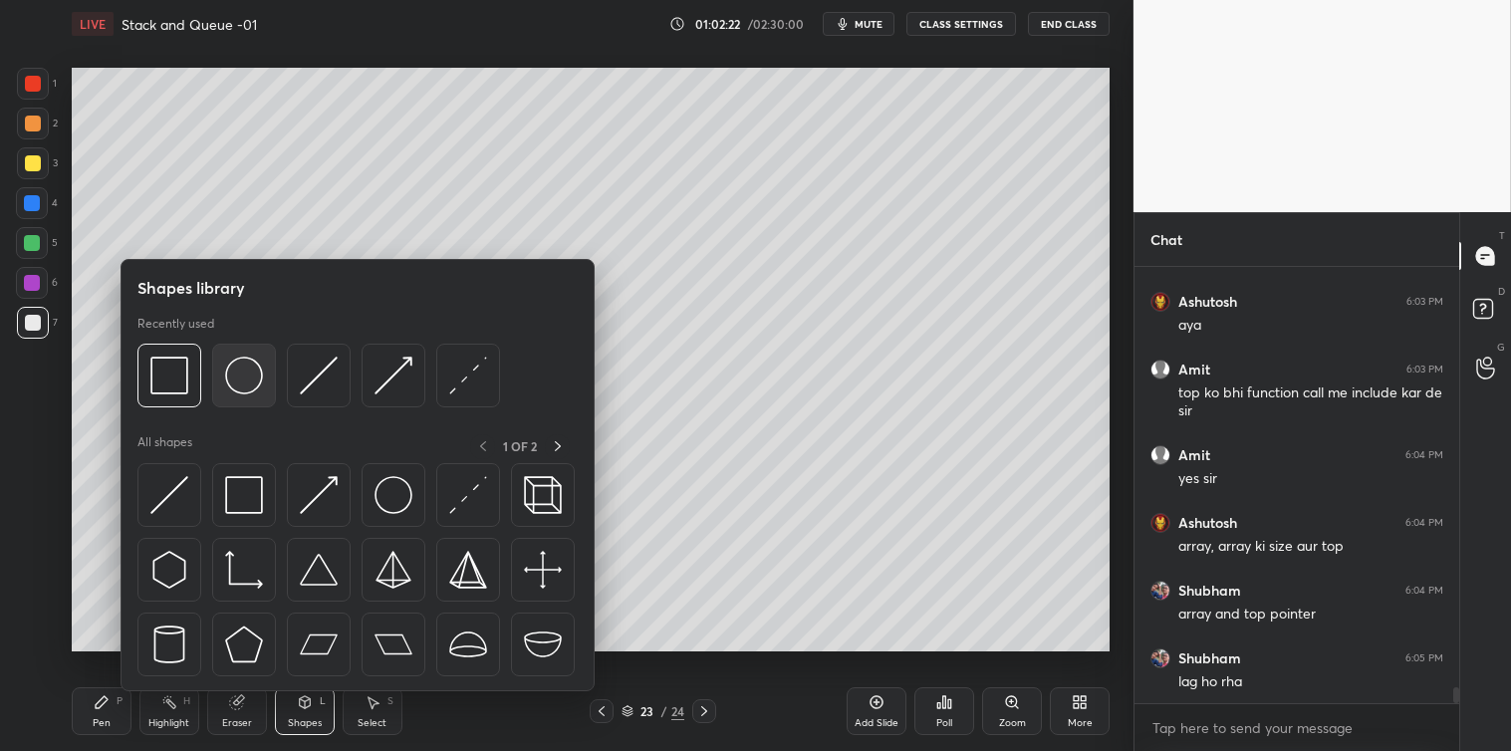
click at [235, 388] on img at bounding box center [244, 376] width 38 height 38
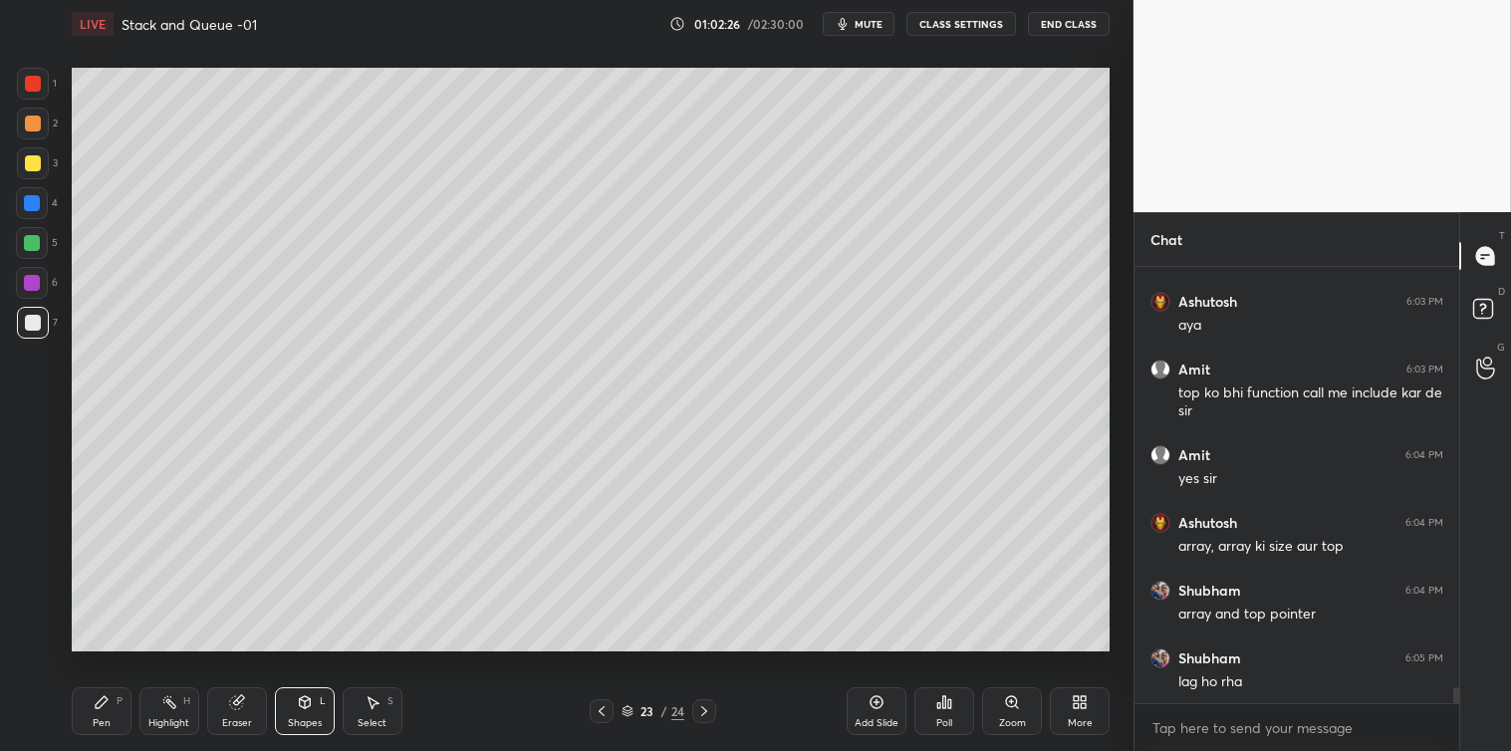
click at [104, 714] on div "Pen P" at bounding box center [102, 711] width 60 height 48
click at [312, 708] on icon at bounding box center [305, 702] width 16 height 16
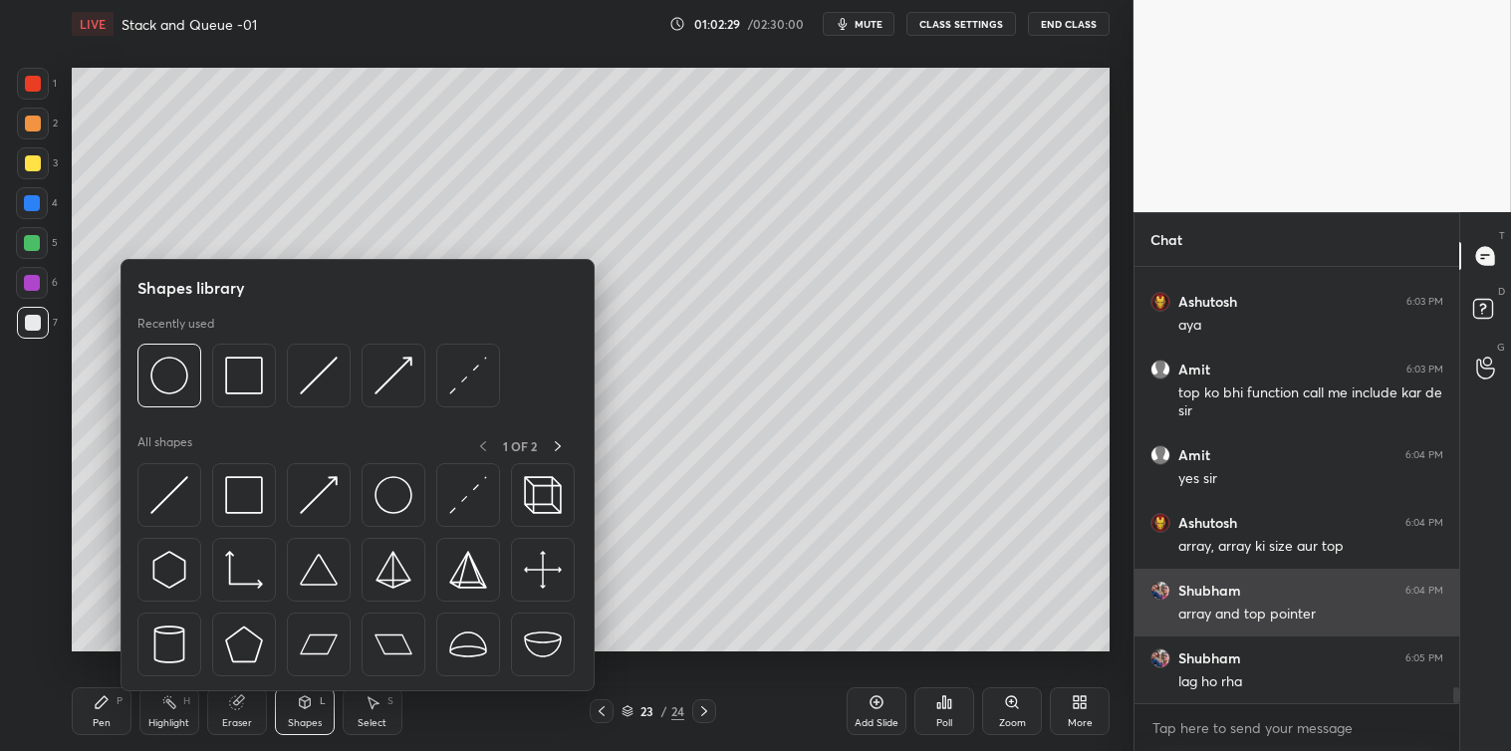
click at [234, 521] on div at bounding box center [244, 495] width 64 height 64
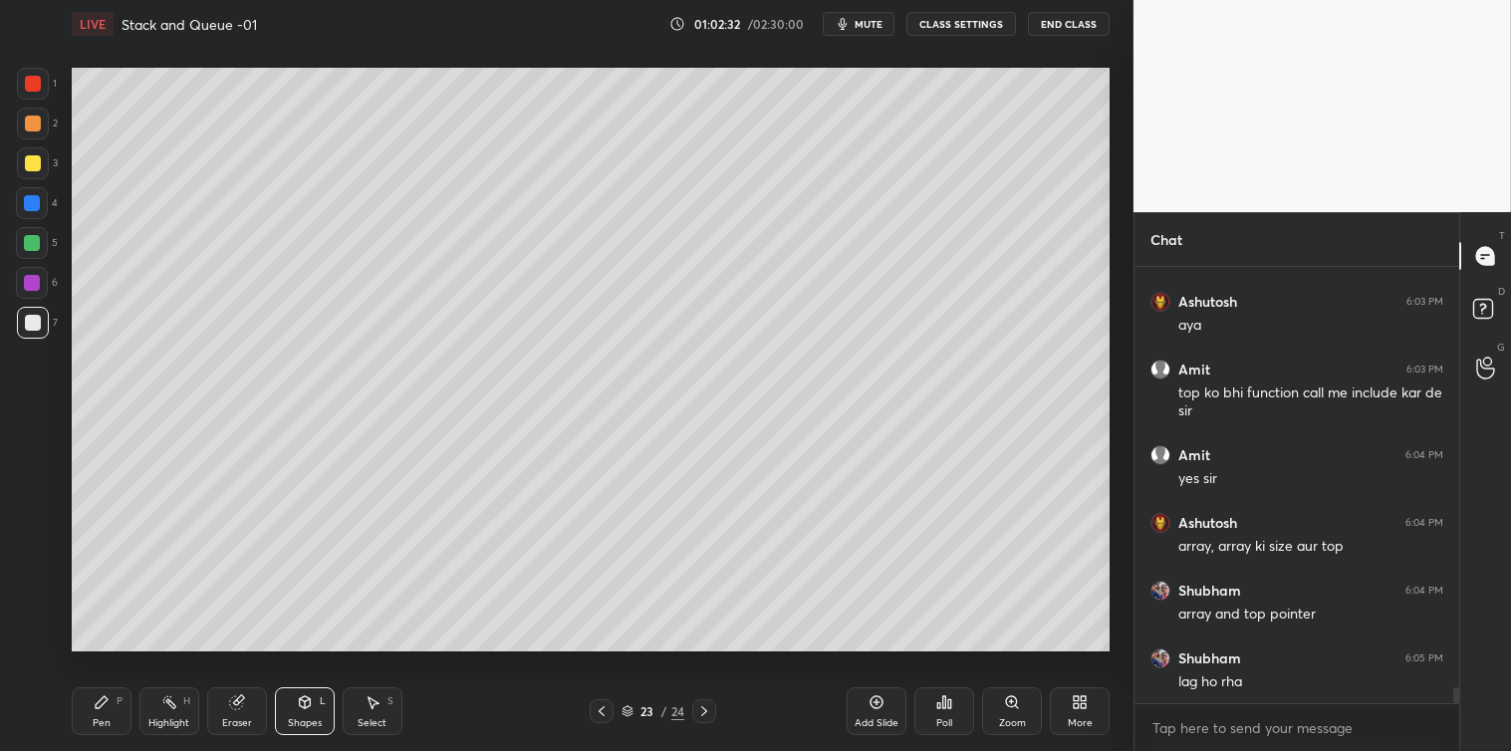
click at [105, 725] on div "Pen" at bounding box center [102, 723] width 18 height 10
click at [881, 714] on div "Add Slide" at bounding box center [877, 711] width 60 height 48
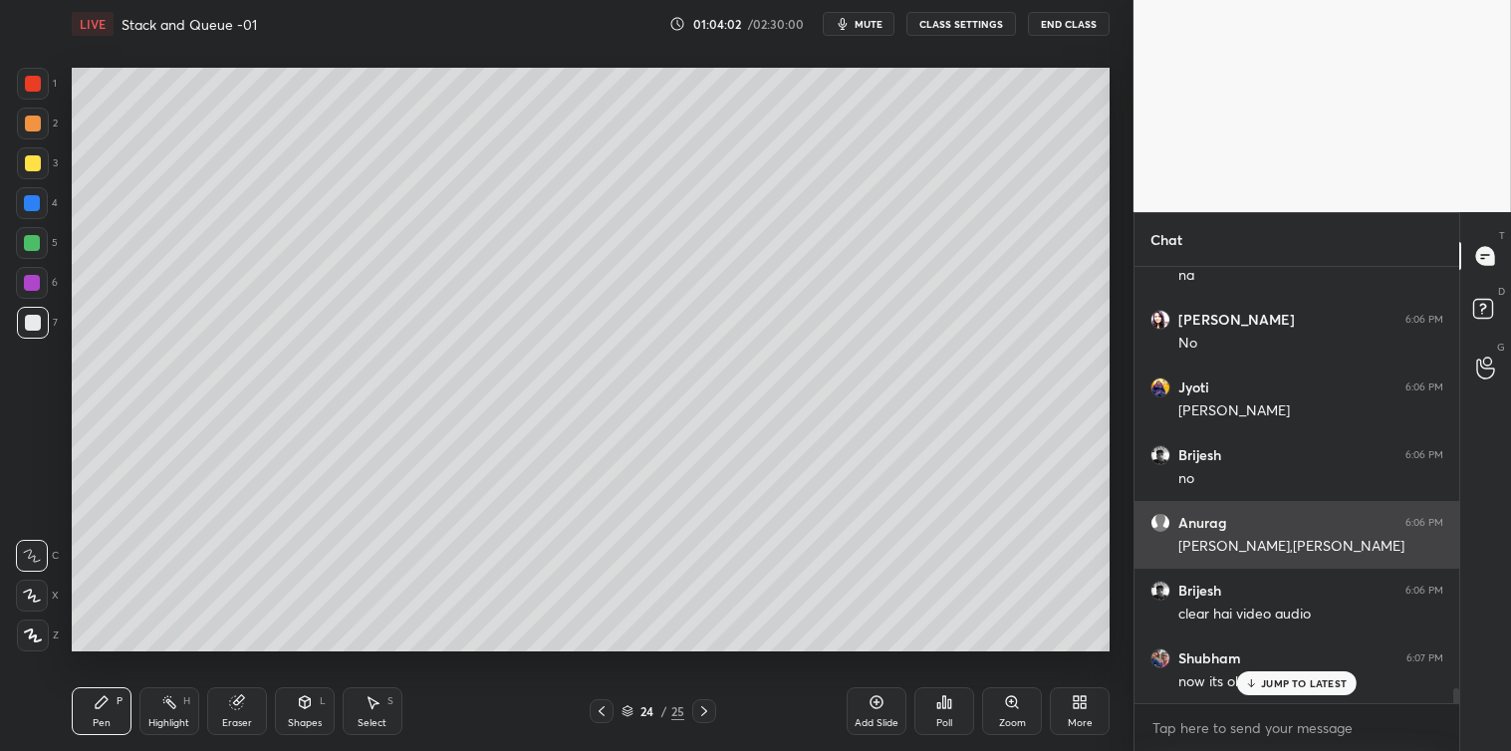
scroll to position [12475, 0]
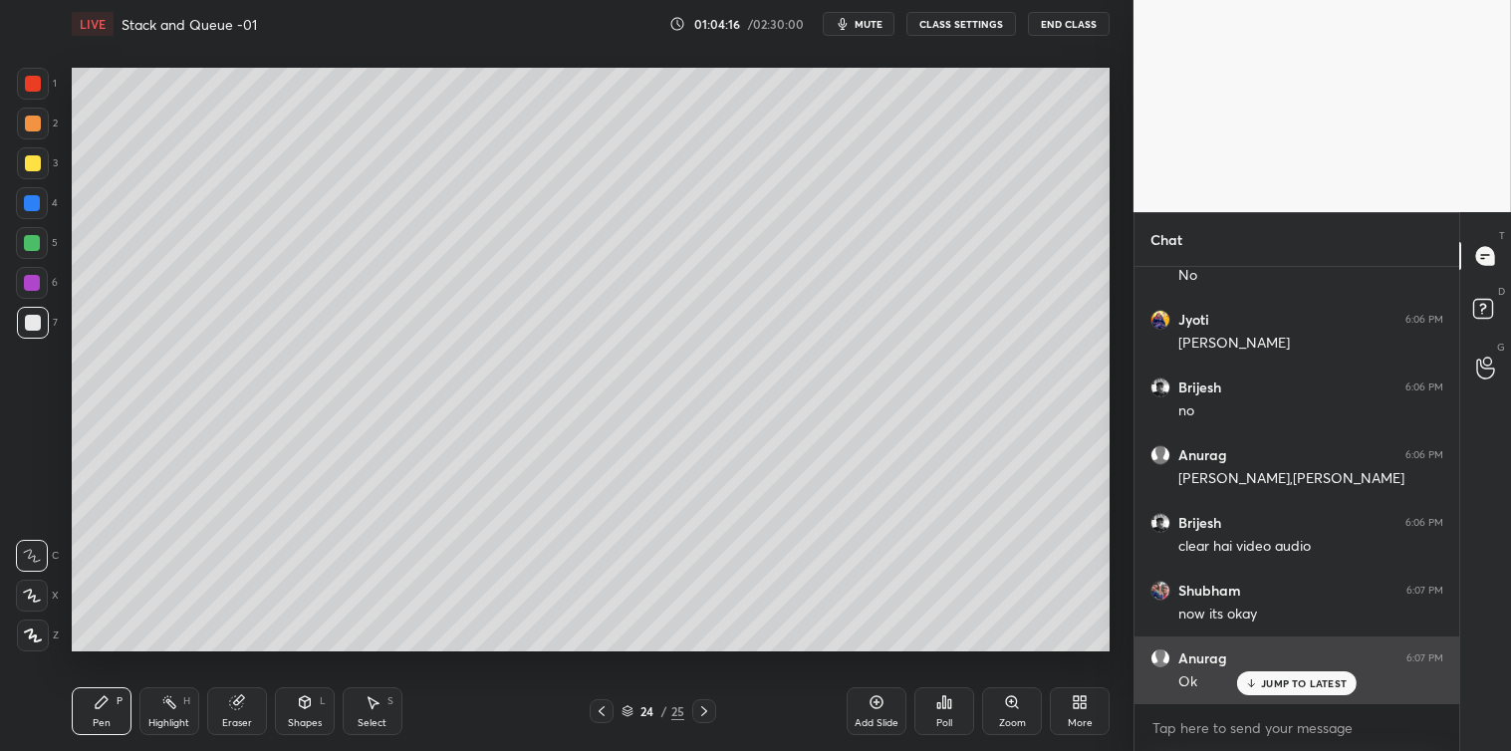
click at [1271, 679] on p "JUMP TO LATEST" at bounding box center [1304, 683] width 86 height 12
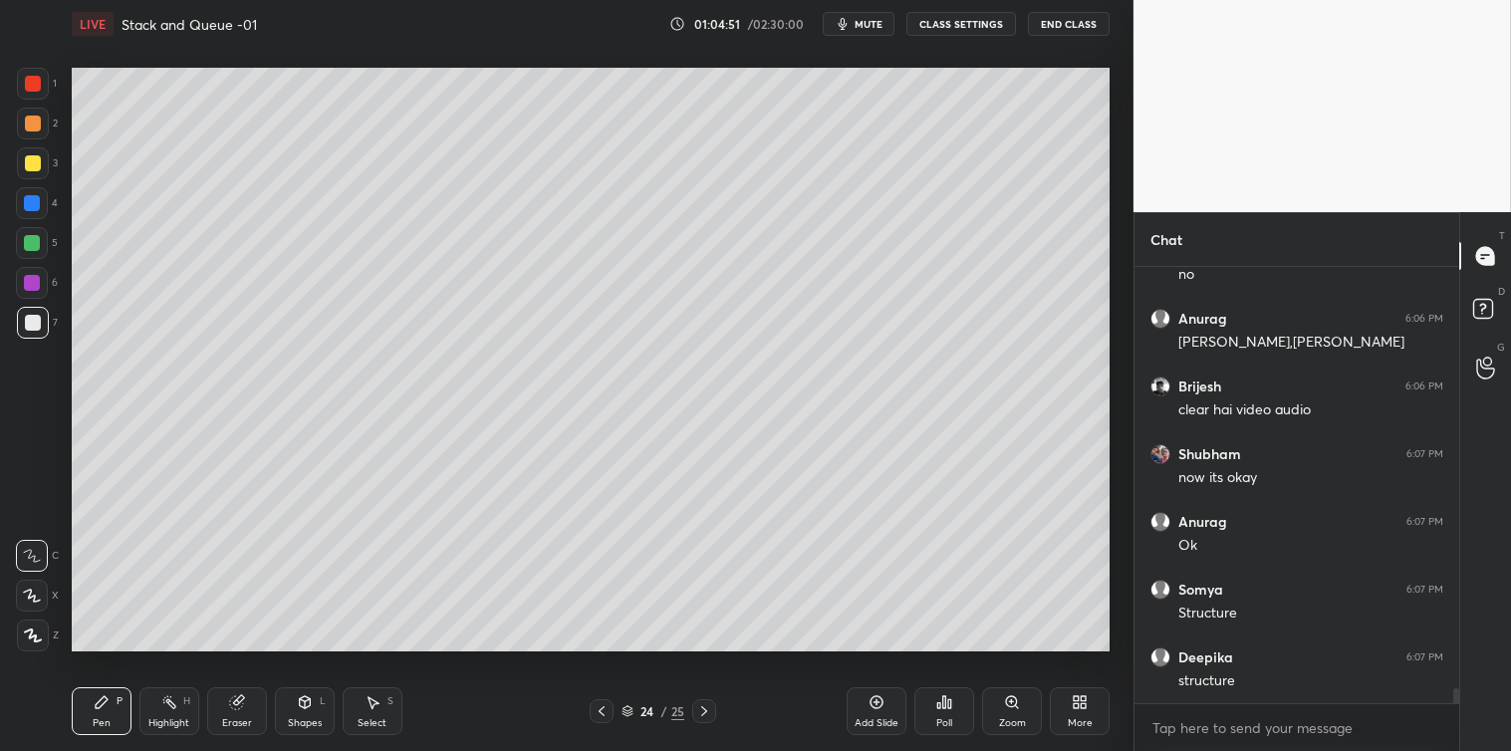
scroll to position [12680, 0]
click at [867, 698] on div "Add Slide" at bounding box center [877, 711] width 60 height 48
click at [33, 155] on div at bounding box center [33, 163] width 16 height 16
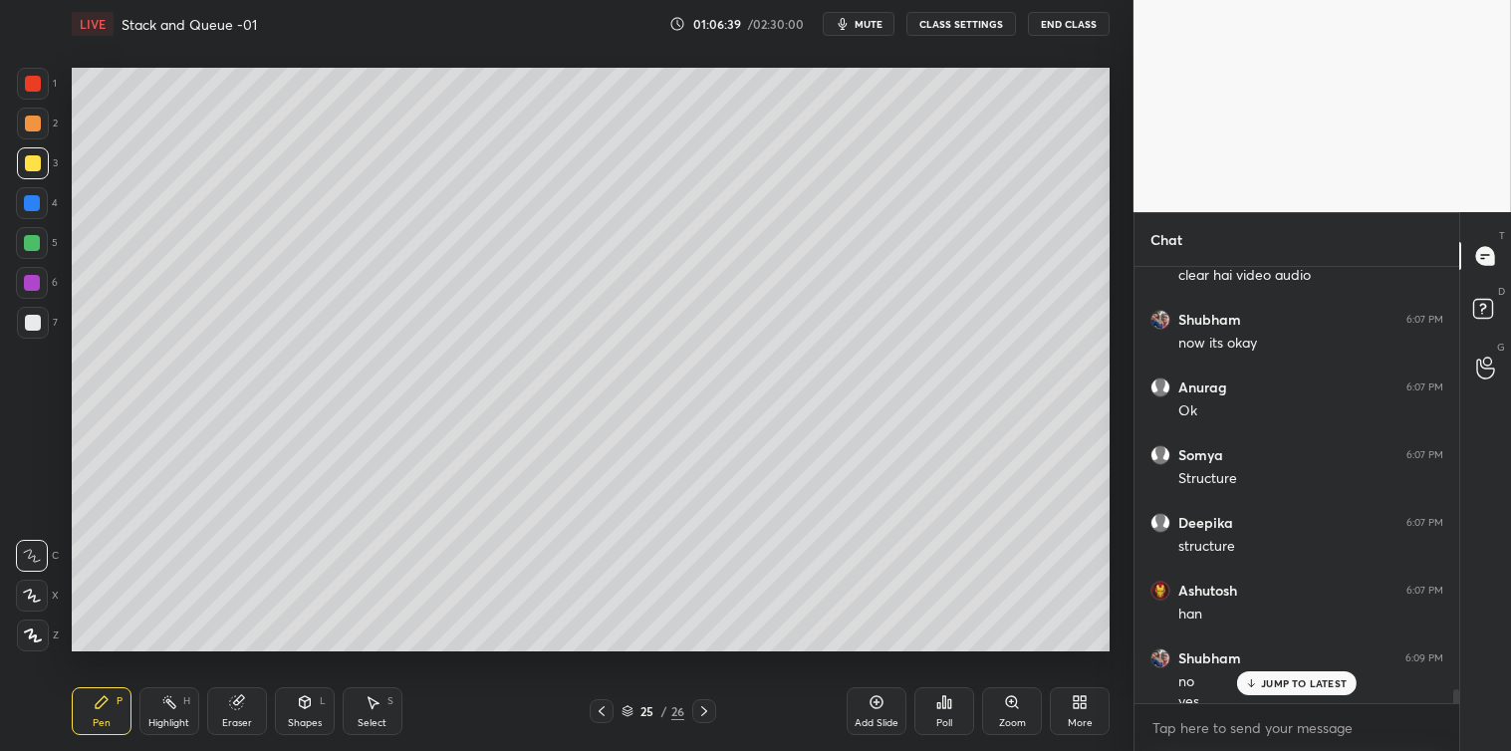
scroll to position [12766, 0]
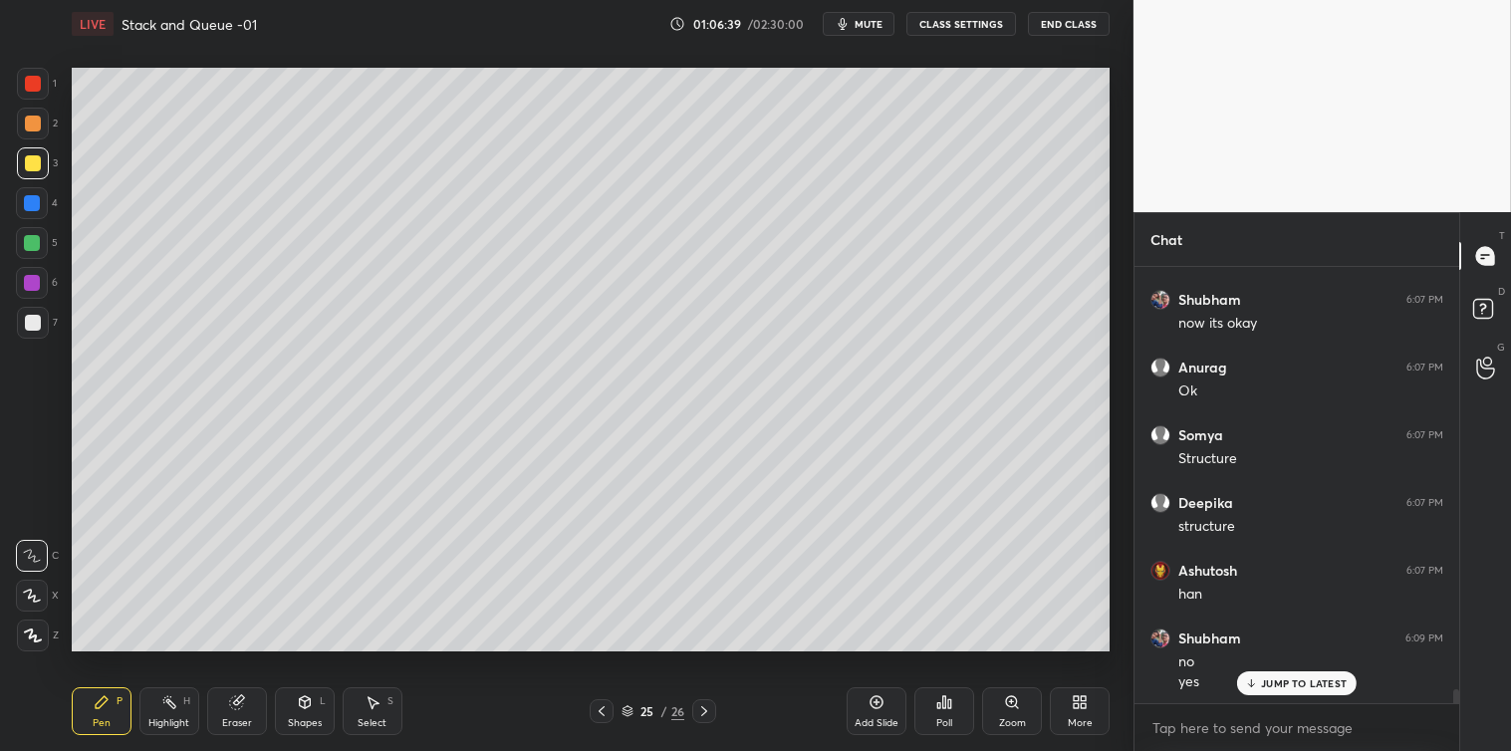
click at [299, 708] on icon at bounding box center [305, 702] width 16 height 16
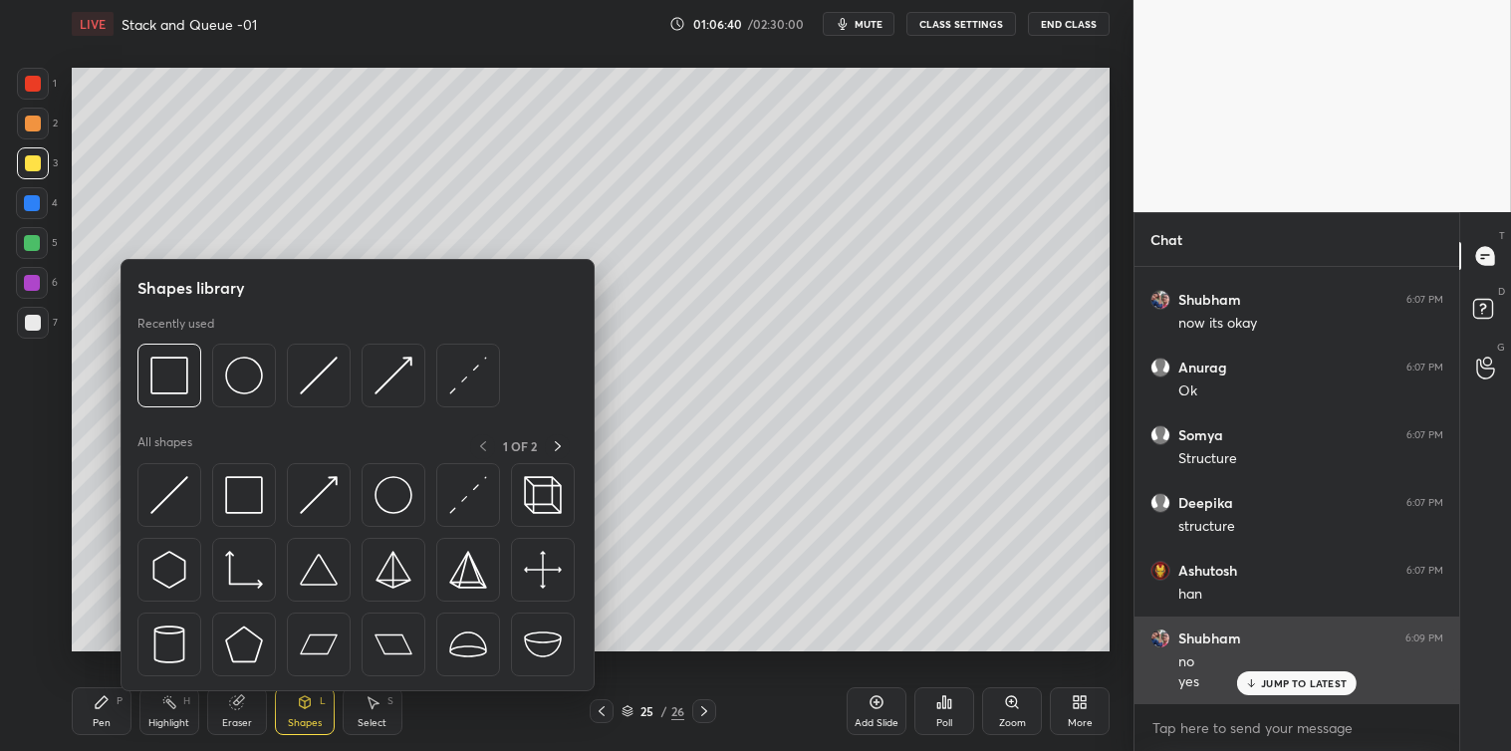
click at [245, 372] on img at bounding box center [244, 376] width 38 height 38
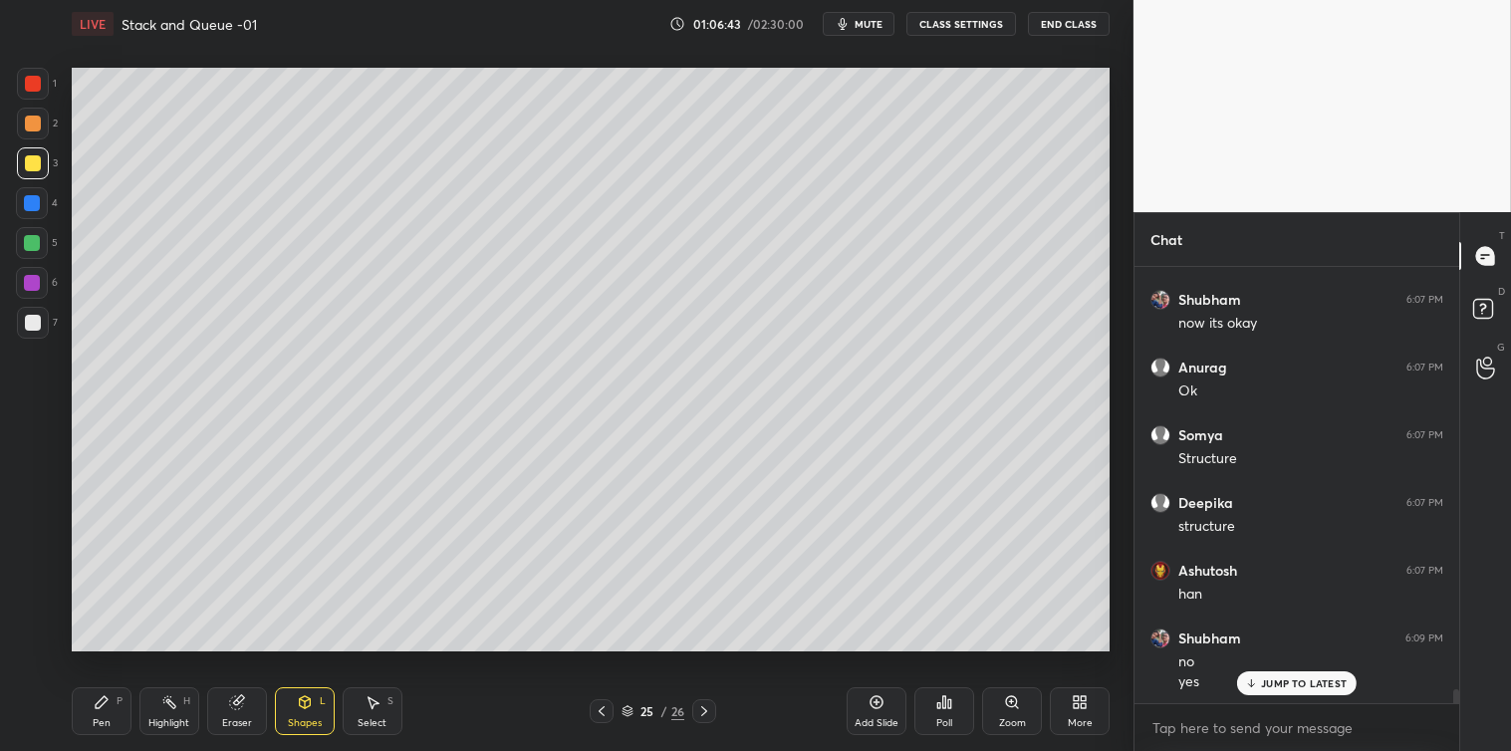
click at [107, 700] on icon at bounding box center [102, 702] width 12 height 12
click at [307, 720] on div "Shapes" at bounding box center [305, 723] width 34 height 10
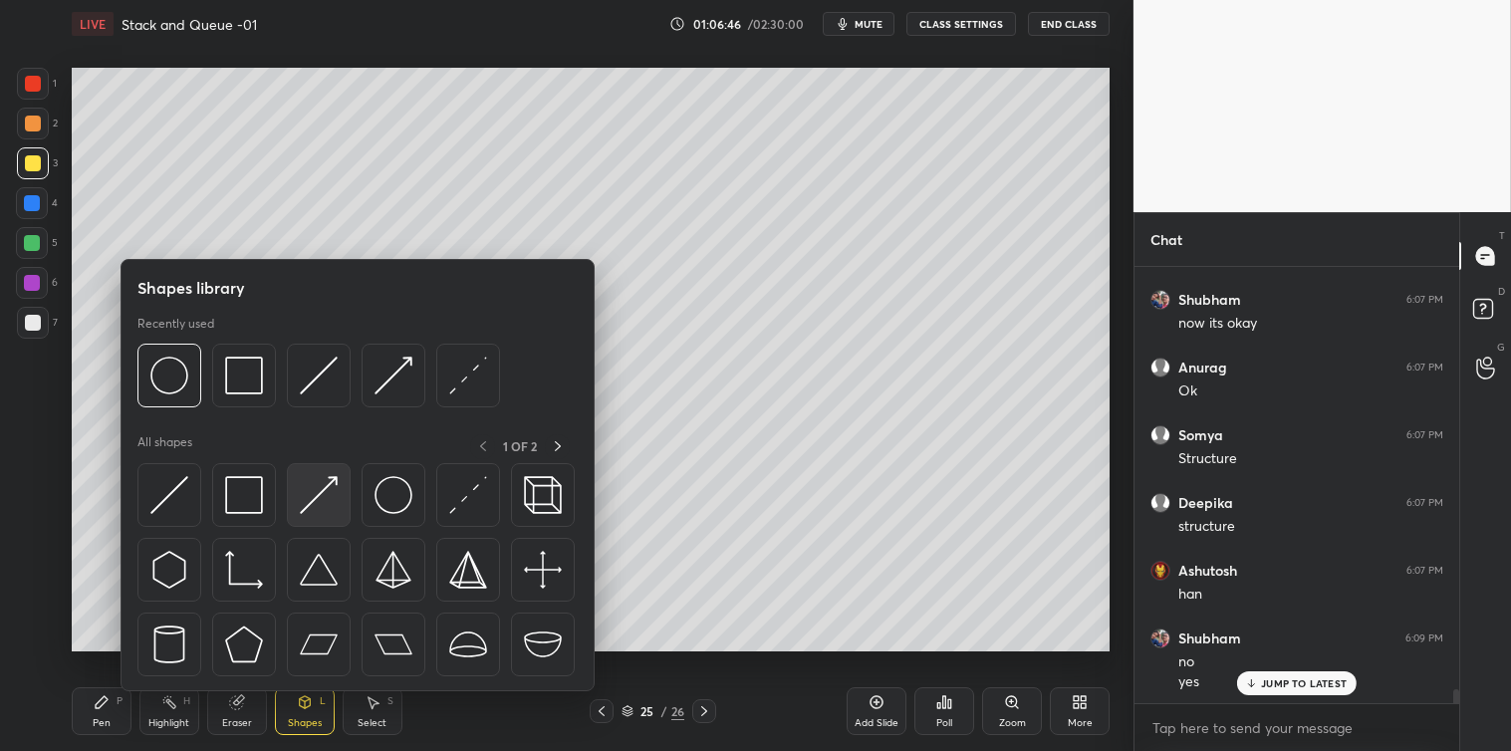
click at [279, 490] on div at bounding box center [357, 575] width 440 height 224
click at [241, 501] on img at bounding box center [244, 495] width 38 height 38
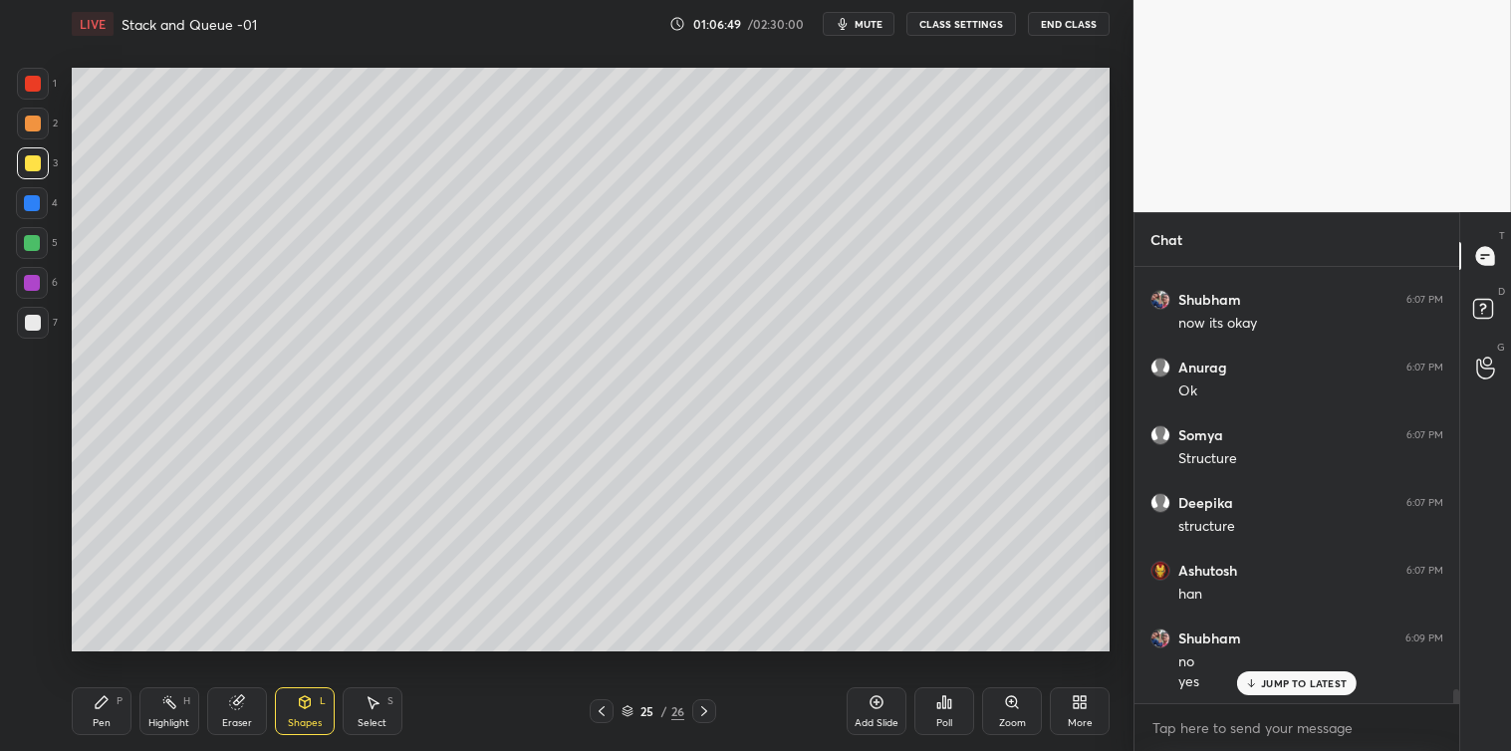
click at [106, 712] on div "Pen P" at bounding box center [102, 711] width 60 height 48
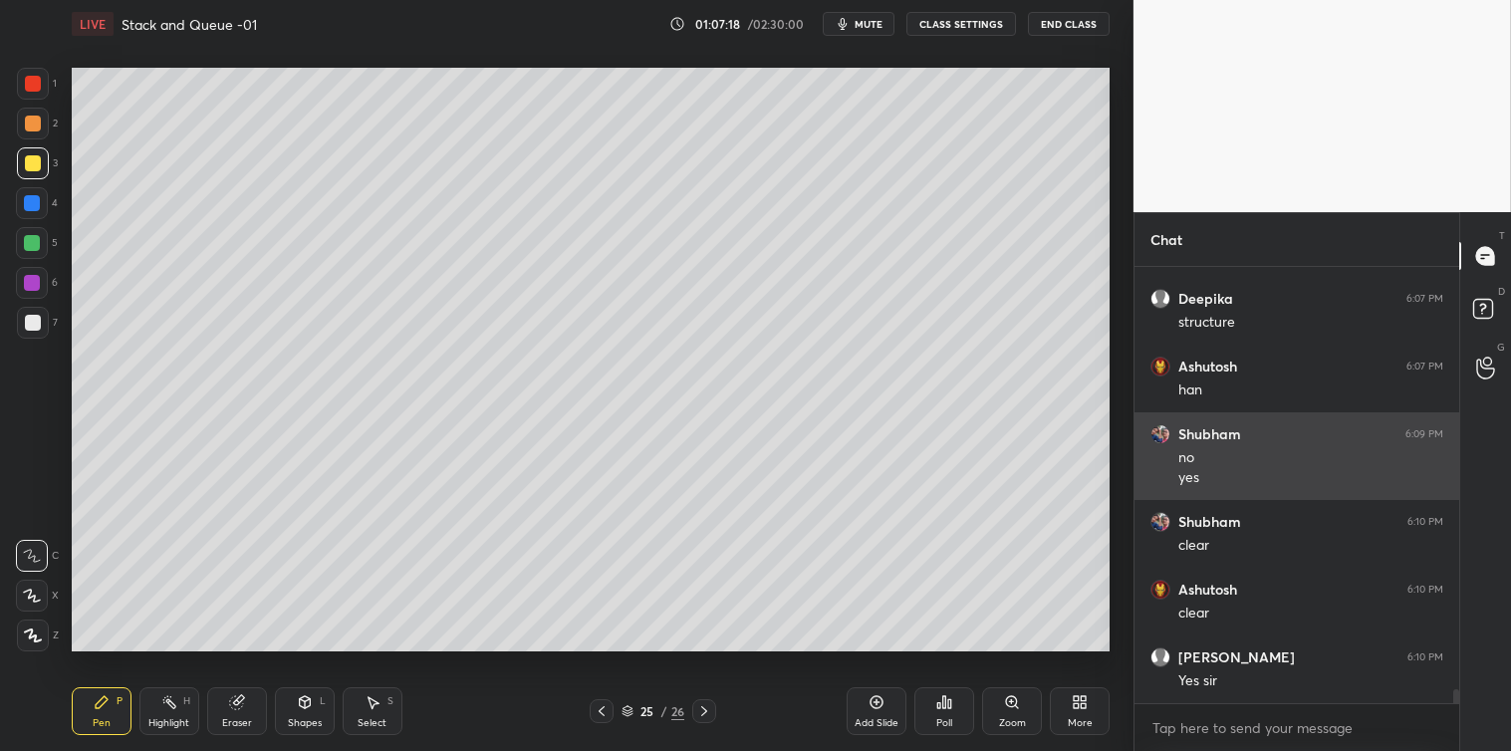
scroll to position [13038, 0]
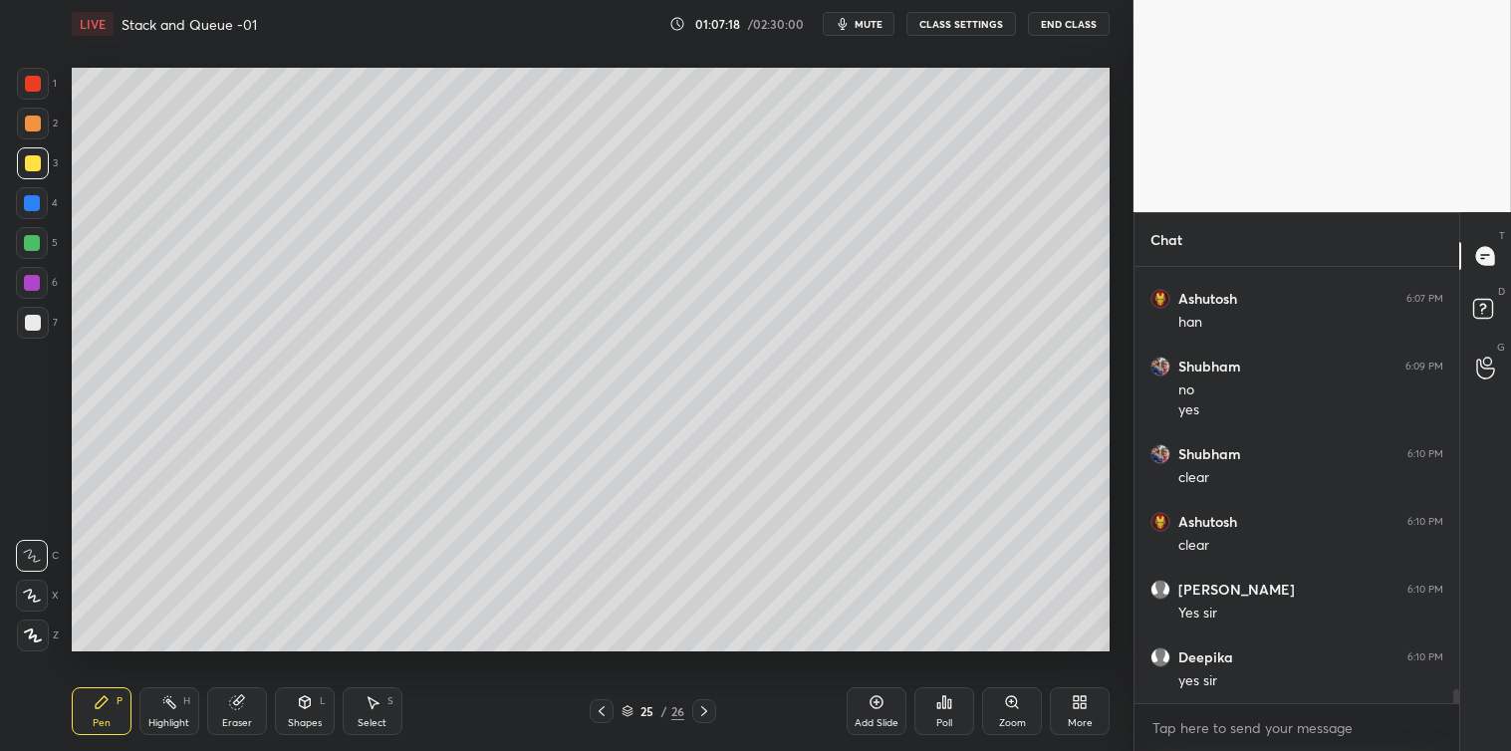
click at [948, 705] on icon at bounding box center [949, 703] width 3 height 9
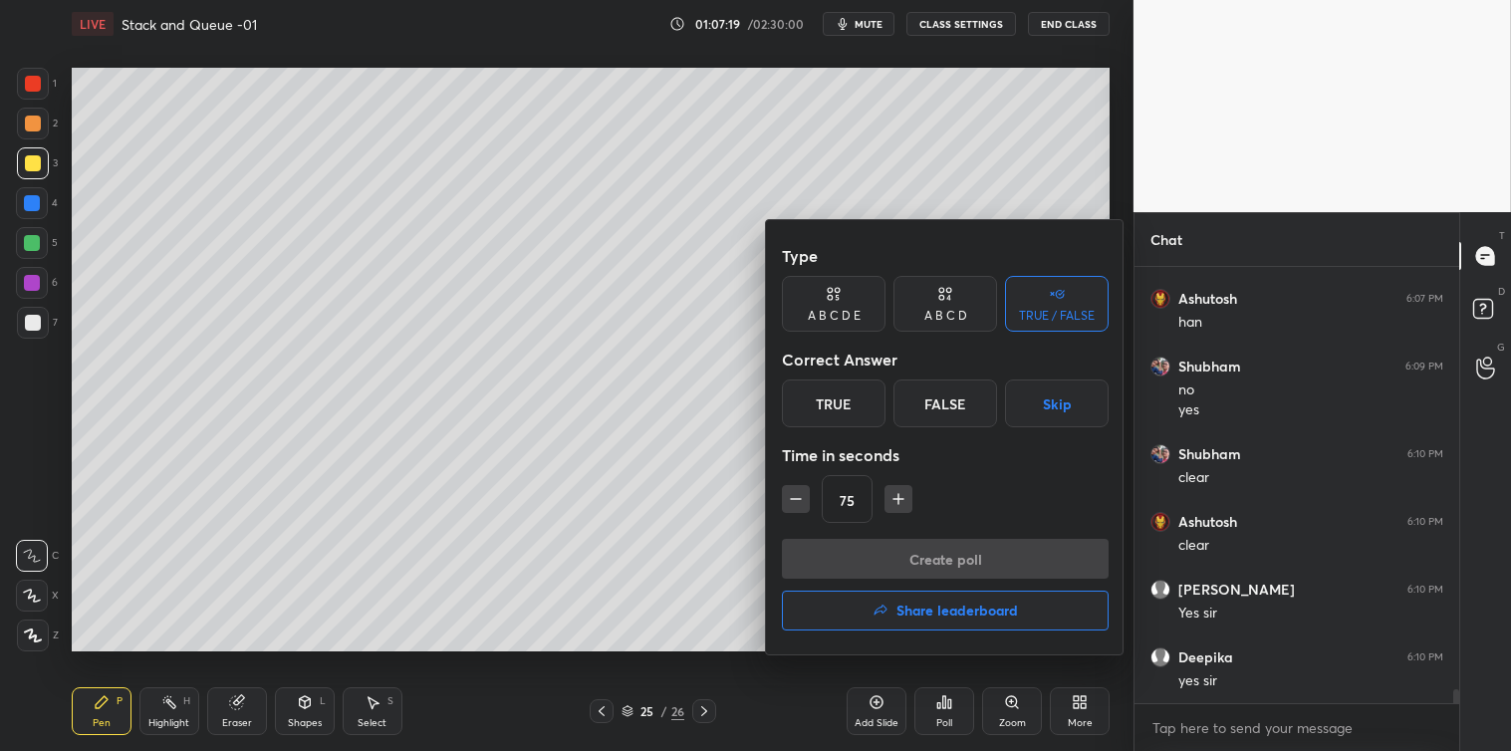
click at [830, 410] on div "True" at bounding box center [834, 403] width 104 height 48
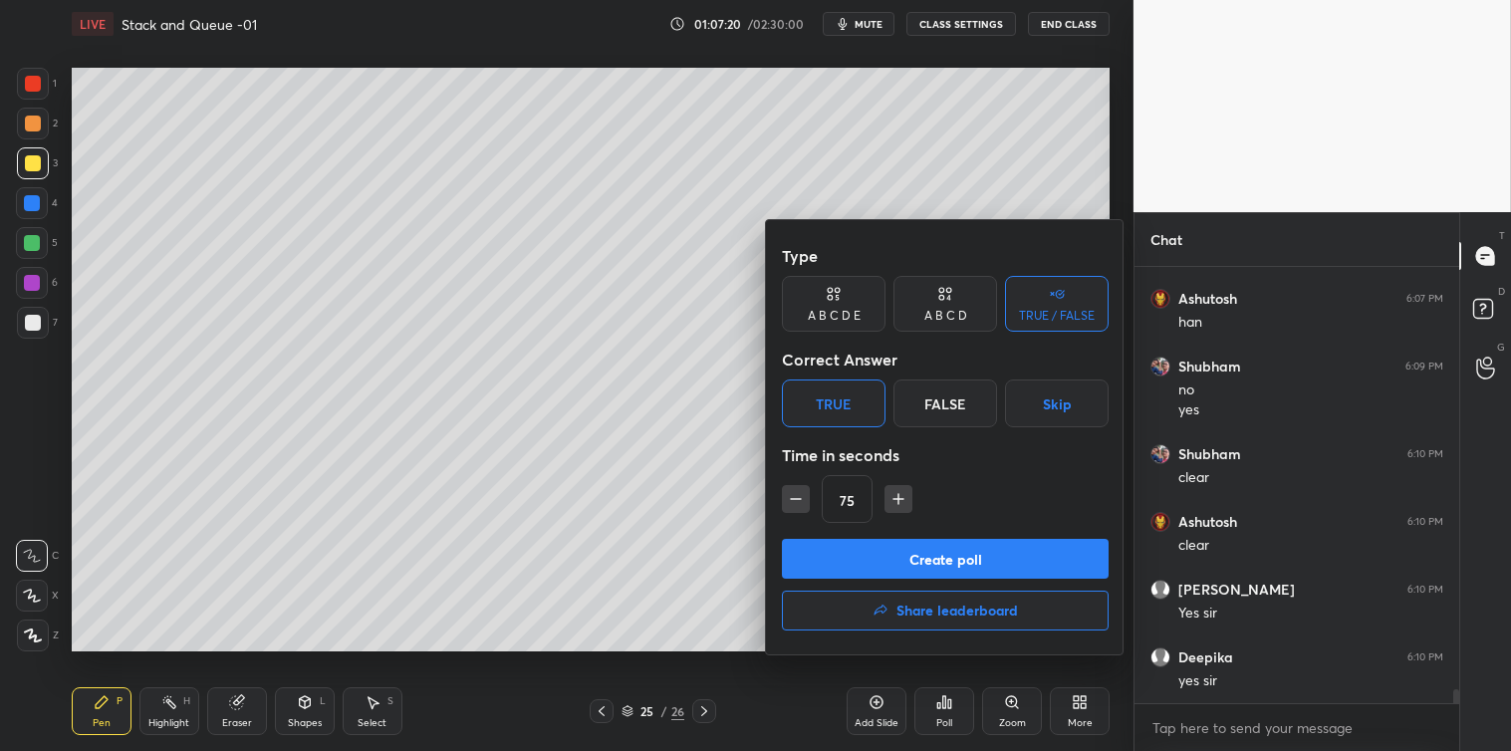
click at [879, 556] on button "Create poll" at bounding box center [945, 559] width 327 height 40
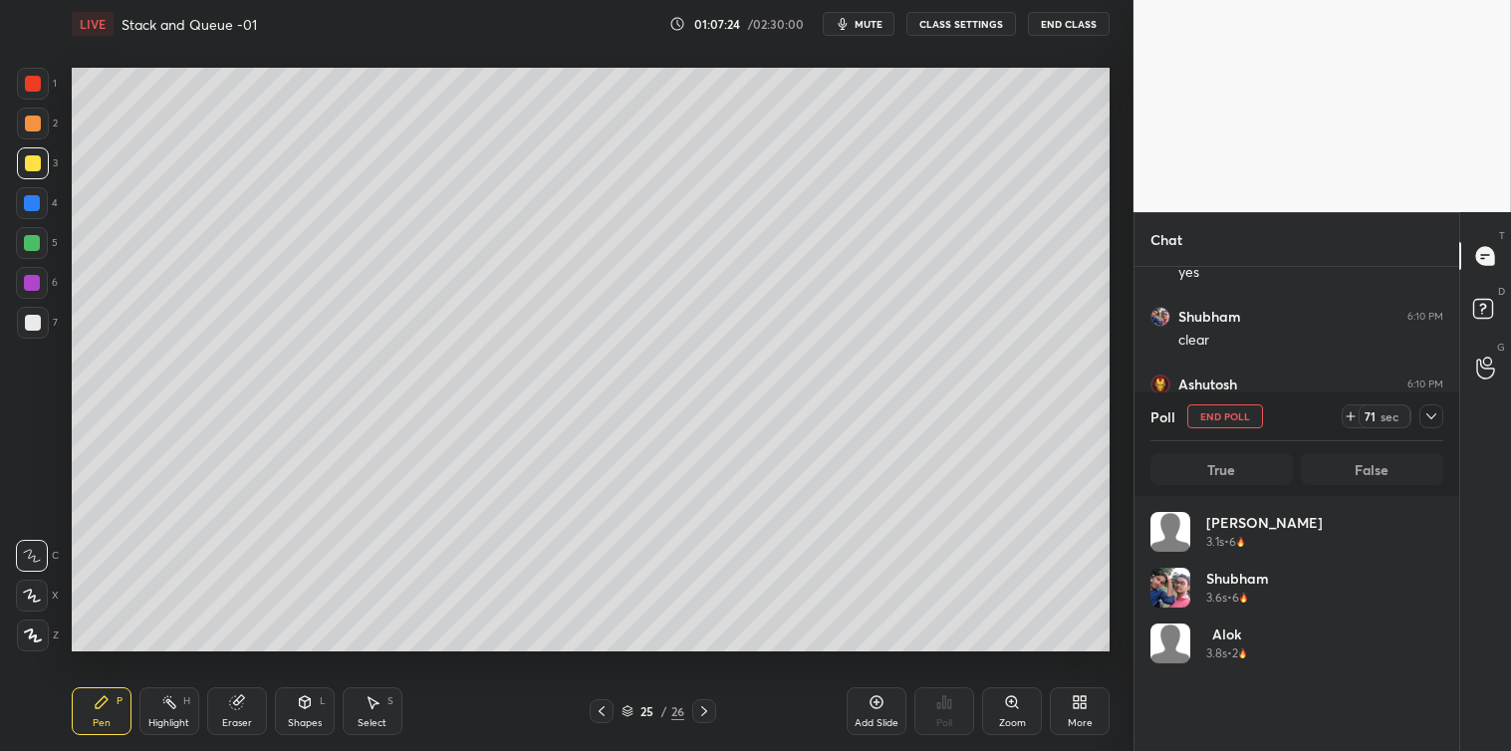
scroll to position [233, 287]
click at [1431, 415] on icon at bounding box center [1431, 416] width 16 height 16
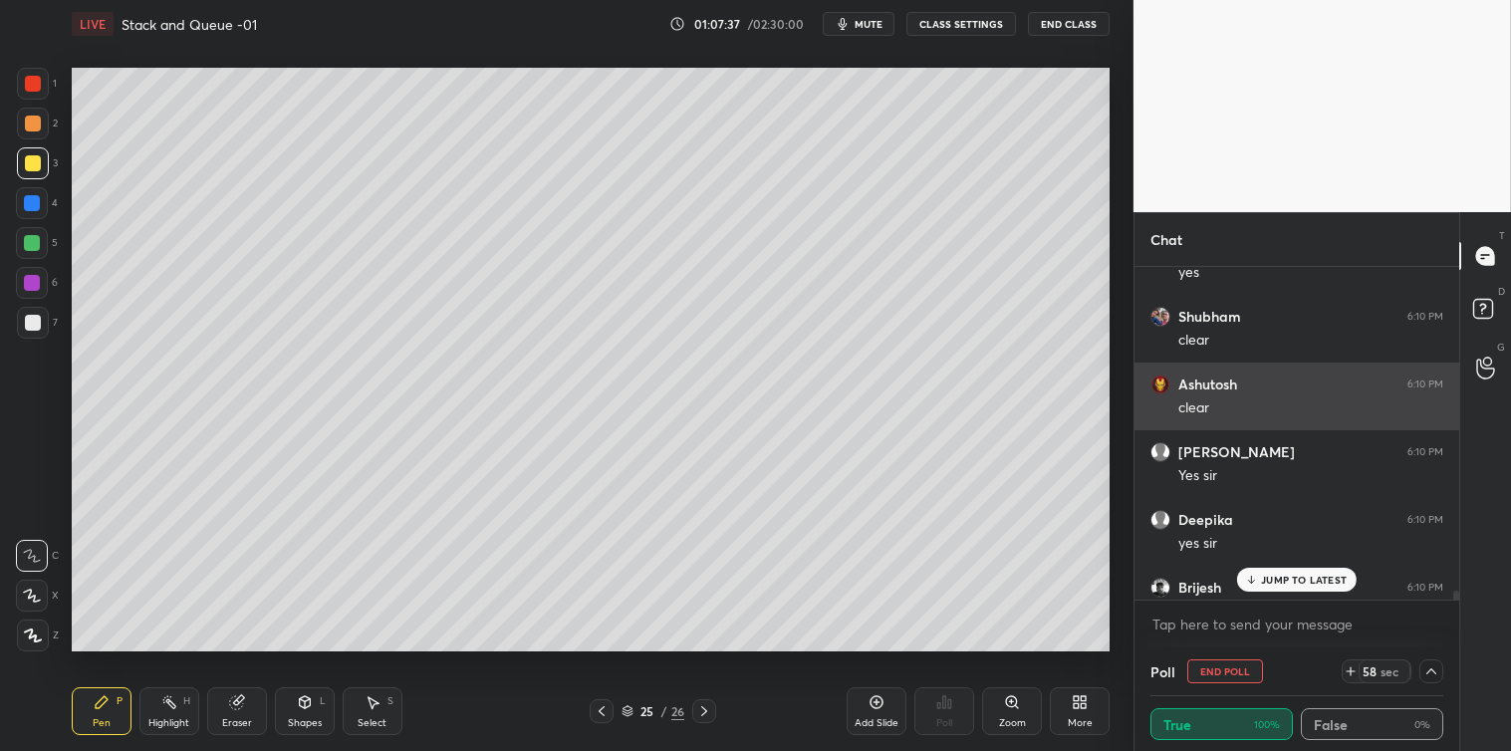
scroll to position [1, 6]
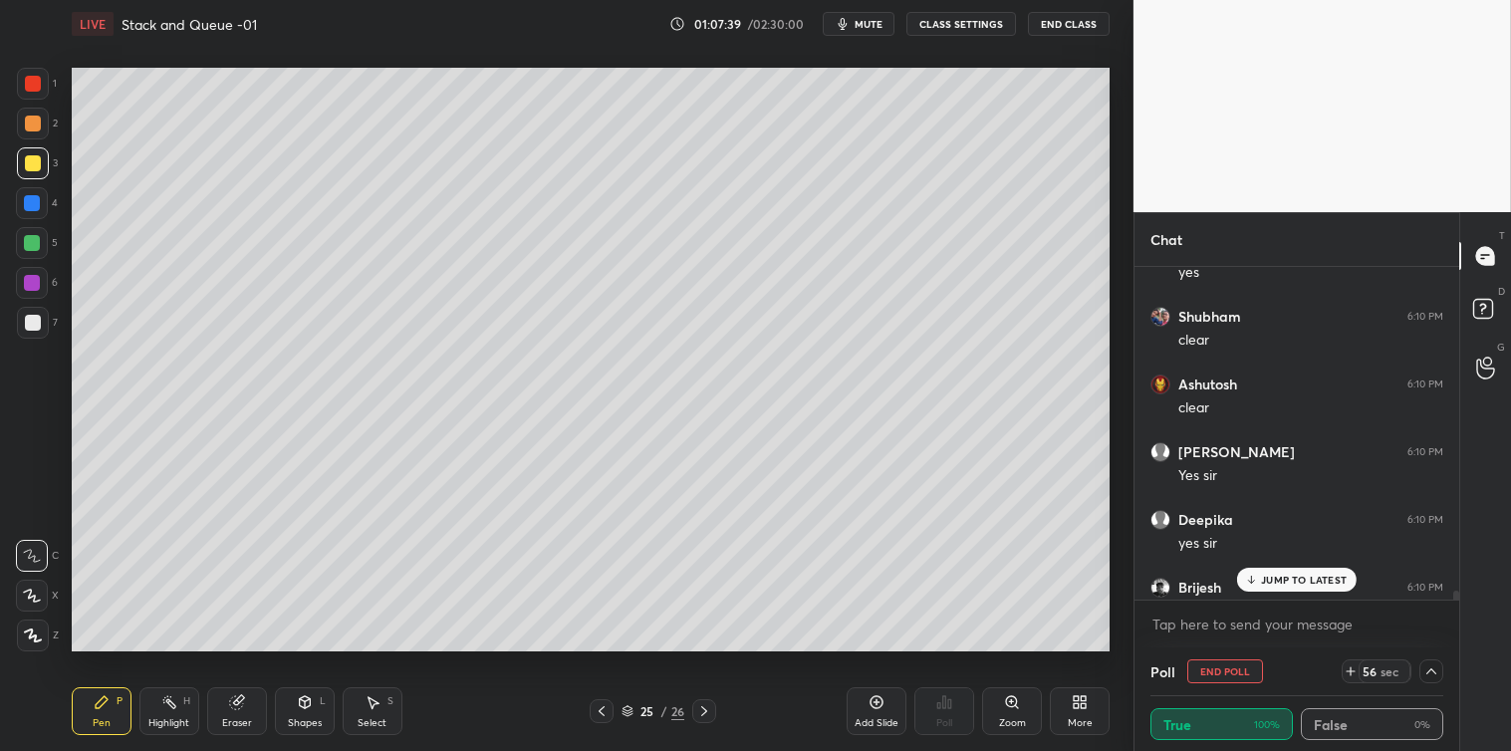
click at [1258, 579] on icon at bounding box center [1251, 580] width 13 height 12
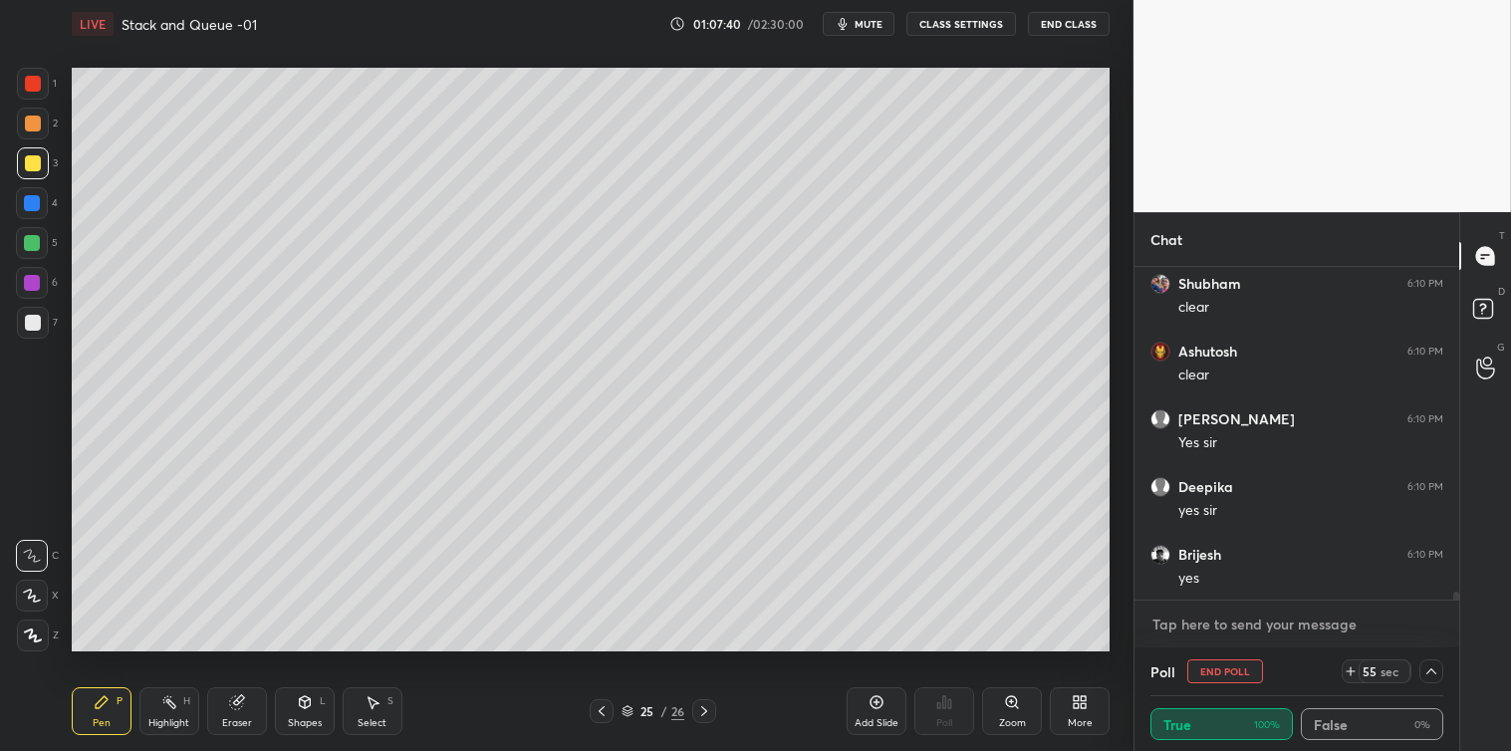
click at [1203, 623] on textarea at bounding box center [1296, 625] width 293 height 32
click at [1429, 672] on icon at bounding box center [1431, 671] width 10 height 6
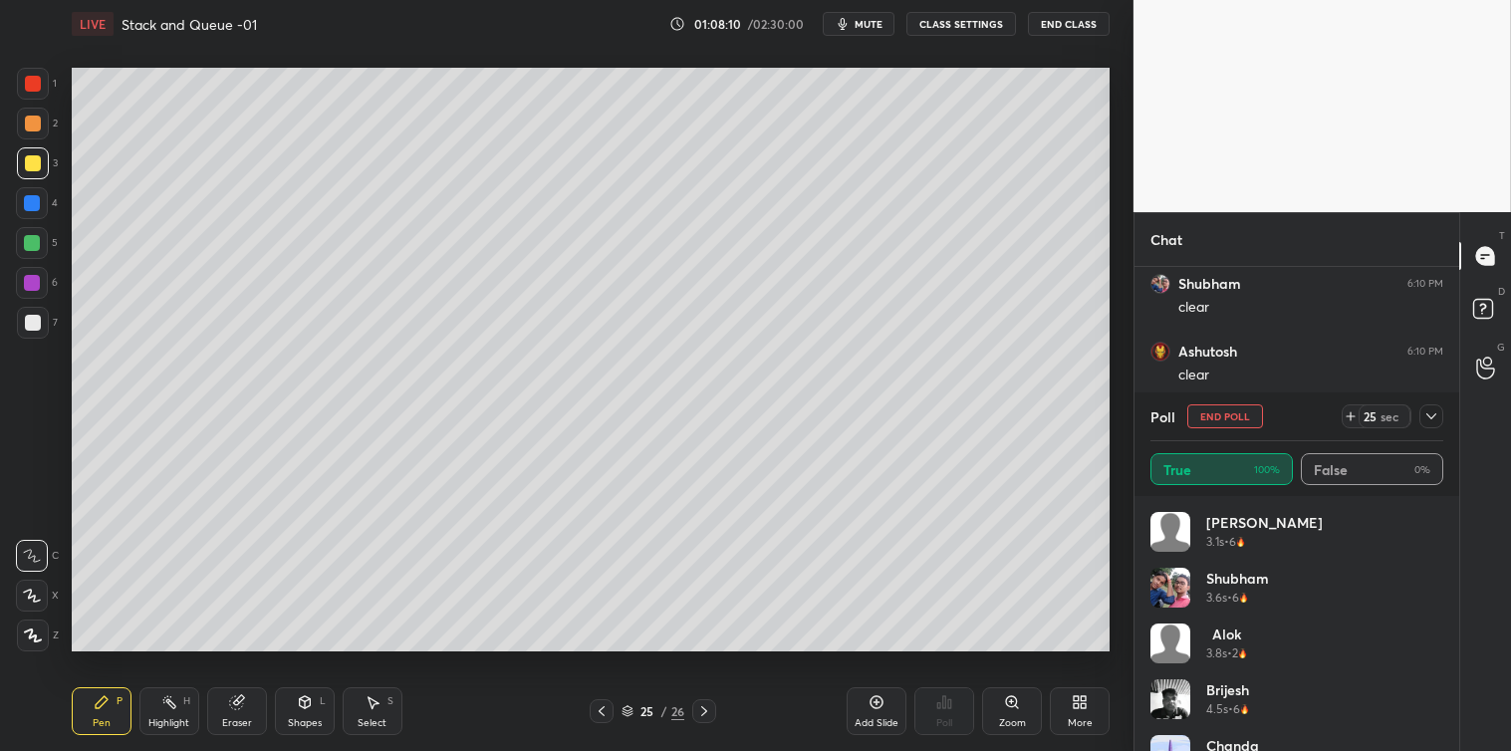
scroll to position [233, 287]
click at [1444, 620] on div "Arvind 3.1s • 6 [PERSON_NAME] 3.6s • 6 Alok 3.8s • 2 [PERSON_NAME] 4.5s • 6 [PE…" at bounding box center [1296, 623] width 325 height 255
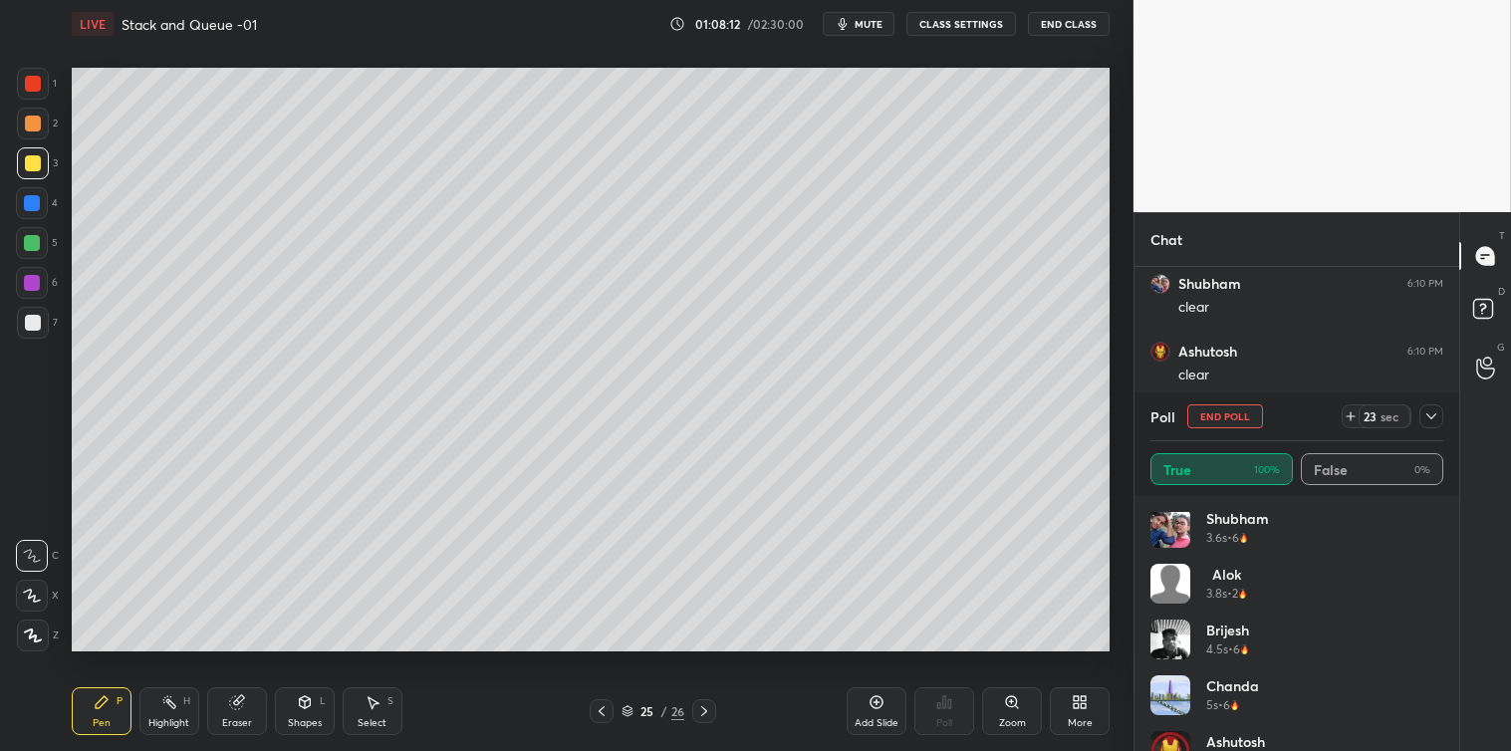
scroll to position [195, 0]
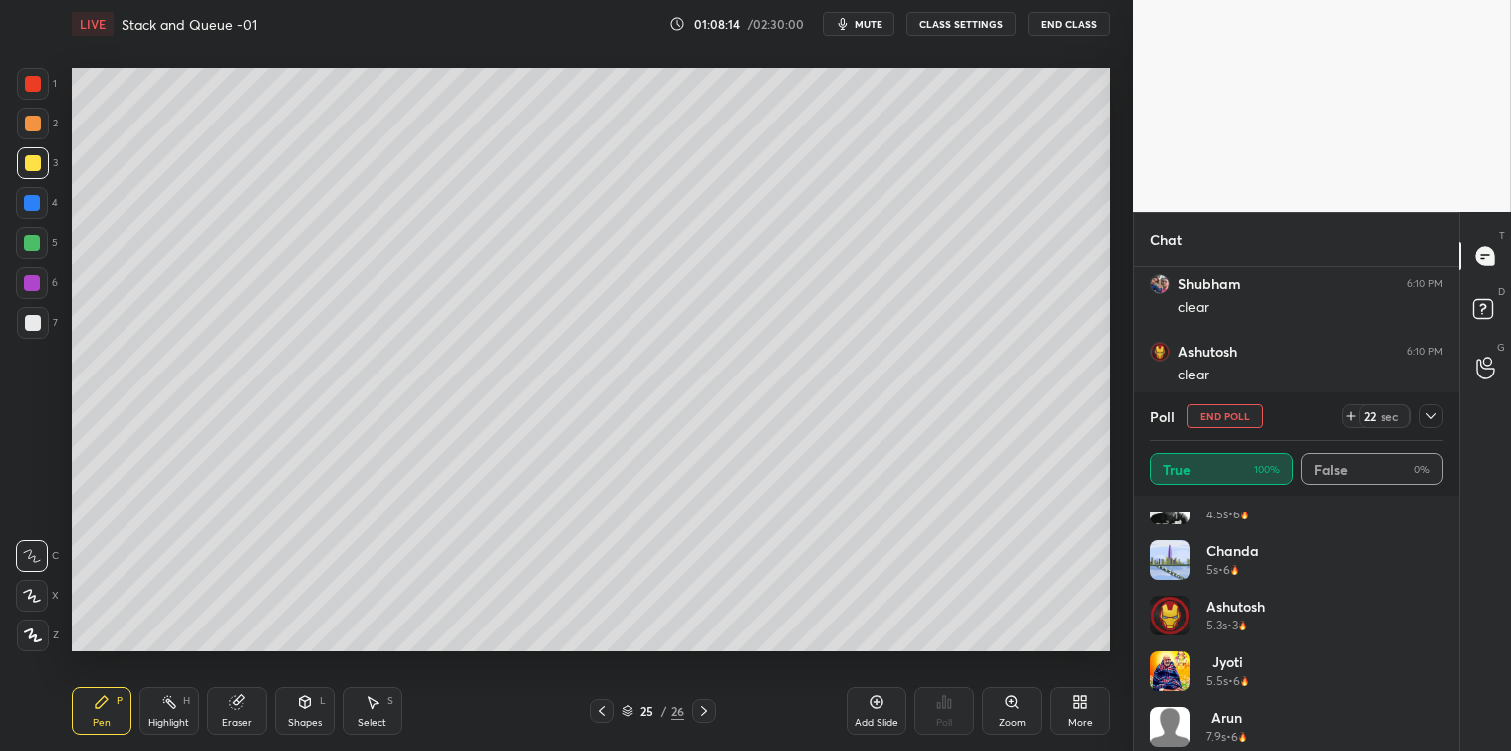
click at [1437, 412] on icon at bounding box center [1431, 416] width 16 height 16
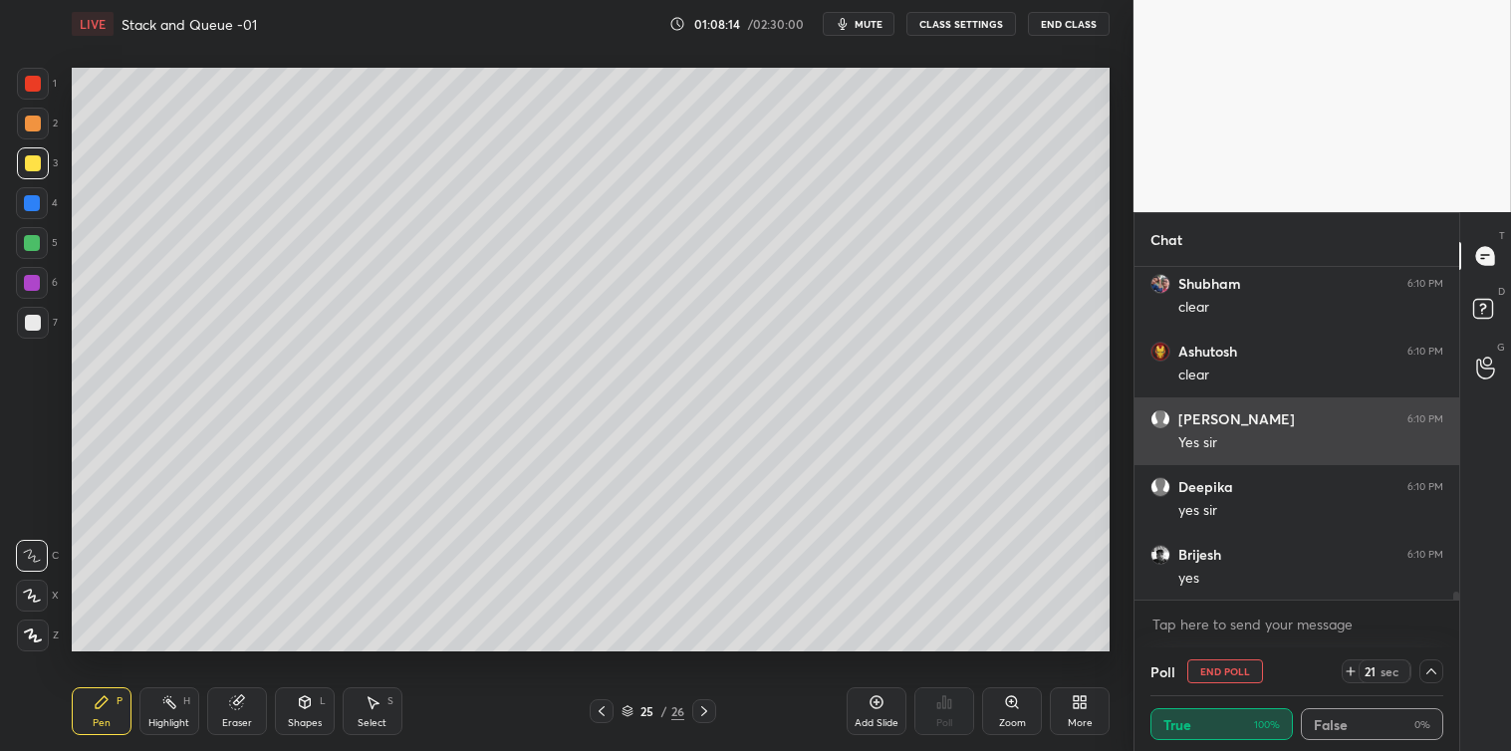
scroll to position [0, 0]
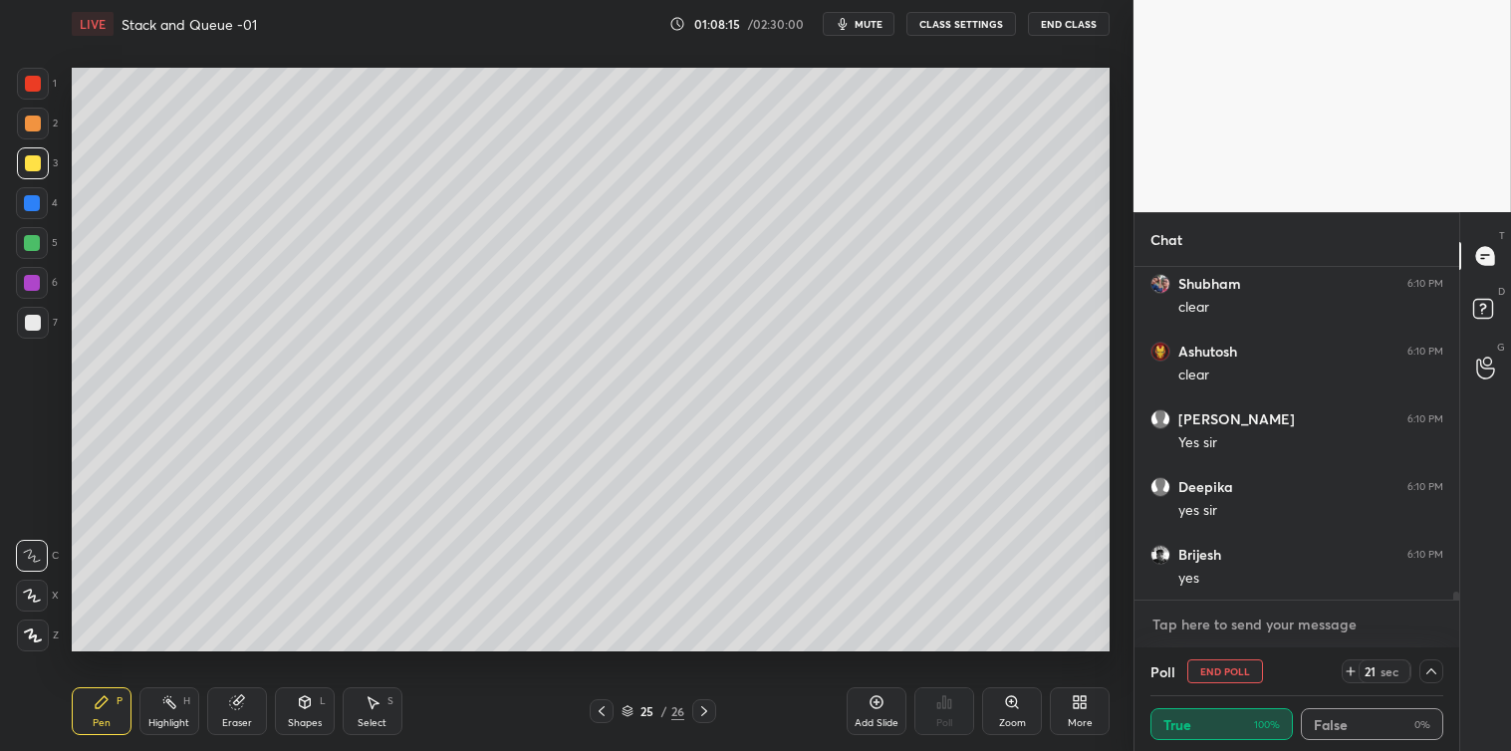
click at [1206, 623] on textarea at bounding box center [1296, 625] width 293 height 32
click at [377, 714] on div "Select S" at bounding box center [373, 711] width 60 height 48
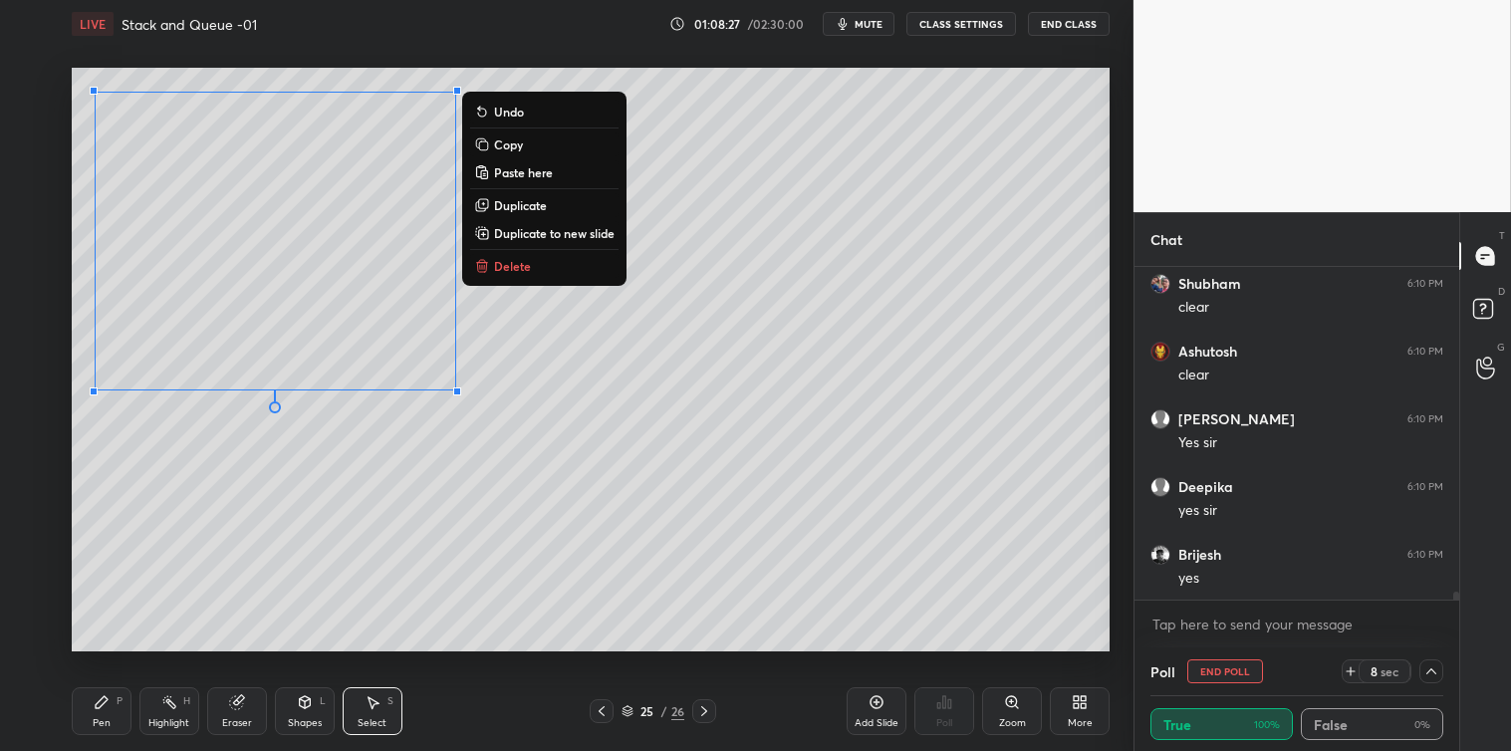
click at [510, 142] on p "Copy" at bounding box center [508, 144] width 29 height 16
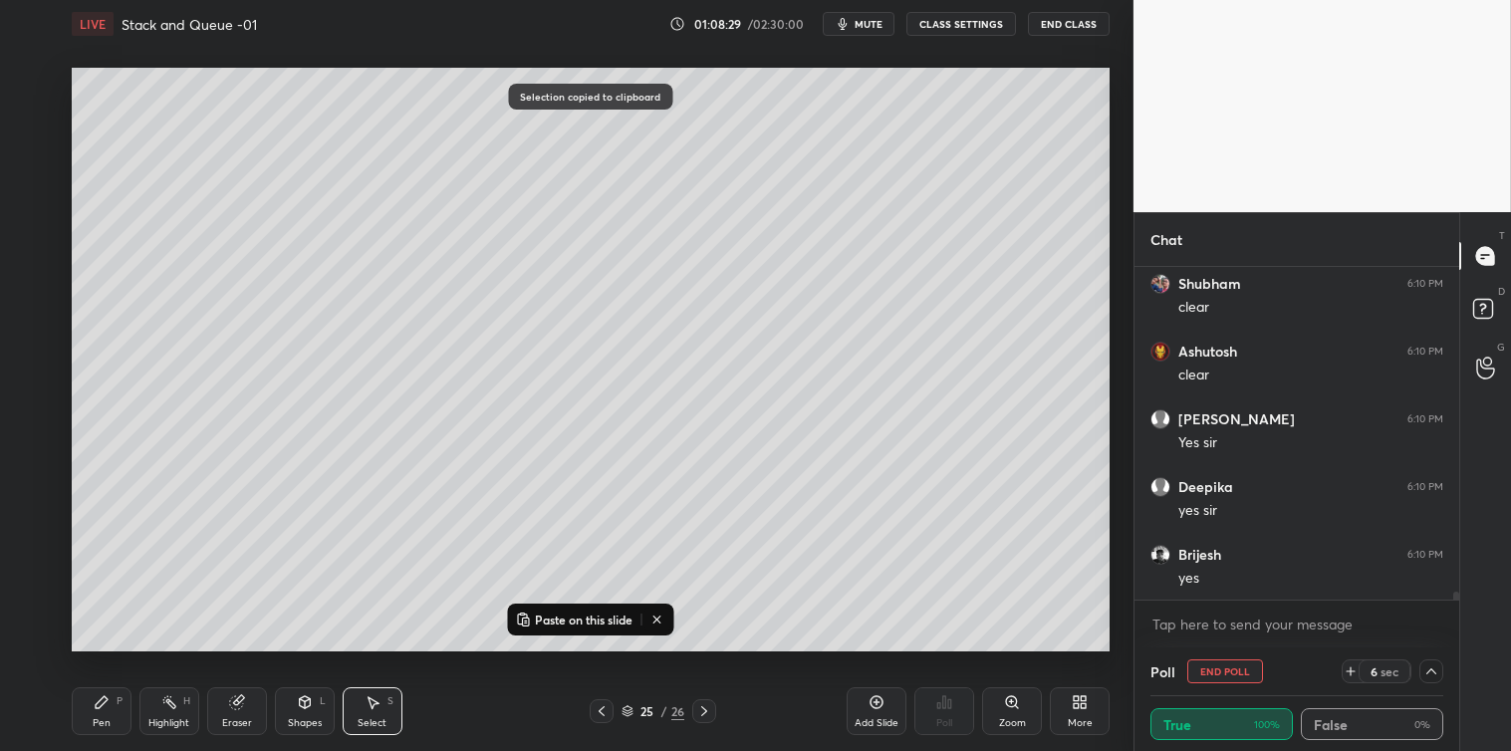
click at [878, 699] on icon at bounding box center [877, 702] width 16 height 16
click at [611, 623] on p "Paste on this slide" at bounding box center [584, 620] width 98 height 16
click at [366, 403] on div "0 ° Undo Copy Paste here Duplicate Duplicate to new slide Delete" at bounding box center [591, 360] width 1038 height 584
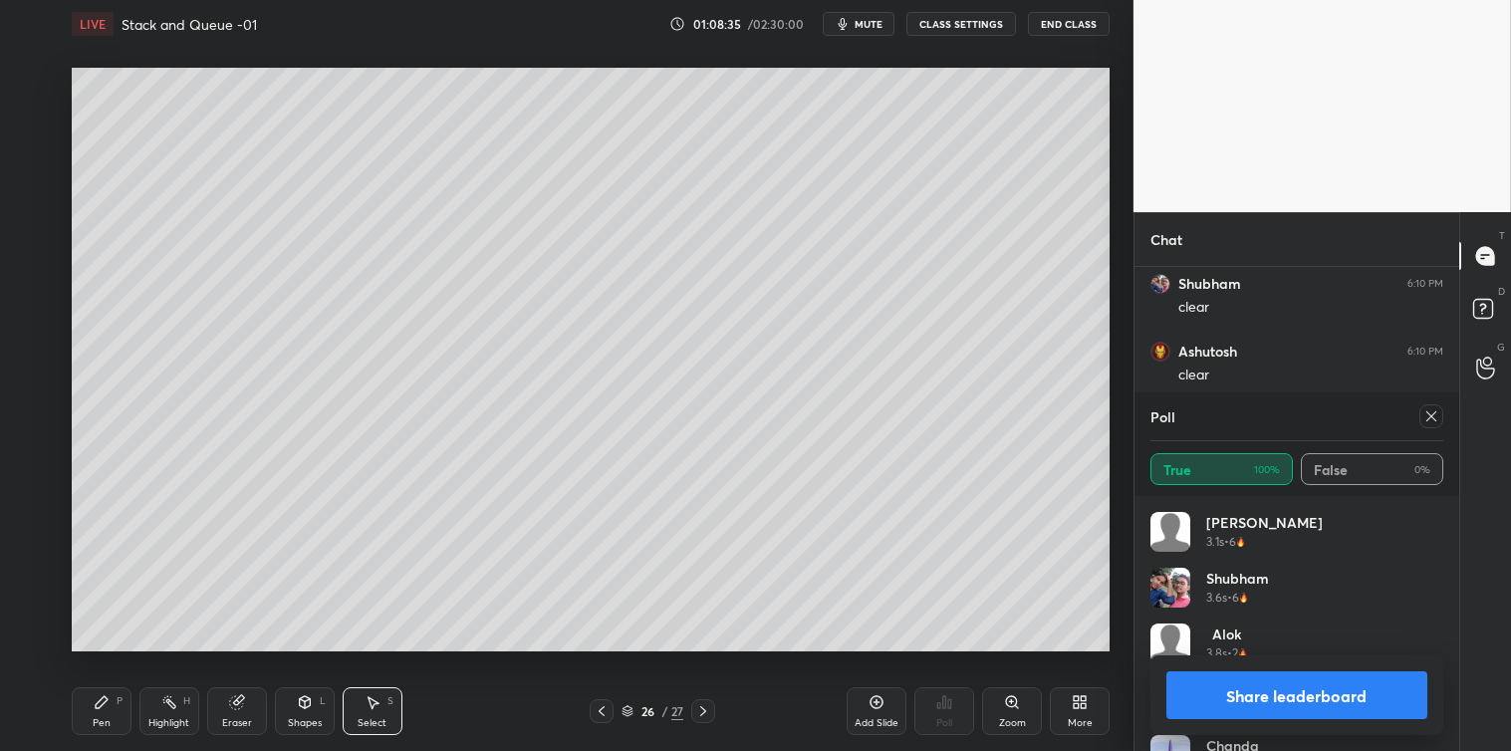
scroll to position [6, 6]
click at [1424, 420] on icon at bounding box center [1431, 416] width 16 height 16
type textarea "x"
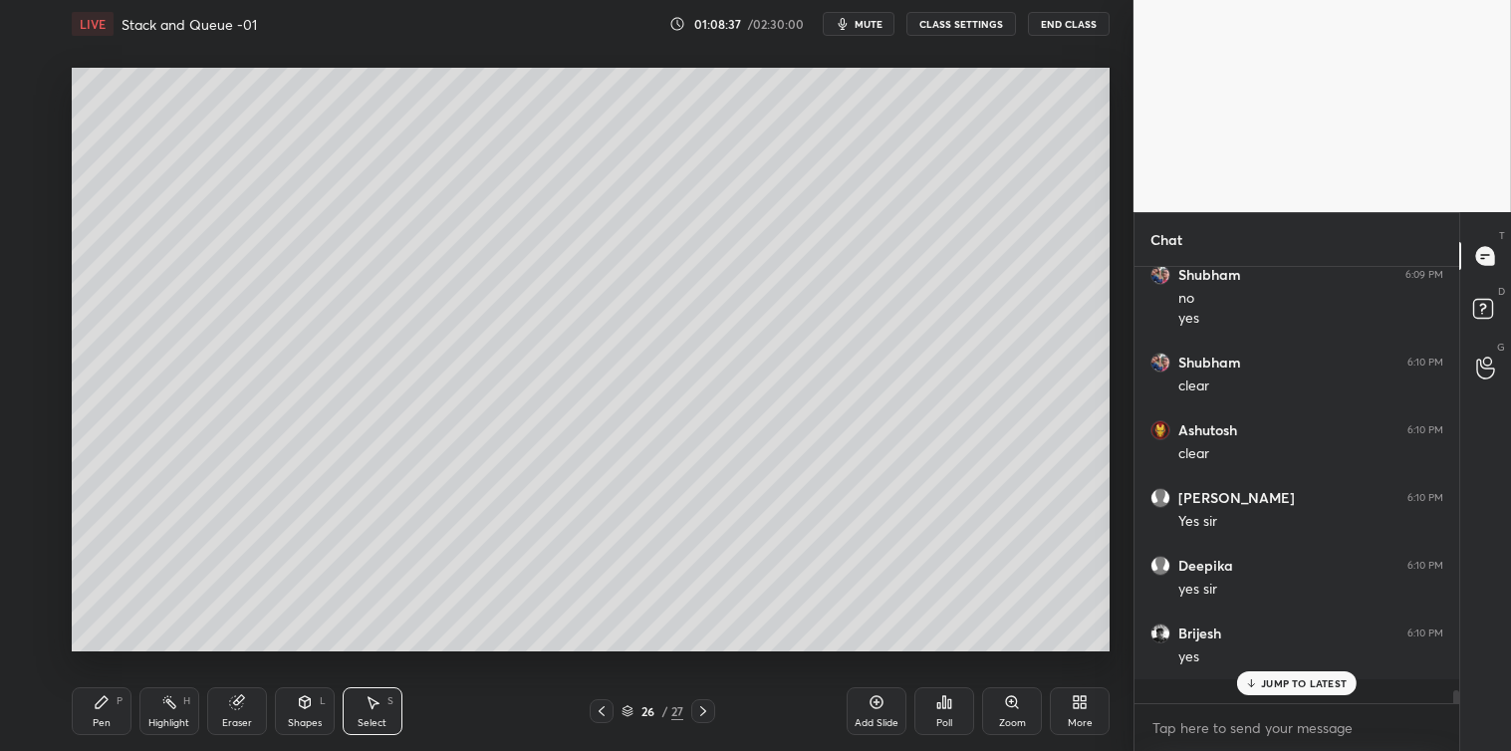
scroll to position [424, 319]
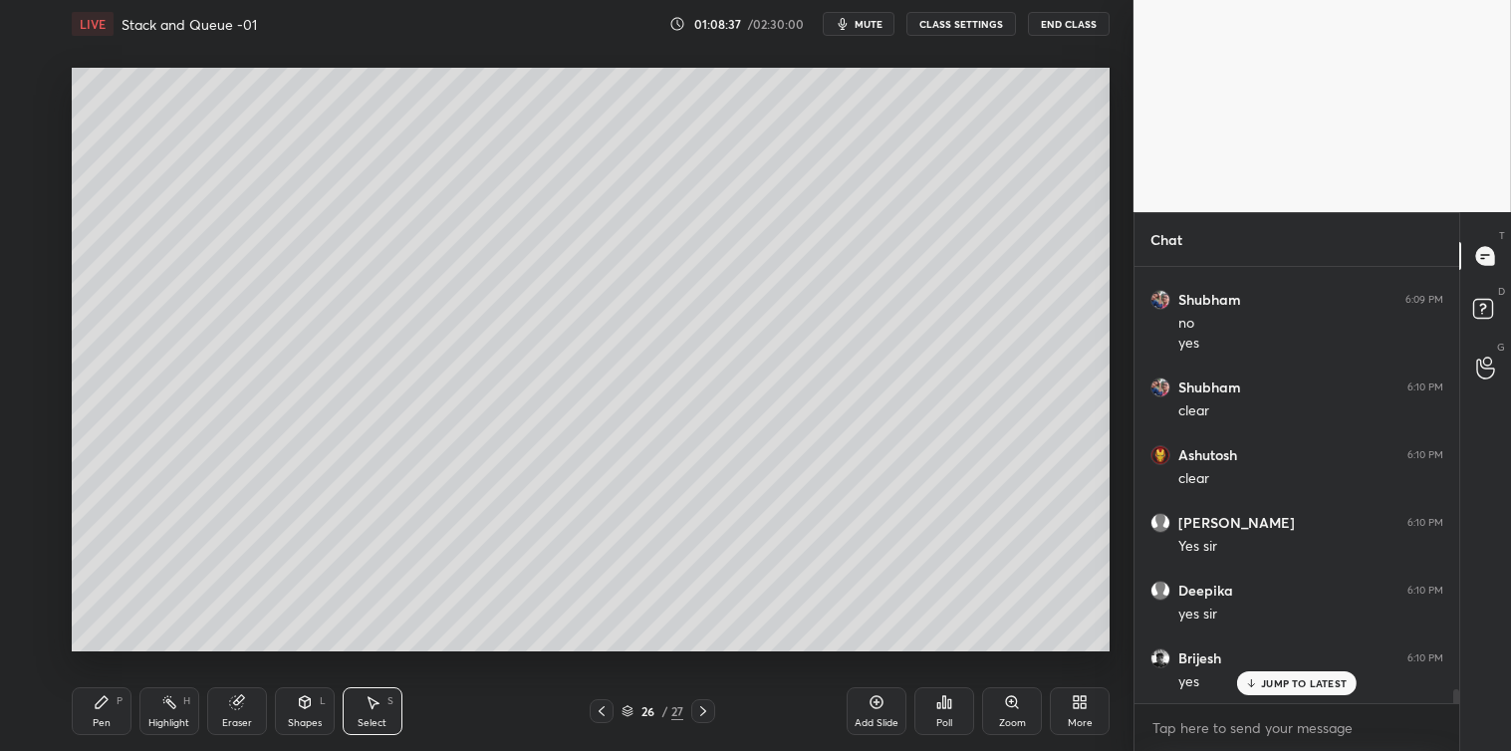
click at [102, 703] on icon at bounding box center [102, 702] width 12 height 12
click at [295, 708] on div "Shapes L" at bounding box center [305, 711] width 60 height 48
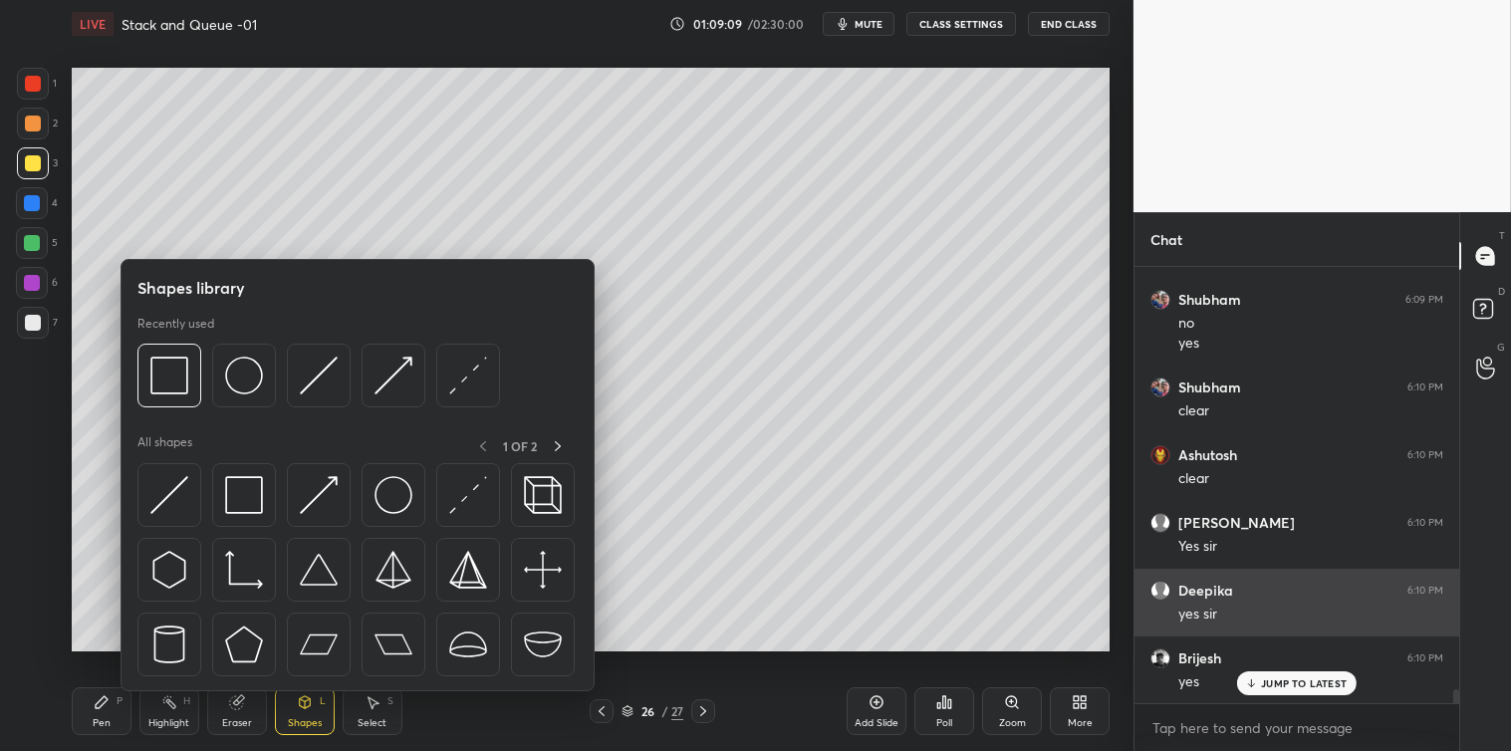
click at [246, 384] on img at bounding box center [244, 376] width 38 height 38
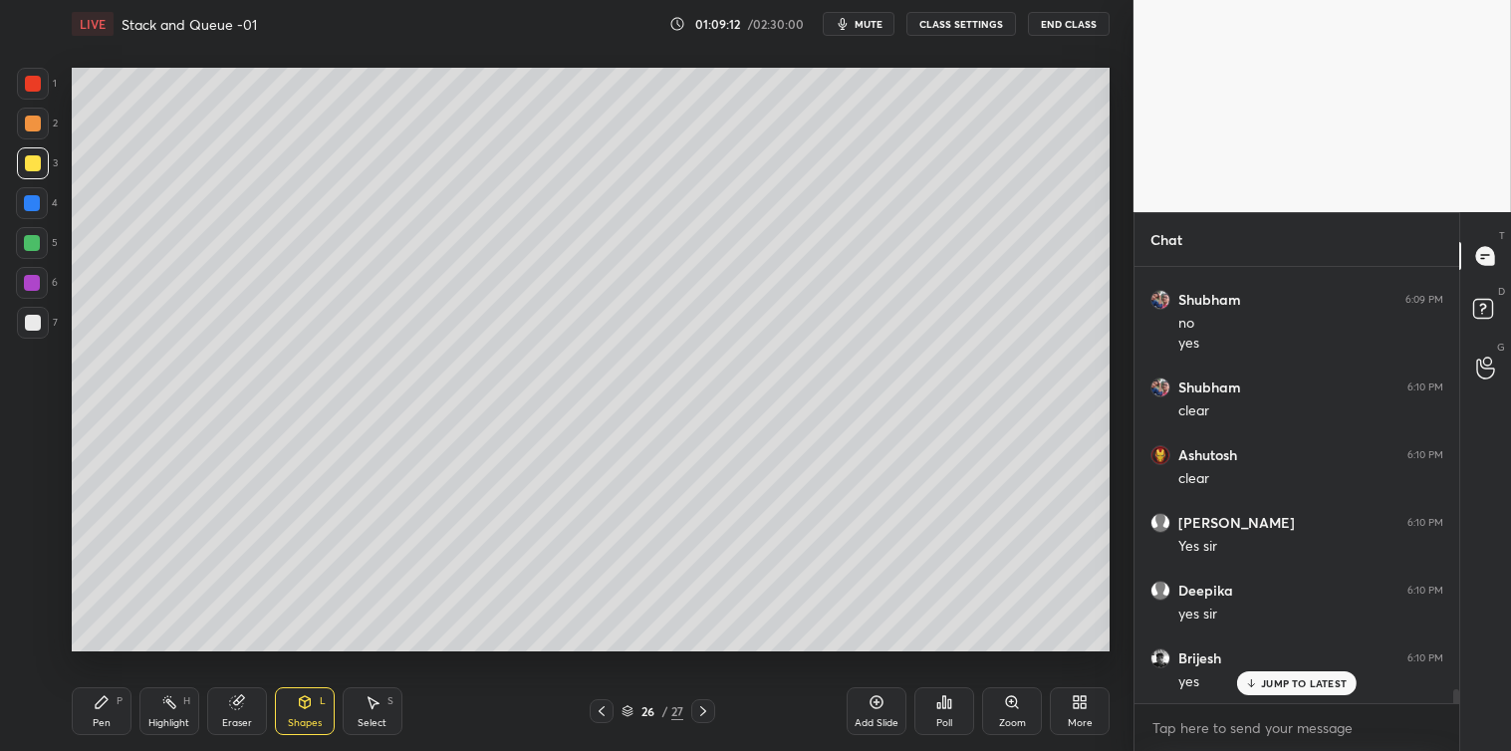
click at [385, 697] on div "Select S" at bounding box center [373, 711] width 60 height 48
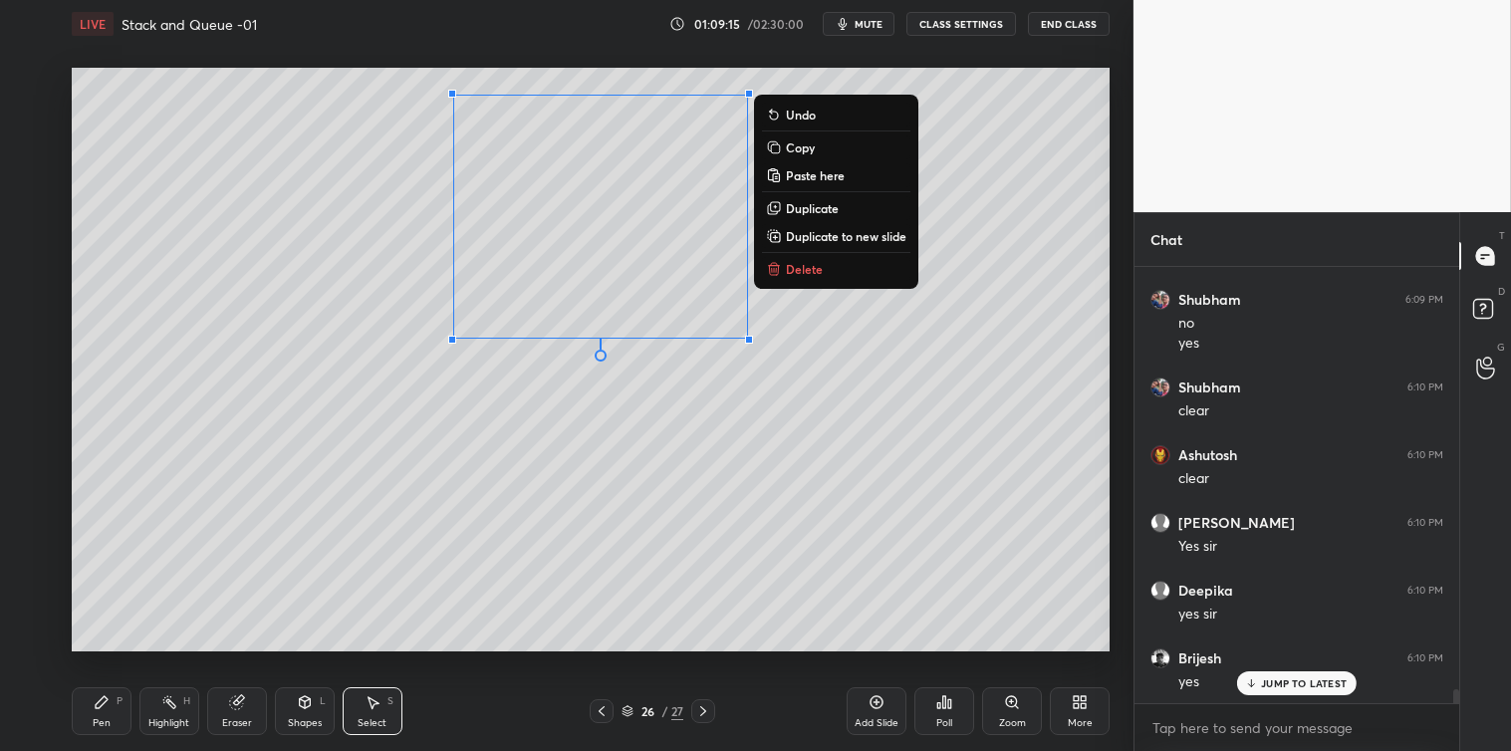
click at [312, 713] on div "Shapes L" at bounding box center [305, 711] width 60 height 48
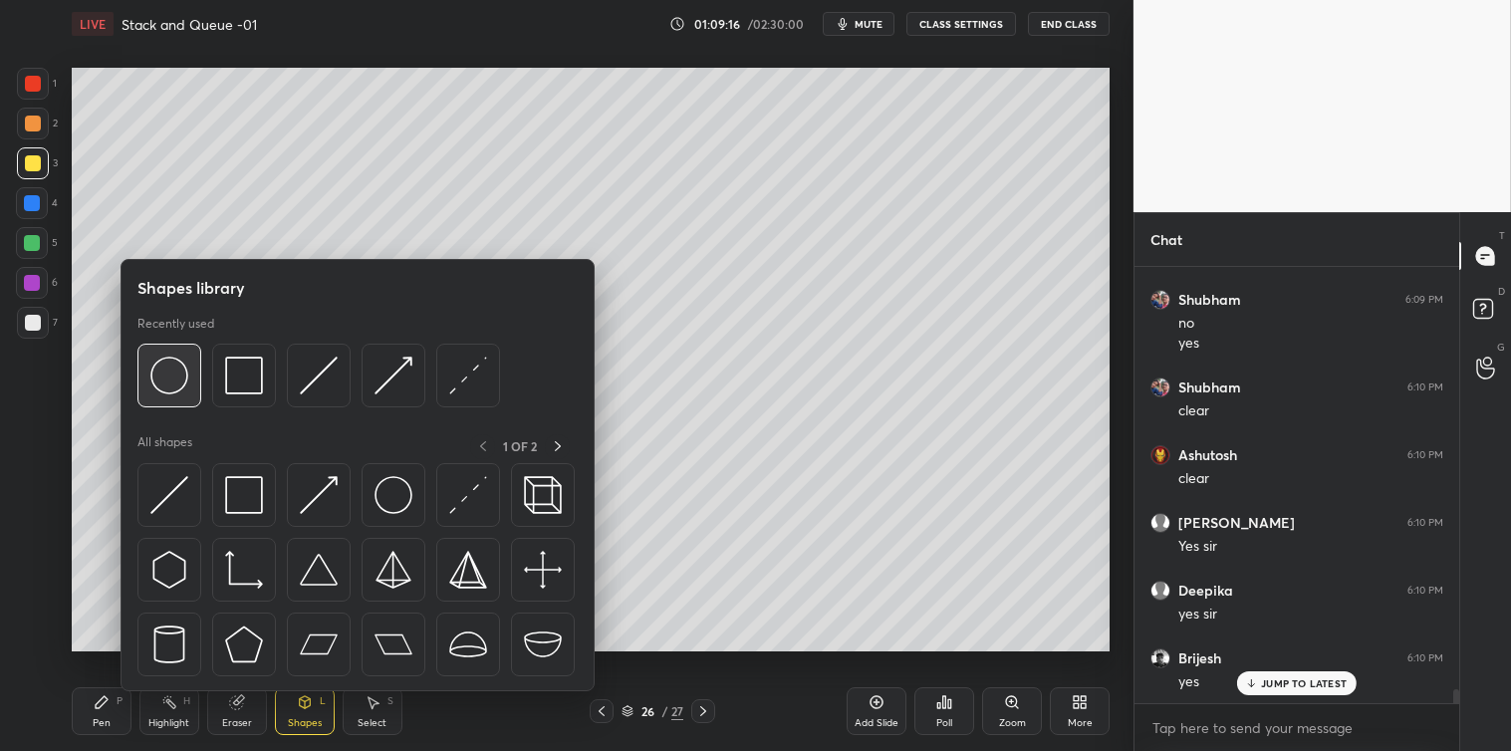
click at [170, 386] on img at bounding box center [169, 376] width 38 height 38
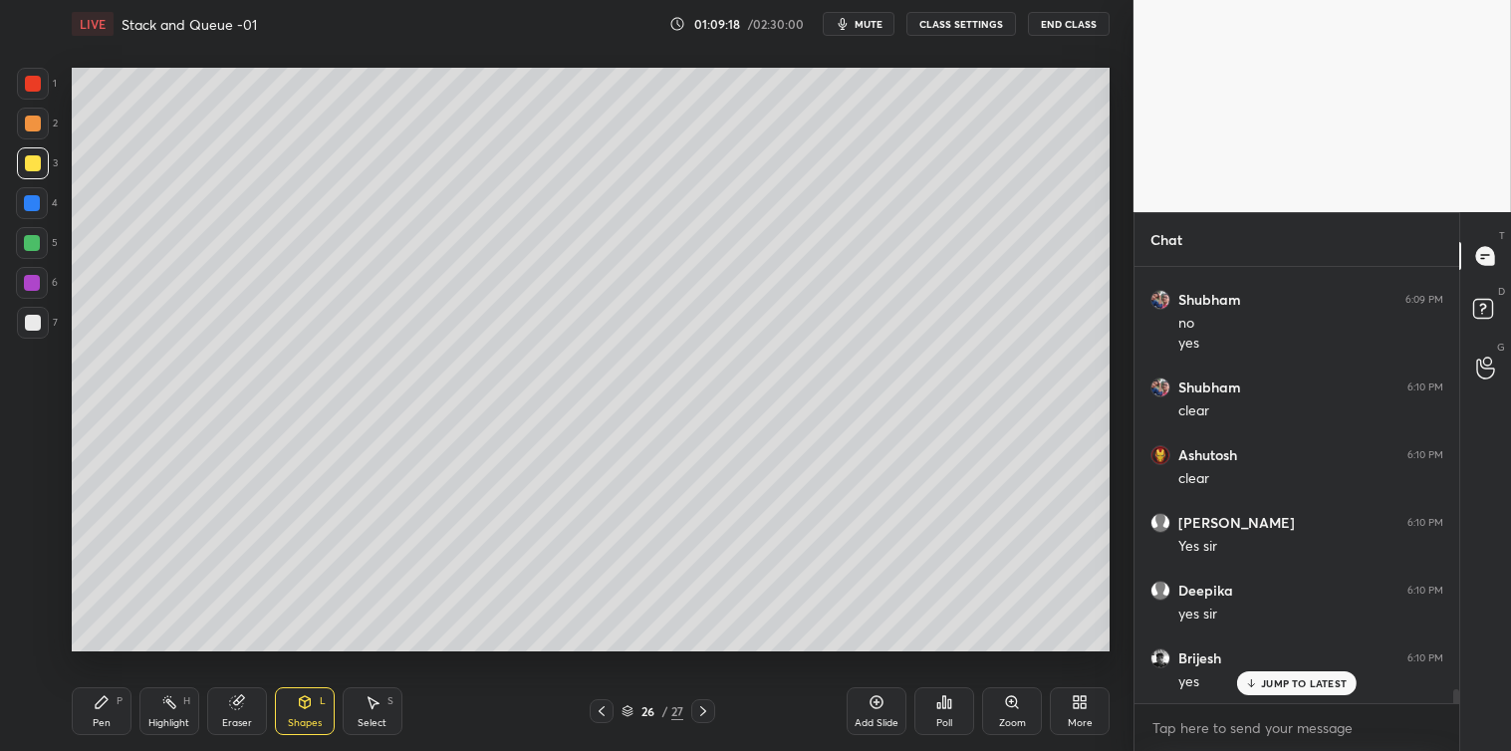
click at [309, 713] on div "Shapes L" at bounding box center [305, 711] width 60 height 48
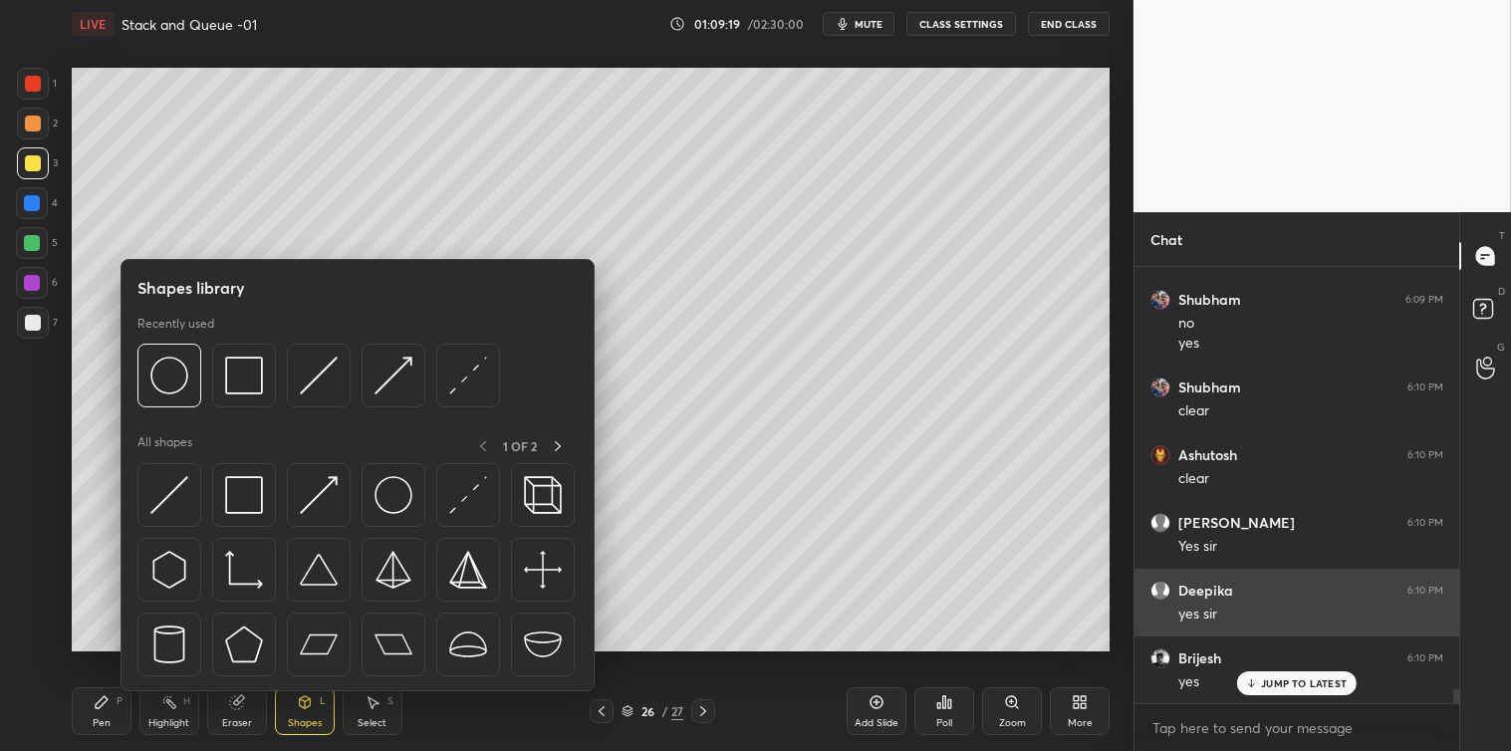
click at [249, 498] on img at bounding box center [244, 495] width 38 height 38
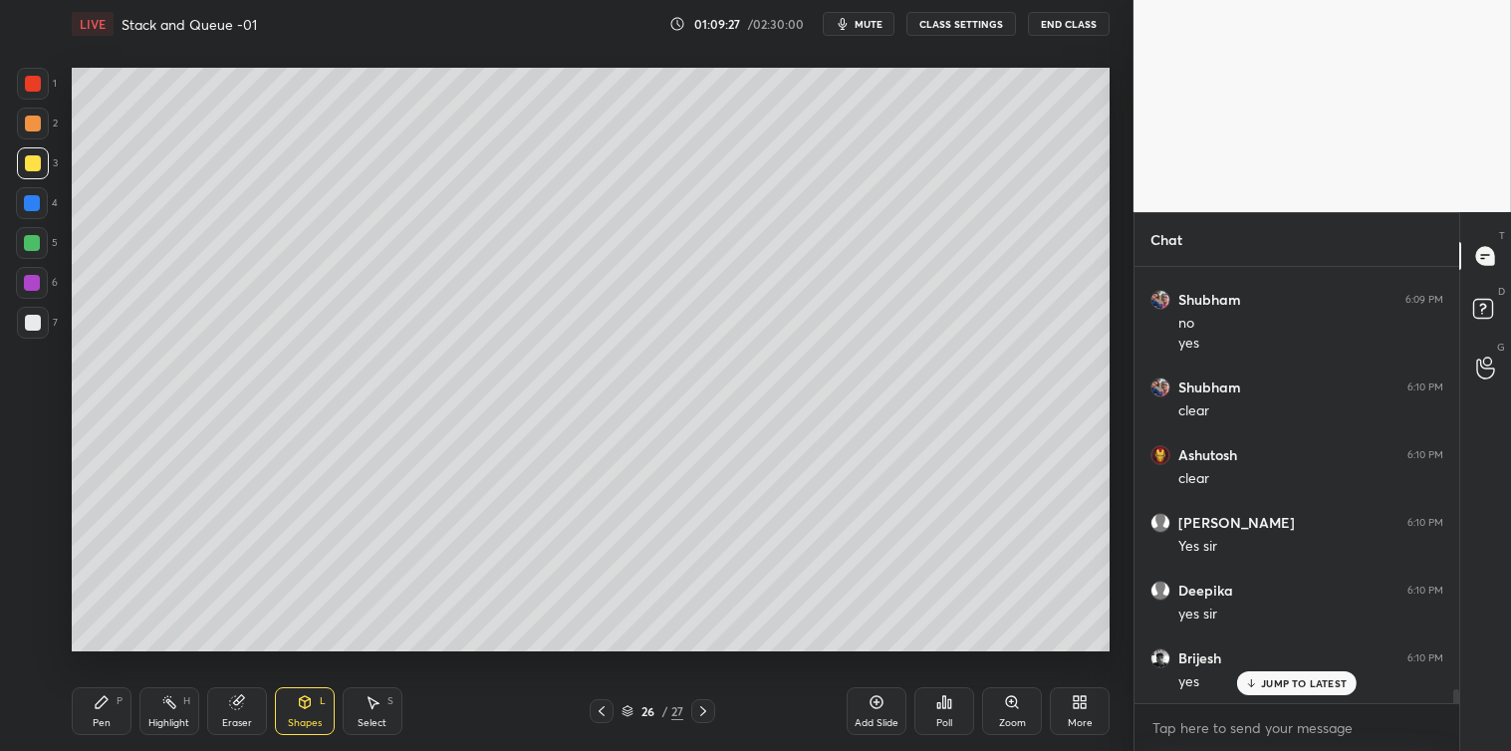
click at [103, 715] on div "Pen P" at bounding box center [102, 711] width 60 height 48
click at [26, 333] on div at bounding box center [33, 323] width 32 height 32
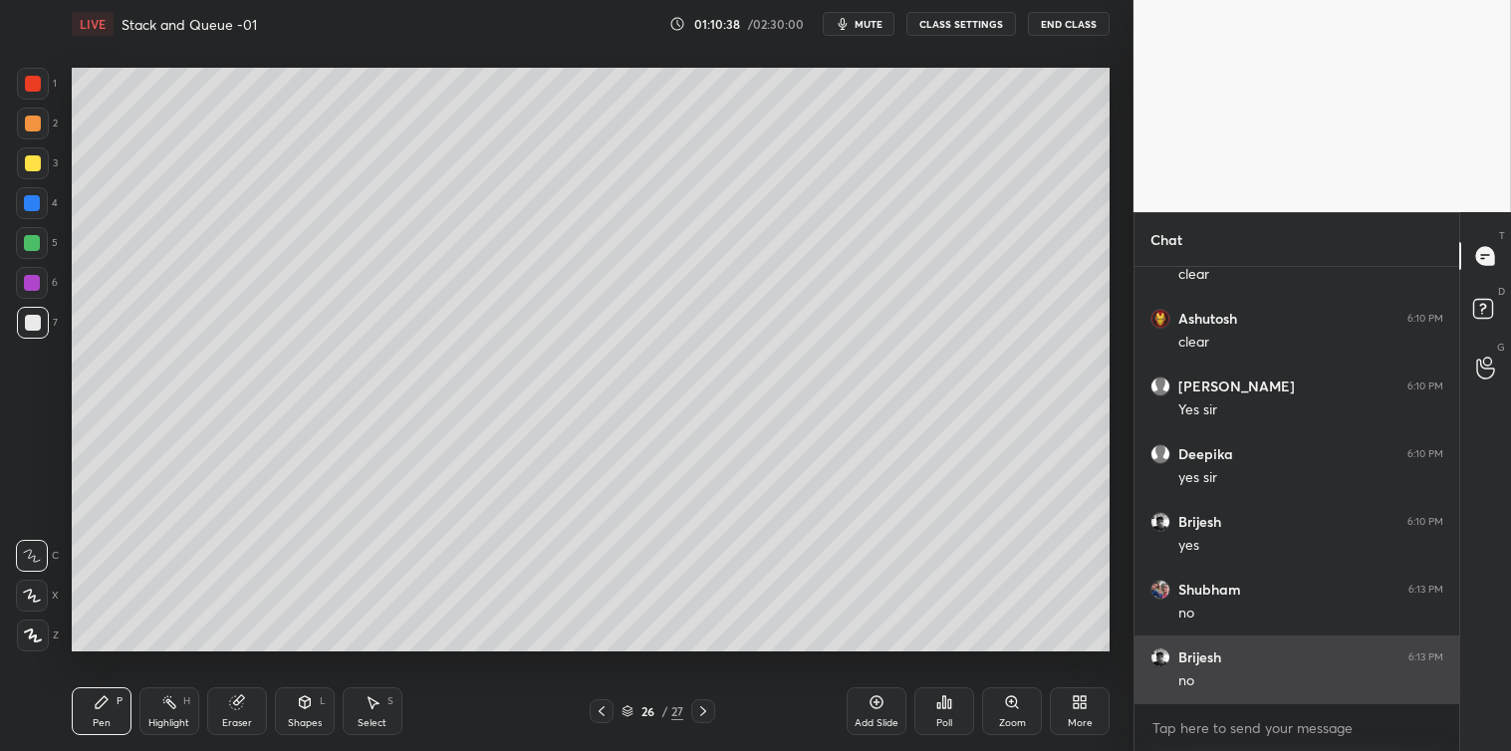
scroll to position [13309, 0]
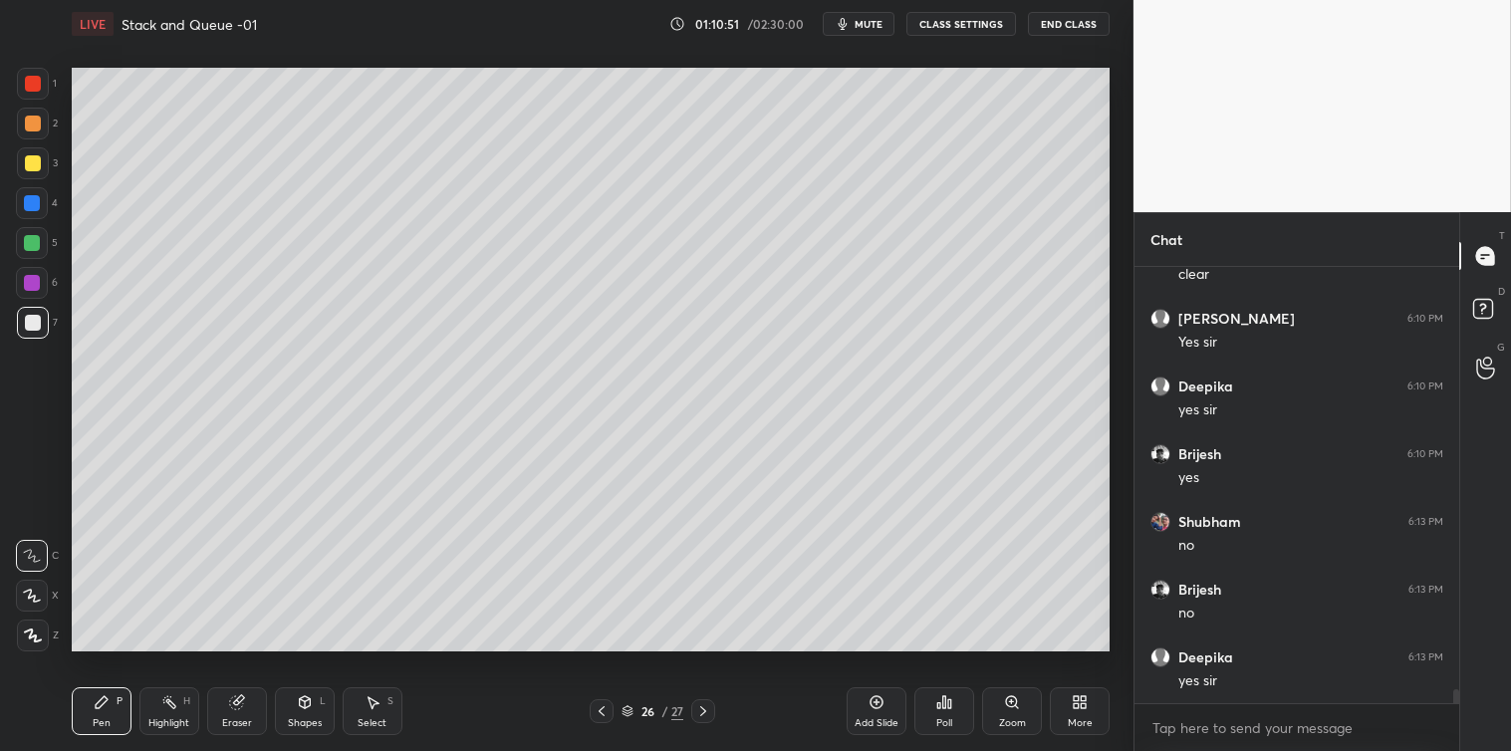
click at [870, 715] on div "Add Slide" at bounding box center [877, 711] width 60 height 48
click at [26, 171] on div at bounding box center [33, 163] width 32 height 32
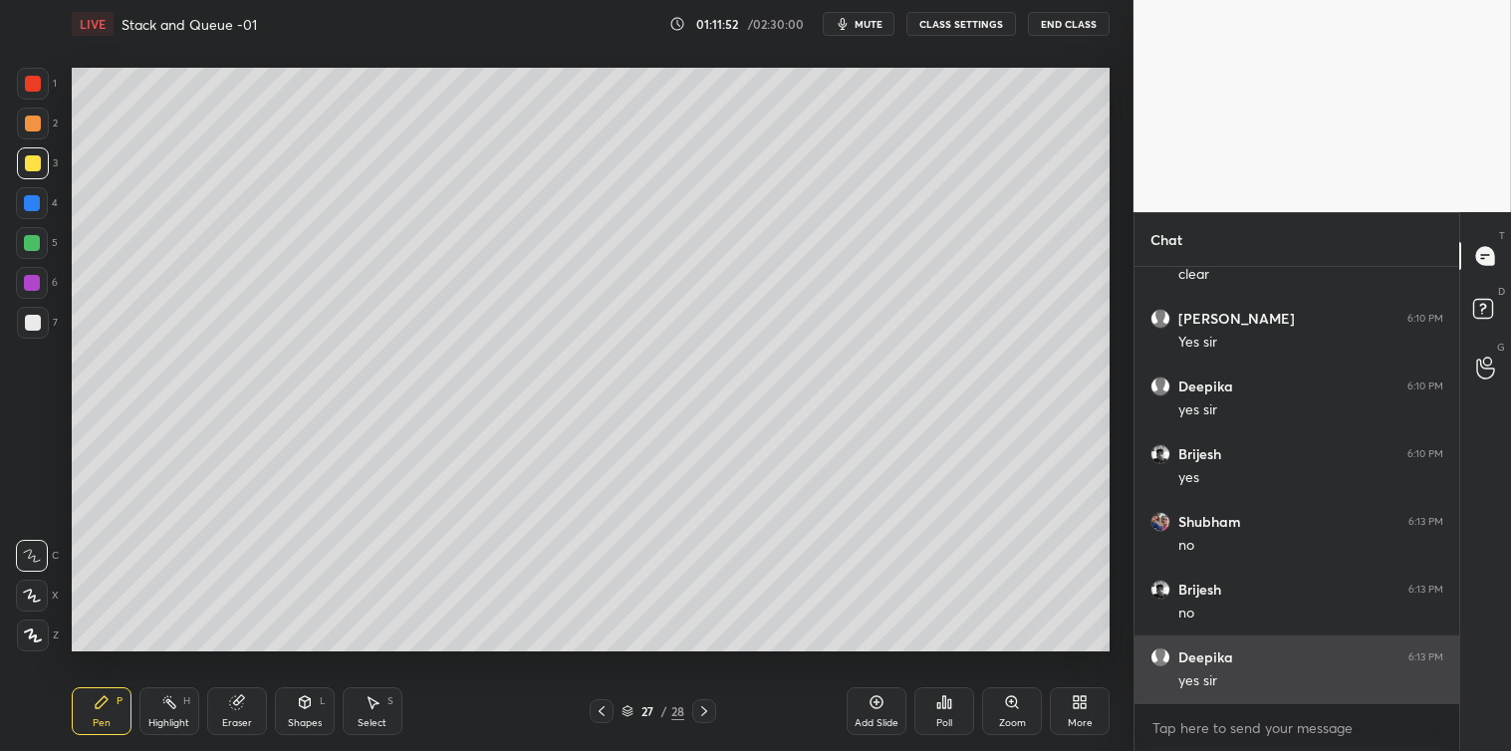
scroll to position [13377, 0]
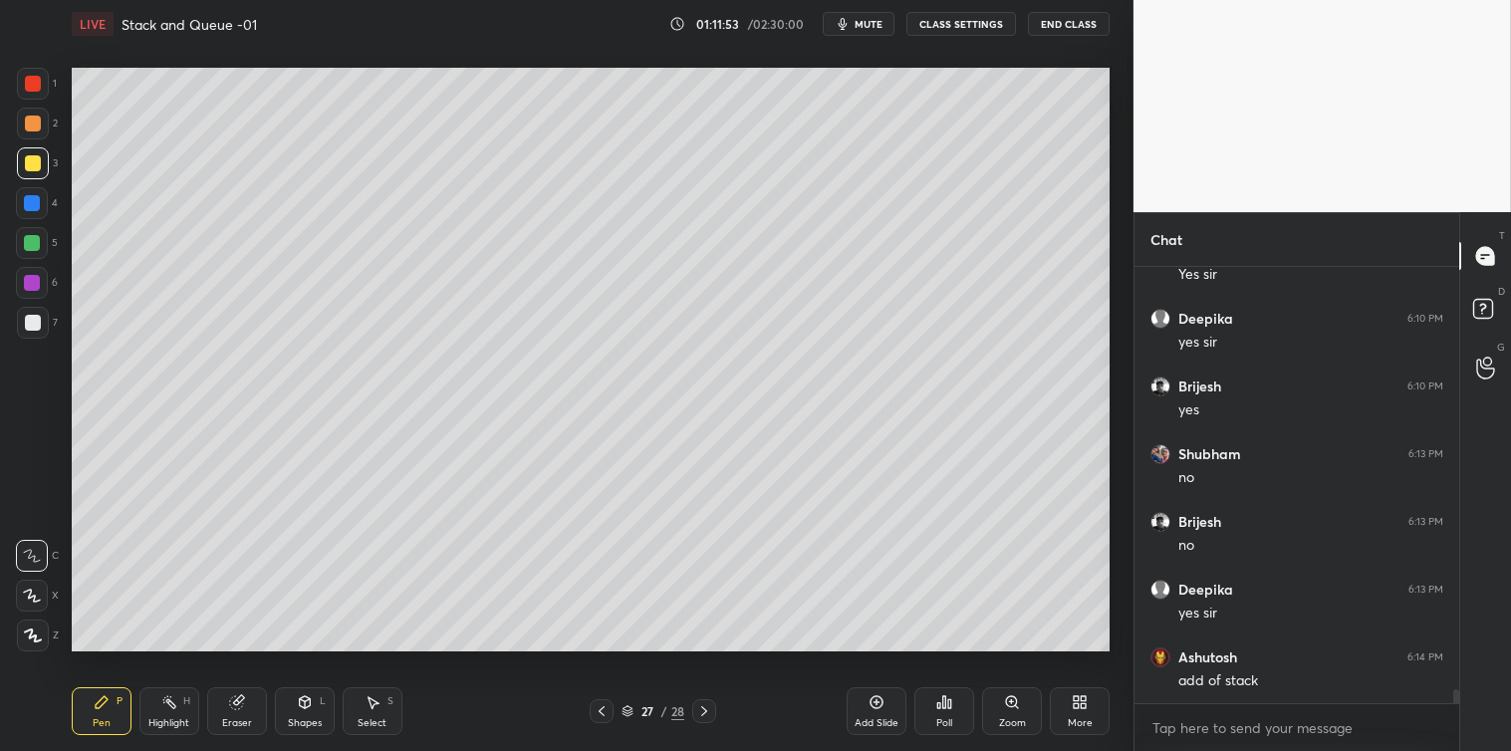
click at [956, 704] on div "Poll" at bounding box center [944, 711] width 60 height 48
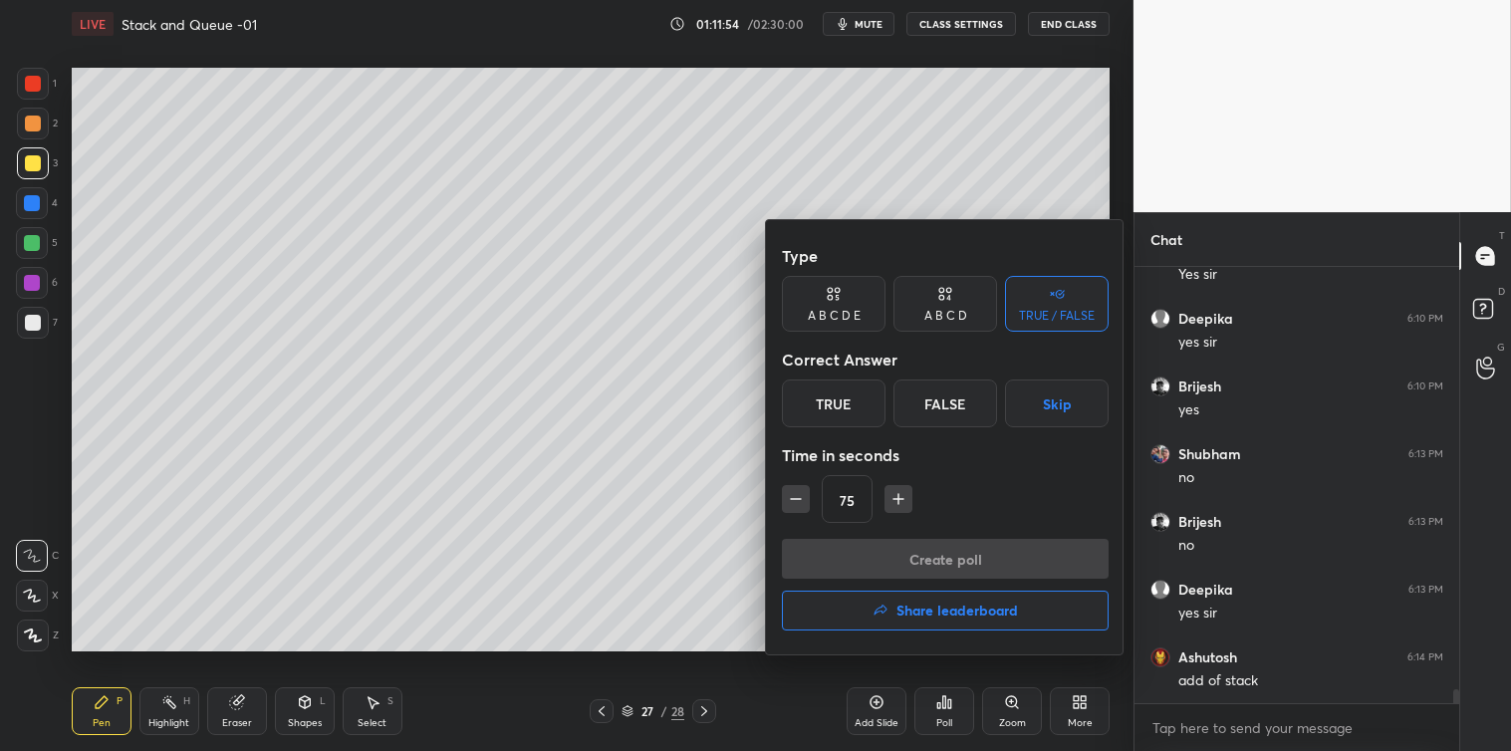
scroll to position [13443, 0]
click at [908, 502] on button "button" at bounding box center [898, 499] width 28 height 28
click at [900, 501] on icon "button" at bounding box center [898, 499] width 20 height 20
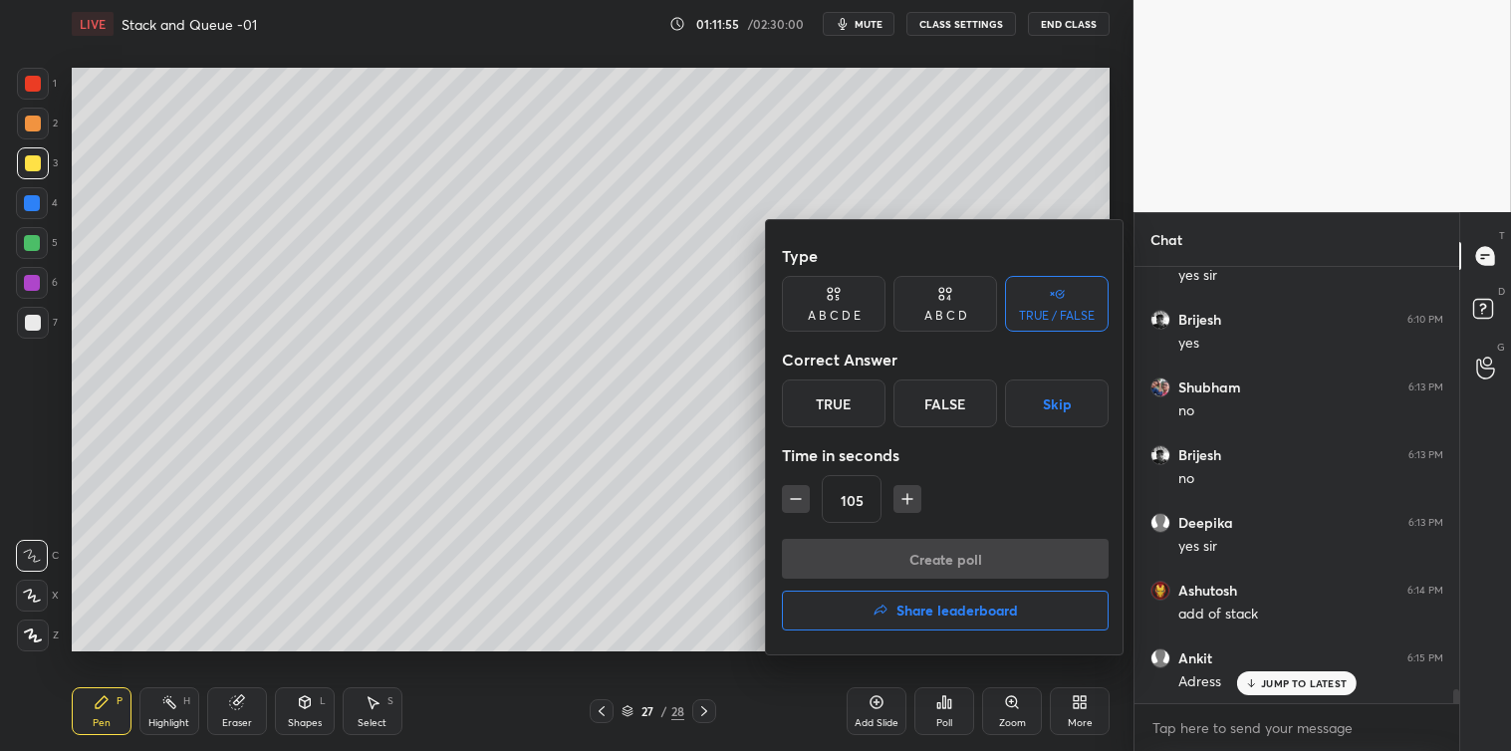
click at [902, 501] on icon "button" at bounding box center [907, 499] width 20 height 20
click at [900, 505] on icon "button" at bounding box center [907, 499] width 20 height 20
click at [898, 503] on icon "button" at bounding box center [907, 499] width 20 height 20
click at [897, 502] on icon "button" at bounding box center [907, 499] width 20 height 20
click at [903, 499] on icon "button" at bounding box center [907, 499] width 10 height 0
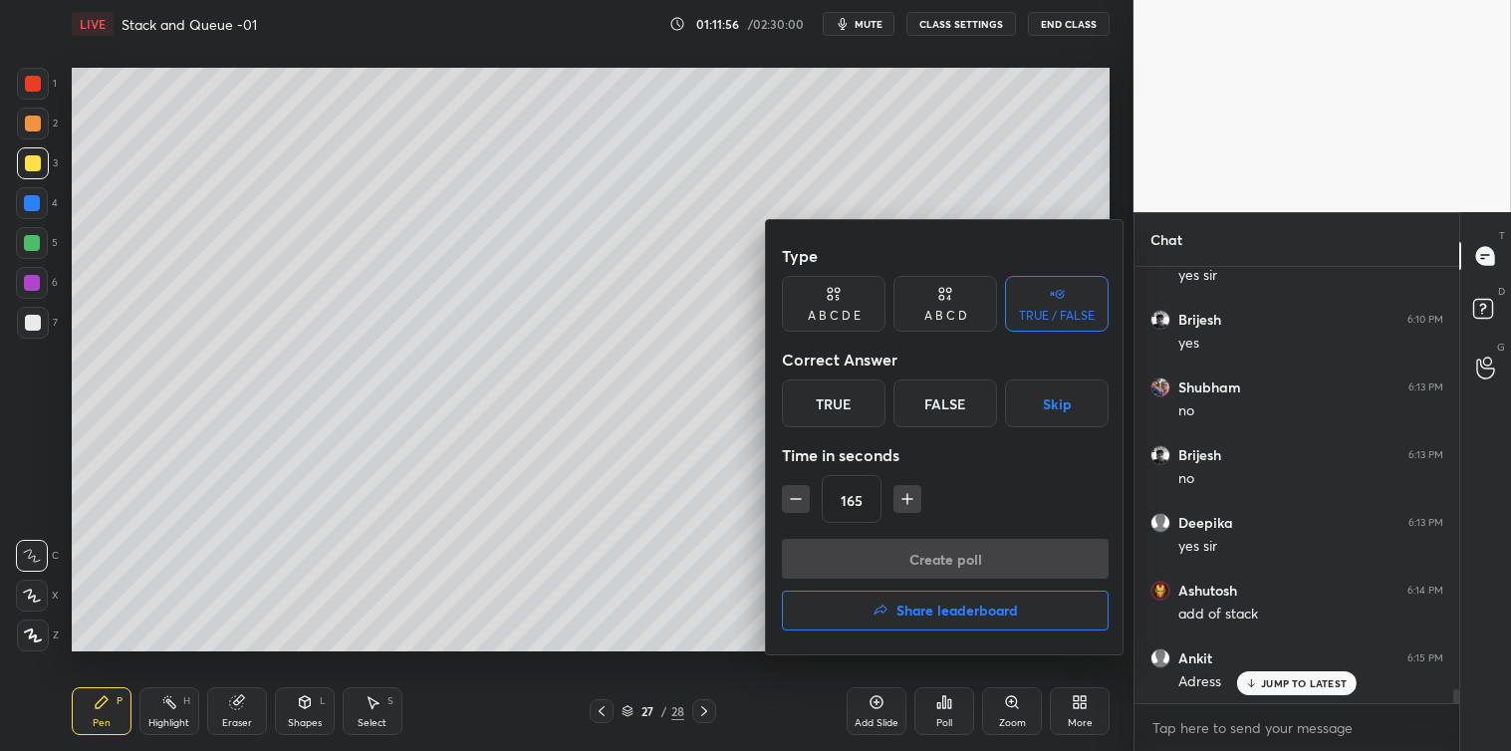
type input "180"
click at [1042, 394] on button "Skip" at bounding box center [1057, 403] width 104 height 48
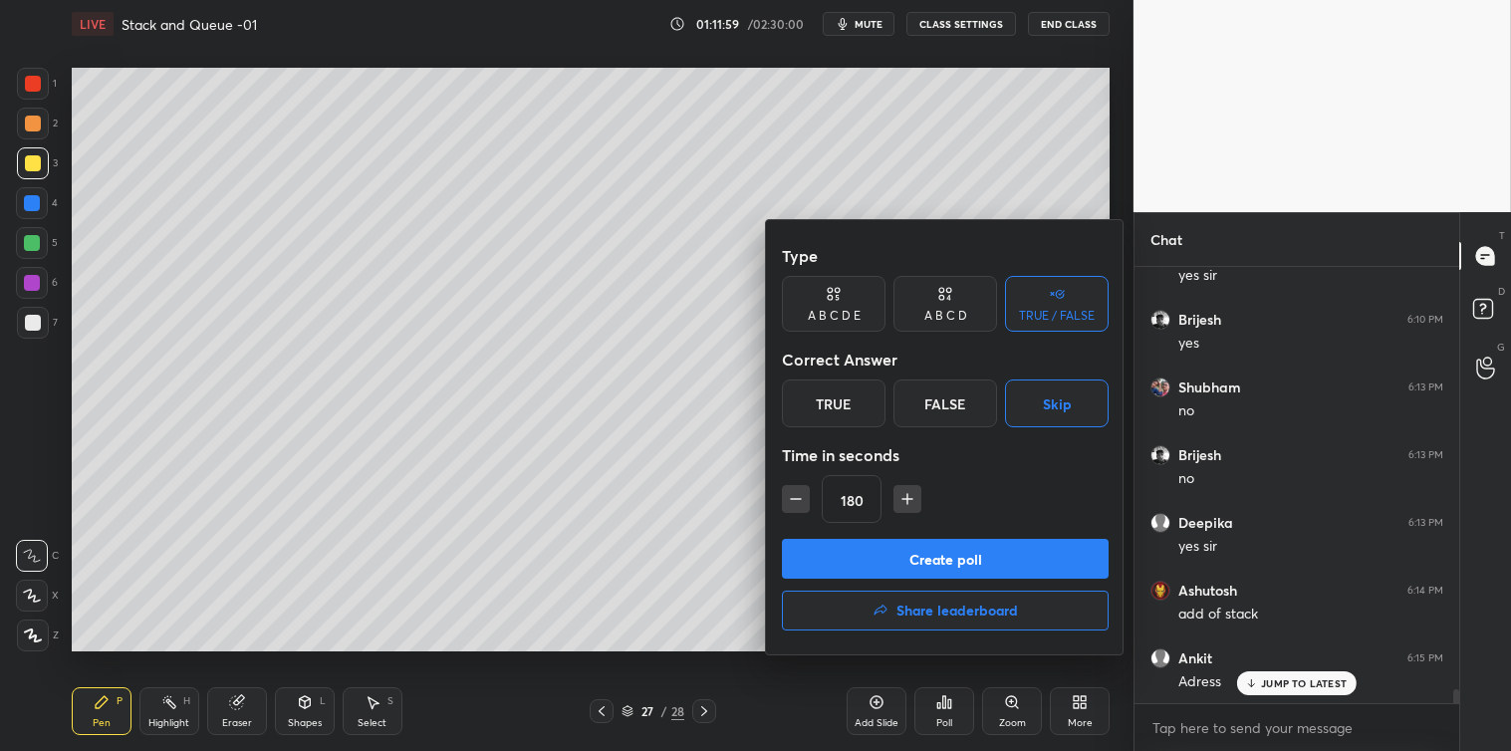
click at [939, 558] on button "Create poll" at bounding box center [945, 559] width 327 height 40
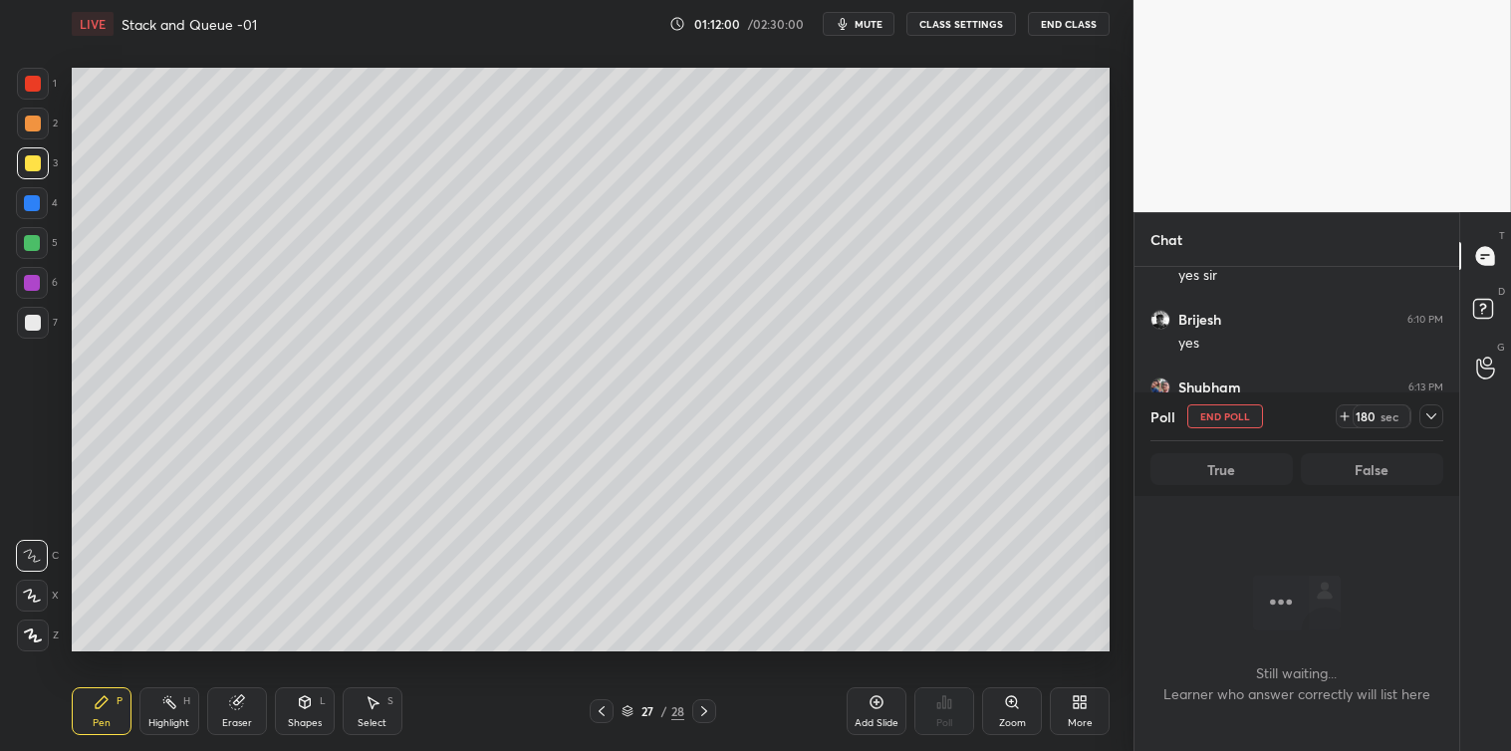
scroll to position [13614, 0]
click at [1428, 414] on icon at bounding box center [1431, 416] width 10 height 6
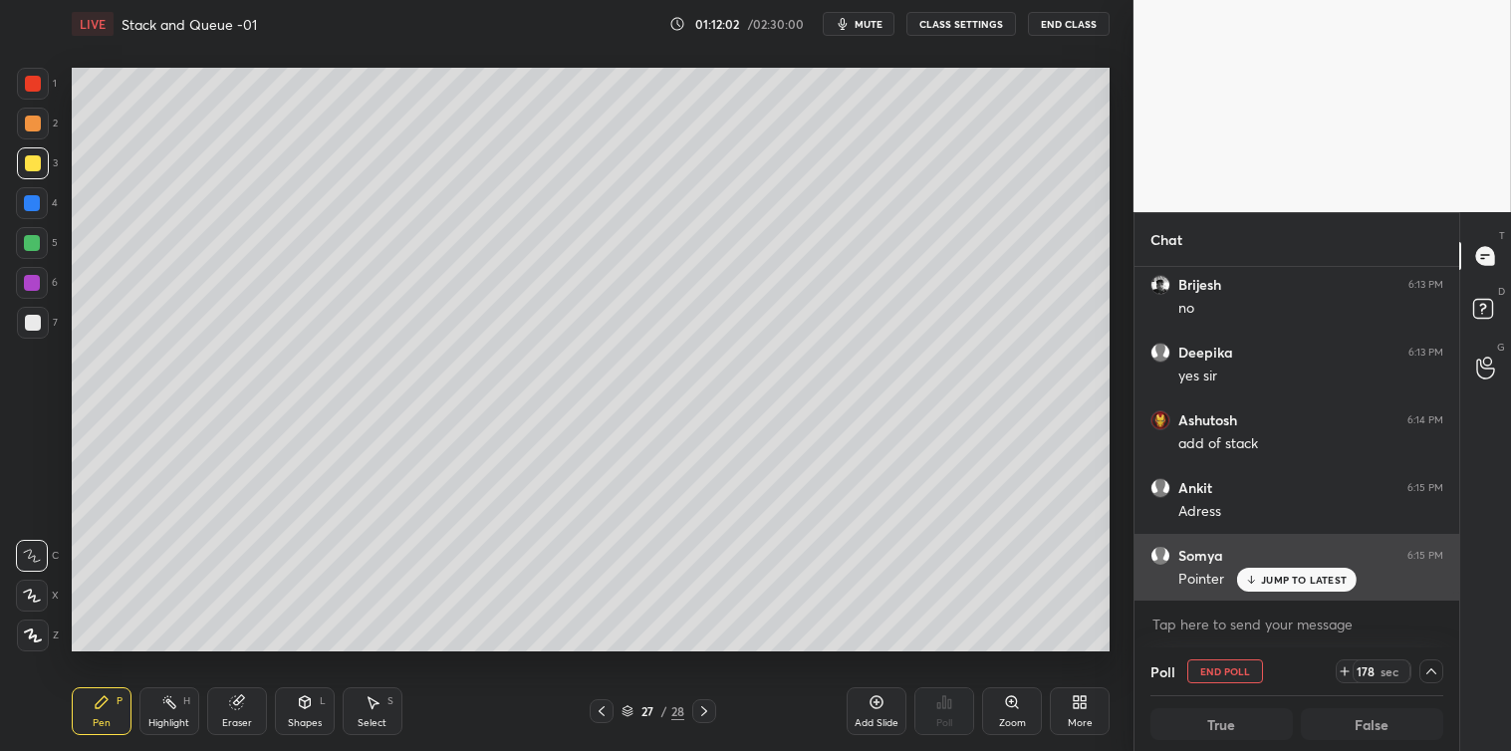
click at [1291, 581] on p "JUMP TO LATEST" at bounding box center [1304, 580] width 86 height 12
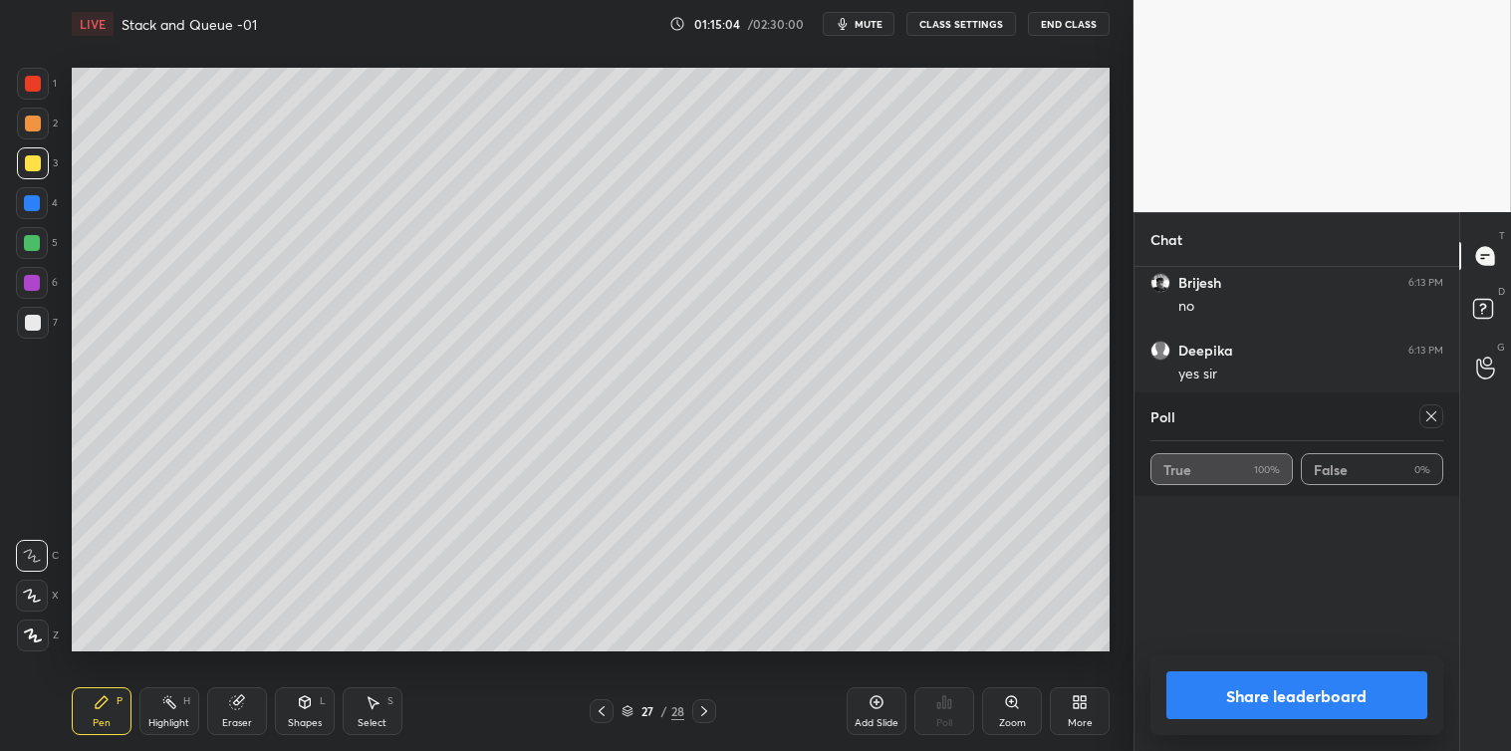
click at [1438, 420] on icon at bounding box center [1431, 416] width 16 height 16
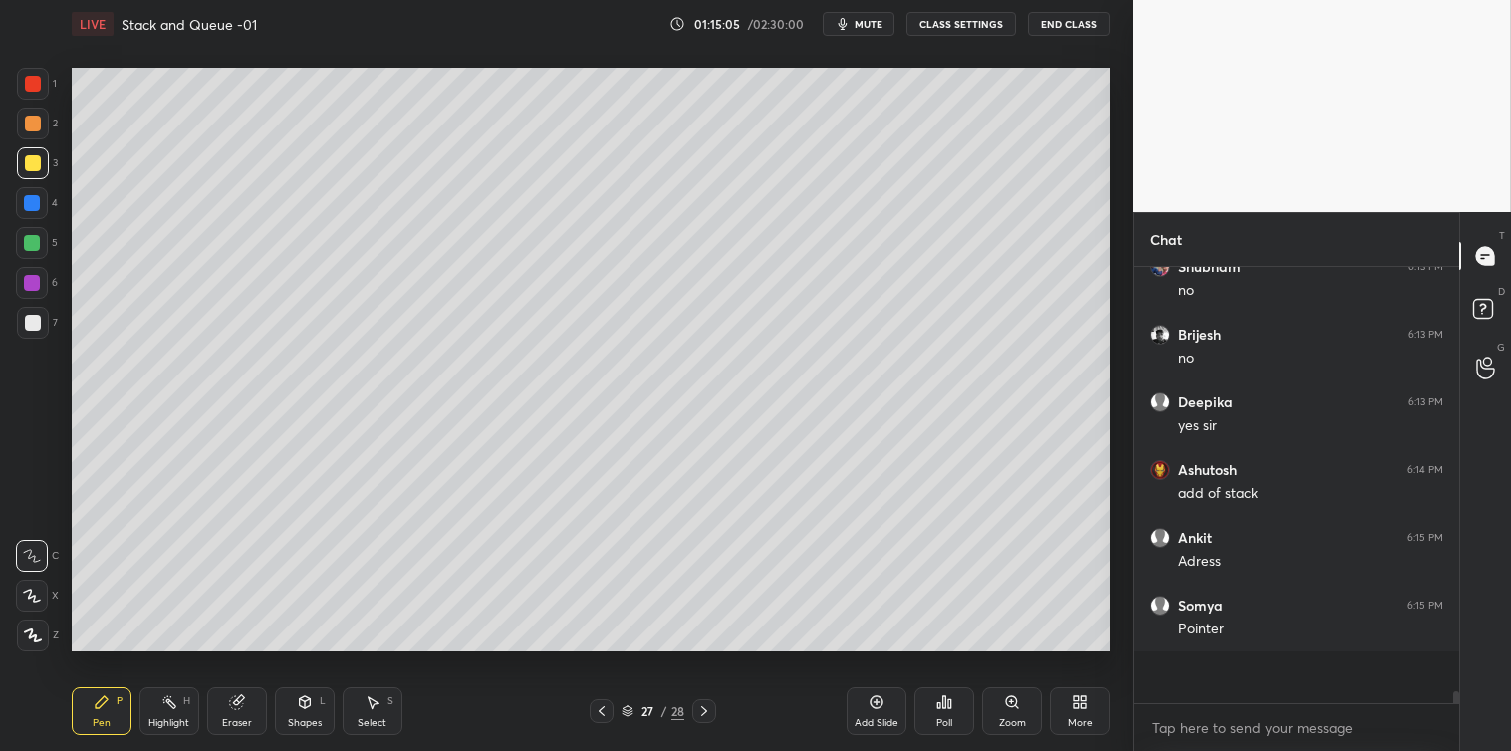
scroll to position [6, 5]
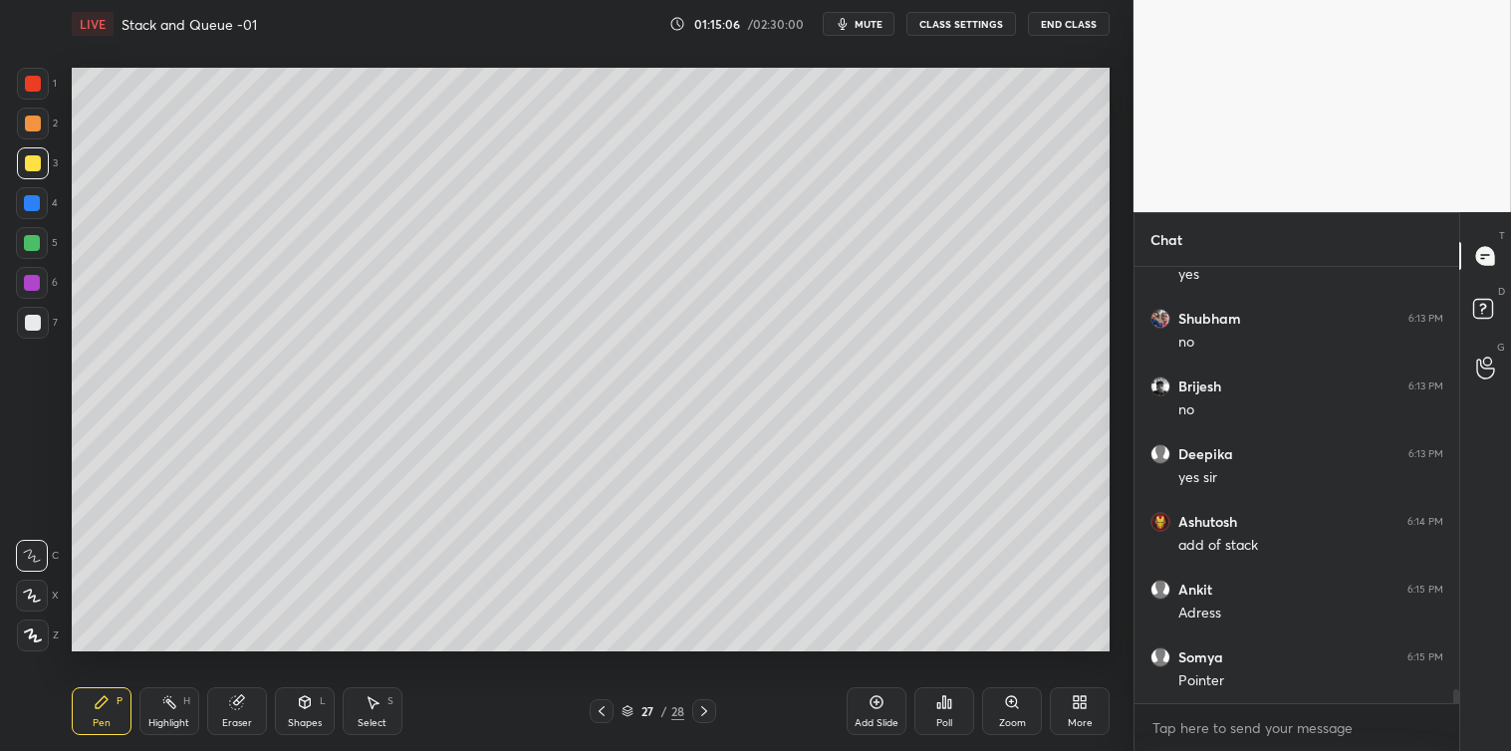
click at [877, 707] on icon at bounding box center [877, 702] width 16 height 16
click at [306, 712] on div "Shapes L" at bounding box center [305, 711] width 60 height 48
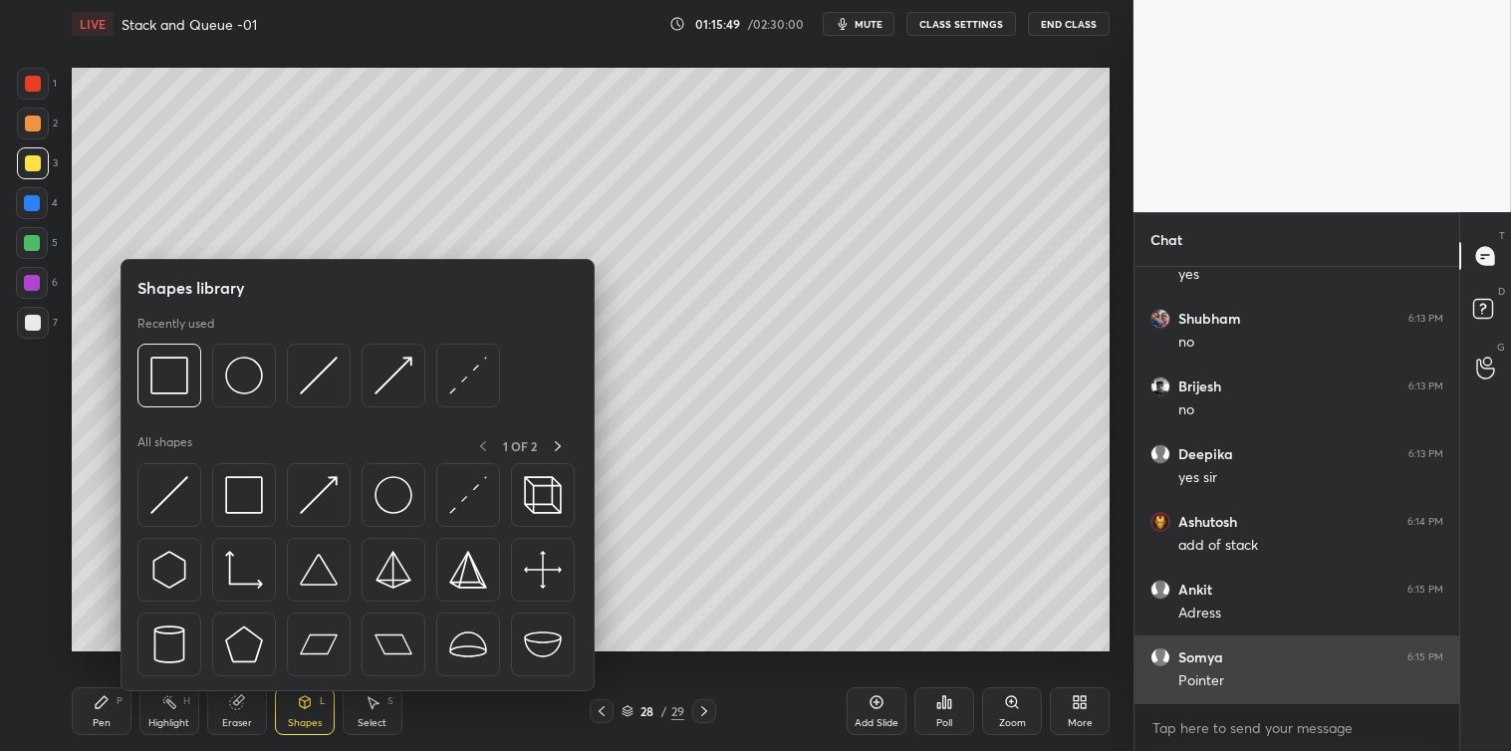
click at [244, 371] on img at bounding box center [244, 376] width 38 height 38
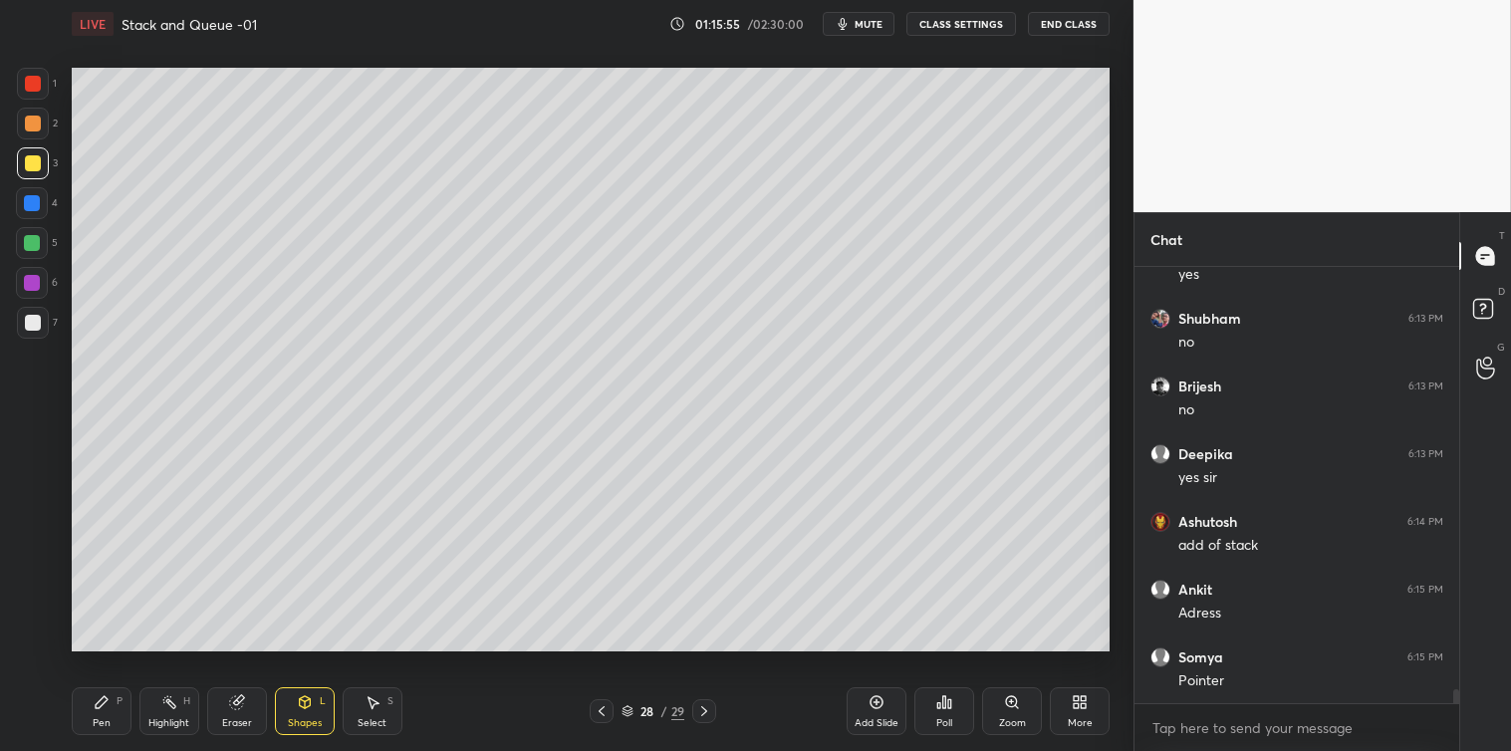
click at [107, 709] on icon at bounding box center [102, 702] width 16 height 16
click at [300, 707] on icon at bounding box center [305, 702] width 16 height 16
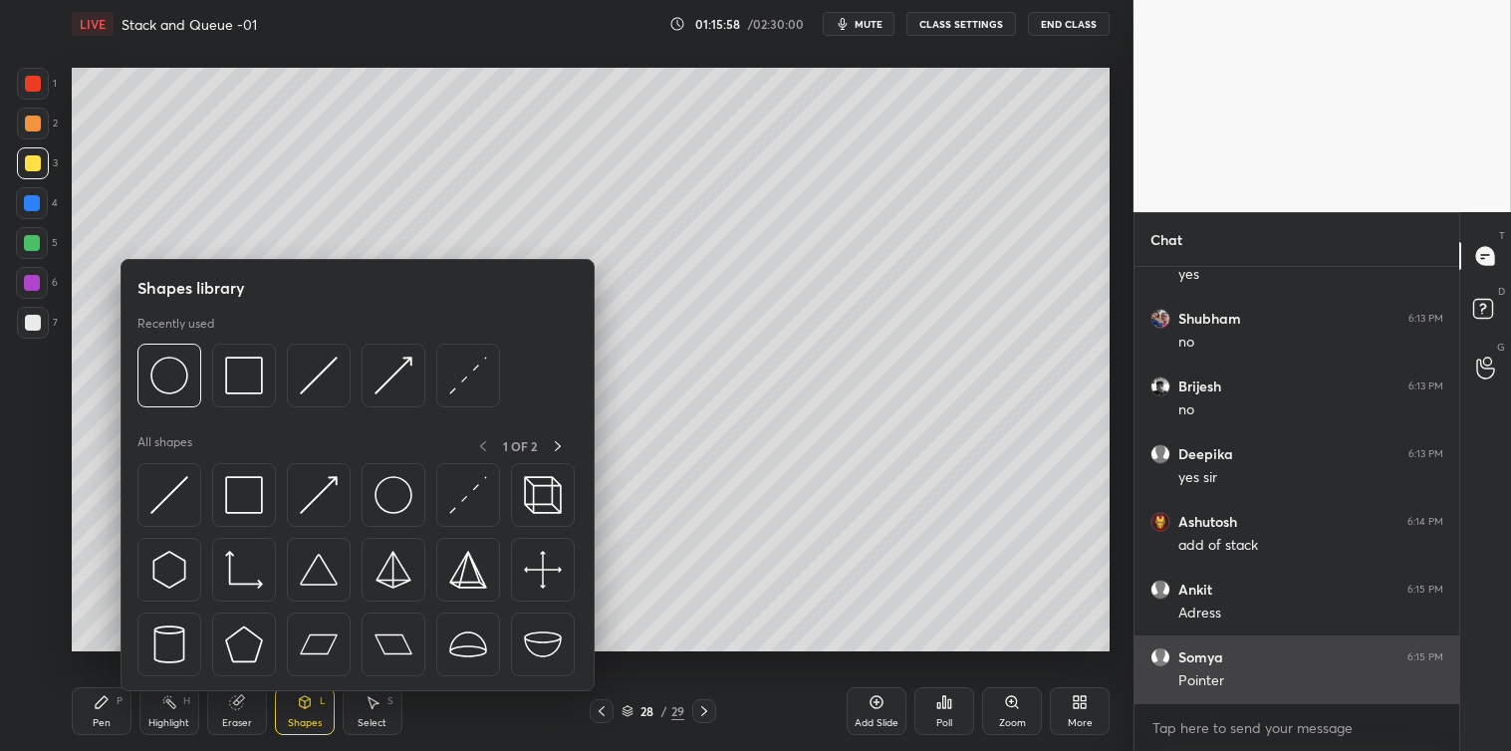
click at [234, 511] on img at bounding box center [244, 495] width 38 height 38
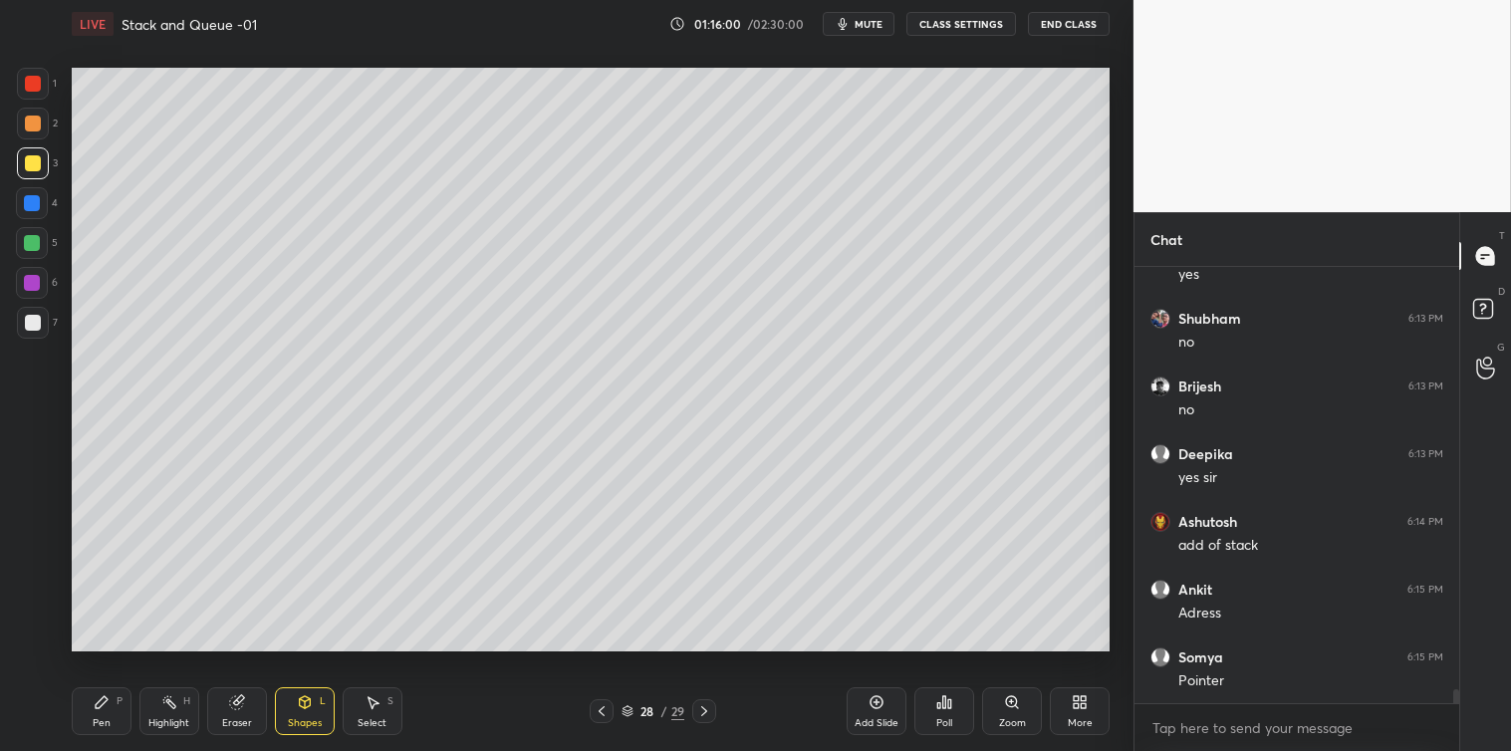
click at [121, 705] on div "P" at bounding box center [120, 701] width 6 height 10
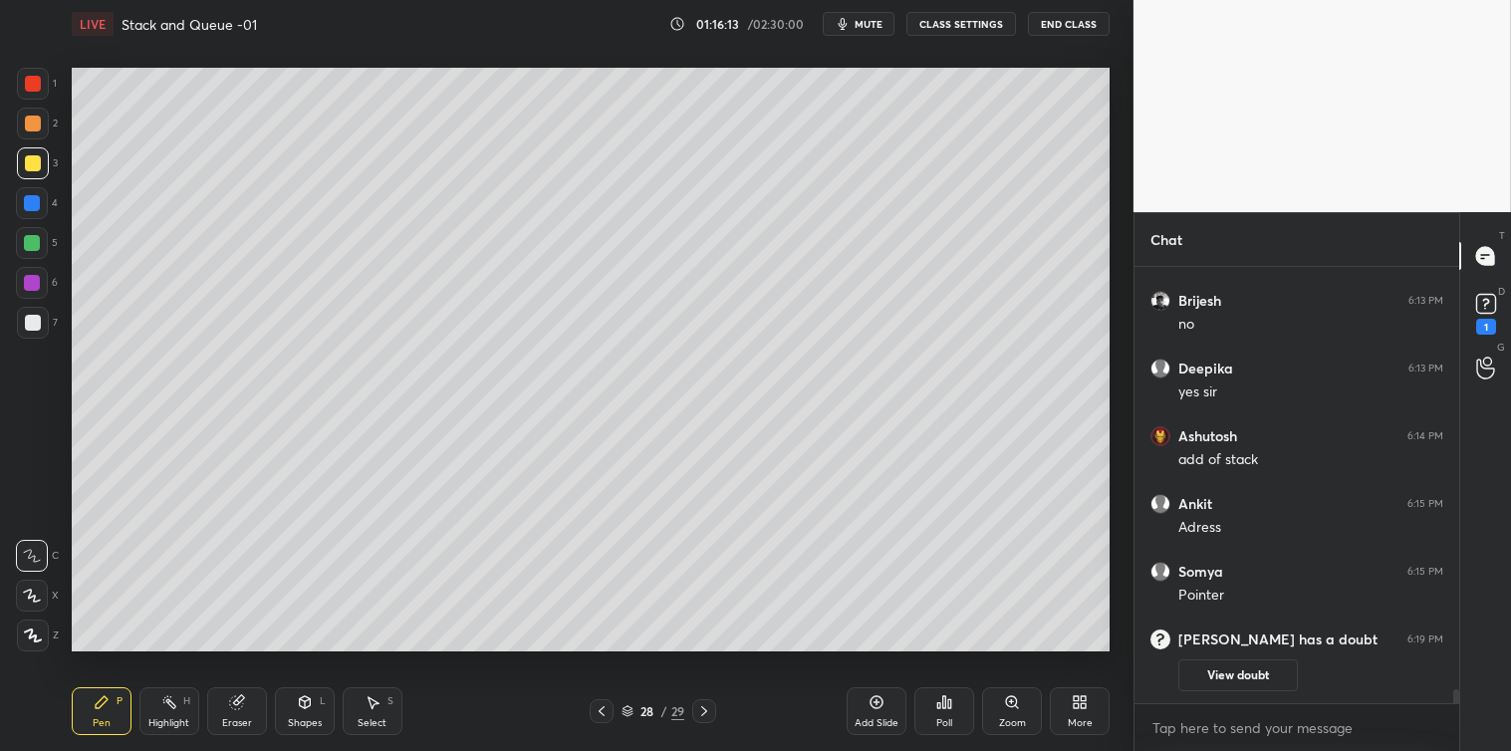
click at [28, 332] on div at bounding box center [33, 323] width 32 height 32
click at [385, 705] on div "Select S" at bounding box center [373, 711] width 60 height 48
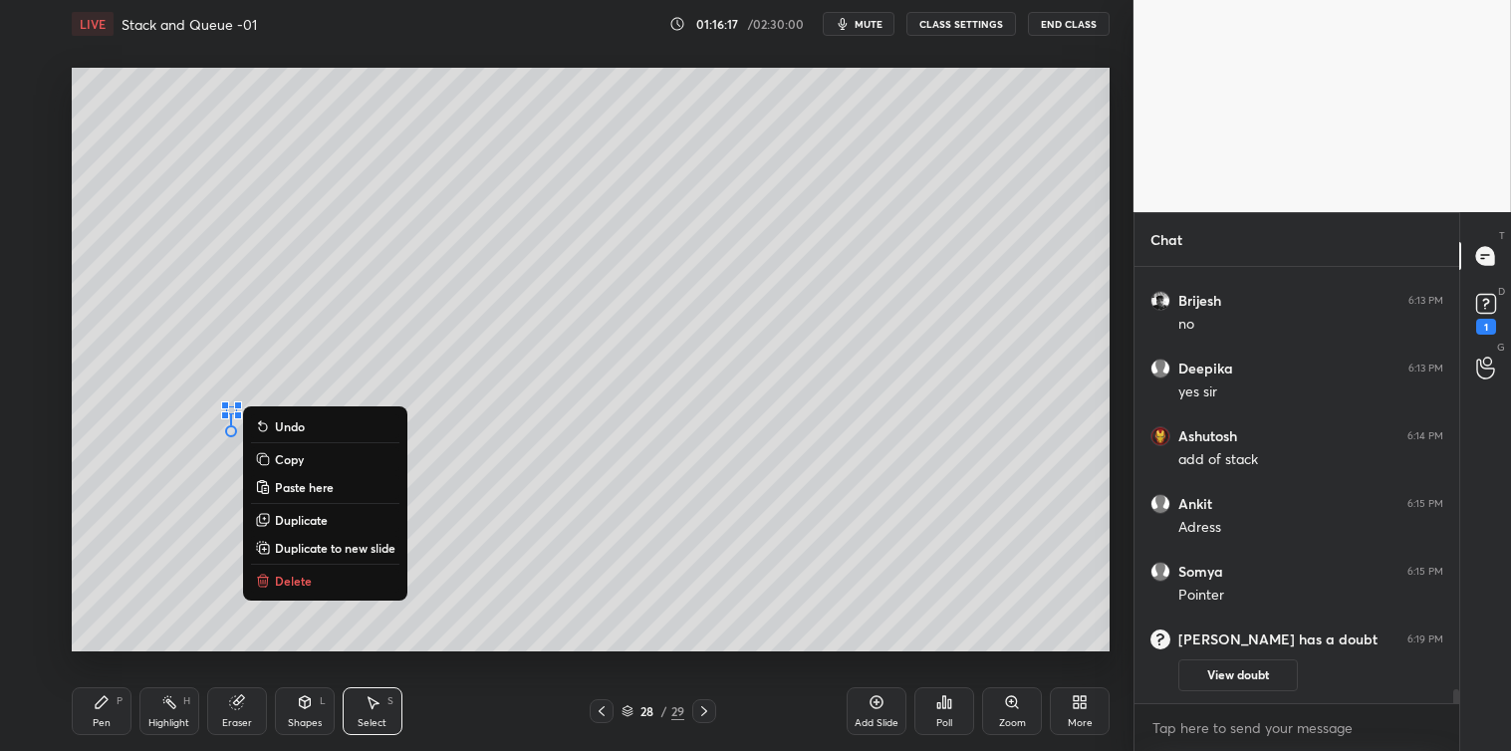
scroll to position [12560, 0]
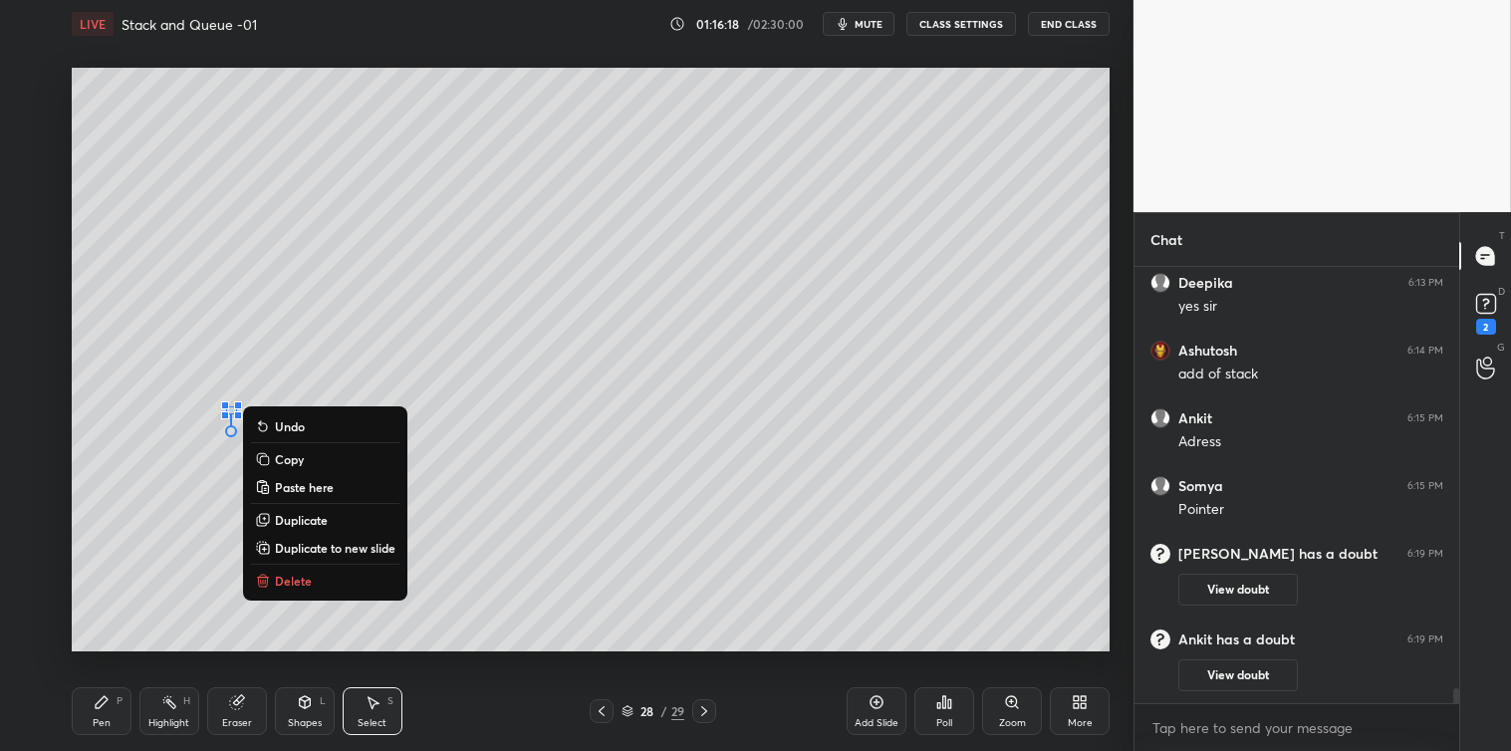
click at [301, 583] on p "Delete" at bounding box center [293, 581] width 37 height 16
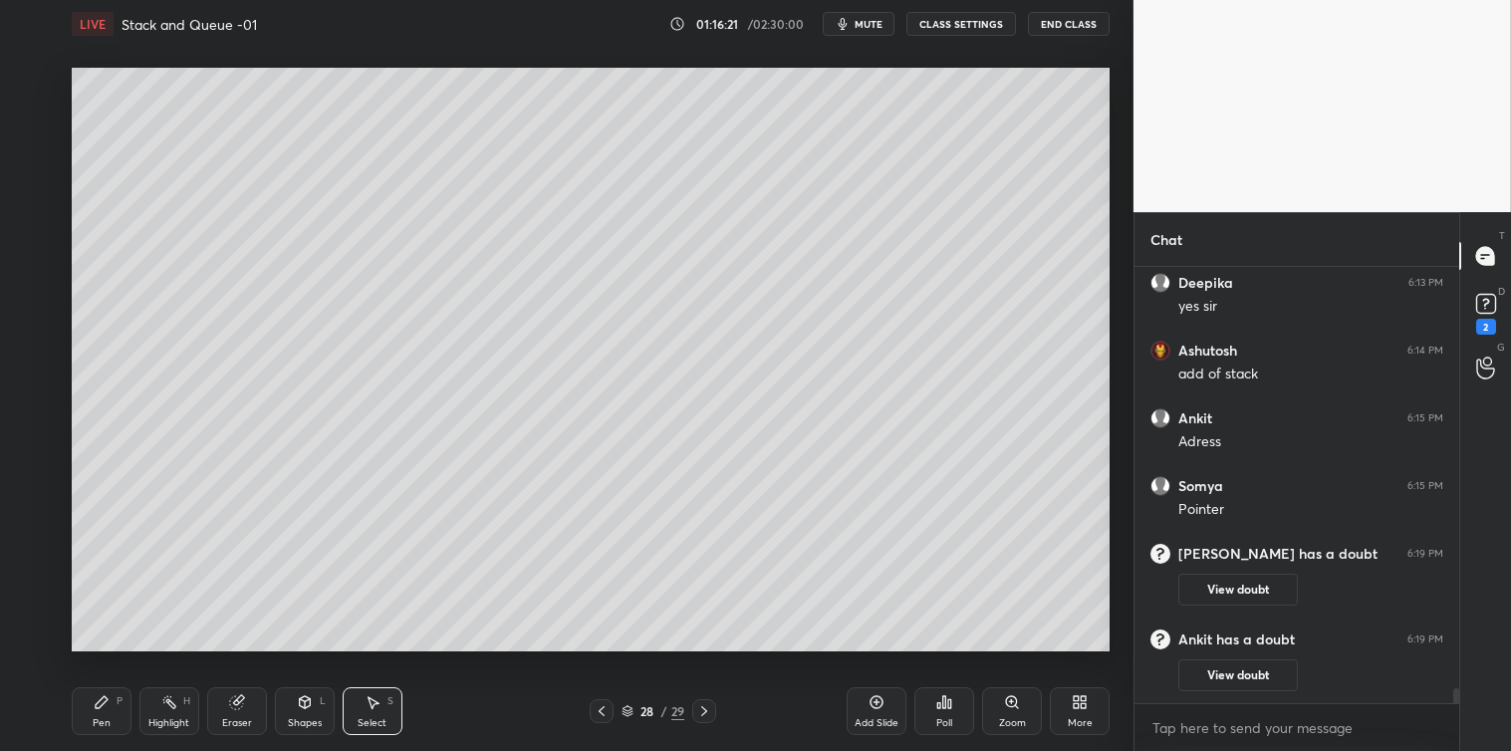
click at [107, 698] on icon at bounding box center [102, 702] width 16 height 16
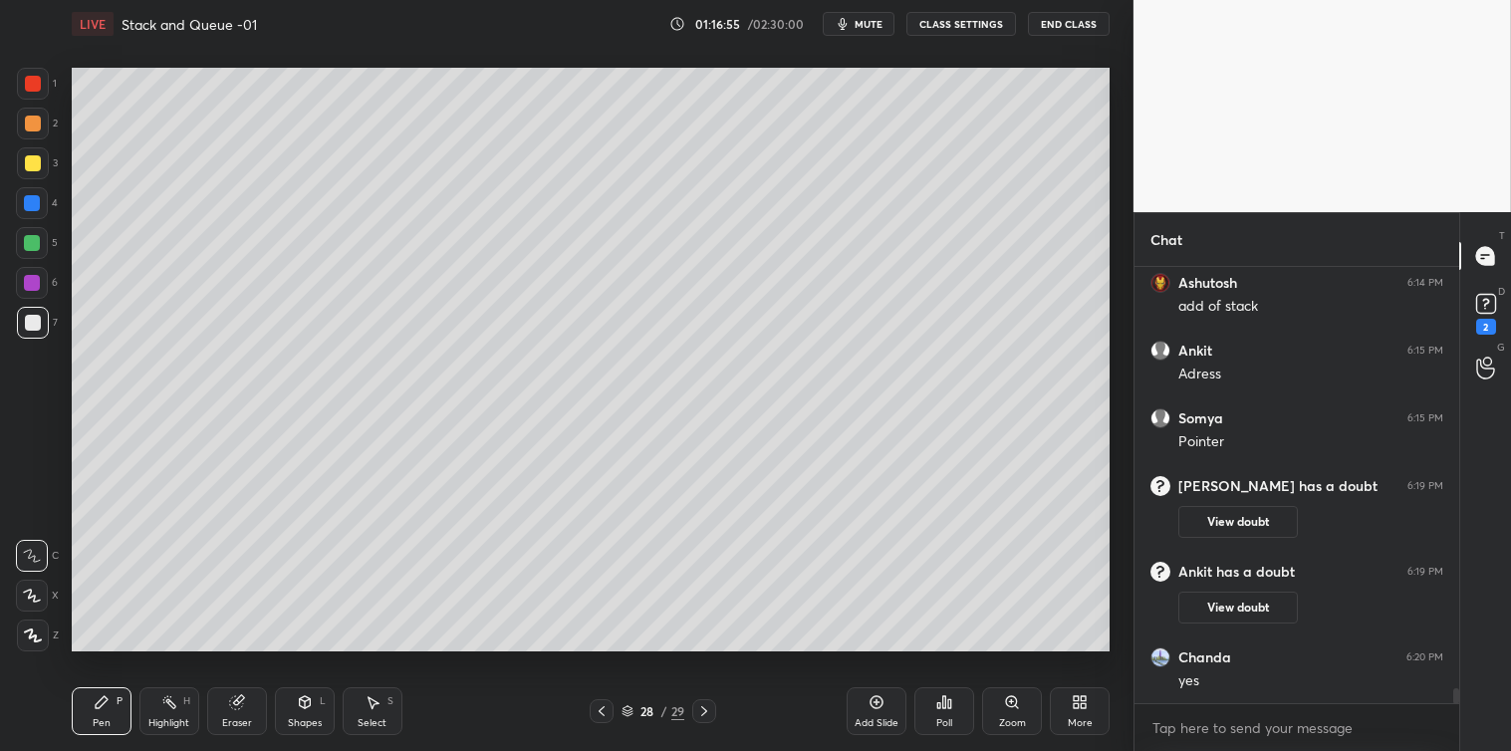
scroll to position [12677, 0]
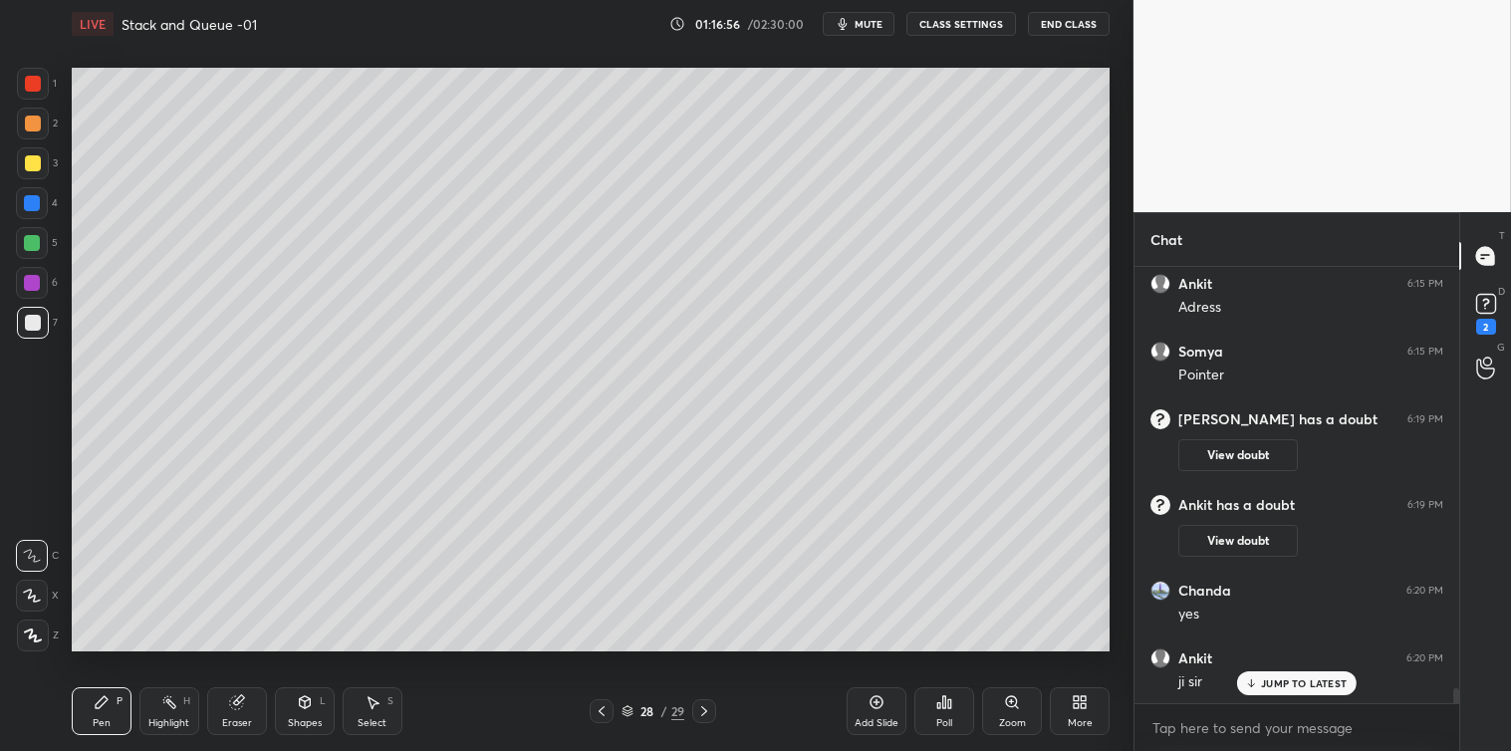
click at [377, 707] on icon at bounding box center [373, 702] width 16 height 16
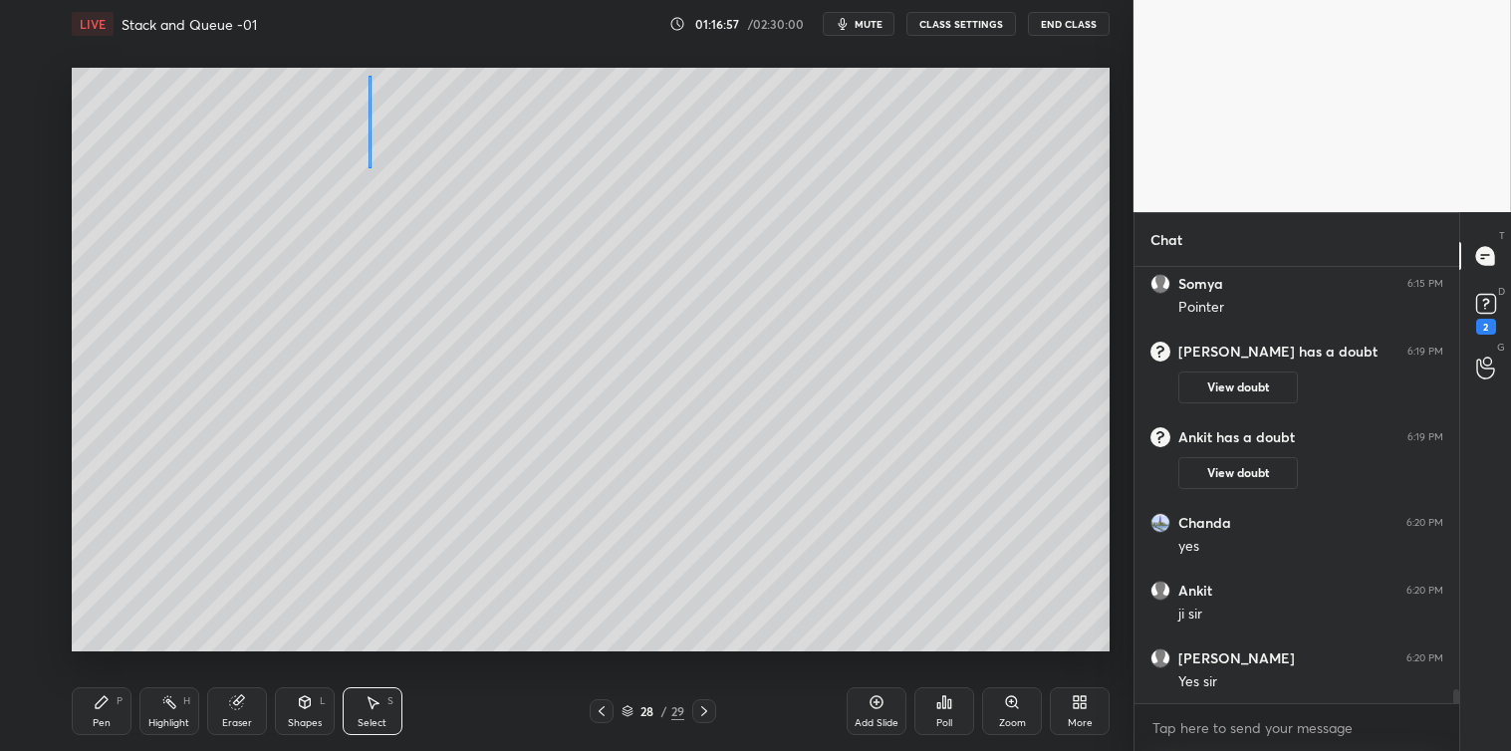
scroll to position [12813, 0]
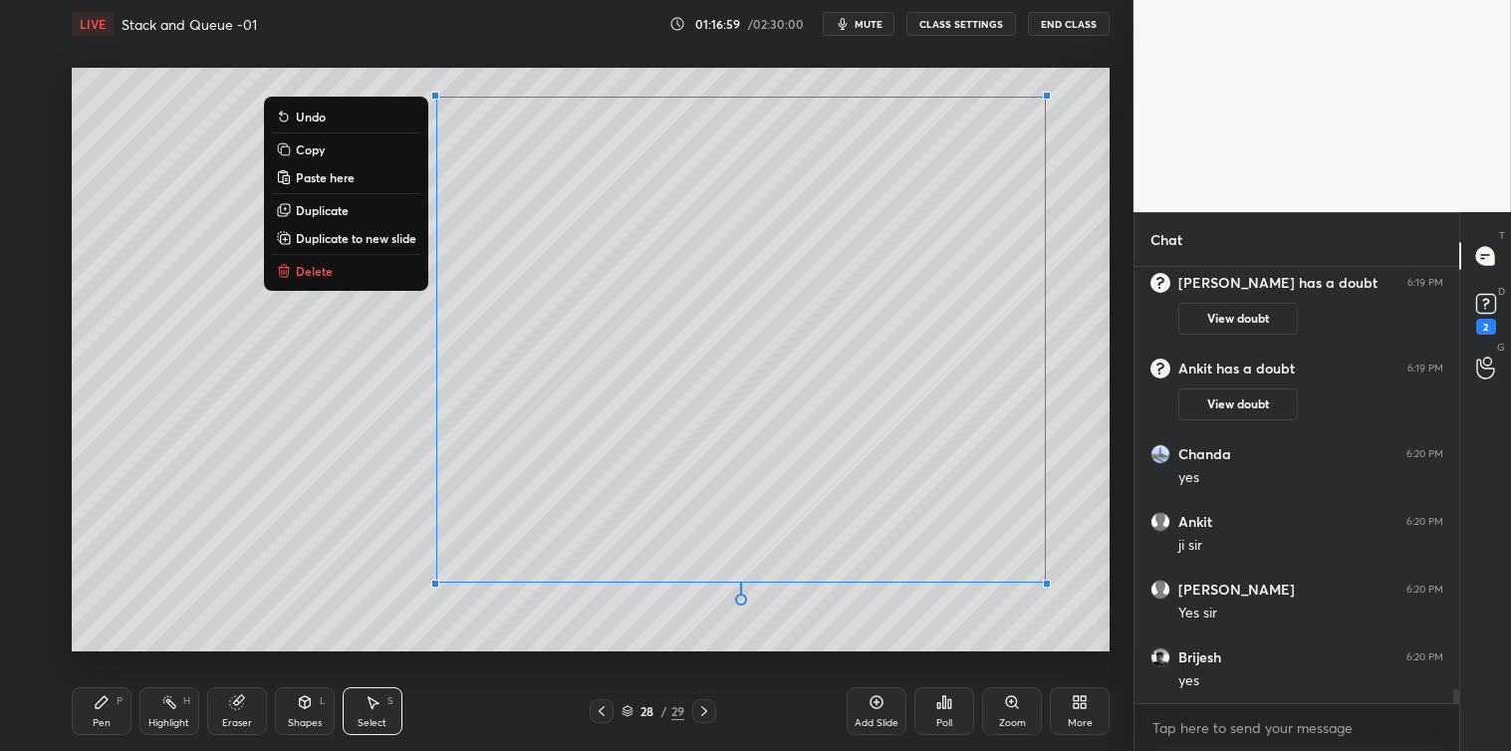
click at [332, 150] on button "Copy" at bounding box center [346, 149] width 148 height 24
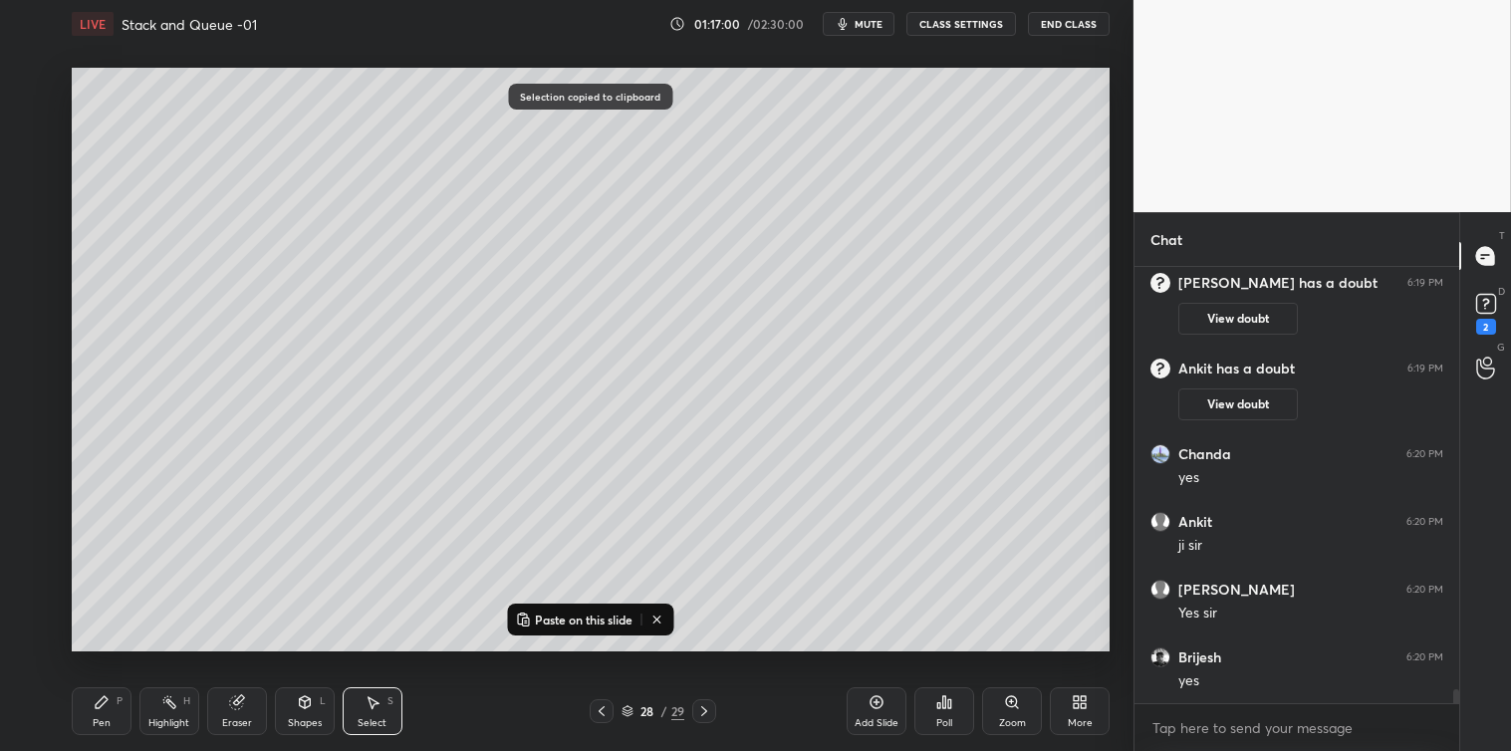
click at [879, 710] on icon at bounding box center [877, 702] width 16 height 16
click at [622, 613] on p "Paste on this slide" at bounding box center [584, 620] width 98 height 16
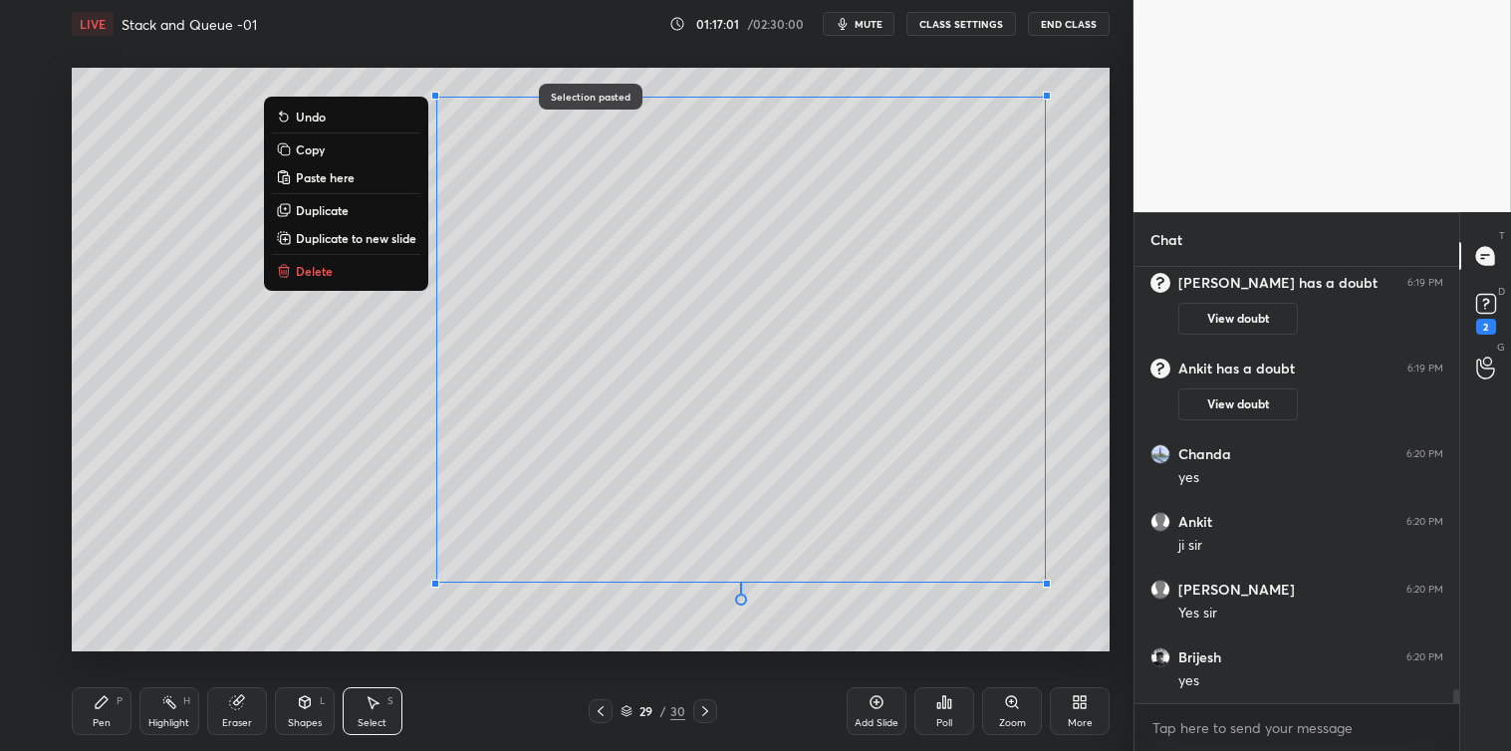
click at [633, 680] on div "Pen P Highlight H Eraser Shapes L Select S 29 / 30 Add Slide Poll Zoom More" at bounding box center [591, 711] width 1038 height 80
click at [351, 652] on div "0 ° Undo Copy Paste here Duplicate Duplicate to new slide Delete Selection past…" at bounding box center [591, 360] width 1054 height 624
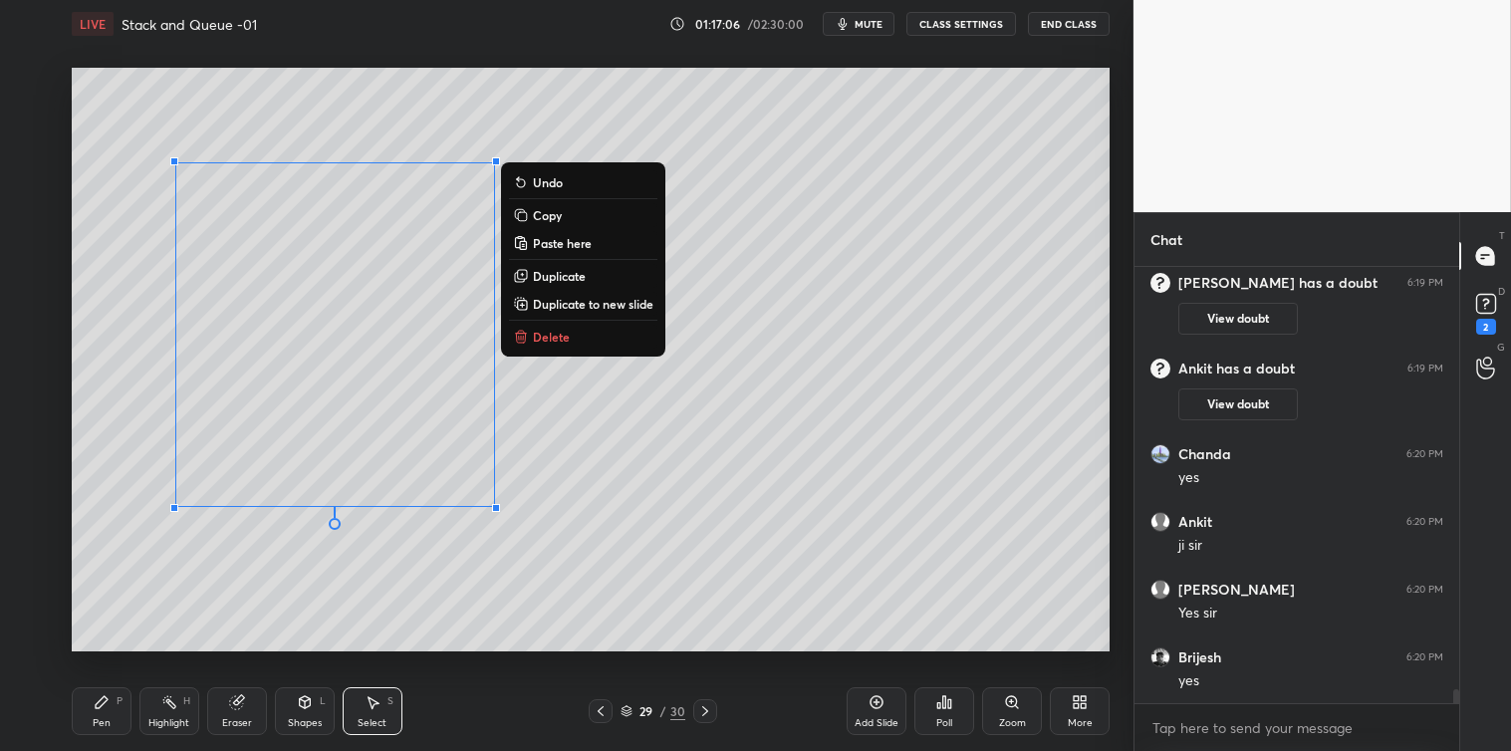
click at [363, 569] on div "0 ° Undo Copy Paste here Duplicate Duplicate to new slide Delete" at bounding box center [591, 360] width 1038 height 584
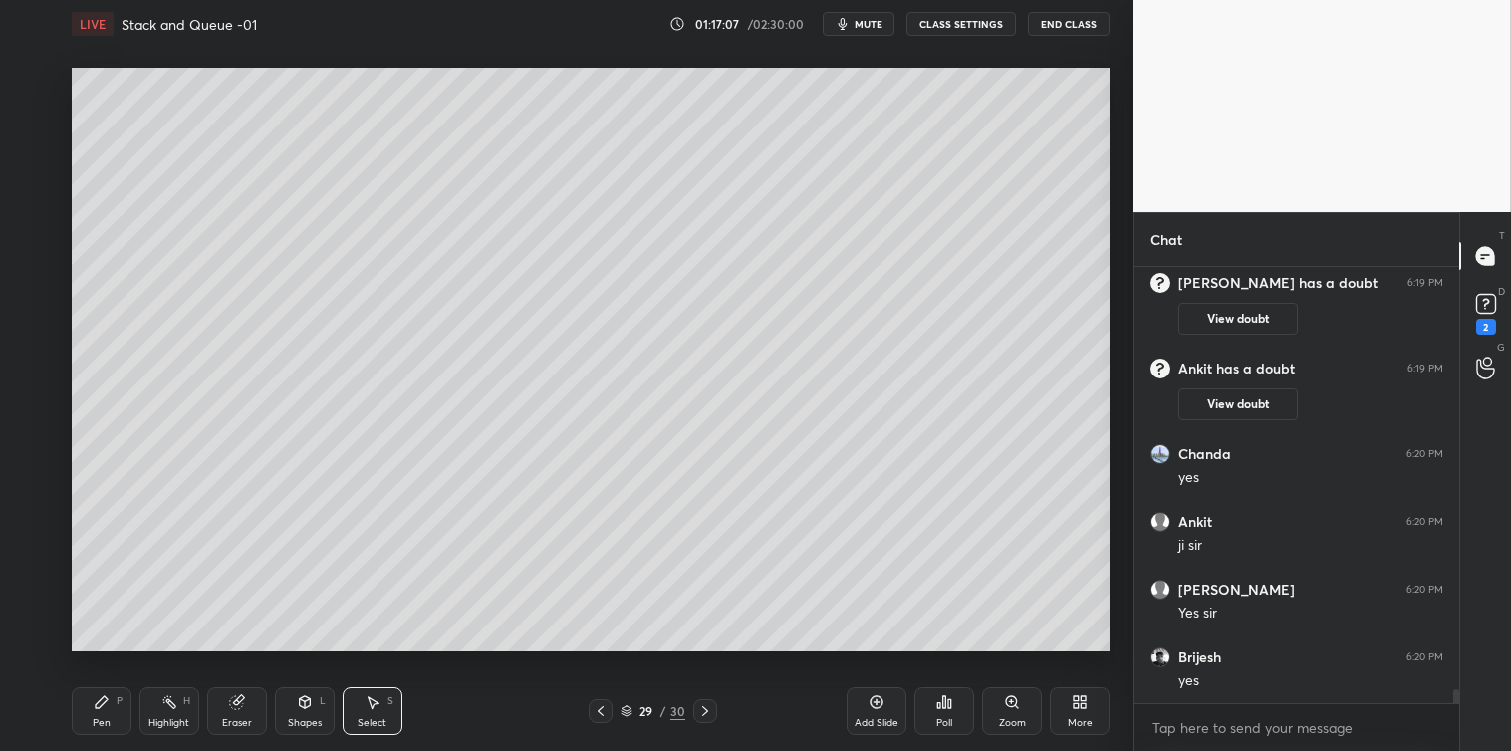
click at [112, 705] on div "Pen P" at bounding box center [102, 711] width 60 height 48
click at [380, 695] on div "Select S" at bounding box center [373, 711] width 60 height 48
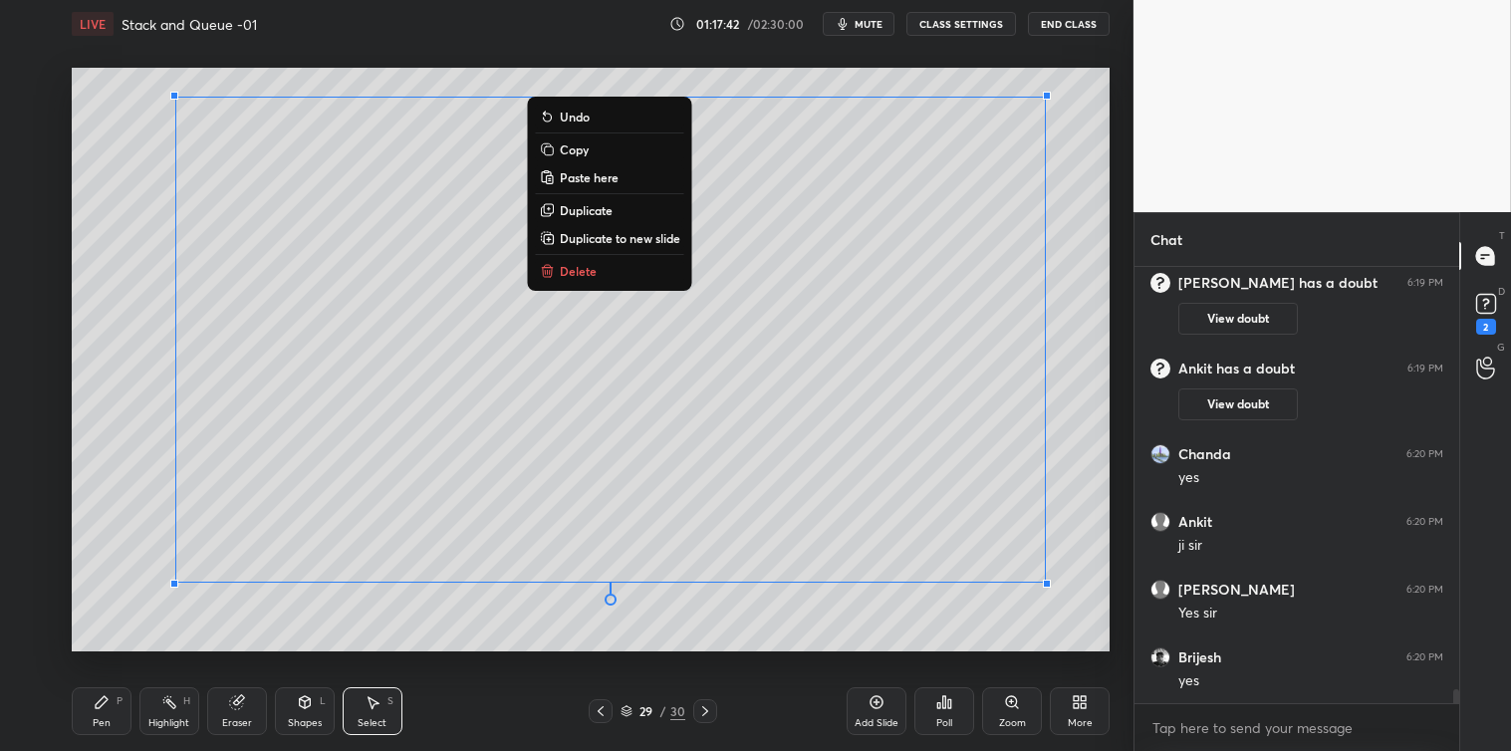
click at [569, 146] on p "Copy" at bounding box center [574, 149] width 29 height 16
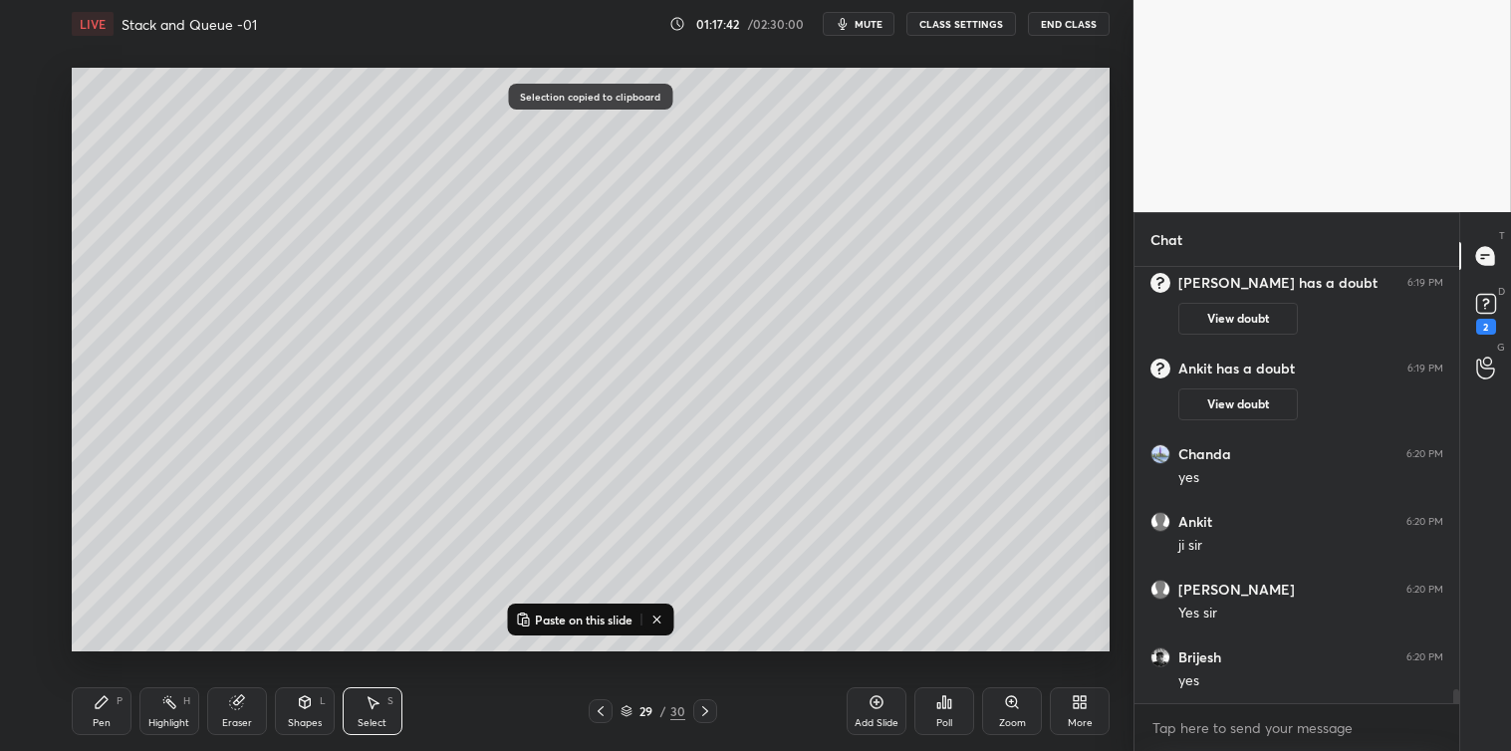
click at [874, 708] on icon at bounding box center [877, 702] width 13 height 13
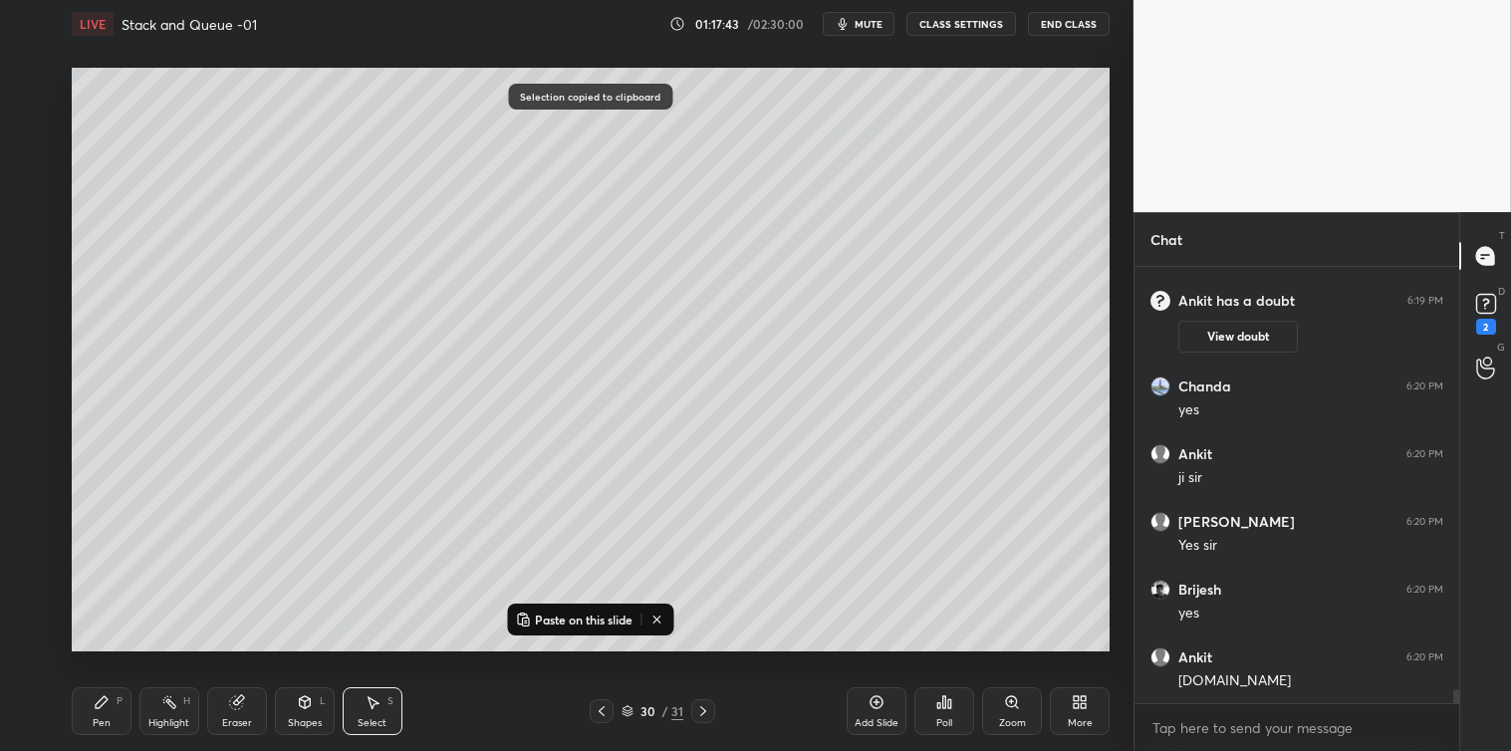
click at [618, 621] on p "Paste on this slide" at bounding box center [584, 620] width 98 height 16
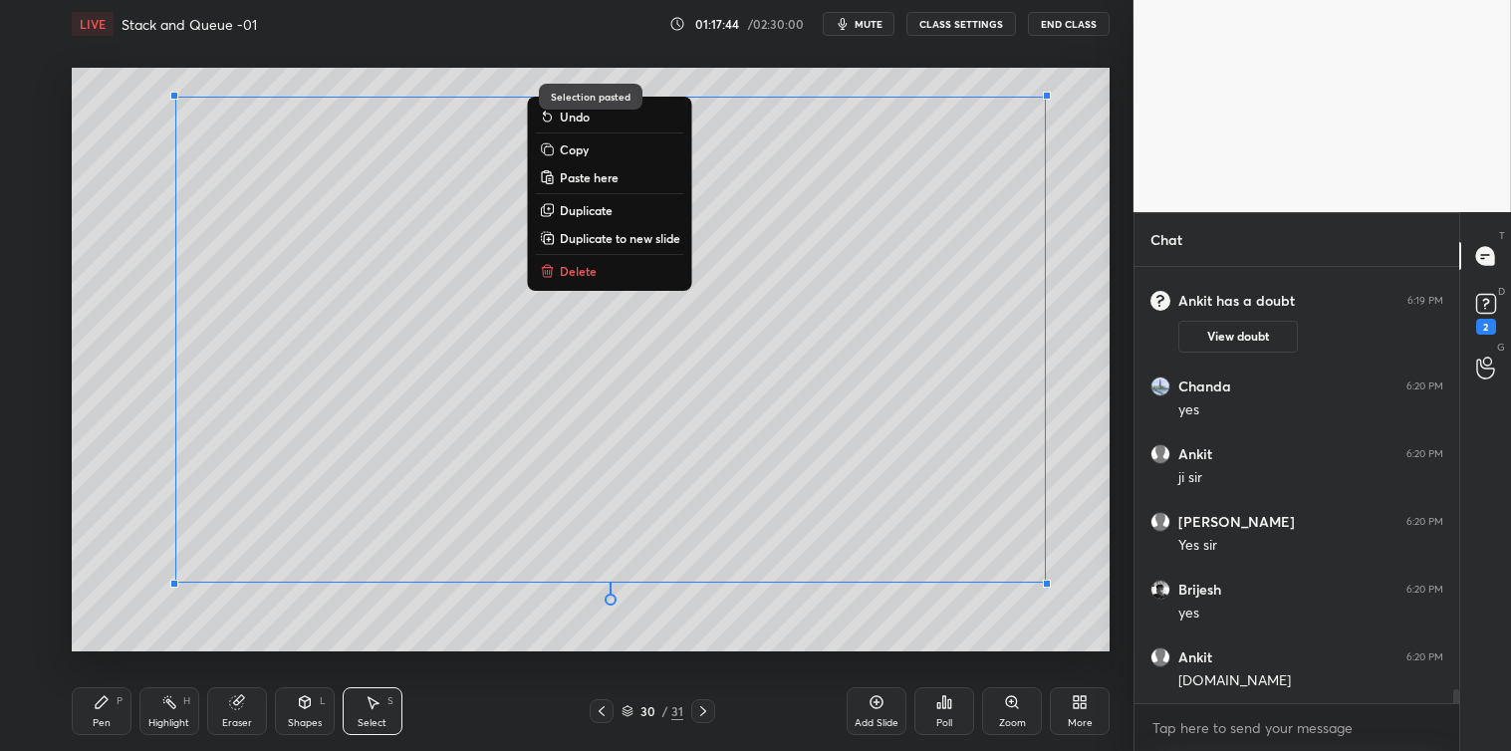
click at [626, 663] on div "0 ° Undo Copy Paste here Duplicate Duplicate to new slide Delete Selection past…" at bounding box center [591, 360] width 1054 height 624
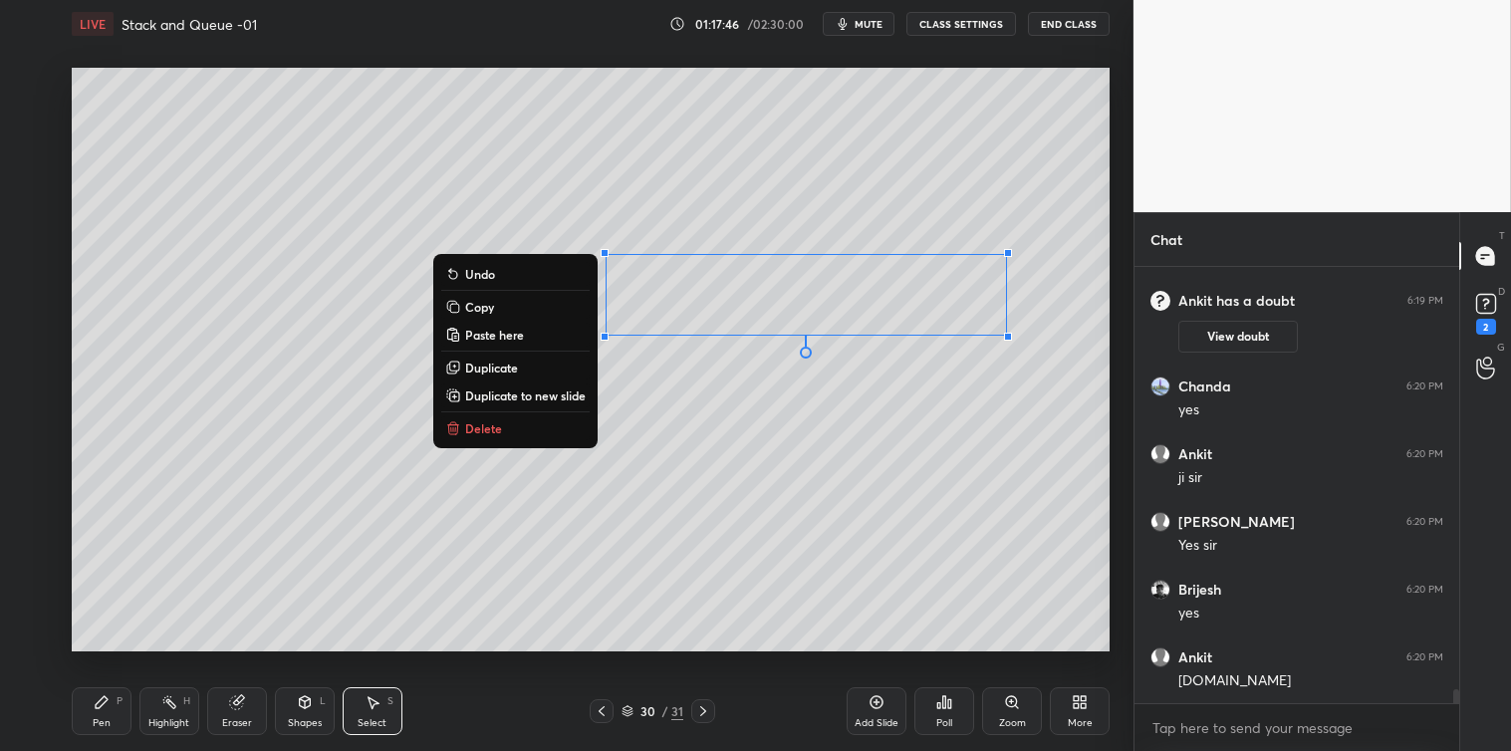
click at [514, 440] on div "0 ° Undo Copy Paste here Duplicate Duplicate to new slide Delete" at bounding box center [591, 360] width 1038 height 584
click at [483, 424] on p "Delete" at bounding box center [483, 428] width 37 height 16
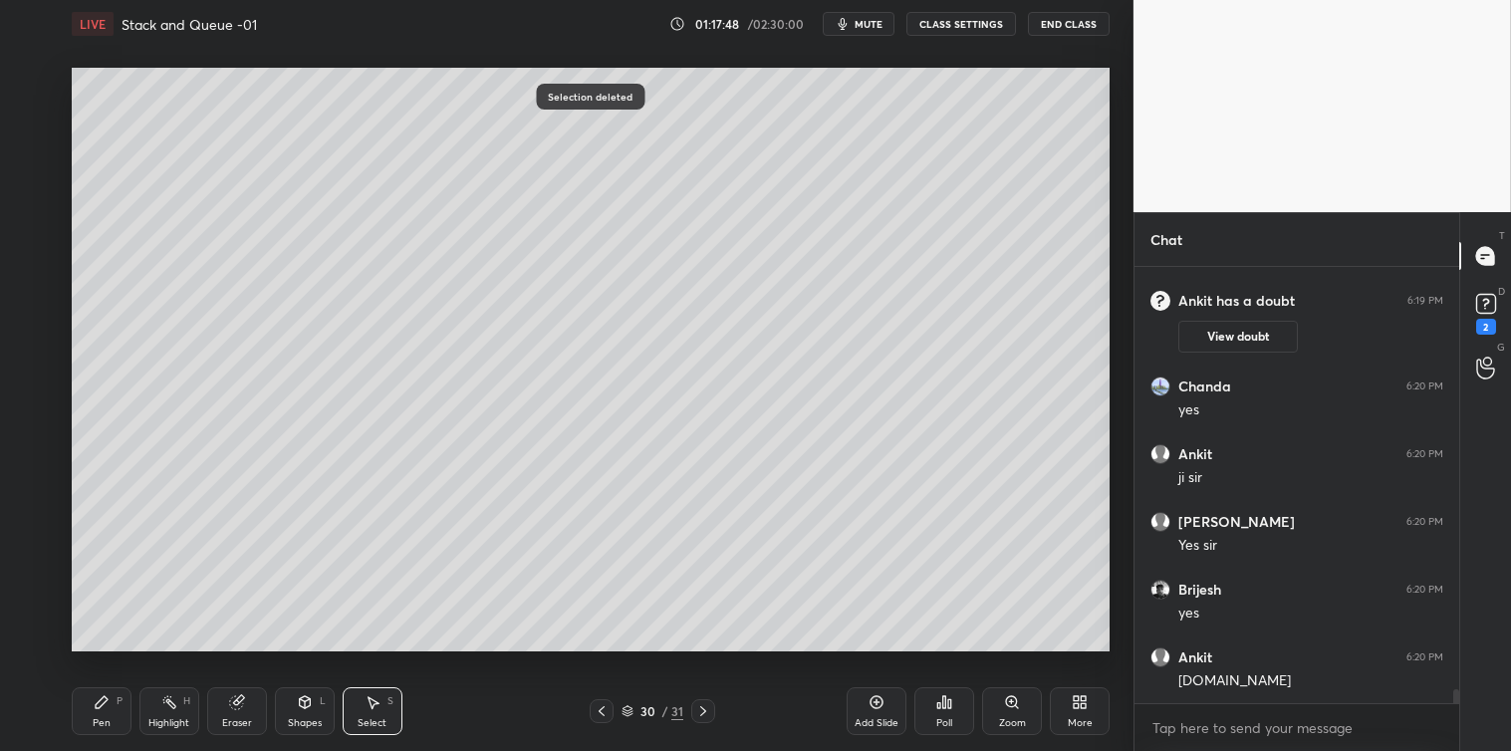
click at [101, 700] on icon at bounding box center [102, 702] width 12 height 12
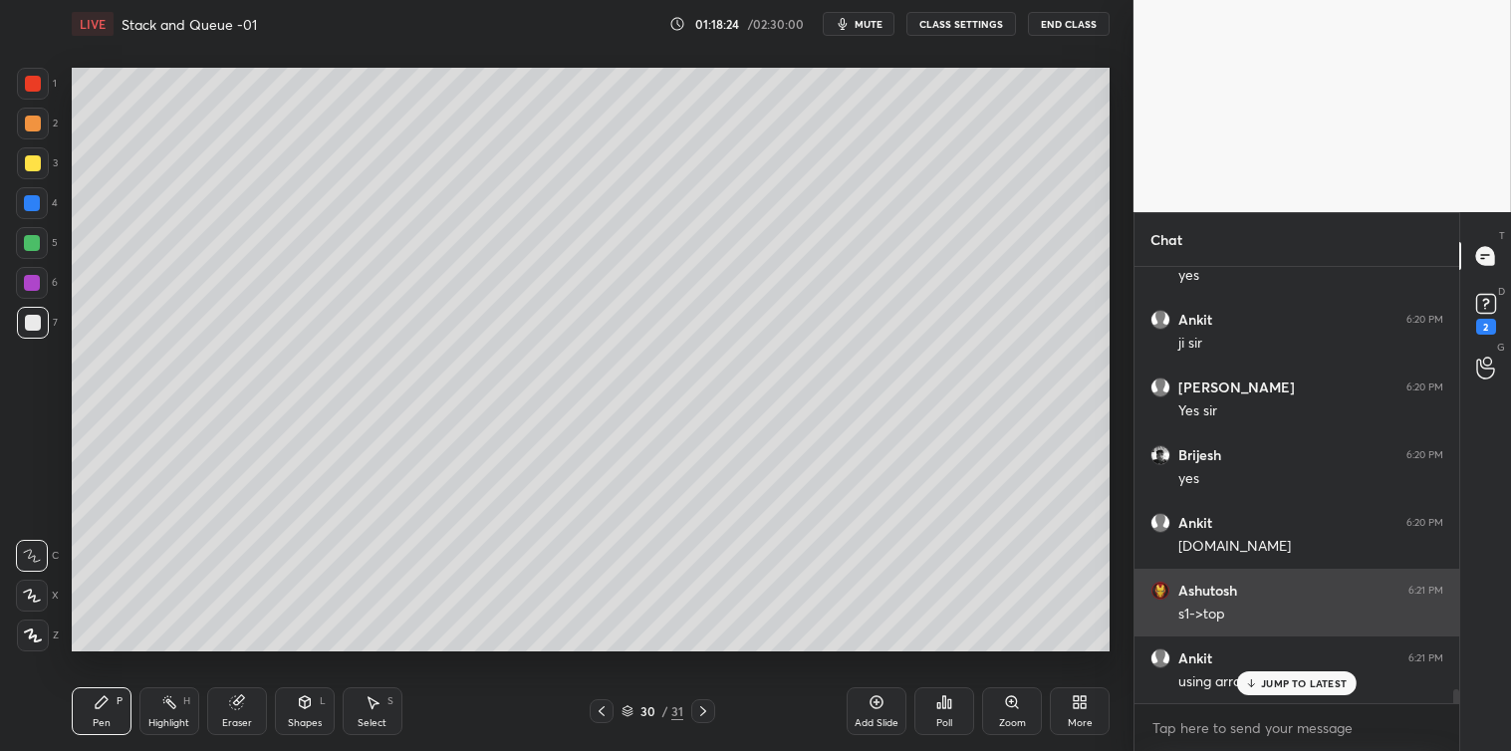
scroll to position [13083, 0]
click at [1280, 692] on div "JUMP TO LATEST" at bounding box center [1297, 683] width 120 height 24
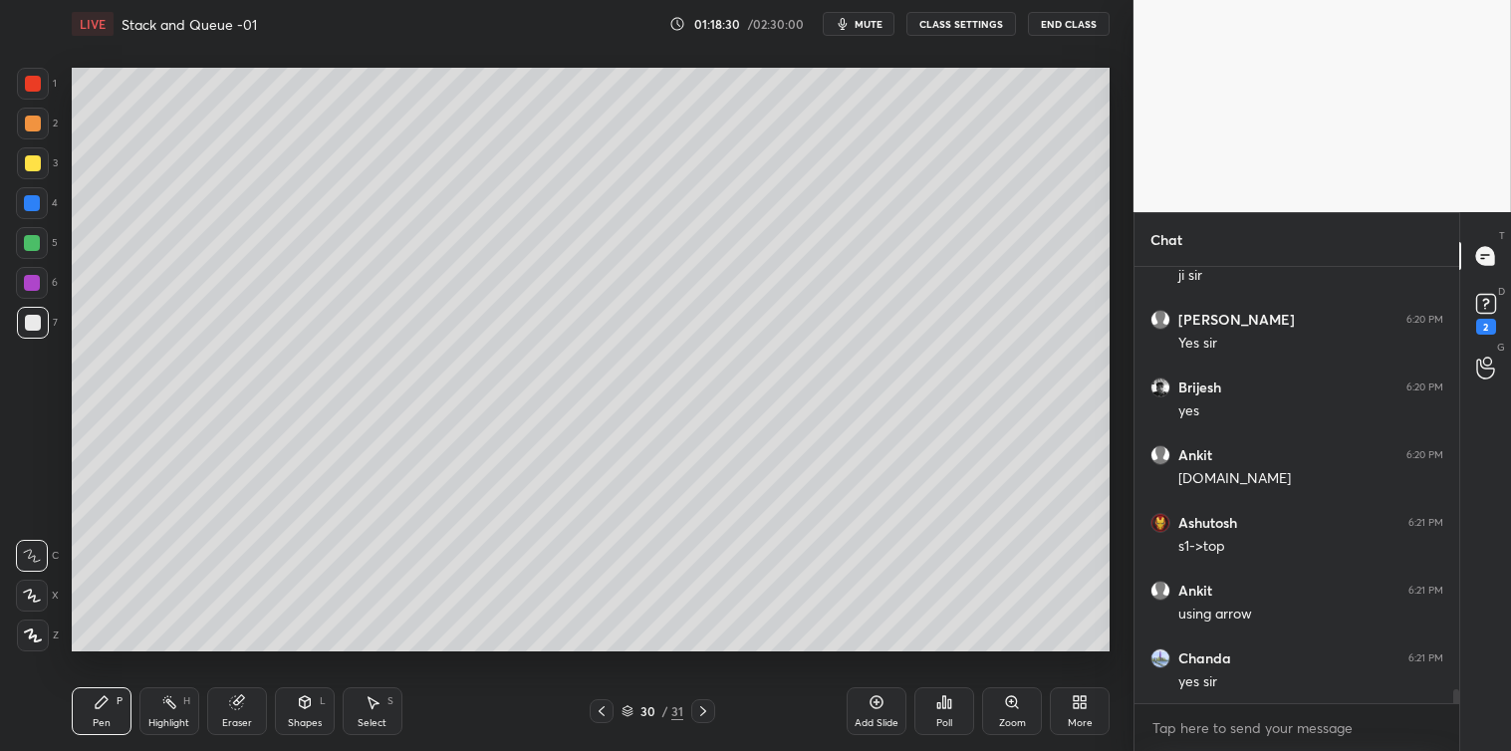
scroll to position [13152, 0]
click at [30, 164] on div at bounding box center [33, 163] width 16 height 16
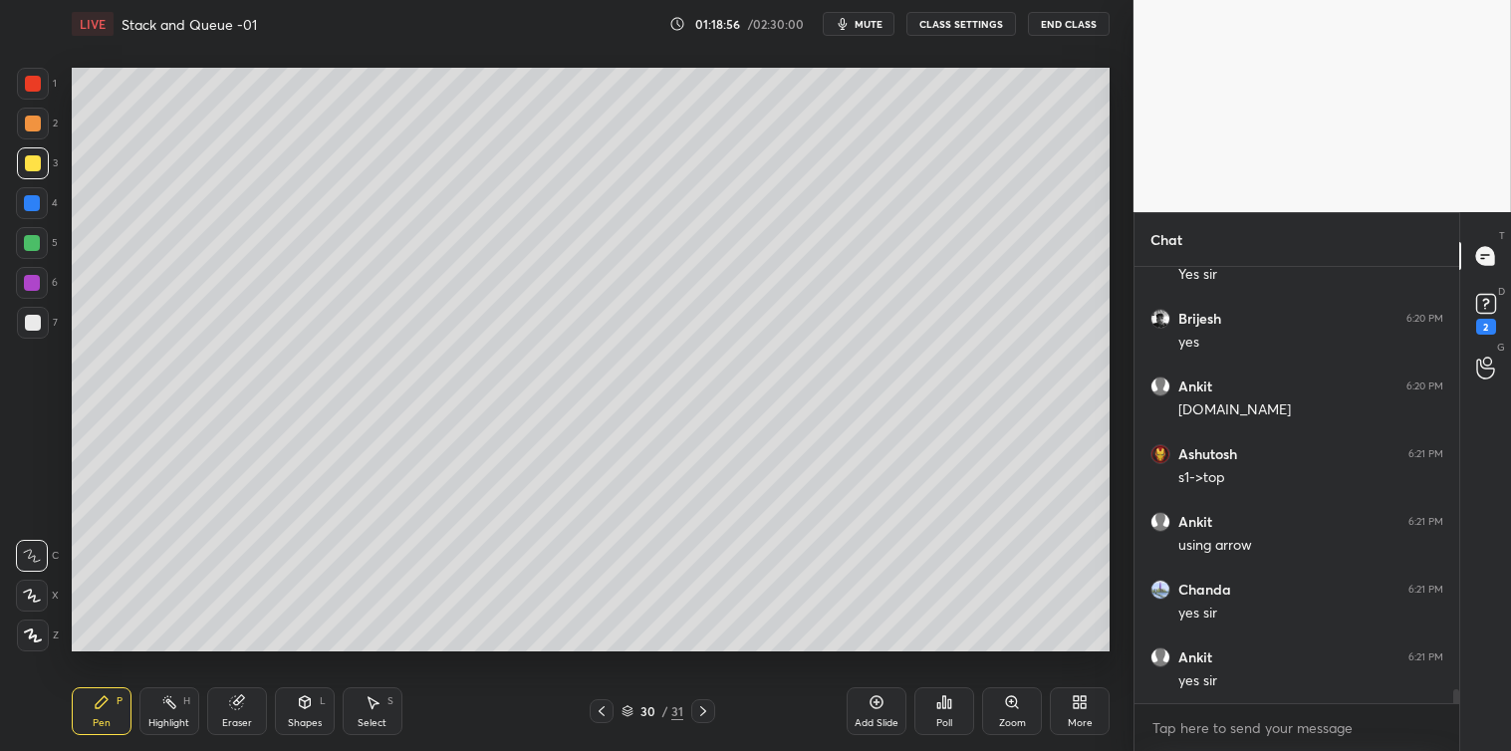
click at [378, 714] on div "Select S" at bounding box center [373, 711] width 60 height 48
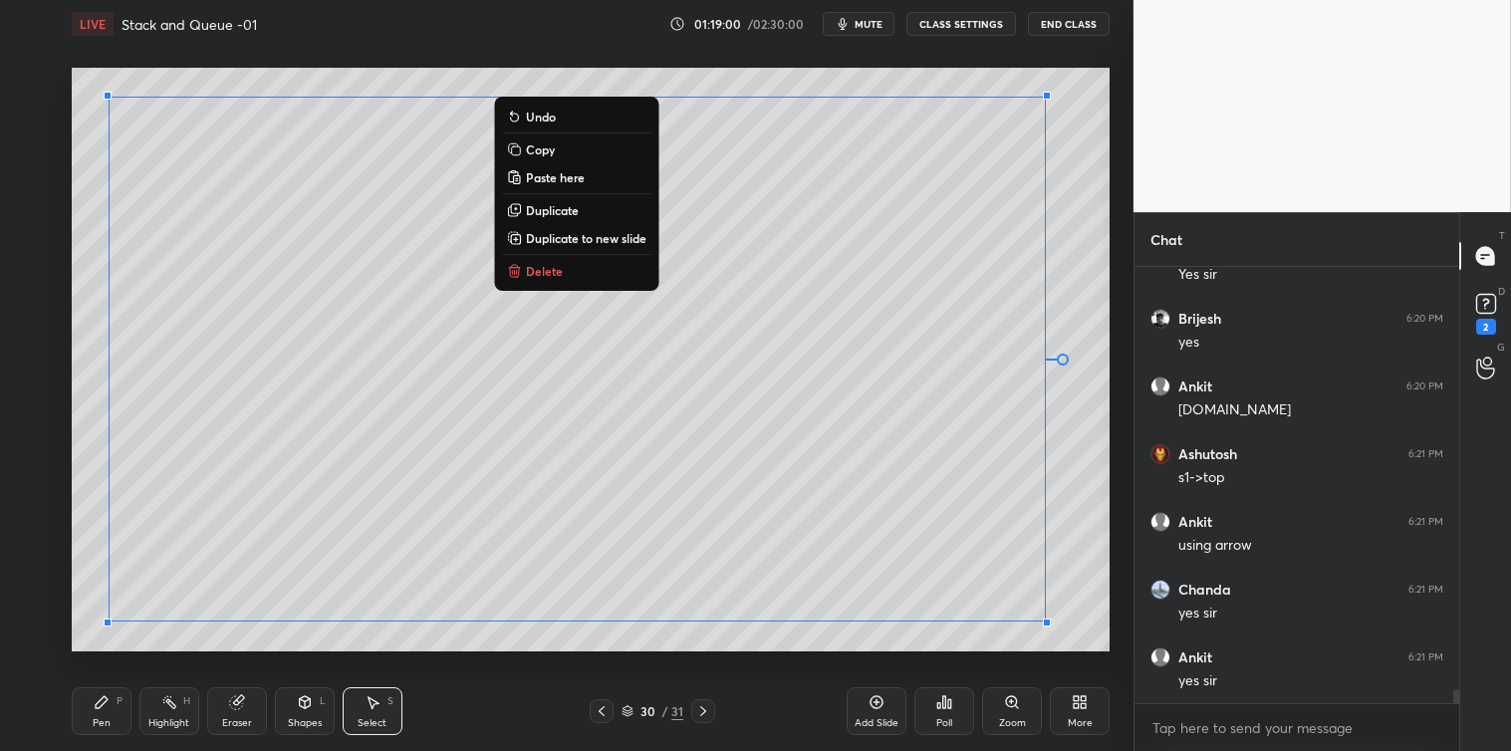
click at [550, 150] on p "Copy" at bounding box center [540, 149] width 29 height 16
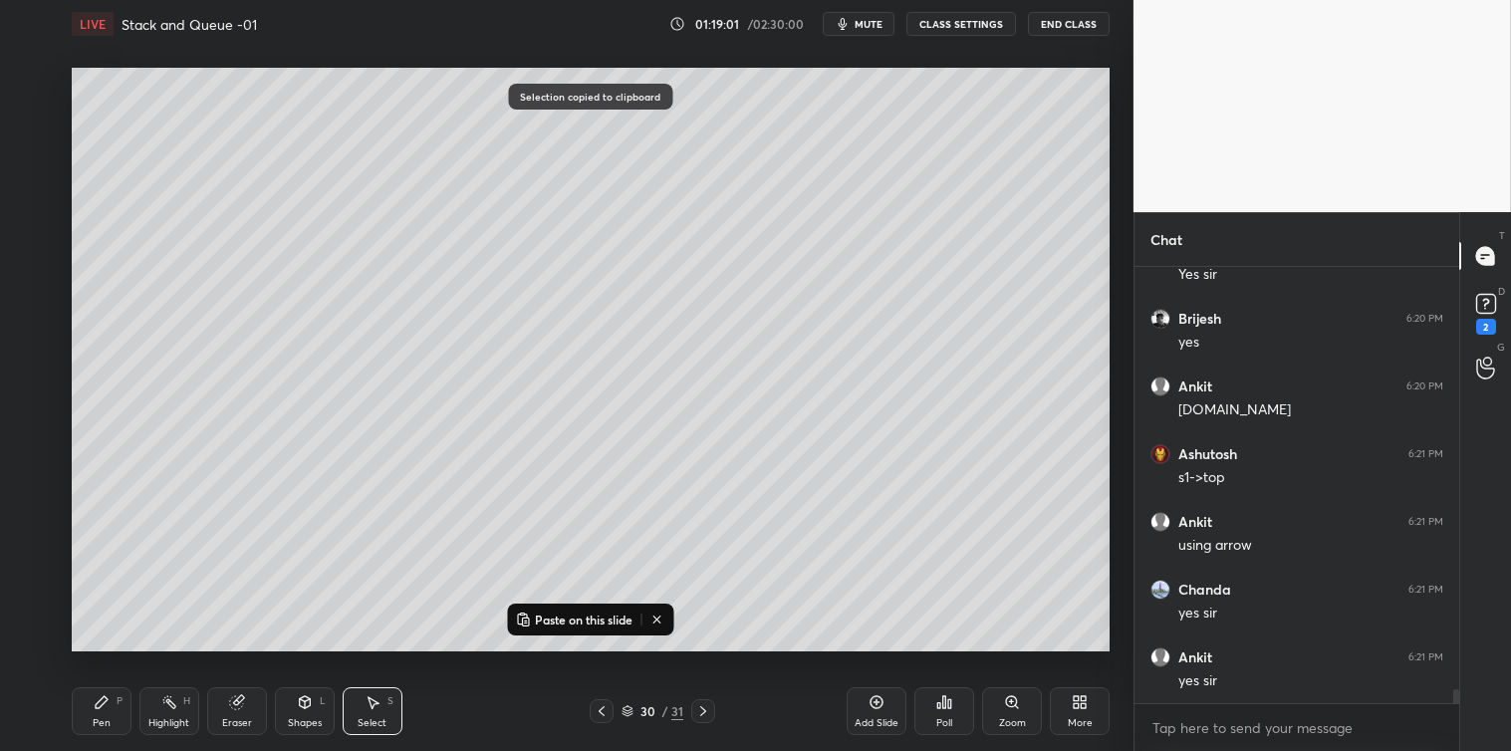
click at [875, 704] on icon at bounding box center [877, 702] width 16 height 16
click at [610, 624] on p "Paste on this slide" at bounding box center [584, 620] width 98 height 16
click at [621, 658] on div "0 ° Undo Copy Paste here Duplicate Duplicate to new slide Delete Selection past…" at bounding box center [591, 360] width 1054 height 624
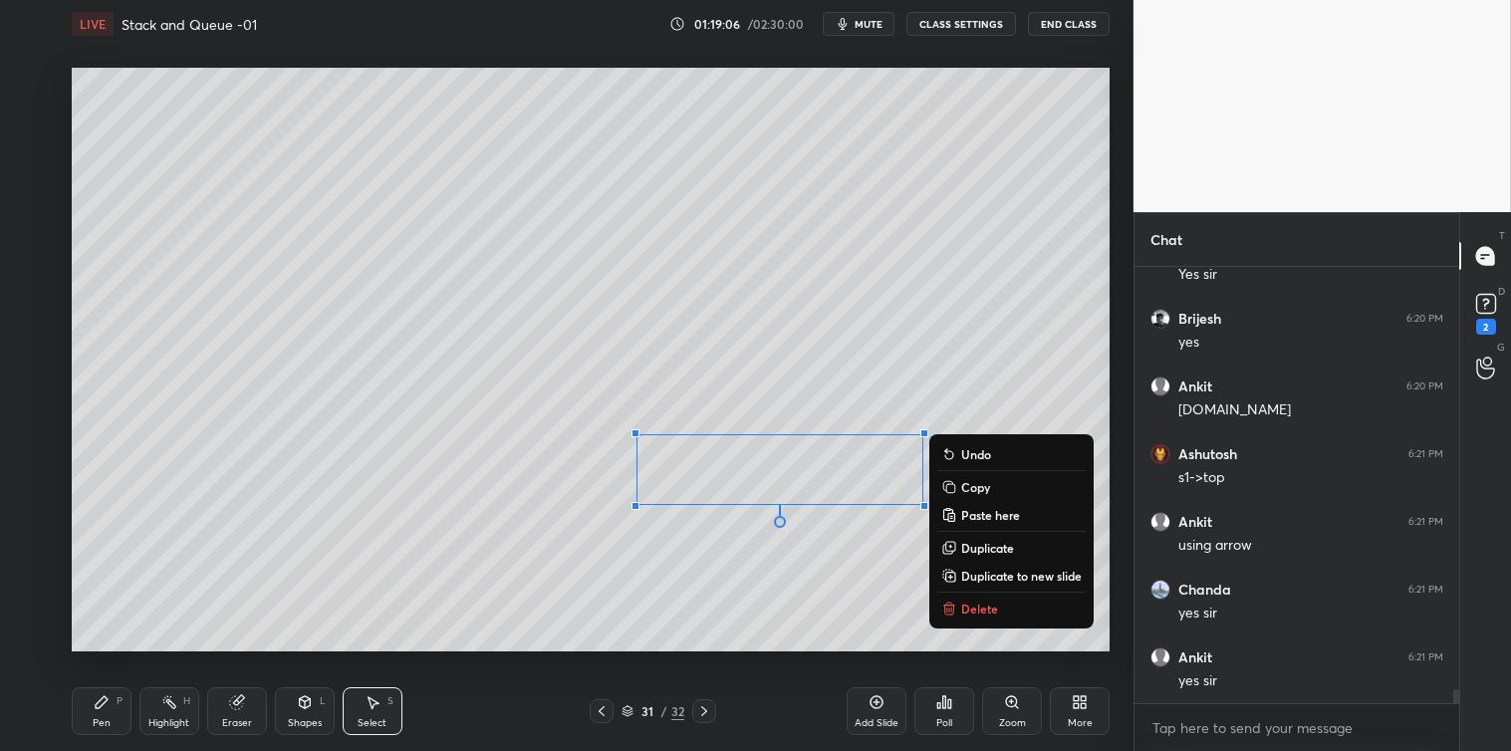
click at [982, 610] on p "Delete" at bounding box center [979, 609] width 37 height 16
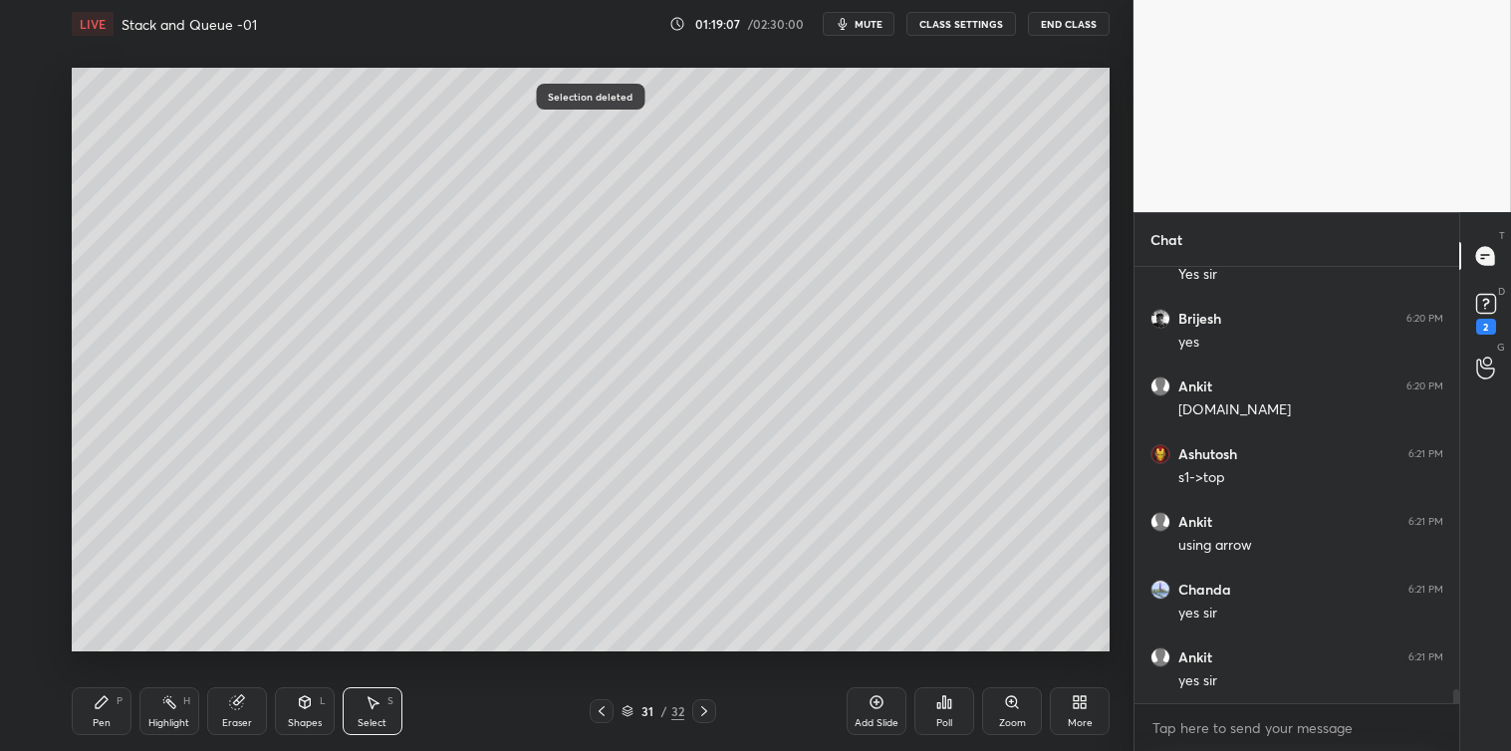
click at [111, 715] on div "Pen P" at bounding box center [102, 711] width 60 height 48
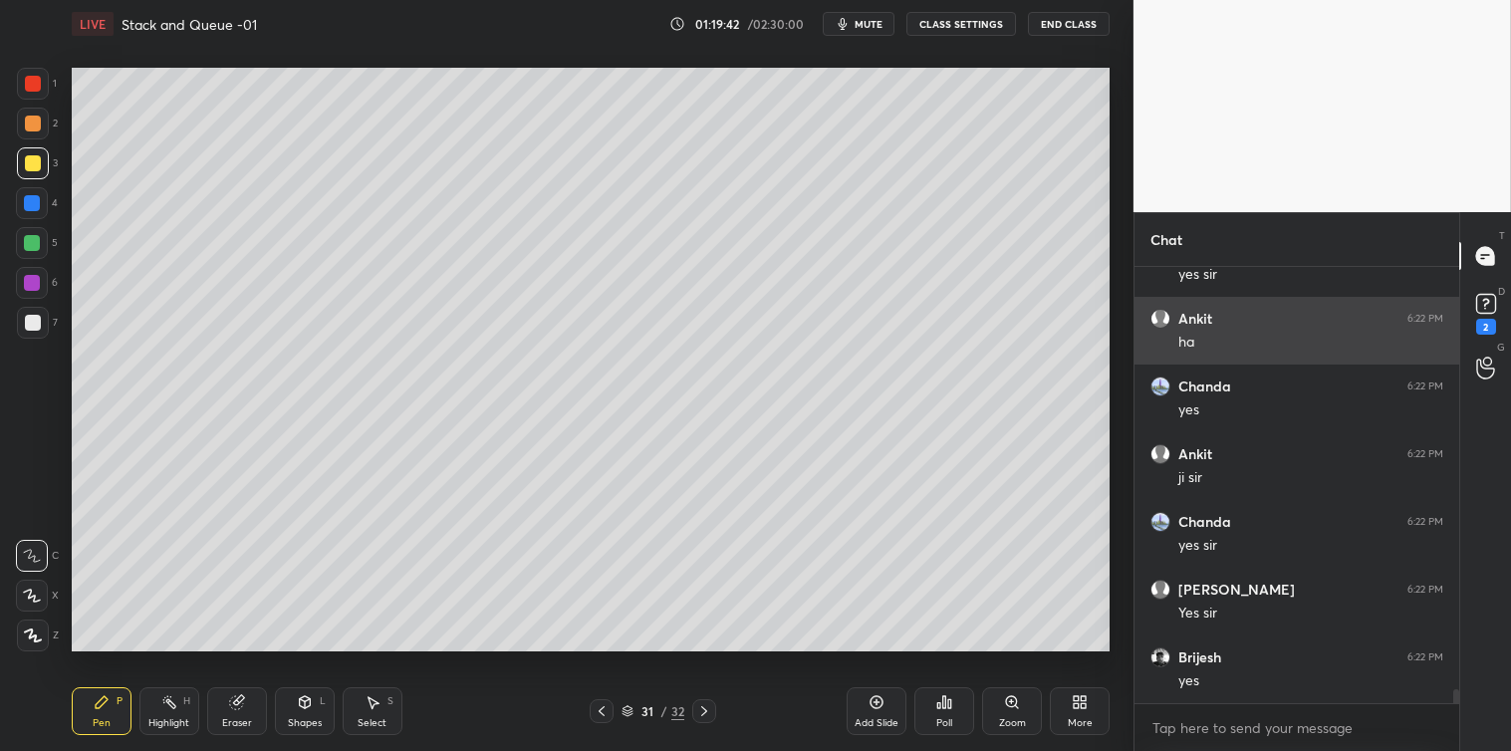
scroll to position [13626, 0]
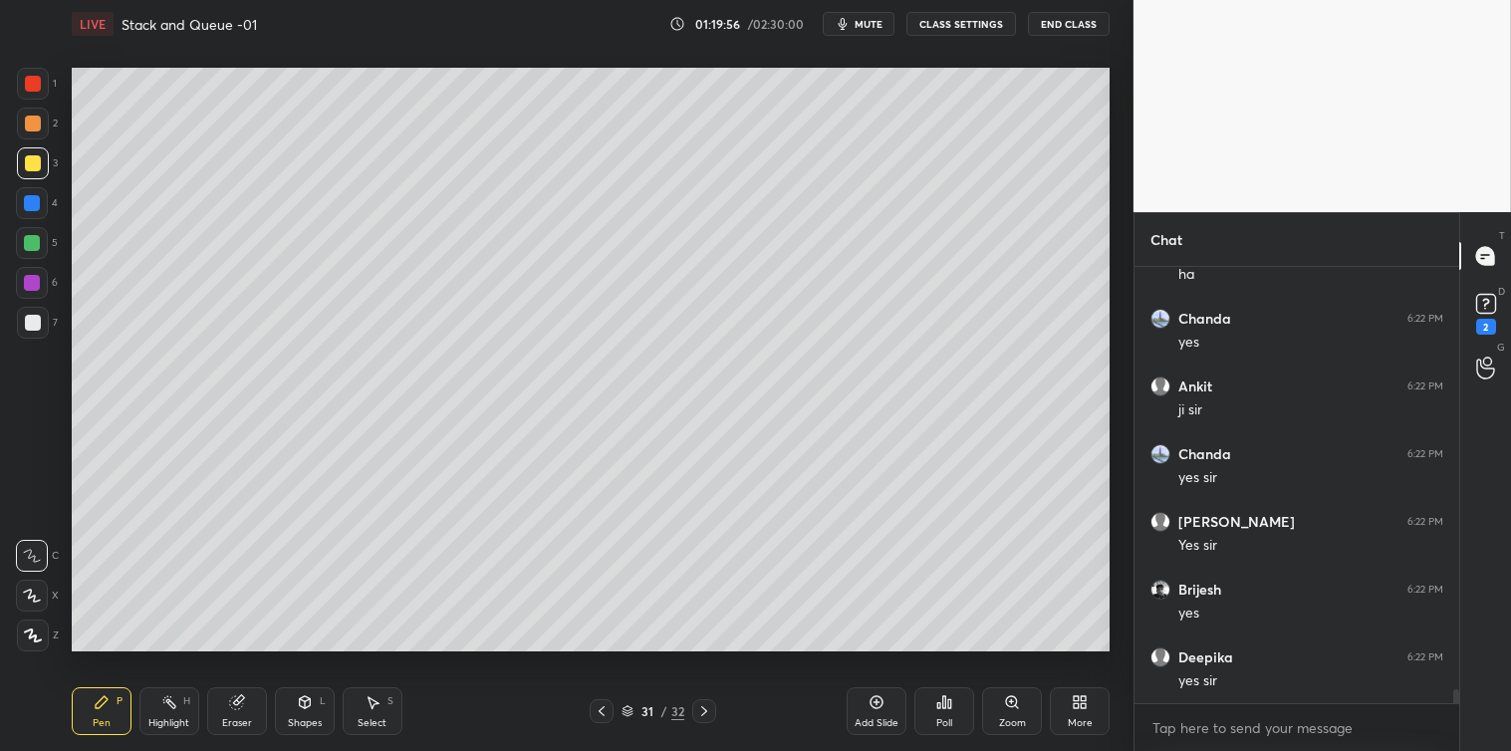
click at [1479, 341] on div "G Raise Hand (G)" at bounding box center [1485, 368] width 51 height 56
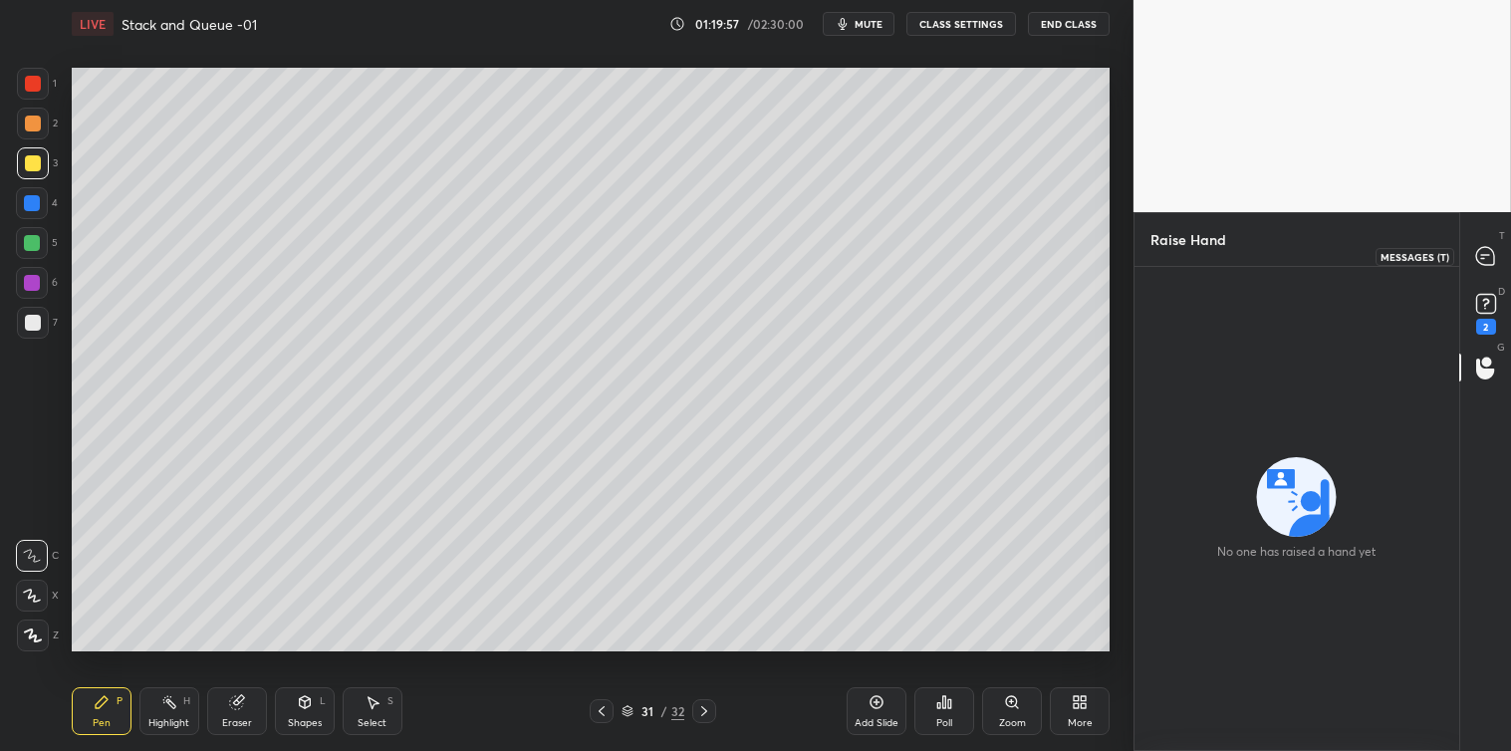
click at [1479, 264] on icon at bounding box center [1485, 256] width 21 height 21
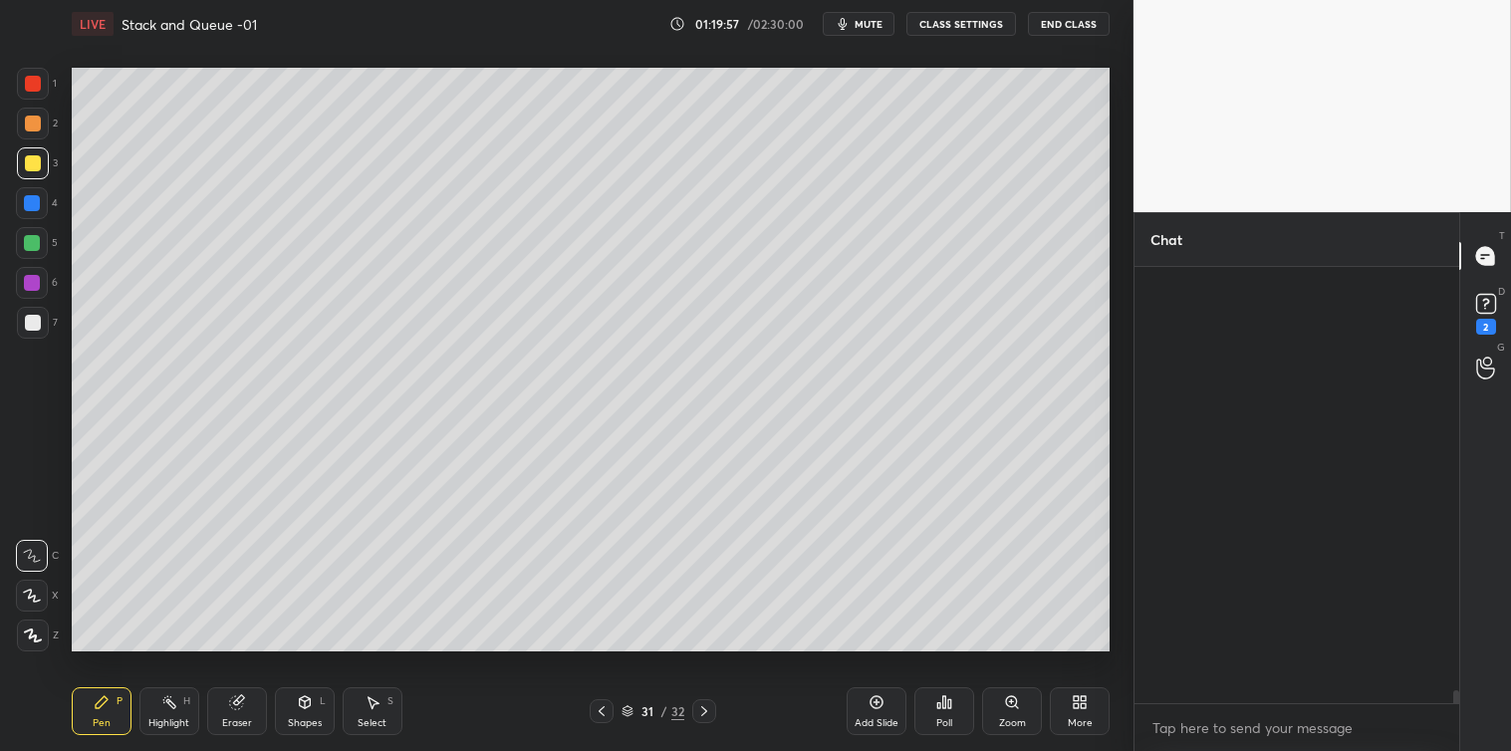
scroll to position [430, 319]
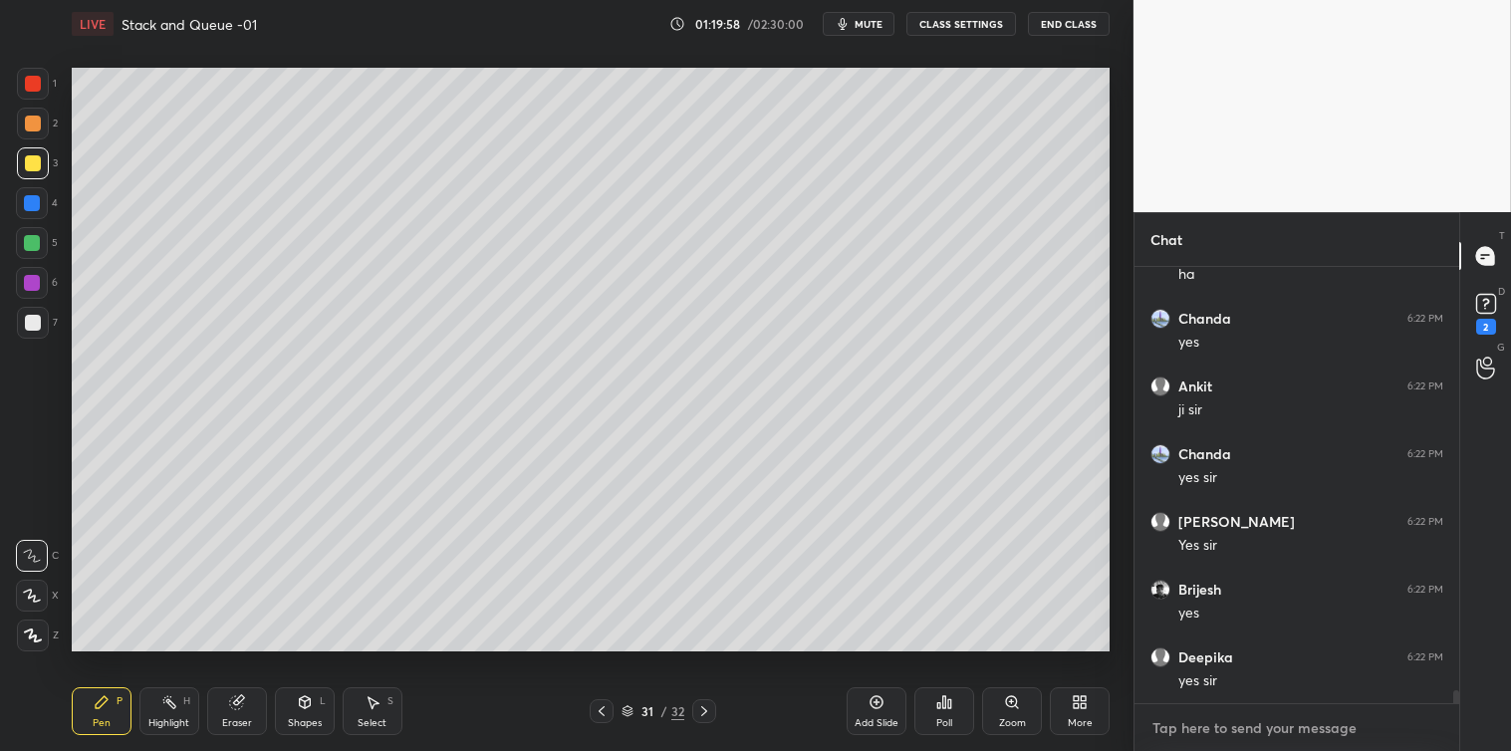
click at [1245, 731] on textarea at bounding box center [1296, 728] width 293 height 32
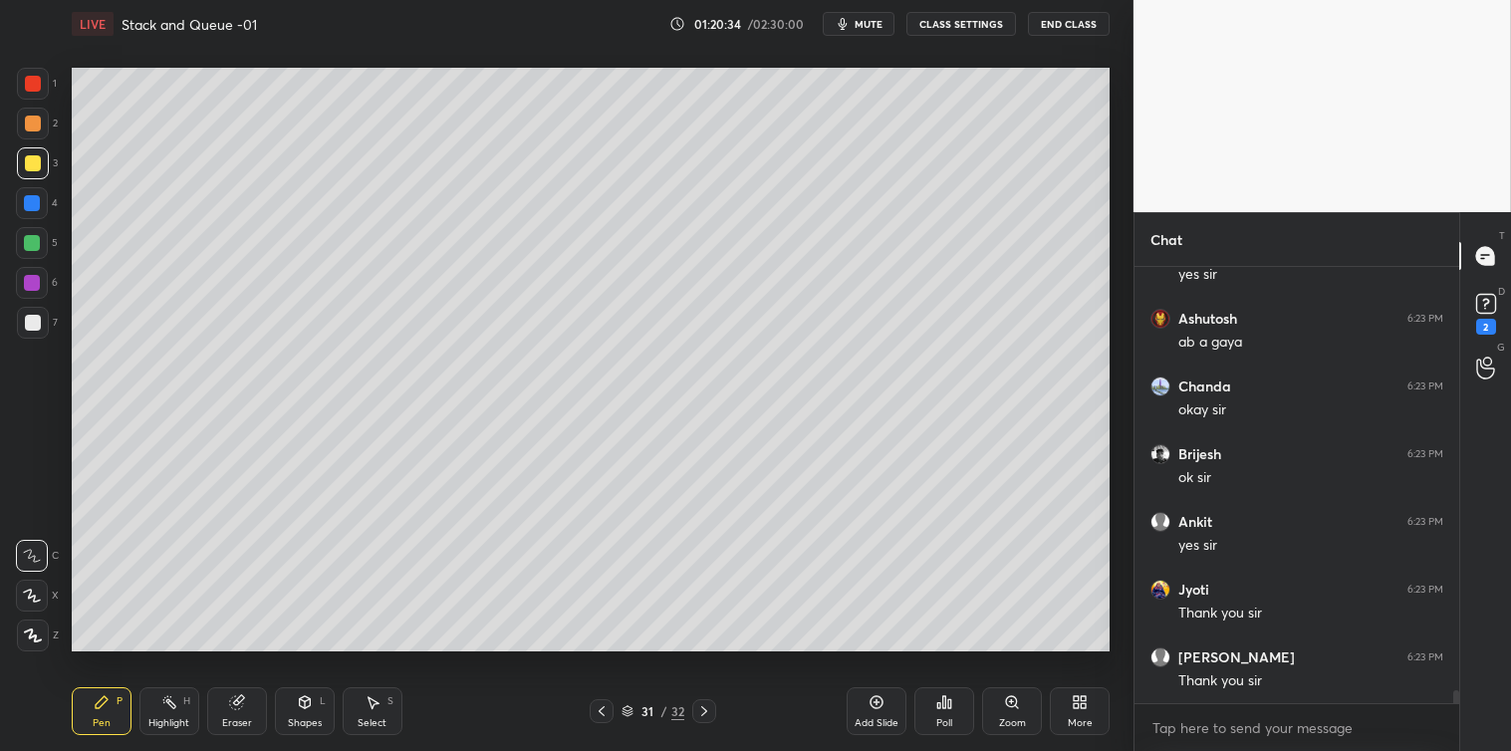
click at [769, 25] on div "01:20:34 / 02:30:00 mute CLASS SETTINGS End Class" at bounding box center [889, 24] width 440 height 24
click at [728, 23] on div "01:20:35 / 02:30:00 mute CLASS SETTINGS End Class" at bounding box center [889, 24] width 440 height 24
click at [710, 24] on div "01:20:35 / 02:30:00 mute CLASS SETTINGS End Class" at bounding box center [889, 24] width 440 height 24
click at [687, 23] on div "01:20:36 / 02:30:00 mute CLASS SETTINGS End Class" at bounding box center [889, 24] width 440 height 24
click at [704, 21] on div "01:20:36 / 02:30:00 mute CLASS SETTINGS End Class" at bounding box center [889, 24] width 440 height 24
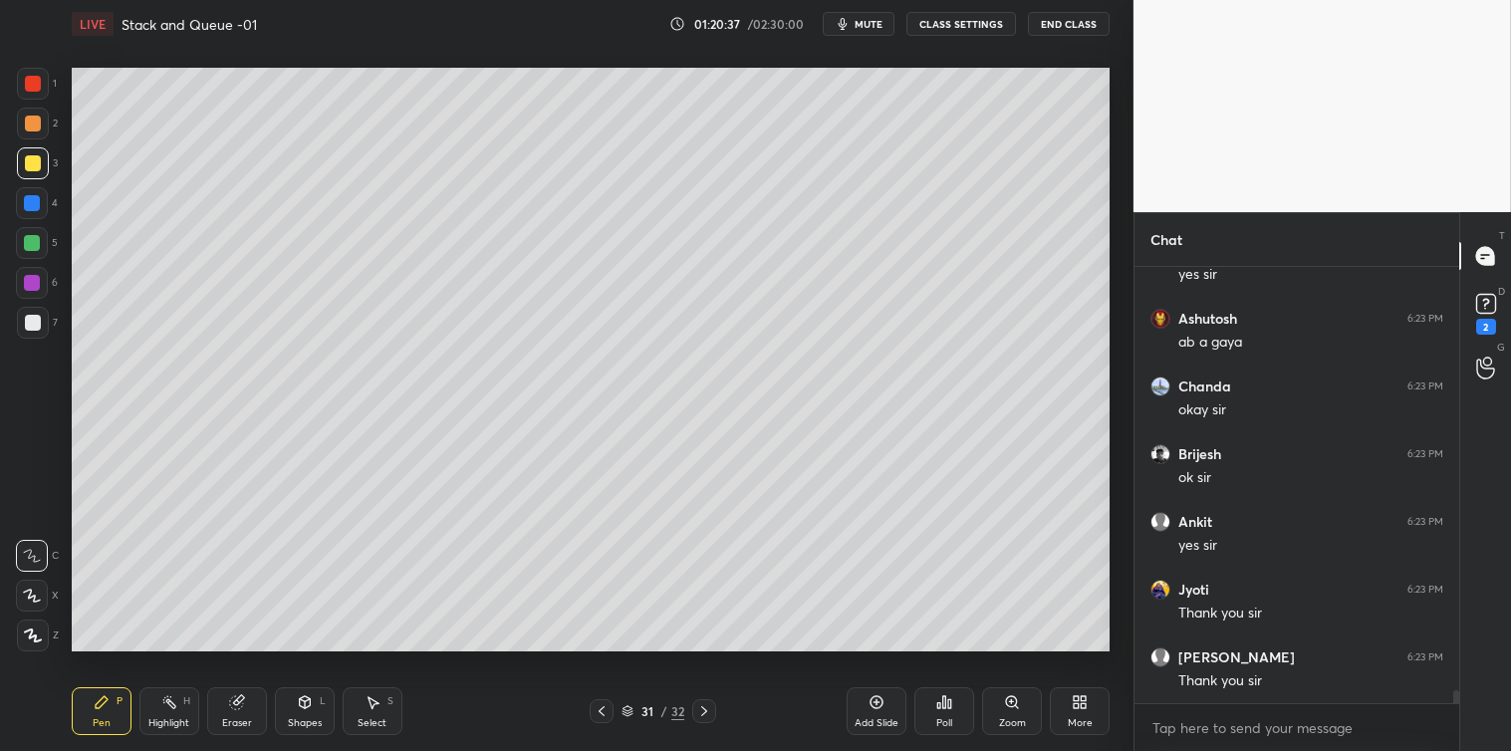
click at [764, 23] on div "01:20:37 / 02:30:00 mute CLASS SETTINGS End Class" at bounding box center [889, 24] width 440 height 24
click at [801, 23] on div "01:20:37 / 02:30:00 mute CLASS SETTINGS End Class" at bounding box center [889, 24] width 440 height 24
click at [802, 22] on div "01:20:38 / 02:30:00 mute CLASS SETTINGS End Class" at bounding box center [889, 24] width 440 height 24
click at [791, 21] on div "01:20:38 / 02:30:00 mute CLASS SETTINGS End Class" at bounding box center [889, 24] width 440 height 24
click at [761, 23] on div "01:20:38 / 02:30:00 mute CLASS SETTINGS End Class" at bounding box center [889, 24] width 440 height 24
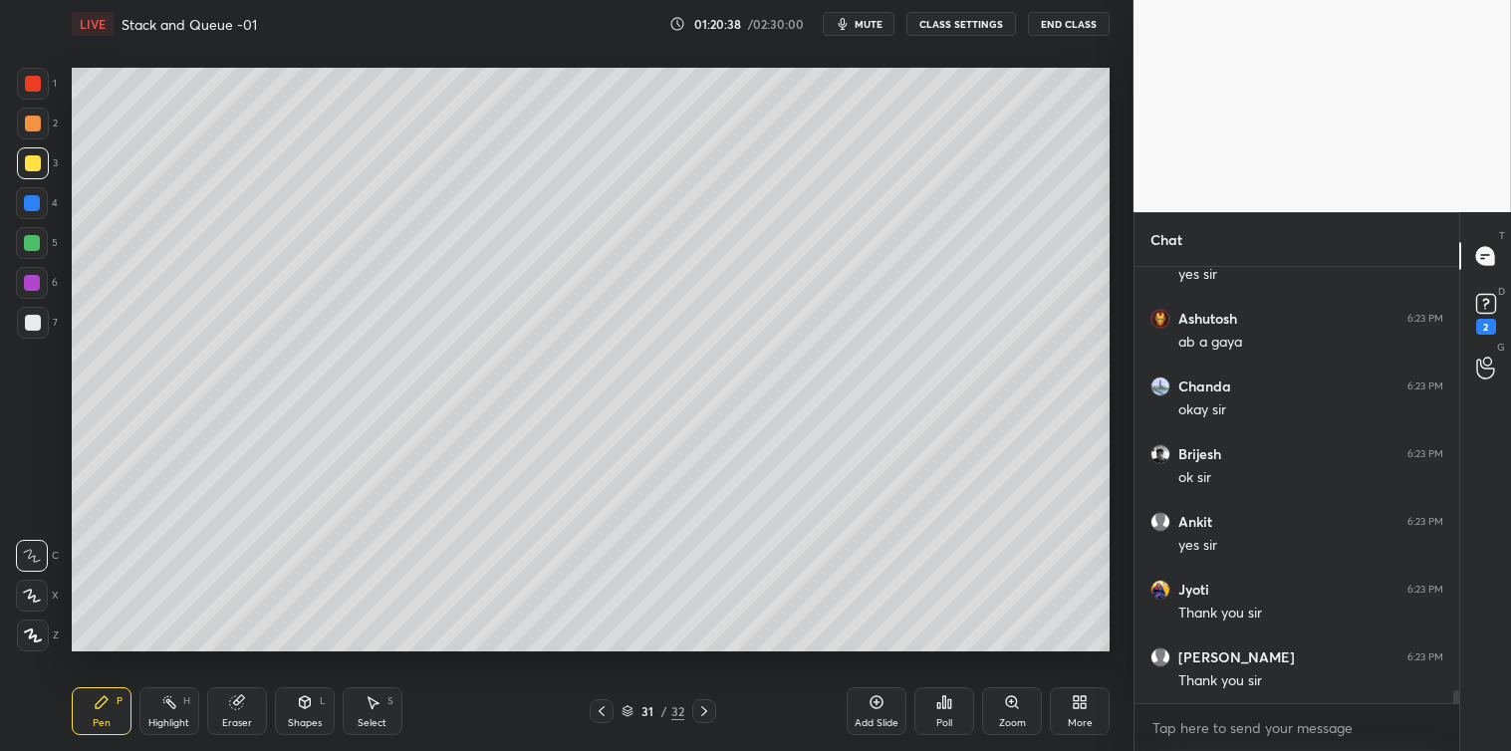
click at [712, 25] on div "01:20:38 / 02:30:00 mute CLASS SETTINGS End Class" at bounding box center [889, 24] width 440 height 24
click at [692, 26] on div "01:20:38 / 02:30:00 mute CLASS SETTINGS End Class" at bounding box center [889, 24] width 440 height 24
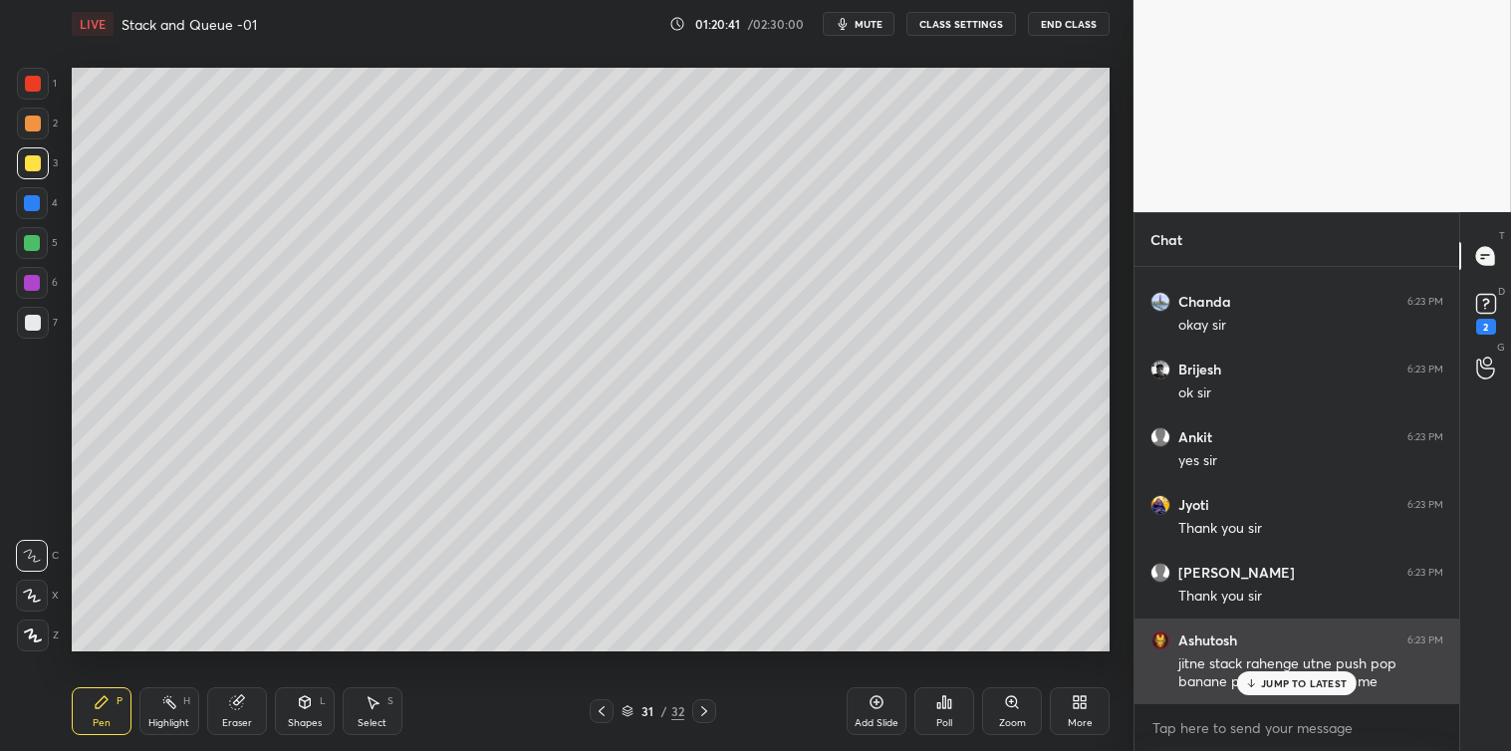
click at [1269, 688] on p "JUMP TO LATEST" at bounding box center [1304, 683] width 86 height 12
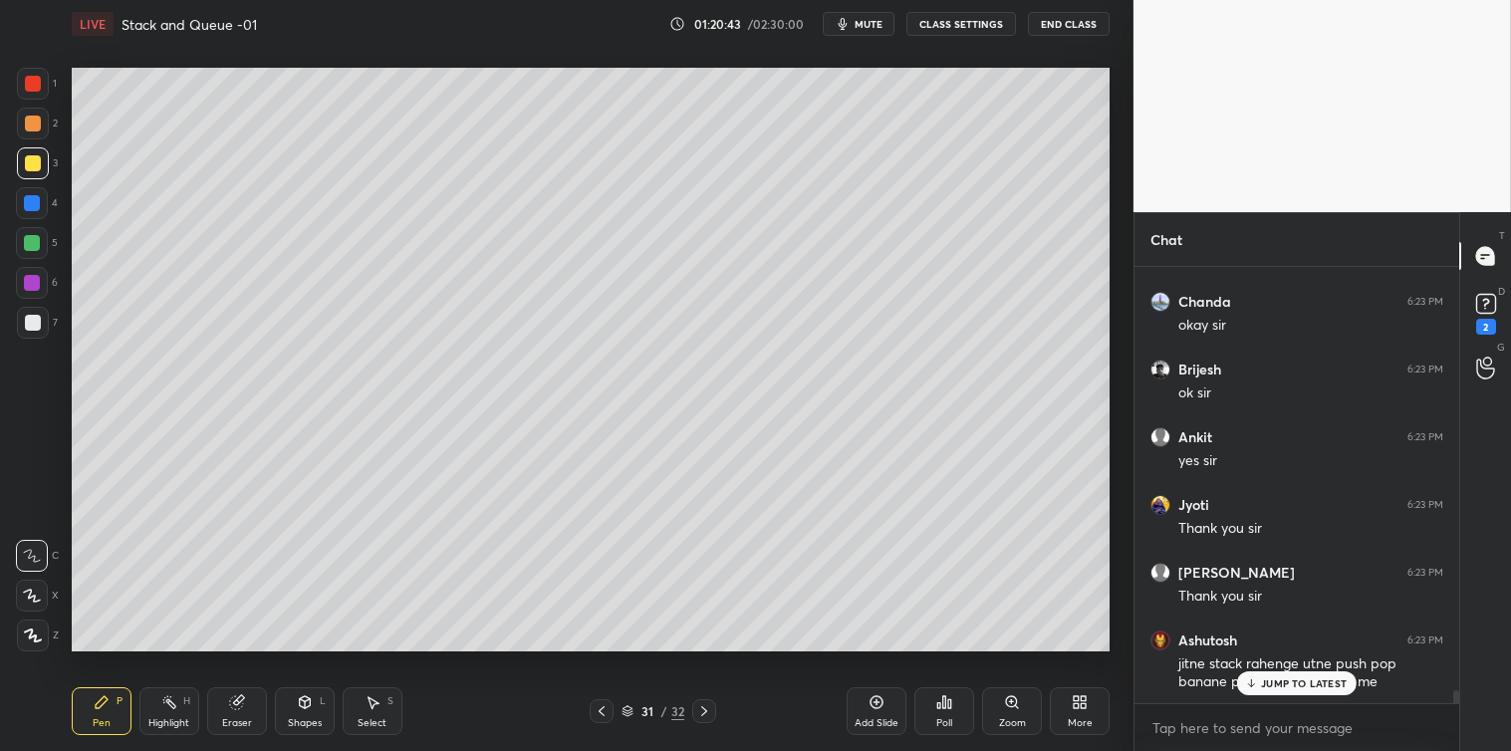
scroll to position [14537, 0]
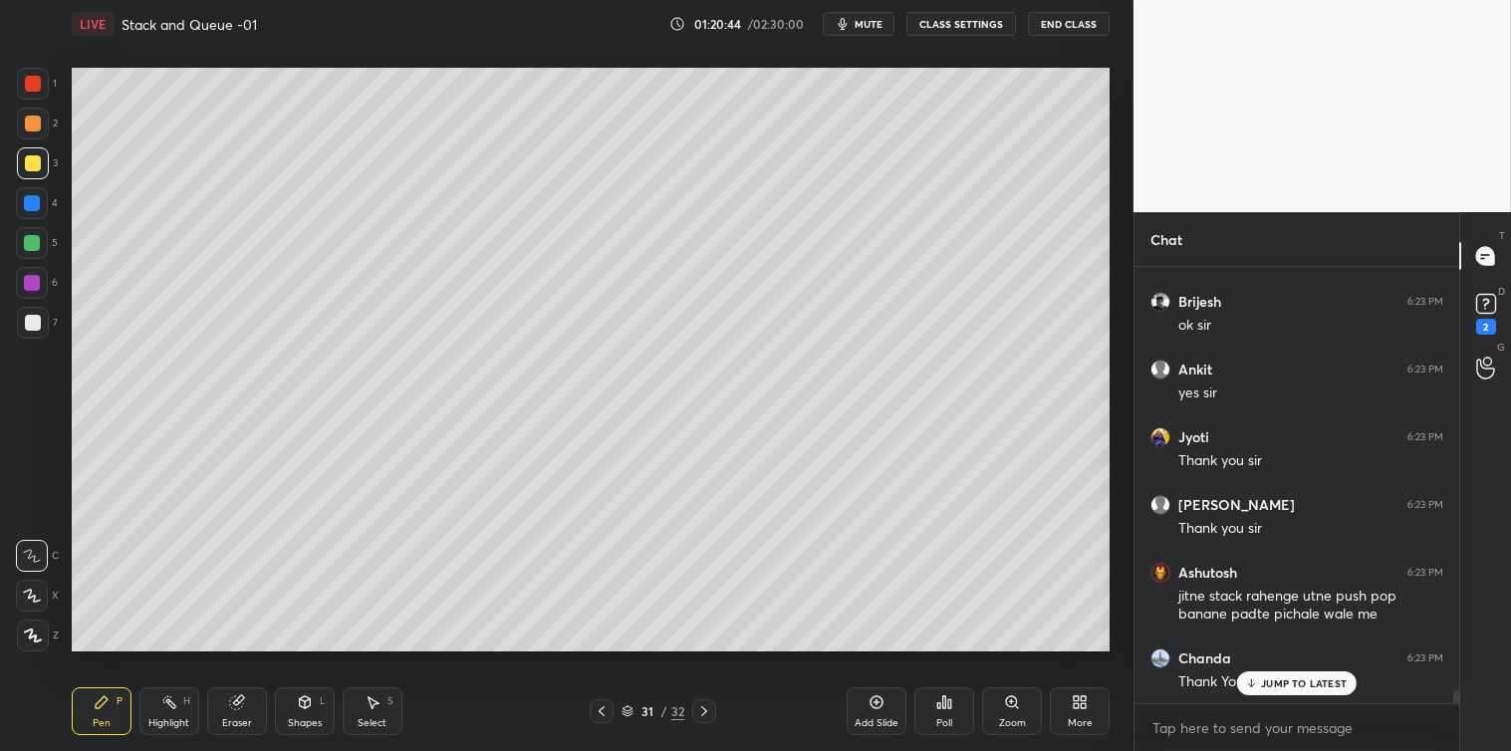
click at [1277, 677] on p "JUMP TO LATEST" at bounding box center [1304, 683] width 86 height 12
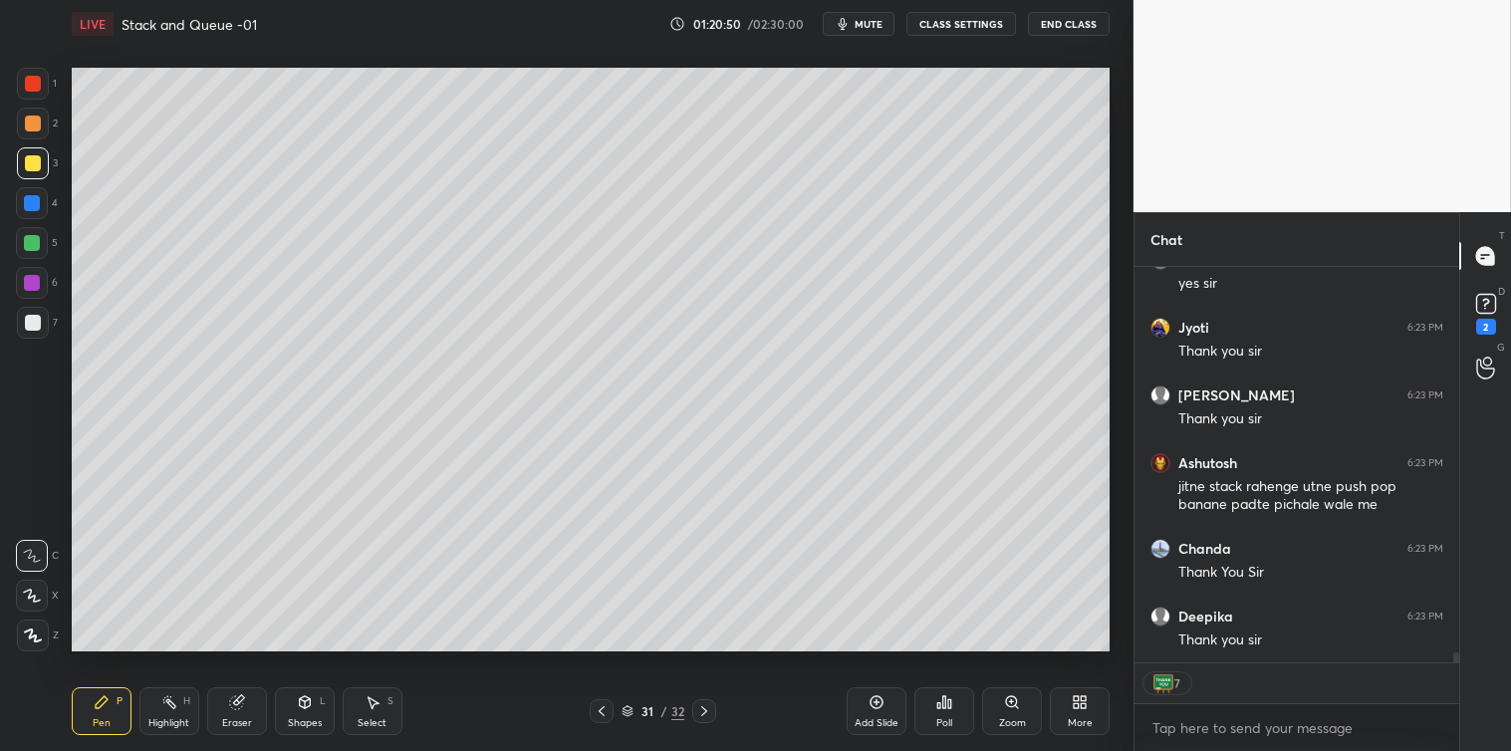
click at [42, 332] on div at bounding box center [33, 323] width 32 height 32
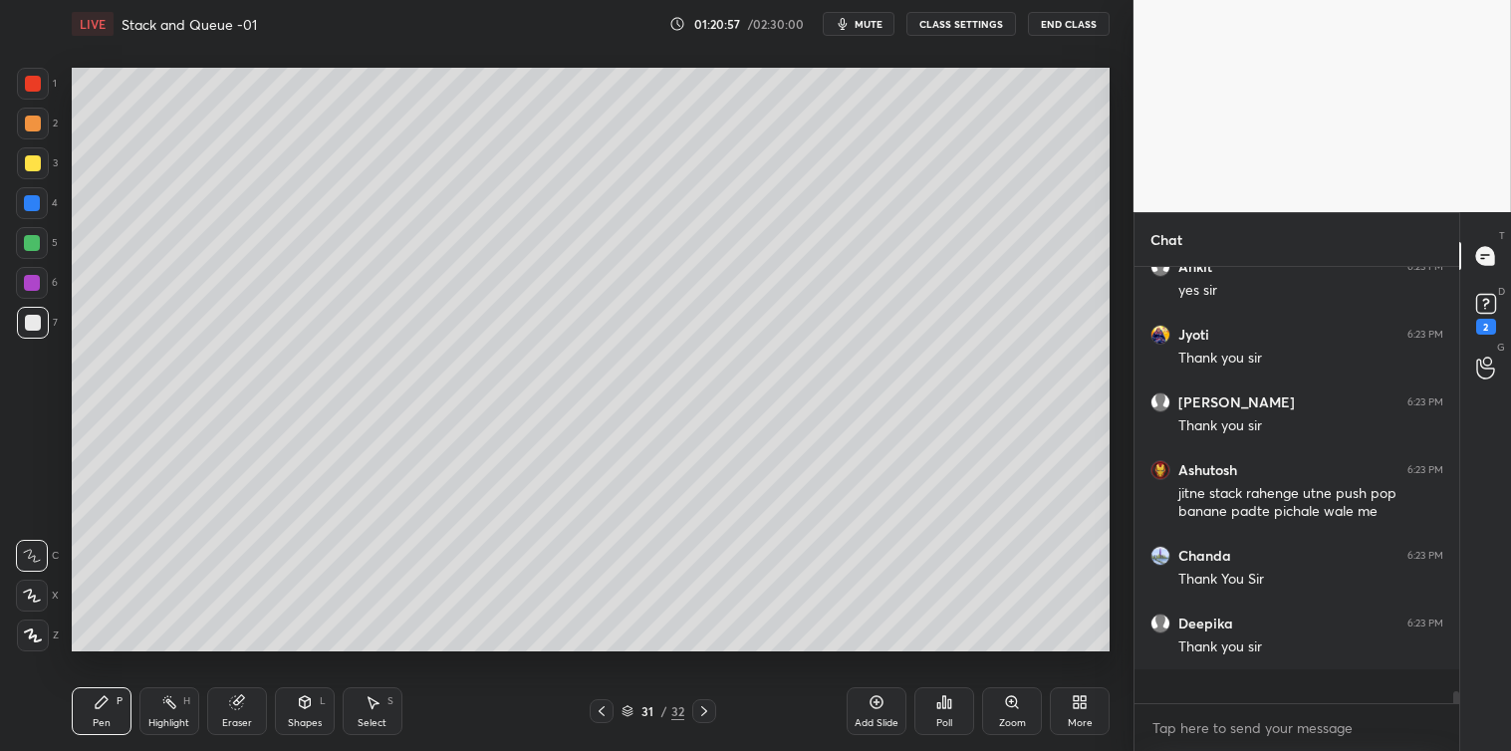
scroll to position [430, 319]
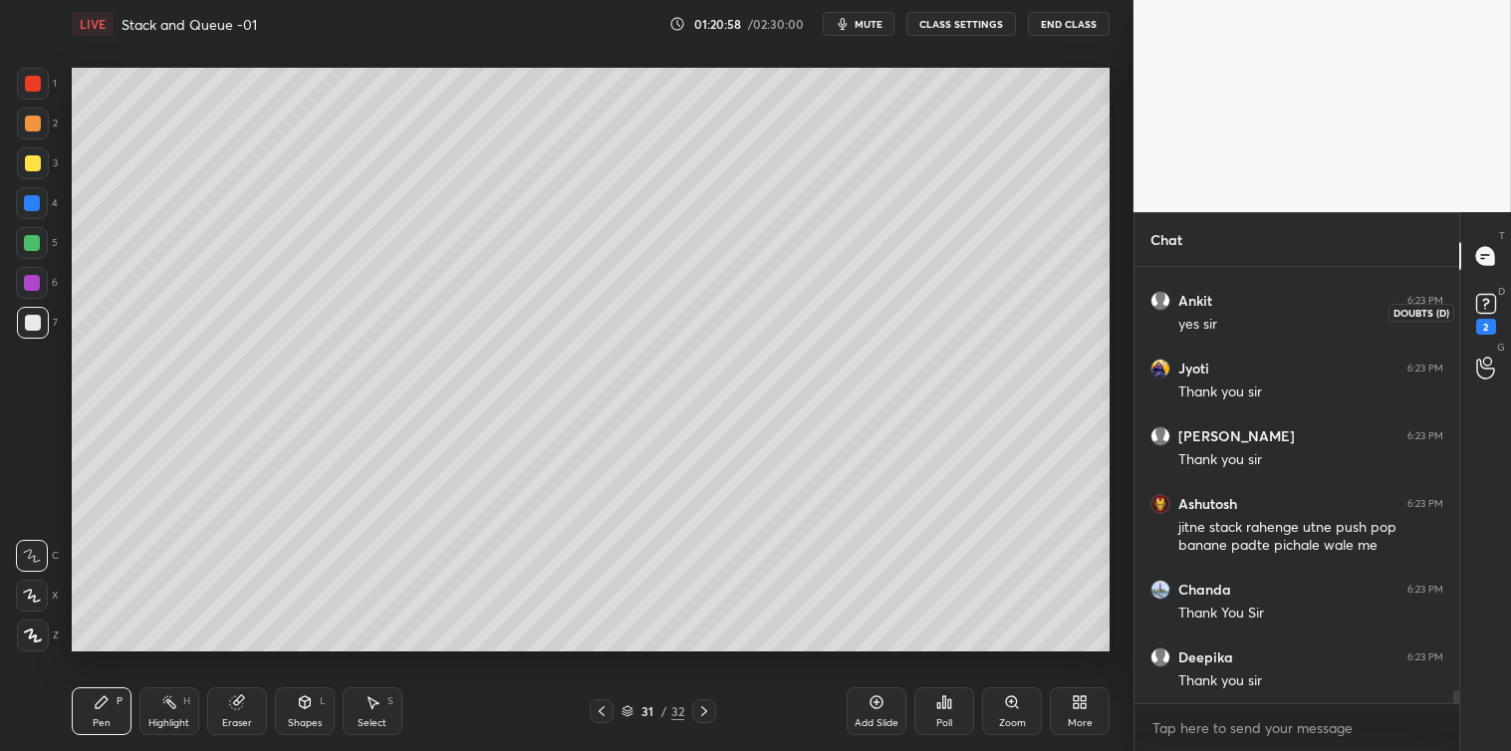
click at [1487, 321] on div "2" at bounding box center [1486, 327] width 20 height 16
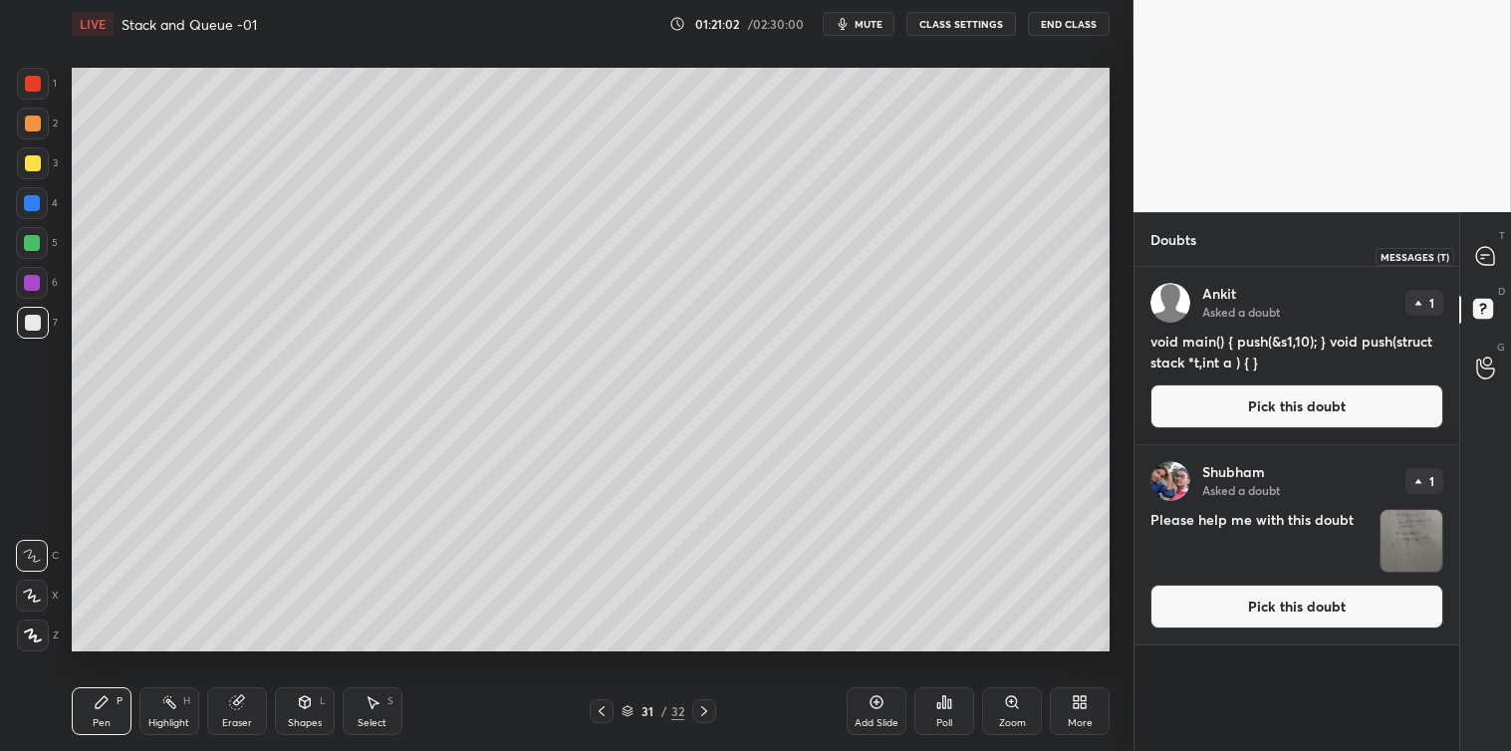
click at [1482, 258] on icon at bounding box center [1482, 258] width 3 height 0
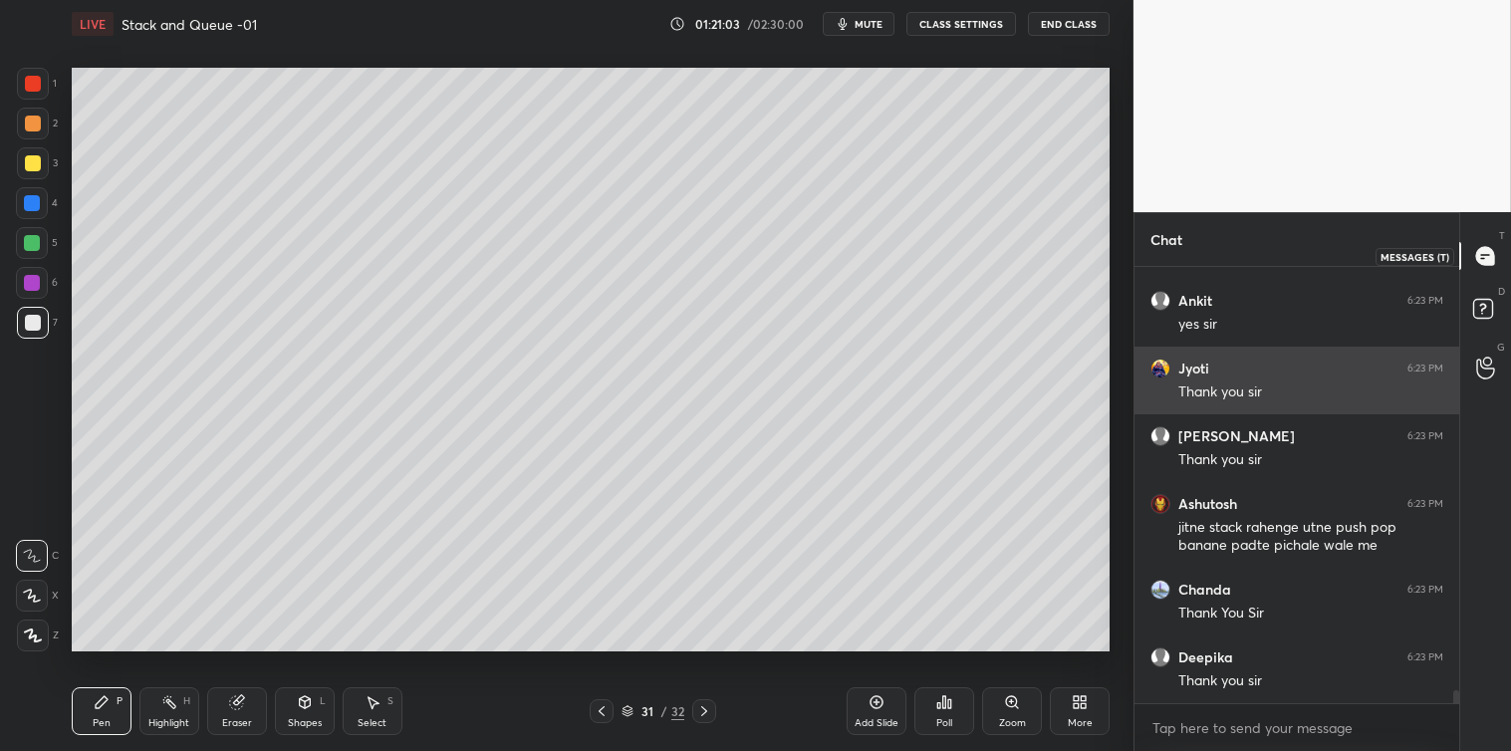
scroll to position [14674, 0]
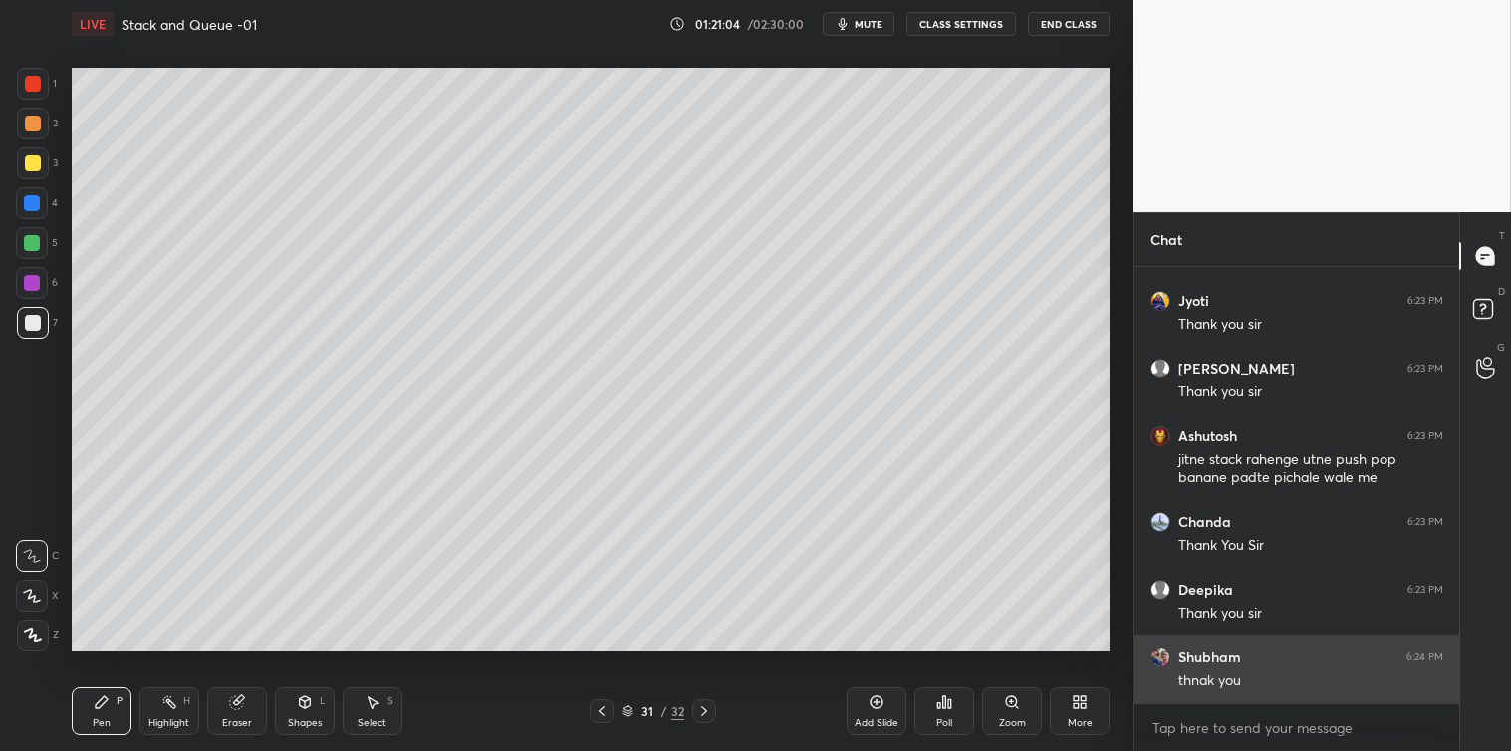
click at [1080, 20] on button "End Class" at bounding box center [1069, 24] width 82 height 24
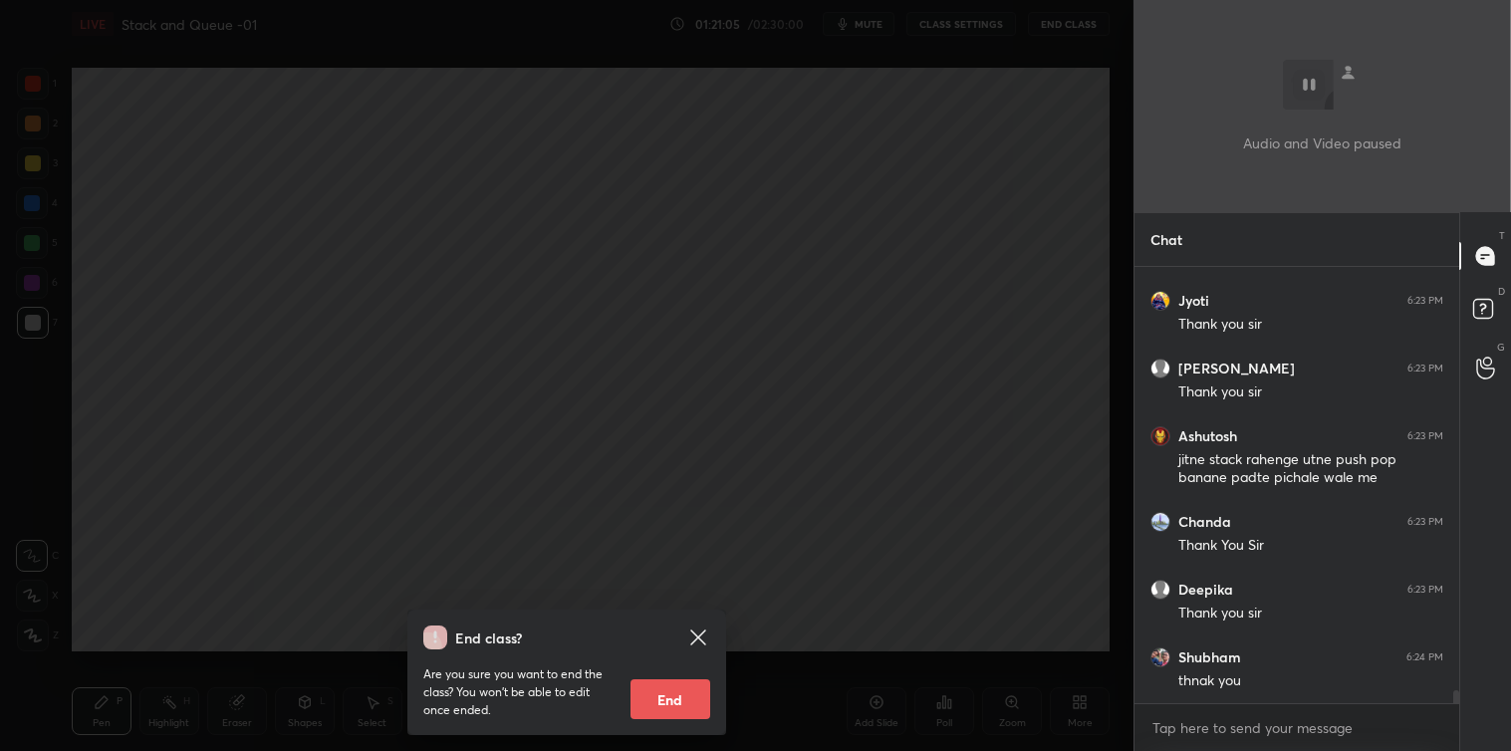
click at [677, 700] on button "End" at bounding box center [670, 699] width 80 height 40
type textarea "x"
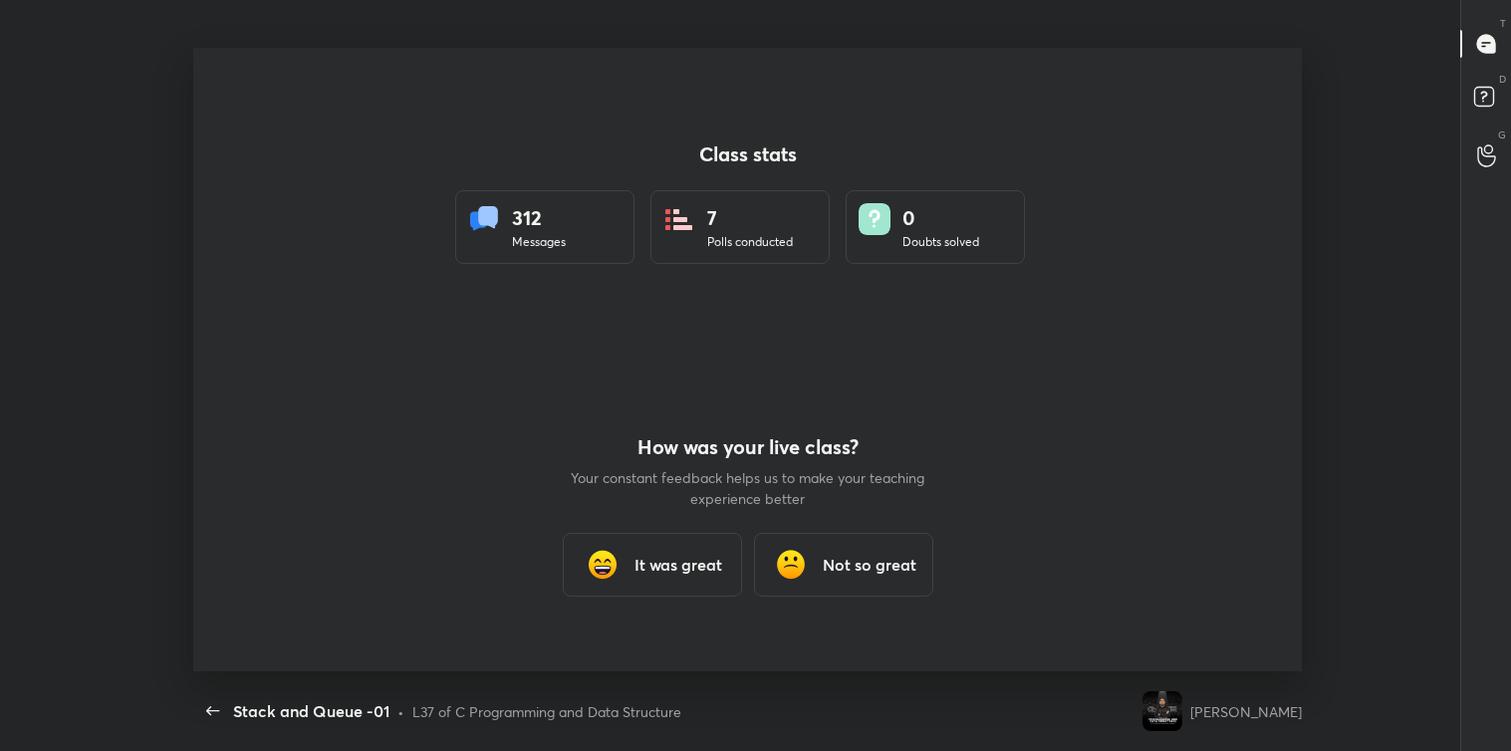
scroll to position [624, 1495]
click at [635, 572] on h3 "It was great" at bounding box center [678, 565] width 88 height 24
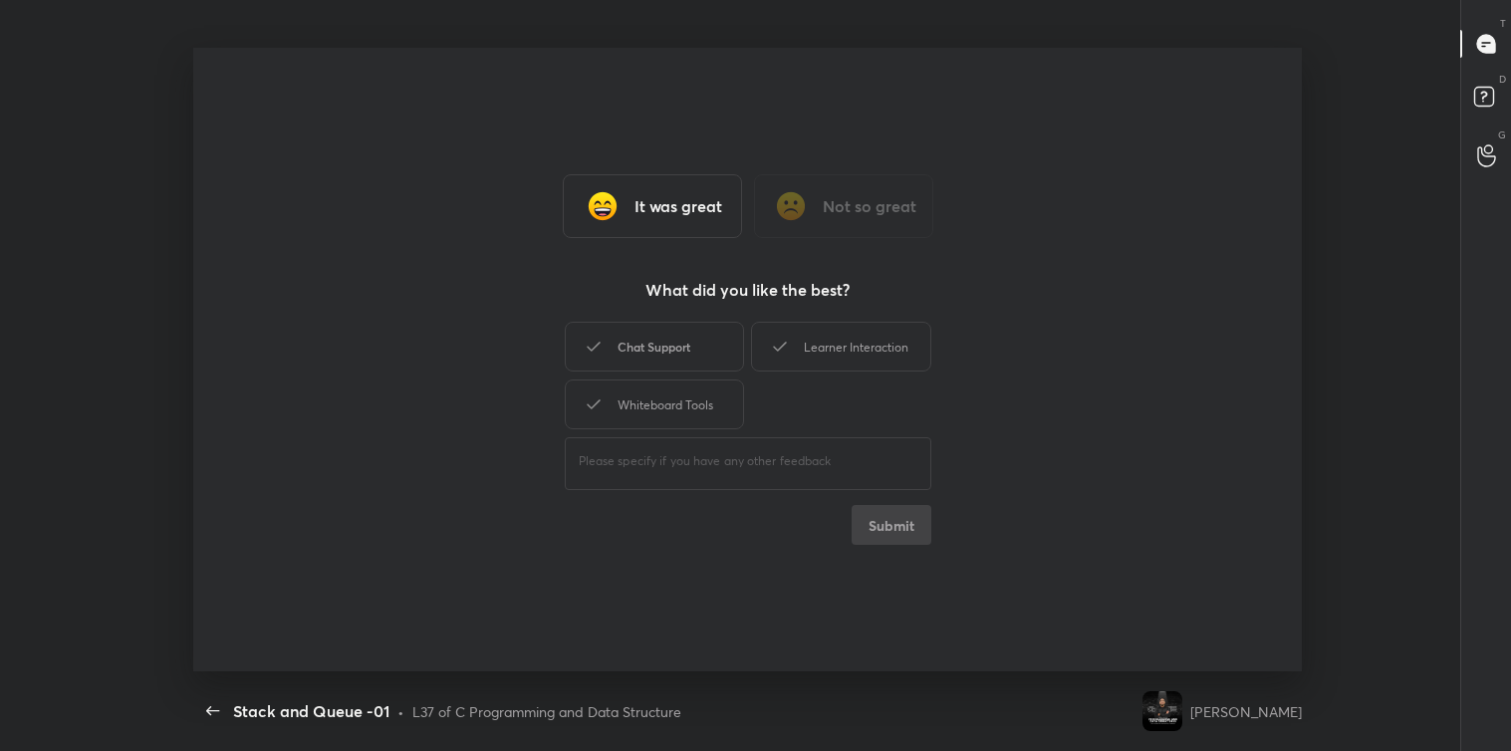
click at [683, 334] on div "Chat Support" at bounding box center [654, 347] width 179 height 50
click at [818, 349] on div "Learner Interaction" at bounding box center [840, 347] width 179 height 50
click at [678, 398] on div "Whiteboard Tools" at bounding box center [654, 404] width 179 height 50
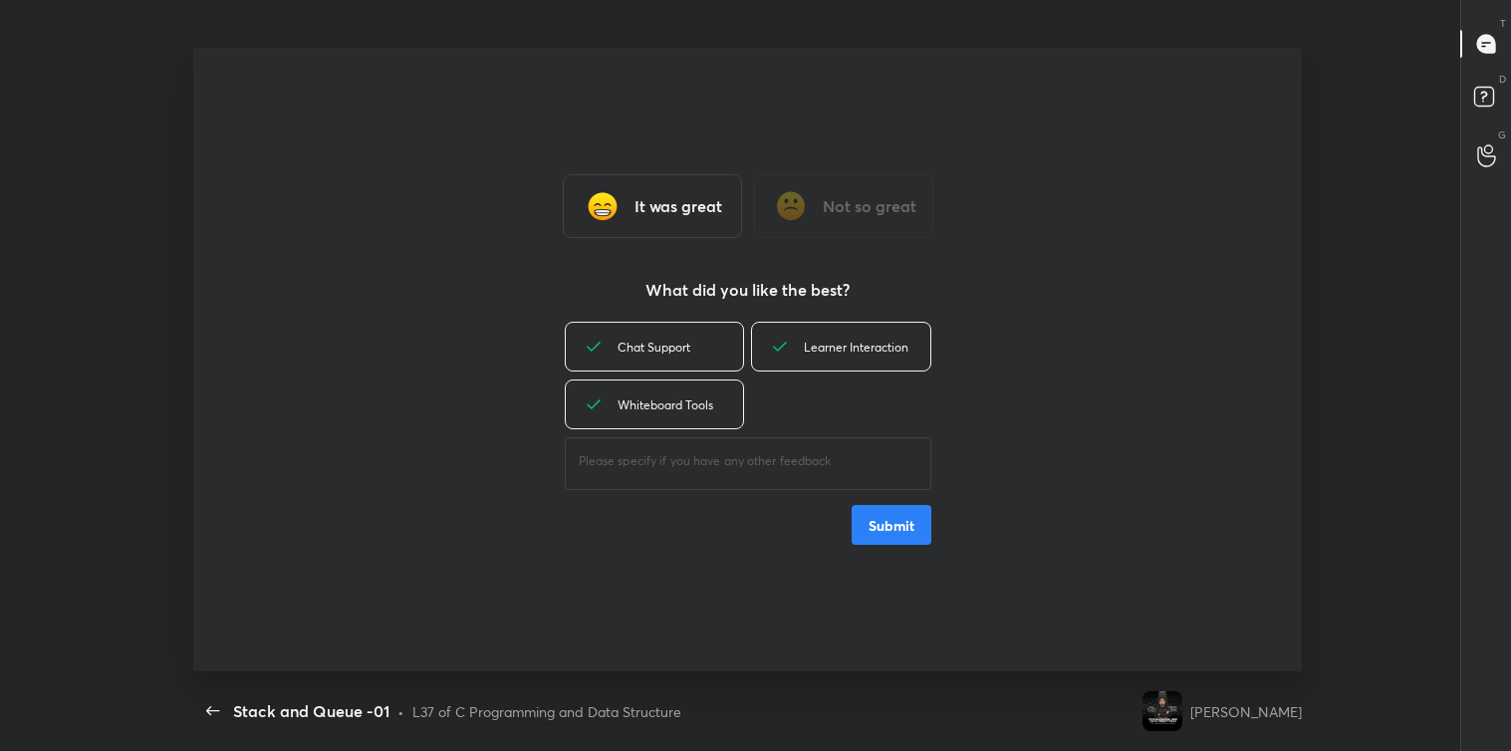
click at [680, 446] on div "​" at bounding box center [748, 461] width 367 height 56
type textarea "grt"
click at [918, 526] on button "Submit" at bounding box center [892, 525] width 80 height 40
